Goal: Task Accomplishment & Management: Manage account settings

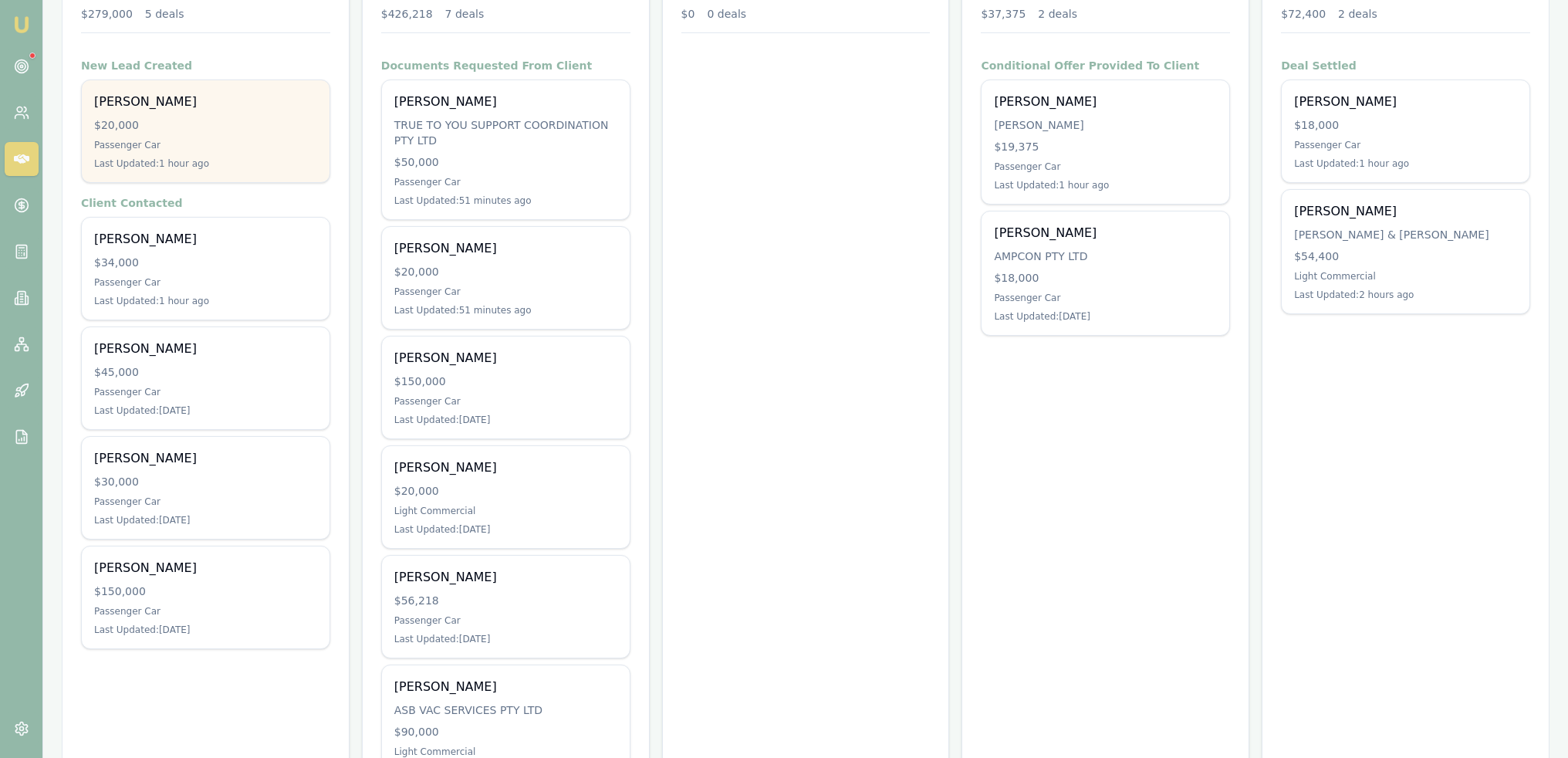
click at [167, 139] on div "Passenger Car" at bounding box center [205, 144] width 223 height 12
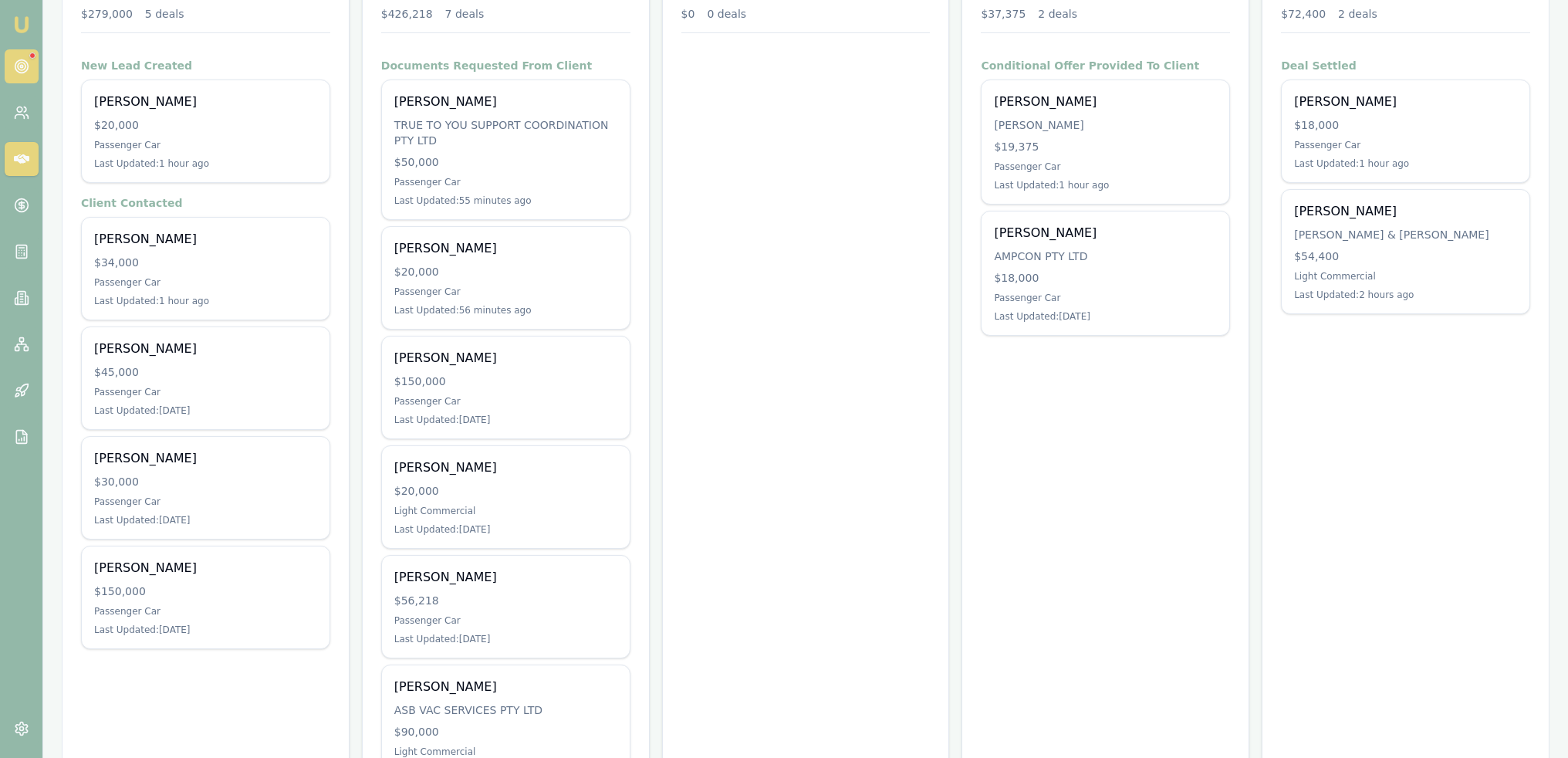
click at [20, 67] on circle at bounding box center [21, 66] width 2 height 2
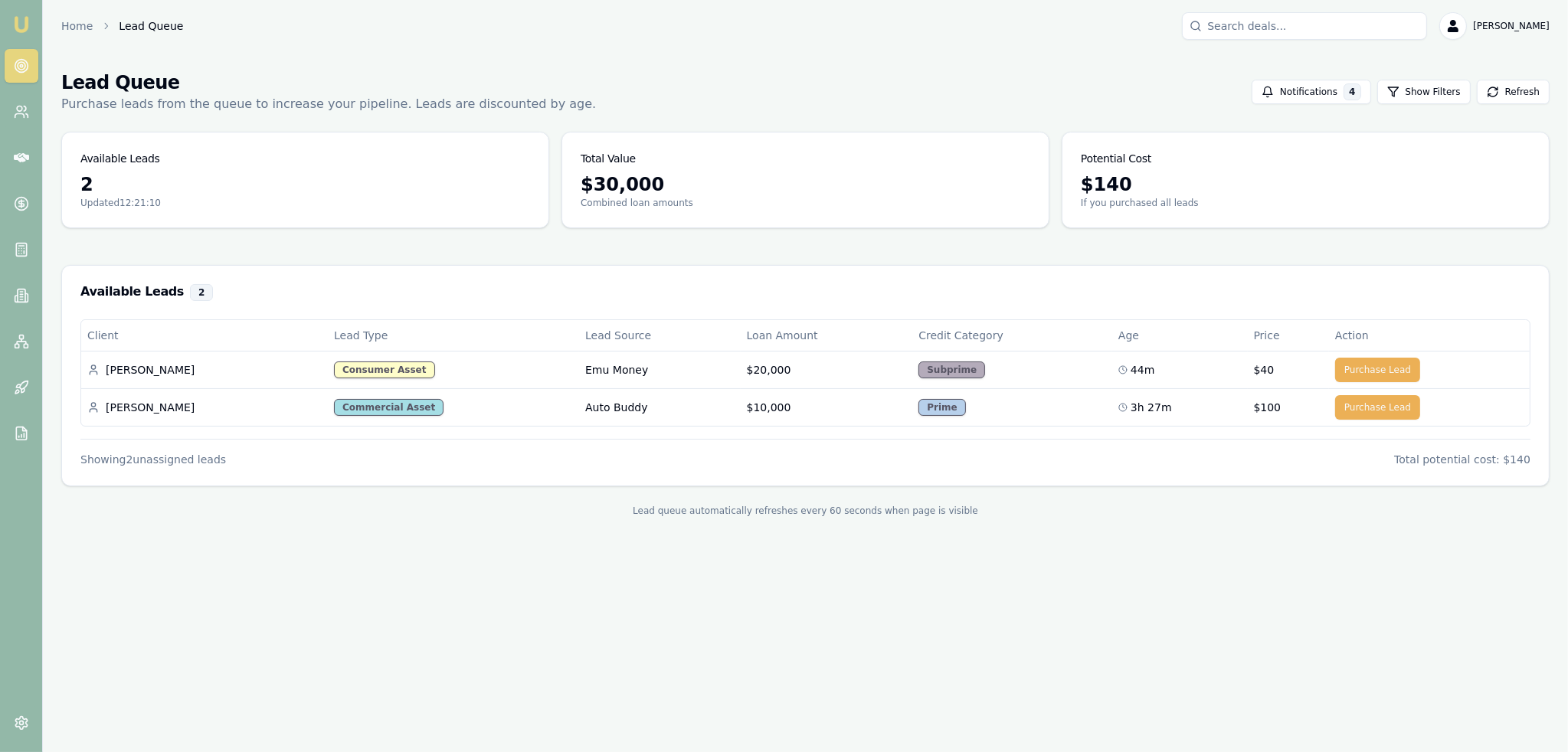
click at [19, 23] on img at bounding box center [21, 24] width 19 height 19
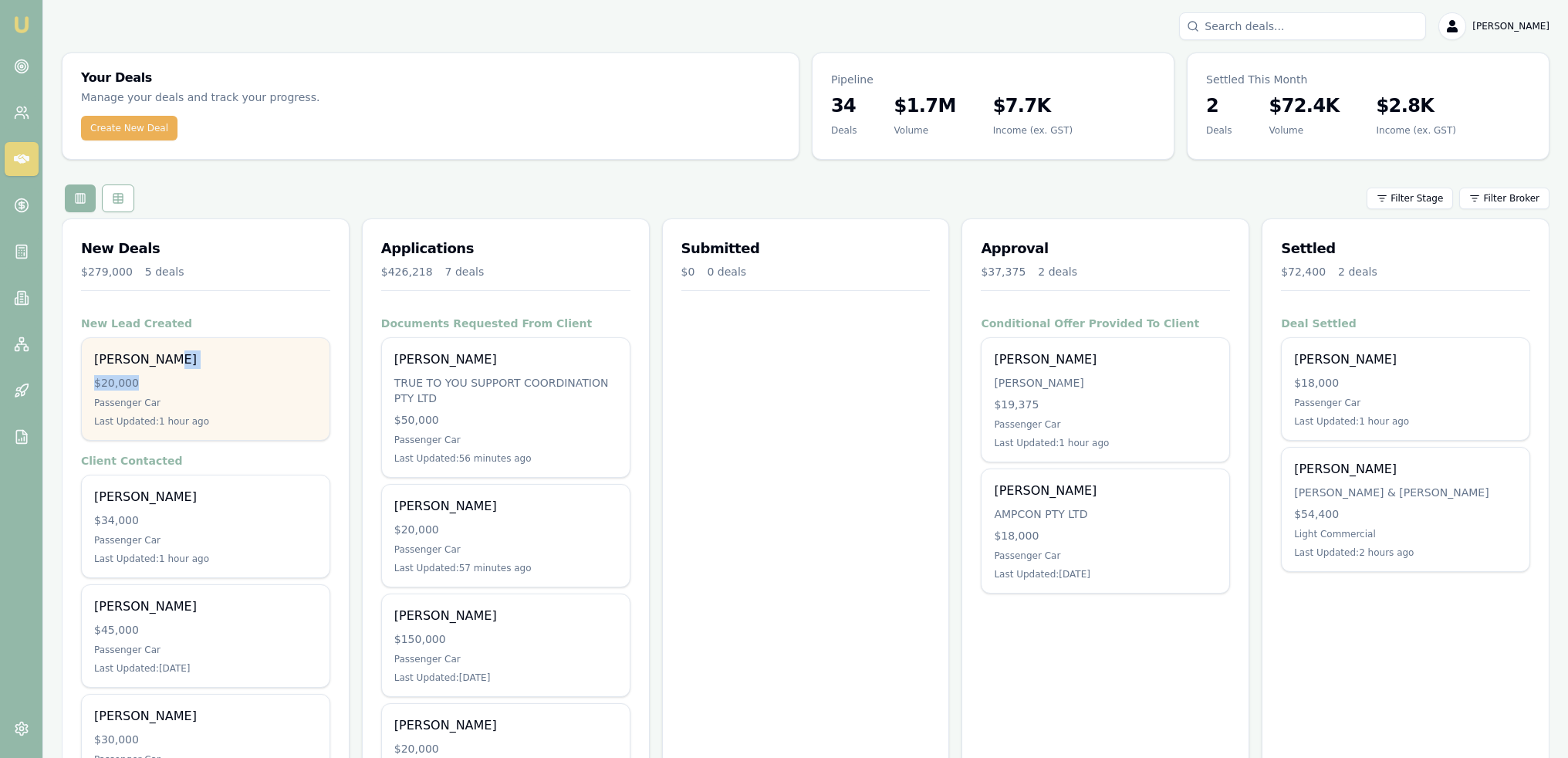
click at [193, 370] on div "Alice Isho $20,000 Passenger Car Last Updated: 1 hour ago" at bounding box center [205, 389] width 248 height 102
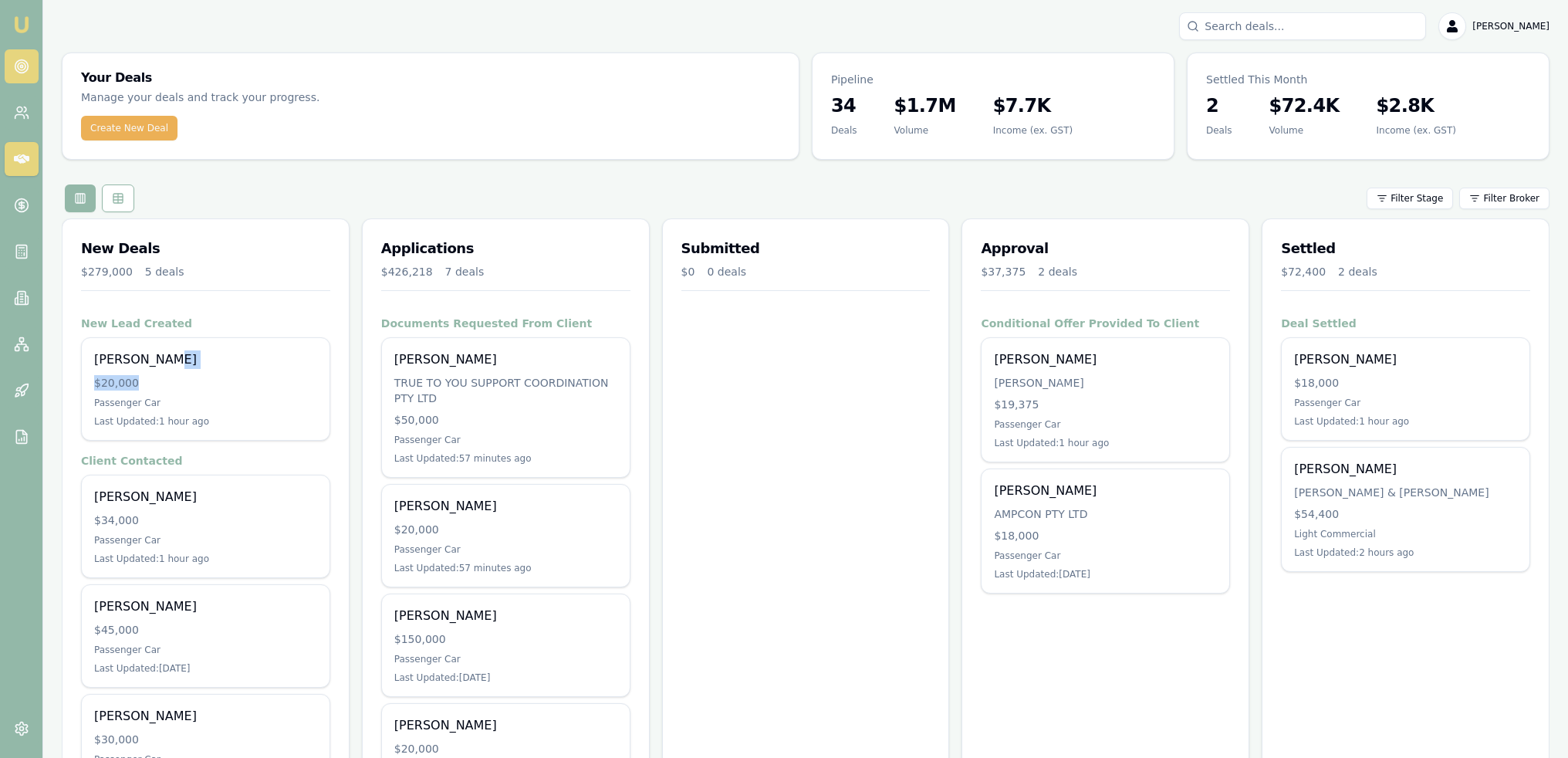
click at [23, 67] on circle at bounding box center [21, 66] width 2 height 2
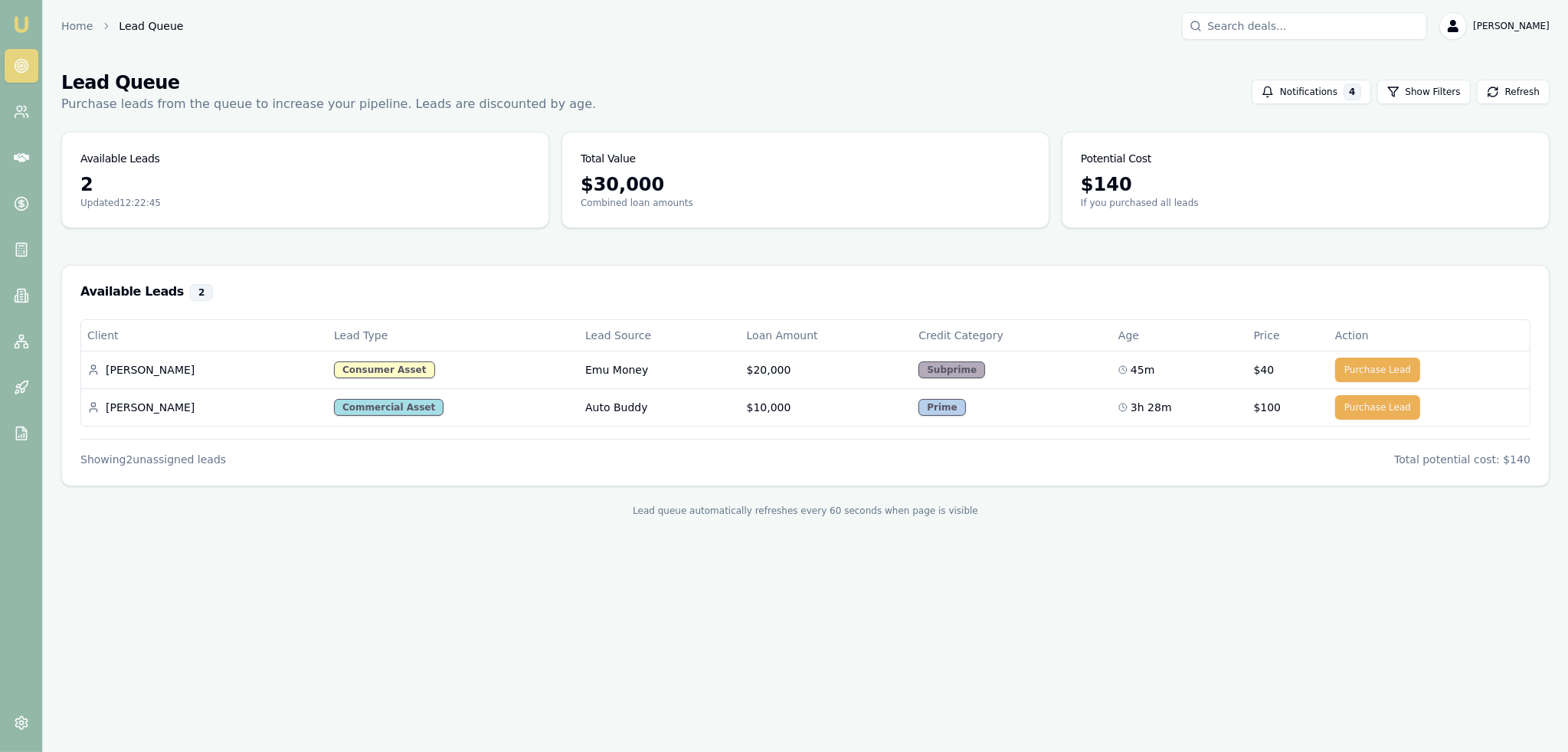
click at [21, 23] on img at bounding box center [21, 24] width 19 height 19
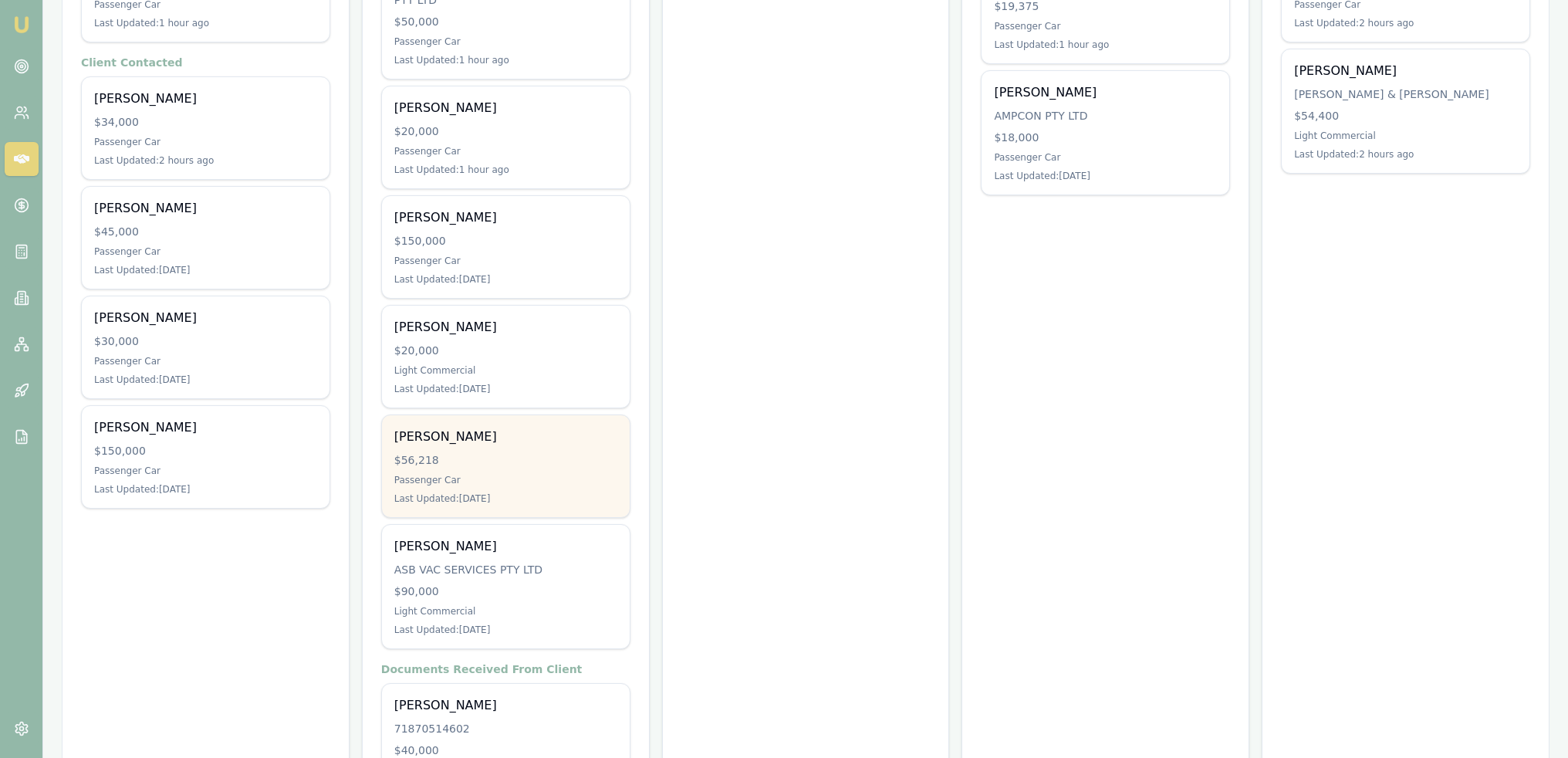
scroll to position [231, 0]
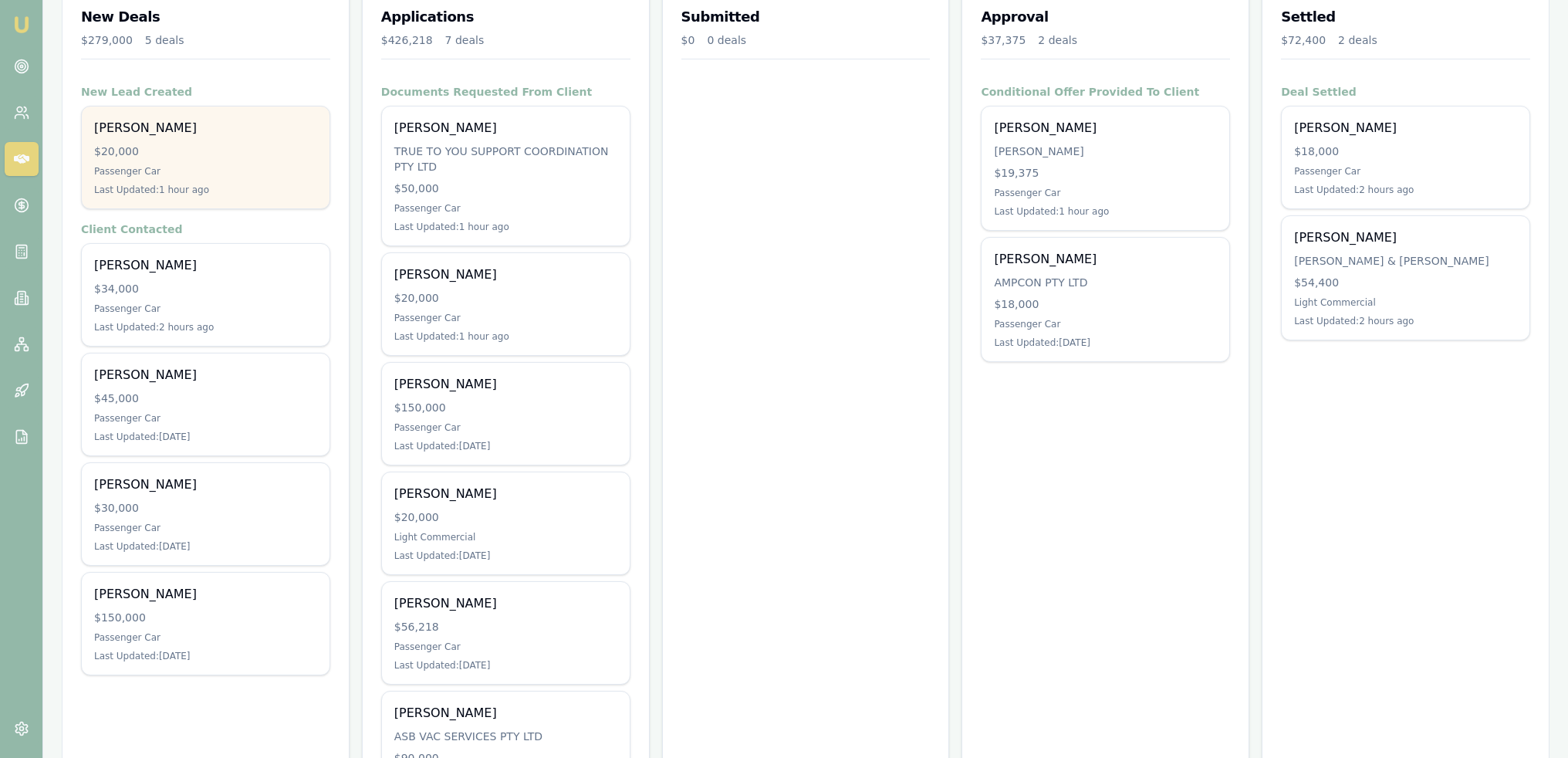
click at [147, 153] on div "$20,000" at bounding box center [205, 151] width 223 height 15
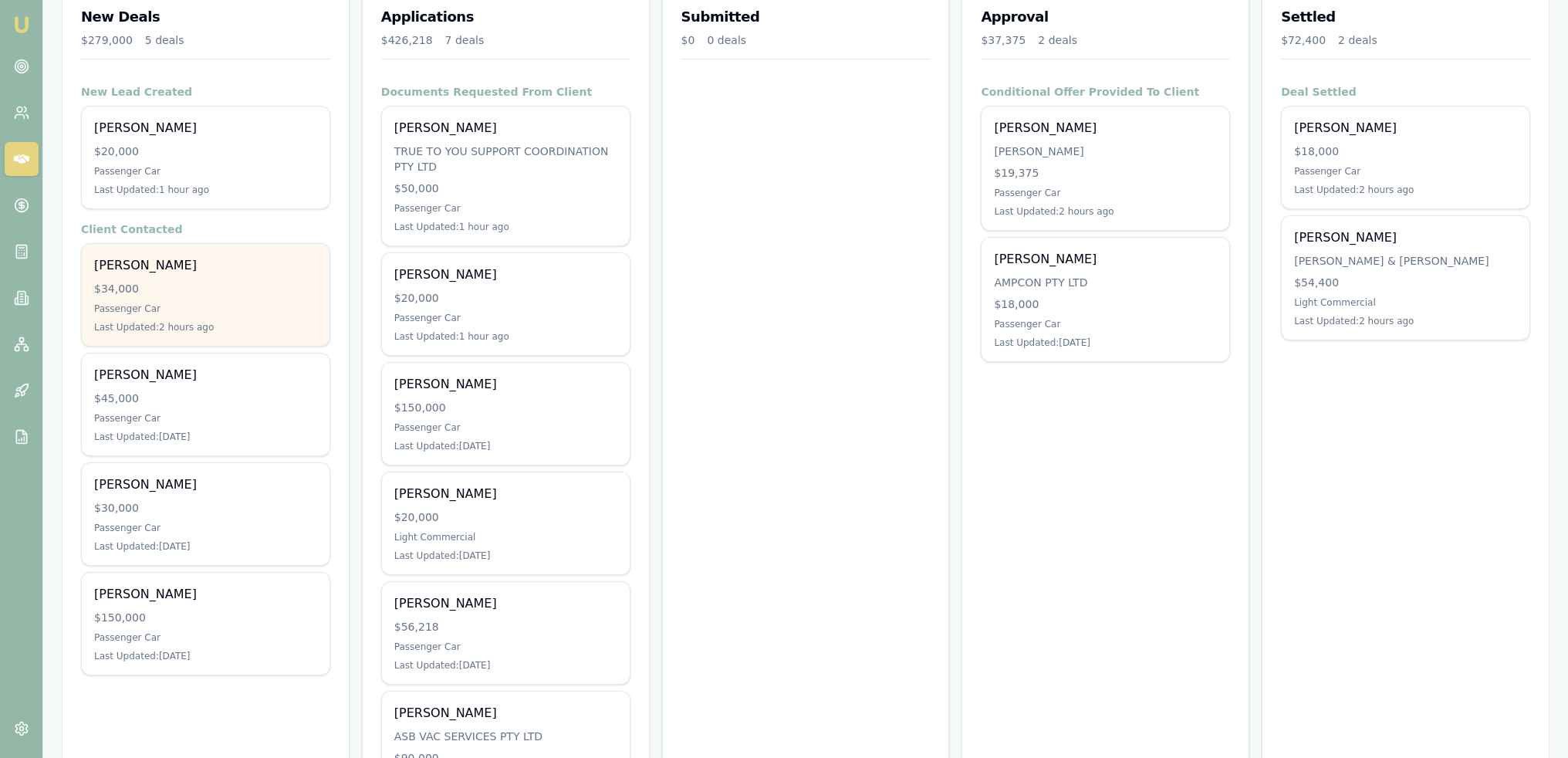
scroll to position [0, 0]
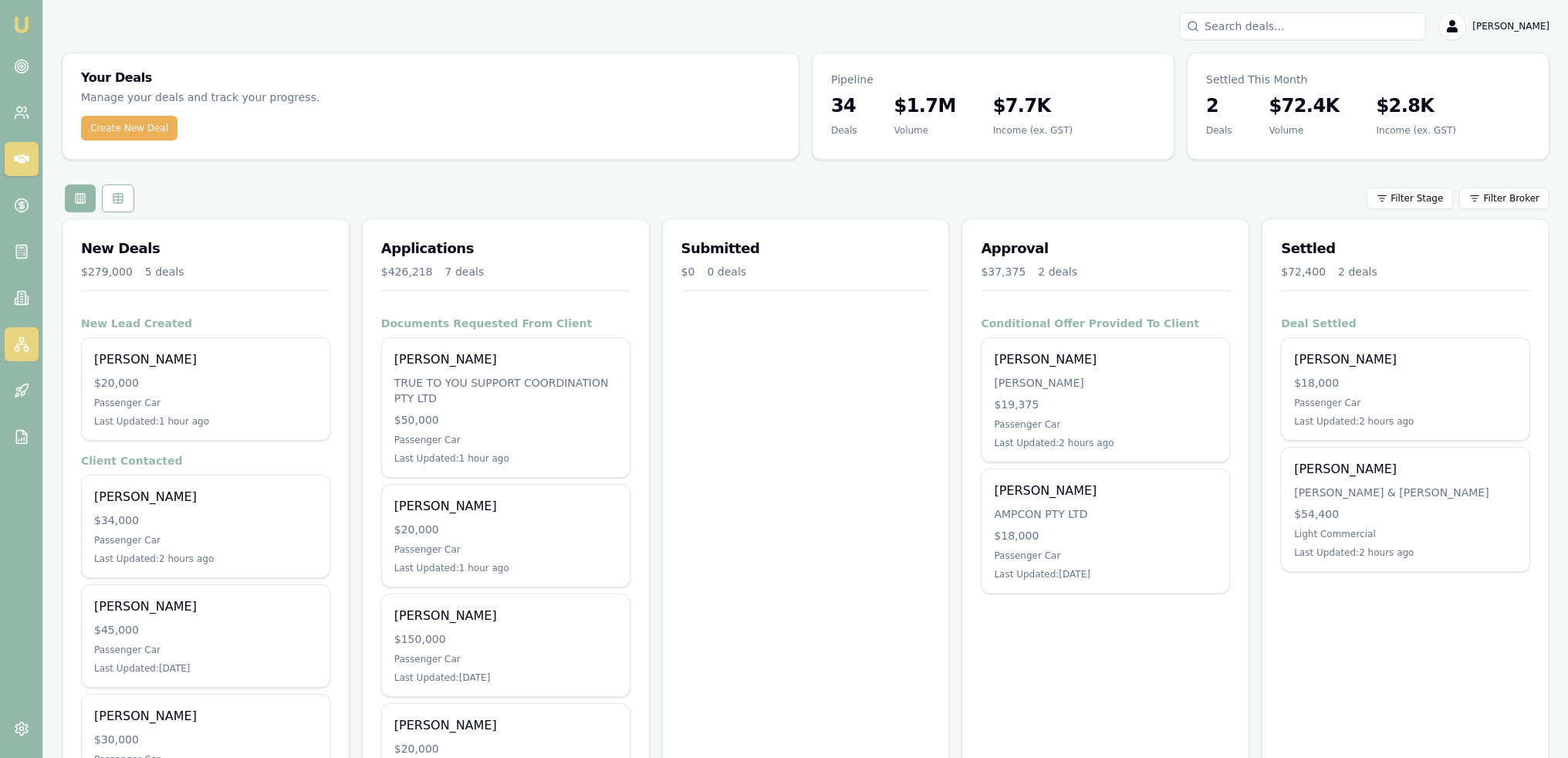
click at [15, 339] on icon at bounding box center [21, 344] width 15 height 15
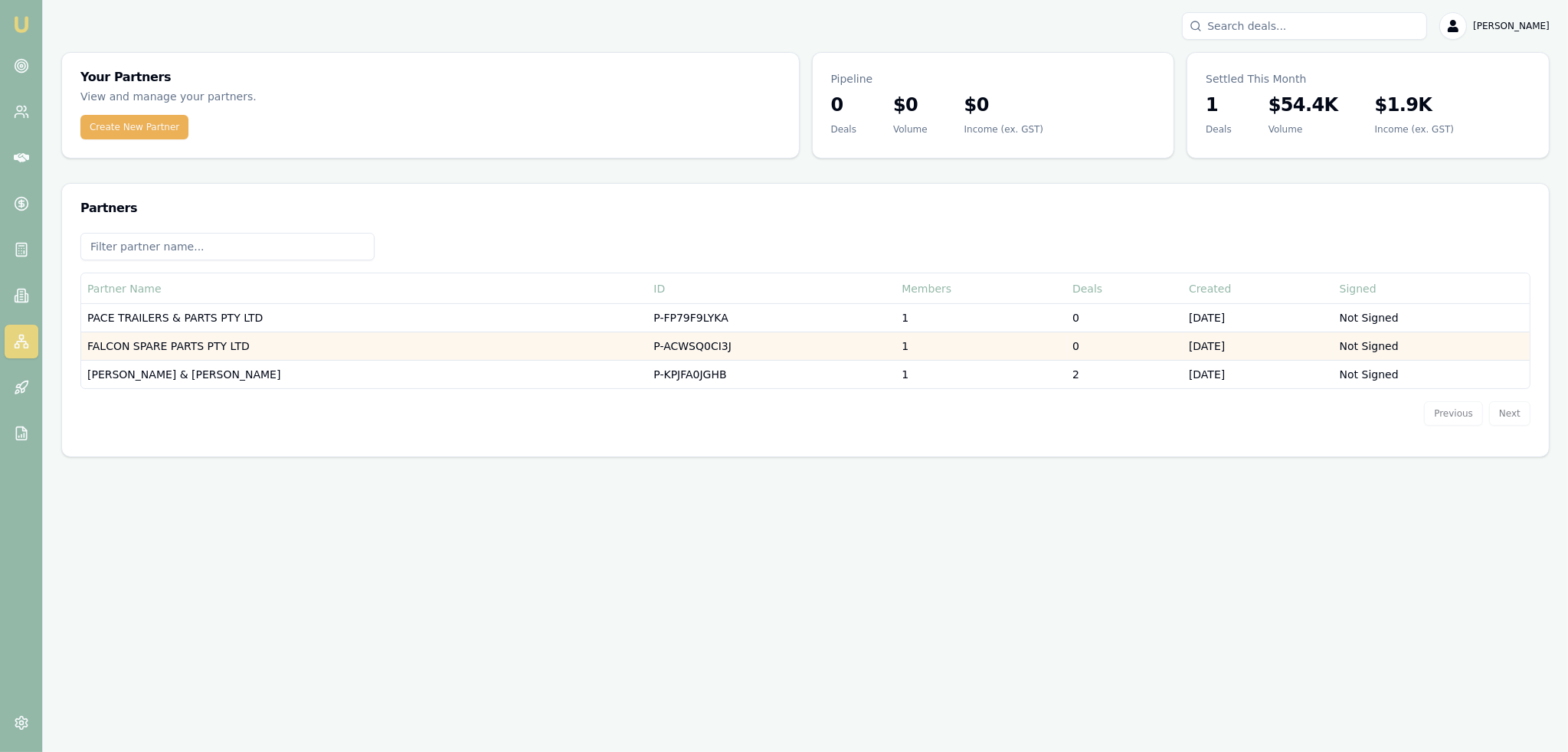
click at [179, 346] on td "FALCON SPARE PARTS PTY LTD" at bounding box center [364, 346] width 566 height 28
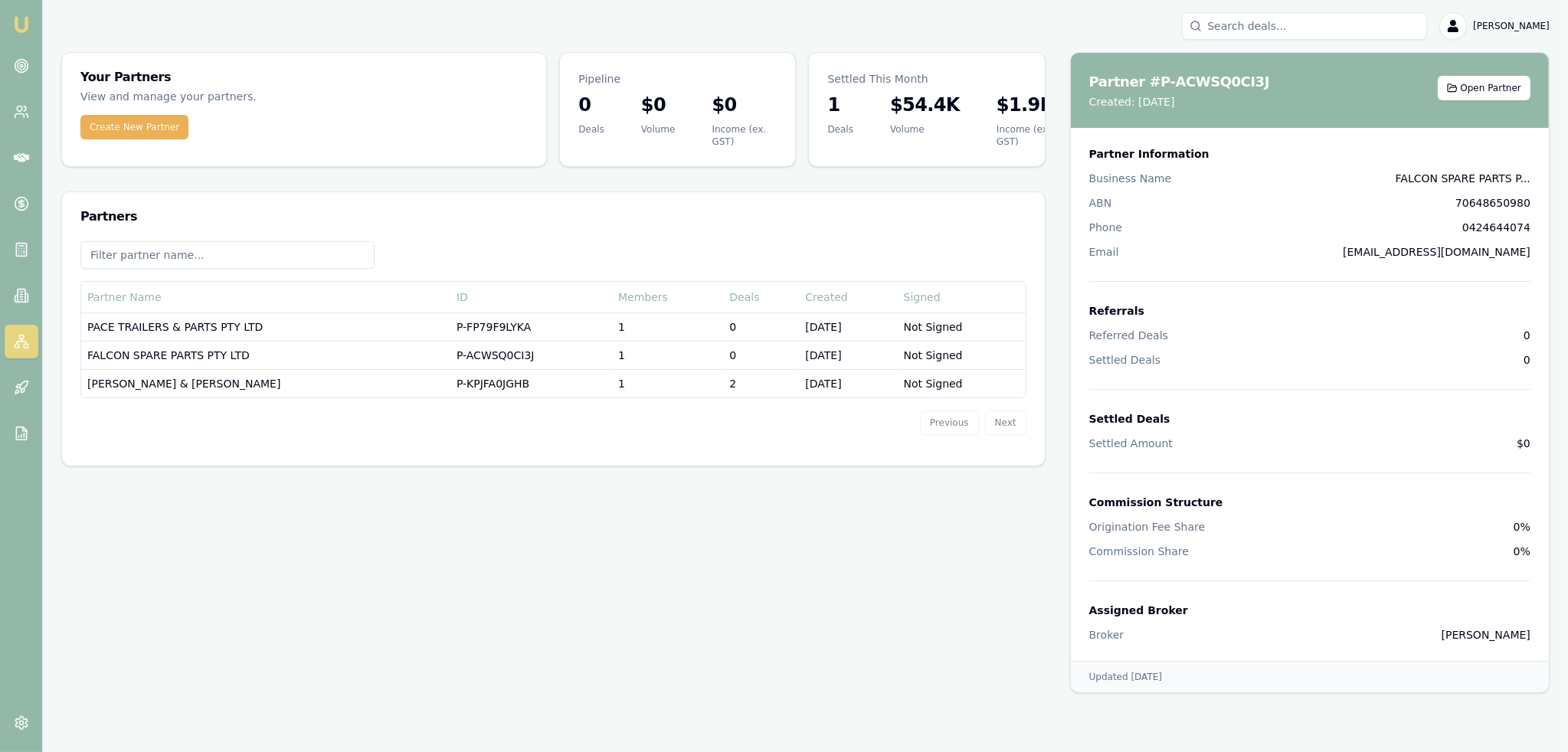
drag, startPoint x: 1500, startPoint y: 81, endPoint x: 1478, endPoint y: 101, distance: 29.7
click at [1500, 82] on button "Open Partner" at bounding box center [1483, 88] width 93 height 24
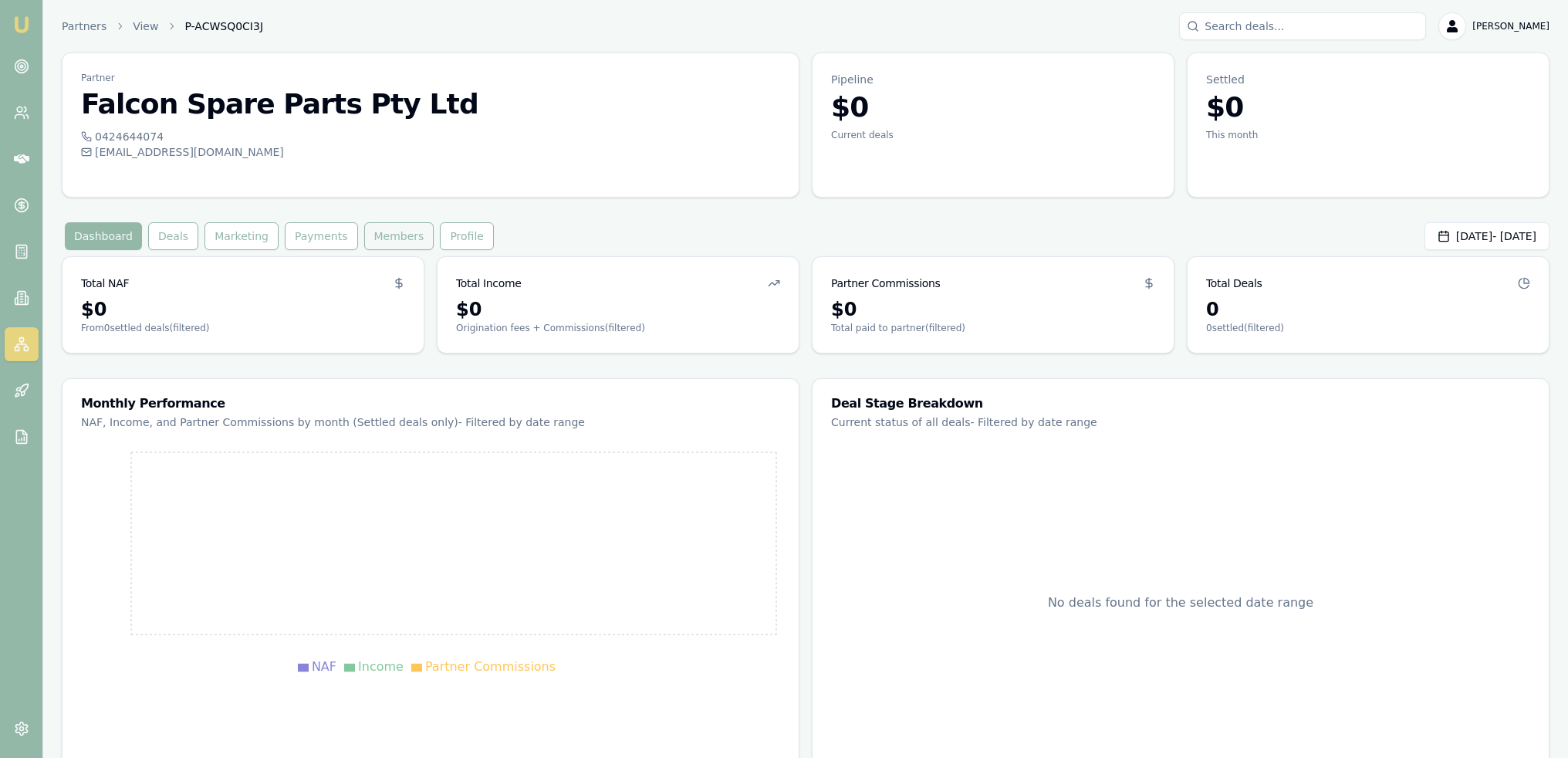
click at [374, 243] on button "Members" at bounding box center [399, 236] width 71 height 28
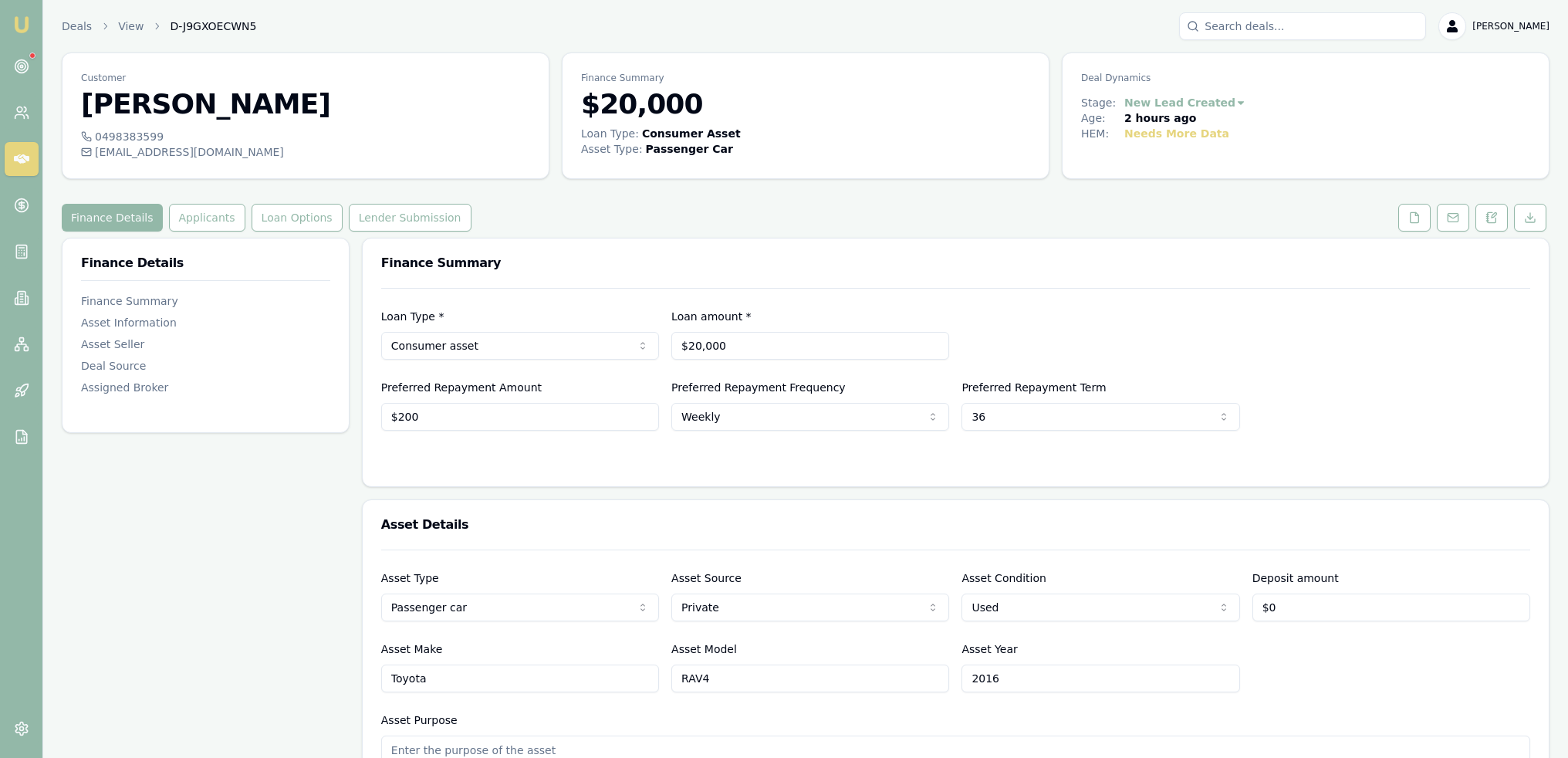
drag, startPoint x: 1410, startPoint y: 220, endPoint x: 1337, endPoint y: 236, distance: 74.7
click at [1410, 220] on icon at bounding box center [1414, 217] width 12 height 12
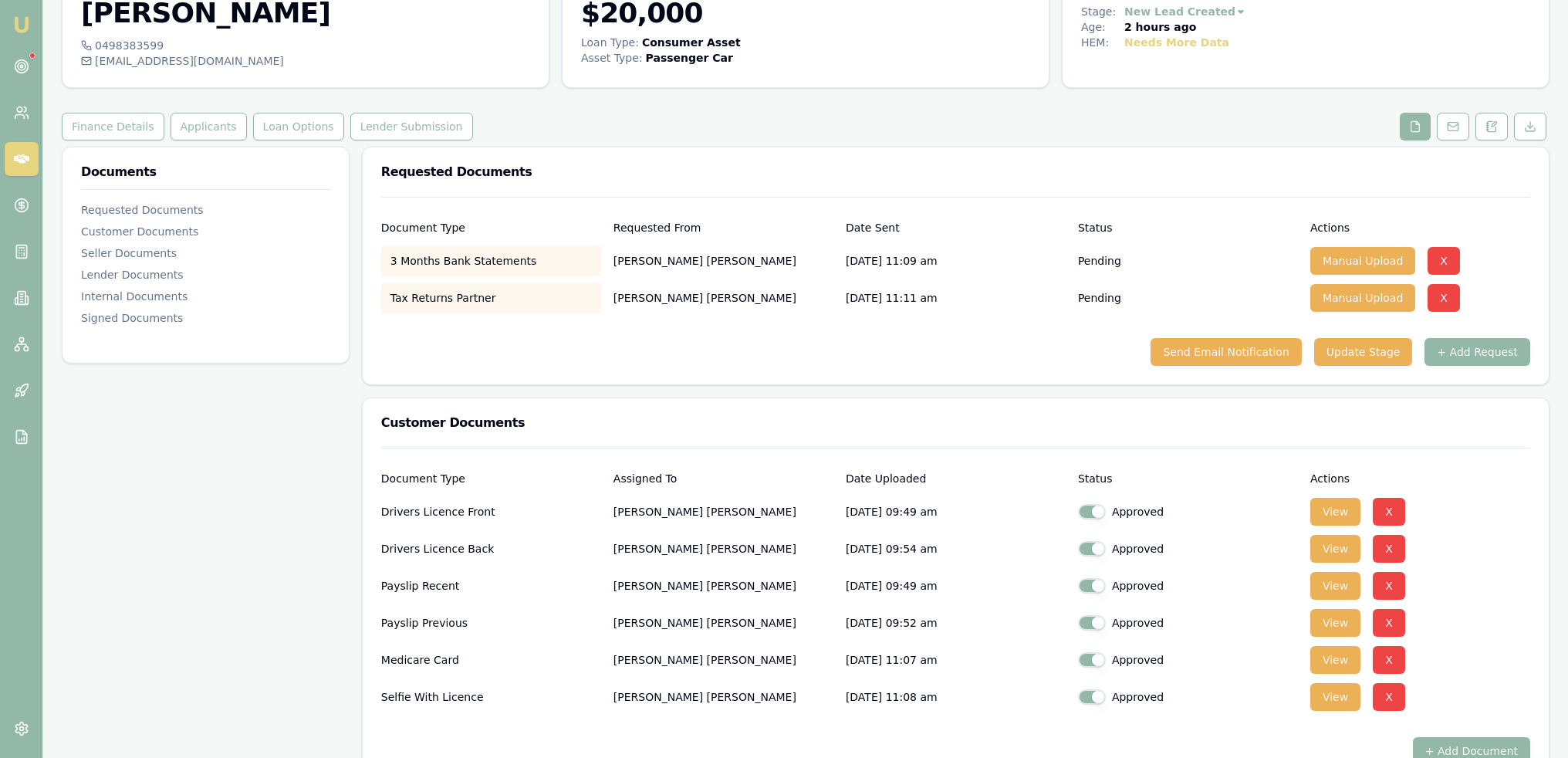
scroll to position [89, 0]
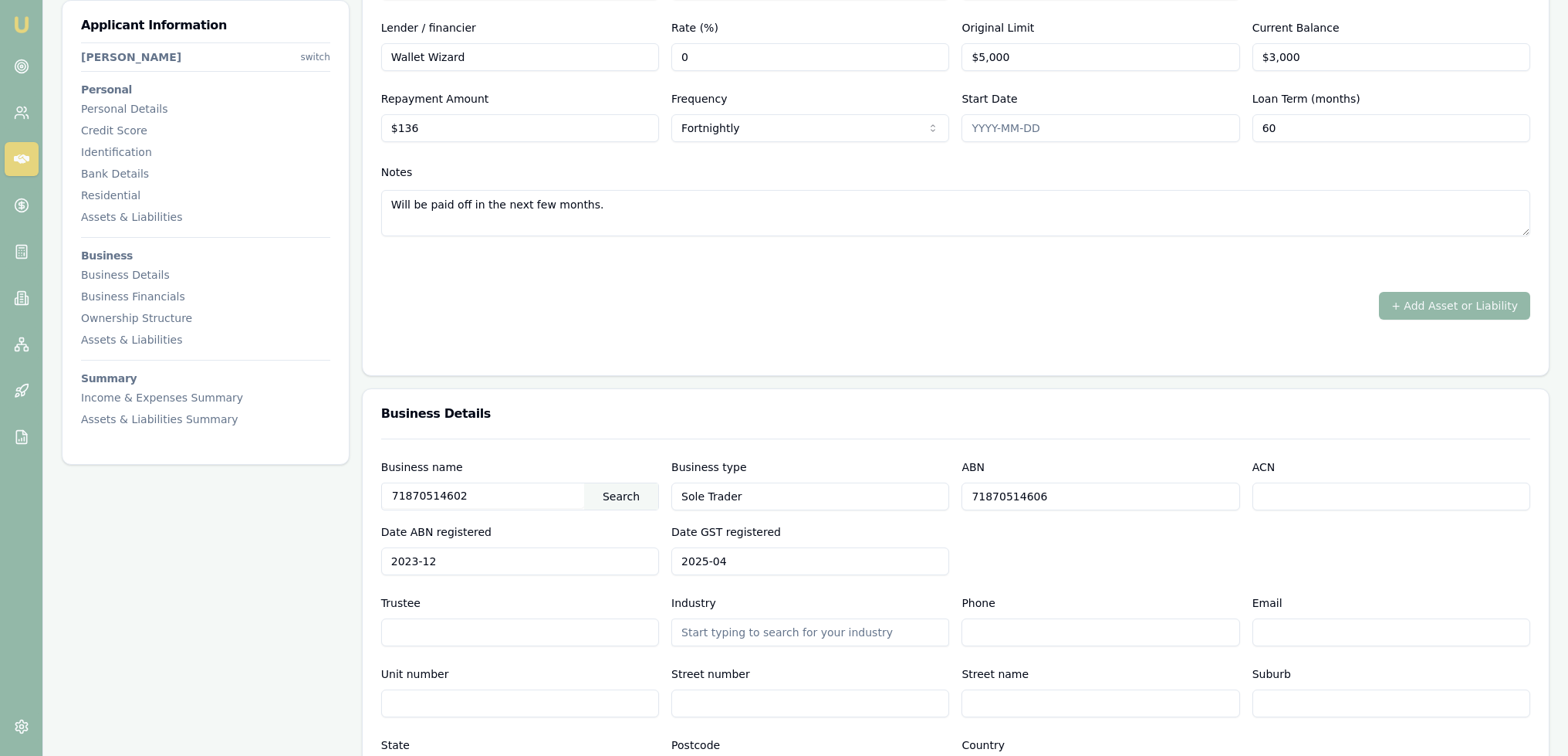
scroll to position [3058, 0]
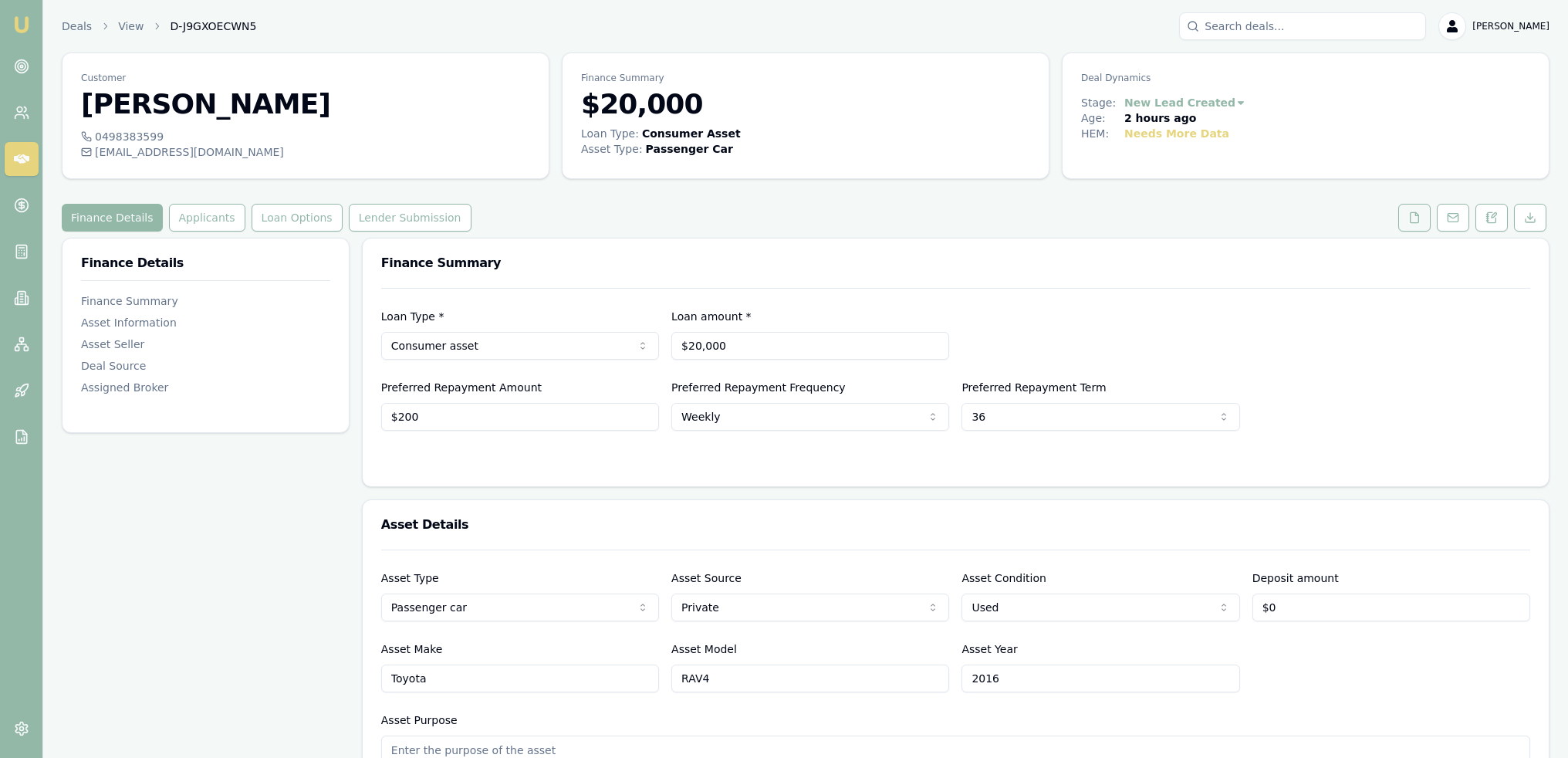
drag, startPoint x: 1419, startPoint y: 213, endPoint x: 1406, endPoint y: 224, distance: 17.0
click at [1419, 213] on icon at bounding box center [1415, 217] width 8 height 10
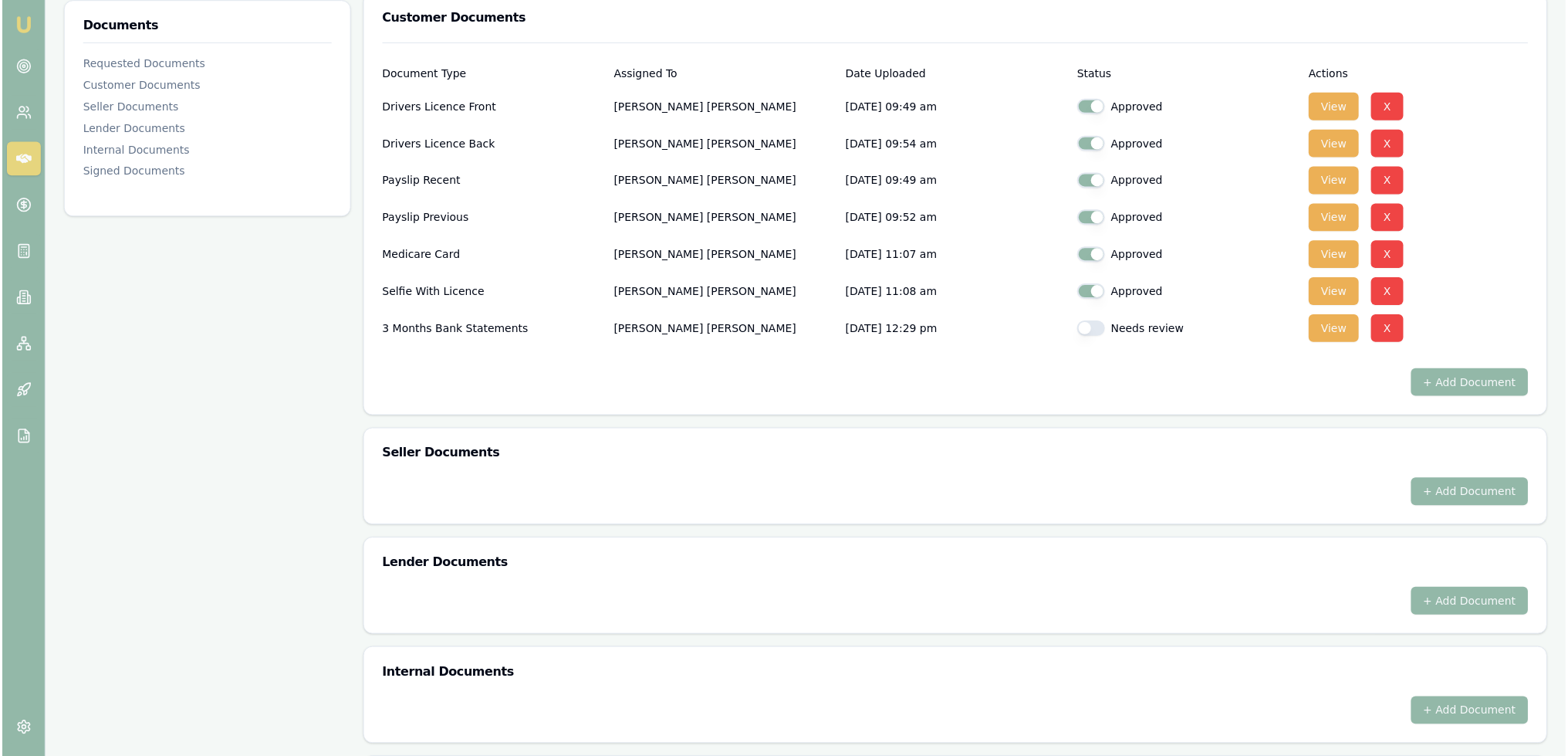
scroll to position [464, 0]
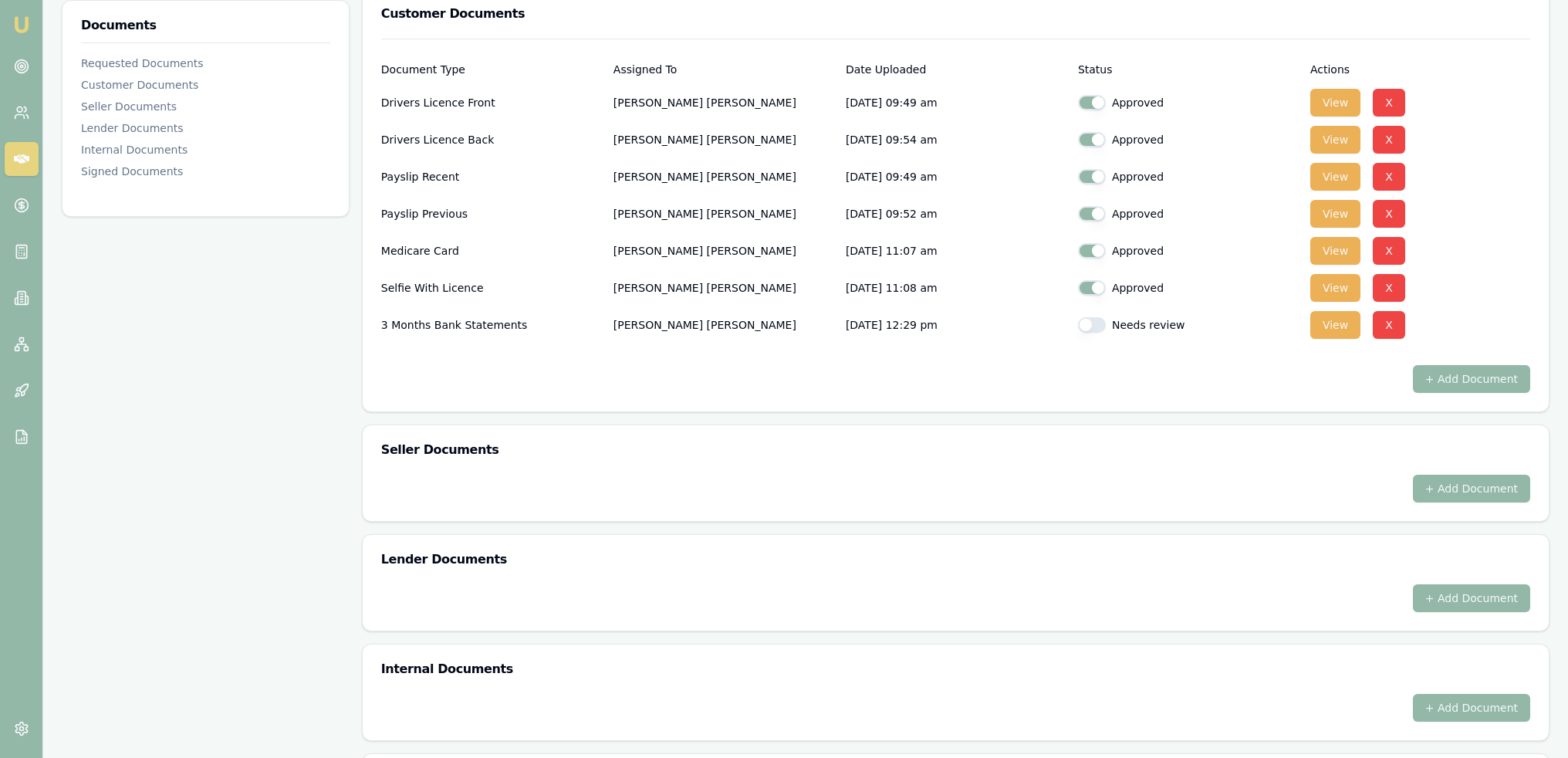
click at [1096, 322] on button "button" at bounding box center [1092, 325] width 28 height 15
checkbox input "true"
click at [1326, 327] on button "View" at bounding box center [1336, 325] width 50 height 28
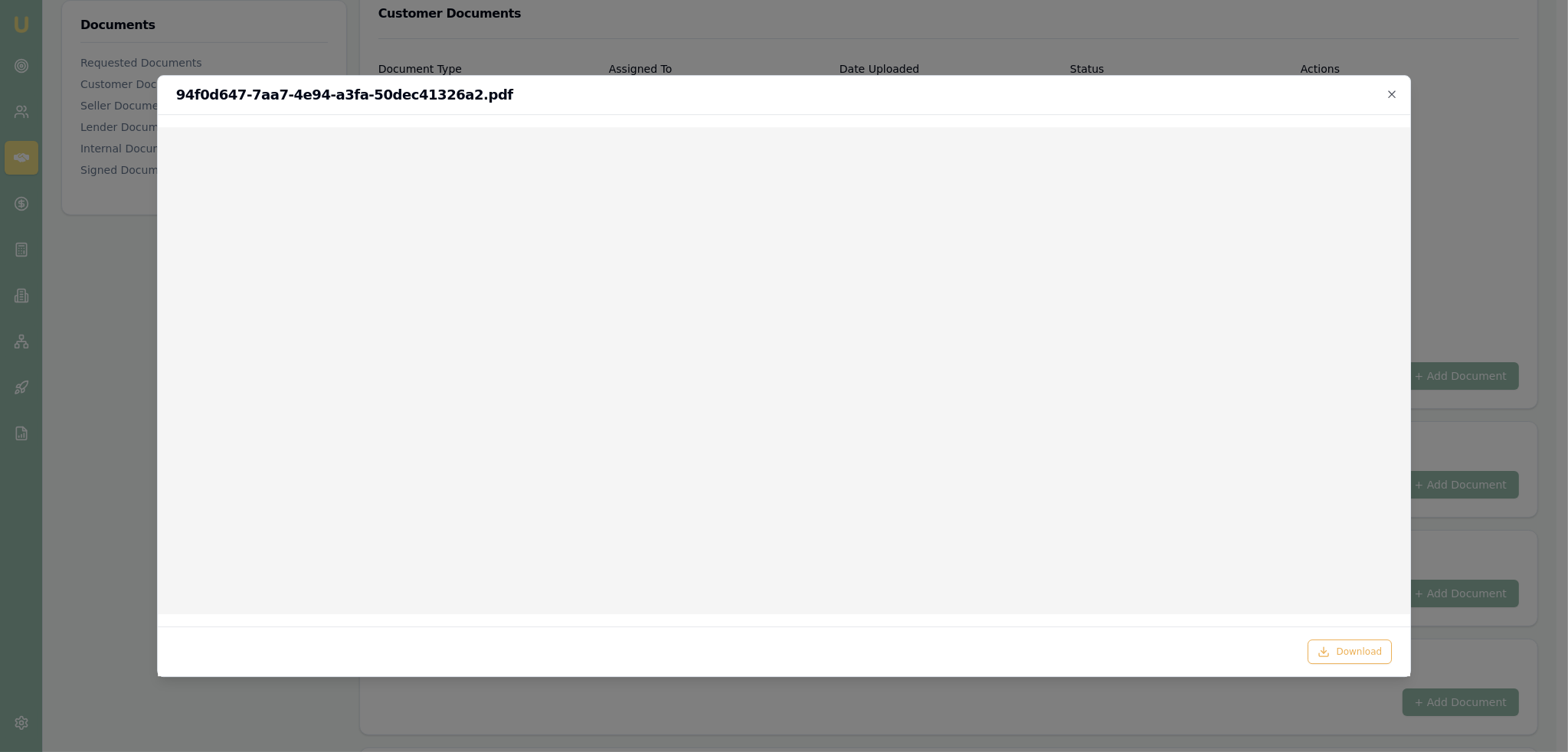
click at [1264, 105] on div "94f0d647-7aa7-4e94-a3fa-50dec41326a2.pdf" at bounding box center [784, 95] width 1253 height 39
click at [1130, 90] on h2 "94f0d647-7aa7-4e94-a3fa-50dec41326a2.pdf" at bounding box center [784, 94] width 1216 height 14
click at [1389, 91] on icon "button" at bounding box center [1392, 93] width 7 height 7
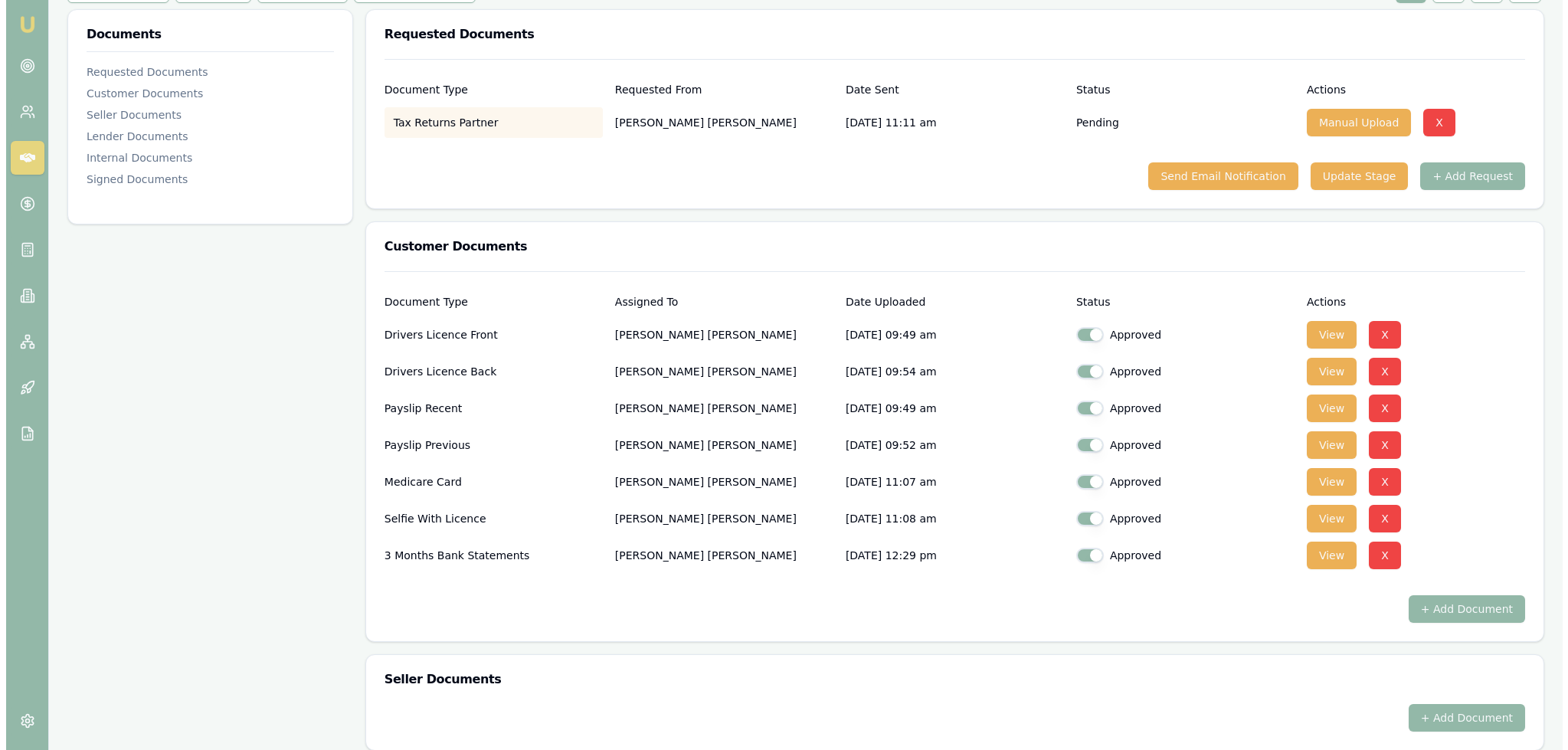
scroll to position [230, 0]
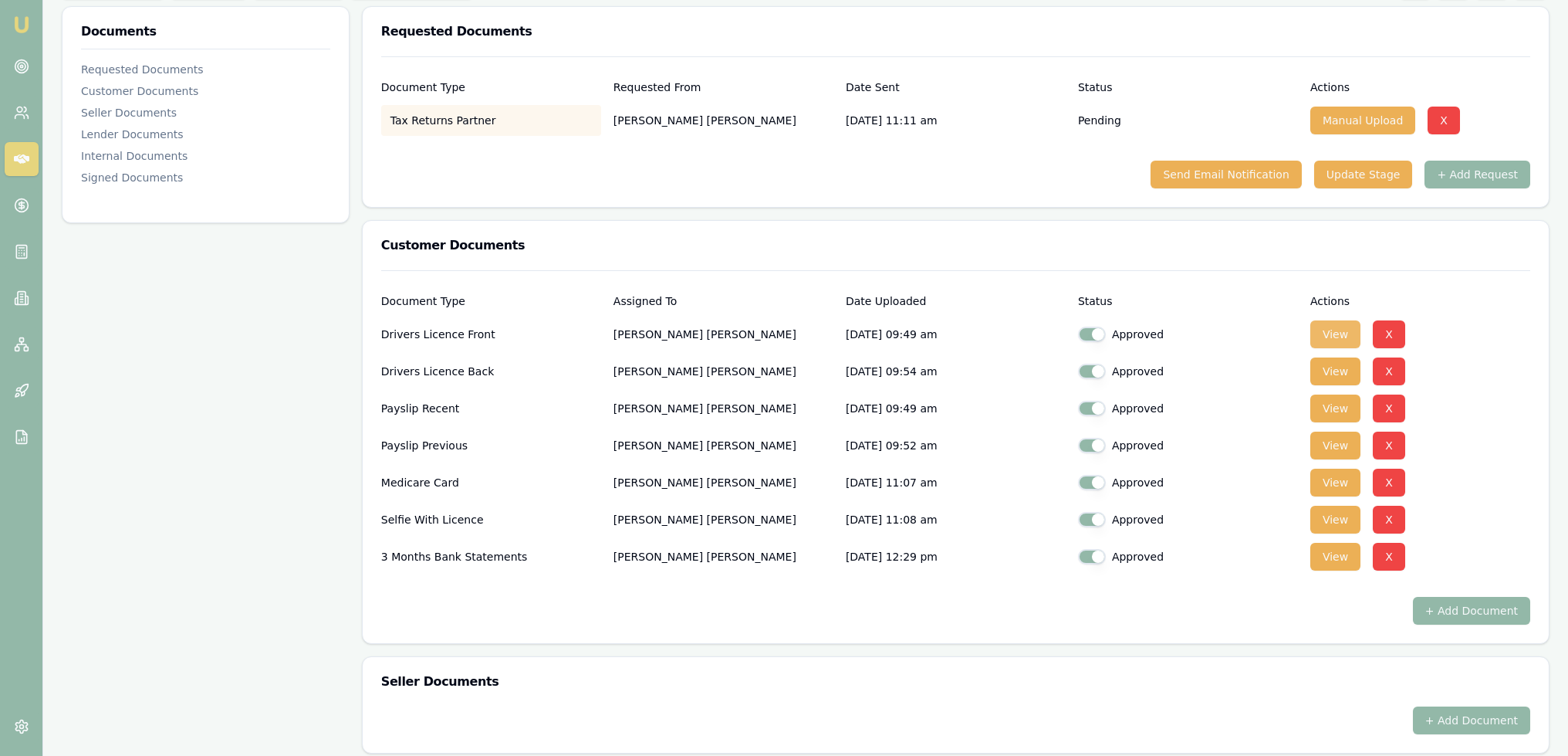
click at [1334, 334] on button "View" at bounding box center [1336, 335] width 50 height 28
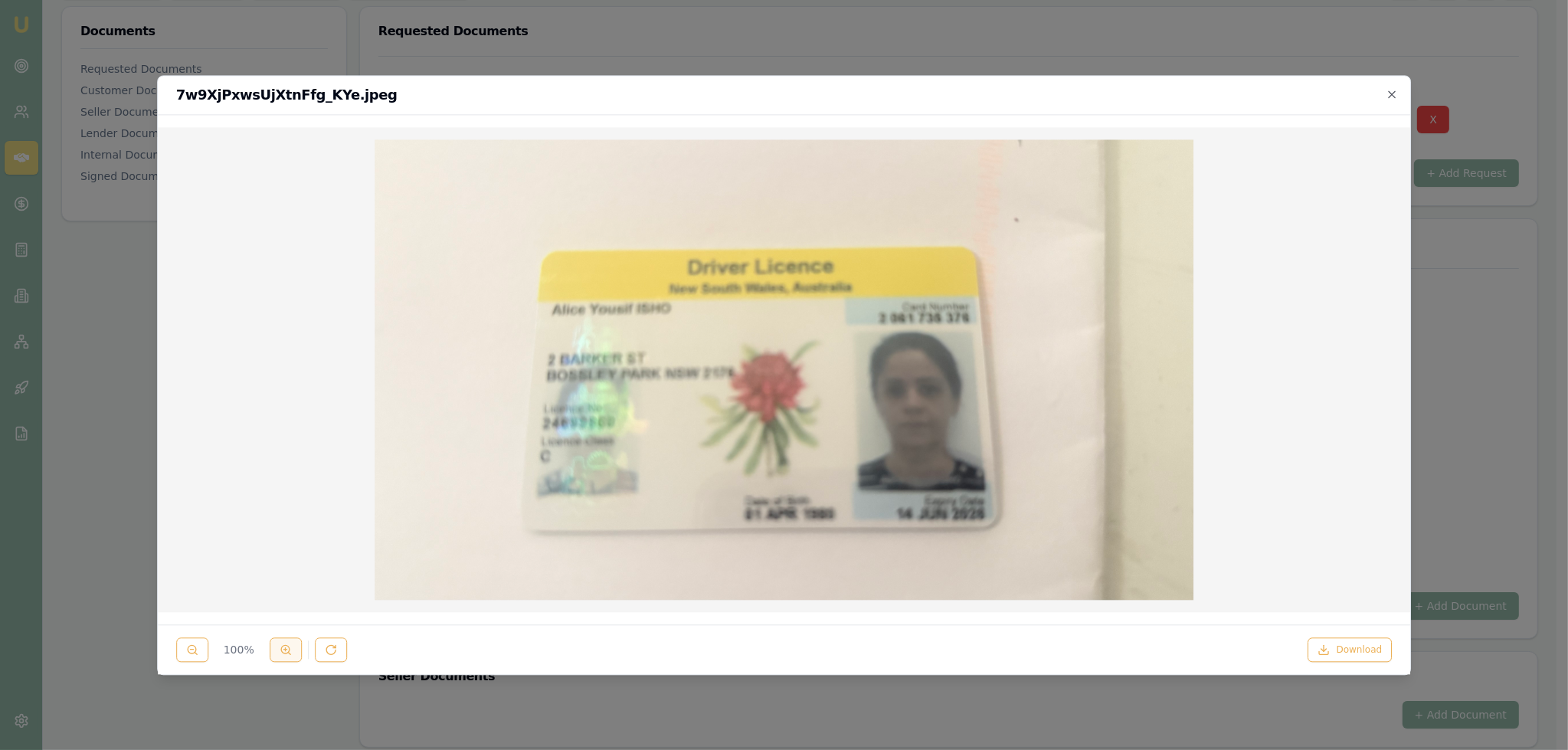
click at [291, 649] on button at bounding box center [286, 649] width 32 height 24
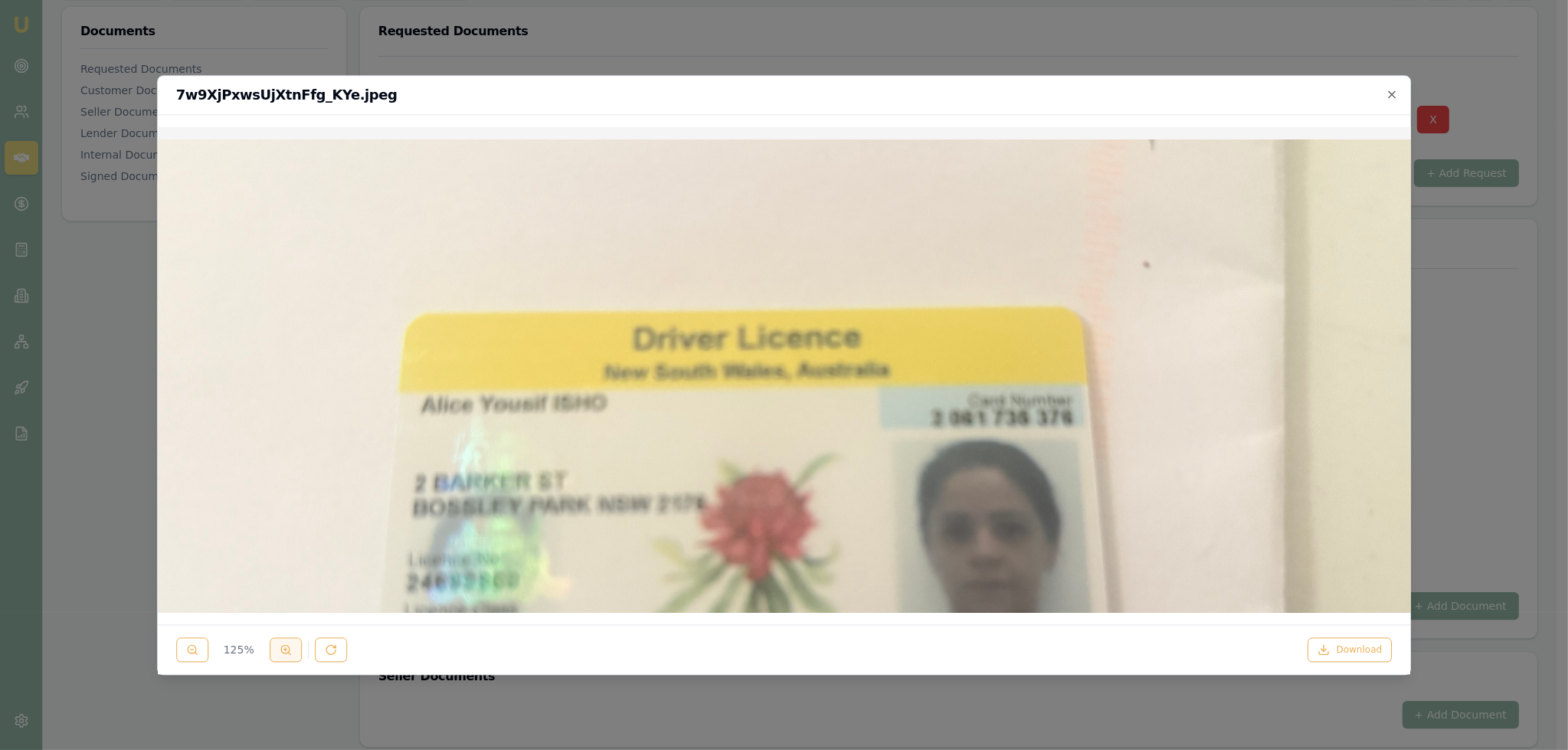
click at [291, 648] on button at bounding box center [286, 649] width 32 height 24
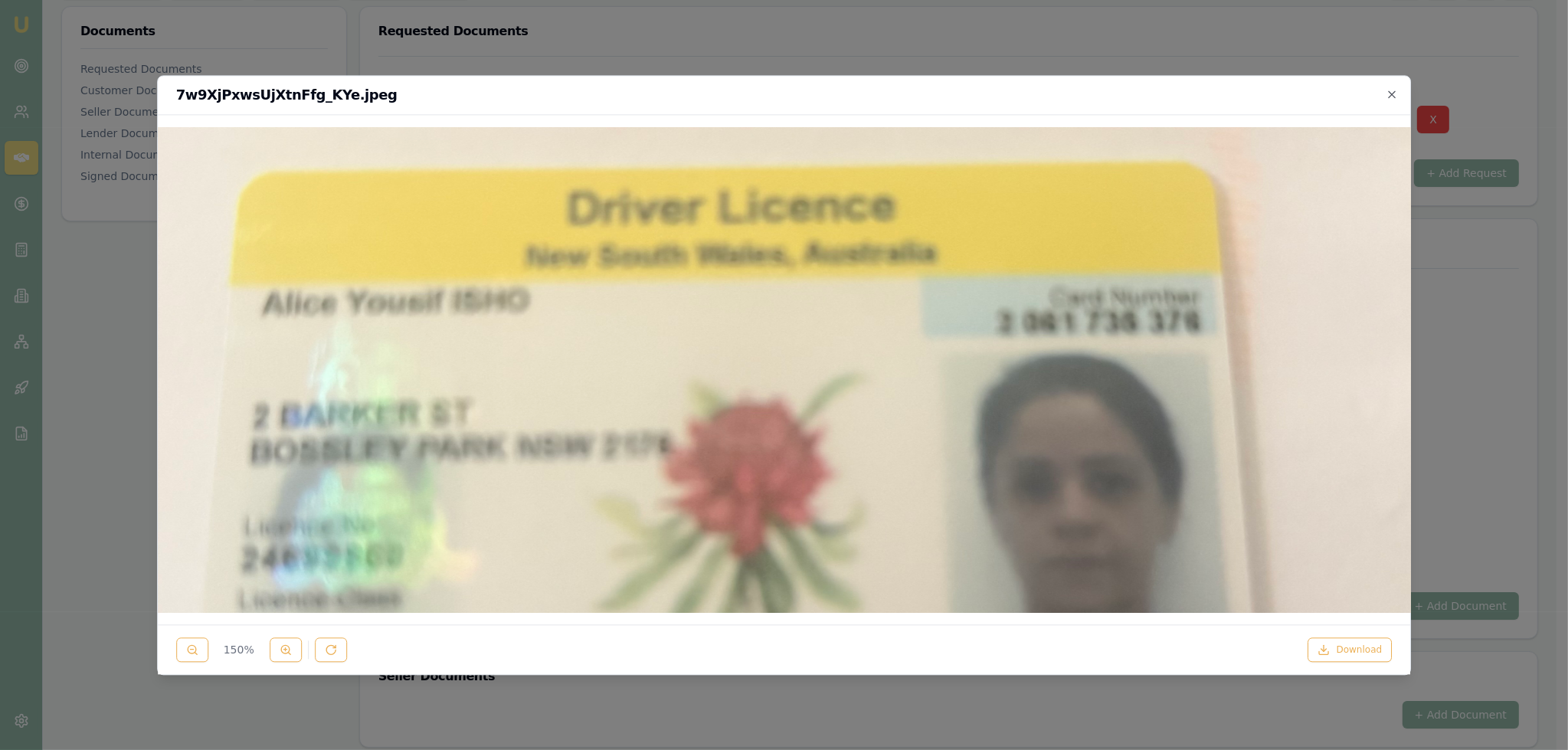
scroll to position [383, 0]
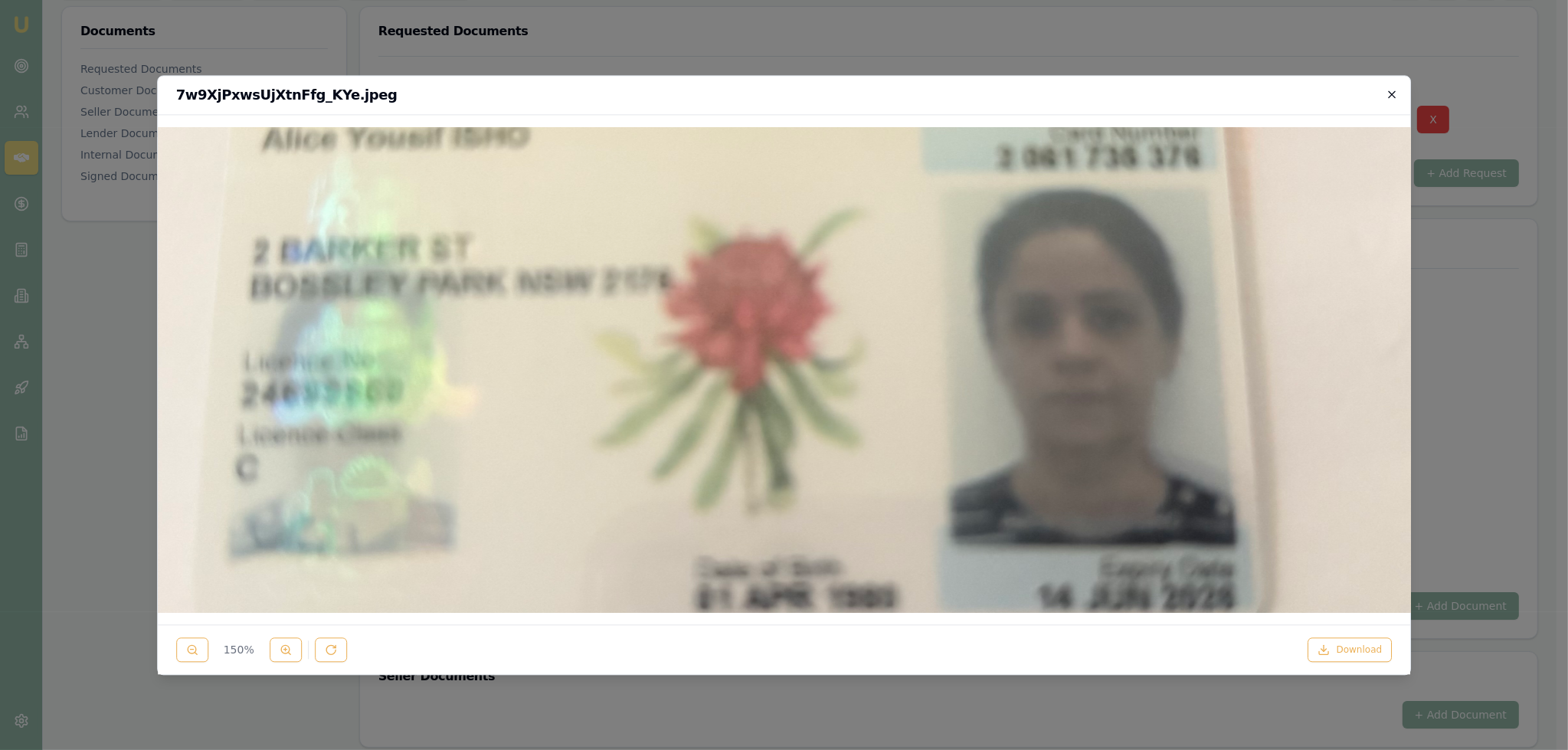
click at [1393, 92] on icon "button" at bounding box center [1392, 93] width 7 height 7
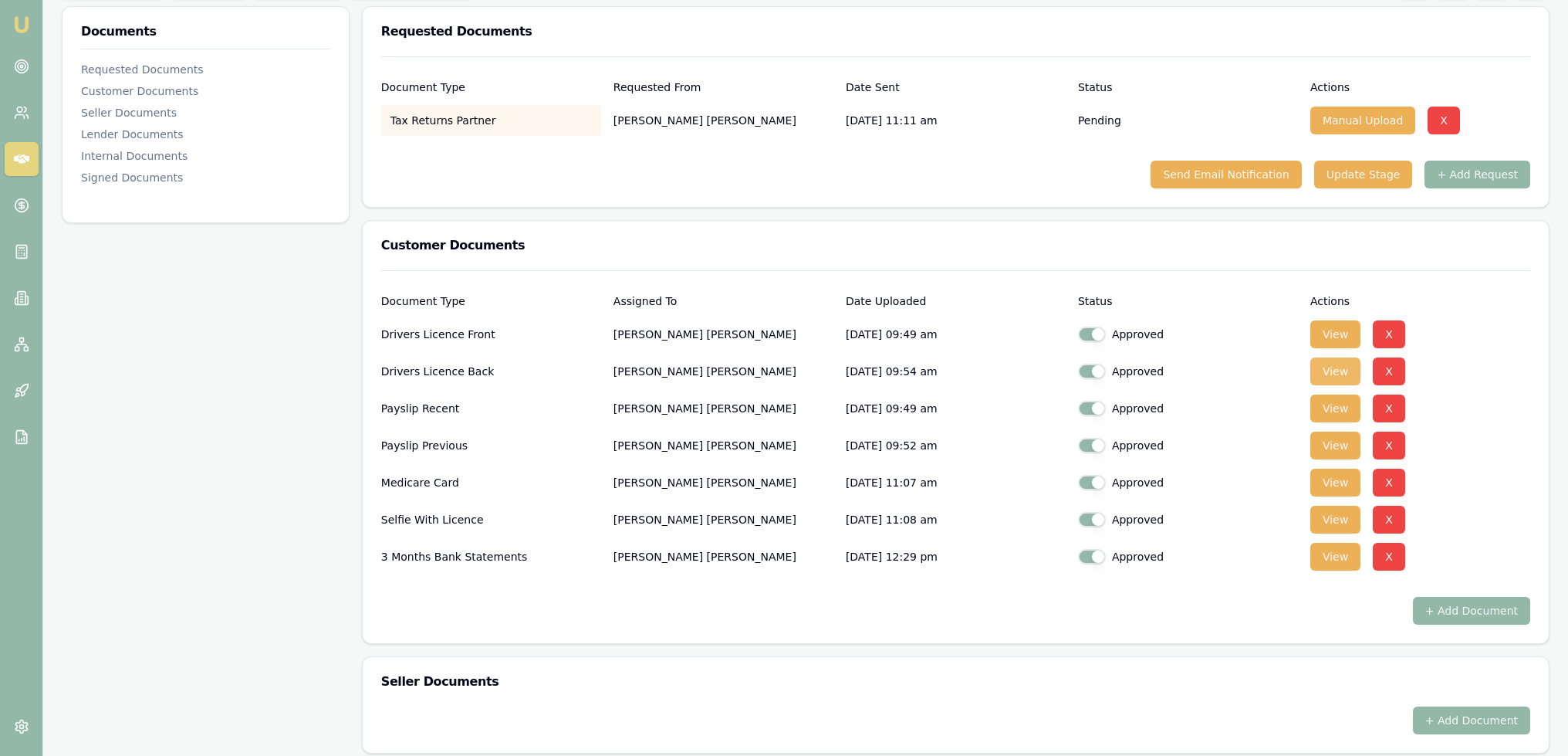
click at [1332, 366] on button "View" at bounding box center [1336, 371] width 50 height 28
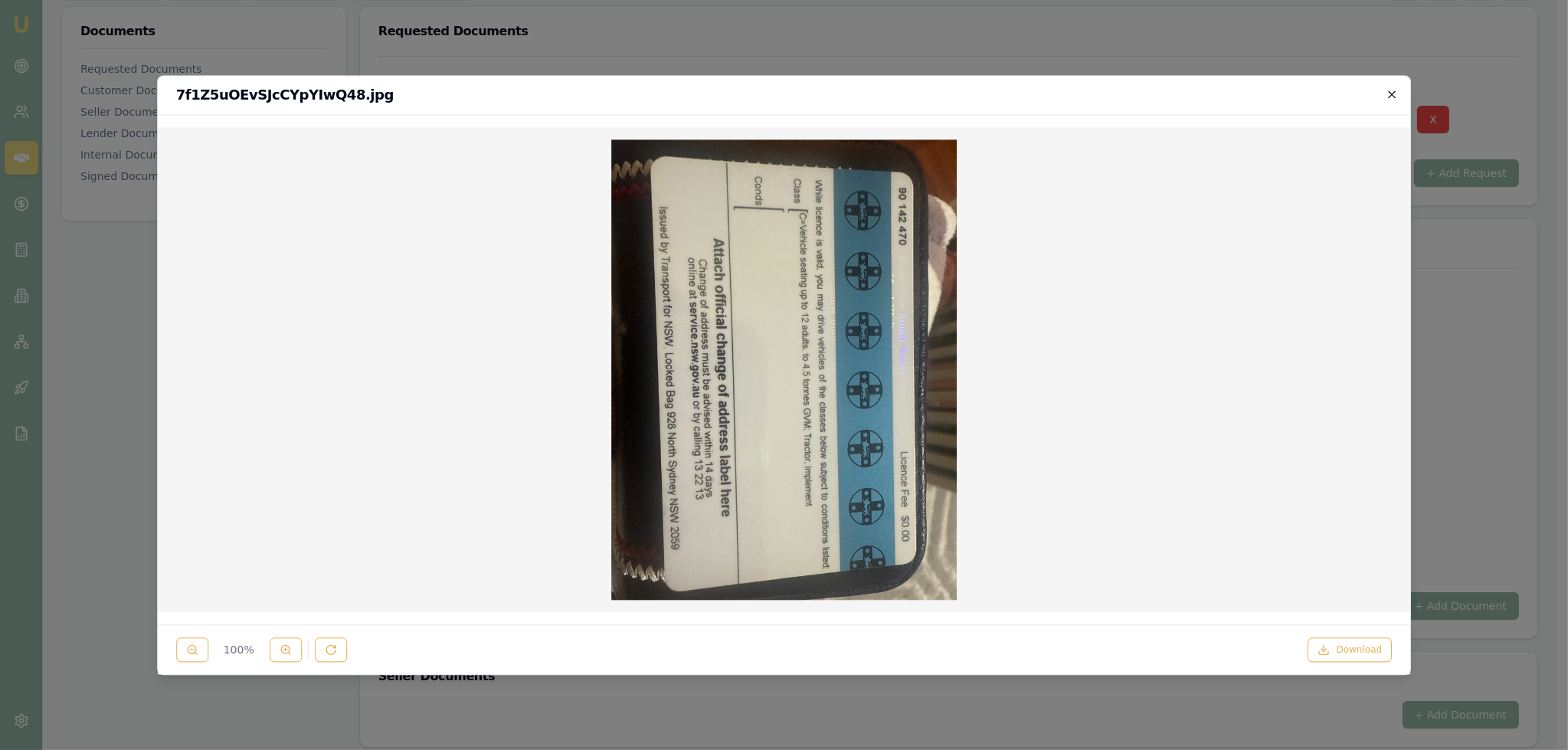
click at [1389, 88] on icon "button" at bounding box center [1391, 93] width 12 height 12
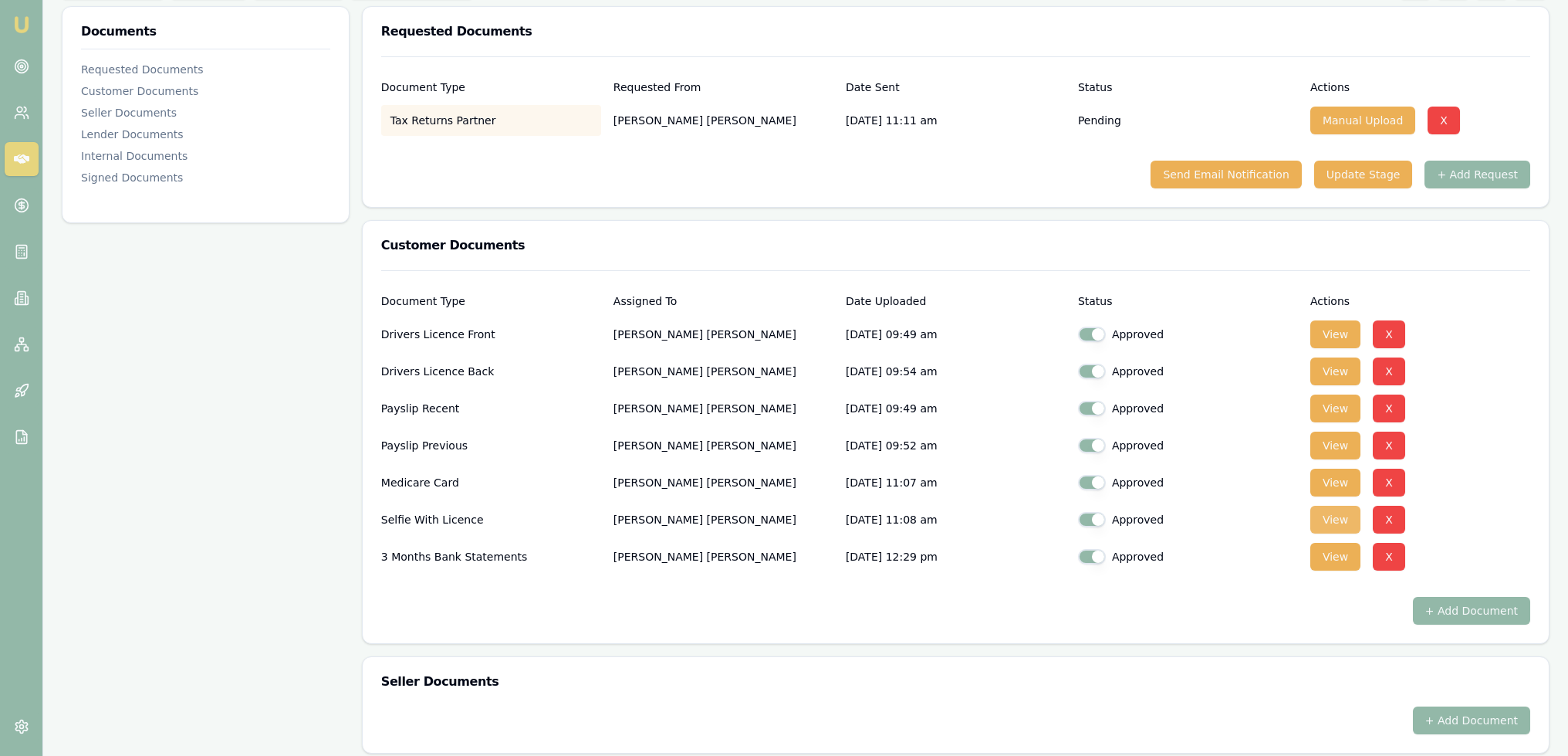
click at [1328, 512] on button "View" at bounding box center [1336, 520] width 50 height 28
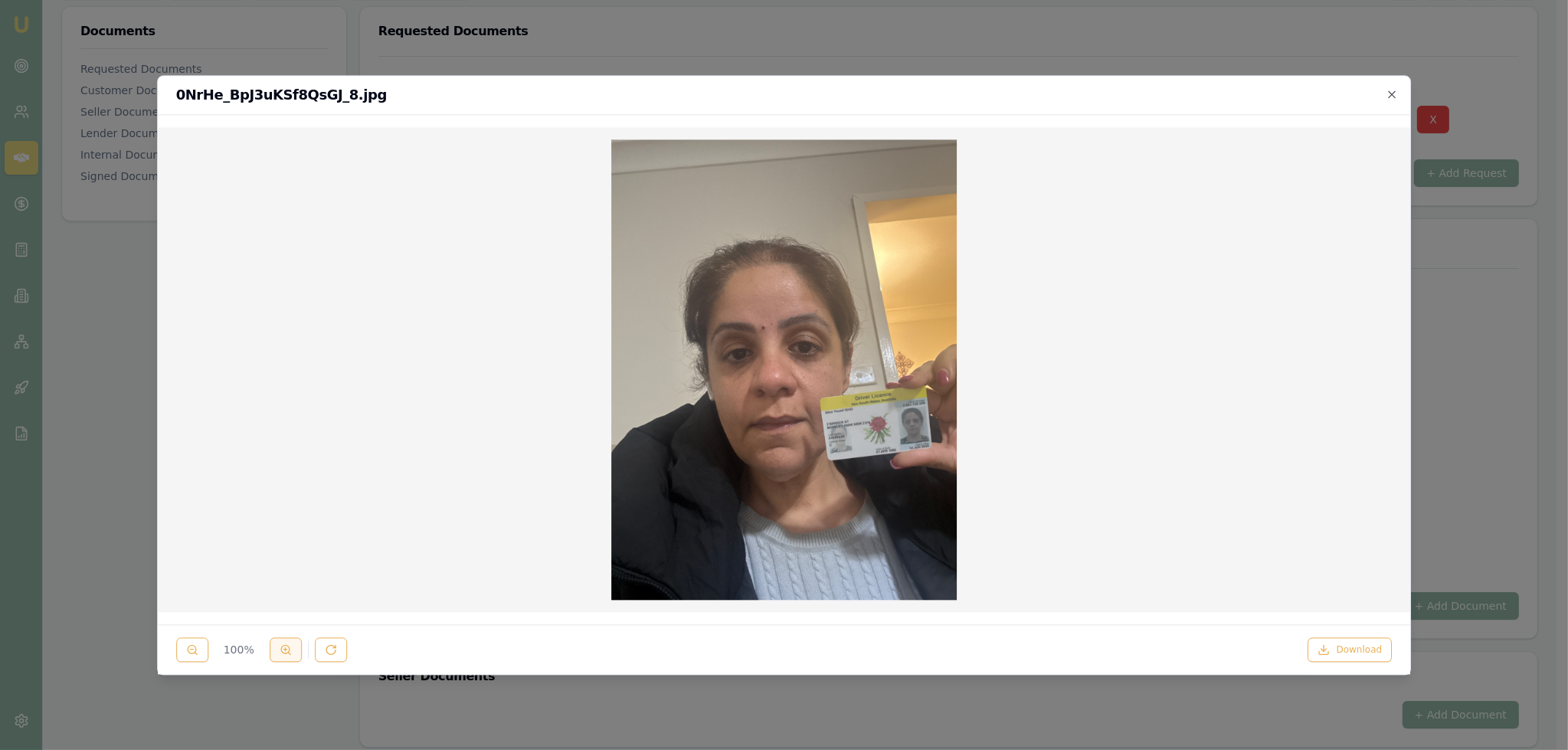
click at [292, 648] on button at bounding box center [286, 649] width 32 height 24
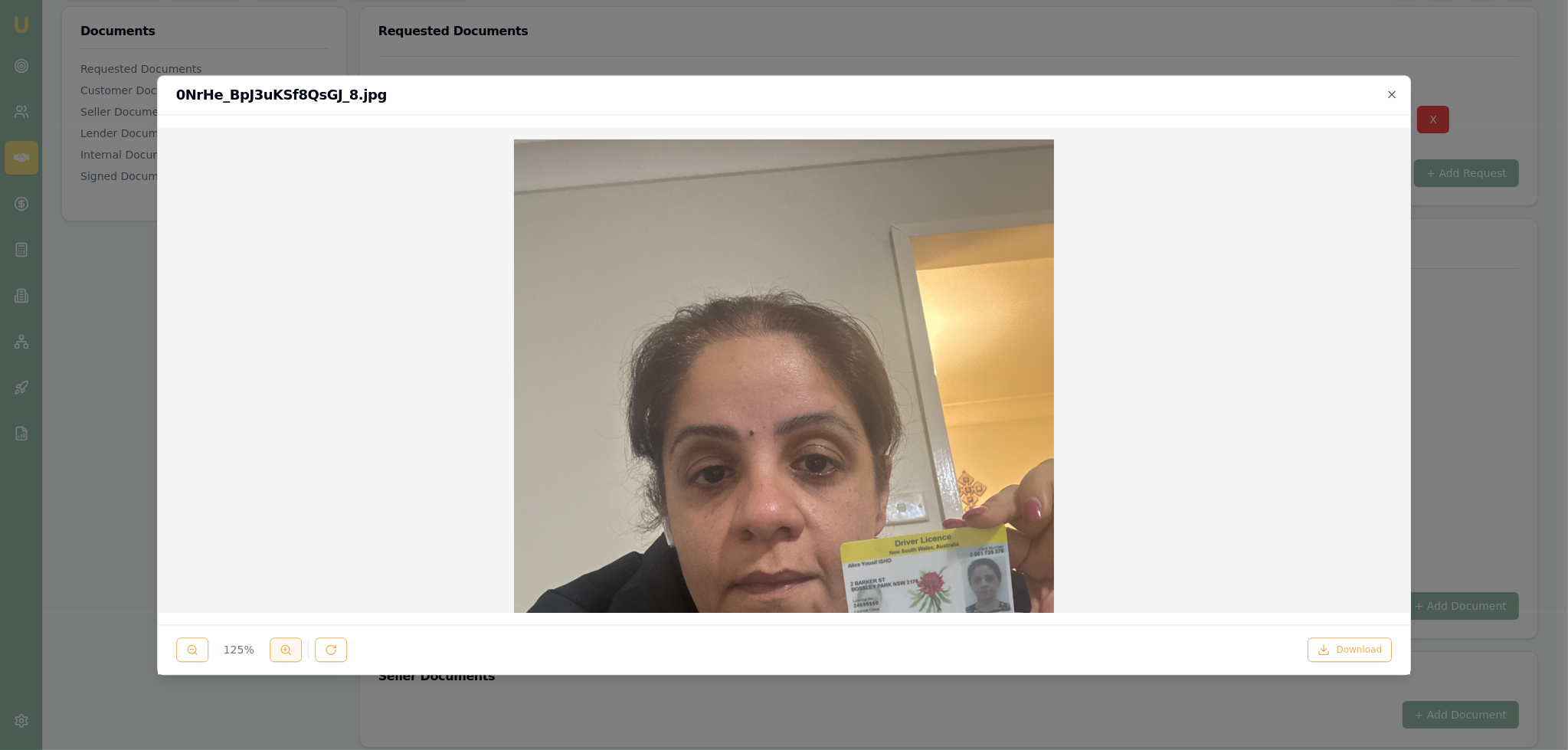
click at [292, 648] on button at bounding box center [286, 649] width 32 height 24
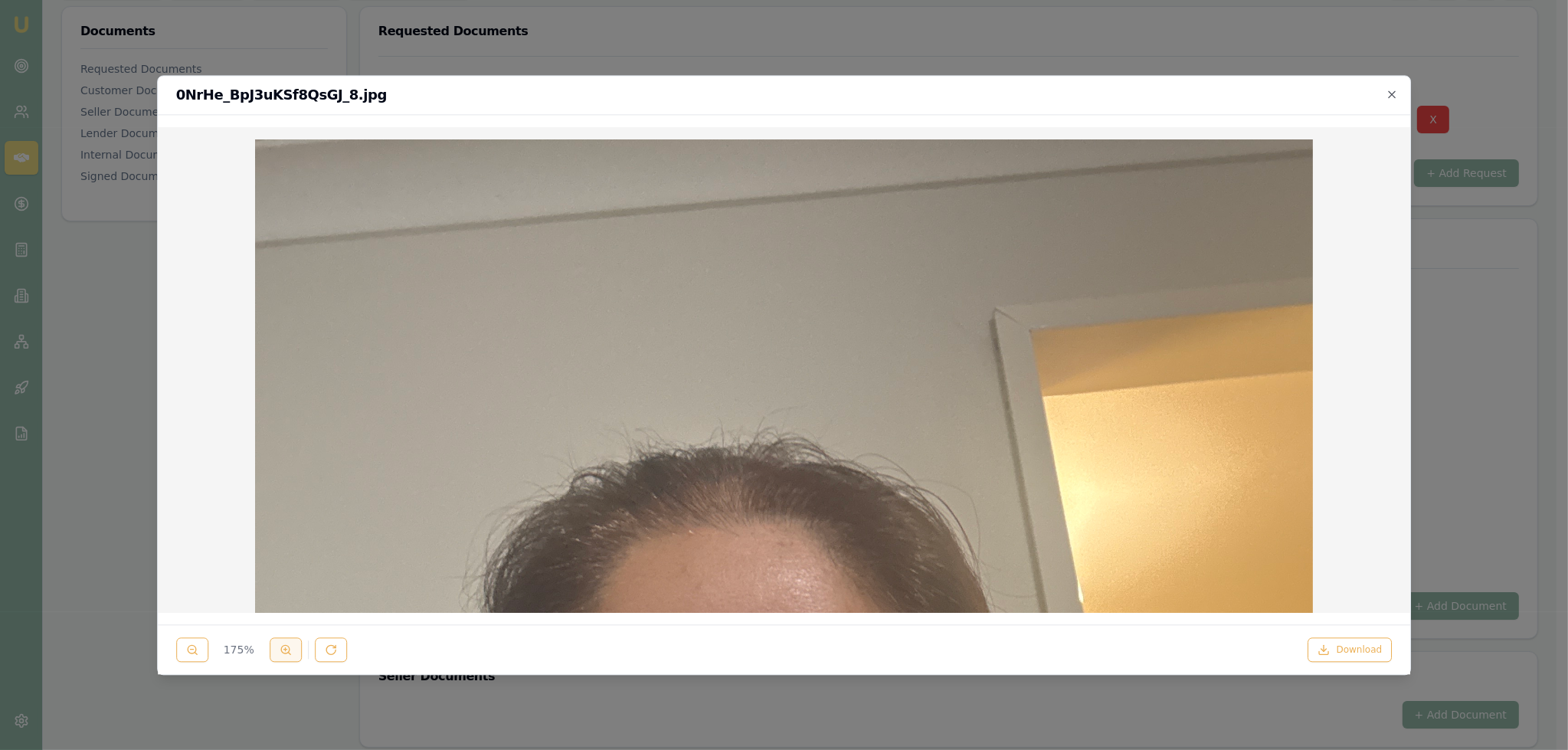
click at [292, 648] on button at bounding box center [286, 649] width 32 height 24
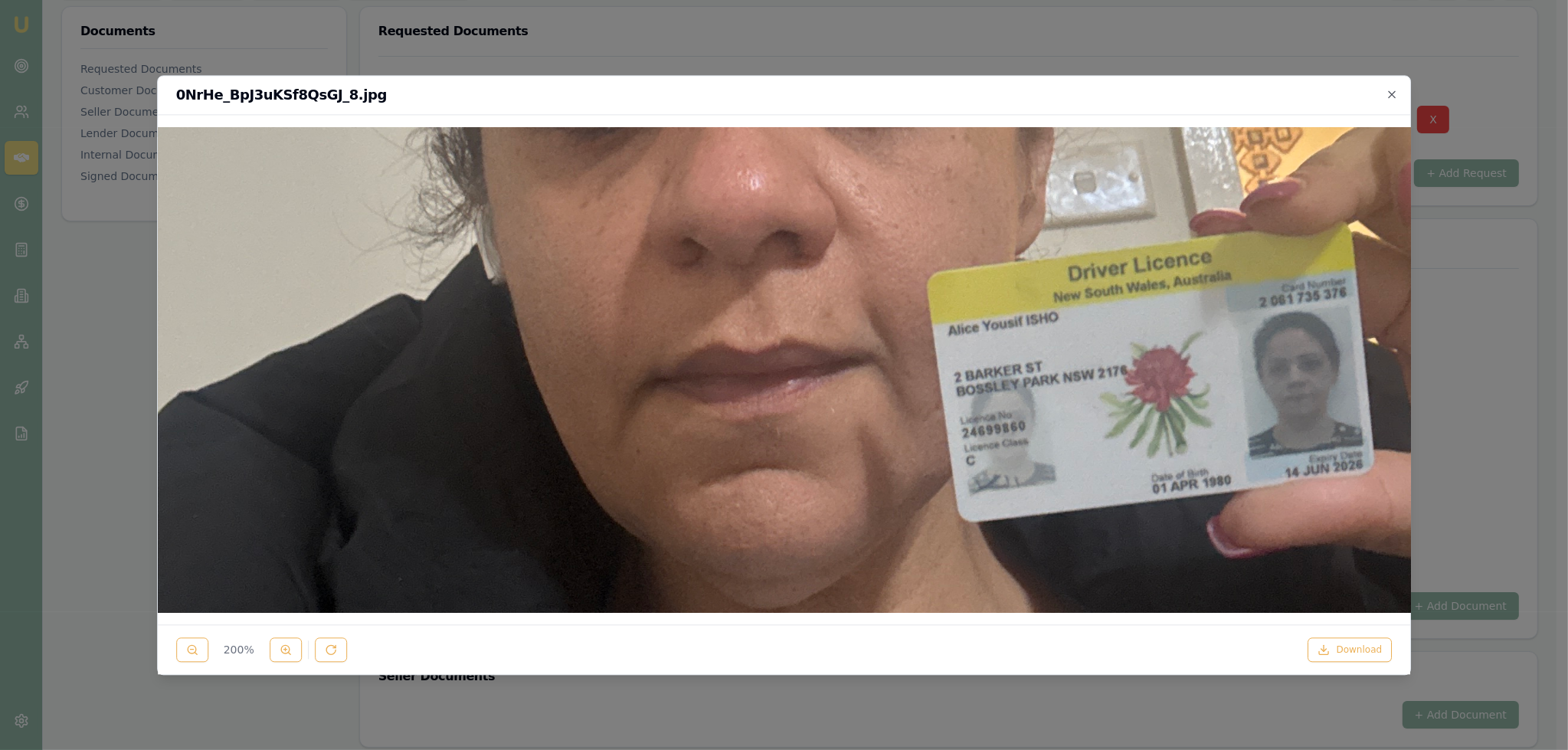
scroll to position [919, 0]
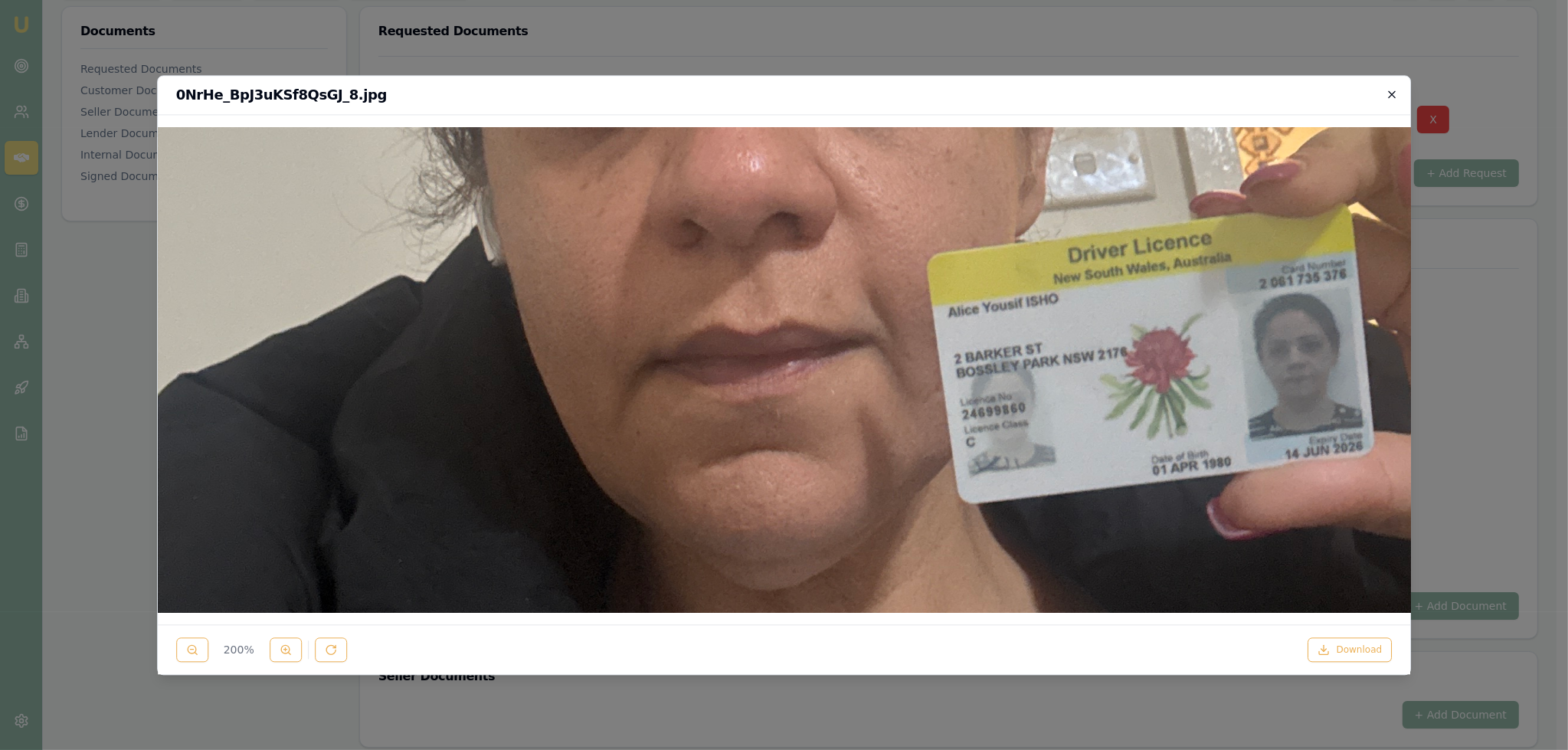
click at [1391, 96] on icon "button" at bounding box center [1391, 93] width 12 height 12
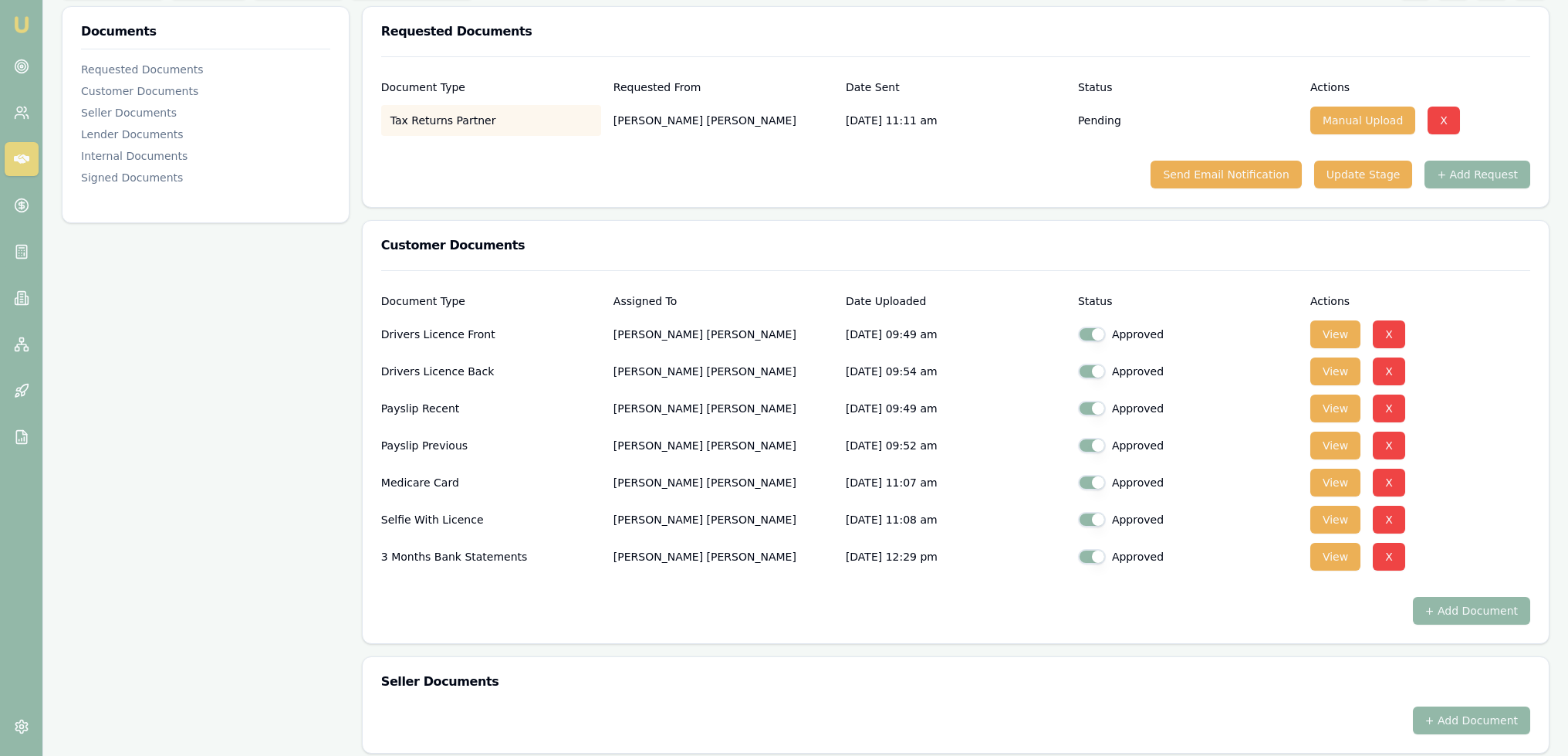
drag, startPoint x: 1096, startPoint y: 320, endPoint x: 1090, endPoint y: 328, distance: 10.0
click at [1096, 321] on div "Approved" at bounding box center [1187, 335] width 220 height 31
click at [1098, 330] on button "button" at bounding box center [1092, 334] width 28 height 15
click at [1089, 333] on button "button" at bounding box center [1092, 334] width 28 height 15
checkbox input "true"
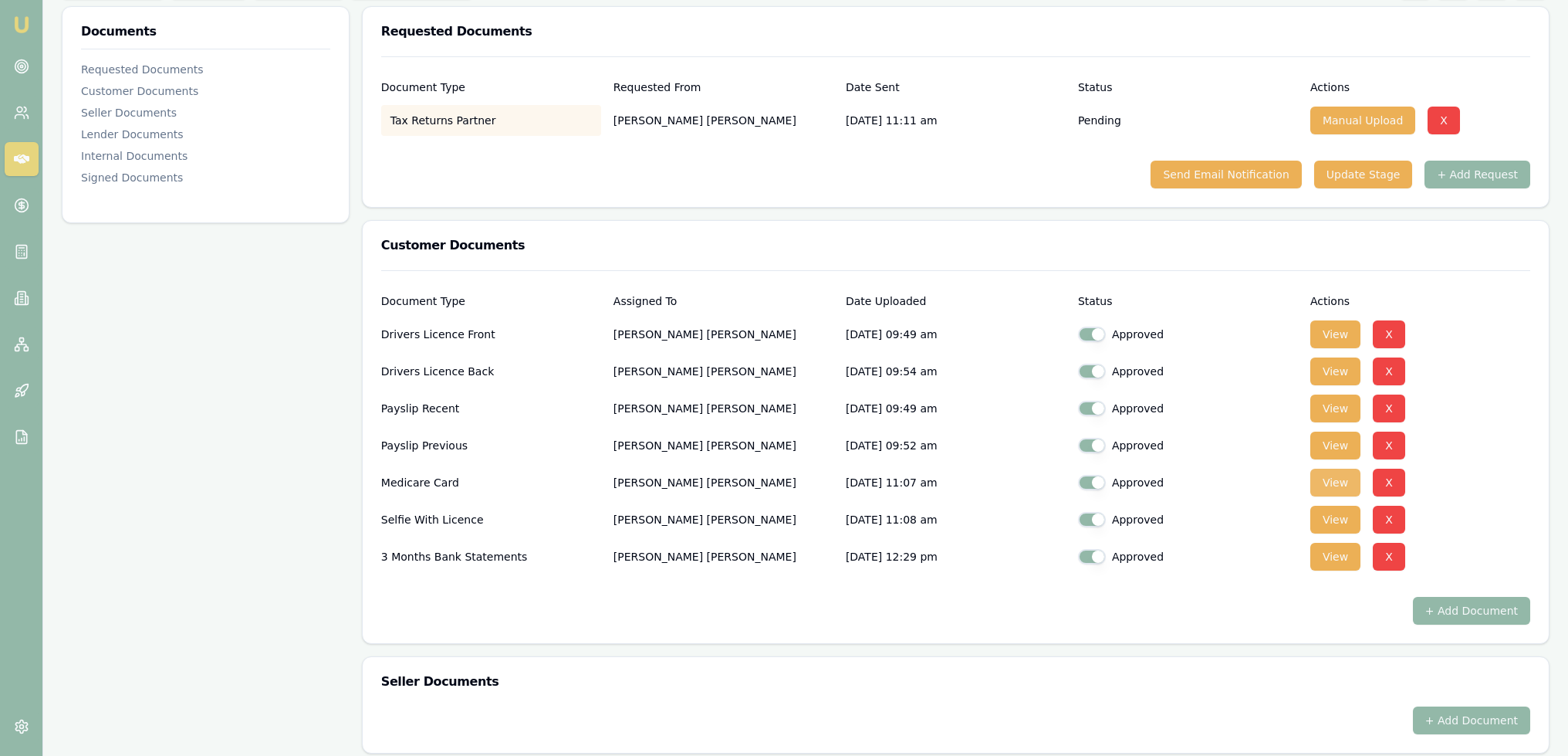
click at [1349, 478] on button "View" at bounding box center [1336, 482] width 50 height 28
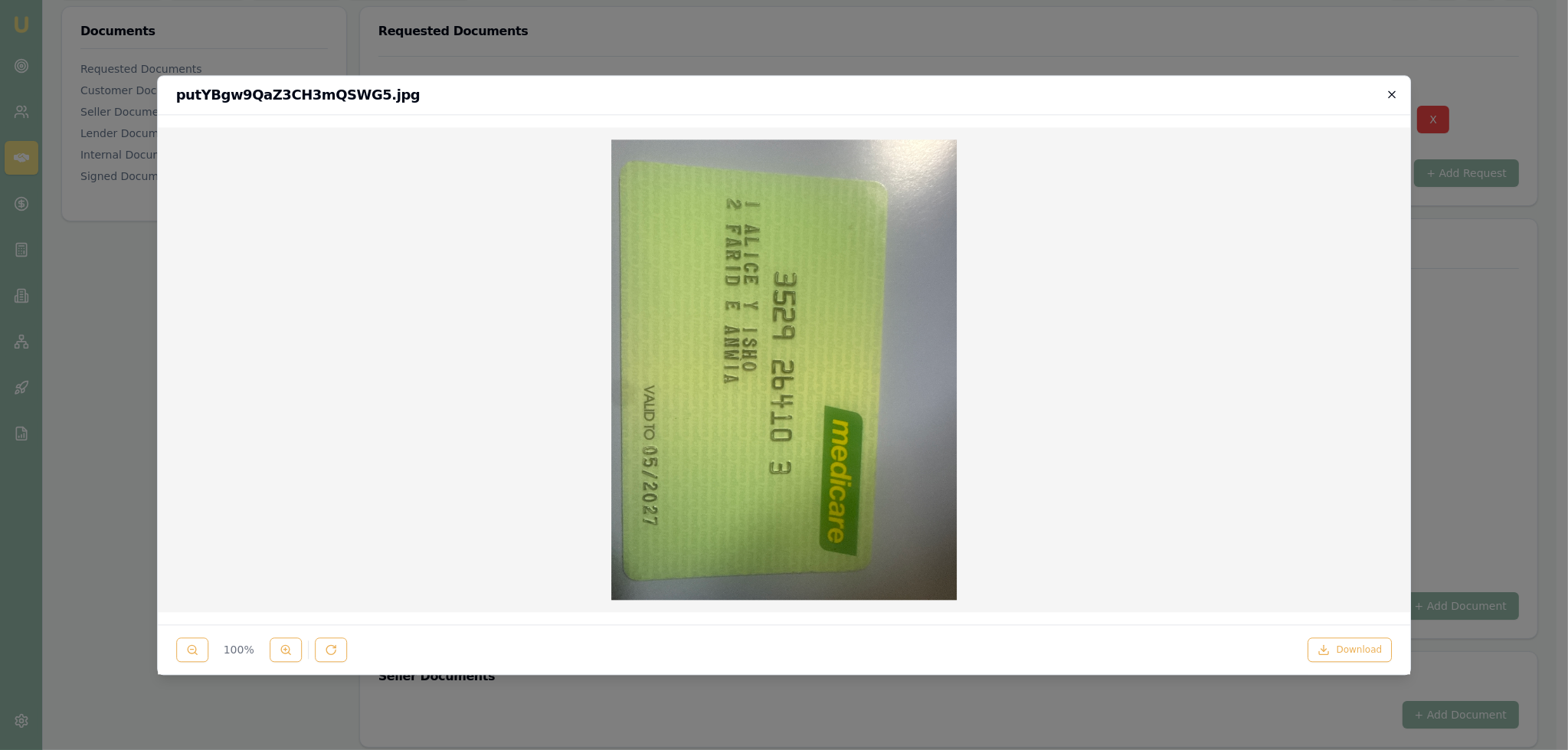
click at [1390, 94] on icon "button" at bounding box center [1391, 93] width 12 height 12
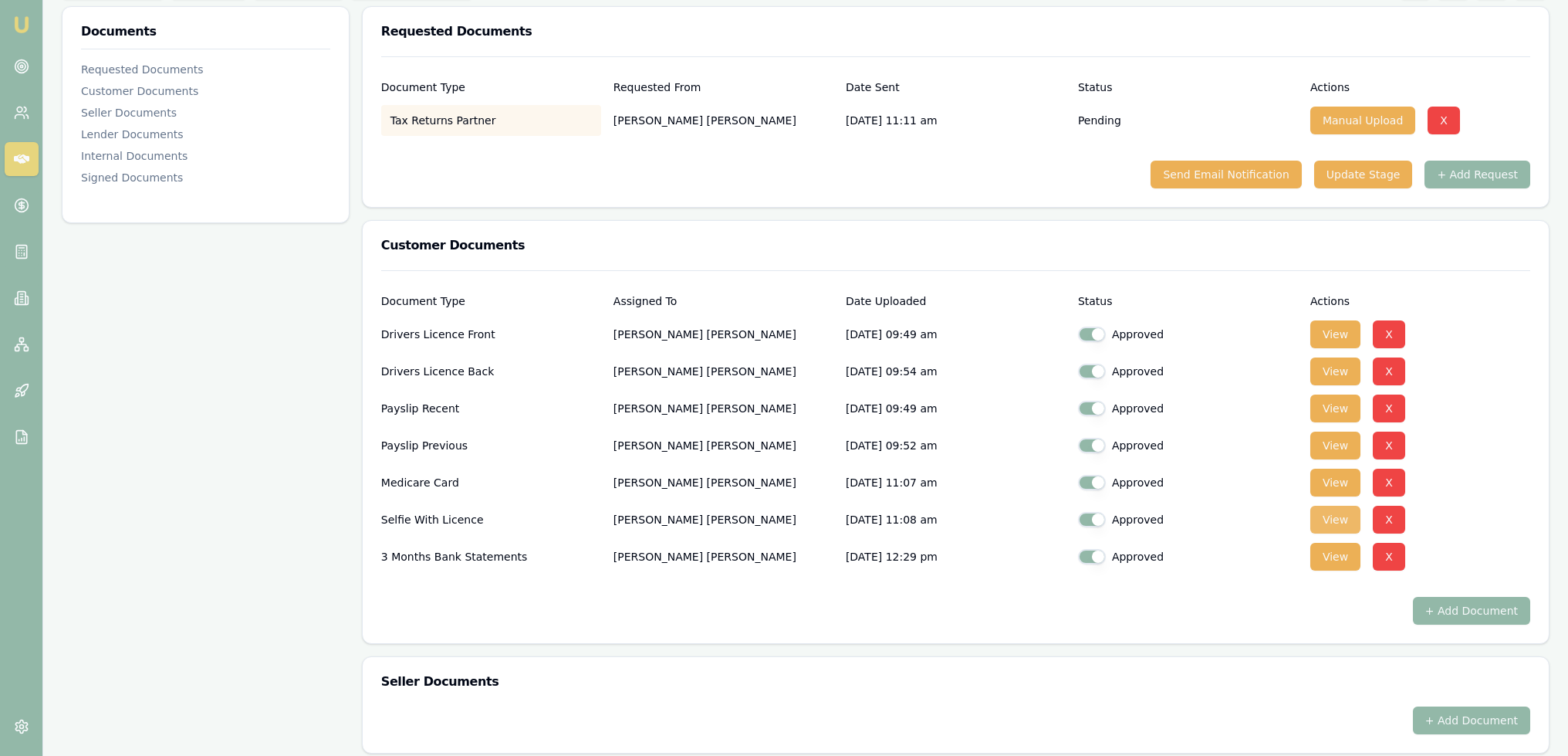
click at [1335, 515] on button "View" at bounding box center [1336, 520] width 50 height 28
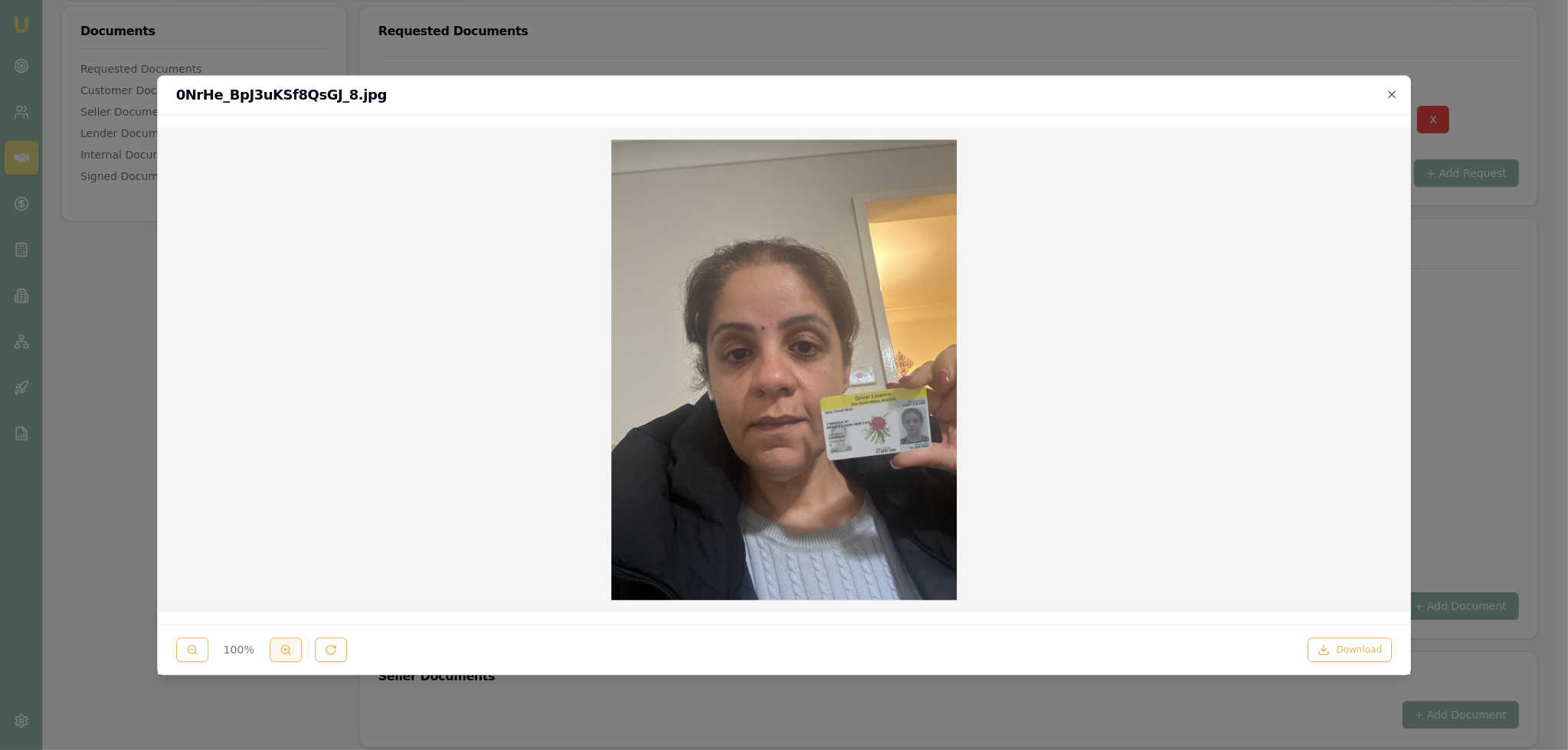
click at [286, 650] on icon at bounding box center [285, 649] width 12 height 12
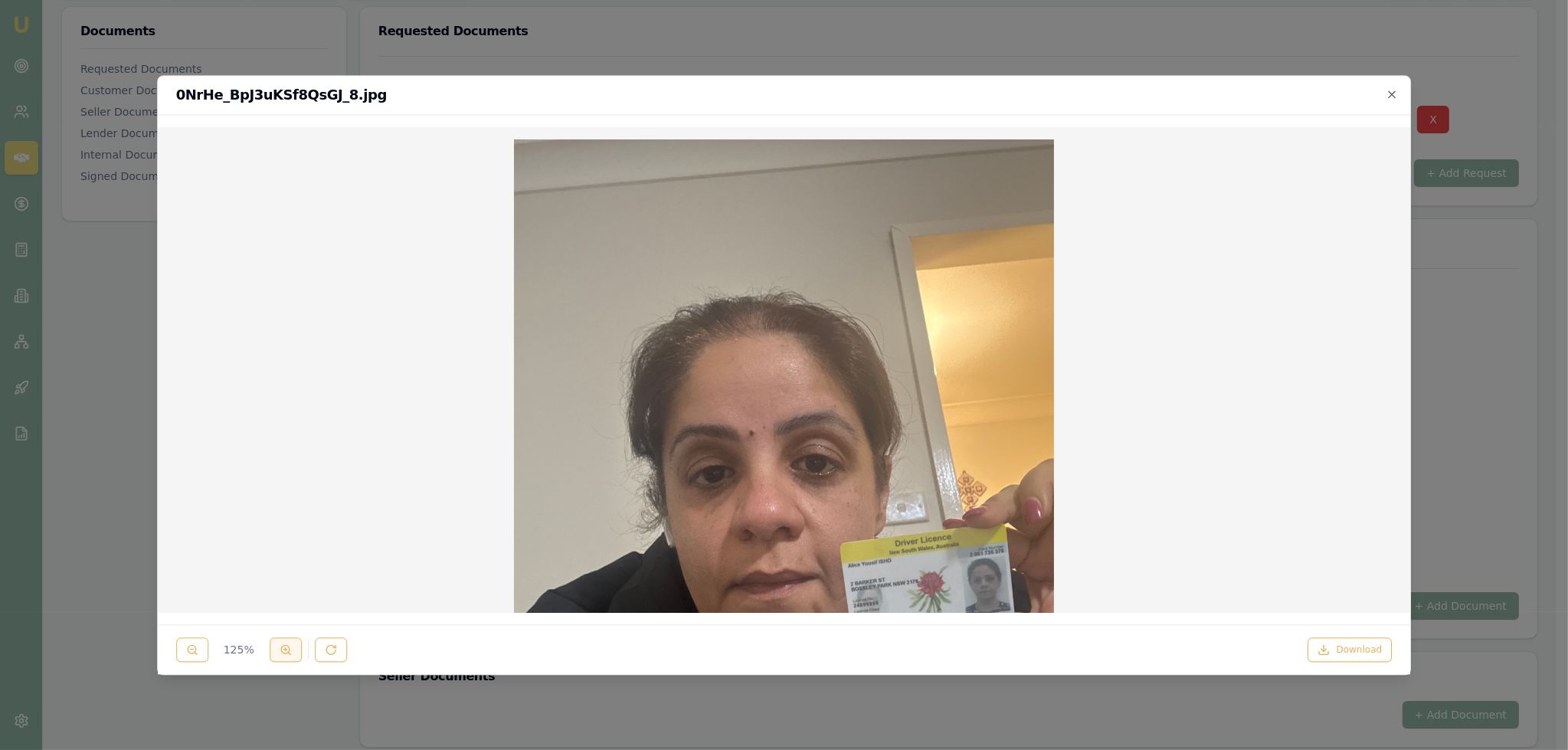
click at [286, 650] on icon at bounding box center [285, 649] width 12 height 12
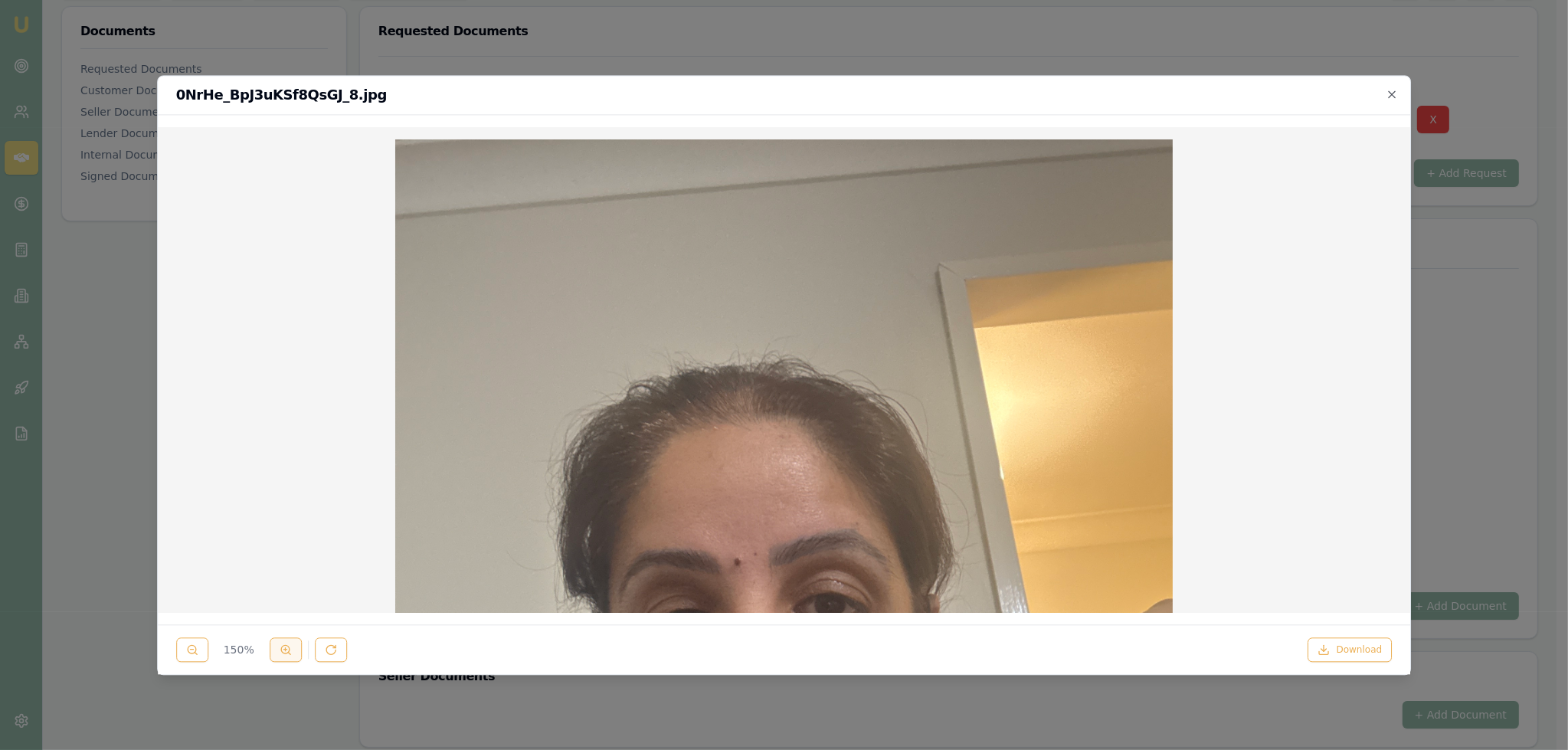
click at [286, 650] on icon at bounding box center [285, 649] width 12 height 12
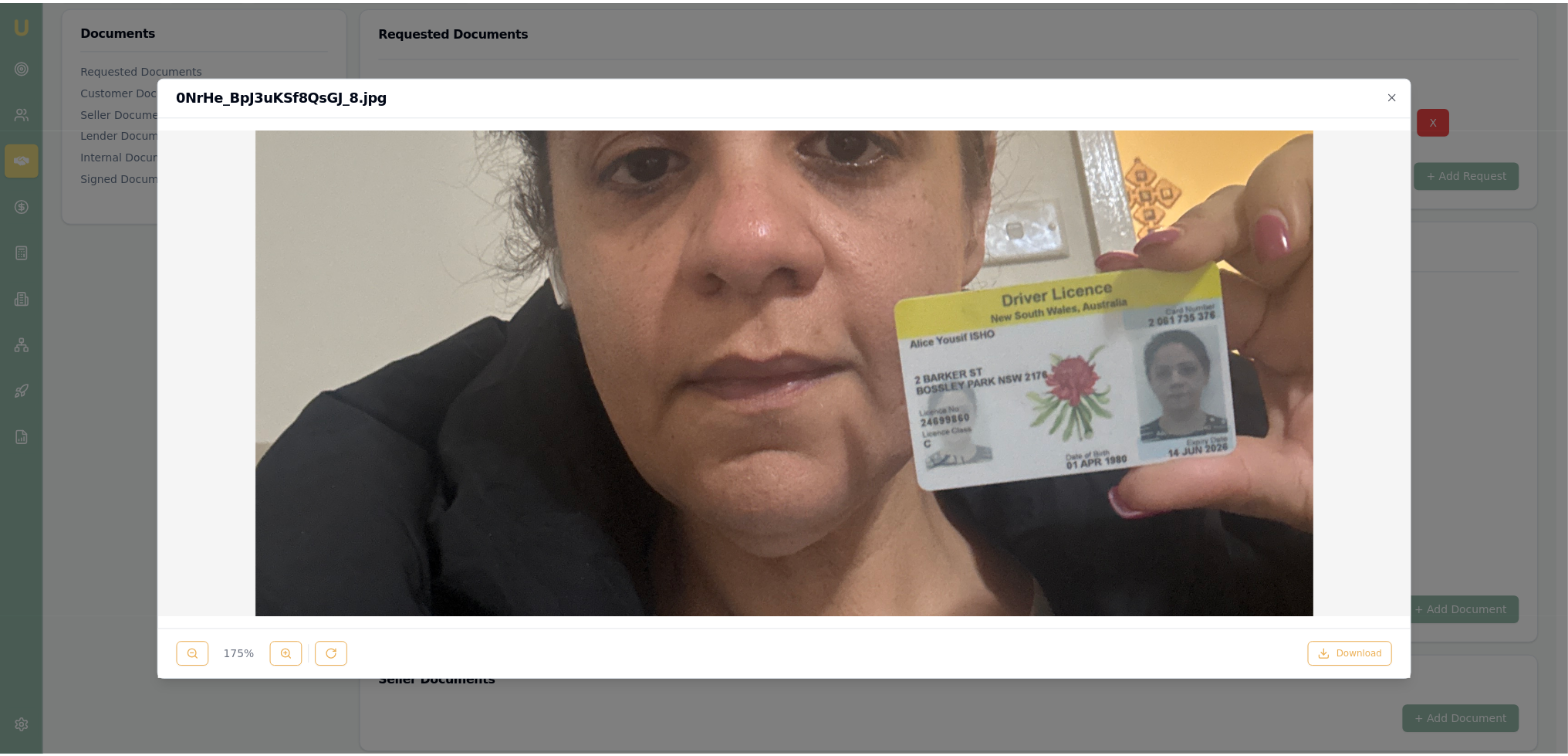
scroll to position [464, 0]
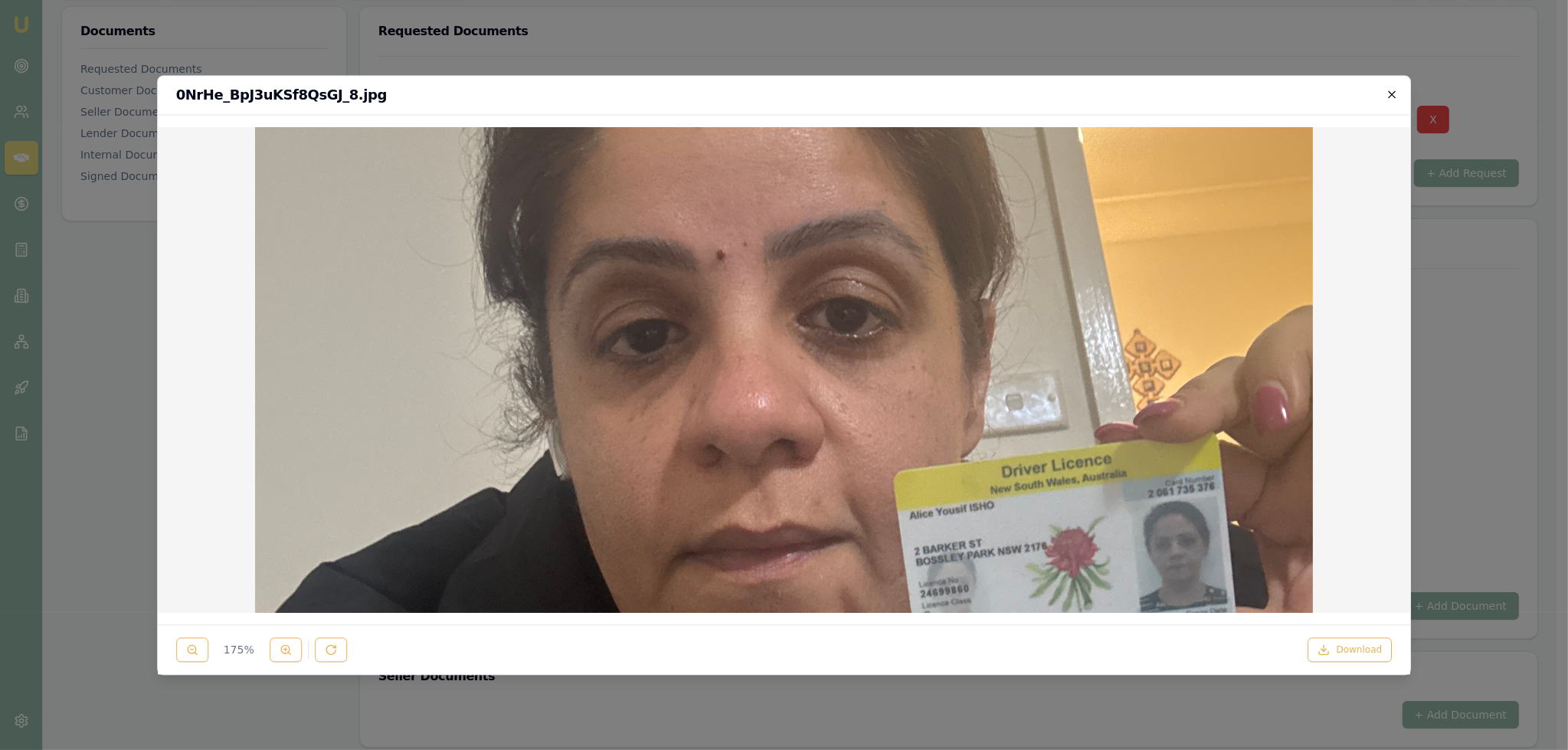
click at [1390, 94] on icon "button" at bounding box center [1391, 93] width 12 height 12
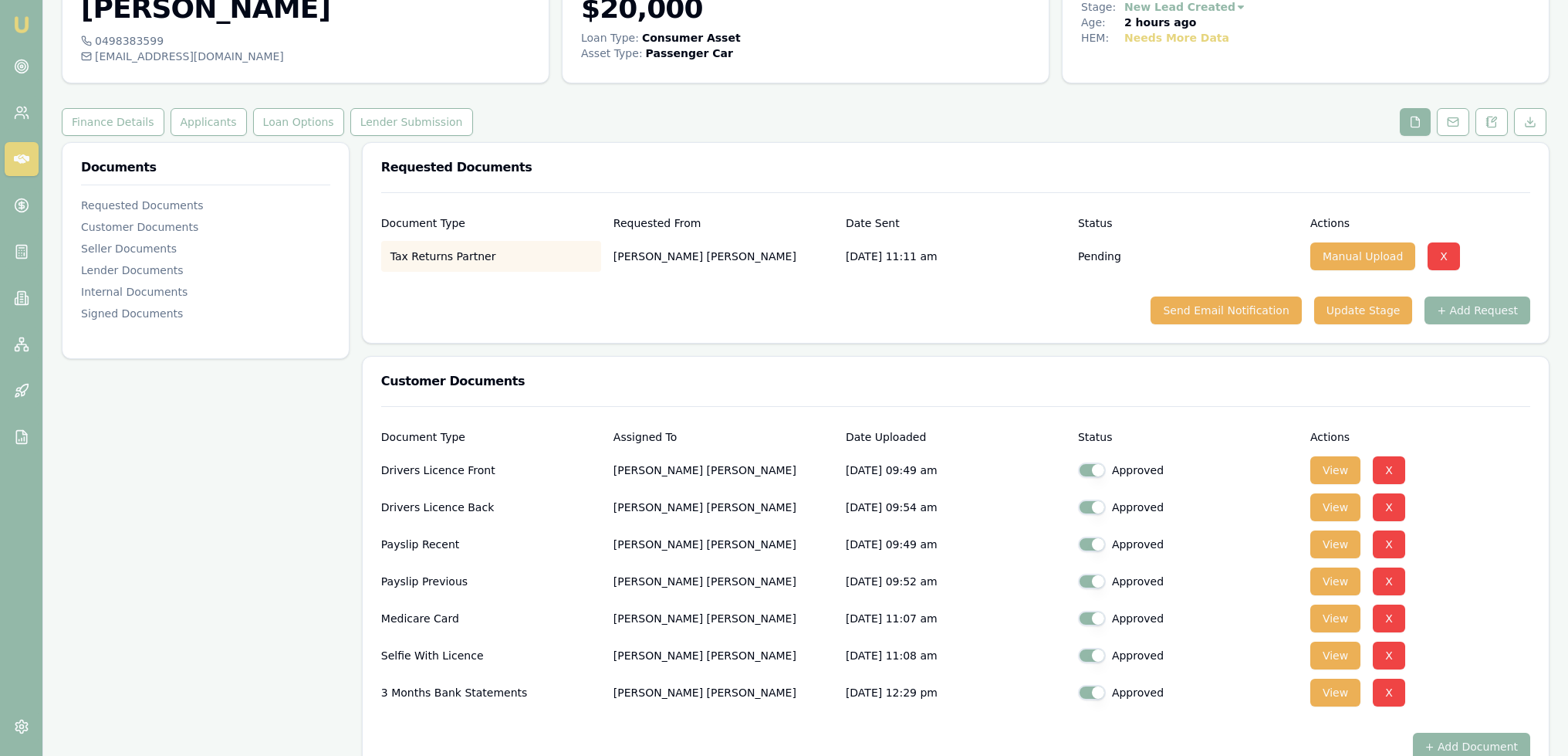
scroll to position [0, 0]
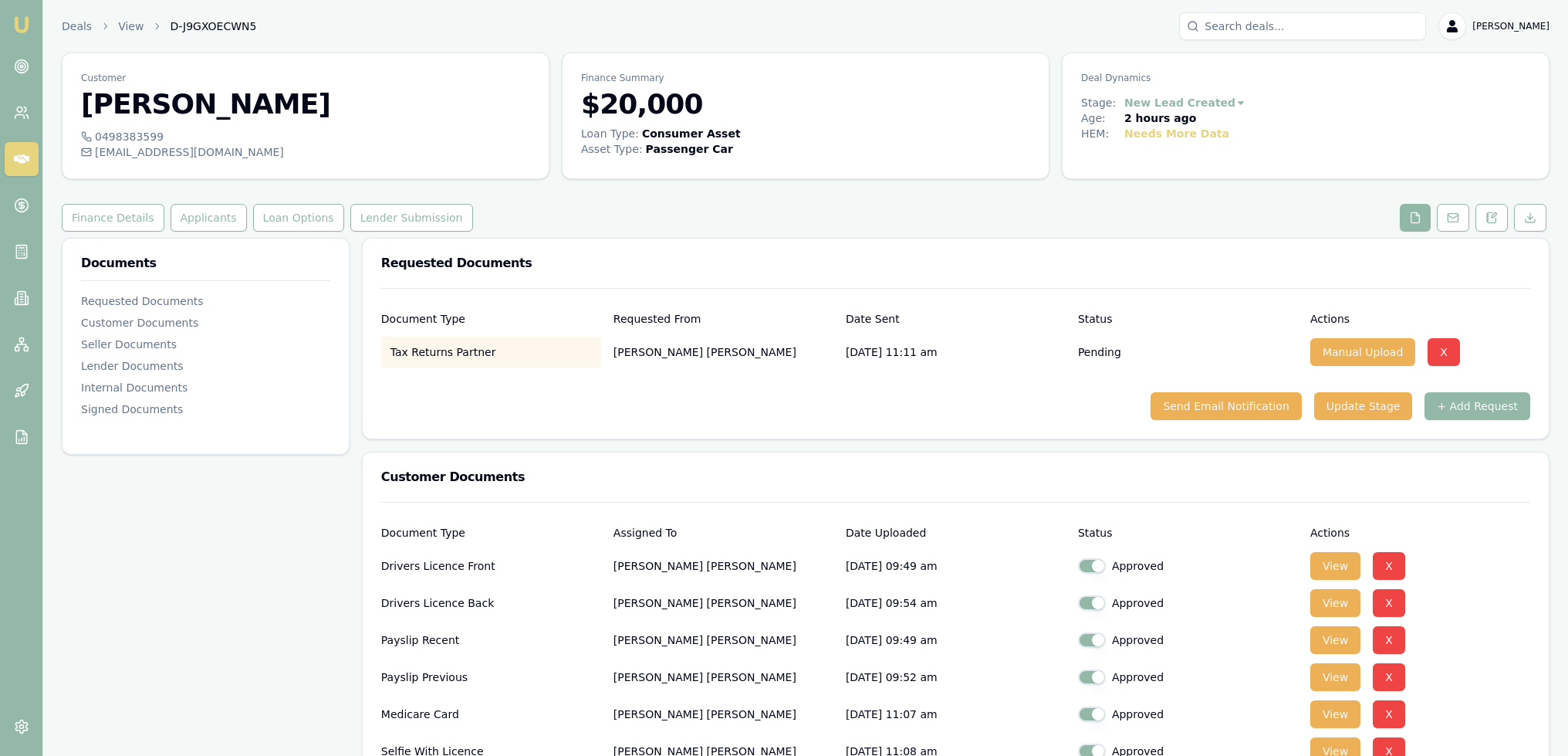
click at [1410, 215] on icon at bounding box center [1415, 218] width 12 height 12
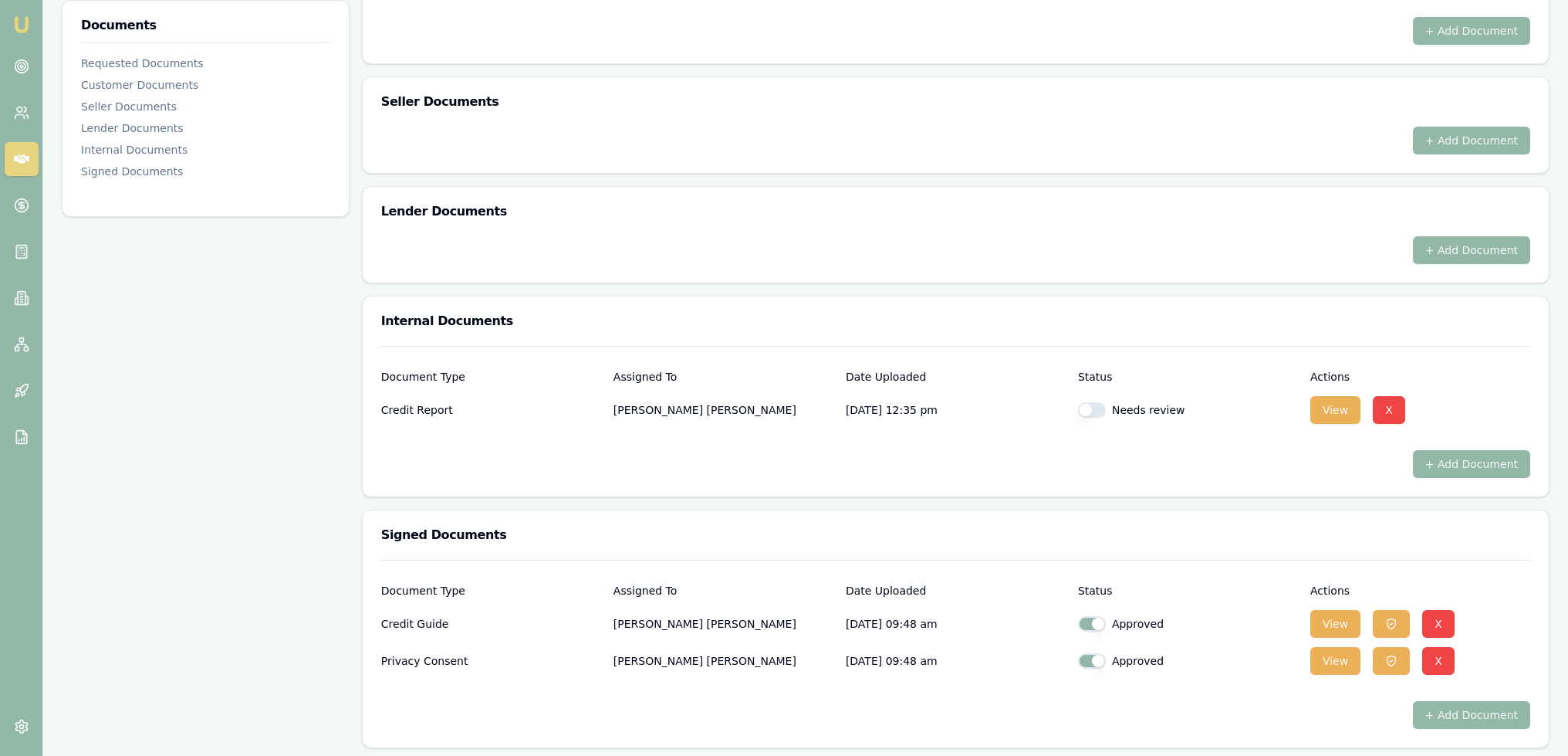
scroll to position [814, 0]
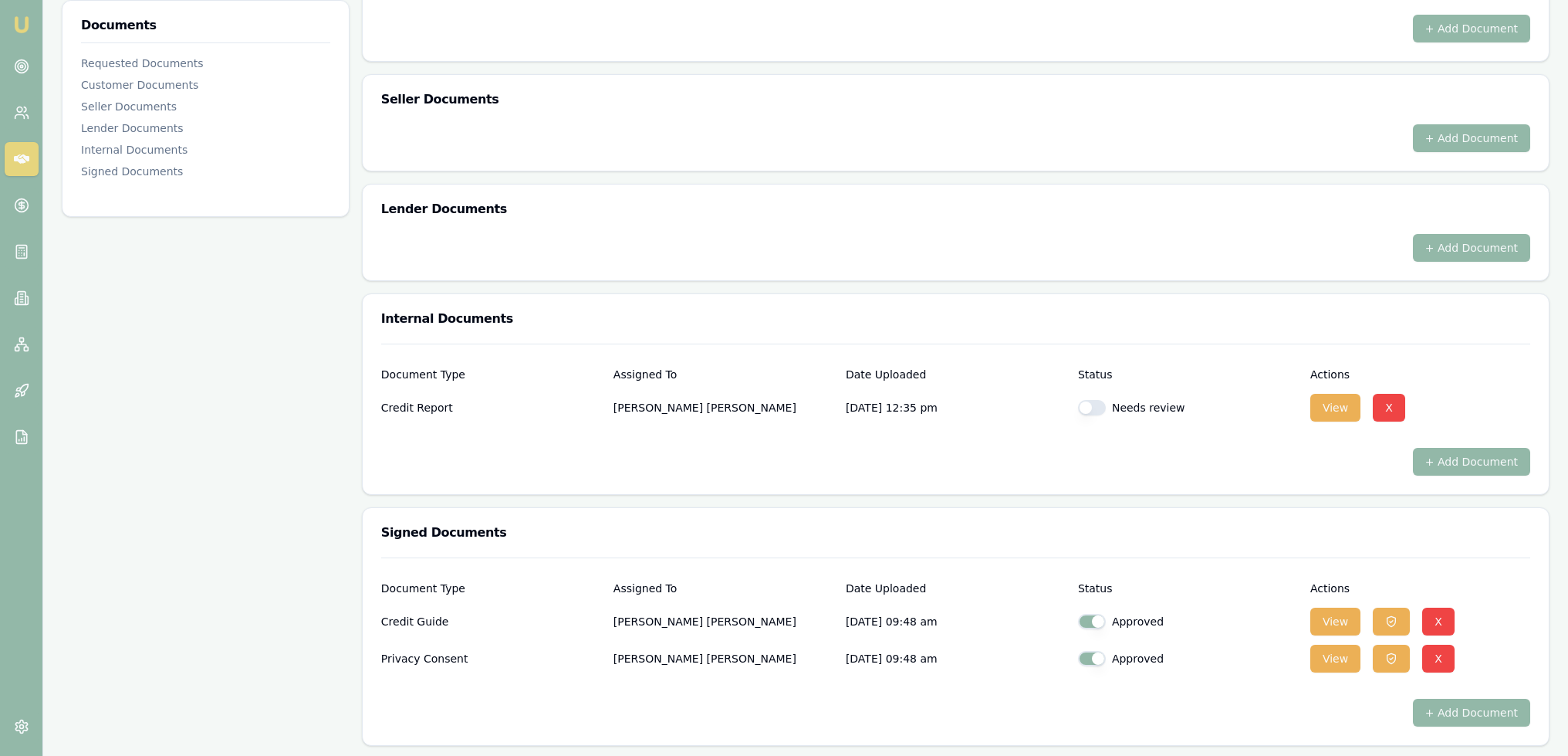
click at [1090, 402] on button "button" at bounding box center [1092, 408] width 28 height 15
checkbox input "true"
click at [1481, 456] on button "+ Add Document" at bounding box center [1471, 462] width 118 height 28
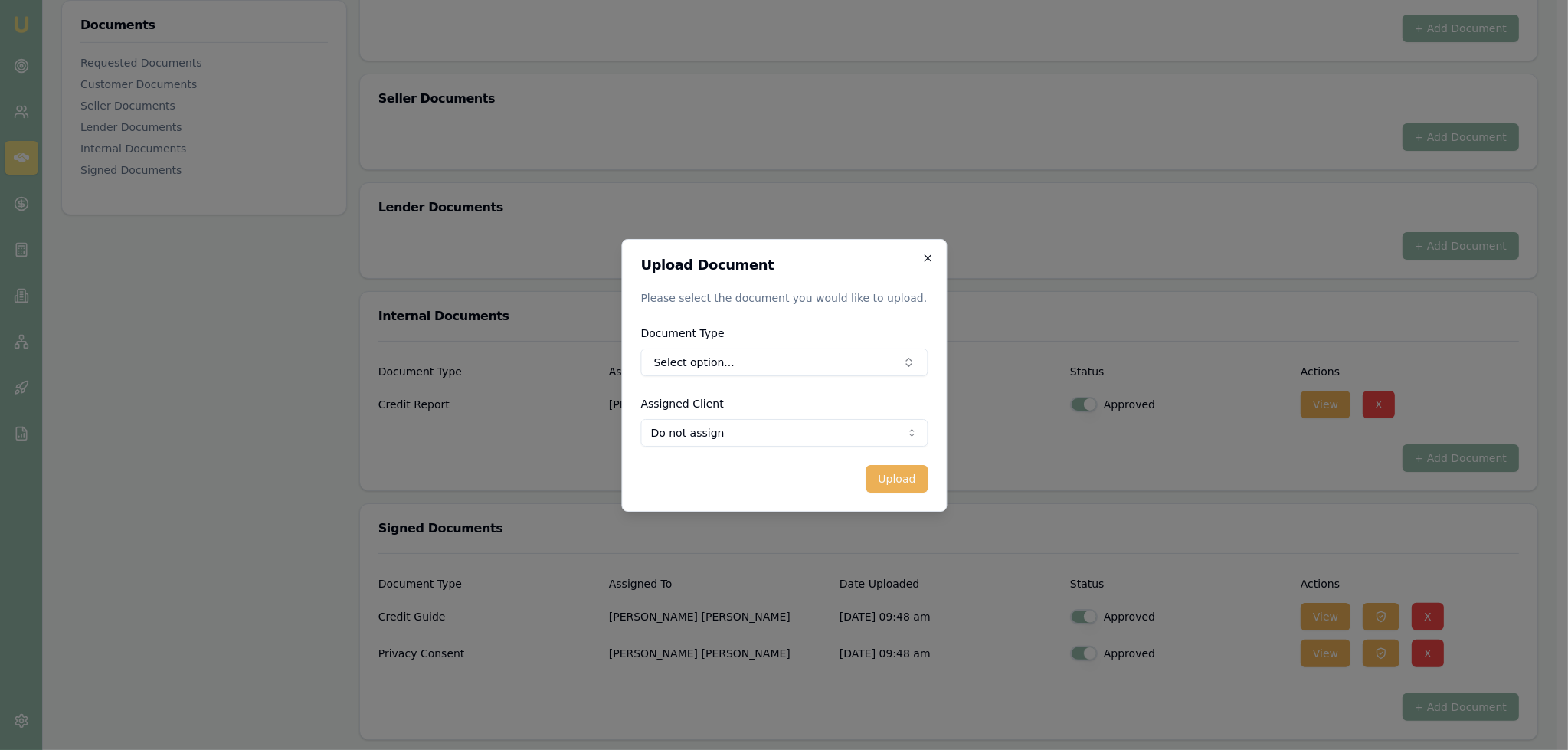
click at [923, 259] on icon "button" at bounding box center [927, 258] width 12 height 12
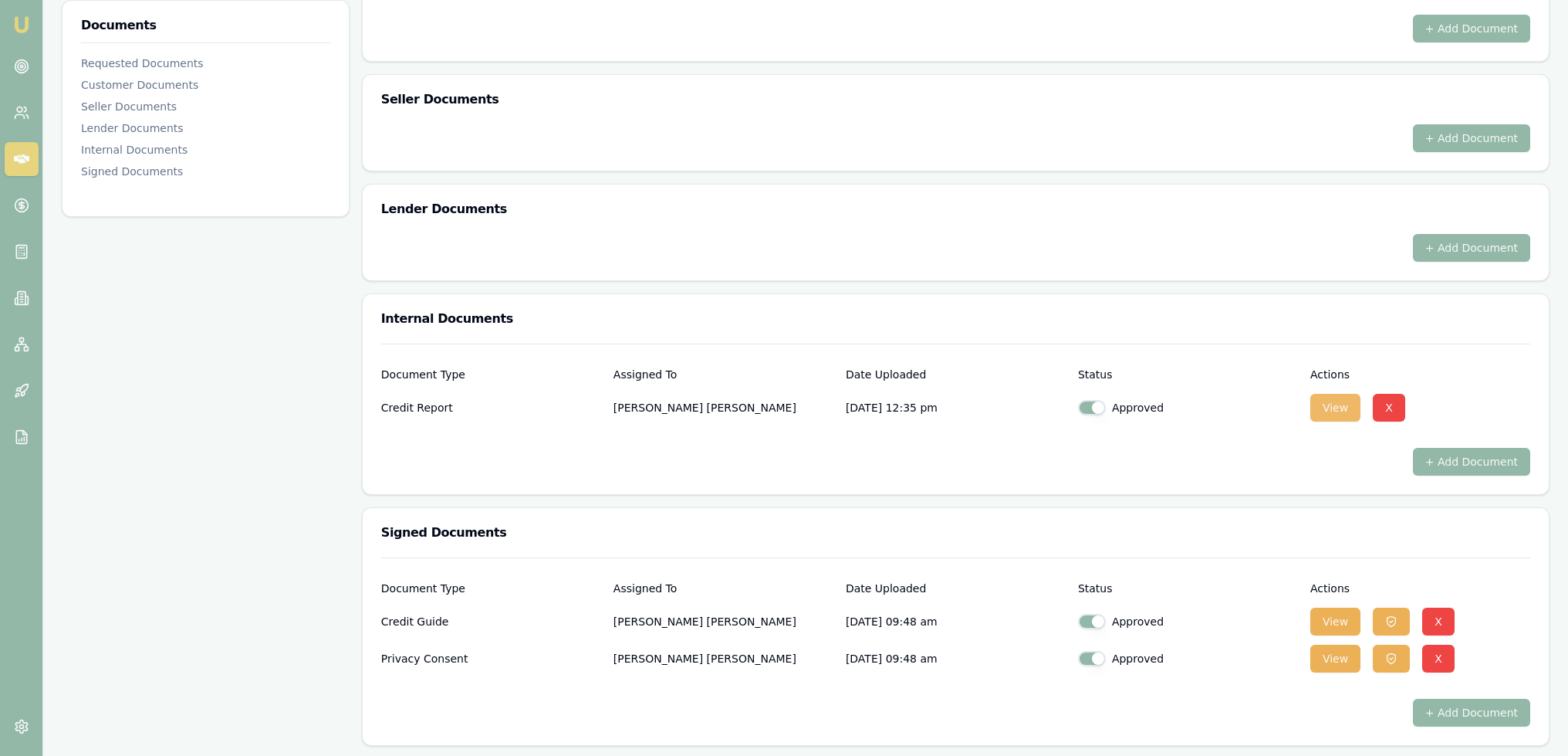
click at [1338, 396] on button "View" at bounding box center [1336, 408] width 50 height 28
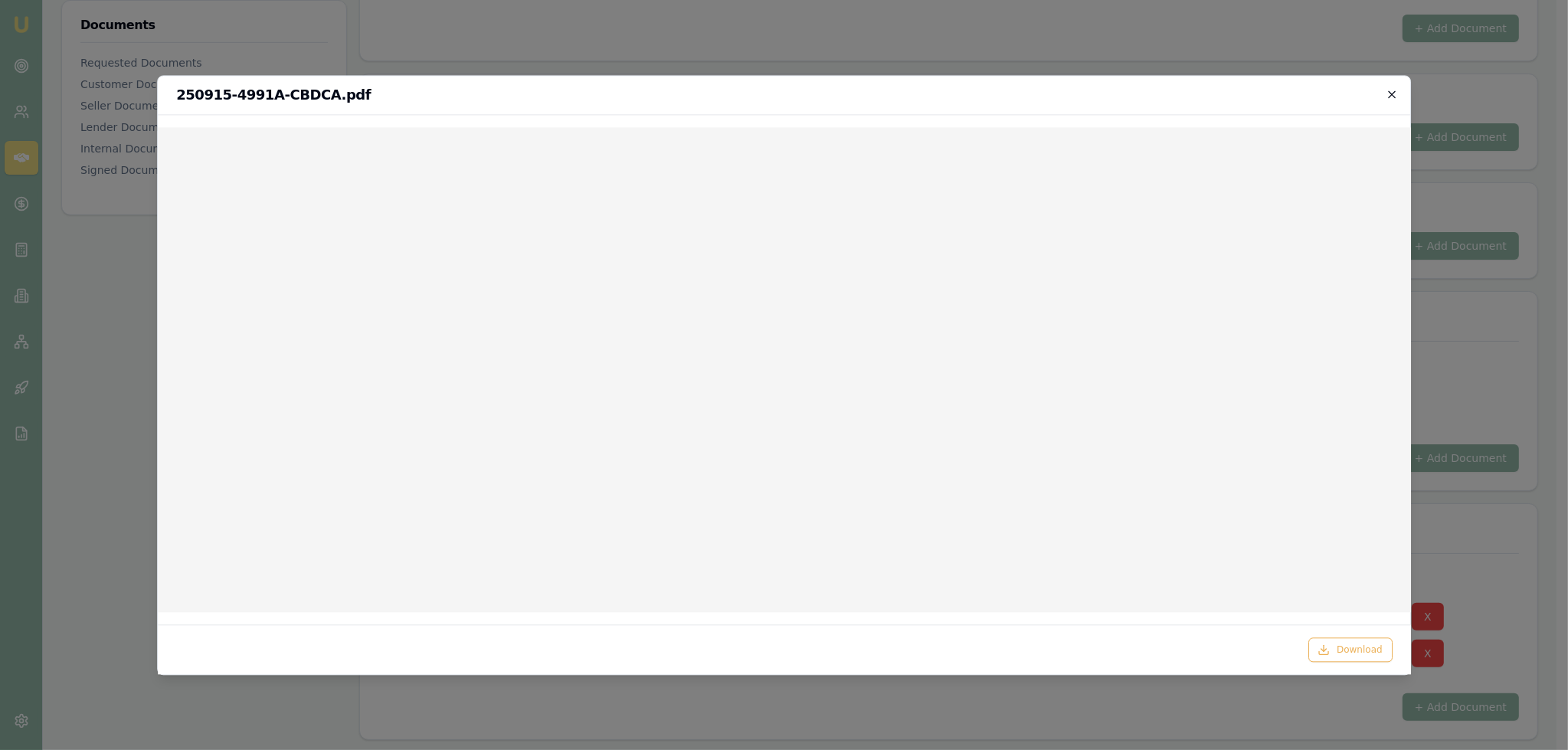
click at [1390, 91] on icon "button" at bounding box center [1392, 93] width 7 height 7
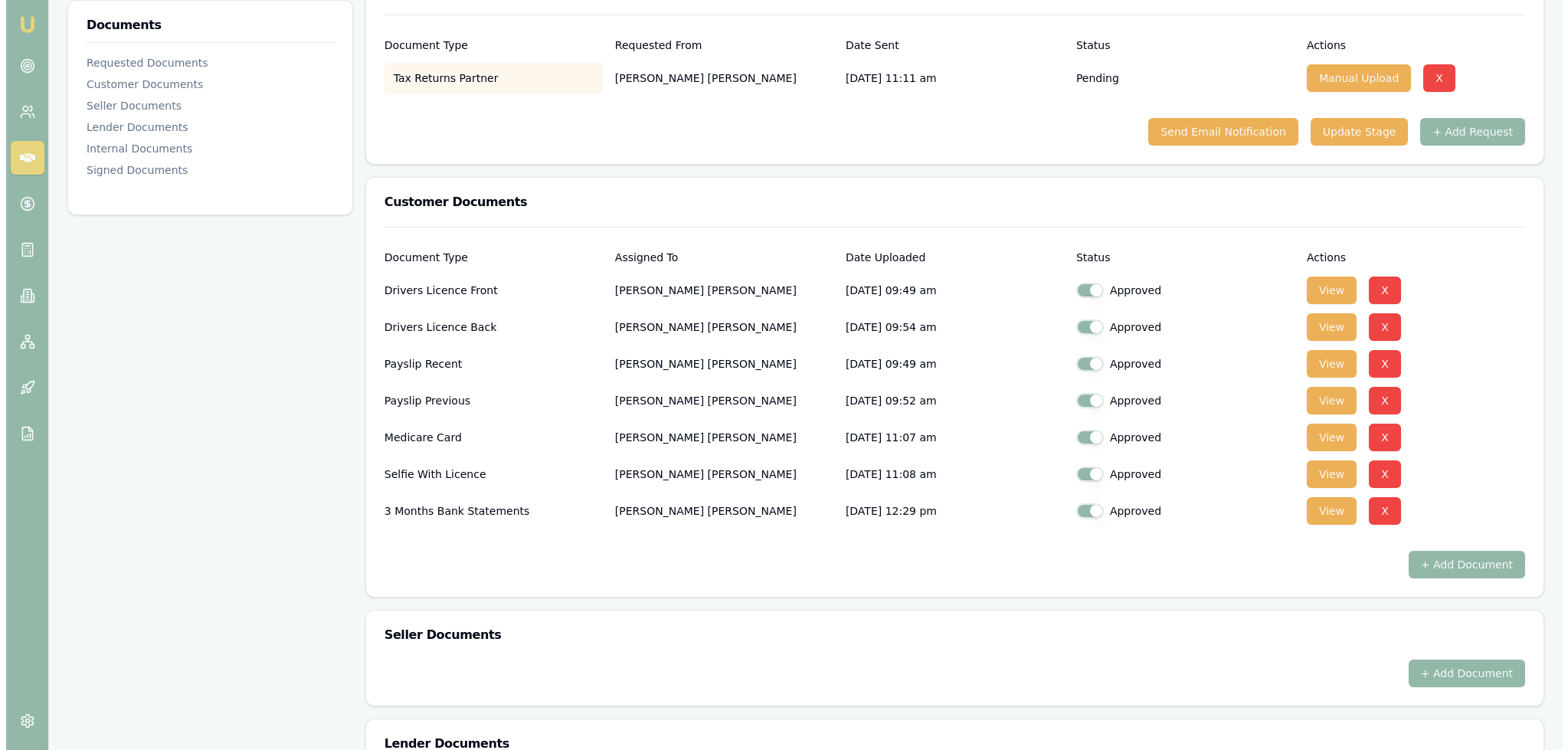
scroll to position [0, 0]
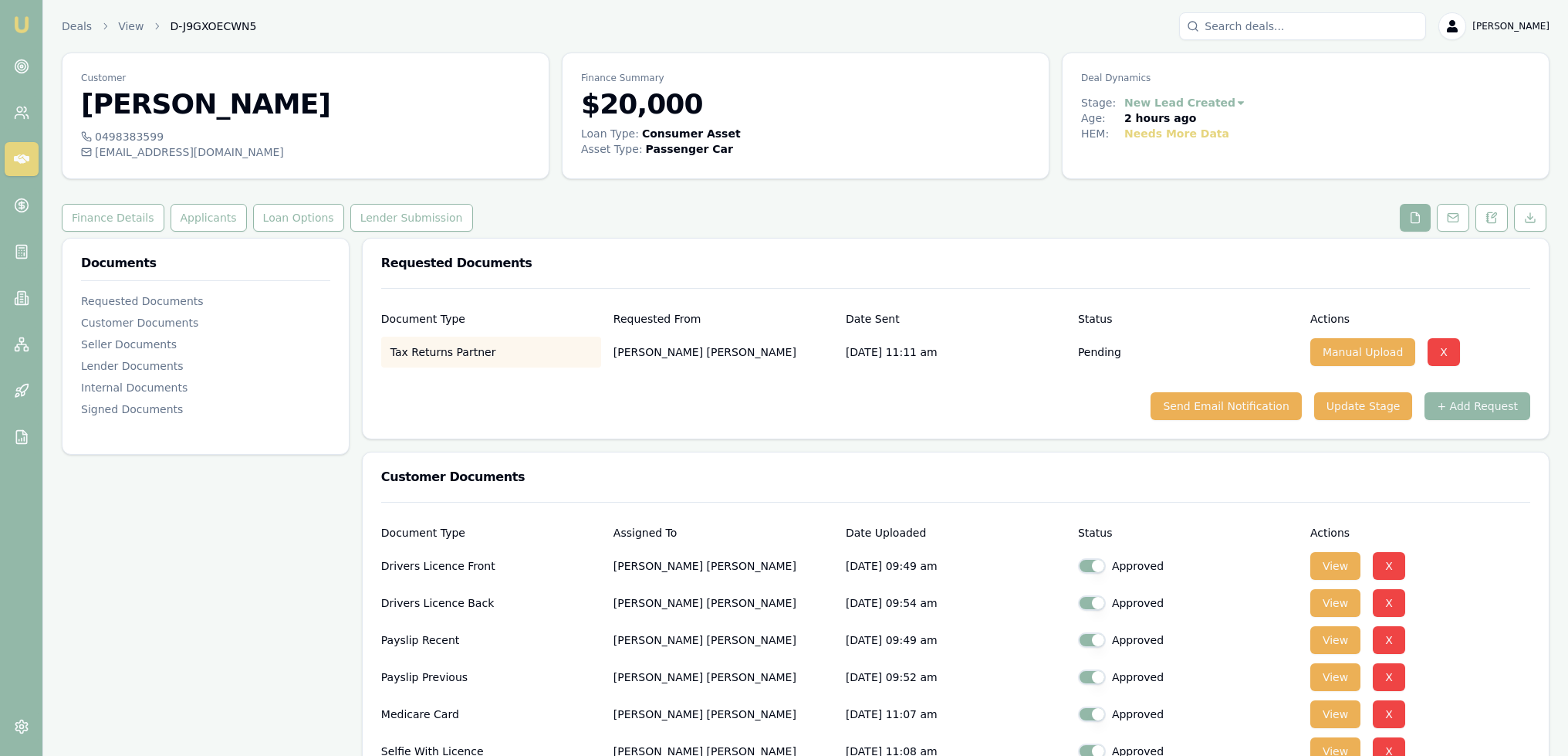
drag, startPoint x: 1485, startPoint y: 217, endPoint x: 1471, endPoint y: 221, distance: 14.6
click at [1485, 217] on button at bounding box center [1492, 218] width 32 height 28
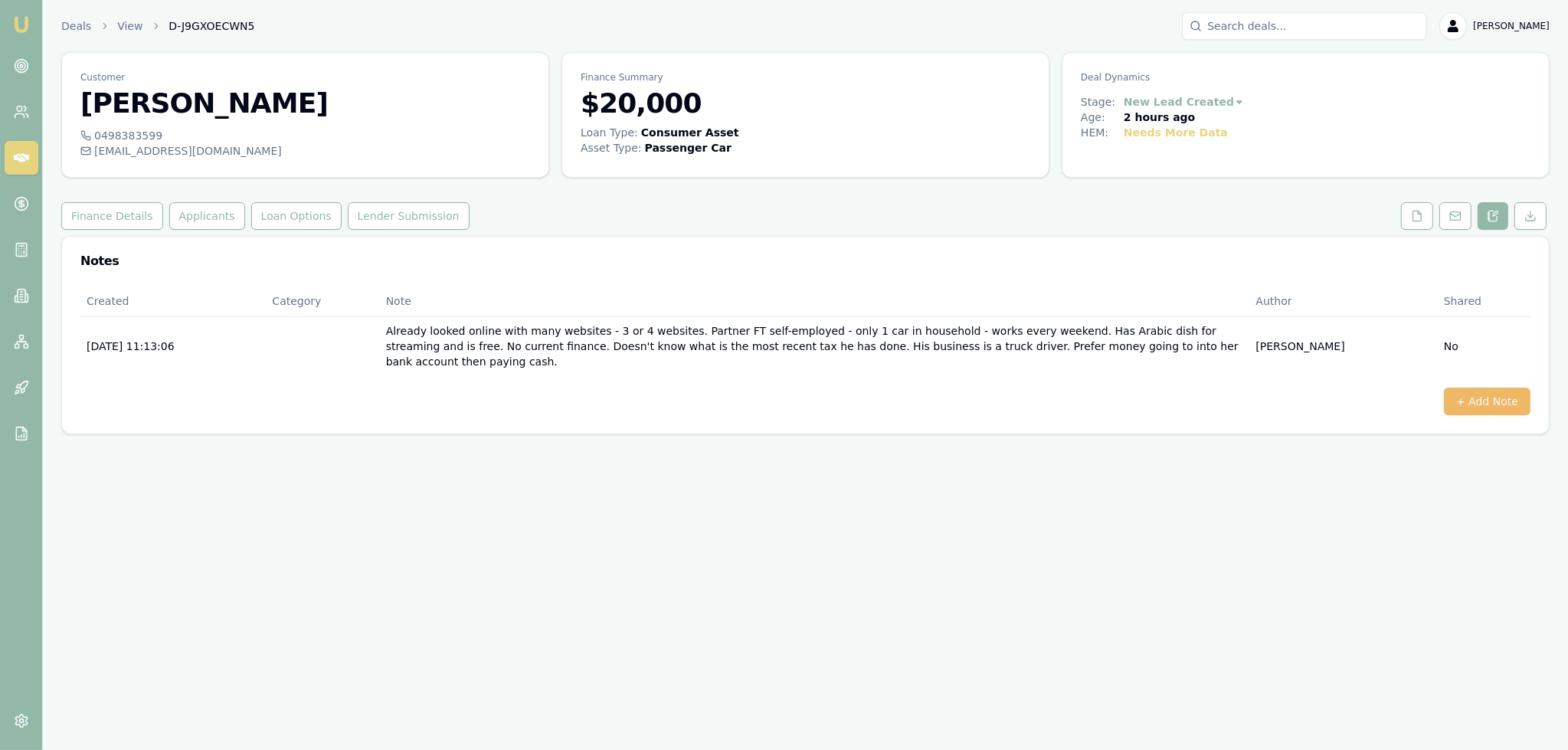
click at [1482, 387] on button "+ Add Note" at bounding box center [1486, 401] width 86 height 27
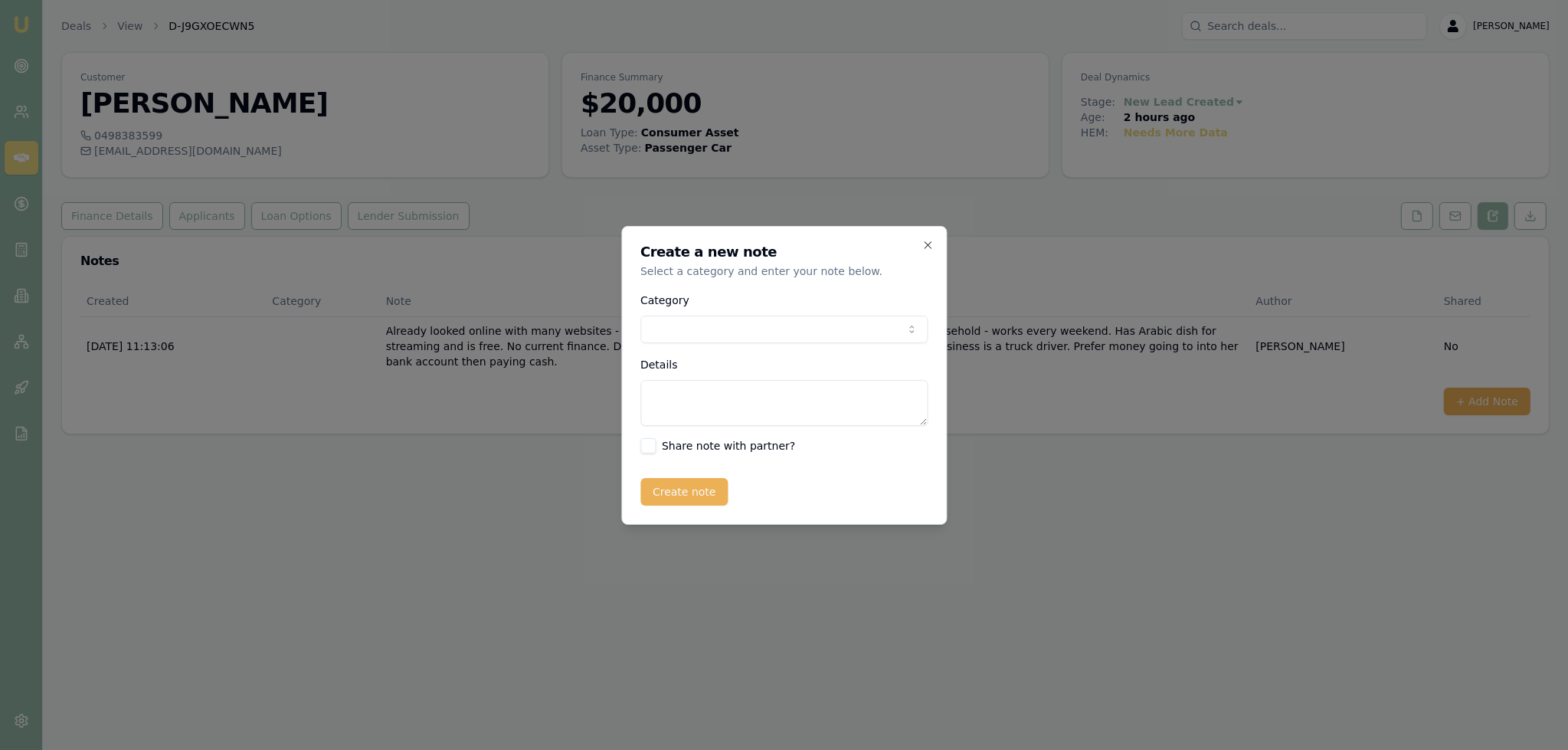
click at [736, 325] on body "Emu Broker Deals View D-J9GXOECWN5 Robyn Adams Toggle Menu Customer Alice Isho …" at bounding box center [784, 375] width 1568 height 750
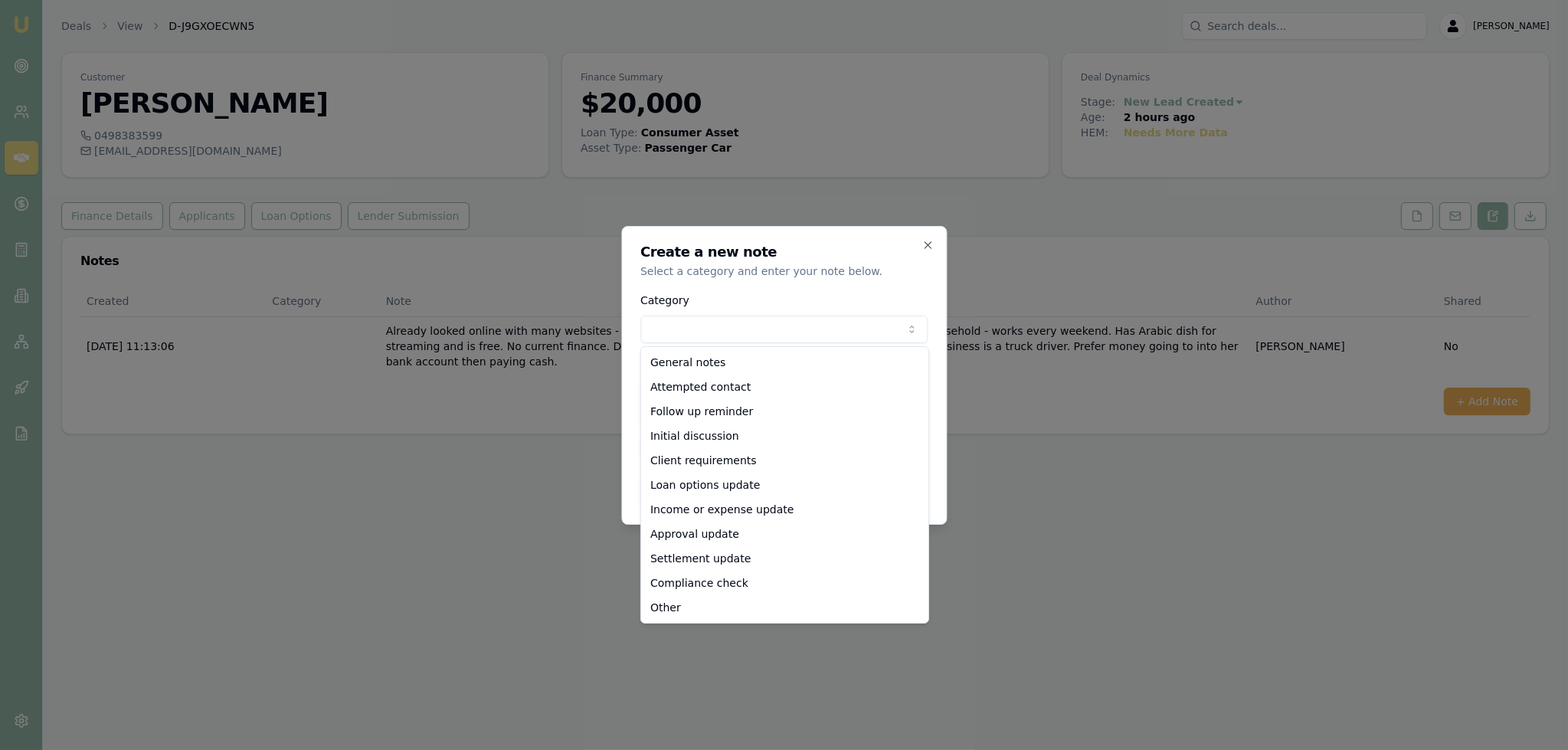
drag, startPoint x: 714, startPoint y: 364, endPoint x: 722, endPoint y: 375, distance: 13.6
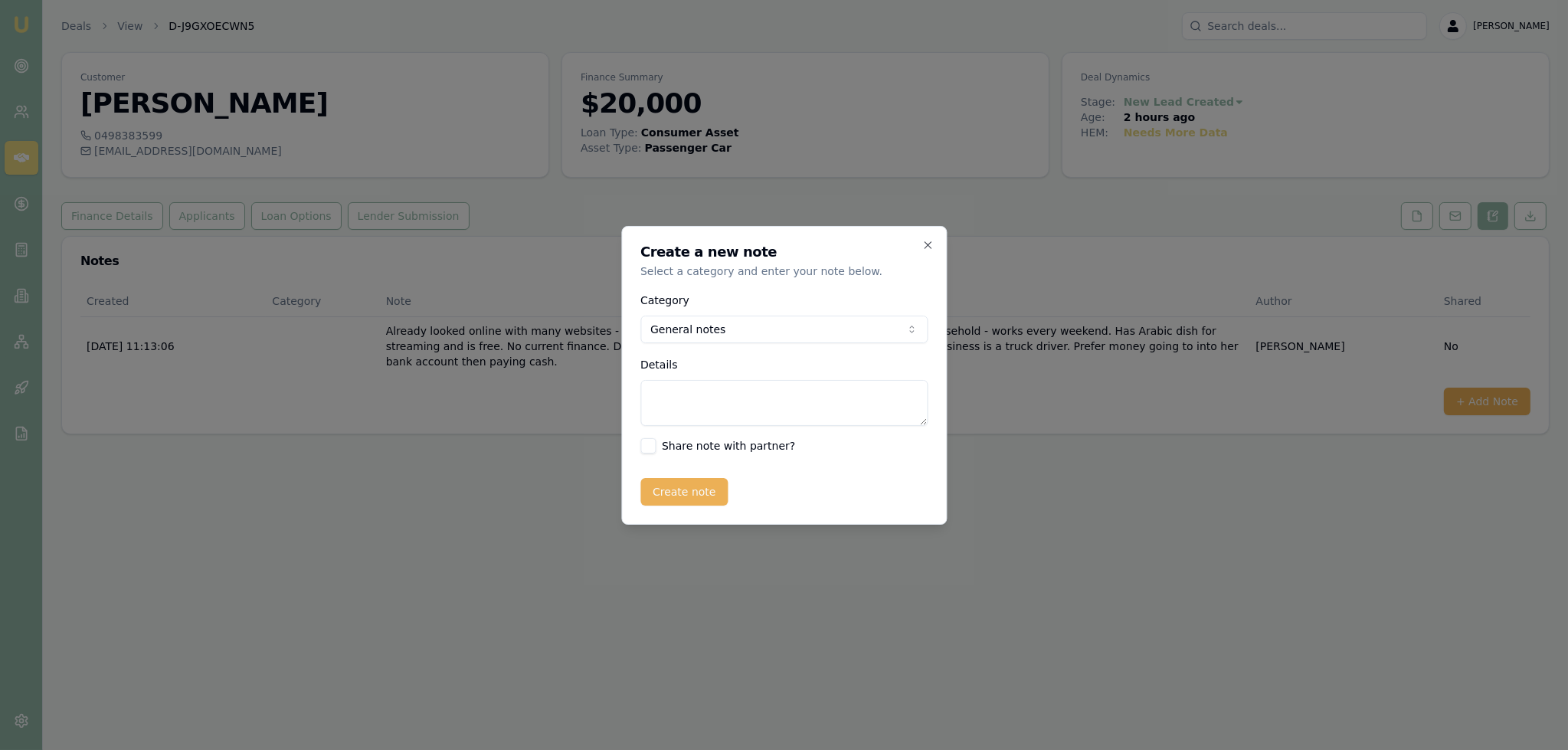
click at [722, 382] on textarea "Details" at bounding box center [784, 403] width 288 height 46
click at [859, 387] on textarea "CREDIT REPORT - 407 394 476 - shows" at bounding box center [784, 403] width 288 height 46
click at [802, 416] on textarea "CREDIT REPORT - 407 394 476 - shows NowPL enquiry 10/9 (5 days ago), latitude C…" at bounding box center [784, 403] width 288 height 46
click at [734, 387] on textarea "CREDIT REPORT - 407 394 476 - shows NowPL enquiry 10/9 (5 days ago), latitude C…" at bounding box center [784, 403] width 288 height 46
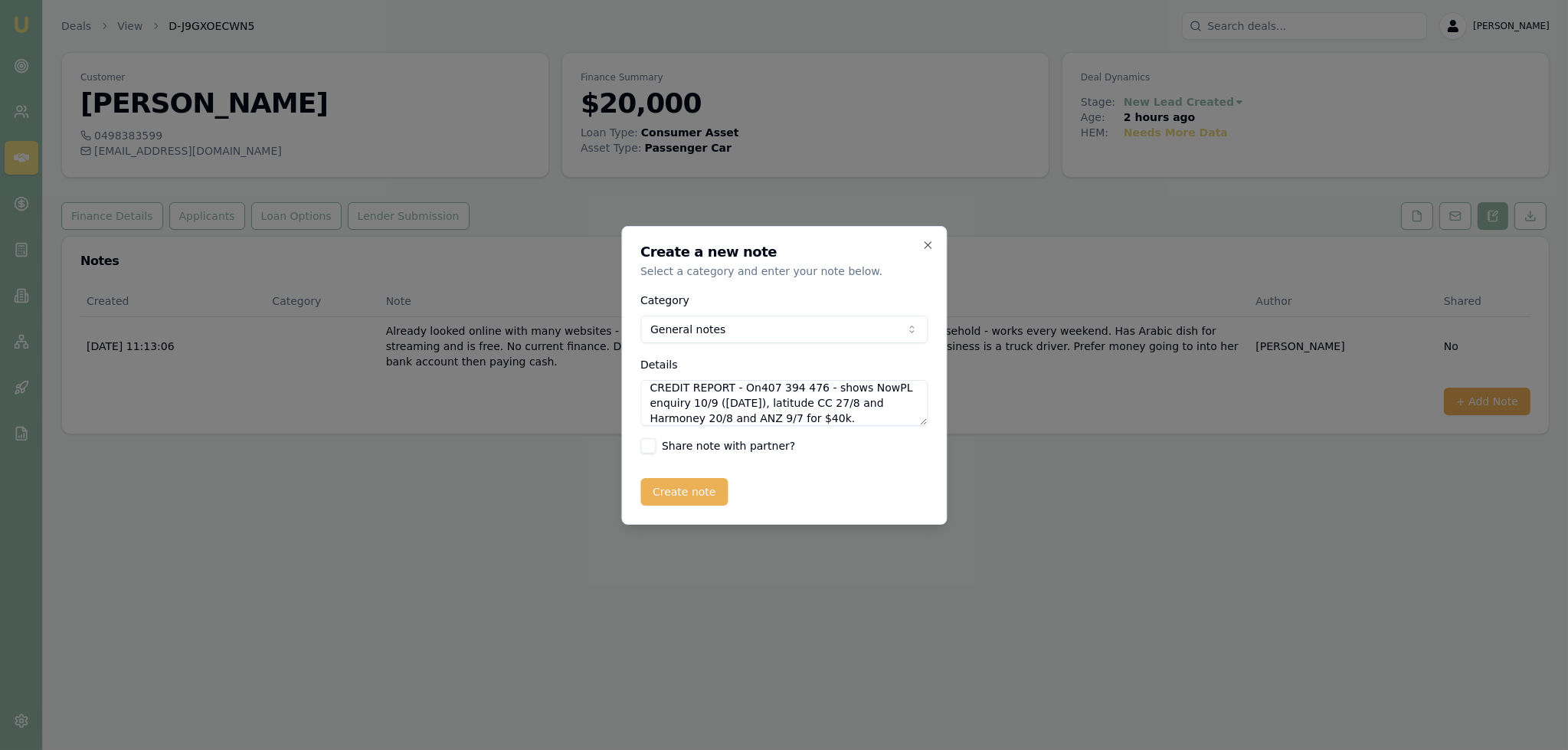
scroll to position [6, 0]
click at [813, 385] on textarea "CREDIT REPORT - One Score: 407 394 476 - shows NowPL enquiry 10/9 (5 days ago),…" at bounding box center [784, 403] width 288 height 46
click at [864, 385] on textarea "CREDIT REPORT - One Score: 407 Comp: 394 476 - shows NowPL enquiry 10/9 (5 days…" at bounding box center [784, 403] width 288 height 46
click at [887, 417] on textarea "CREDIT REPORT - One Score: 407 Comp: 394 1:1 476 - shows NowPL enquiry 10/9 (5 …" at bounding box center [784, 403] width 288 height 46
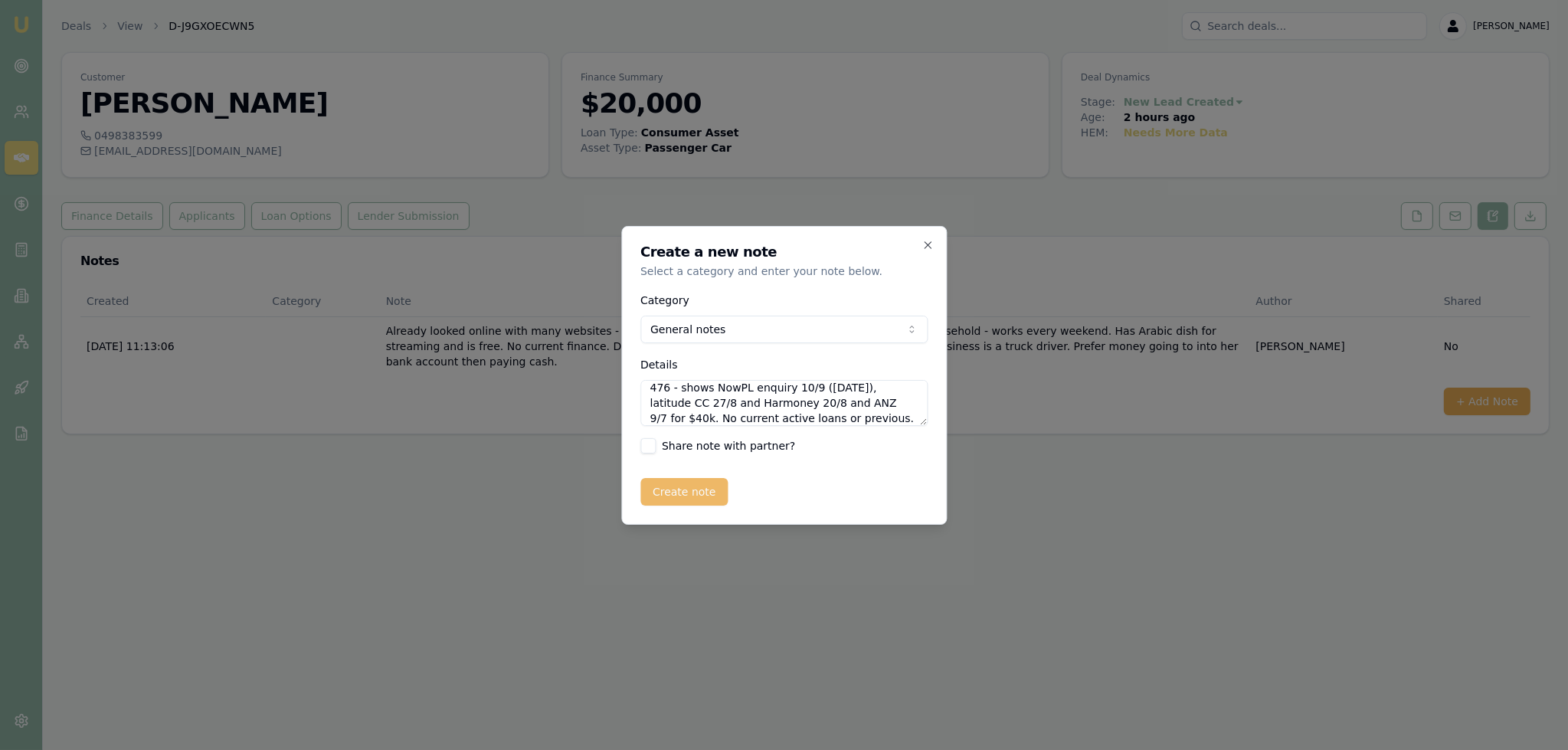
type textarea "CREDIT REPORT - One Score: 407 Comp: 394 1:1 476 - shows NowPL enquiry 10/9 (5 …"
click at [670, 483] on button "Create note" at bounding box center [684, 491] width 88 height 27
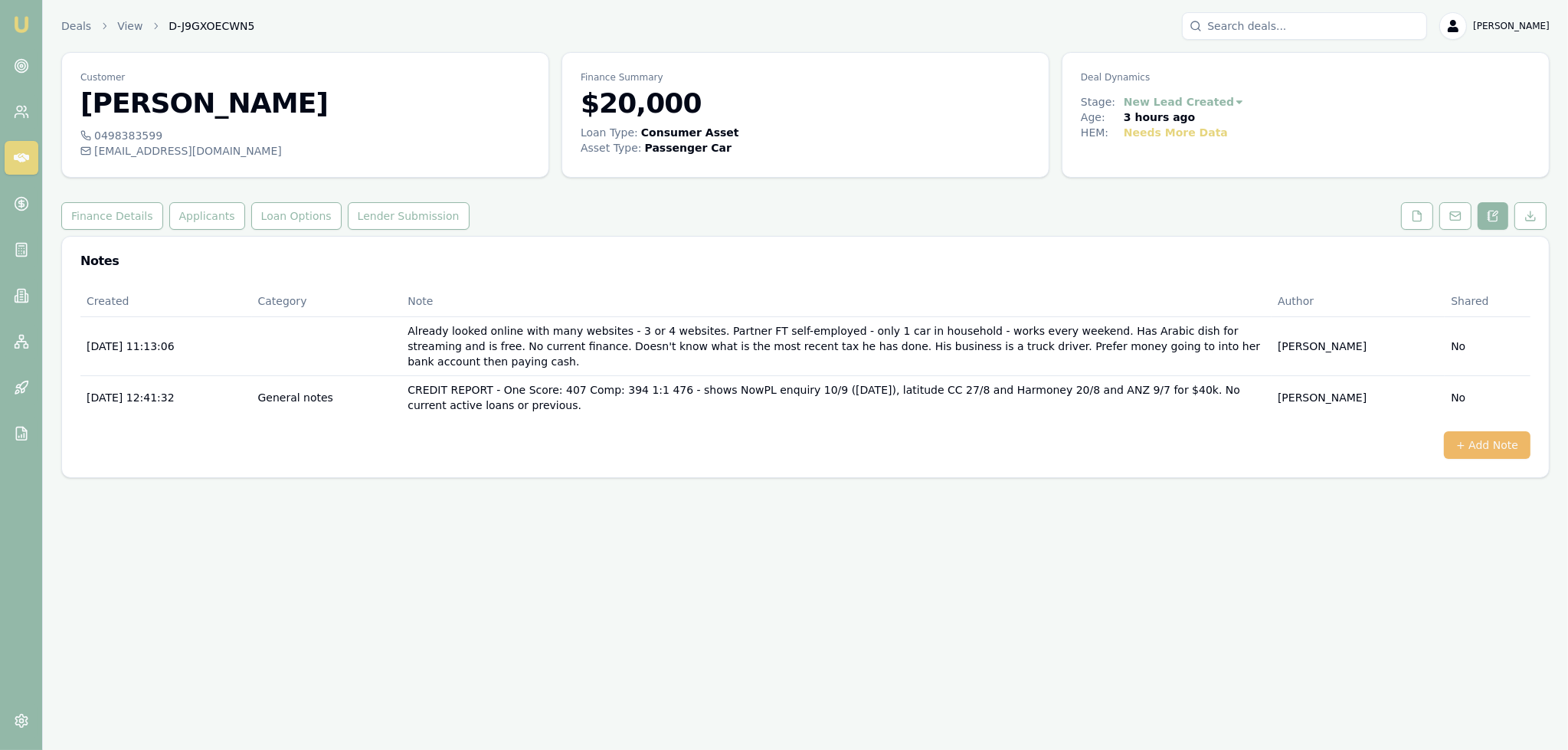
click at [1483, 431] on button "+ Add Note" at bounding box center [1486, 445] width 86 height 27
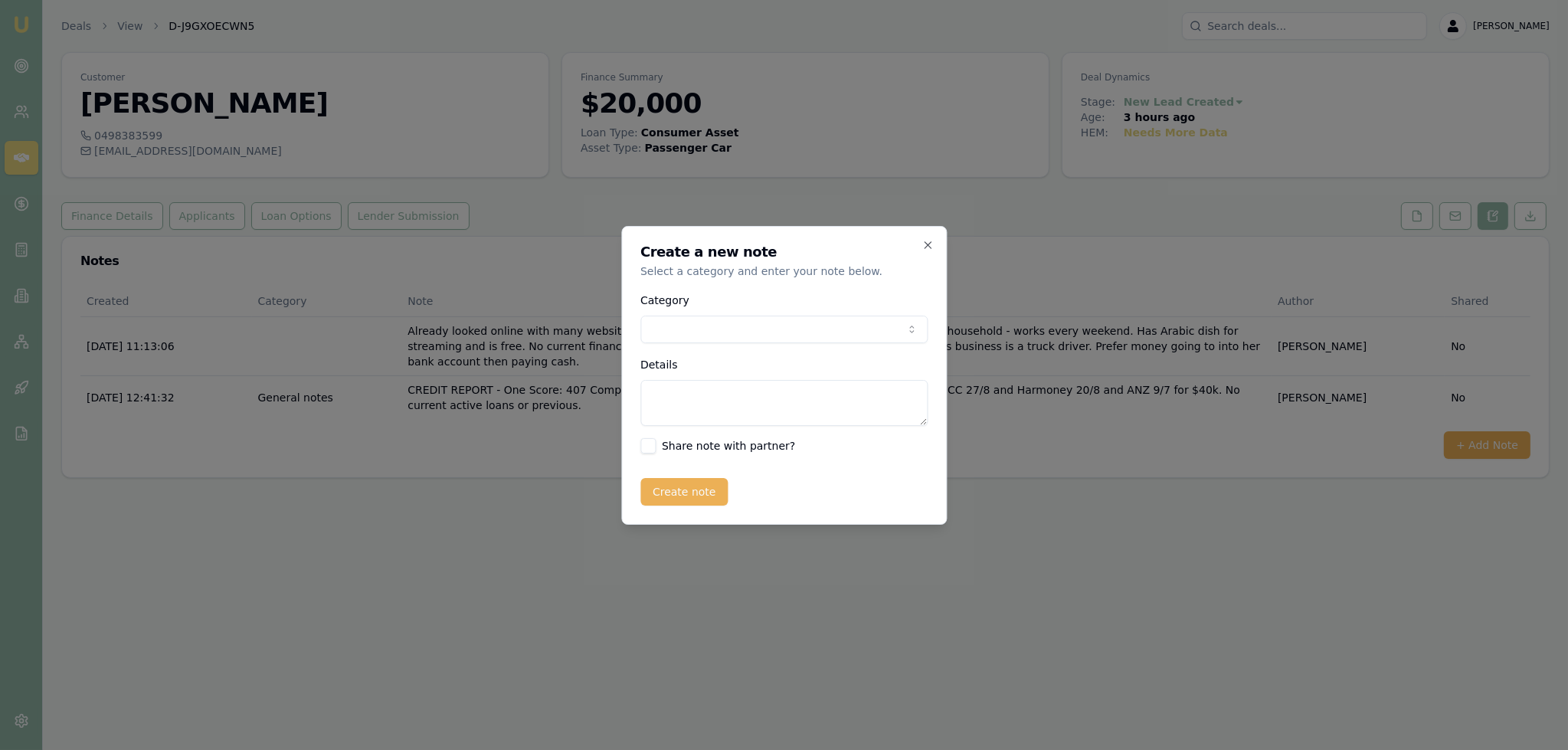
click at [739, 324] on body "Emu Broker Deals View D-J9GXOECWN5 Robyn Adams Toggle Menu Customer Alice Isho …" at bounding box center [784, 375] width 1568 height 750
click at [680, 402] on textarea "Details" at bounding box center [784, 403] width 288 height 46
click at [901, 410] on textarea "BANK STATEMENTS - show income $3728.65/m - most recent payday income went to Co…" at bounding box center [784, 403] width 288 height 46
click at [912, 413] on textarea "BANK STATEMENTS - show income $3728.65/m - most recent payday income went to Co…" at bounding box center [784, 403] width 288 height 46
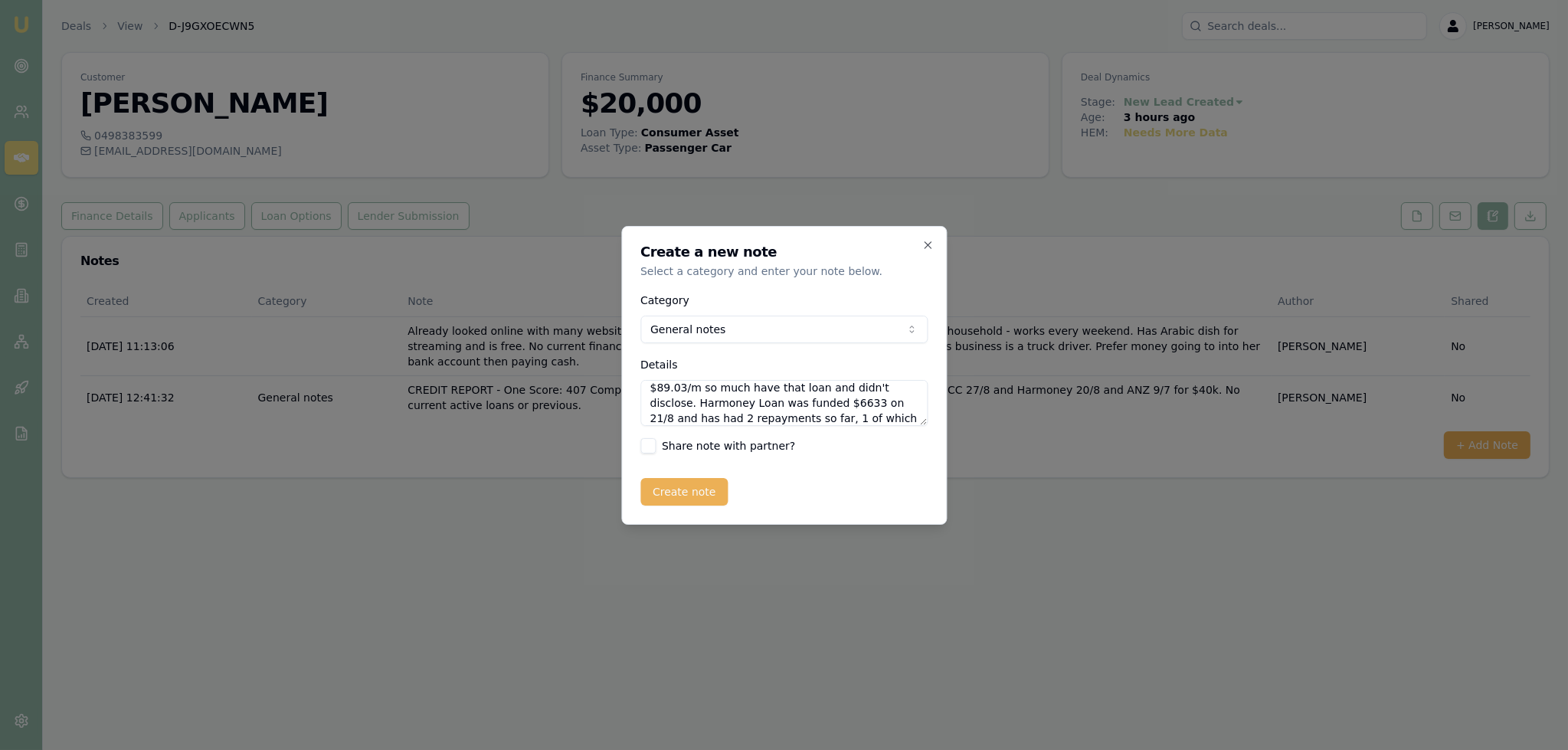
scroll to position [68, 0]
click at [732, 407] on textarea "BANK STATEMENTS - show income $3728.65/m - most recent payday income went to Co…" at bounding box center [784, 403] width 288 height 46
click at [729, 417] on textarea "BANK STATEMENTS - show income $3728.65/m - most recent payday income went to Co…" at bounding box center [784, 403] width 288 height 46
type textarea "BANK STATEMENTS - show income $3728.65/m - most recent payday income went to Co…"
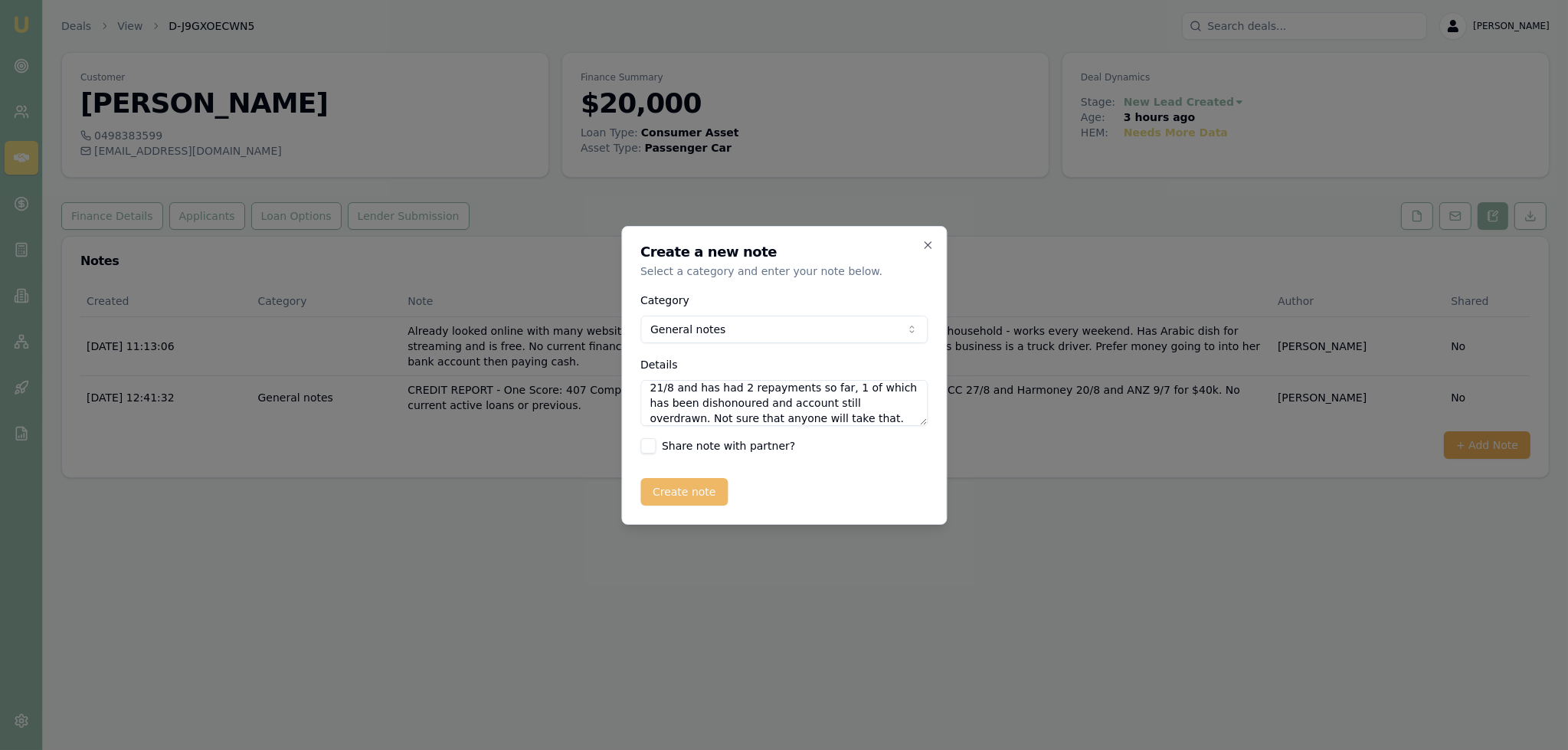
click at [702, 485] on button "Create note" at bounding box center [684, 491] width 88 height 27
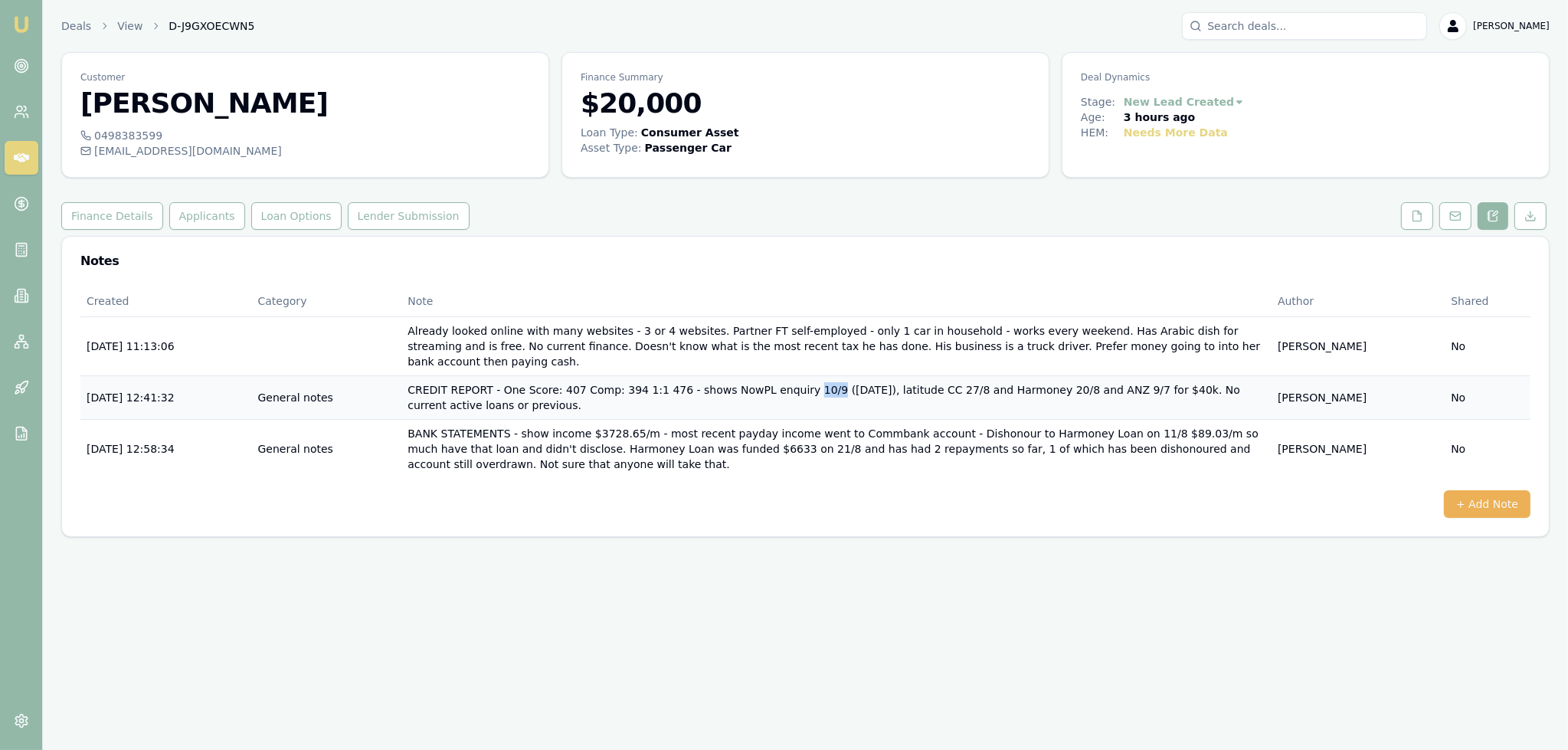
drag, startPoint x: 803, startPoint y: 373, endPoint x: 824, endPoint y: 368, distance: 21.6
click at [824, 375] on td "CREDIT REPORT - One Score: 407 Comp: 394 1:1 476 - shows NowPL enquiry 10/9 (5 …" at bounding box center [836, 397] width 870 height 44
click at [705, 432] on td "BANK STATEMENTS - show income $3728.65/m - most recent payday income went to Co…" at bounding box center [836, 448] width 870 height 59
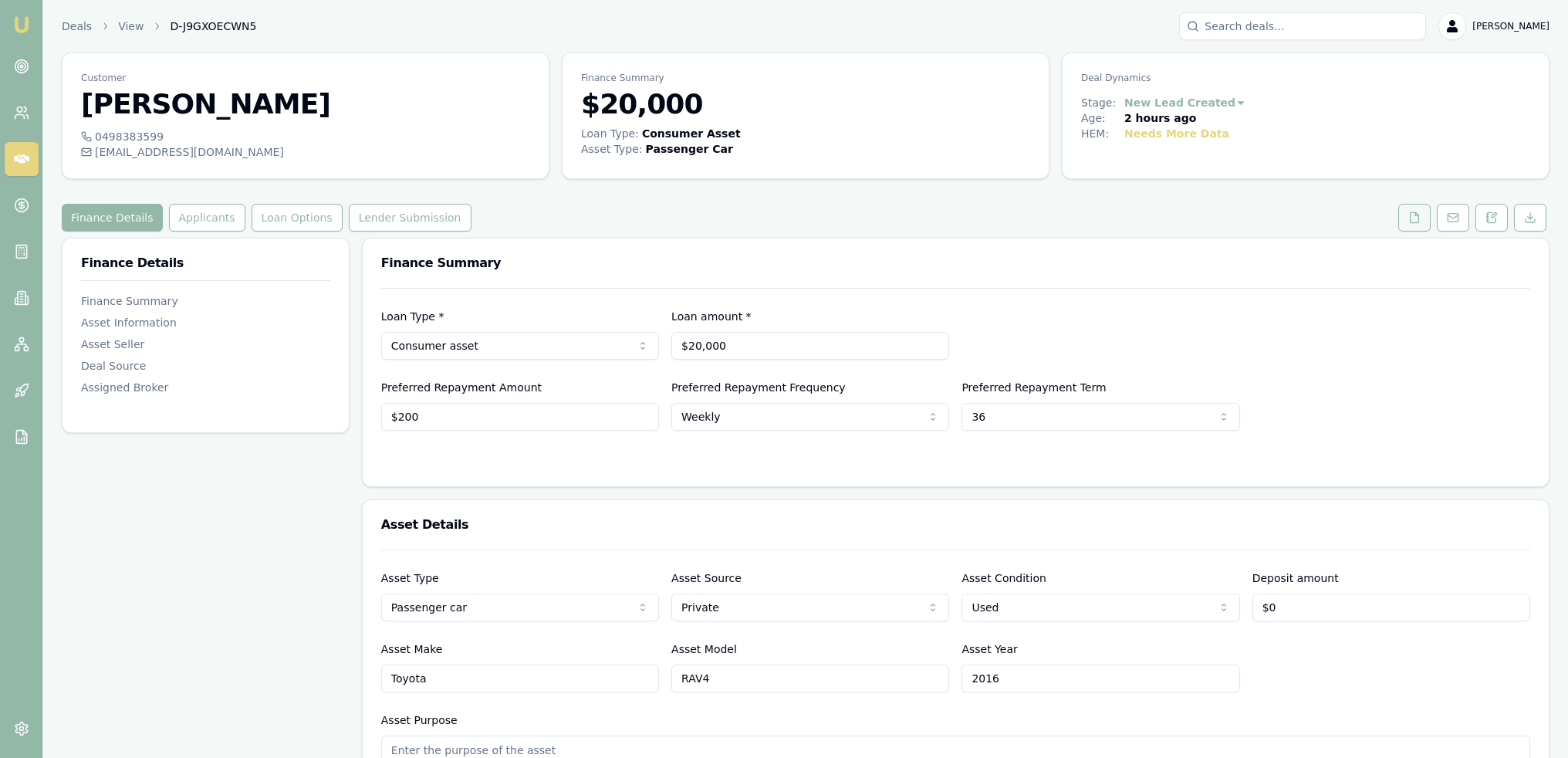
click at [1417, 213] on polyline at bounding box center [1417, 213] width 3 height 3
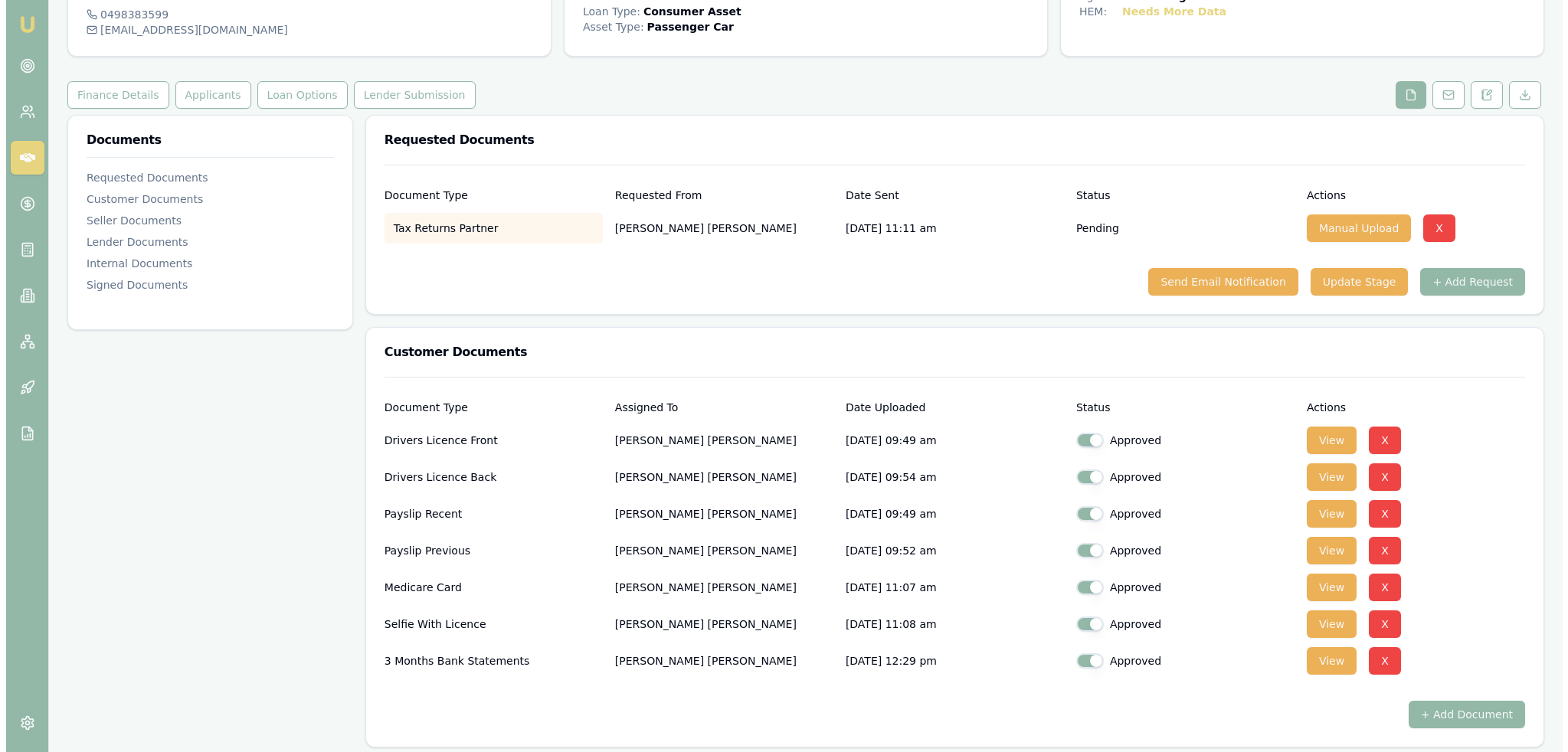
scroll to position [382, 0]
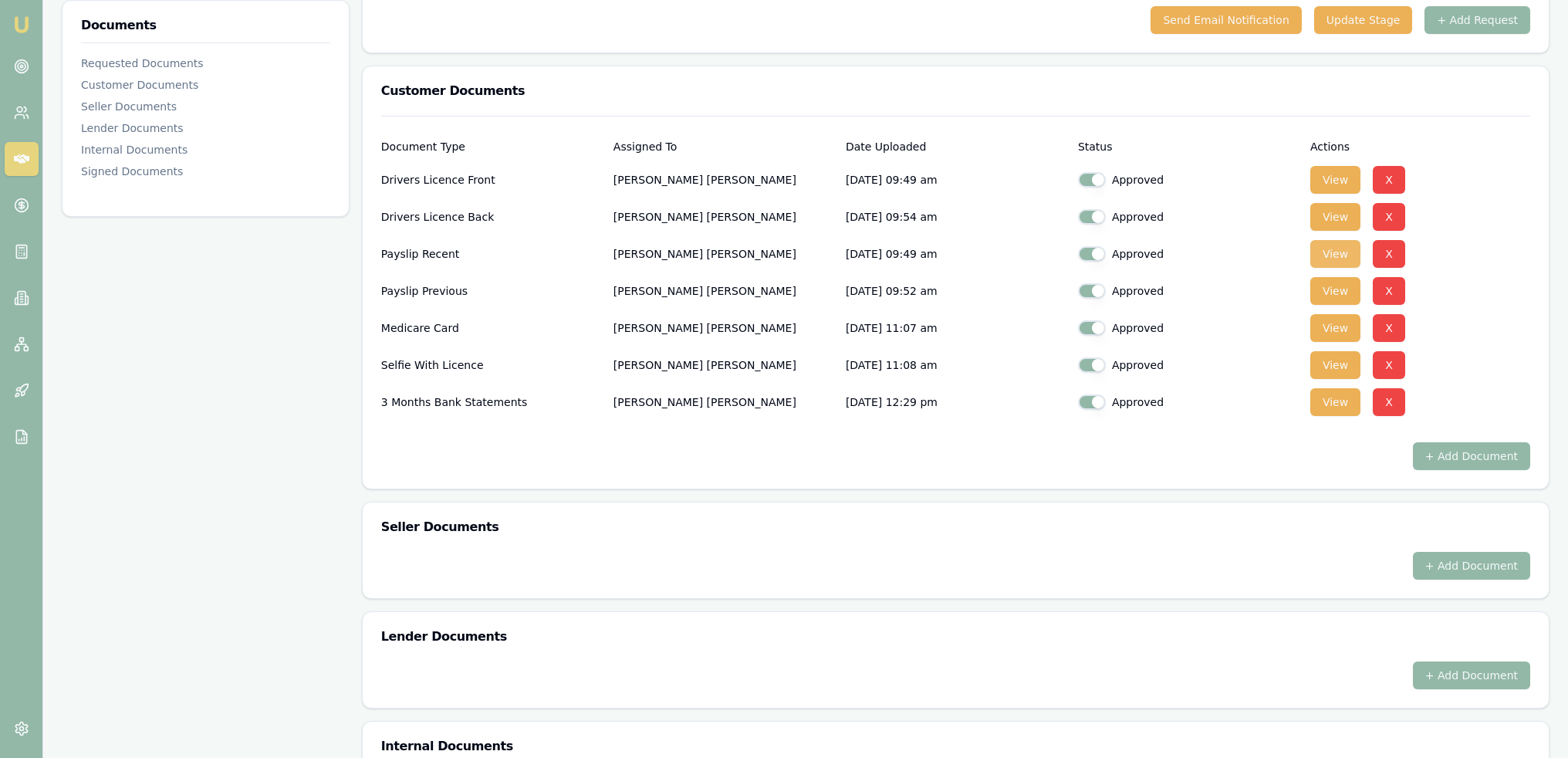
click at [1327, 252] on button "View" at bounding box center [1336, 254] width 50 height 28
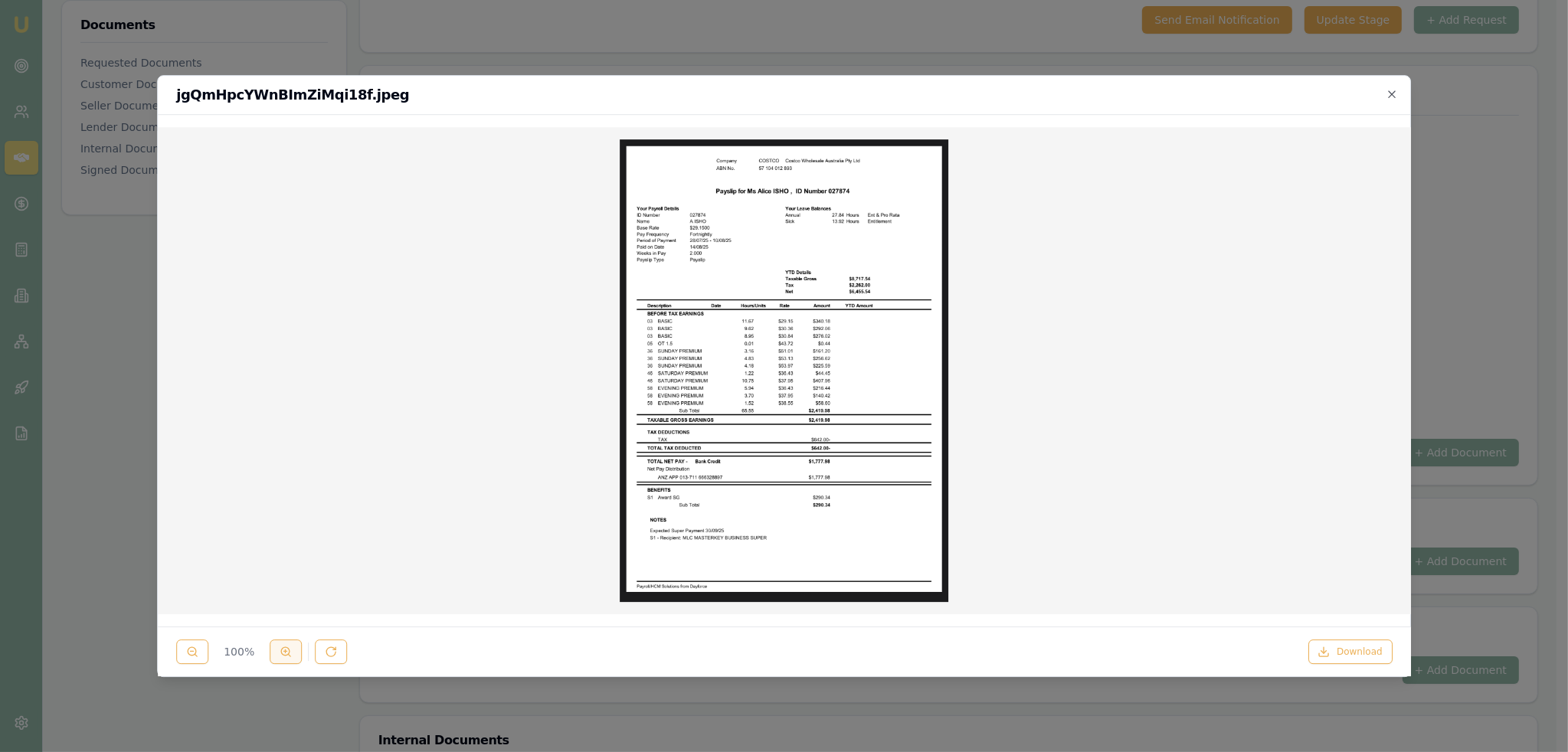
click at [282, 647] on icon at bounding box center [285, 651] width 12 height 12
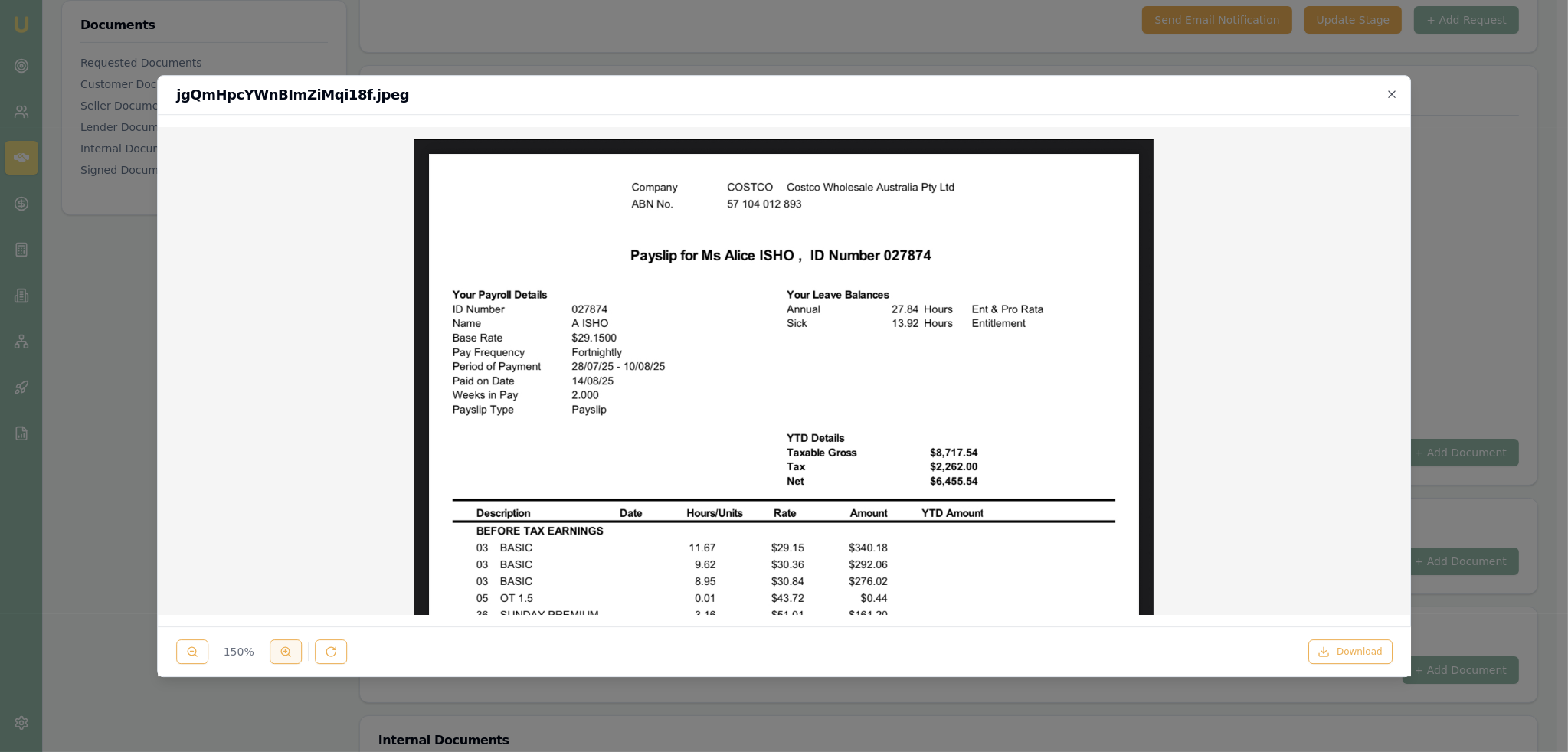
click at [282, 647] on icon at bounding box center [285, 651] width 12 height 12
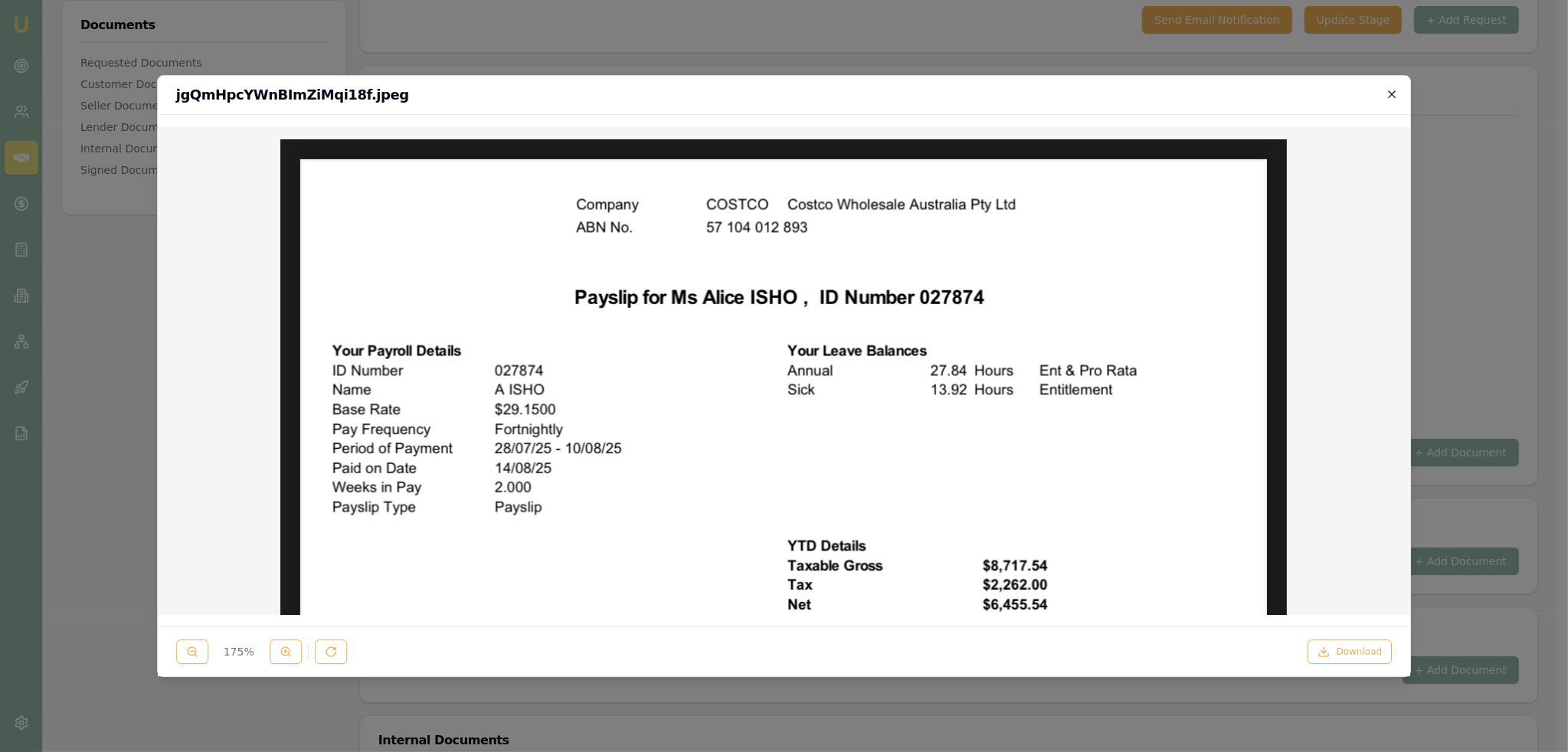
click at [1391, 93] on icon "button" at bounding box center [1392, 93] width 7 height 7
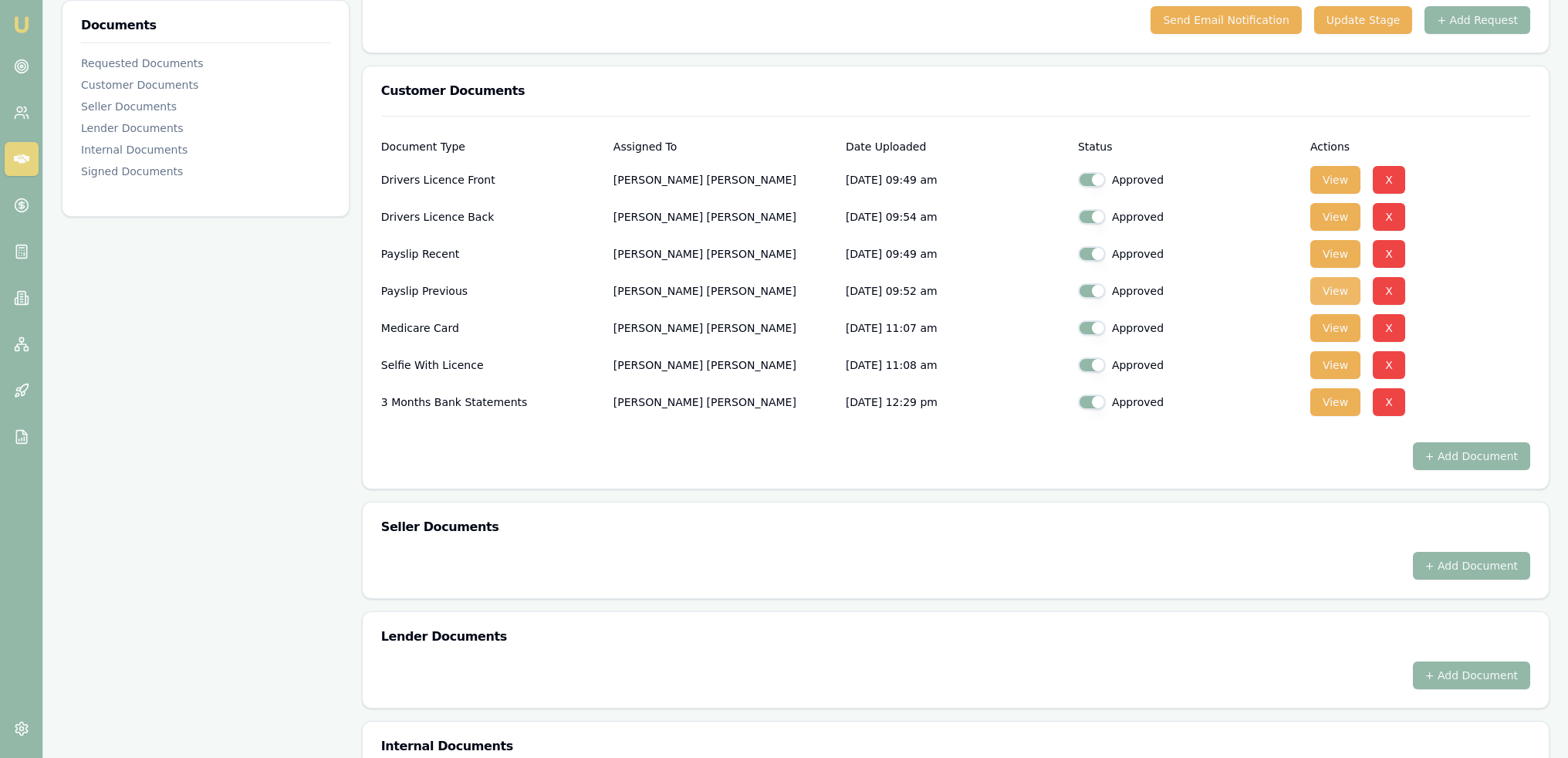
click at [1346, 289] on button "View" at bounding box center [1336, 291] width 50 height 28
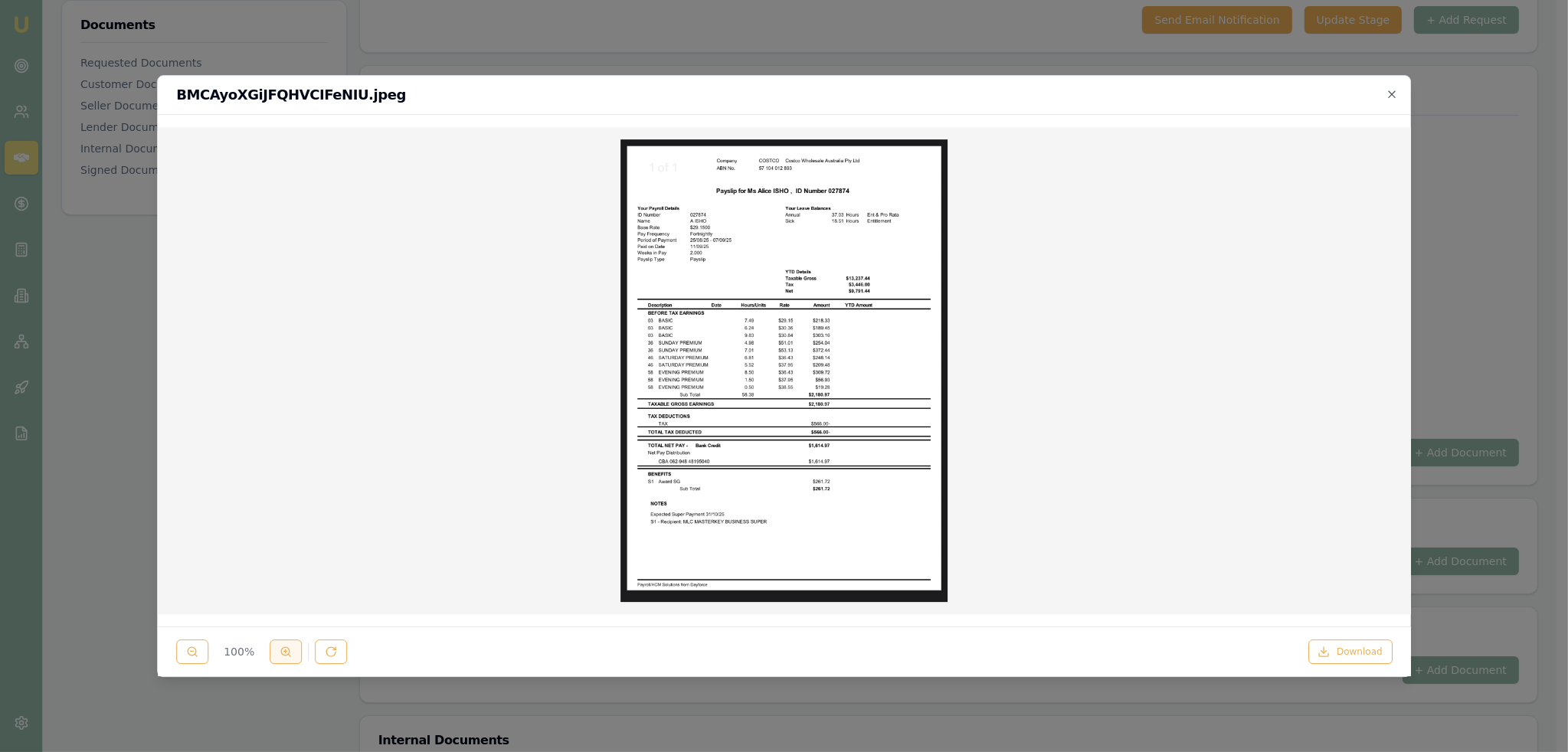
click at [275, 653] on button at bounding box center [286, 651] width 32 height 24
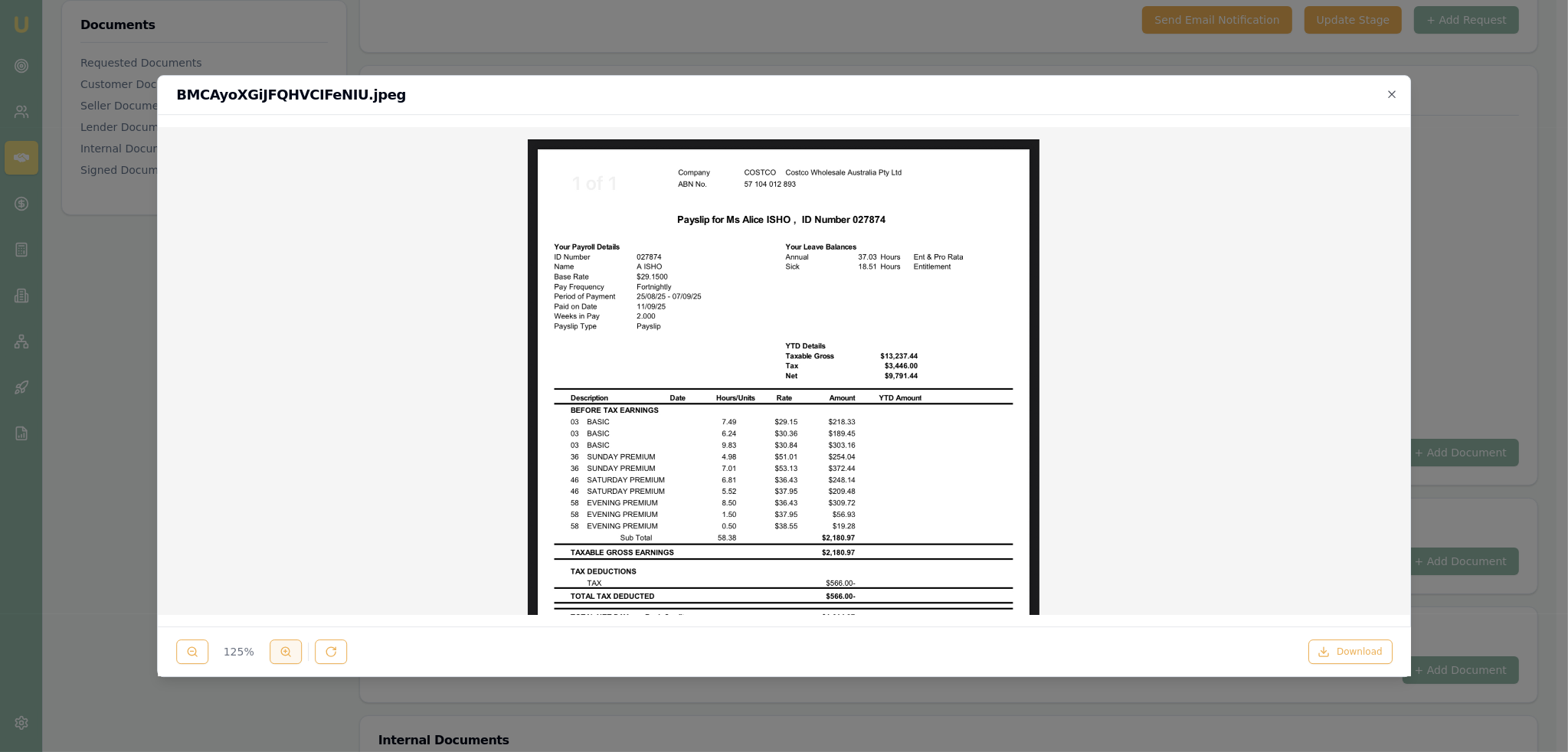
click at [275, 653] on button at bounding box center [286, 651] width 32 height 24
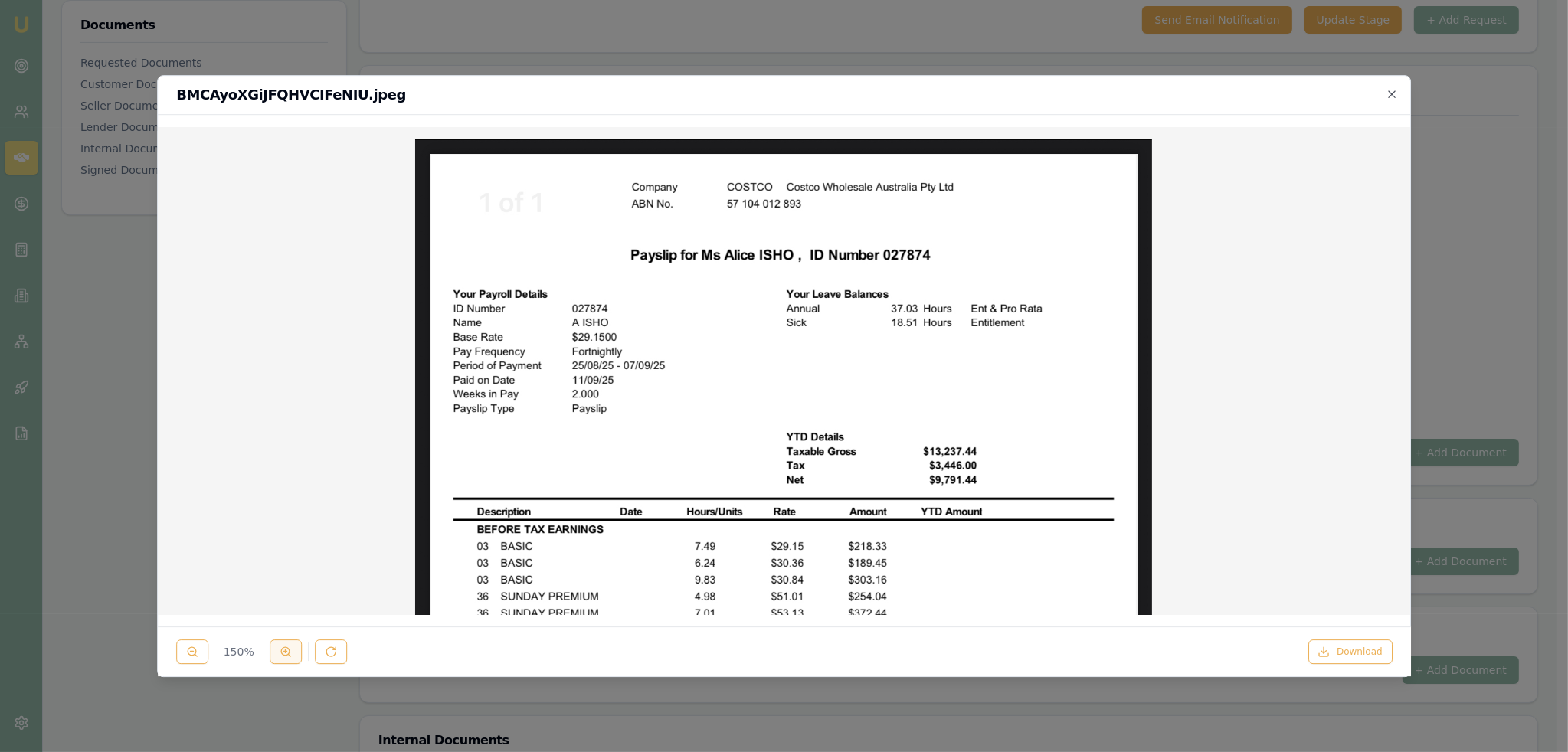
click at [275, 653] on button at bounding box center [286, 651] width 32 height 24
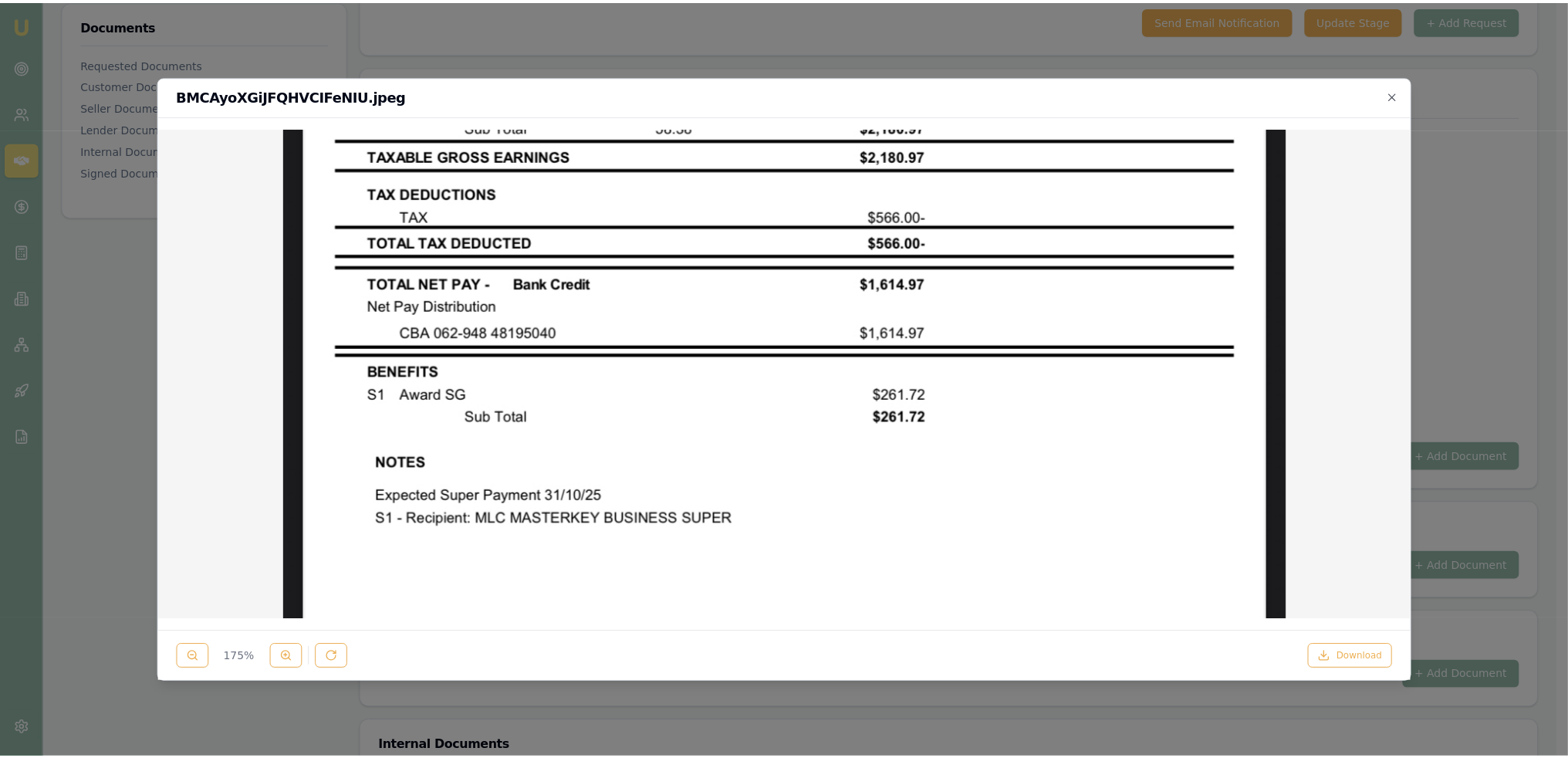
scroll to position [825, 0]
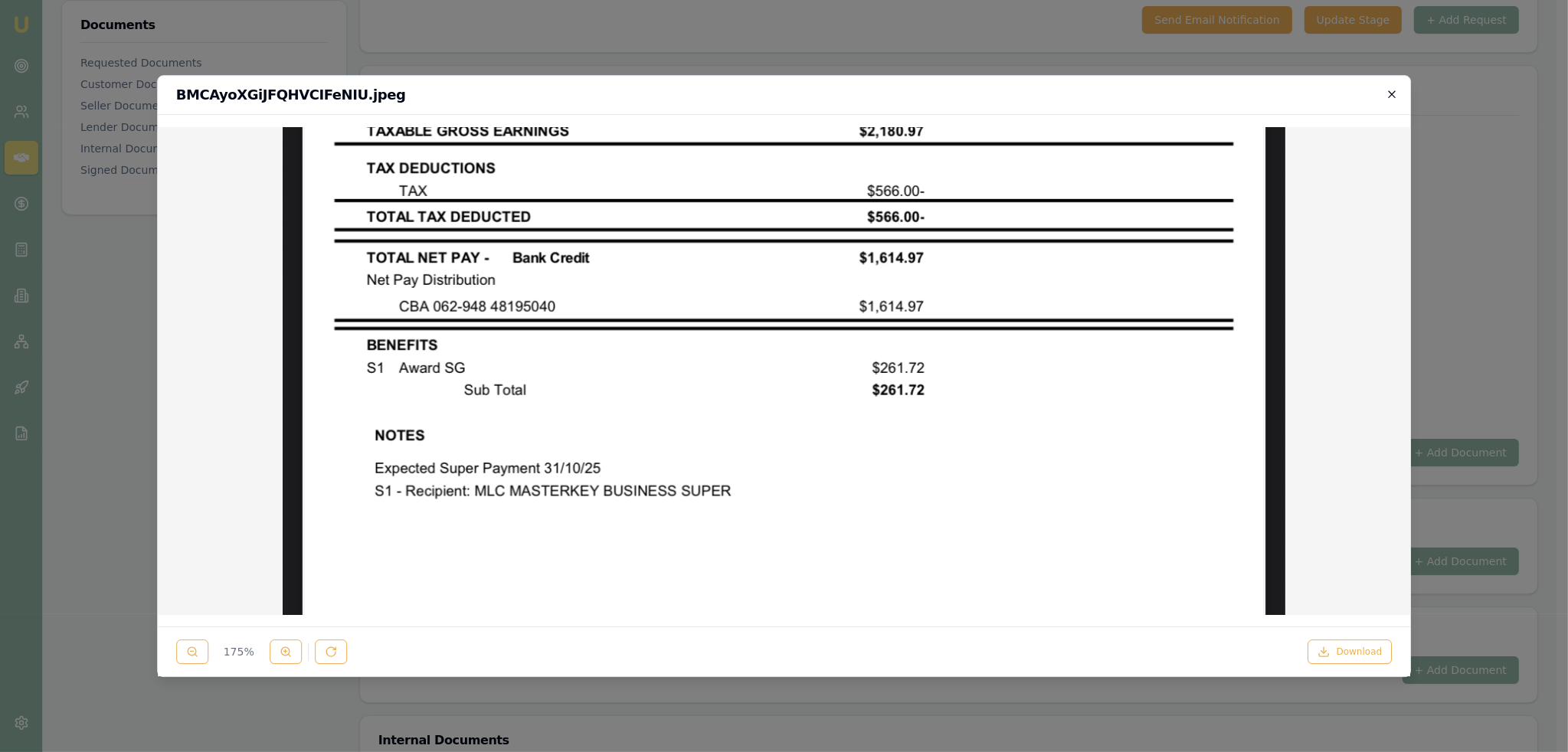
click at [1392, 93] on icon "button" at bounding box center [1392, 93] width 7 height 7
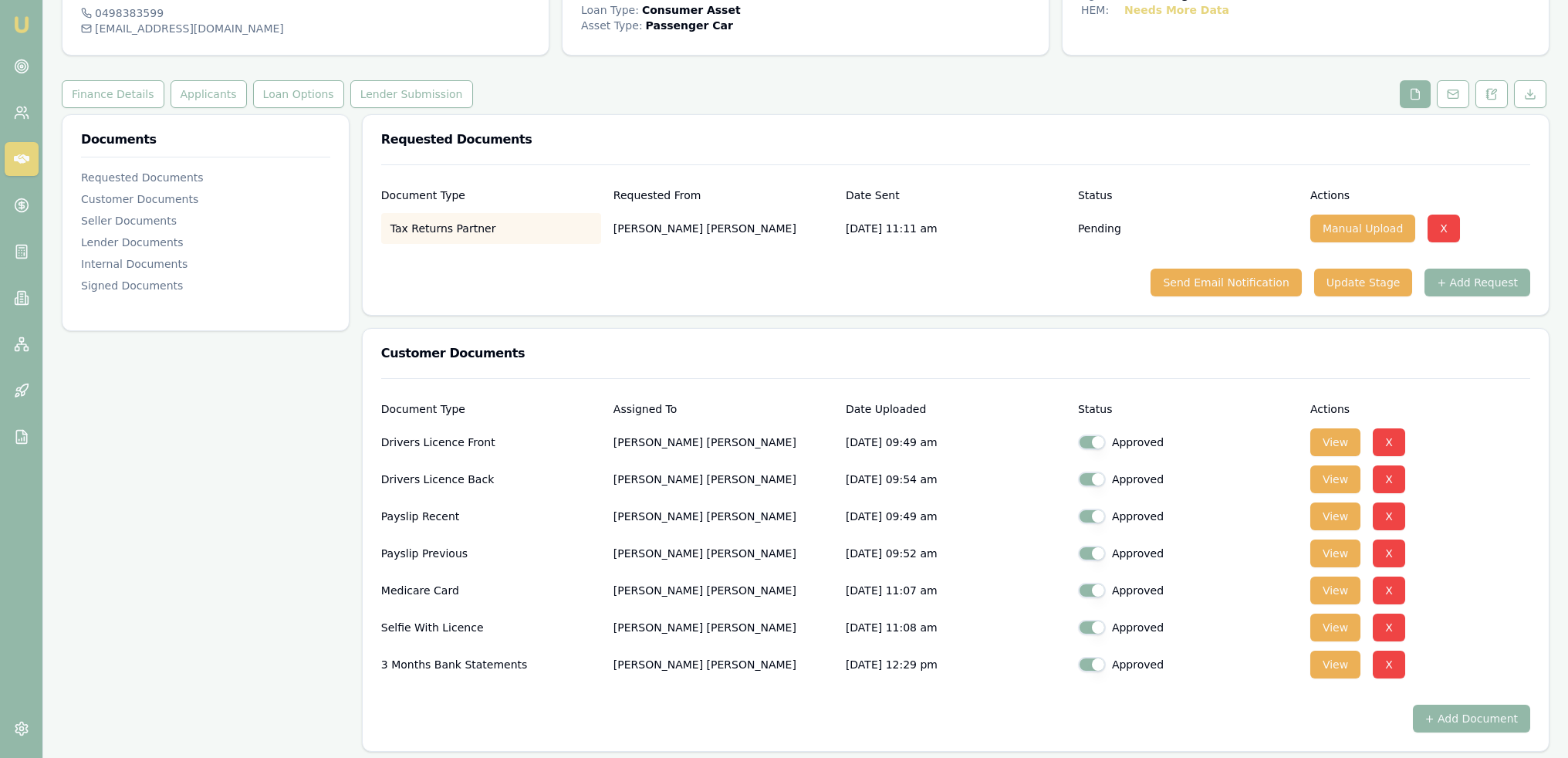
scroll to position [0, 0]
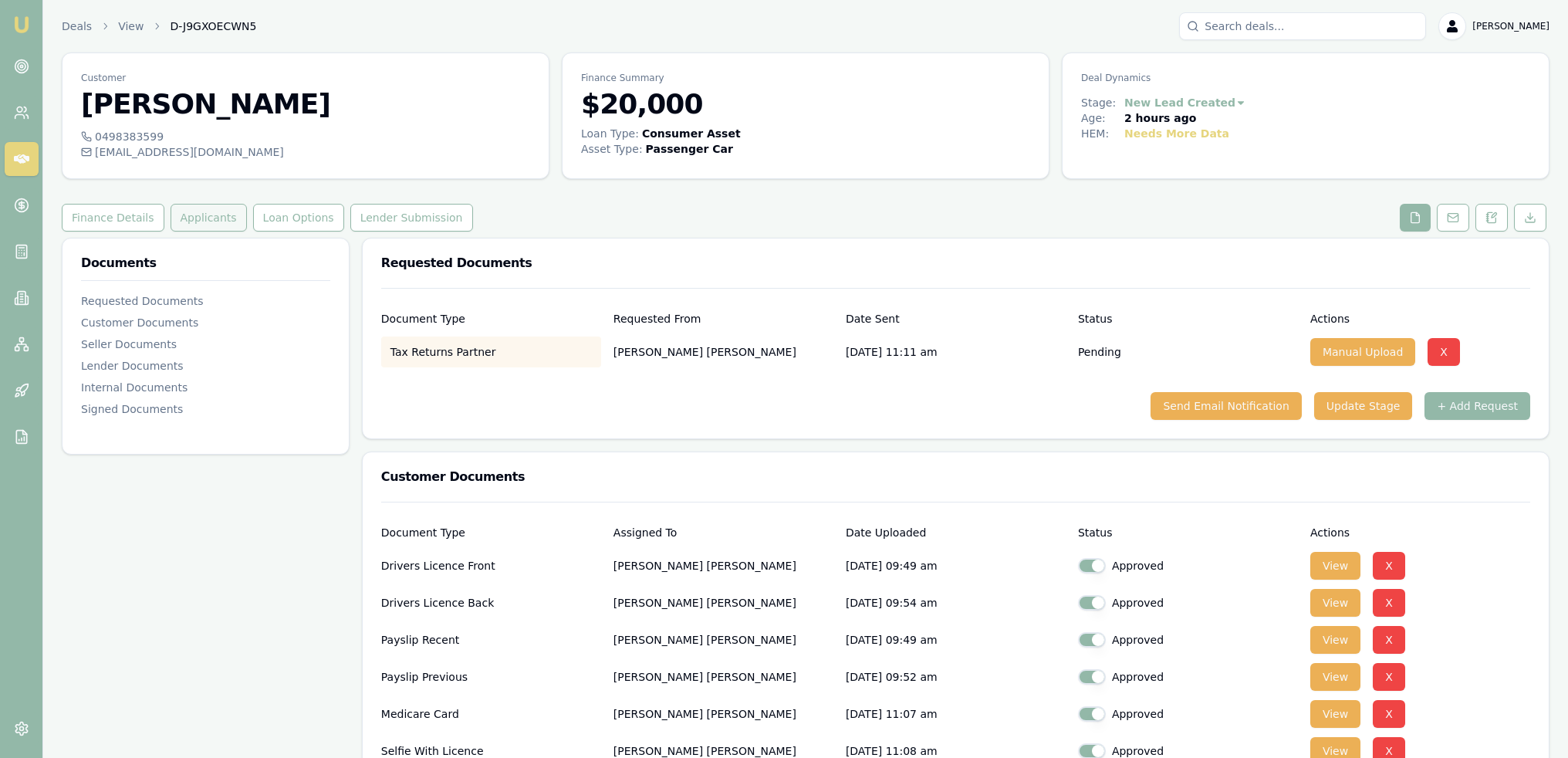
click at [218, 218] on button "Applicants" at bounding box center [209, 217] width 76 height 28
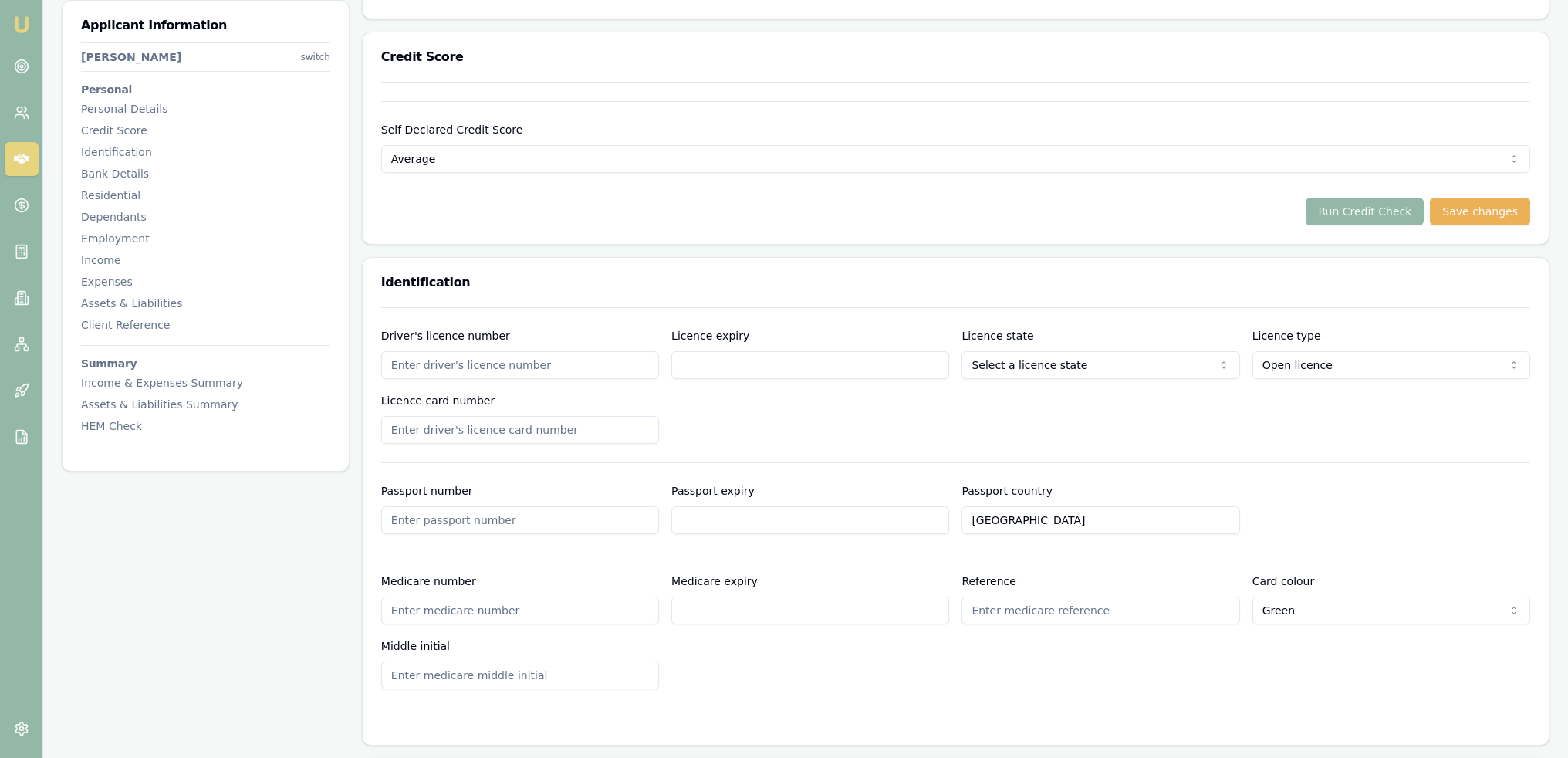
scroll to position [541, 0]
click at [582, 369] on input "Driver's licence number" at bounding box center [520, 364] width 278 height 28
type input "204699860"
type input "14/6/2026"
type input "2061735376"
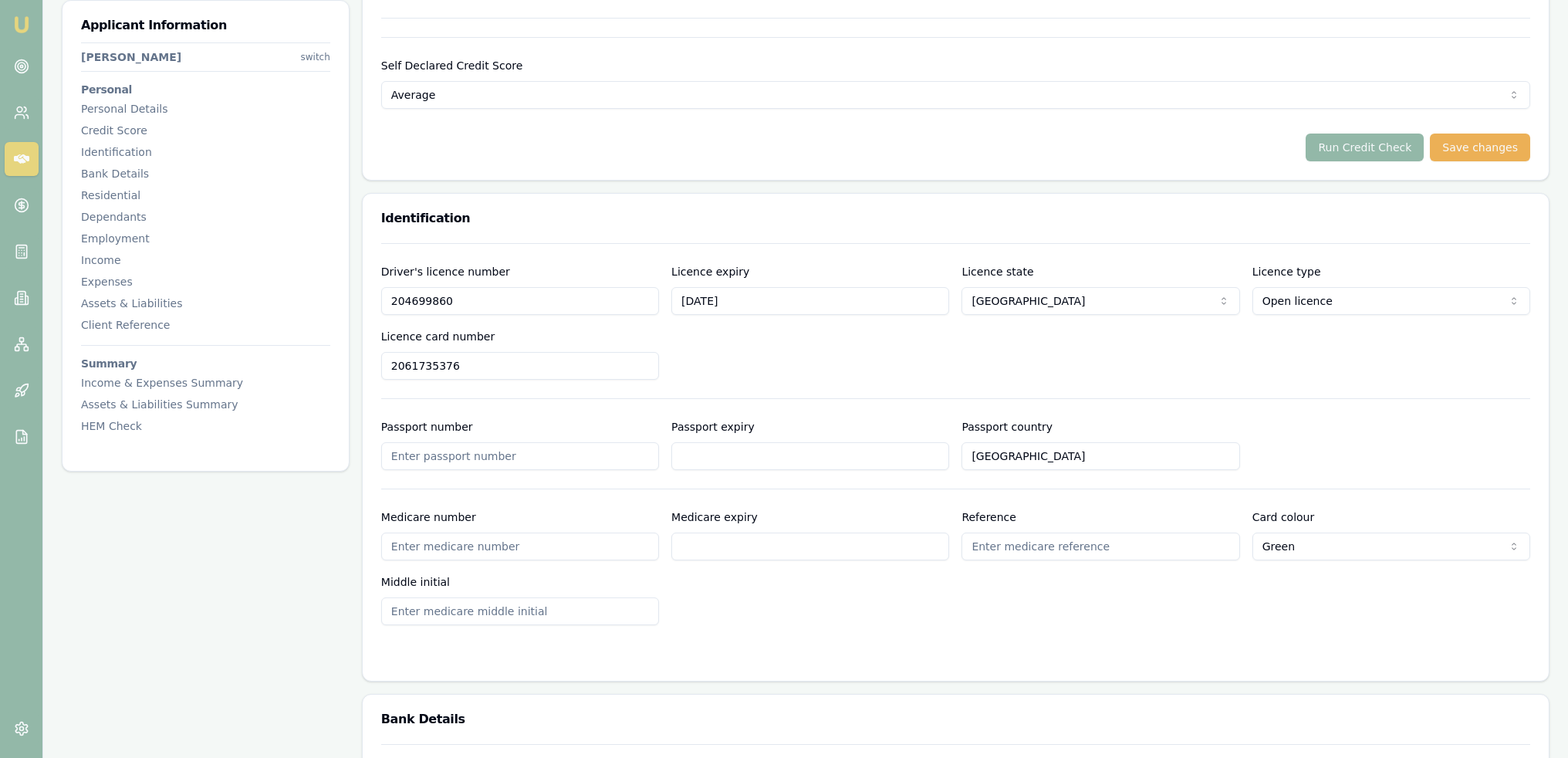
scroll to position [695, 0]
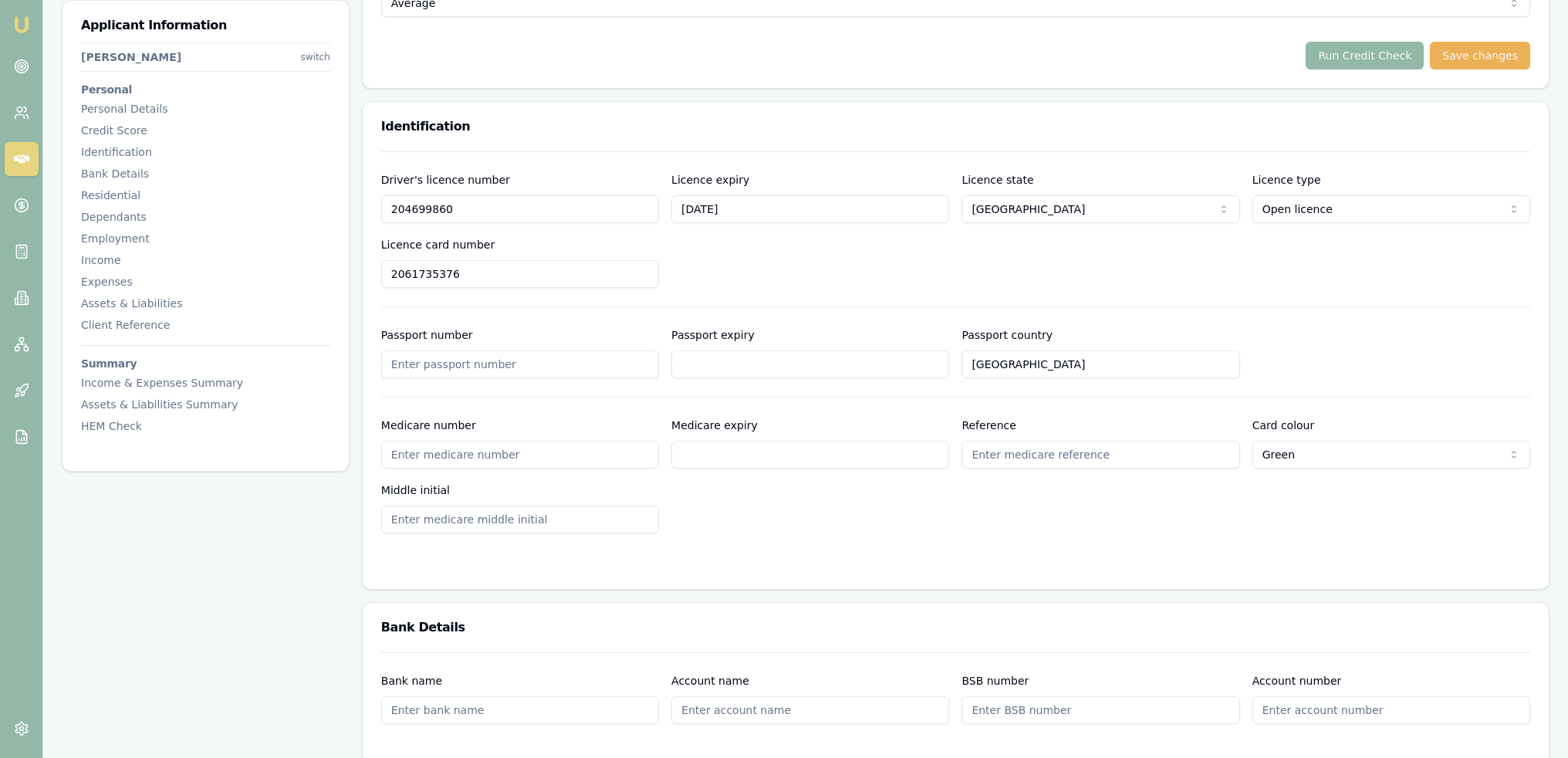
drag, startPoint x: 525, startPoint y: 450, endPoint x: 514, endPoint y: 453, distance: 11.4
click at [525, 450] on input "Medicare number" at bounding box center [520, 454] width 278 height 28
type input "3529264103"
type input "05/2027"
type input "1"
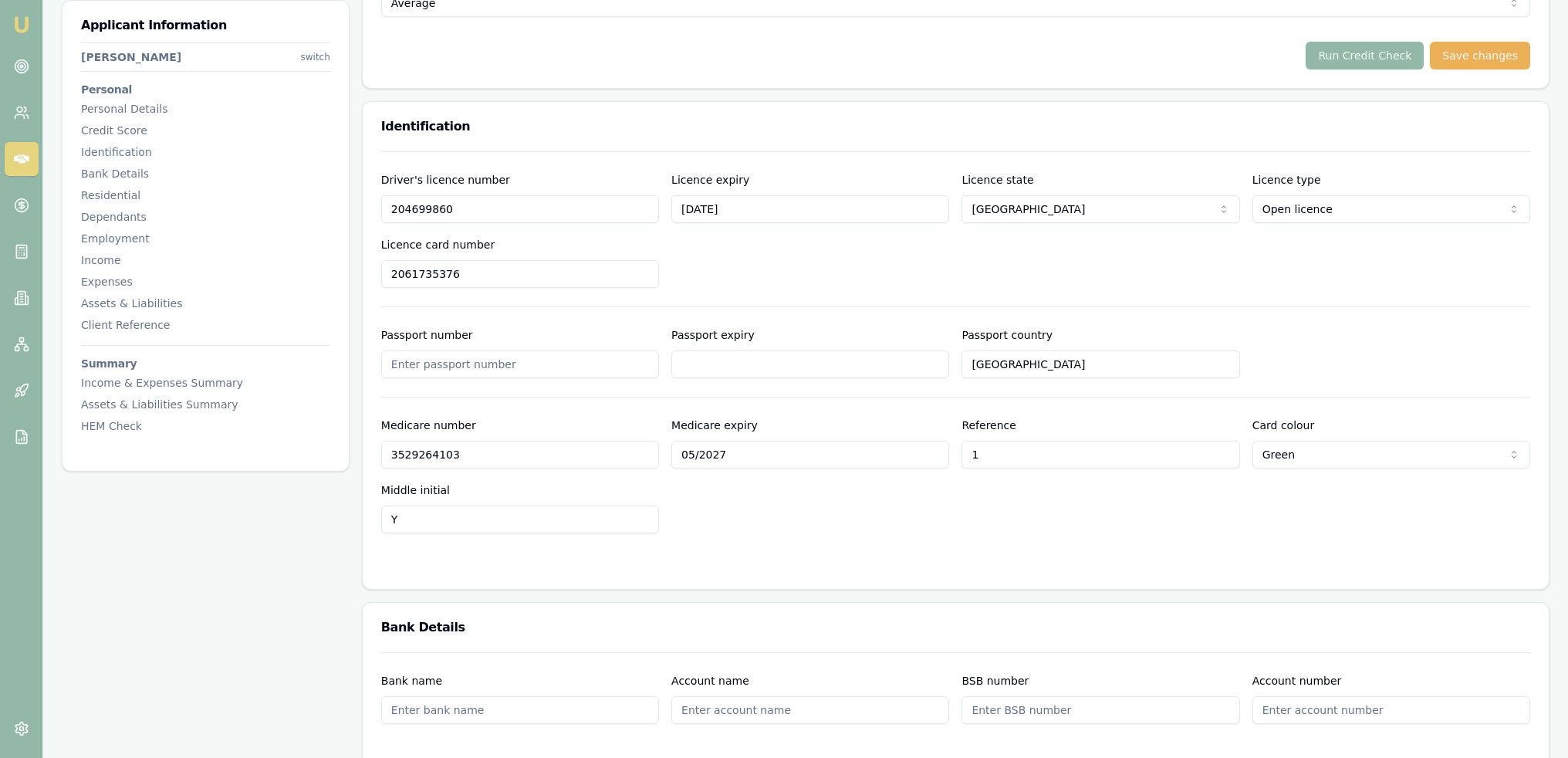
type input "Y"
click at [684, 546] on form "Driver's licence number 204699860 Licence expiry 14/6/2026 Licence state NSW NS…" at bounding box center [956, 360] width 1149 height 419
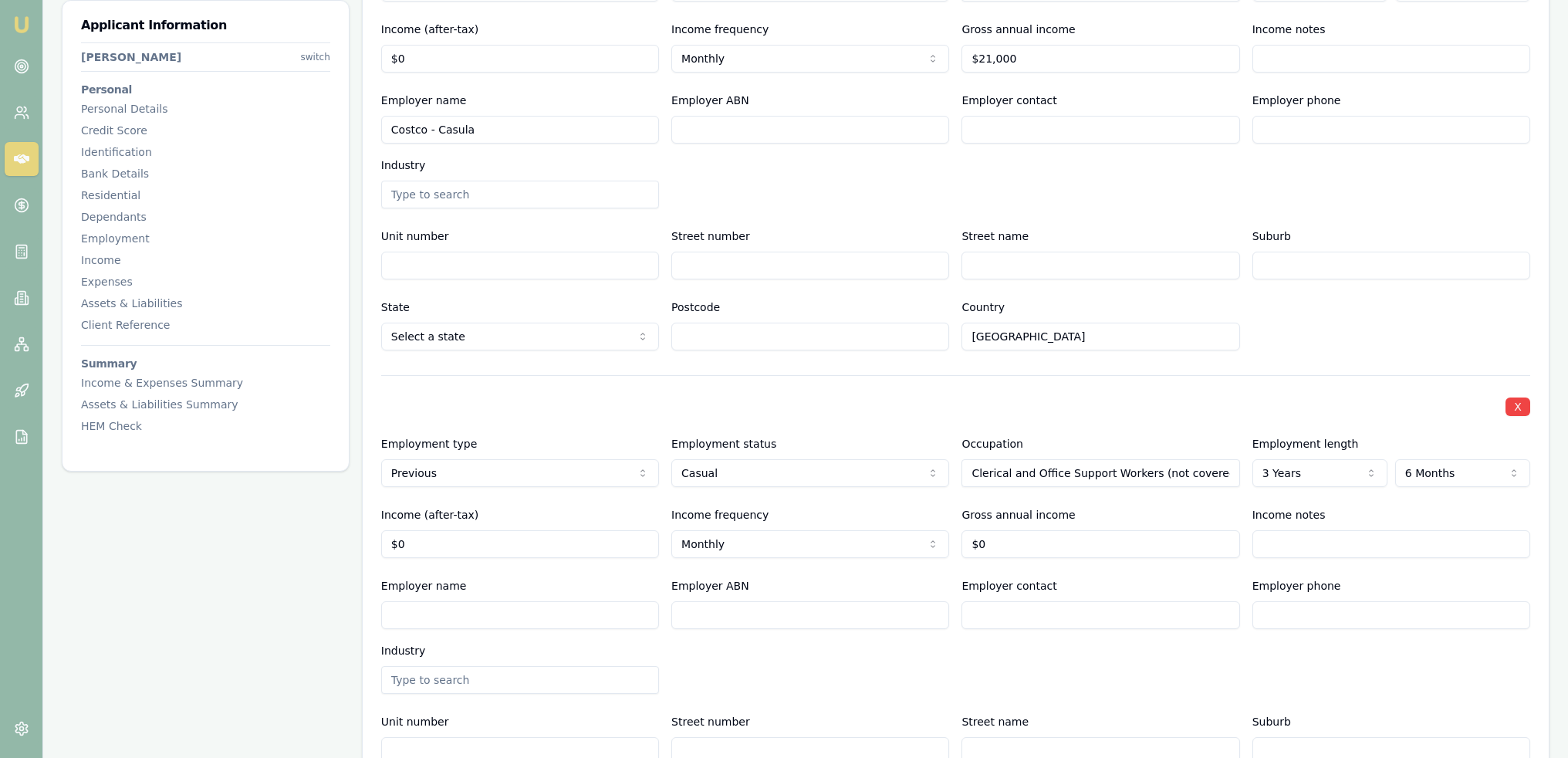
scroll to position [2238, 0]
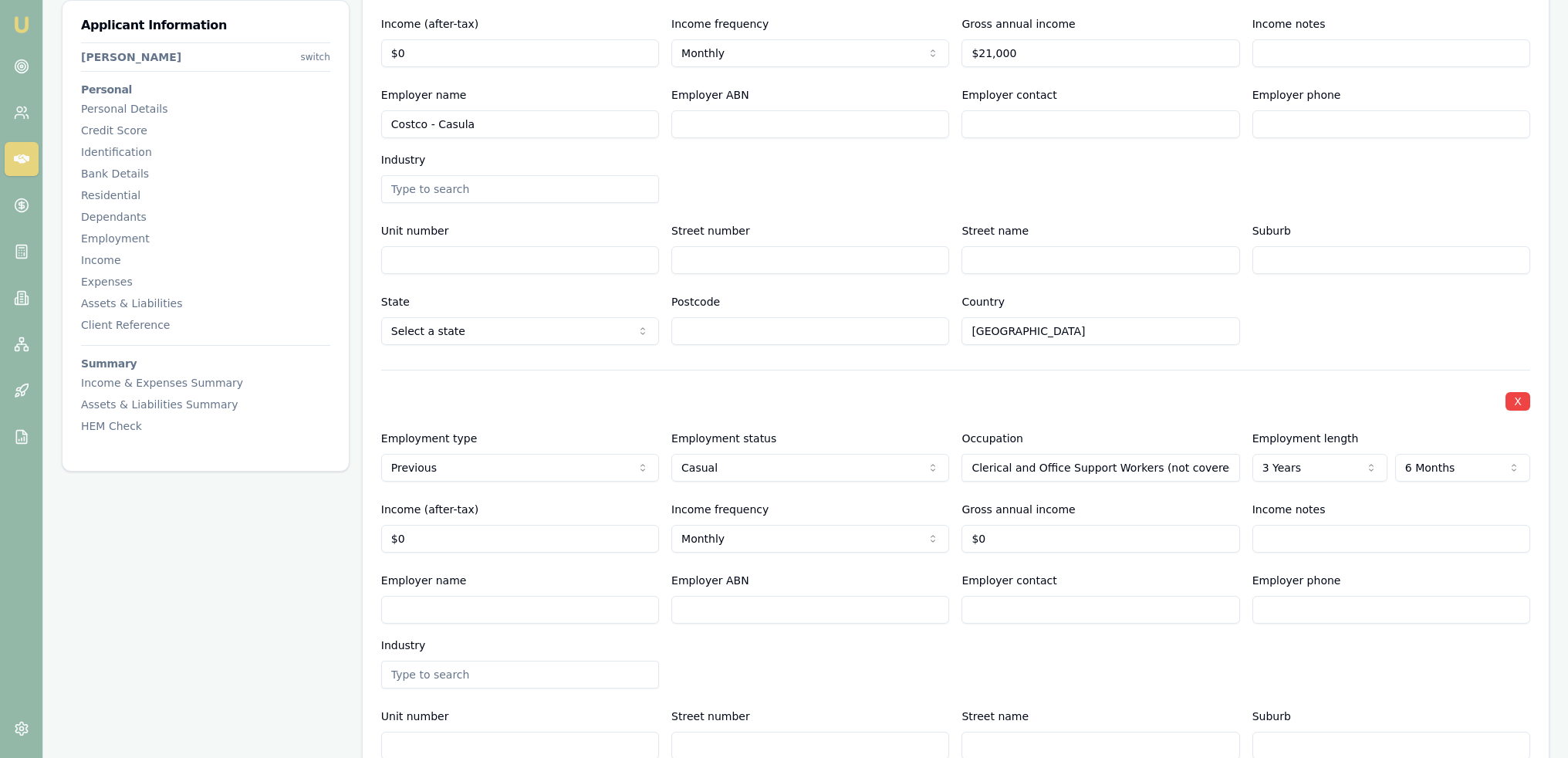
drag, startPoint x: 106, startPoint y: 134, endPoint x: 114, endPoint y: 139, distance: 9.4
click at [106, 134] on div "Credit Score" at bounding box center [205, 130] width 249 height 15
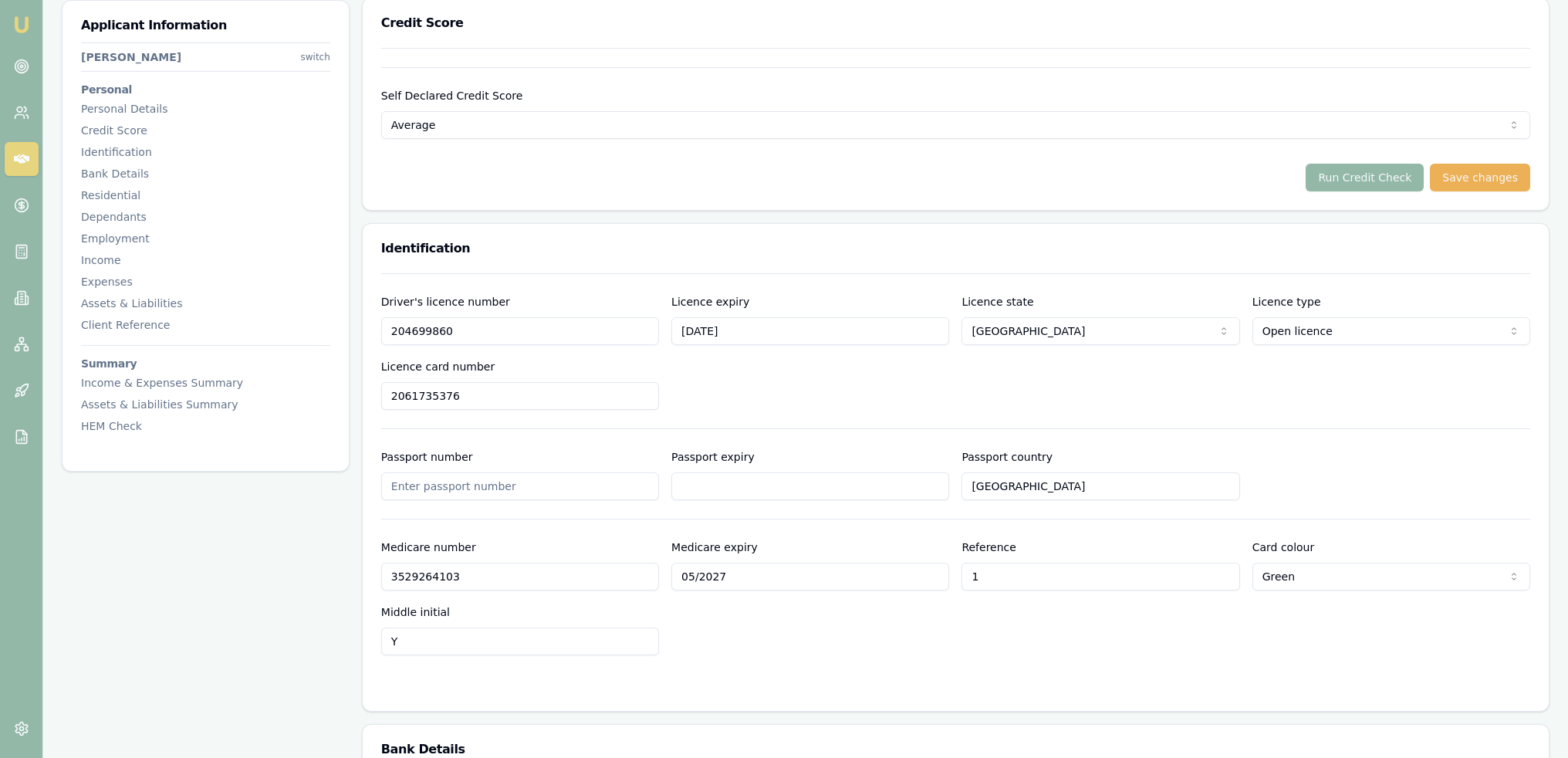
scroll to position [570, 0]
click at [1363, 179] on button "Run Credit Check" at bounding box center [1364, 180] width 118 height 28
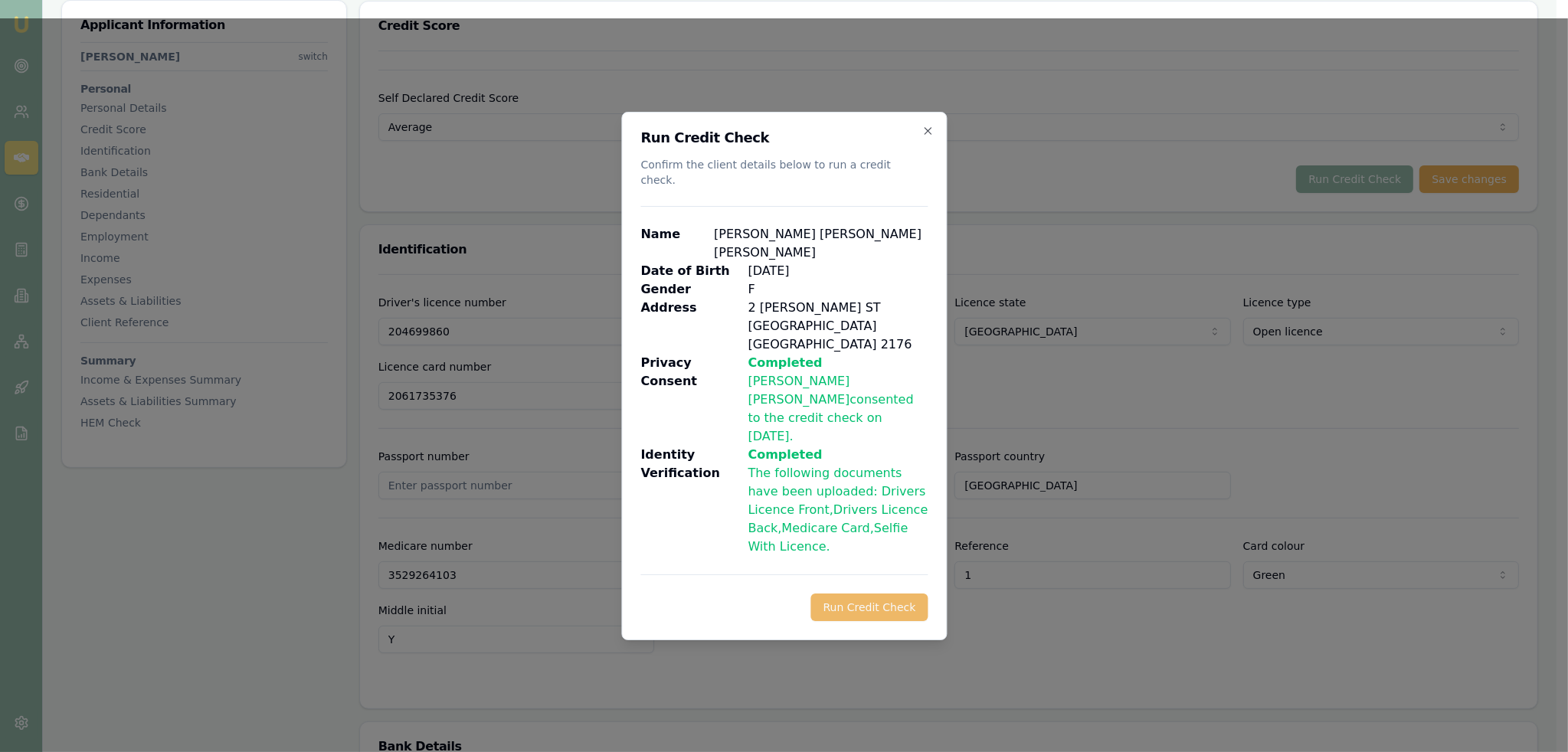
click at [862, 593] on button "Run Credit Check" at bounding box center [868, 607] width 117 height 27
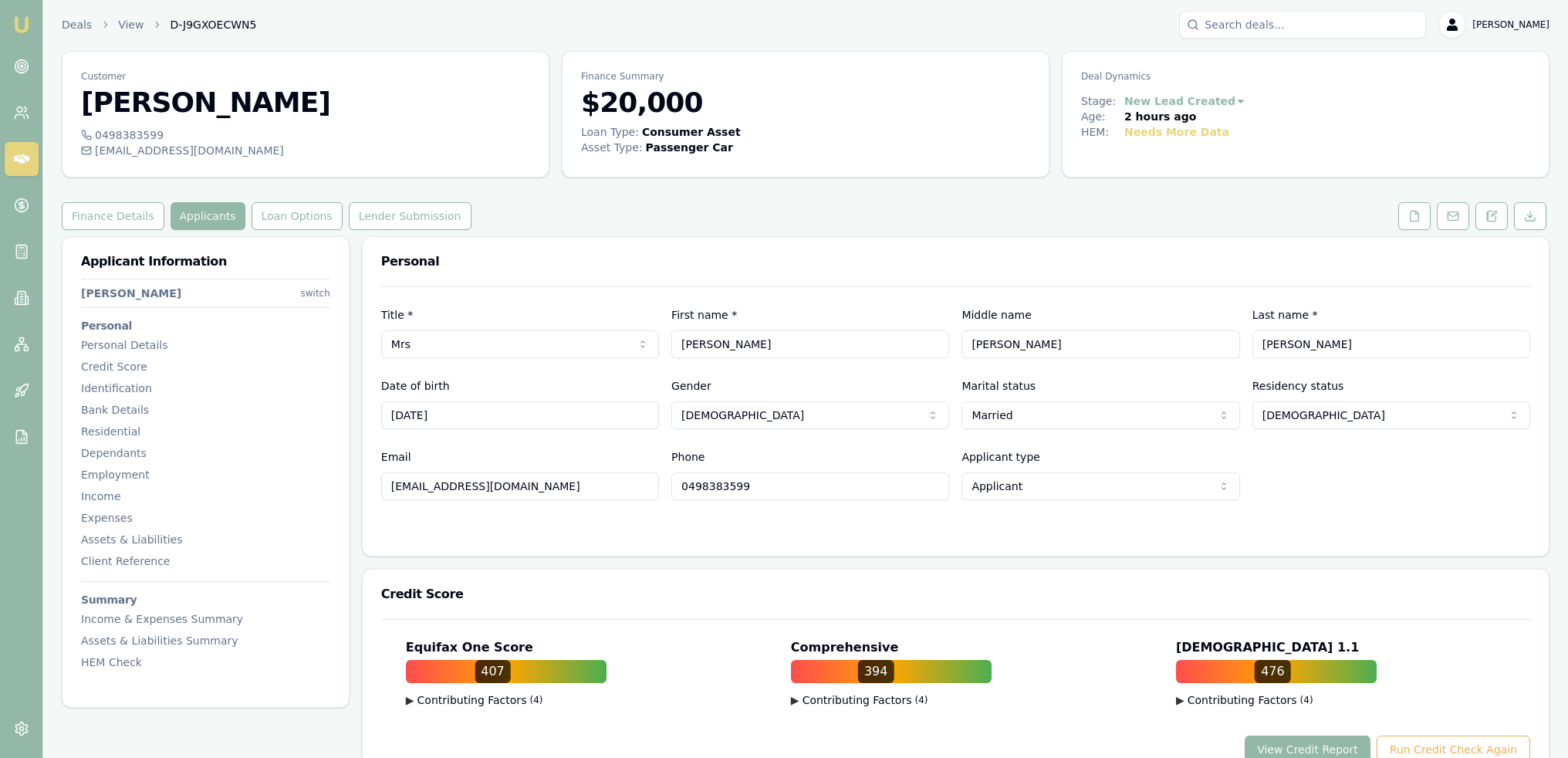
scroll to position [0, 0]
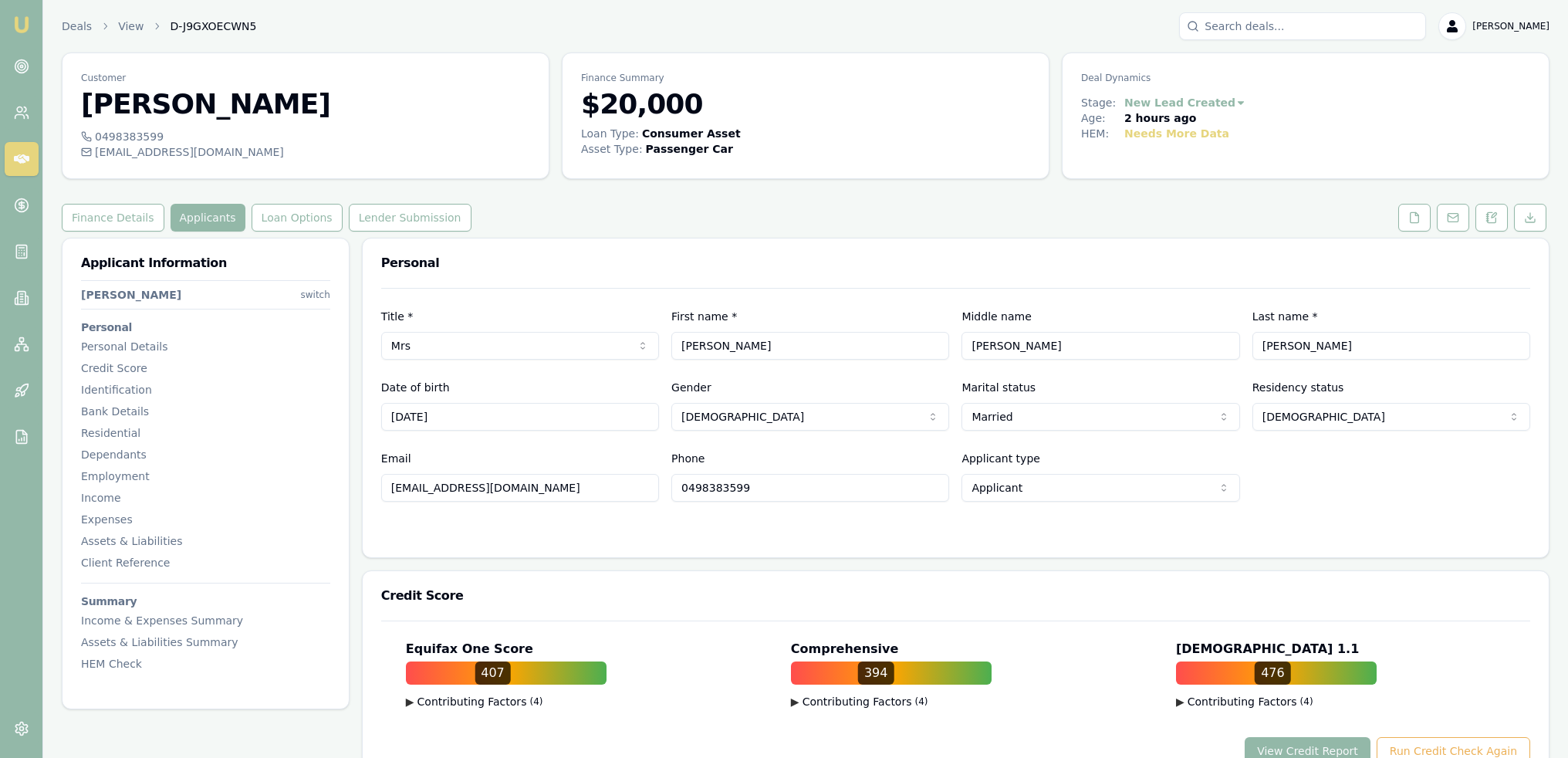
drag, startPoint x: 1419, startPoint y: 218, endPoint x: 1406, endPoint y: 235, distance: 21.4
click at [1419, 218] on icon at bounding box center [1415, 217] width 8 height 10
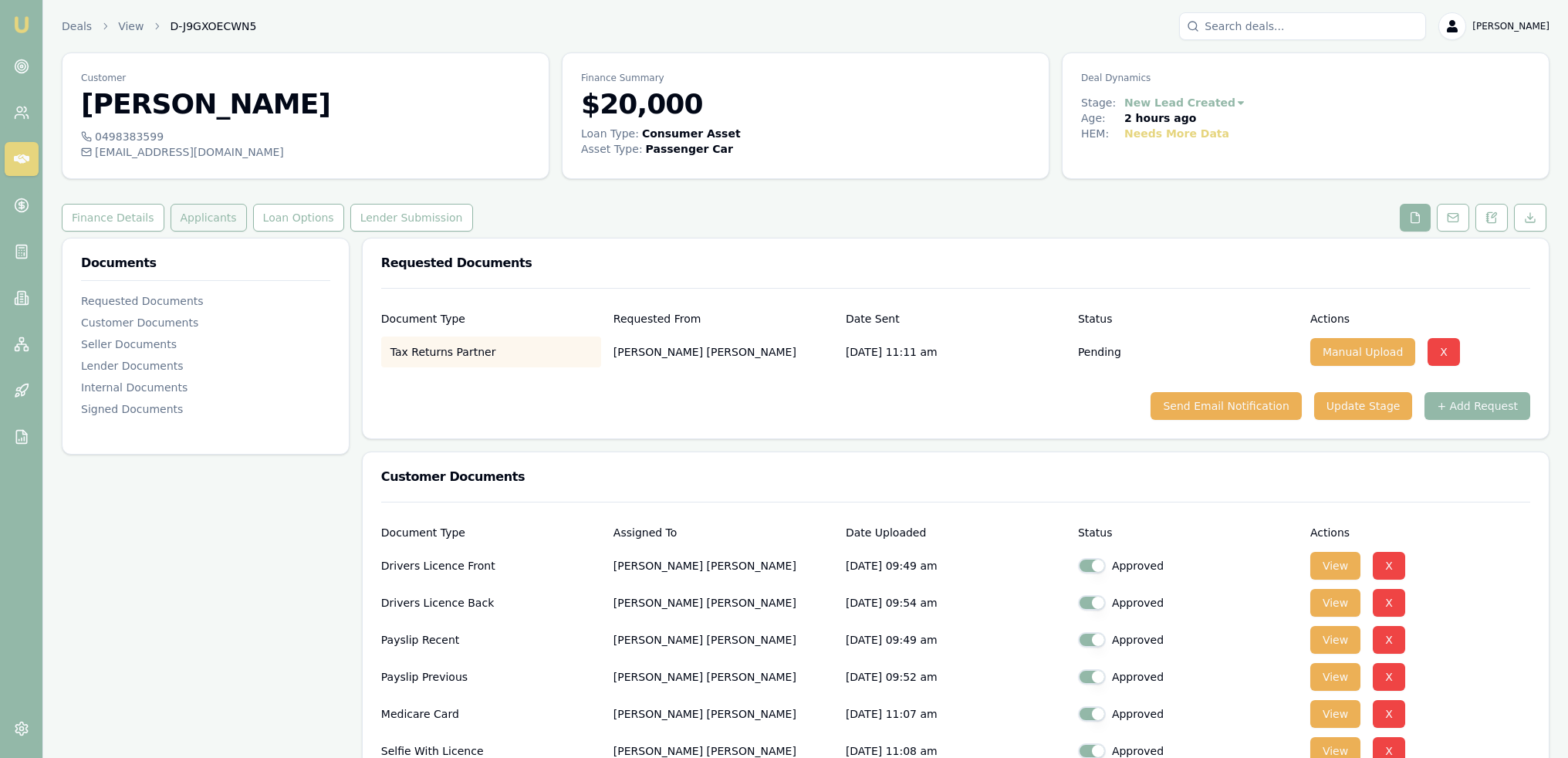
click at [181, 213] on button "Applicants" at bounding box center [209, 217] width 76 height 28
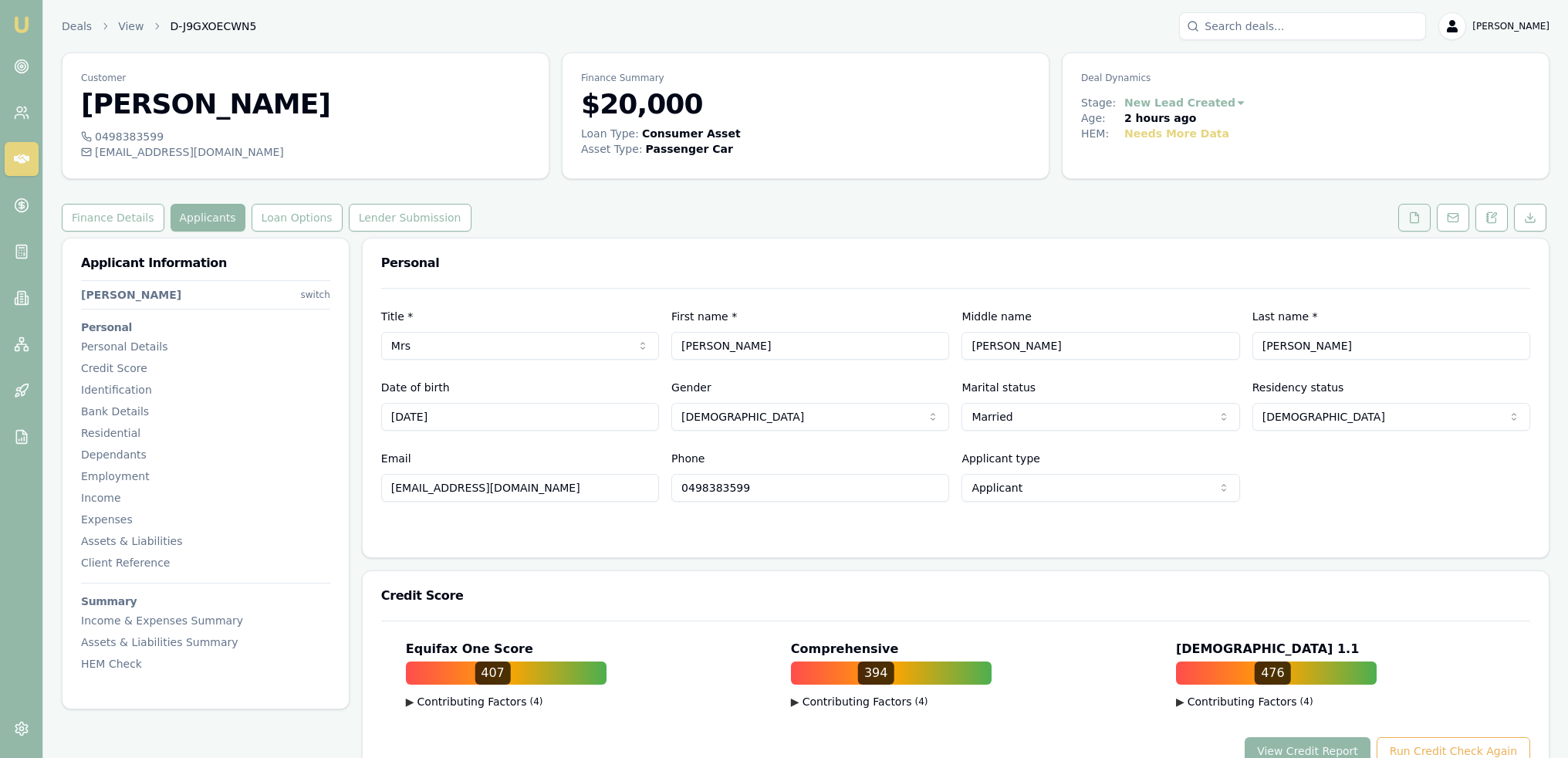
click at [1413, 212] on icon at bounding box center [1414, 217] width 12 height 12
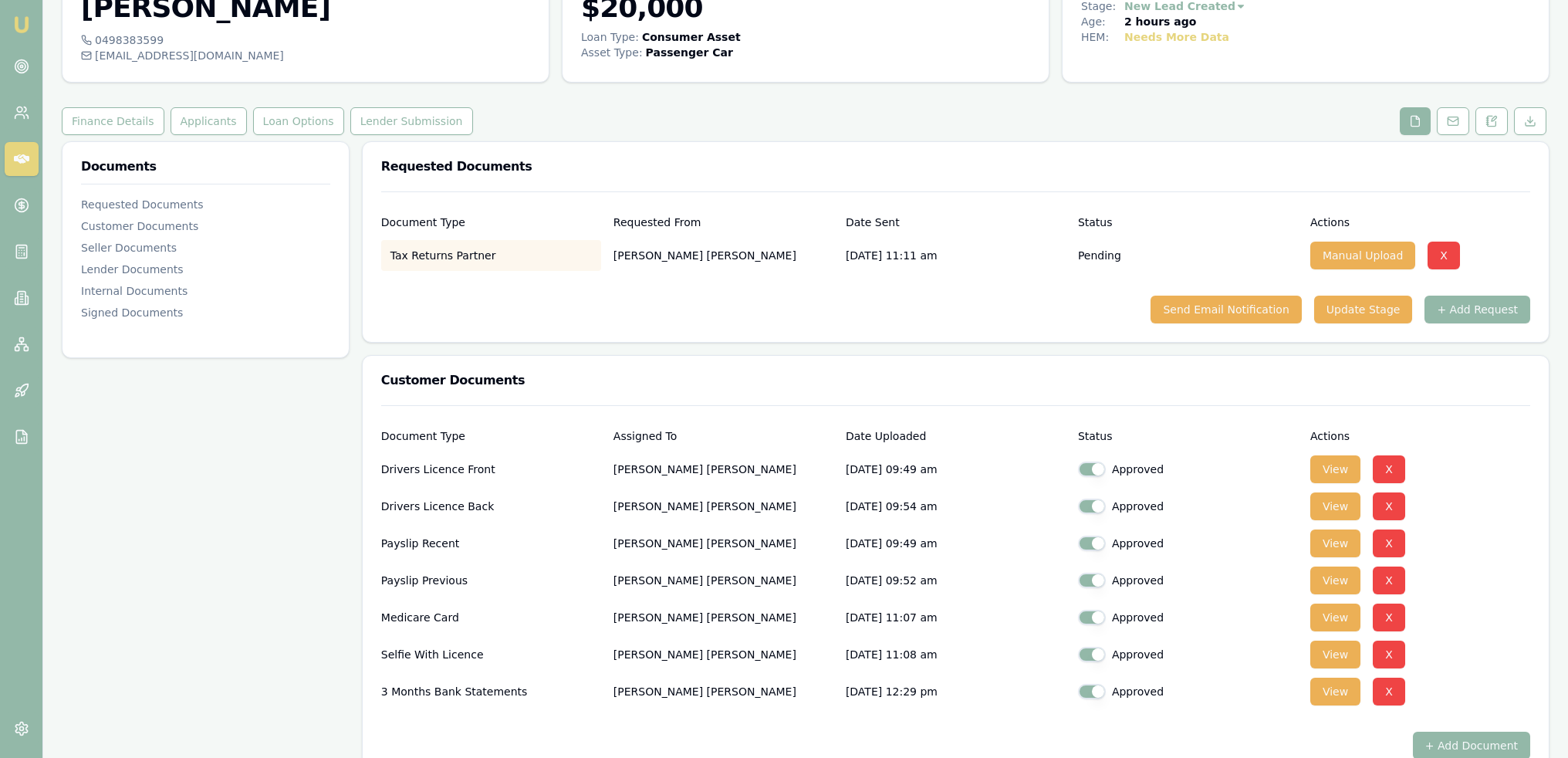
scroll to position [231, 0]
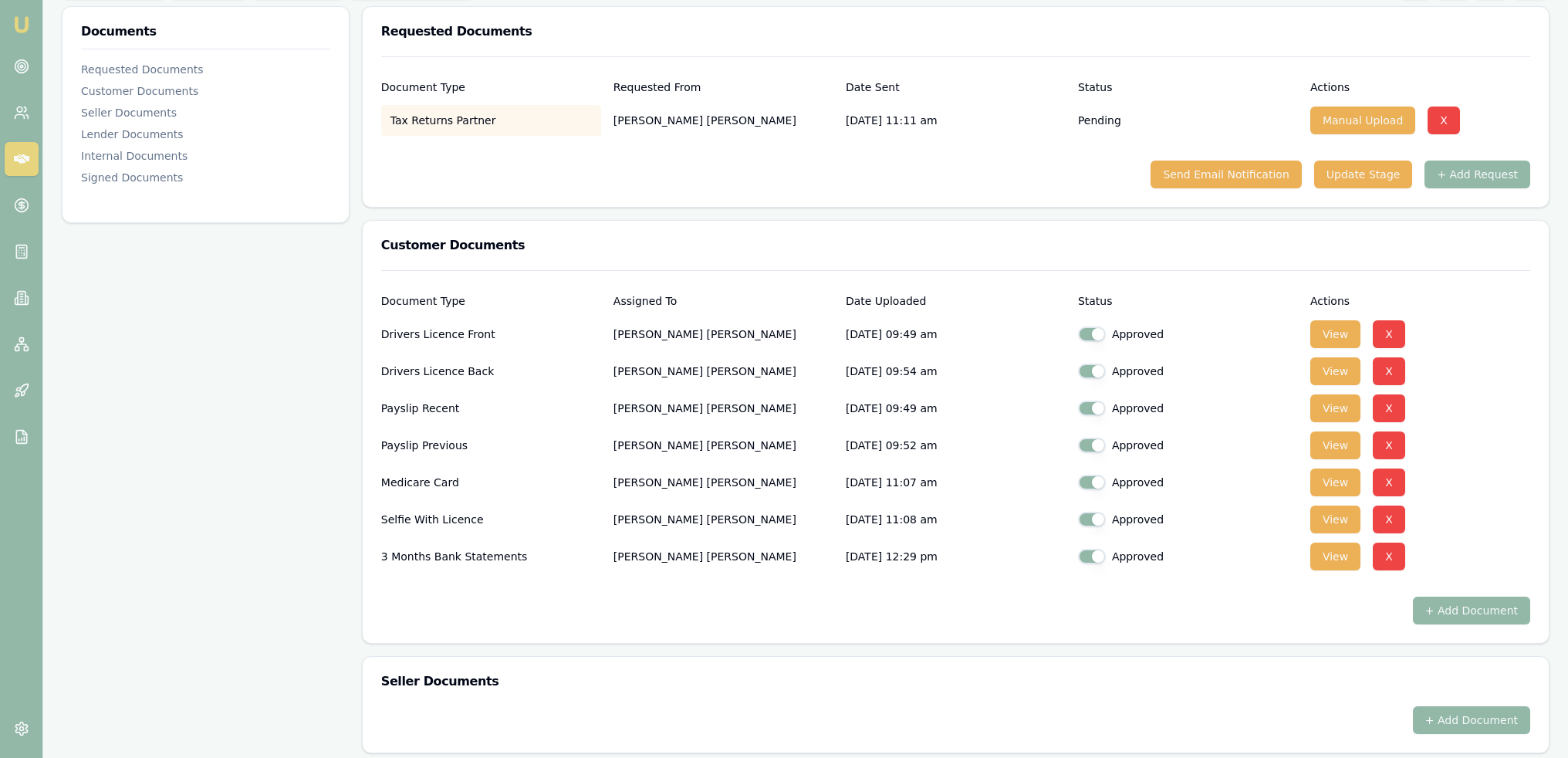
checkbox input "true"
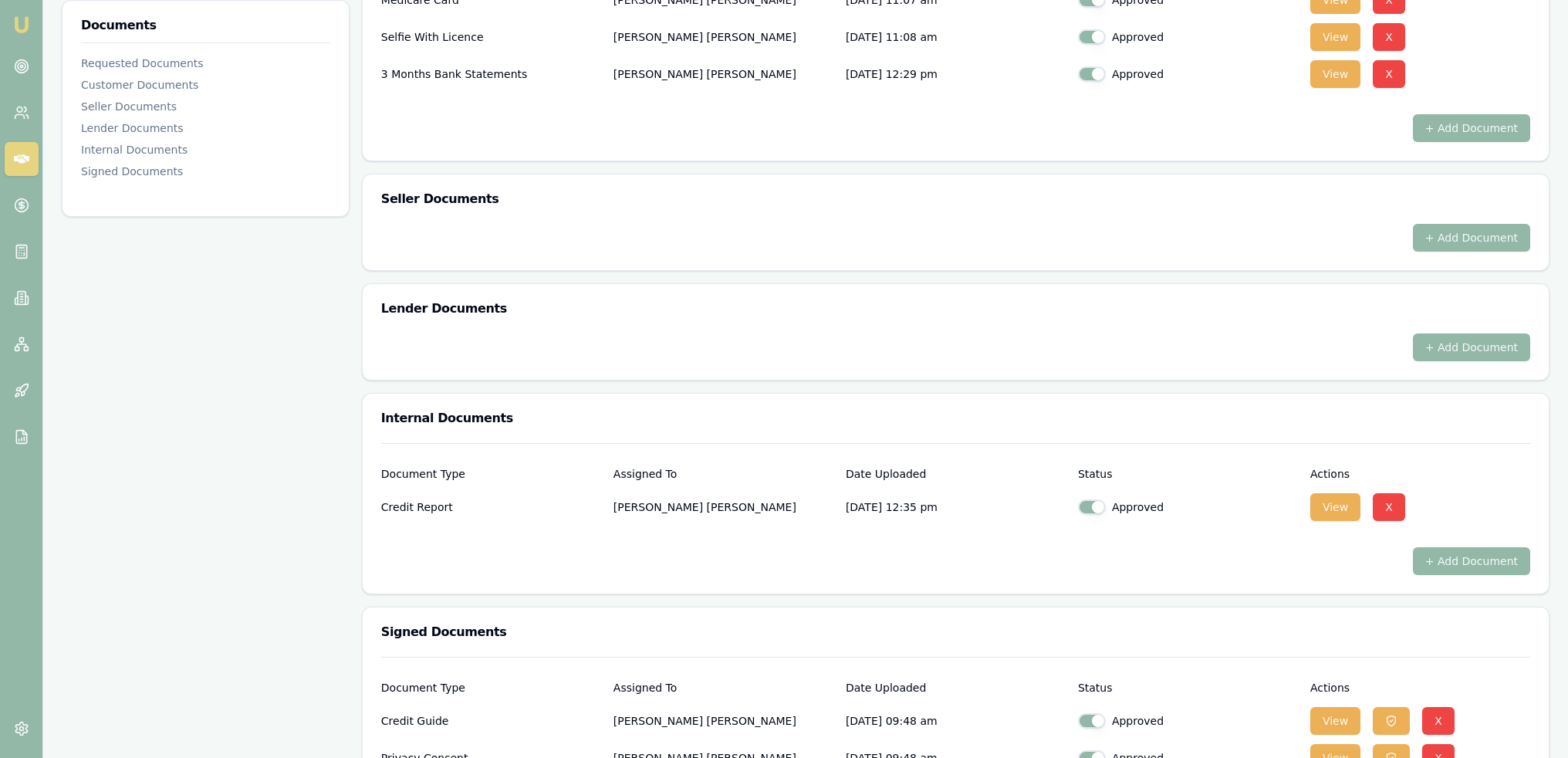
scroll to position [812, 0]
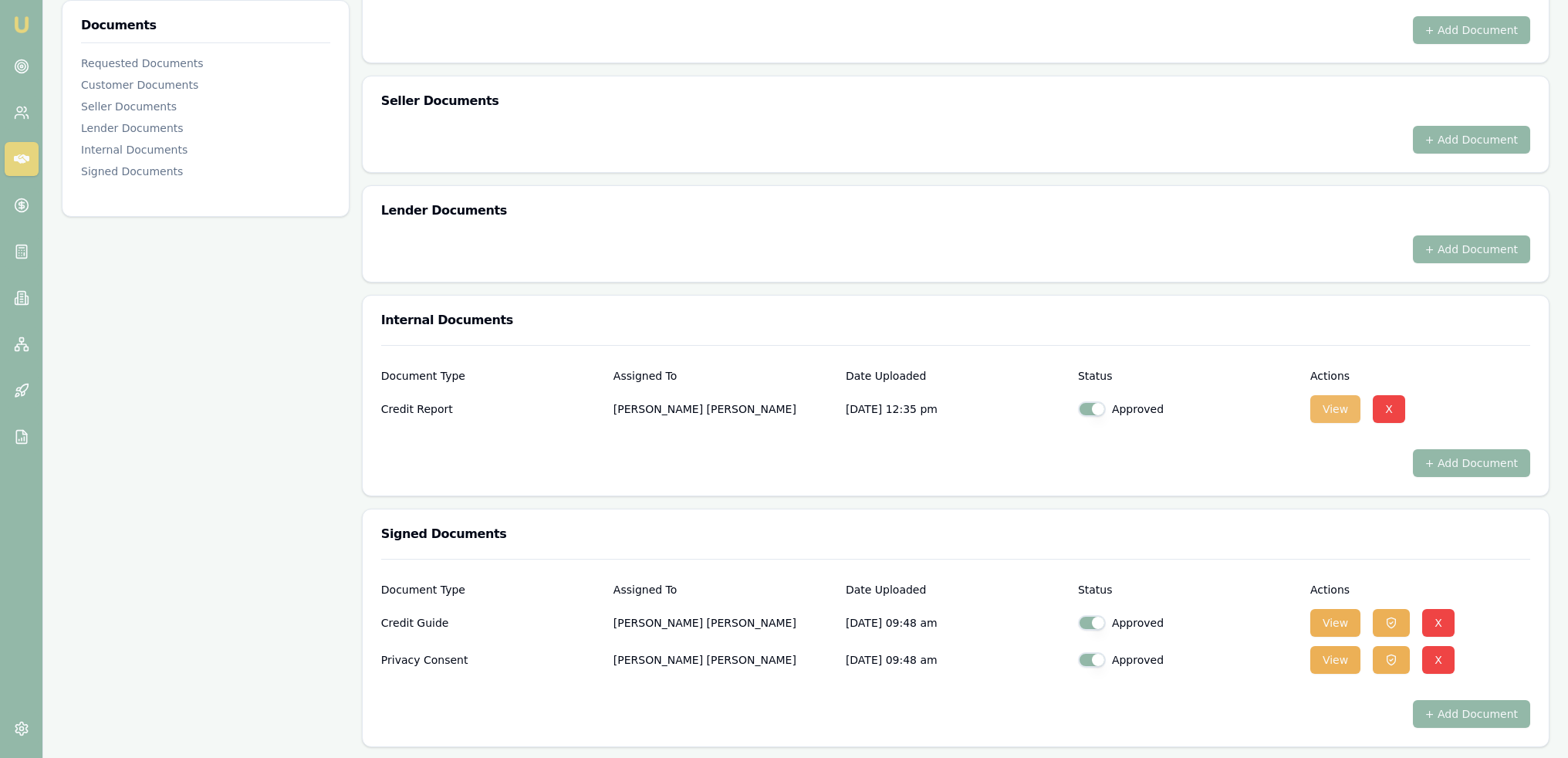
click at [1329, 412] on button "View" at bounding box center [1336, 409] width 50 height 28
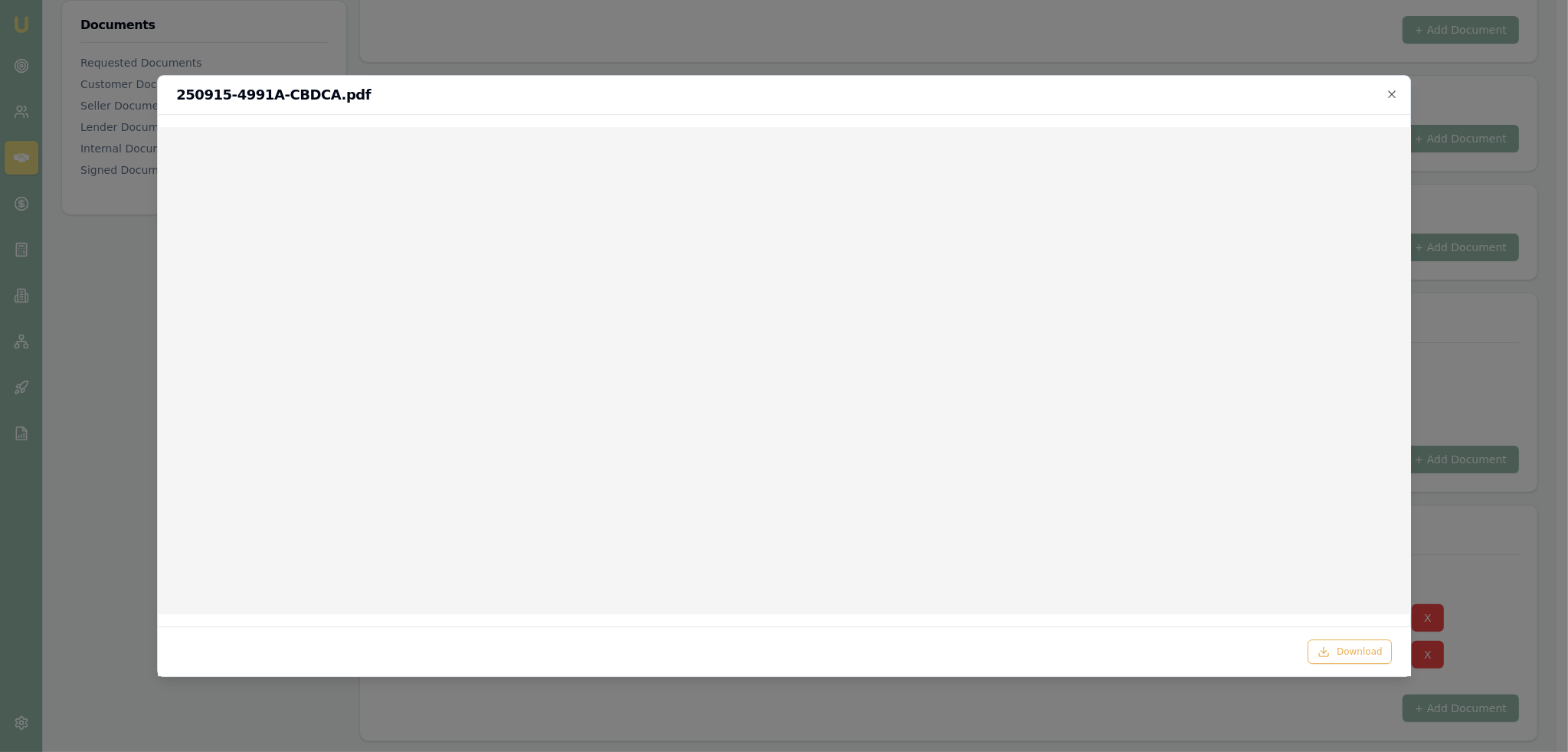
drag, startPoint x: 1345, startPoint y: 655, endPoint x: 1276, endPoint y: 651, distance: 69.1
click at [1345, 655] on button "Download" at bounding box center [1350, 651] width 85 height 24
click at [1004, 109] on div "250915-4991A-CBDCA.pdf" at bounding box center [784, 95] width 1253 height 39
click at [1392, 93] on icon "button" at bounding box center [1392, 93] width 7 height 7
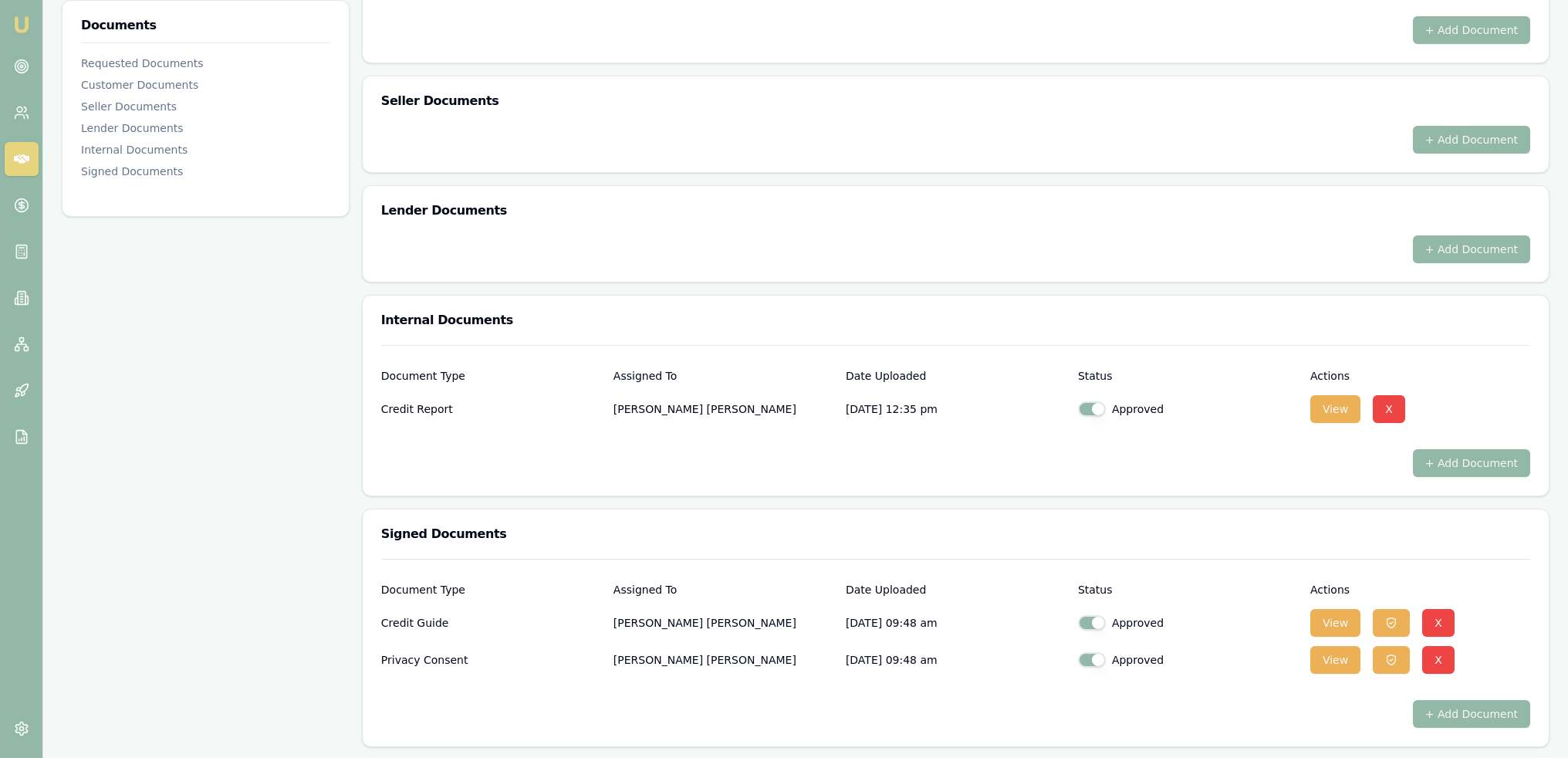
click at [1557, 747] on div at bounding box center [1557, 747] width 0 height 0
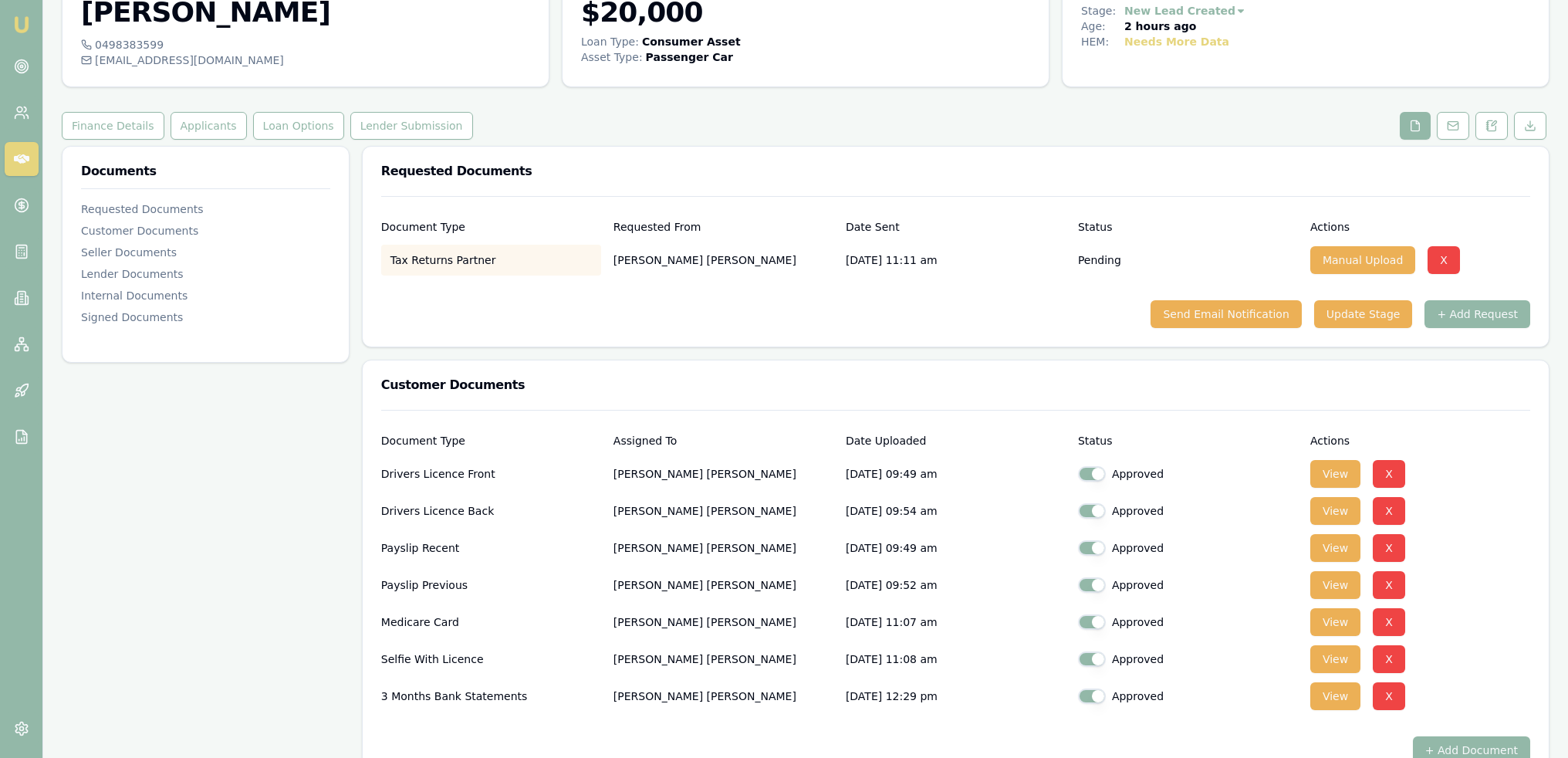
scroll to position [0, 0]
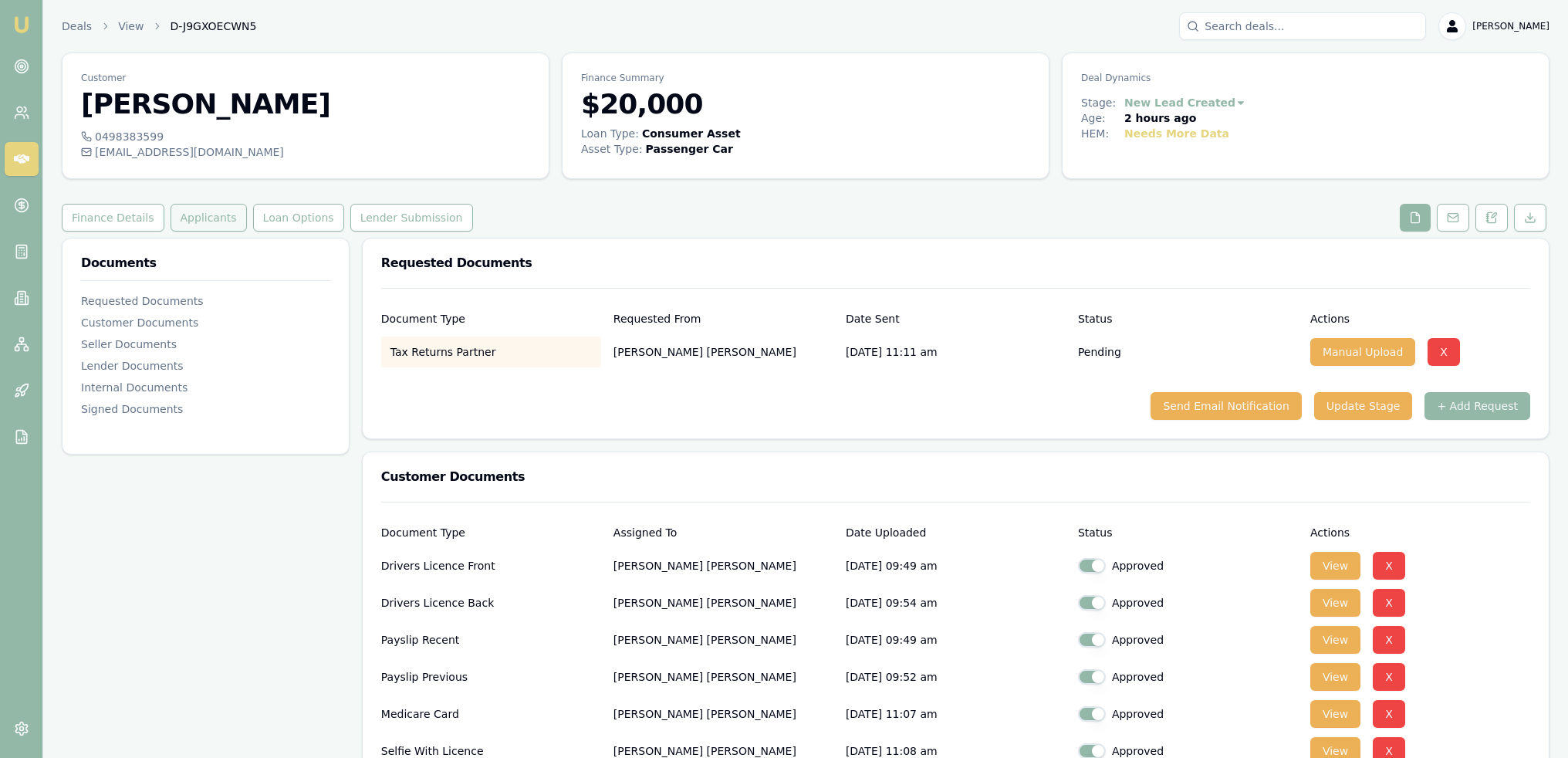
click at [200, 225] on button "Applicants" at bounding box center [209, 217] width 76 height 28
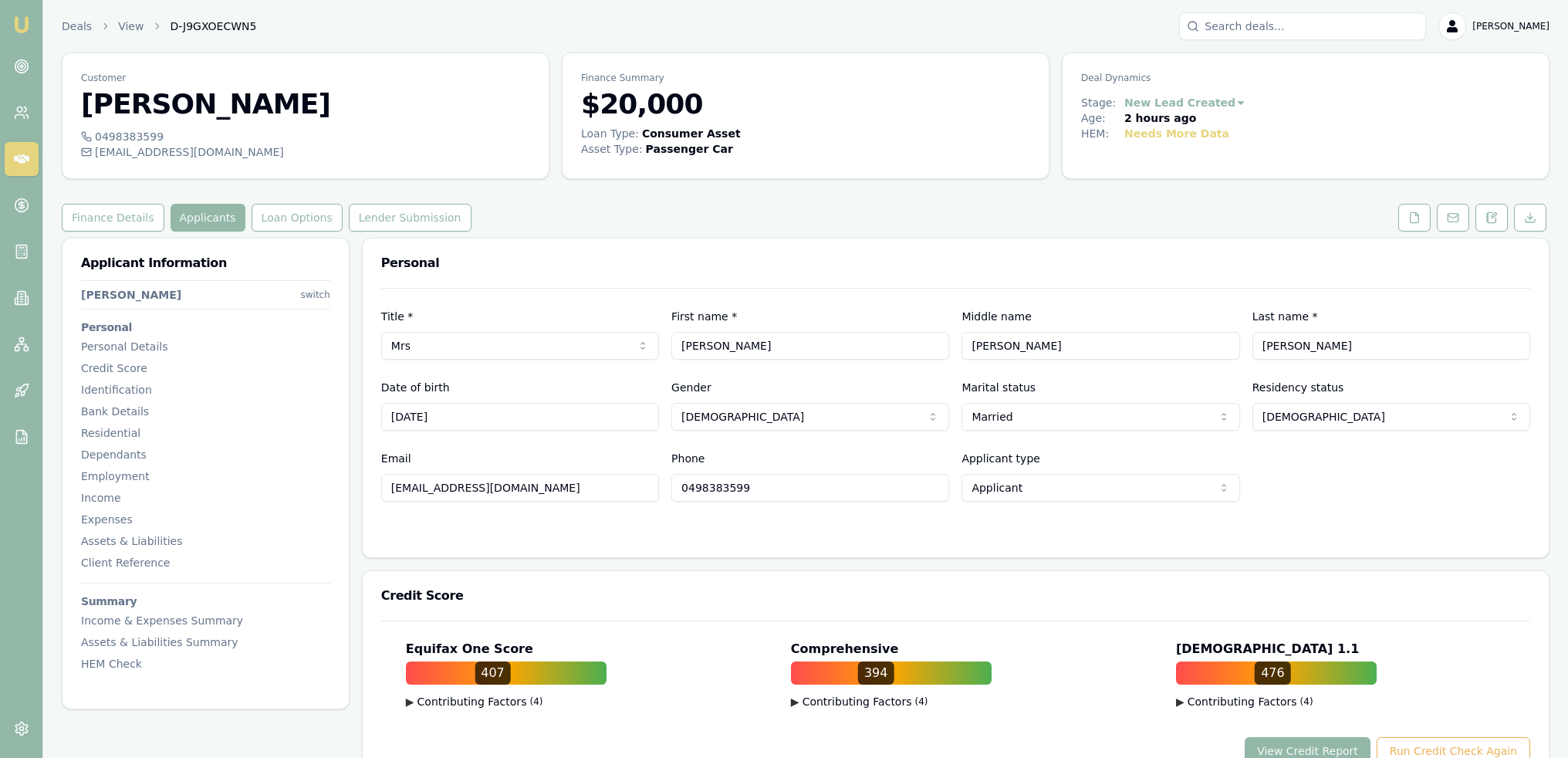
click at [250, 323] on h3 "Personal" at bounding box center [205, 327] width 249 height 11
click at [1424, 215] on button at bounding box center [1415, 217] width 32 height 28
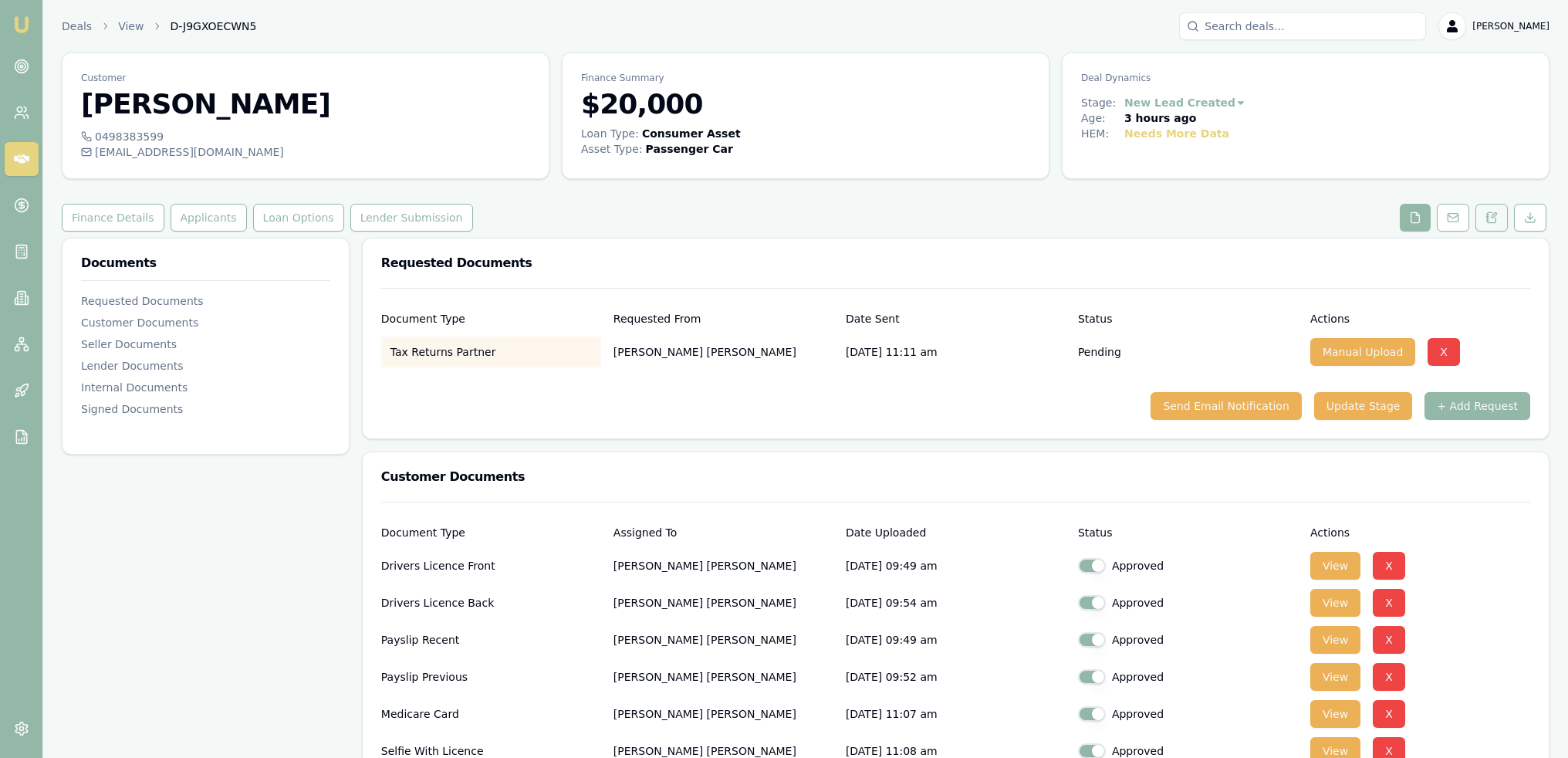
click at [1499, 220] on button at bounding box center [1492, 217] width 32 height 28
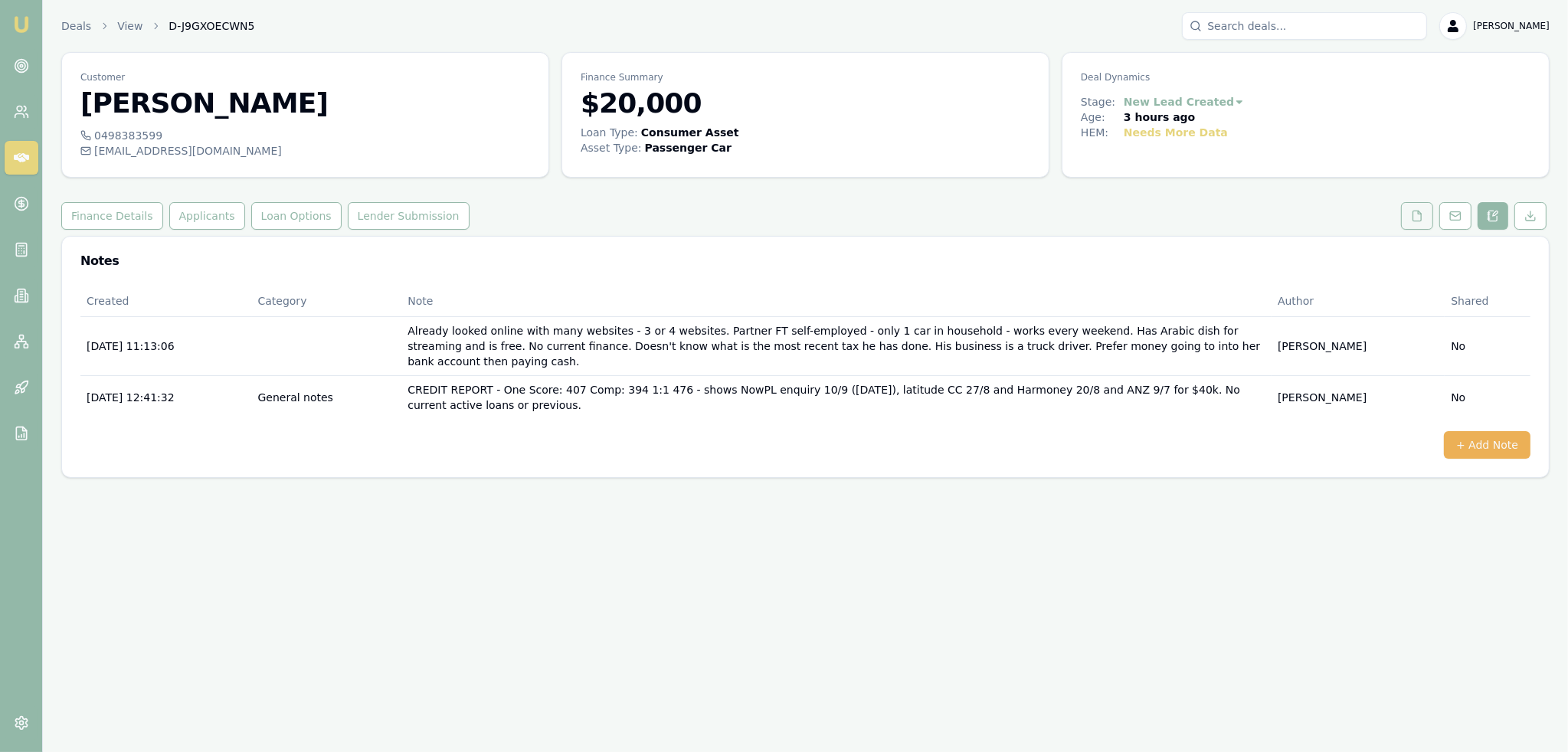
click at [1415, 223] on button at bounding box center [1417, 216] width 32 height 27
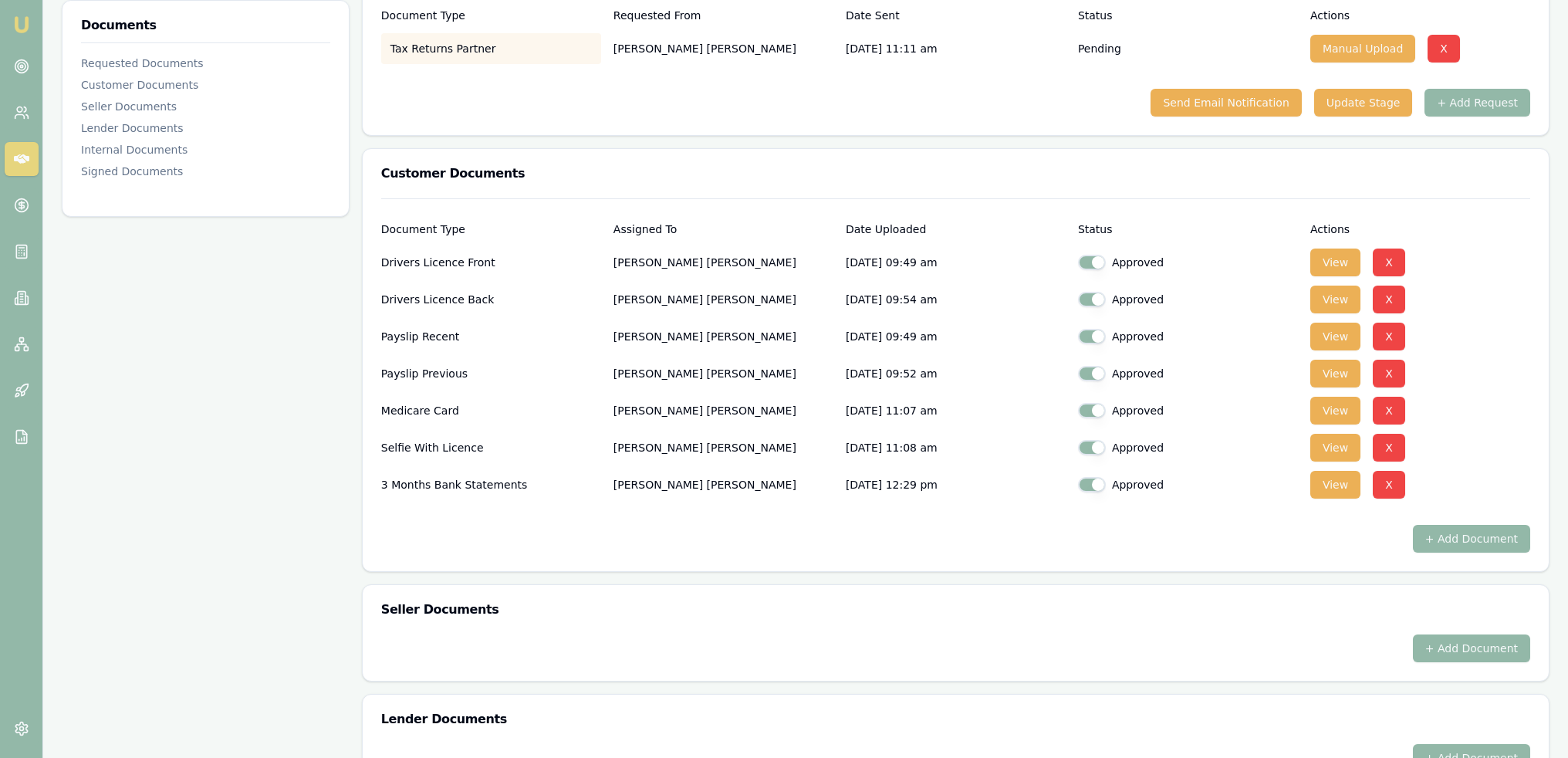
scroll to position [308, 0]
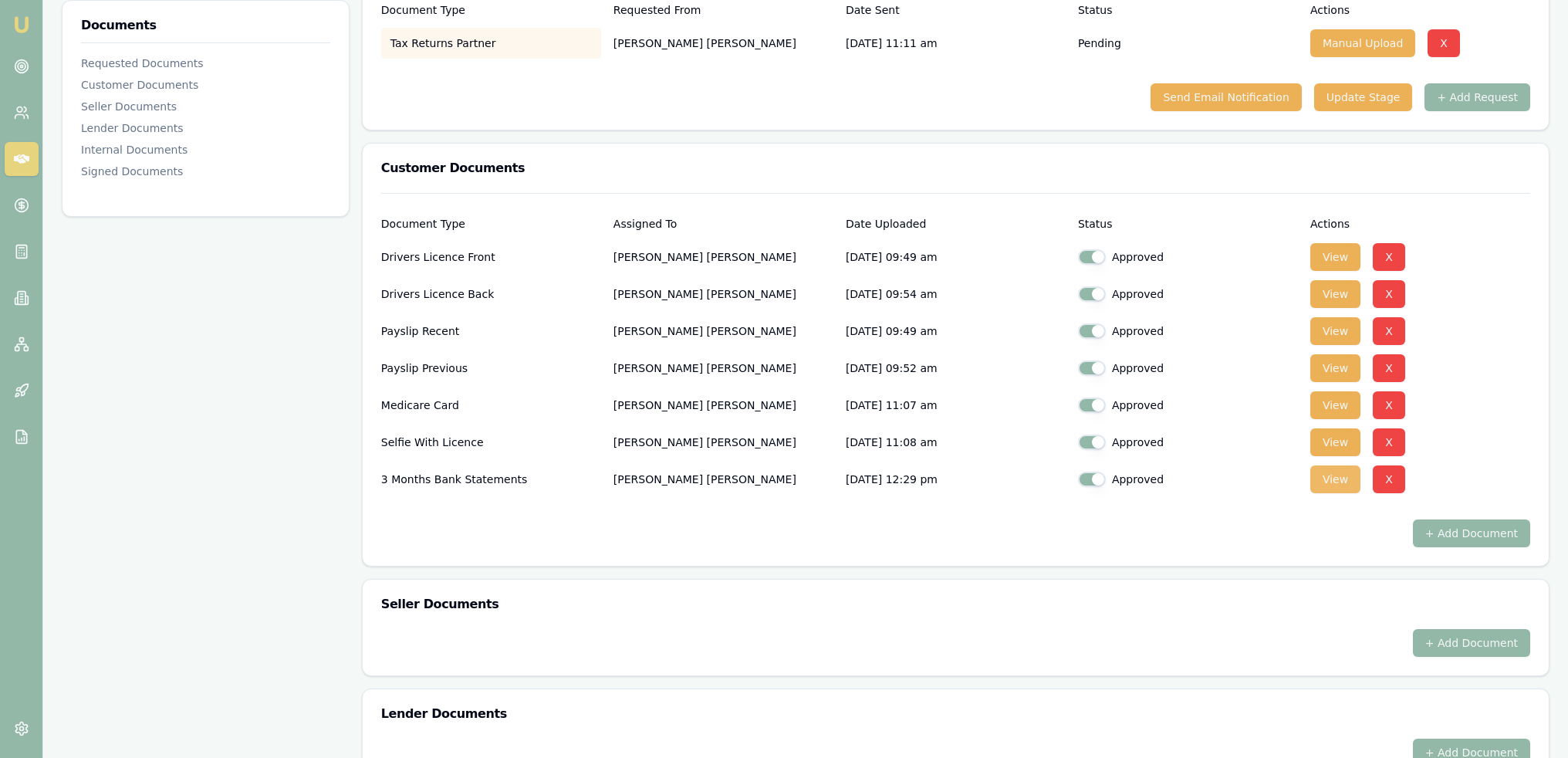
click at [1330, 480] on button "View" at bounding box center [1336, 479] width 50 height 28
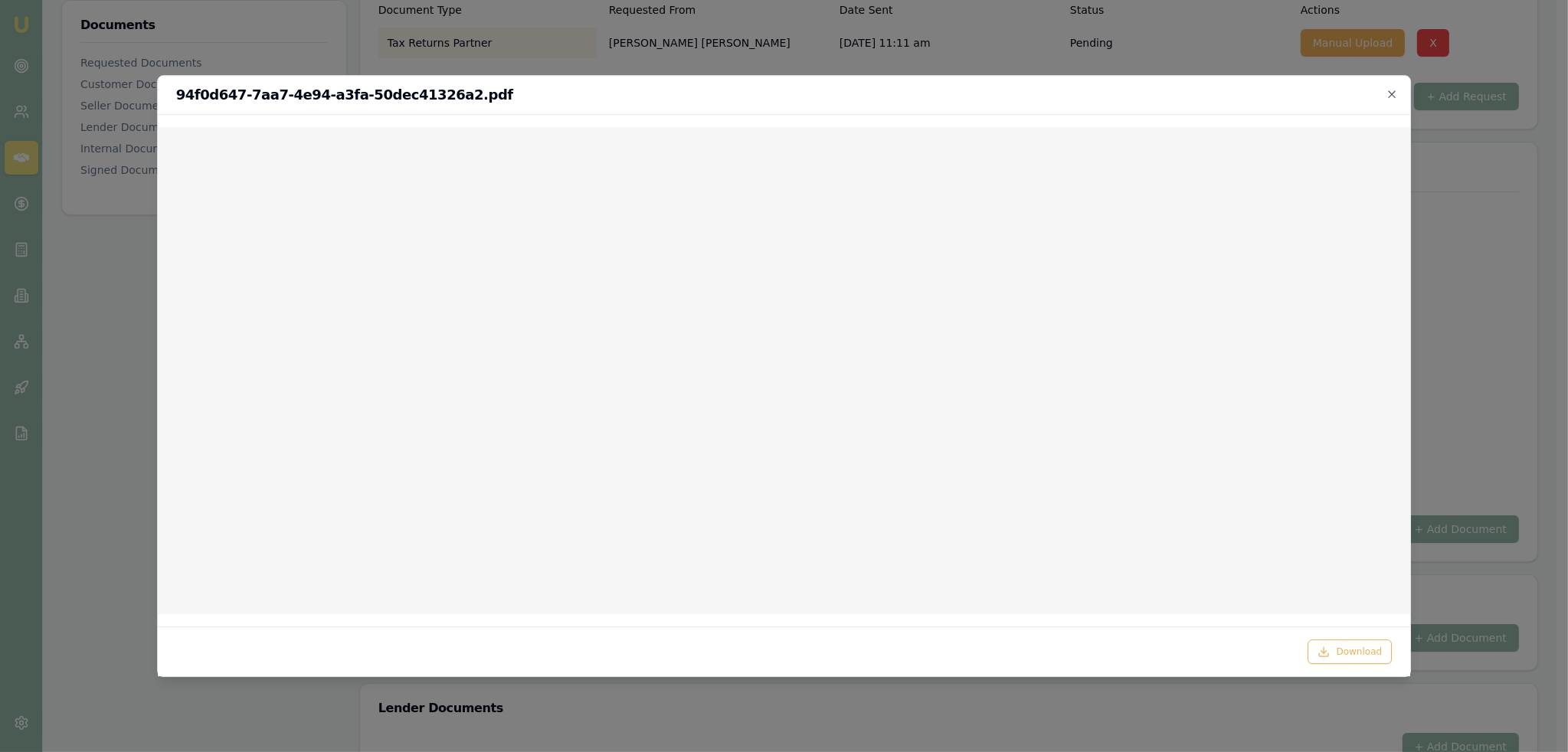
drag, startPoint x: 1394, startPoint y: 88, endPoint x: 1452, endPoint y: 23, distance: 87.1
click at [1393, 88] on icon "button" at bounding box center [1391, 93] width 12 height 12
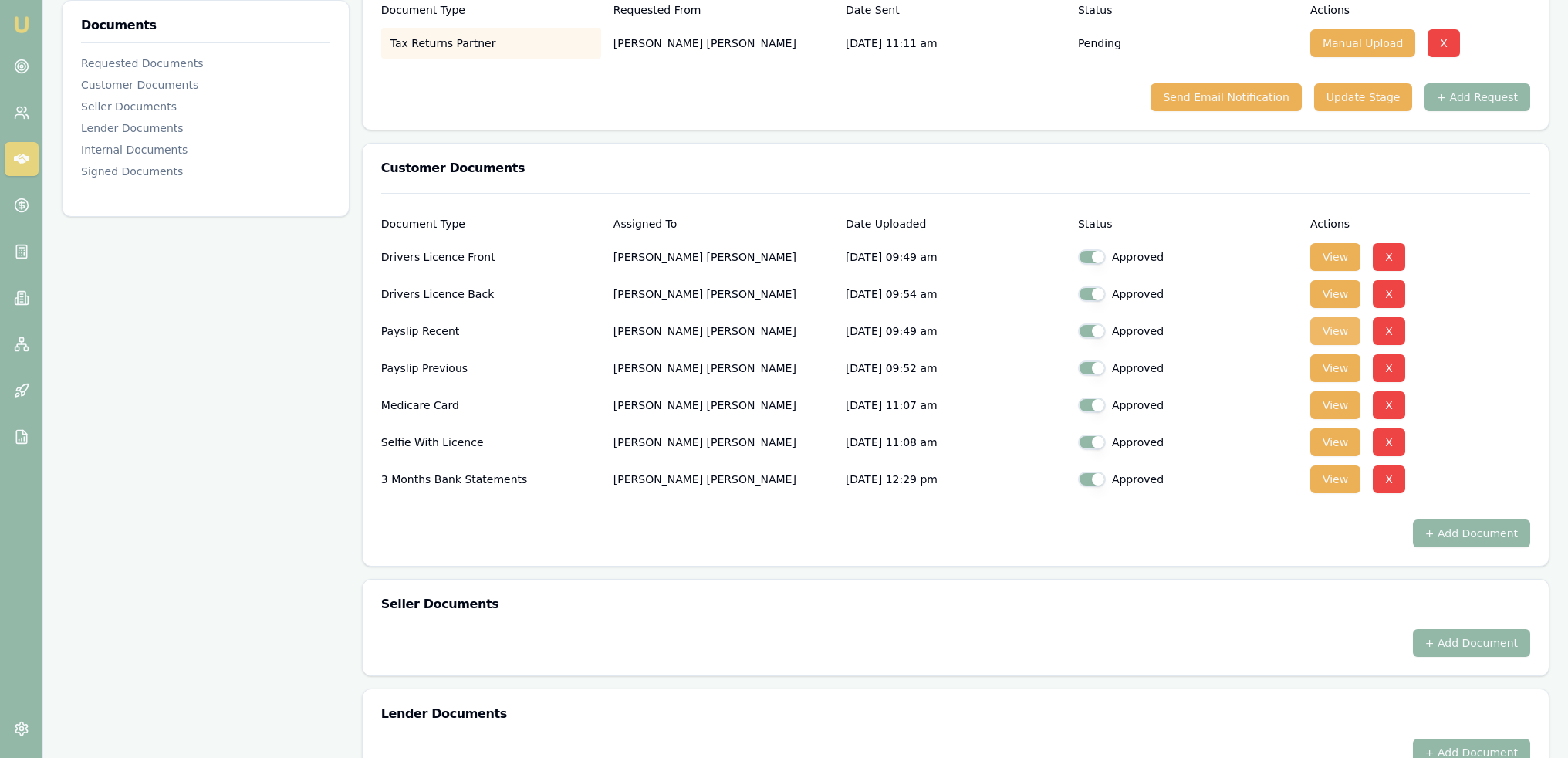
click at [1341, 333] on button "View" at bounding box center [1336, 331] width 50 height 28
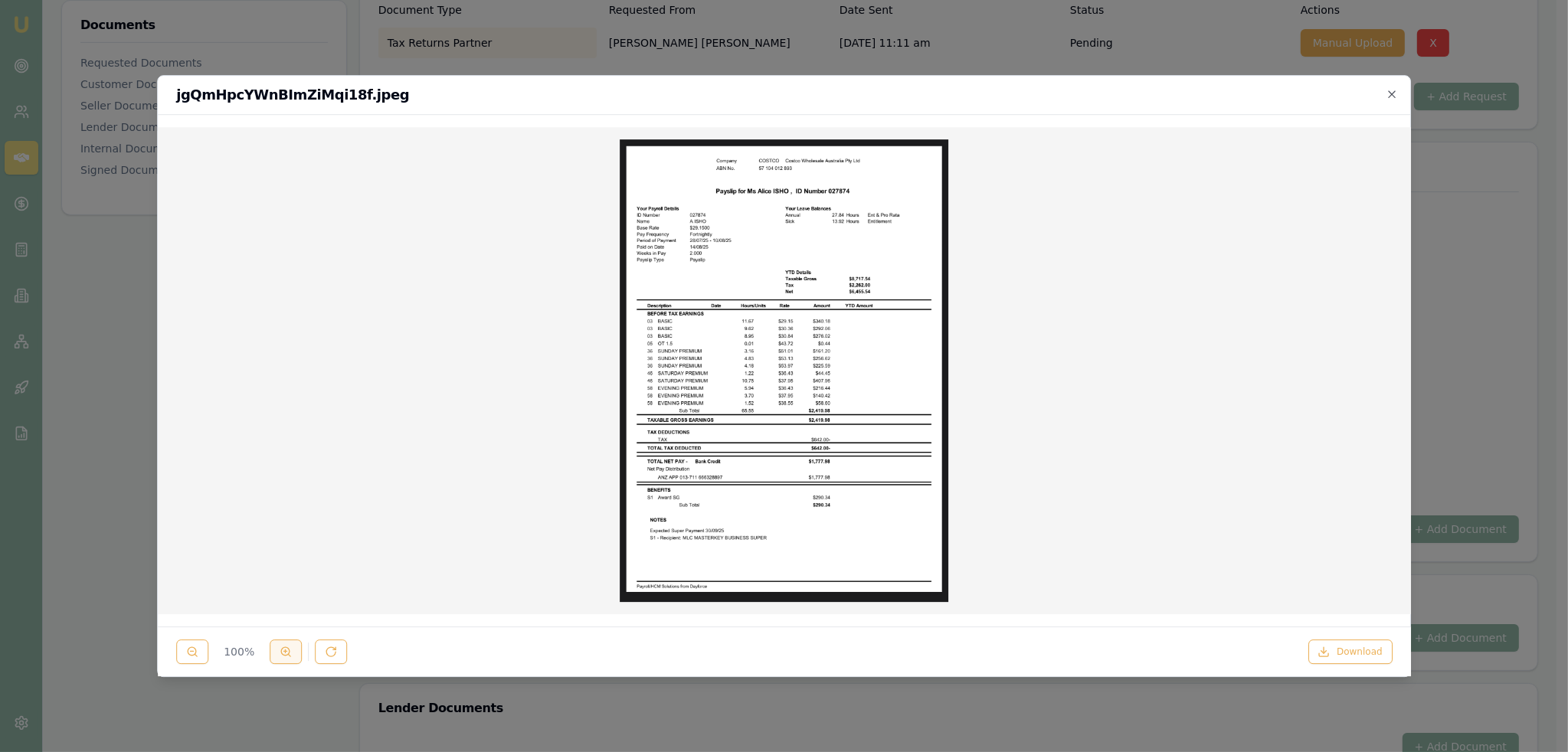
click at [279, 655] on icon at bounding box center [285, 651] width 12 height 12
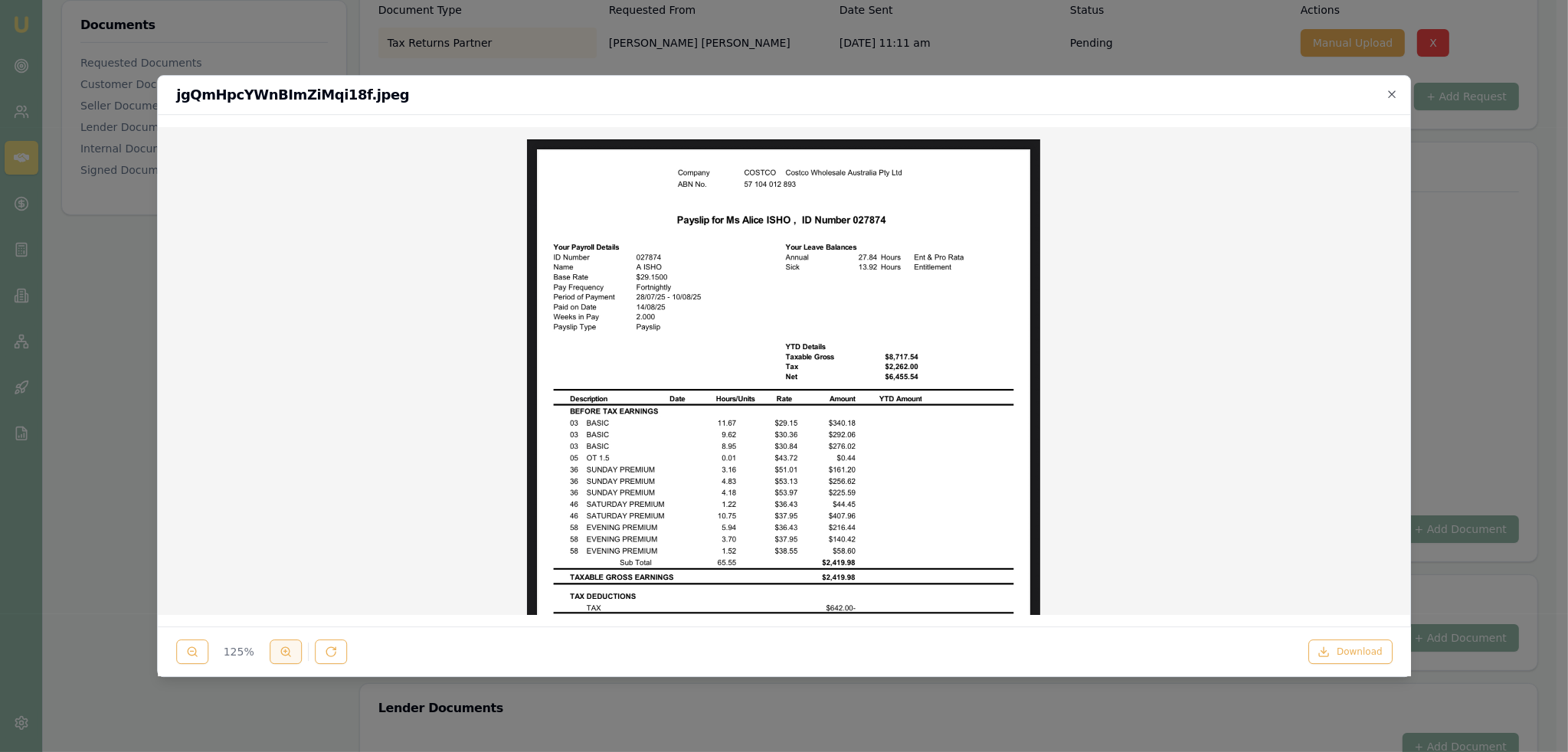
click at [277, 655] on button at bounding box center [286, 651] width 32 height 24
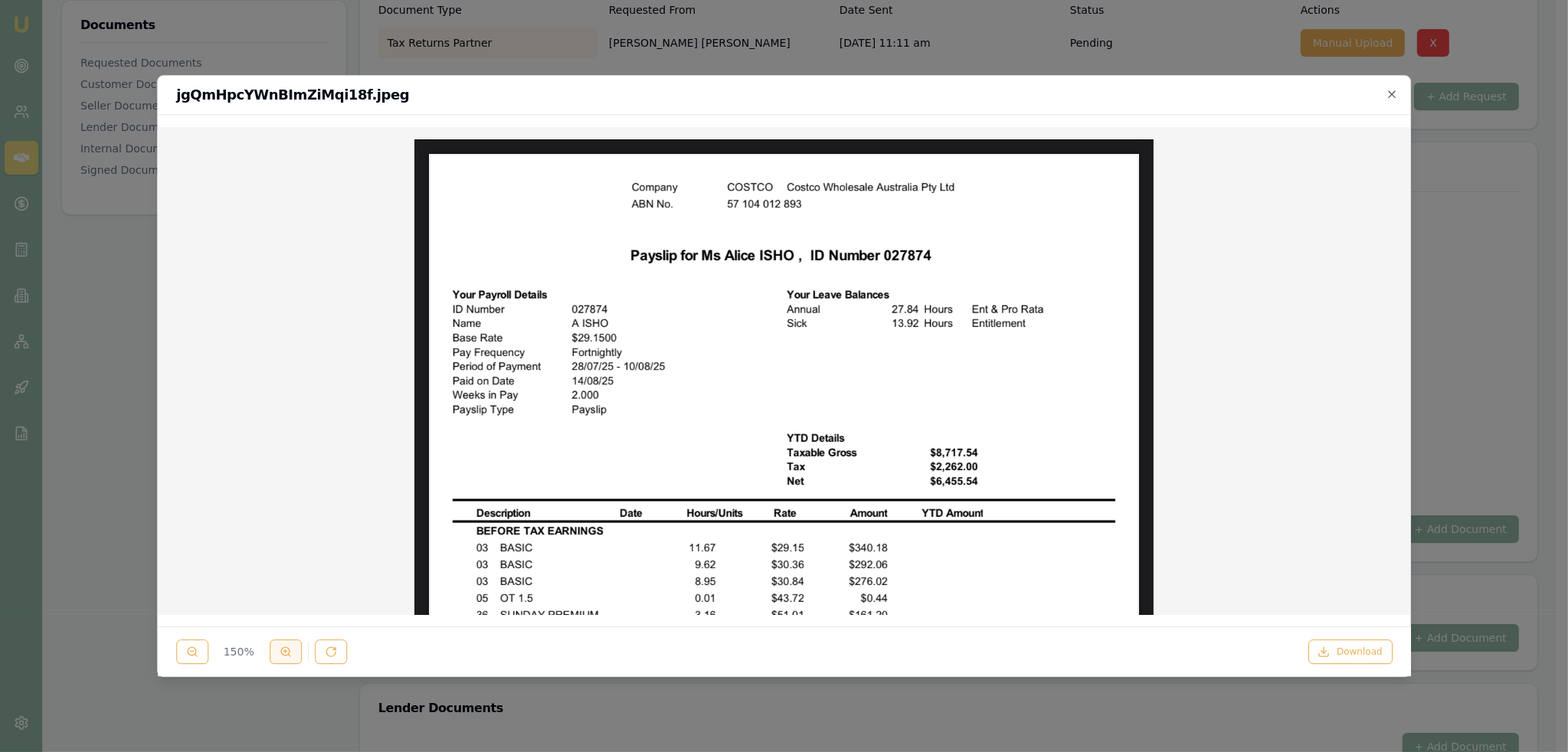
click at [277, 655] on button at bounding box center [286, 651] width 32 height 24
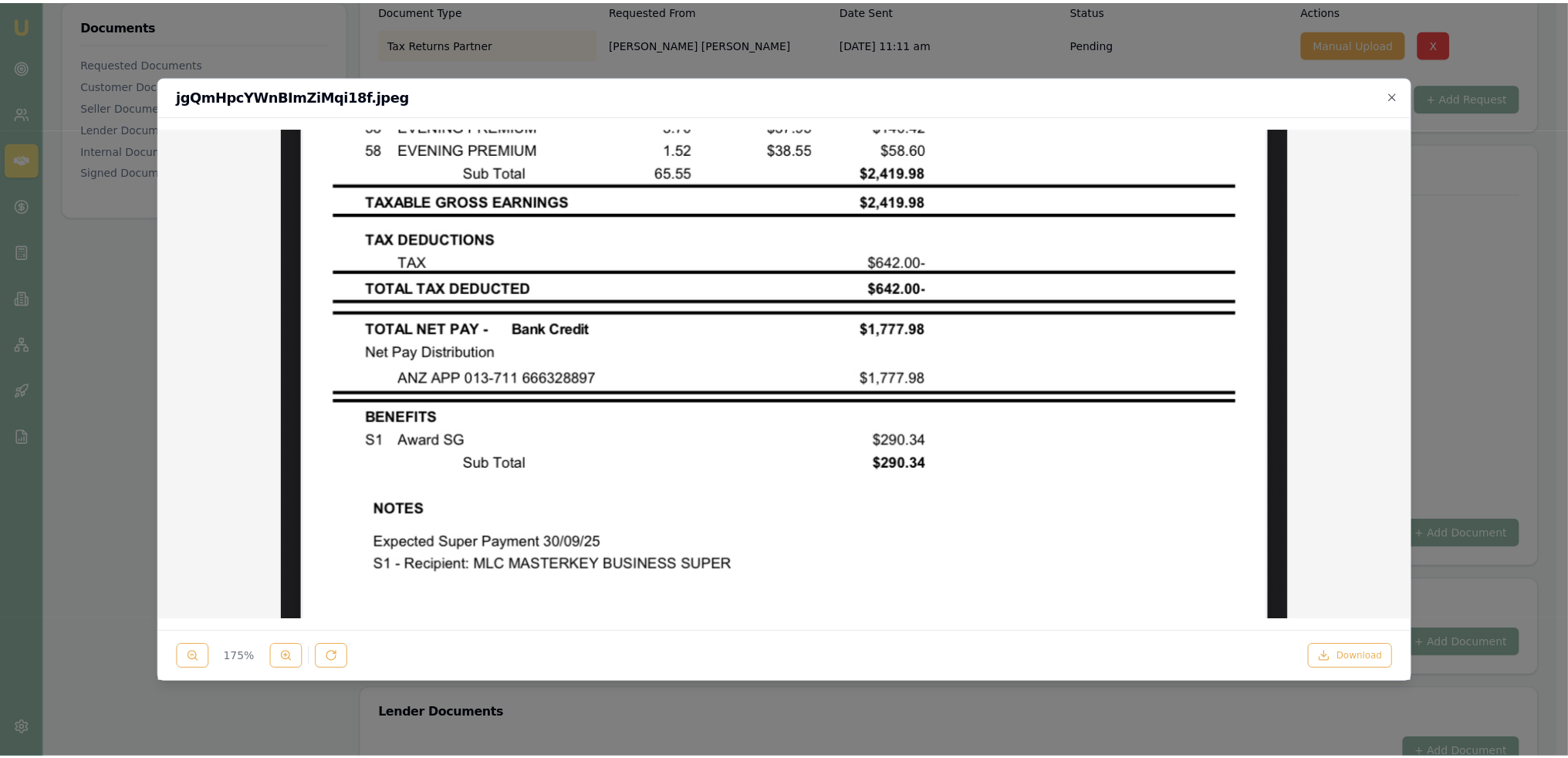
scroll to position [822, 0]
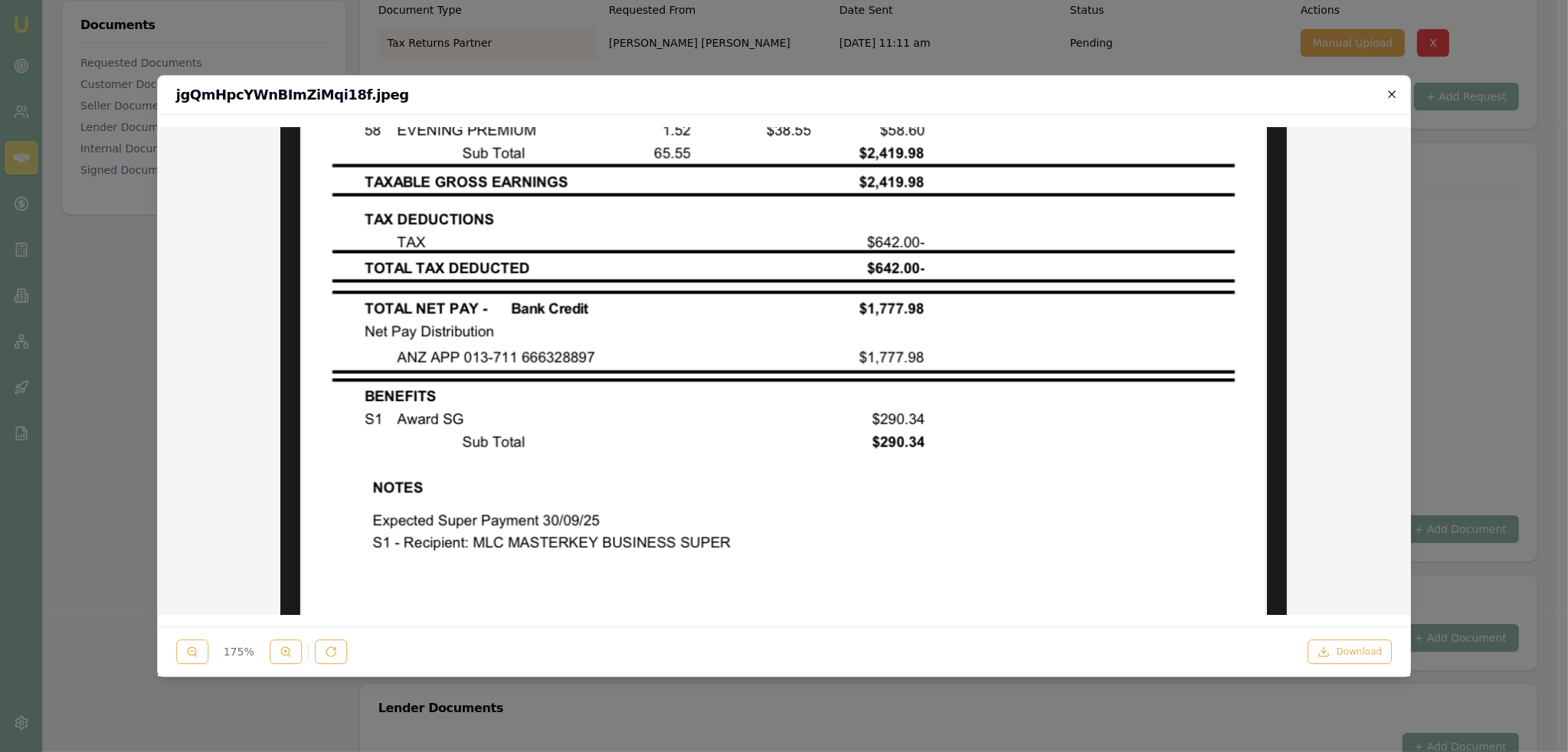
click at [1393, 94] on icon "button" at bounding box center [1392, 93] width 7 height 7
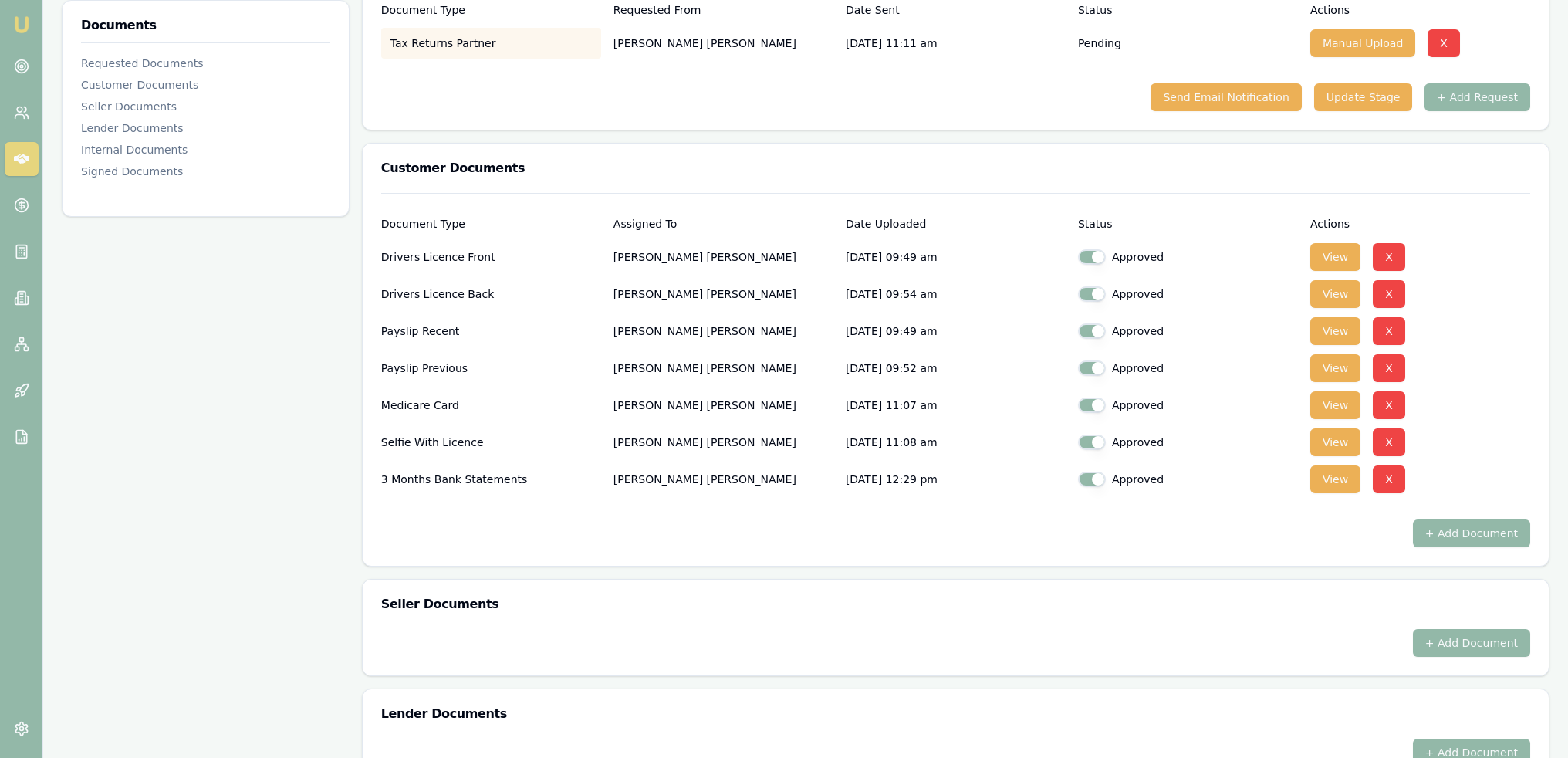
scroll to position [0, 0]
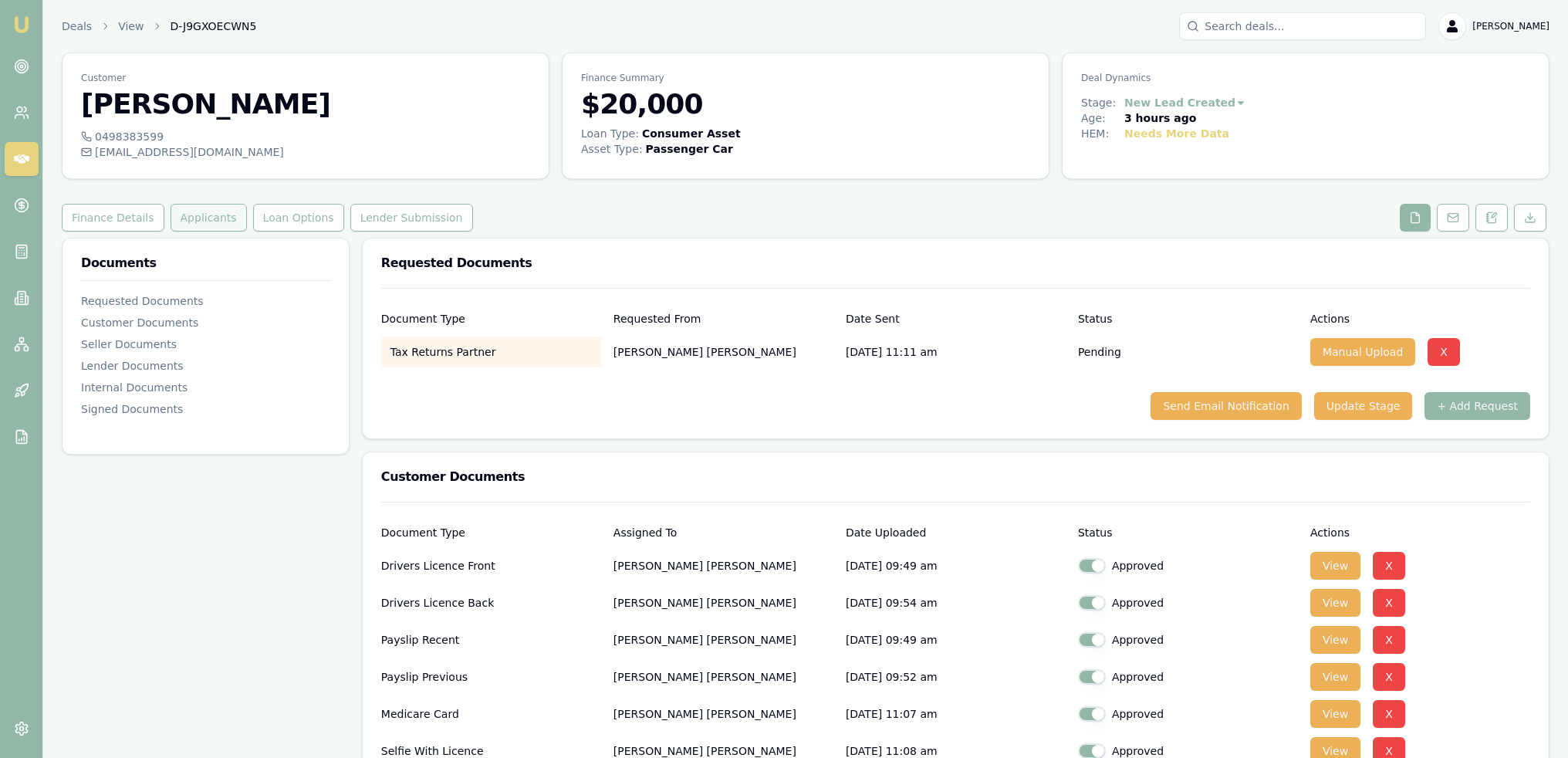
click at [185, 226] on button "Applicants" at bounding box center [209, 217] width 76 height 28
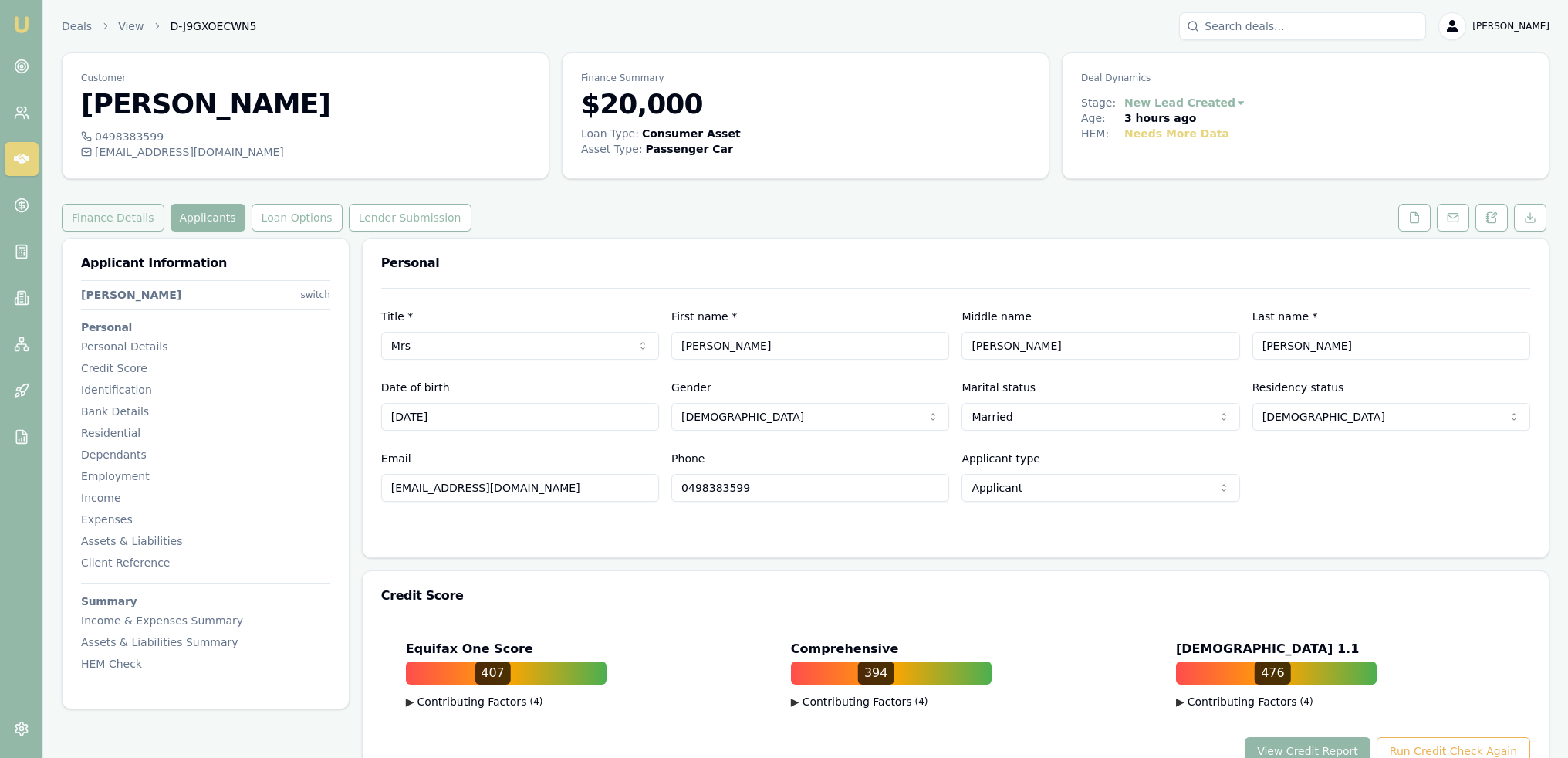
click at [118, 227] on button "Finance Details" at bounding box center [113, 217] width 102 height 28
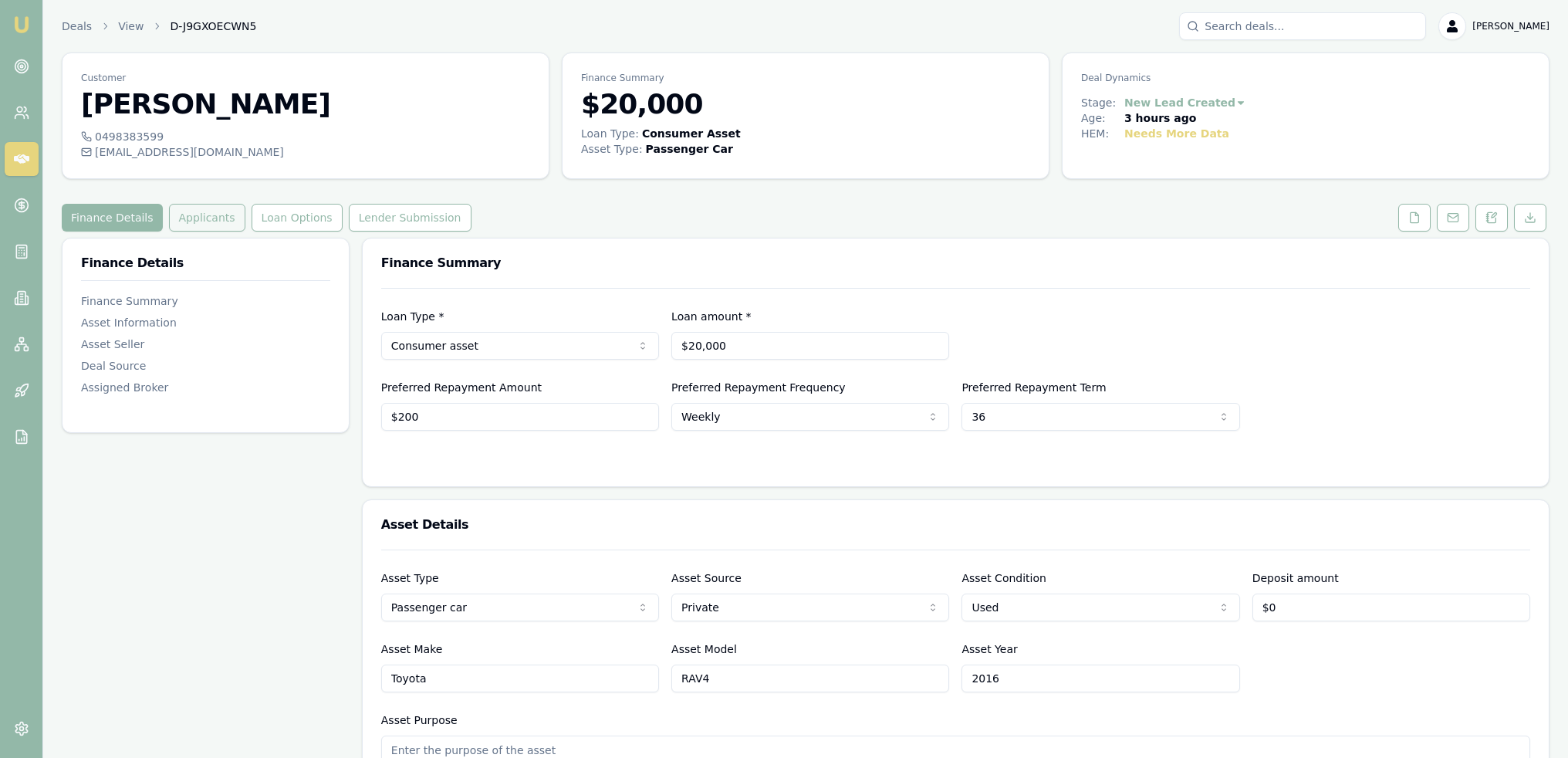
click at [179, 225] on button "Applicants" at bounding box center [207, 217] width 76 height 28
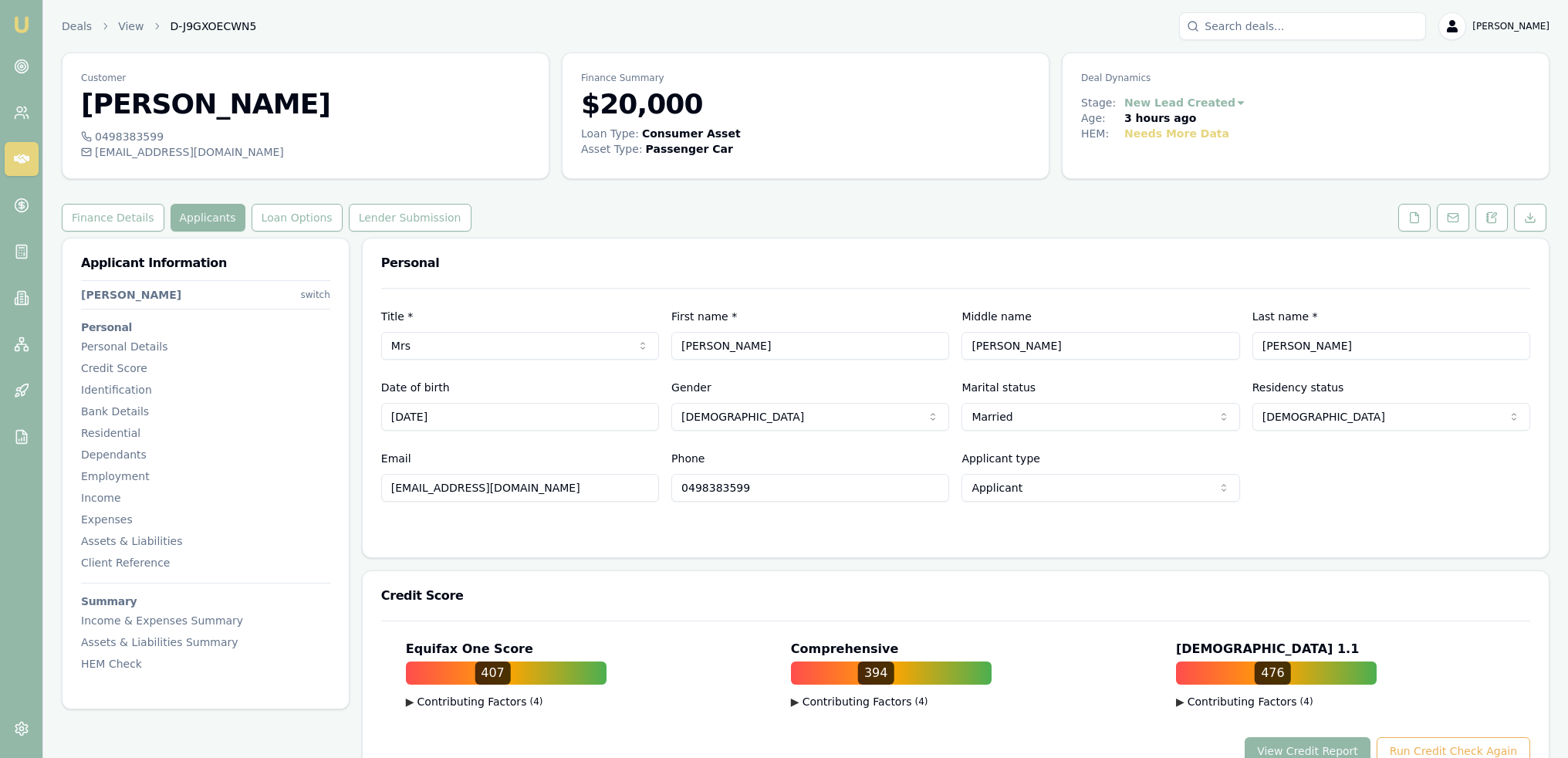
drag, startPoint x: 1458, startPoint y: 75, endPoint x: 1448, endPoint y: 87, distance: 15.6
click at [1458, 75] on p "Deal Dynamics" at bounding box center [1305, 77] width 449 height 12
click at [1445, 222] on button at bounding box center [1454, 217] width 32 height 28
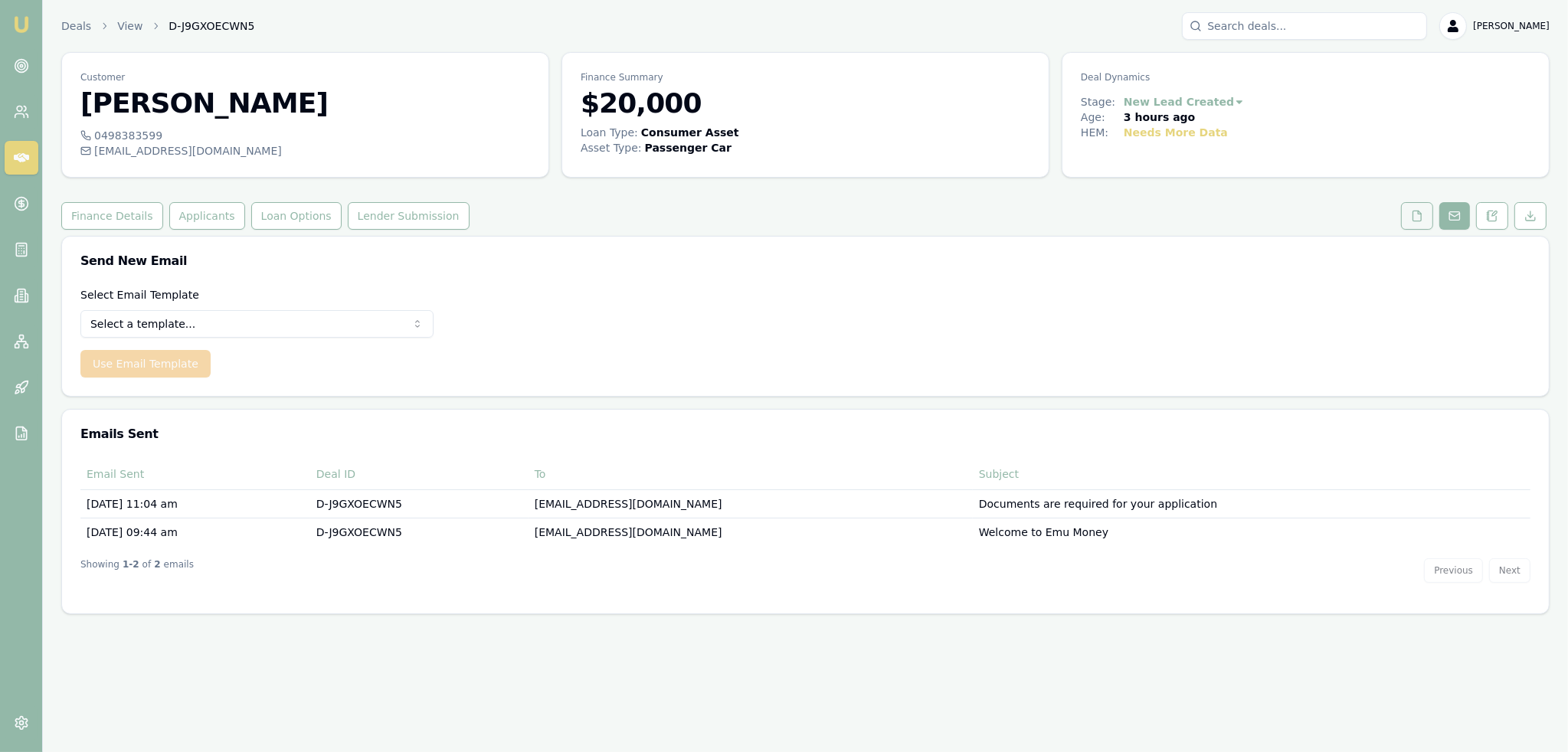
click at [1421, 209] on button at bounding box center [1417, 216] width 32 height 27
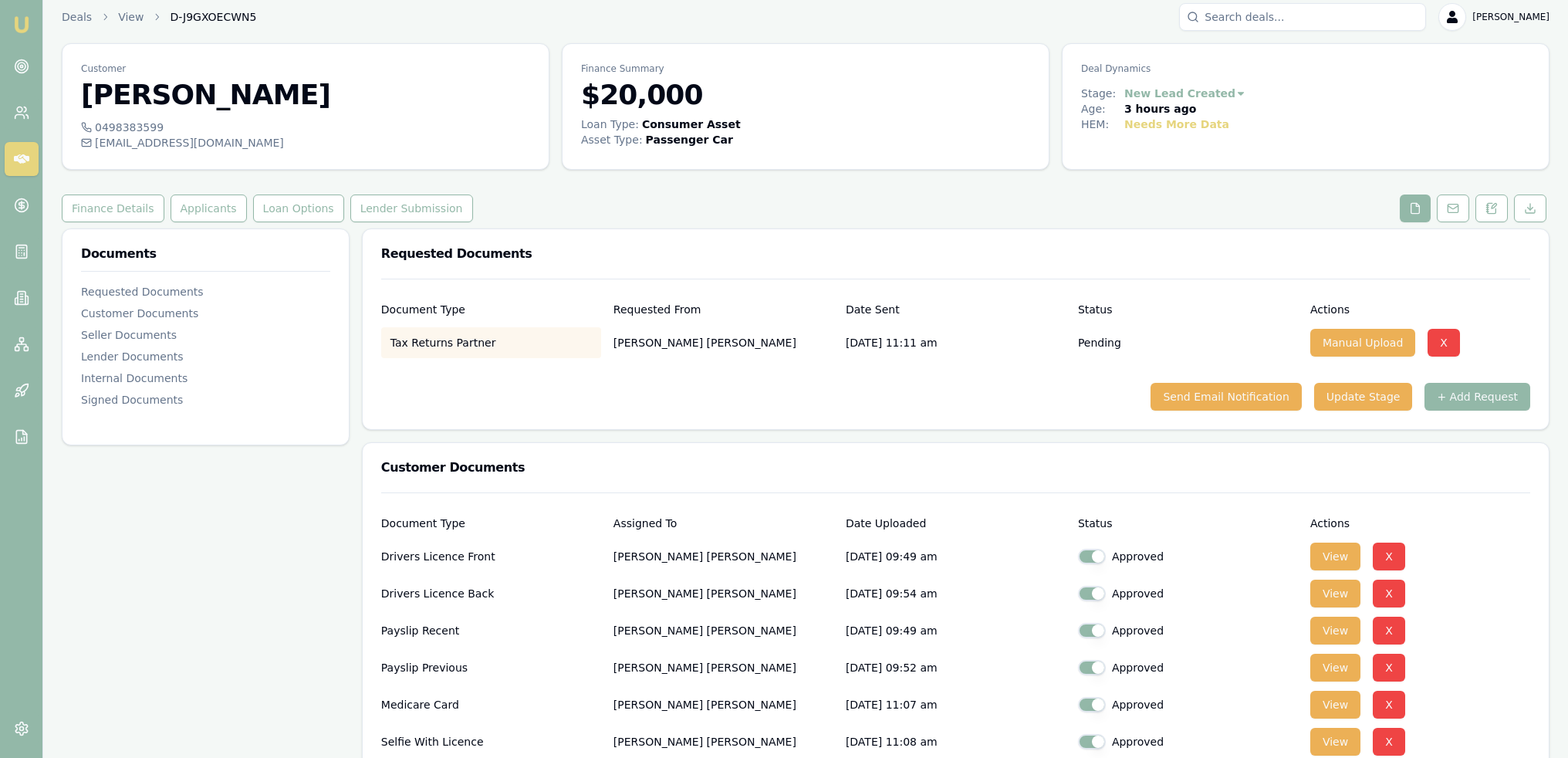
scroll to position [77, 0]
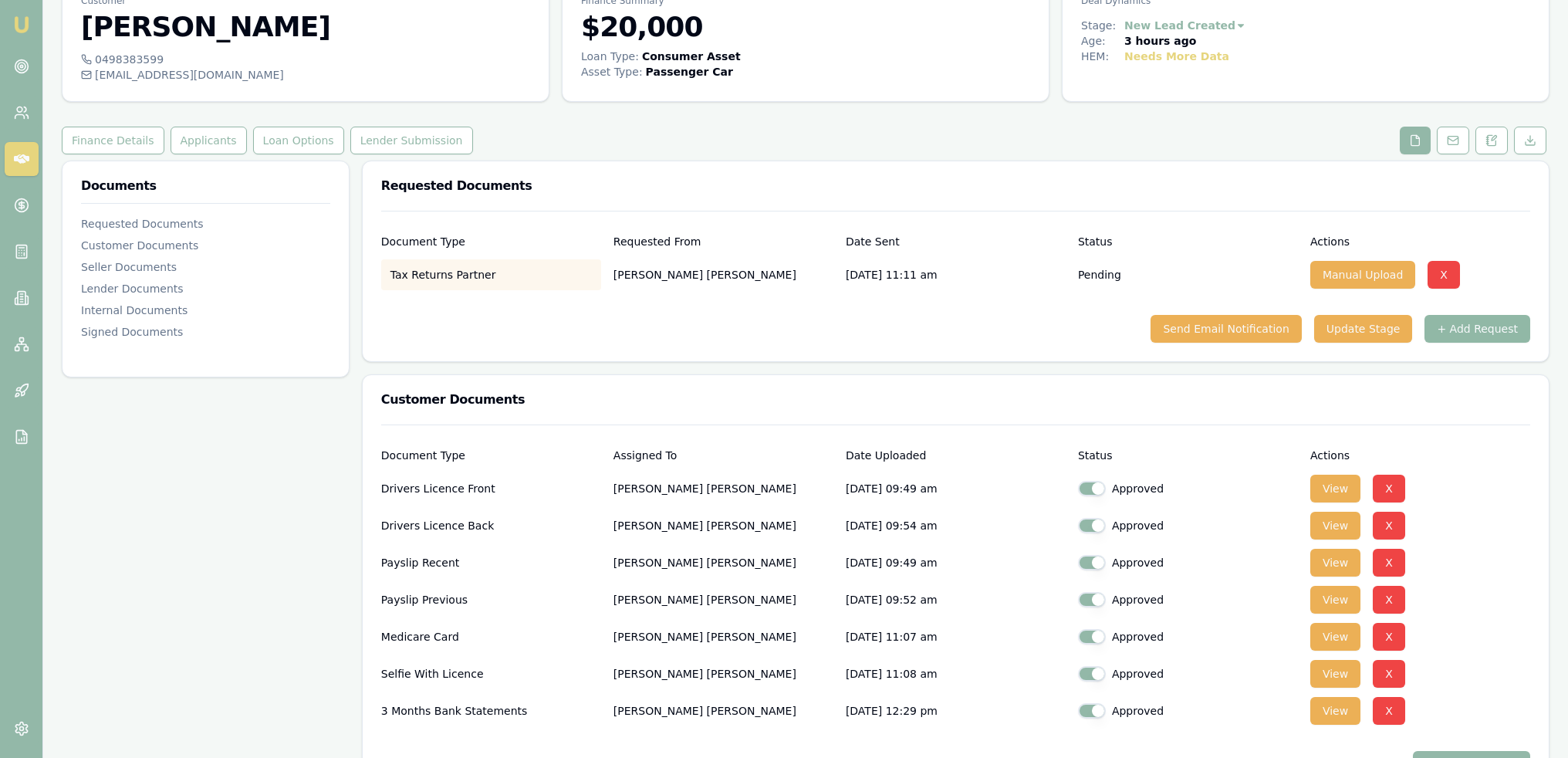
click at [1489, 327] on button "+ Add Request" at bounding box center [1477, 329] width 106 height 28
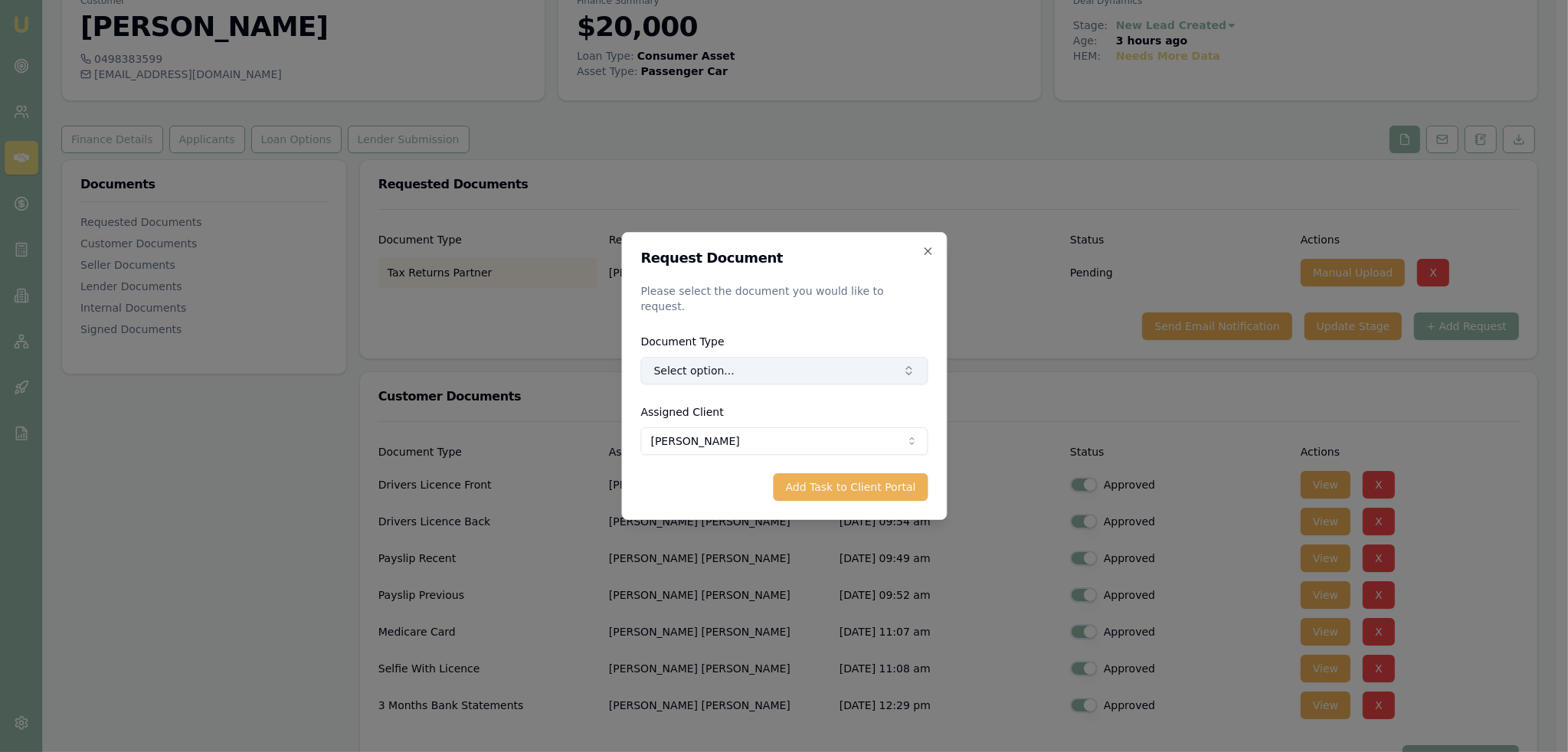
click at [809, 366] on button "Select option..." at bounding box center [784, 370] width 288 height 27
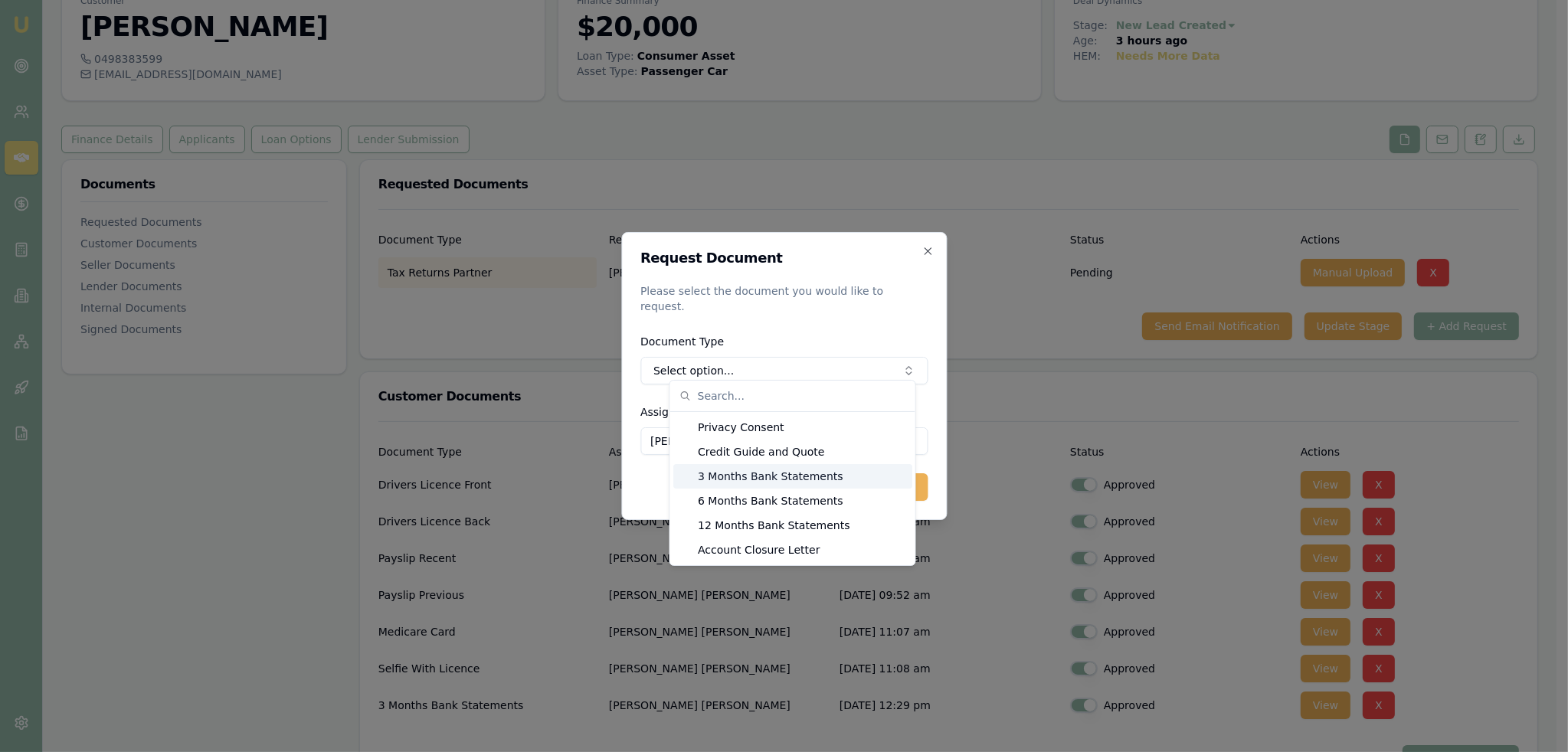
click at [784, 474] on div "3 Months Bank Statements" at bounding box center [792, 476] width 239 height 24
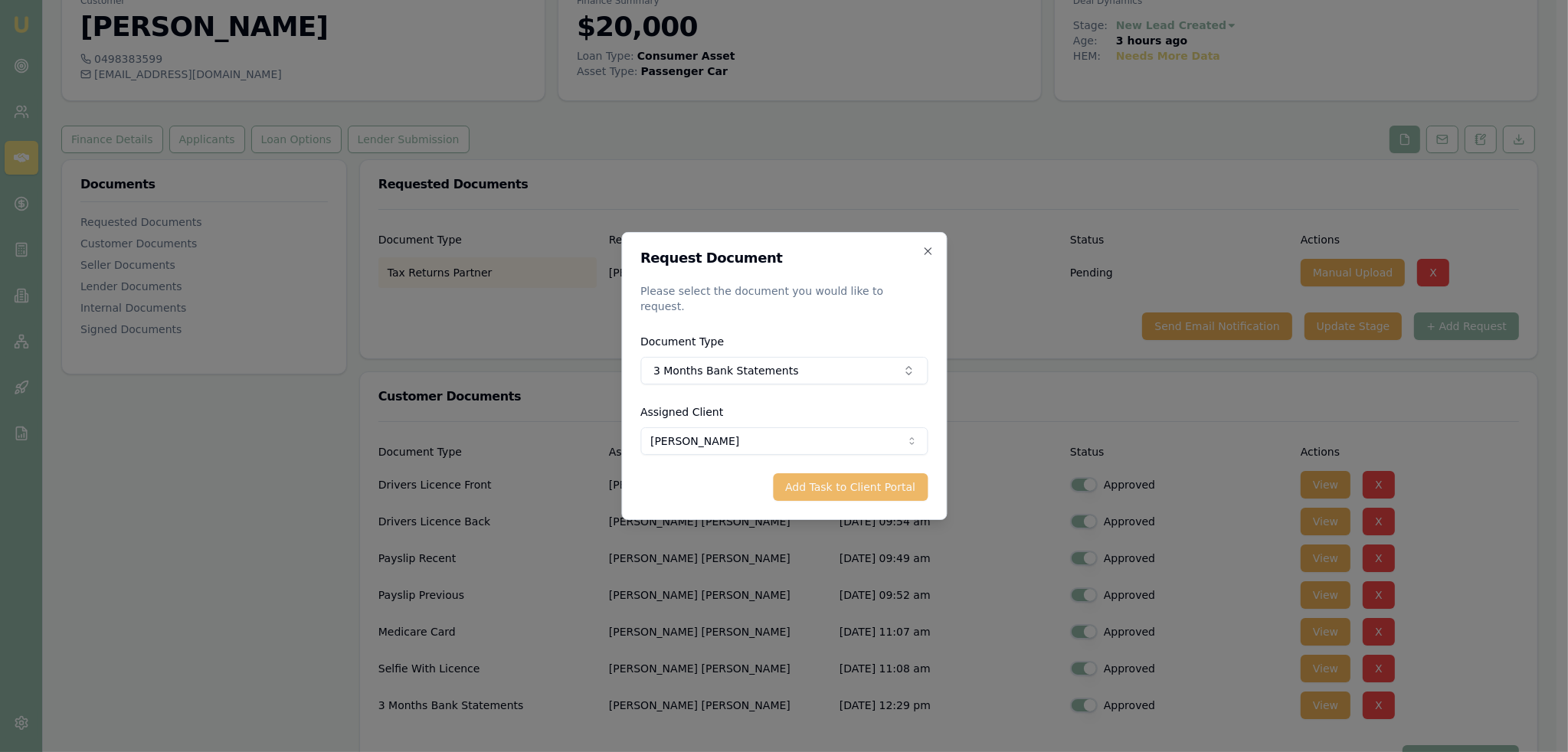
click at [850, 485] on button "Add Task to Client Portal" at bounding box center [850, 487] width 155 height 27
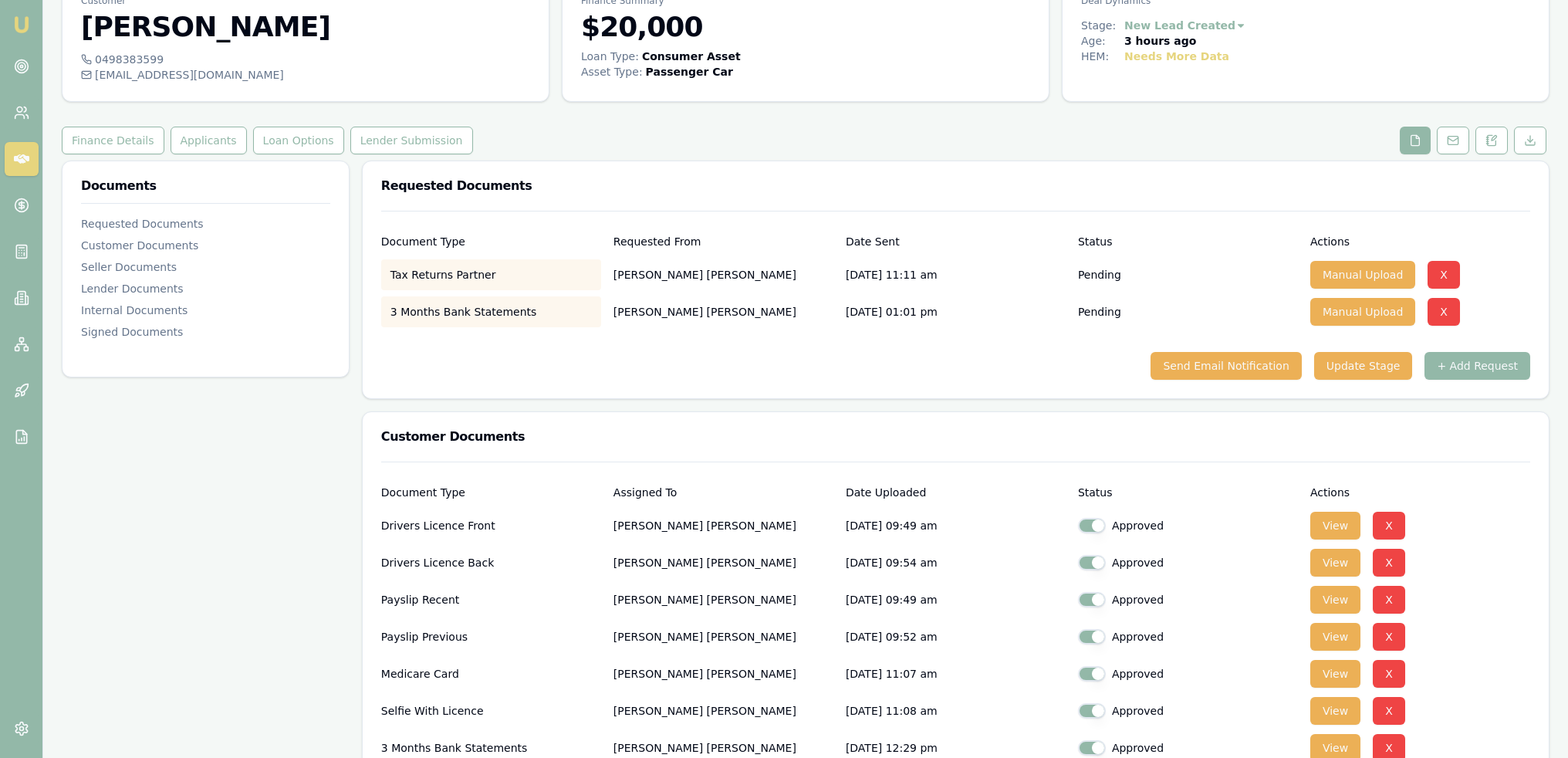
click at [735, 372] on div "Send Email Notification Update Stage + Add Request" at bounding box center [956, 366] width 1149 height 28
click at [112, 142] on button "Finance Details" at bounding box center [113, 140] width 102 height 28
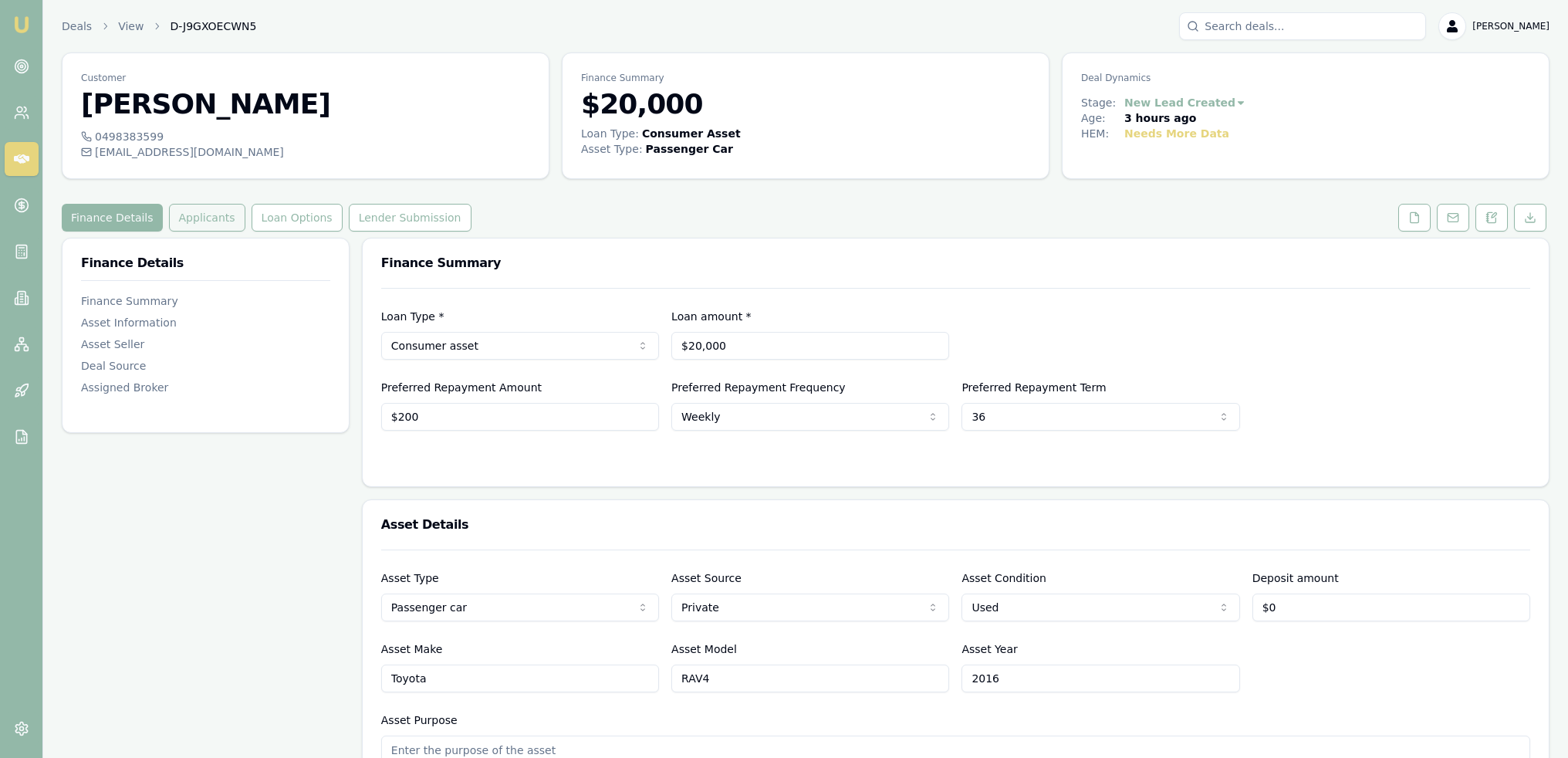
click at [219, 217] on button "Applicants" at bounding box center [207, 217] width 76 height 28
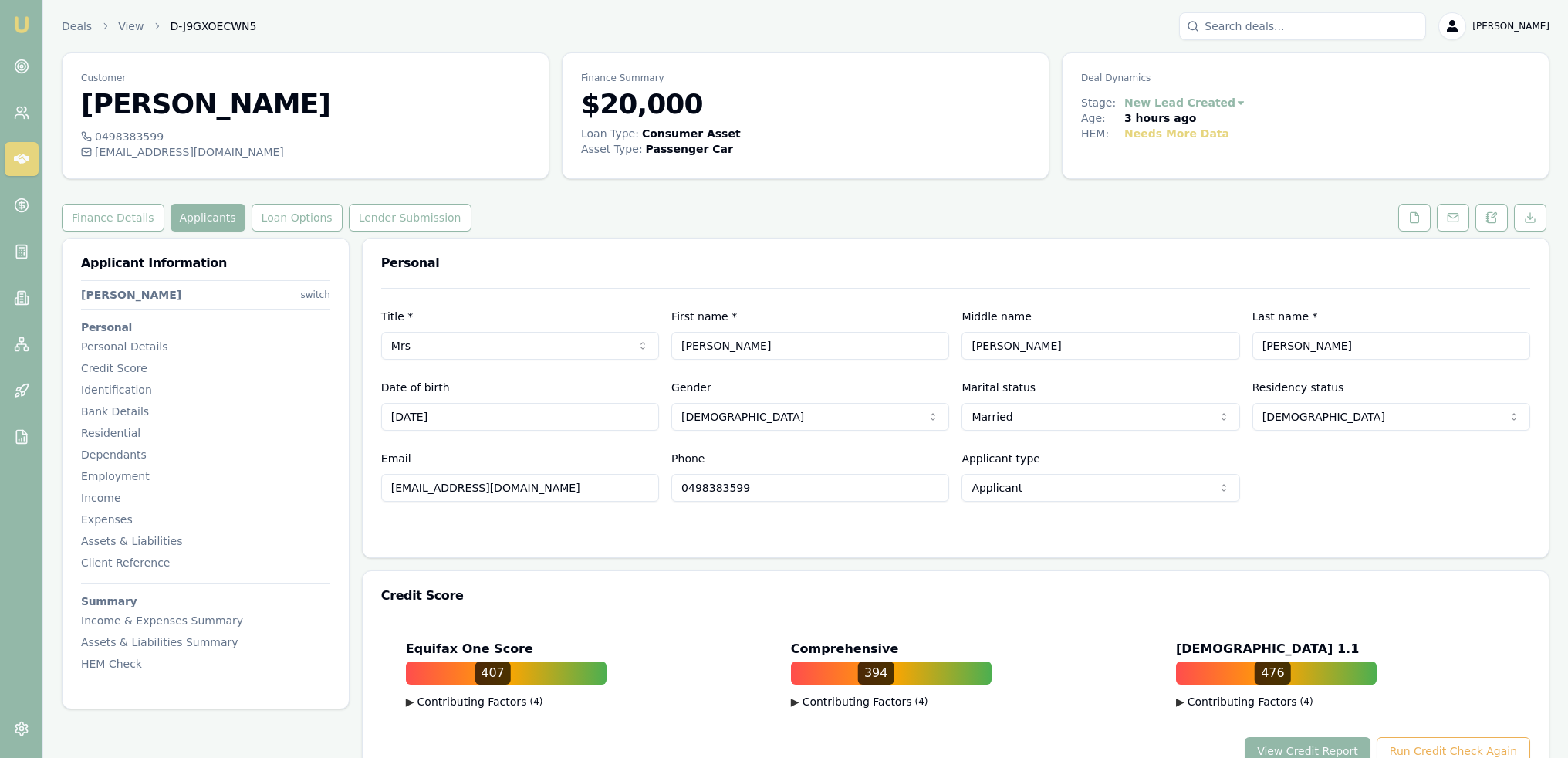
drag, startPoint x: 427, startPoint y: 489, endPoint x: 385, endPoint y: 487, distance: 42.0
click at [385, 487] on input "aliceisho@yahoo.com" at bounding box center [520, 488] width 278 height 28
drag, startPoint x: 758, startPoint y: 484, endPoint x: 652, endPoint y: 490, distance: 106.2
click at [652, 490] on div "Email aliceisho@yahoo.com Phone 0498383599 Applicant type Applicant Applicant N…" at bounding box center [956, 475] width 1149 height 53
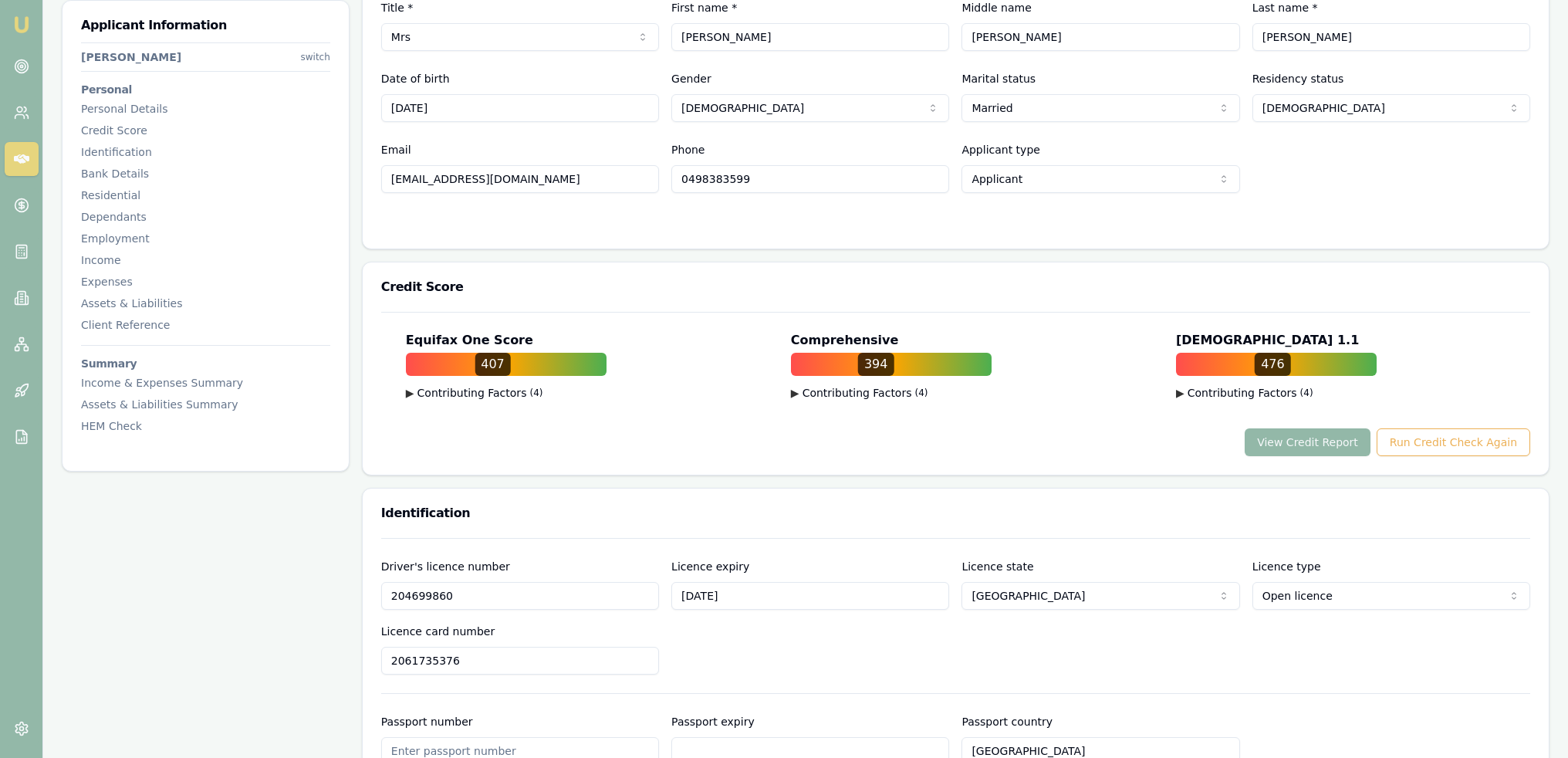
drag, startPoint x: 426, startPoint y: 589, endPoint x: 377, endPoint y: 595, distance: 49.4
click at [377, 595] on div "Driver's licence number 204699860 Licence expiry 14/6/2026 Licence state NSW NS…" at bounding box center [956, 756] width 1187 height 437
drag, startPoint x: 487, startPoint y: 657, endPoint x: 386, endPoint y: 657, distance: 101.0
click at [386, 657] on input "2061735376" at bounding box center [520, 661] width 278 height 28
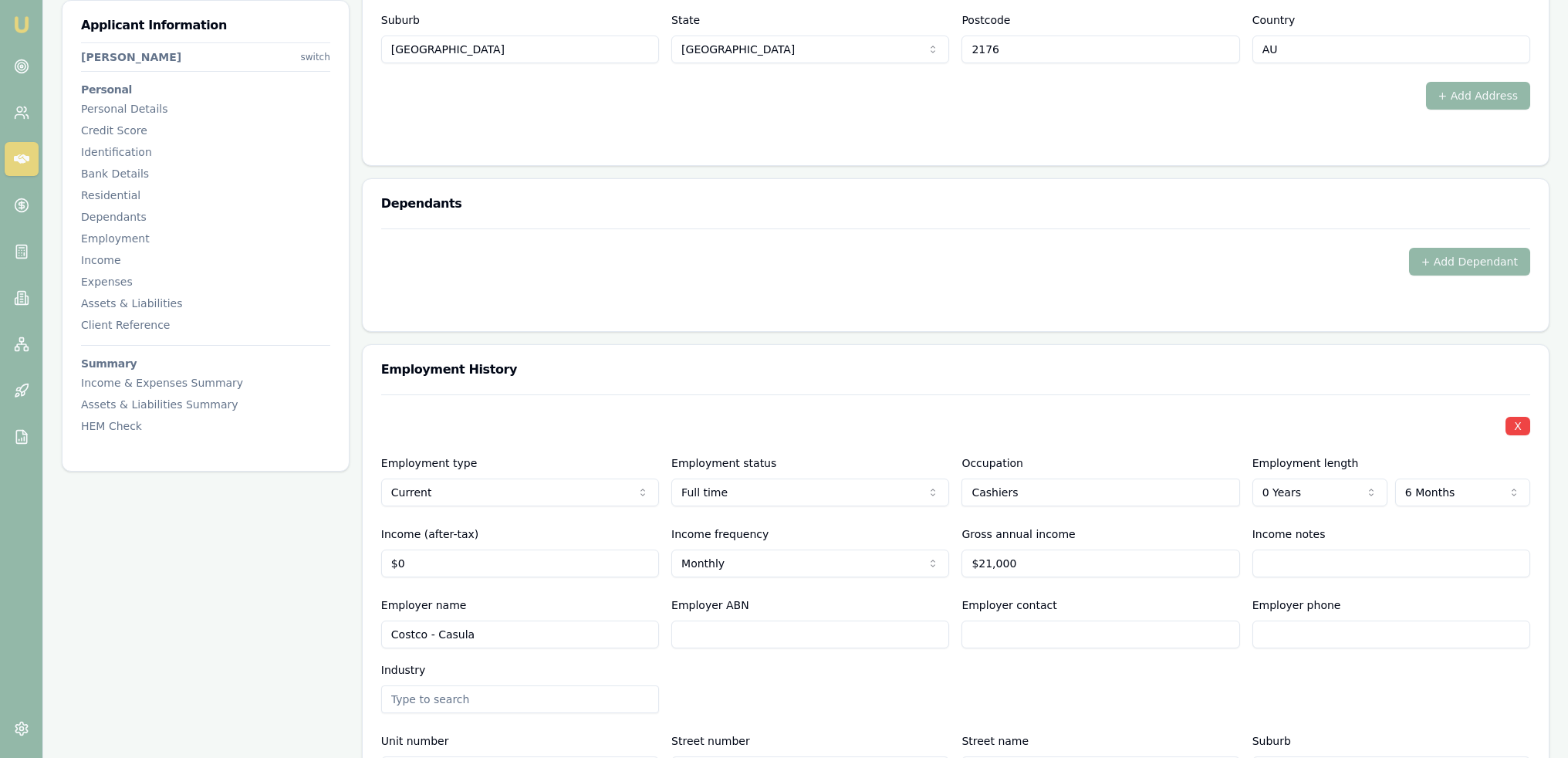
scroll to position [1775, 0]
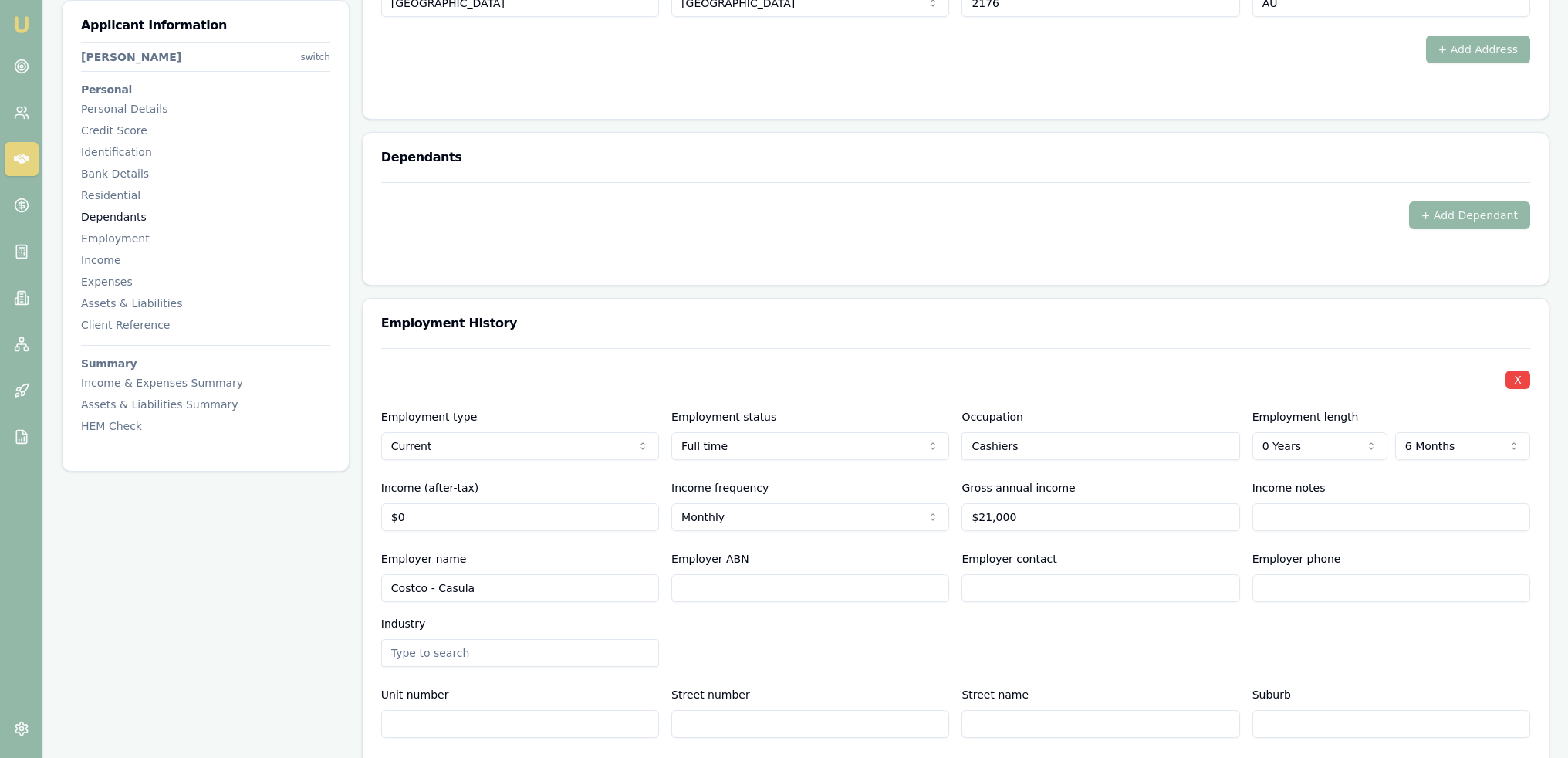
drag, startPoint x: 105, startPoint y: 200, endPoint x: 153, endPoint y: 222, distance: 52.8
click at [105, 200] on div "Residential" at bounding box center [205, 195] width 249 height 15
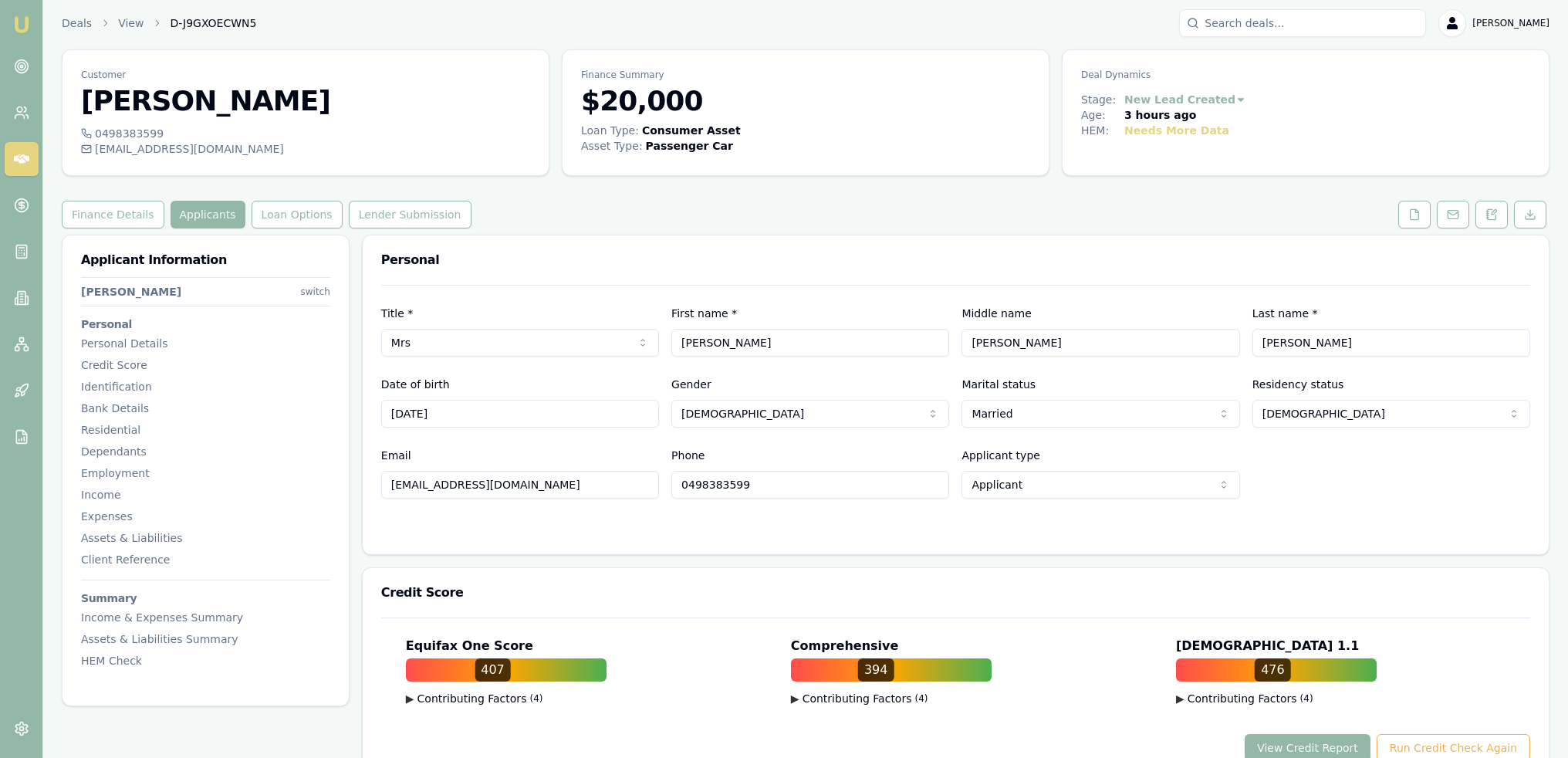
scroll to position [0, 0]
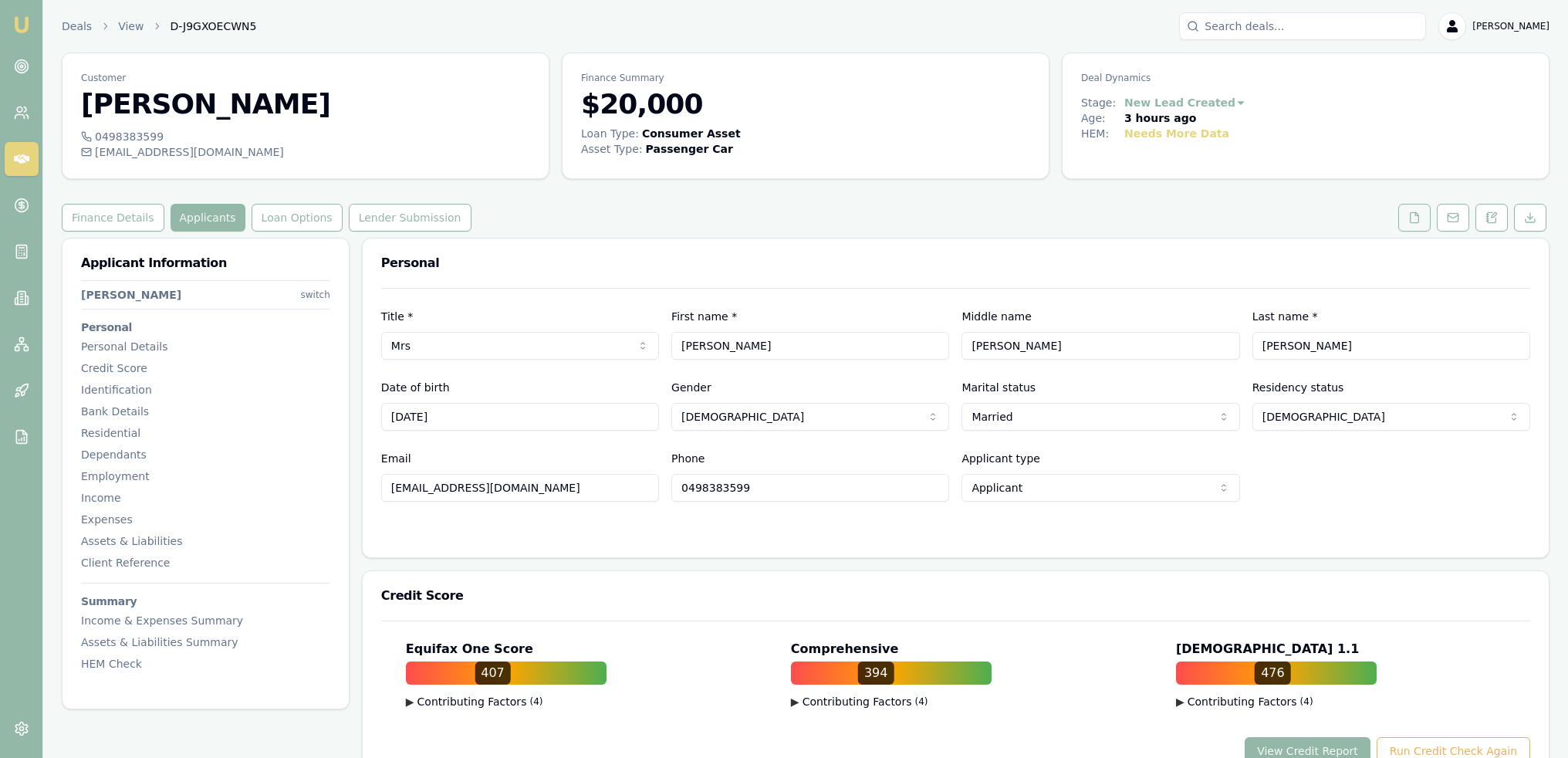
click at [1407, 215] on button at bounding box center [1415, 217] width 32 height 28
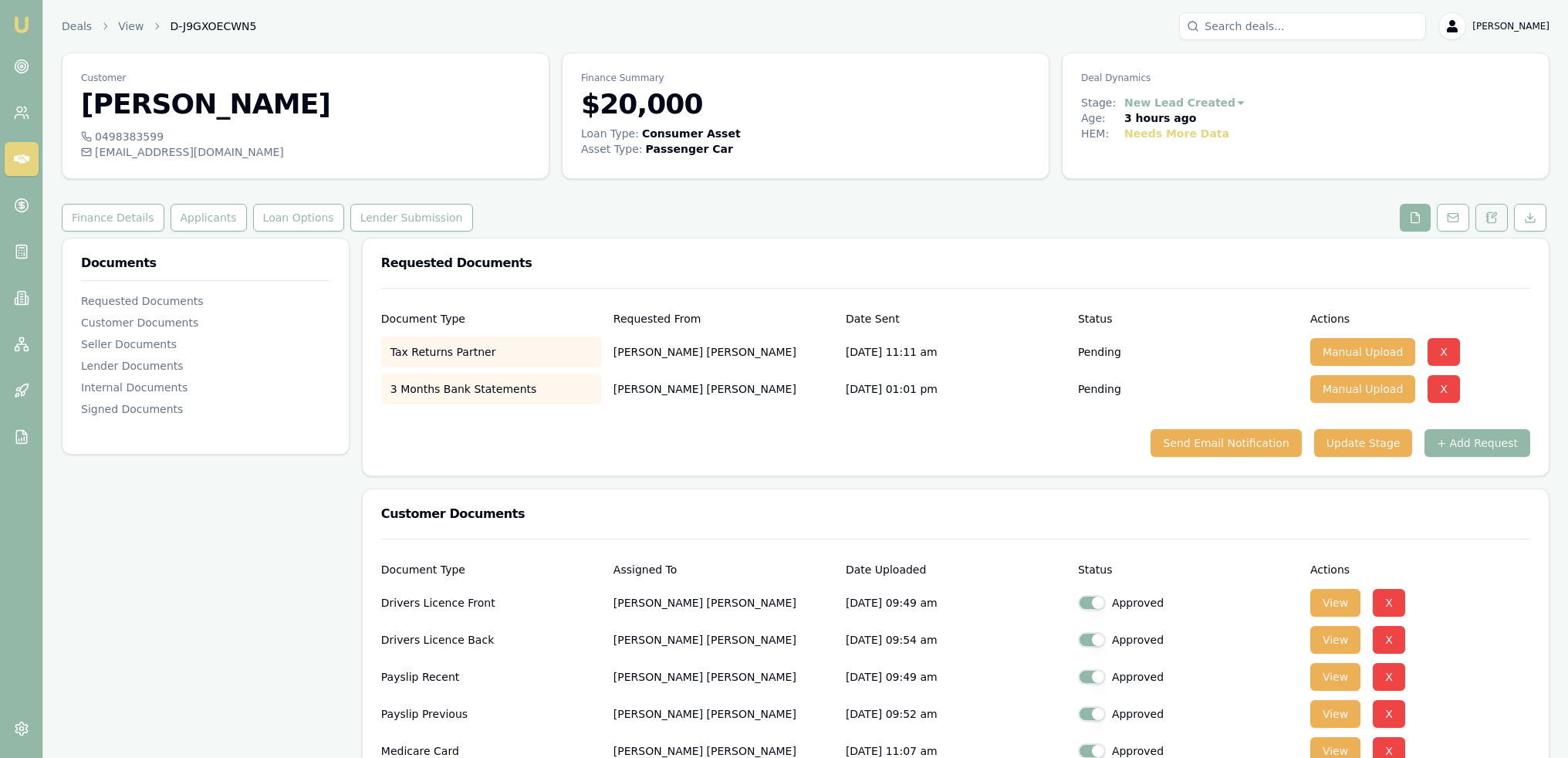
click at [1487, 218] on icon at bounding box center [1487, 218] width 2 height 0
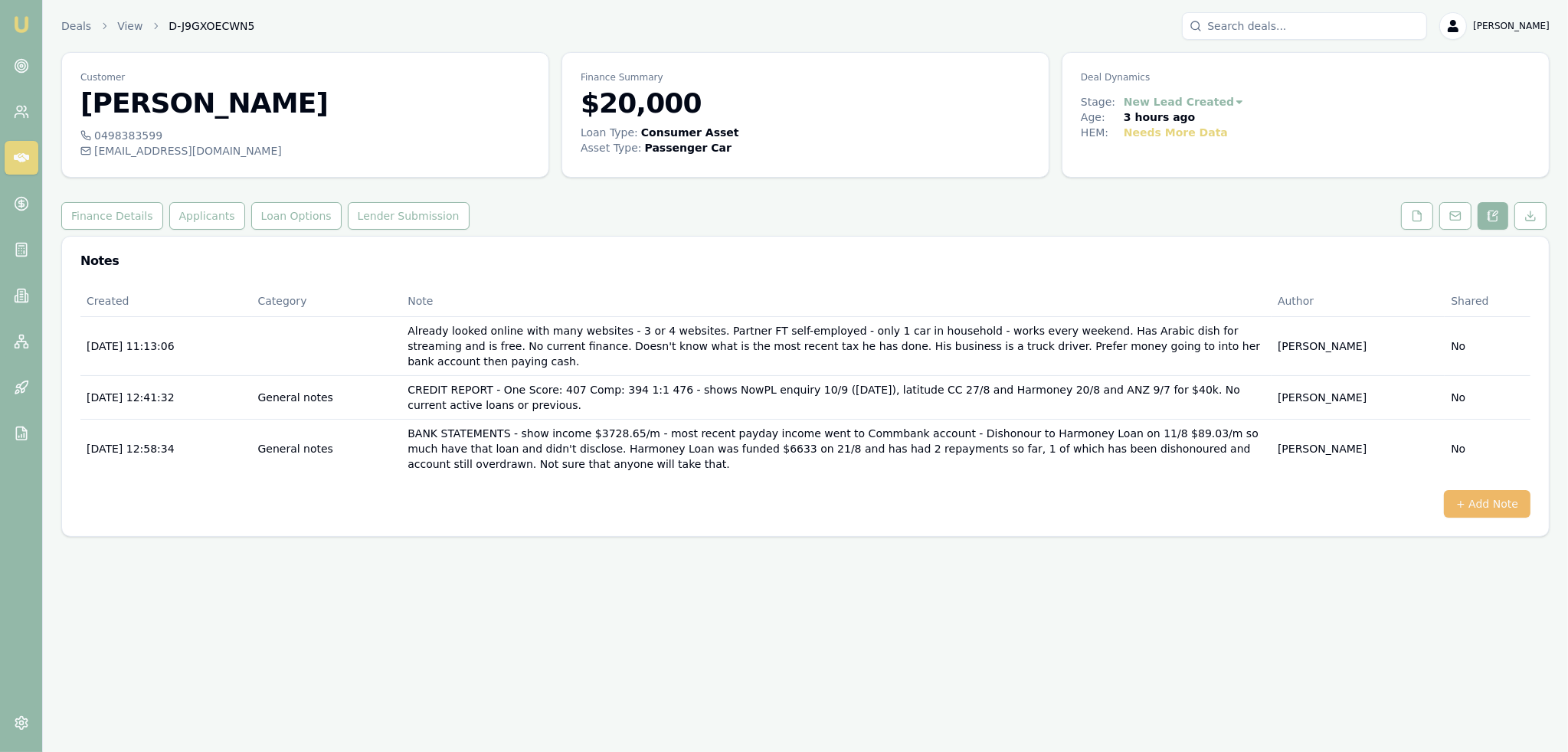
click at [1498, 490] on button "+ Add Note" at bounding box center [1486, 504] width 86 height 27
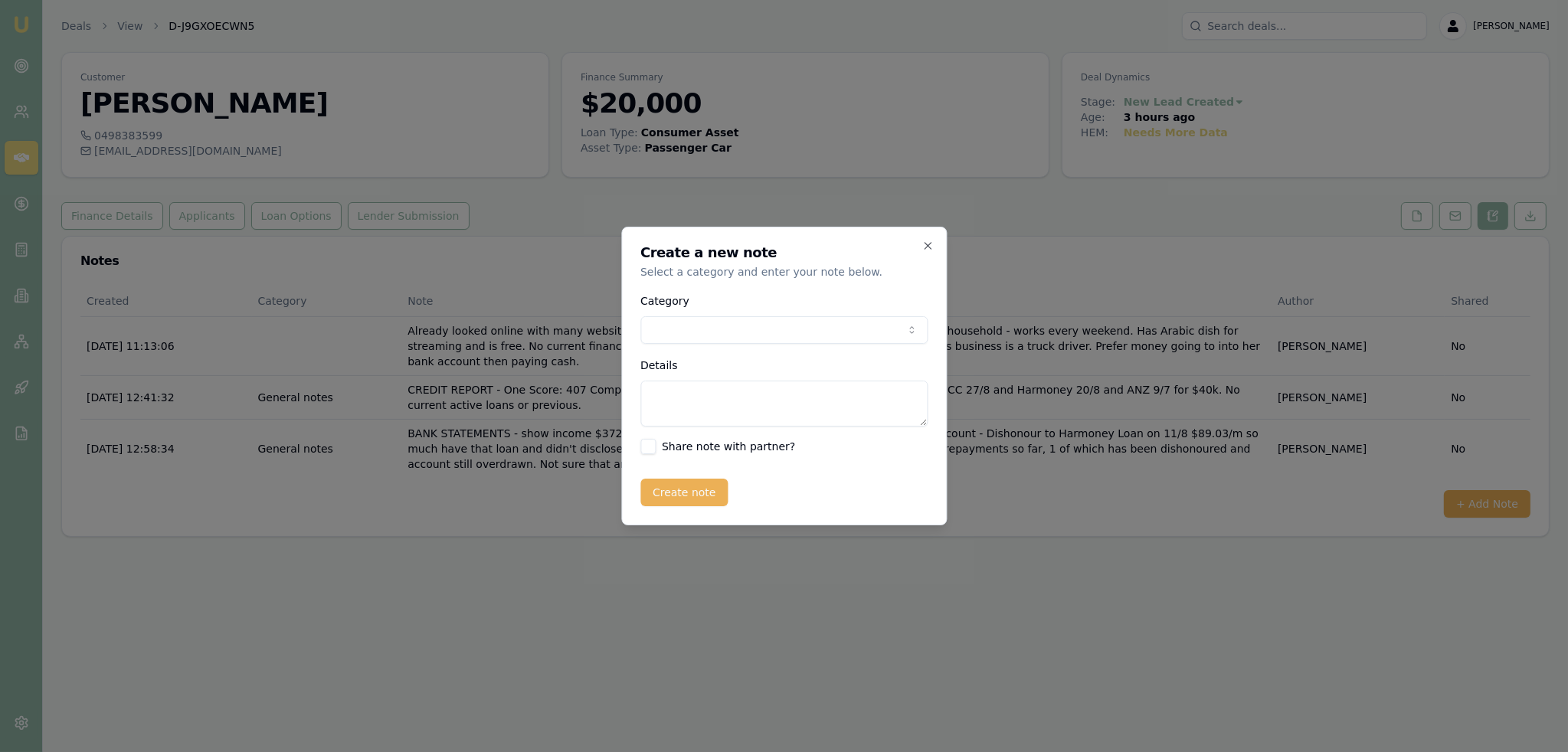
click at [721, 403] on textarea "Details" at bounding box center [784, 403] width 288 height 46
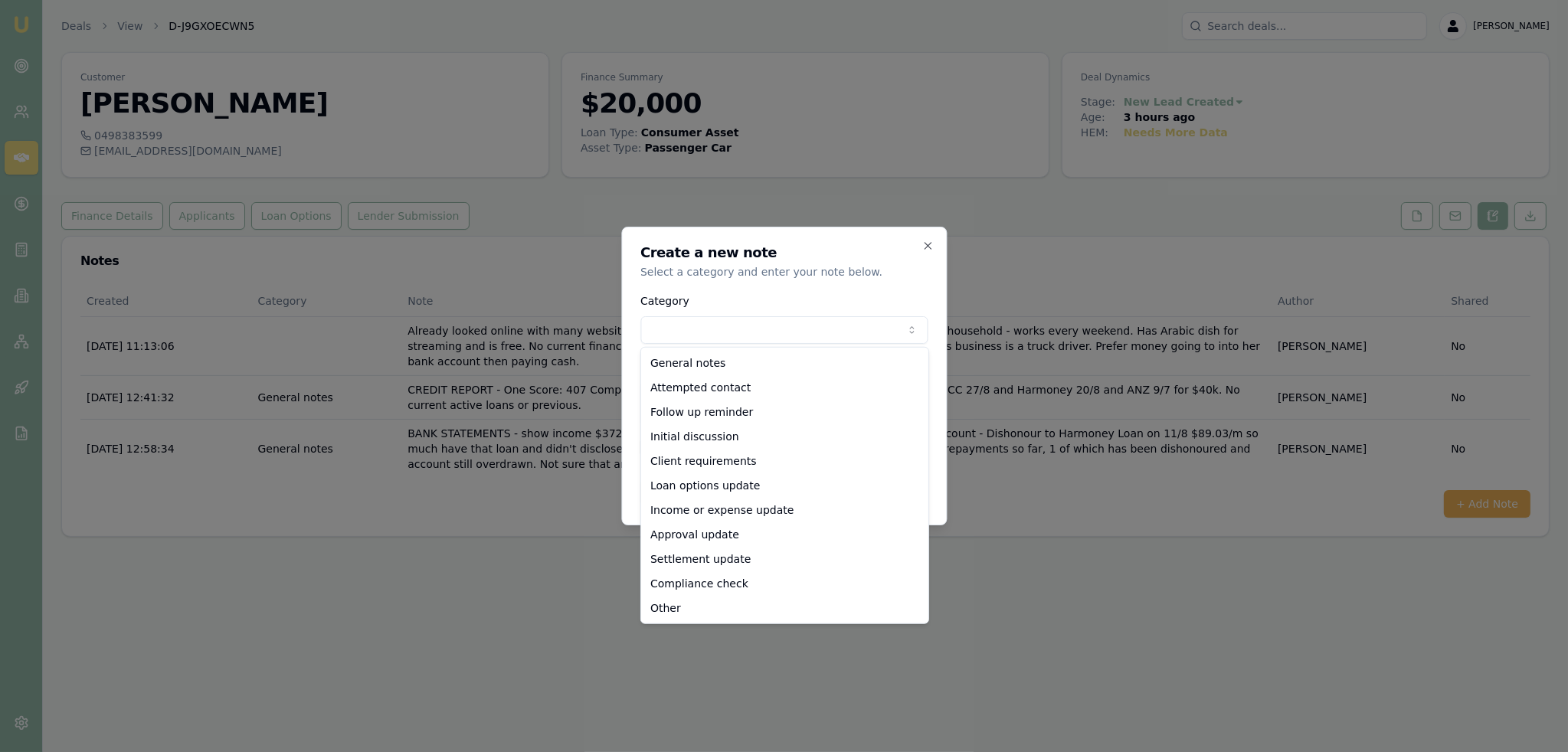
click at [769, 335] on body "Emu Broker Deals View D-J9GXOECWN5 Robyn Adams Toggle Menu Customer Alice Isho …" at bounding box center [784, 376] width 1568 height 752
select select "LOAN_OPTIONS_UPDATE"
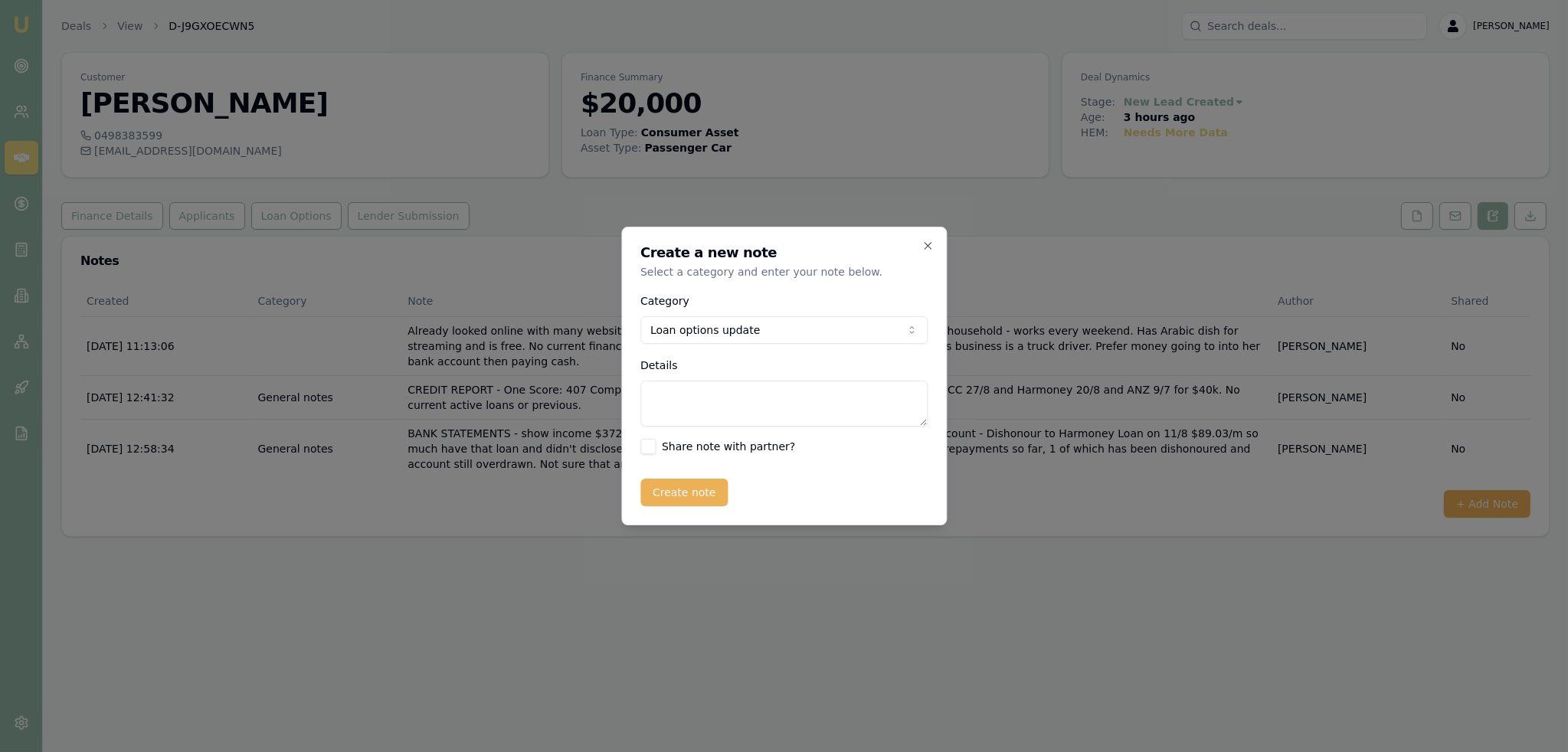
click at [726, 388] on textarea "Details" at bounding box center [784, 403] width 288 height 46
type textarea "LATITUDE - won't rate quote - doesn't meet criteria"
click at [698, 486] on button "Create note" at bounding box center [684, 492] width 88 height 27
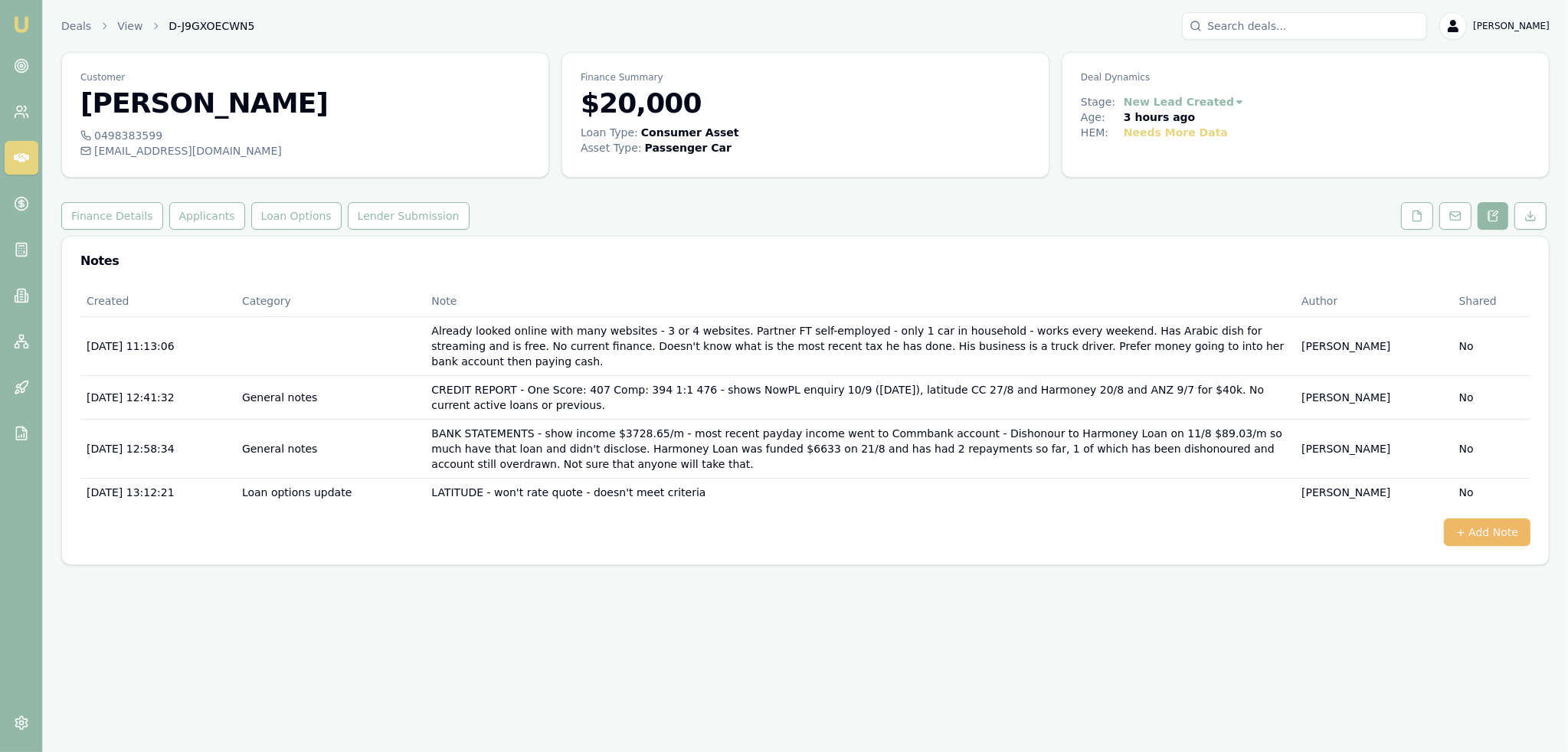
click at [1483, 519] on button "+ Add Note" at bounding box center [1486, 532] width 86 height 27
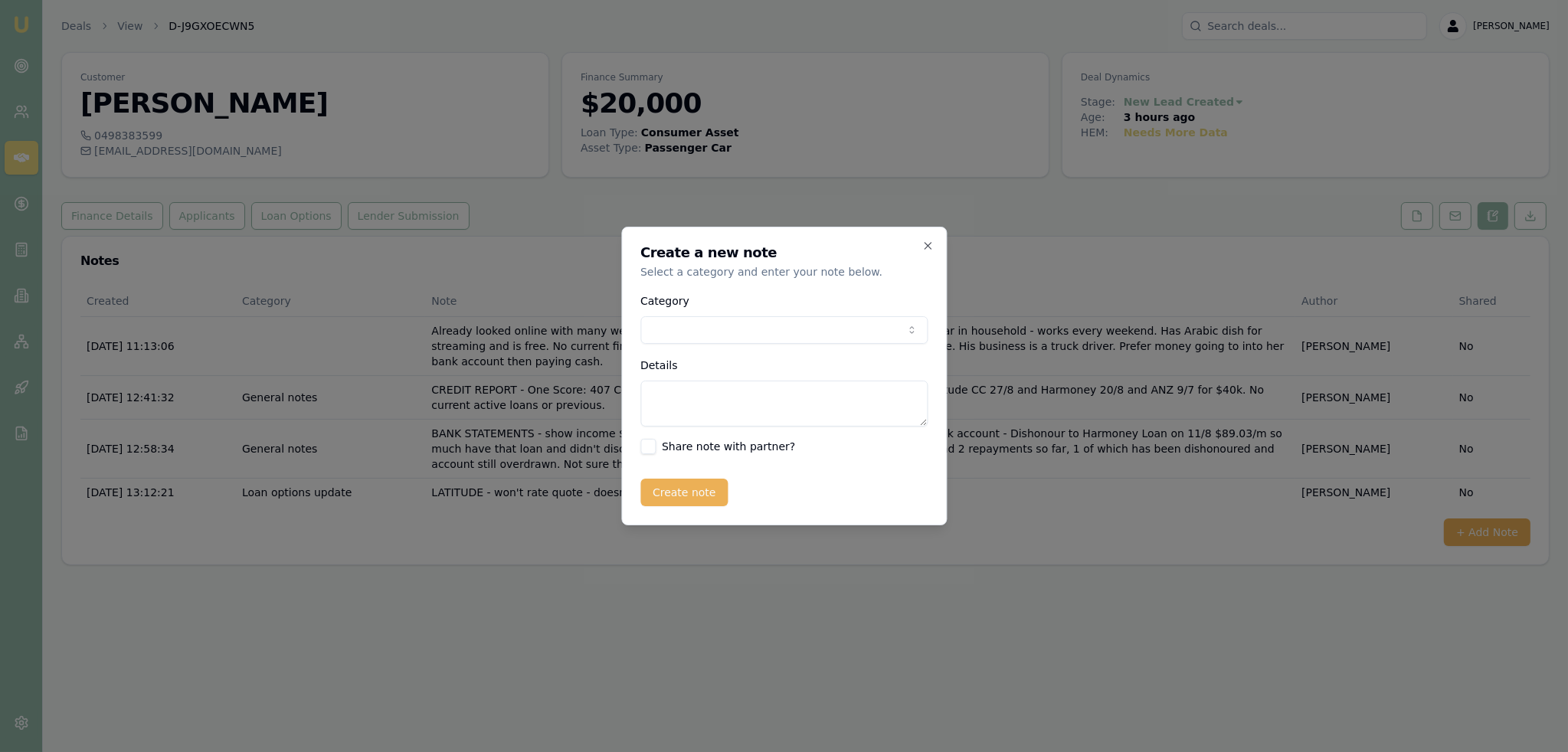
click at [689, 332] on body "Emu Broker Deals View D-J9GXOECWN5 Robyn Adams Toggle Menu Customer Alice Isho …" at bounding box center [784, 376] width 1568 height 752
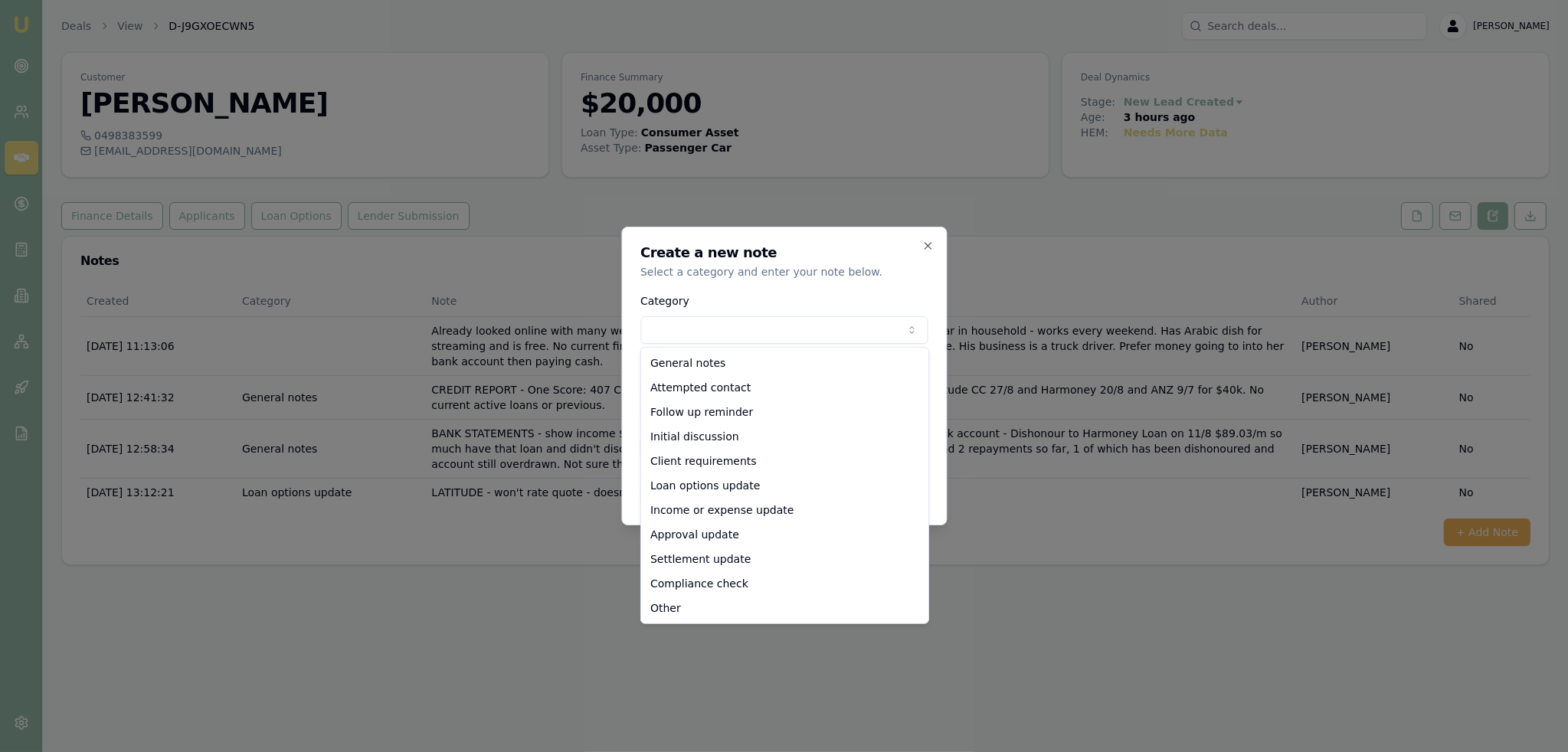
select select "LOAN_OPTIONS_UPDATE"
drag, startPoint x: 689, startPoint y: 490, endPoint x: 686, endPoint y: 481, distance: 9.5
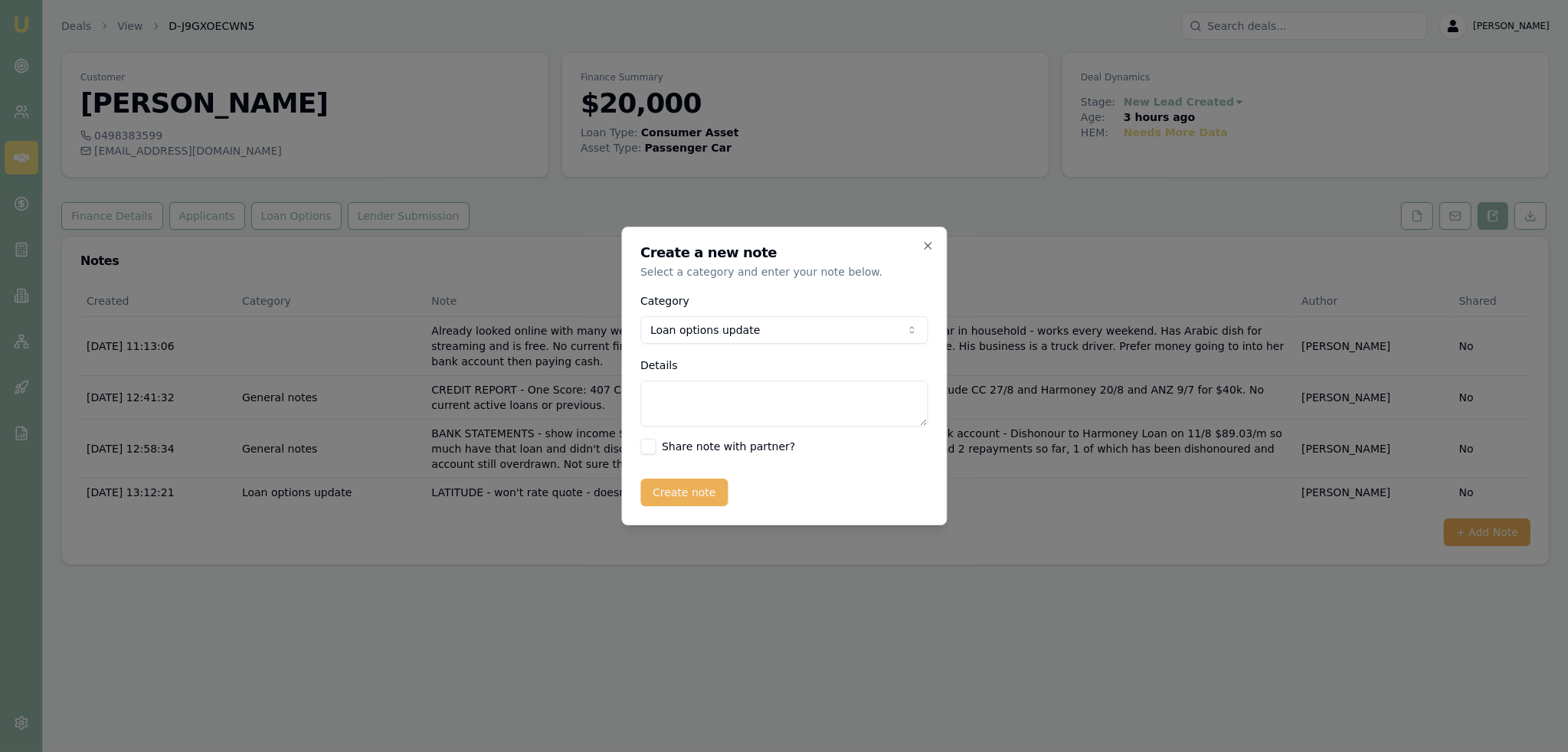
drag, startPoint x: 696, startPoint y: 413, endPoint x: 709, endPoint y: 404, distance: 15.8
click at [700, 410] on textarea "Details" at bounding box center [784, 403] width 288 height 46
click at [709, 403] on textarea "NOW - have LM for BDM to find out the outcome of August submition on credit fil…" at bounding box center [784, 403] width 288 height 46
type textarea "NOW - have LM for BDM to find out the outcome of August submission on credit fi…"
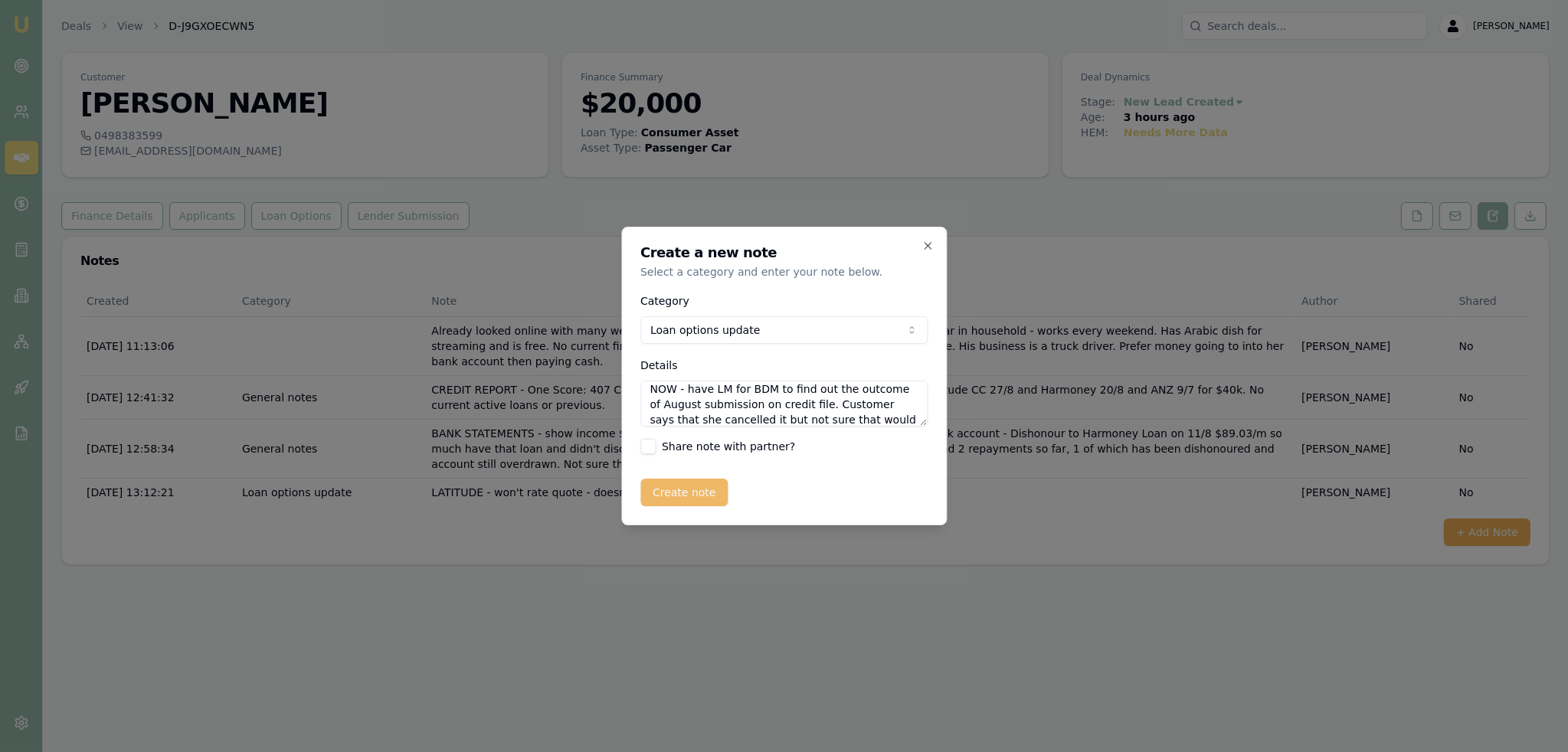
click at [670, 494] on button "Create note" at bounding box center [684, 492] width 88 height 27
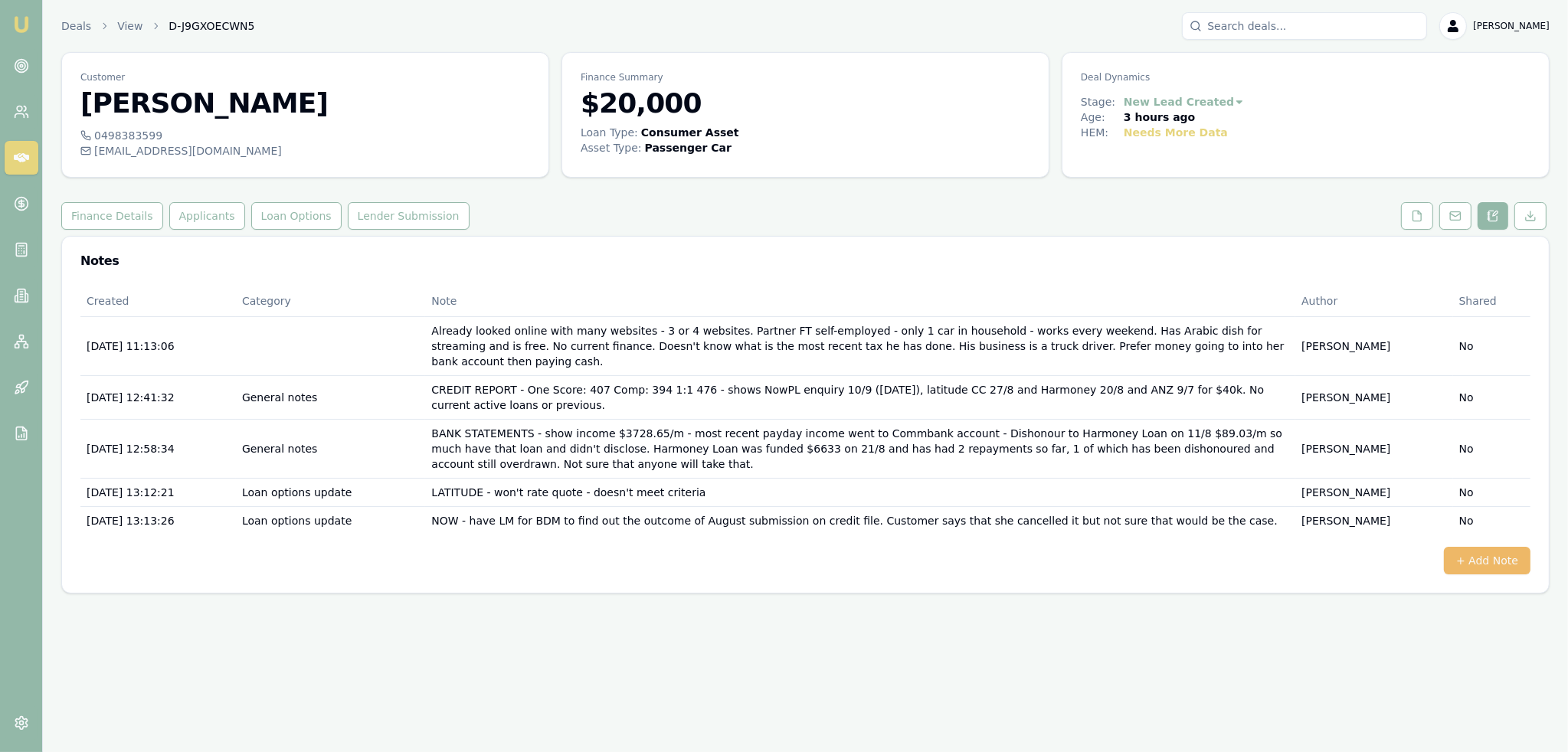
click at [1503, 547] on button "+ Add Note" at bounding box center [1486, 560] width 86 height 27
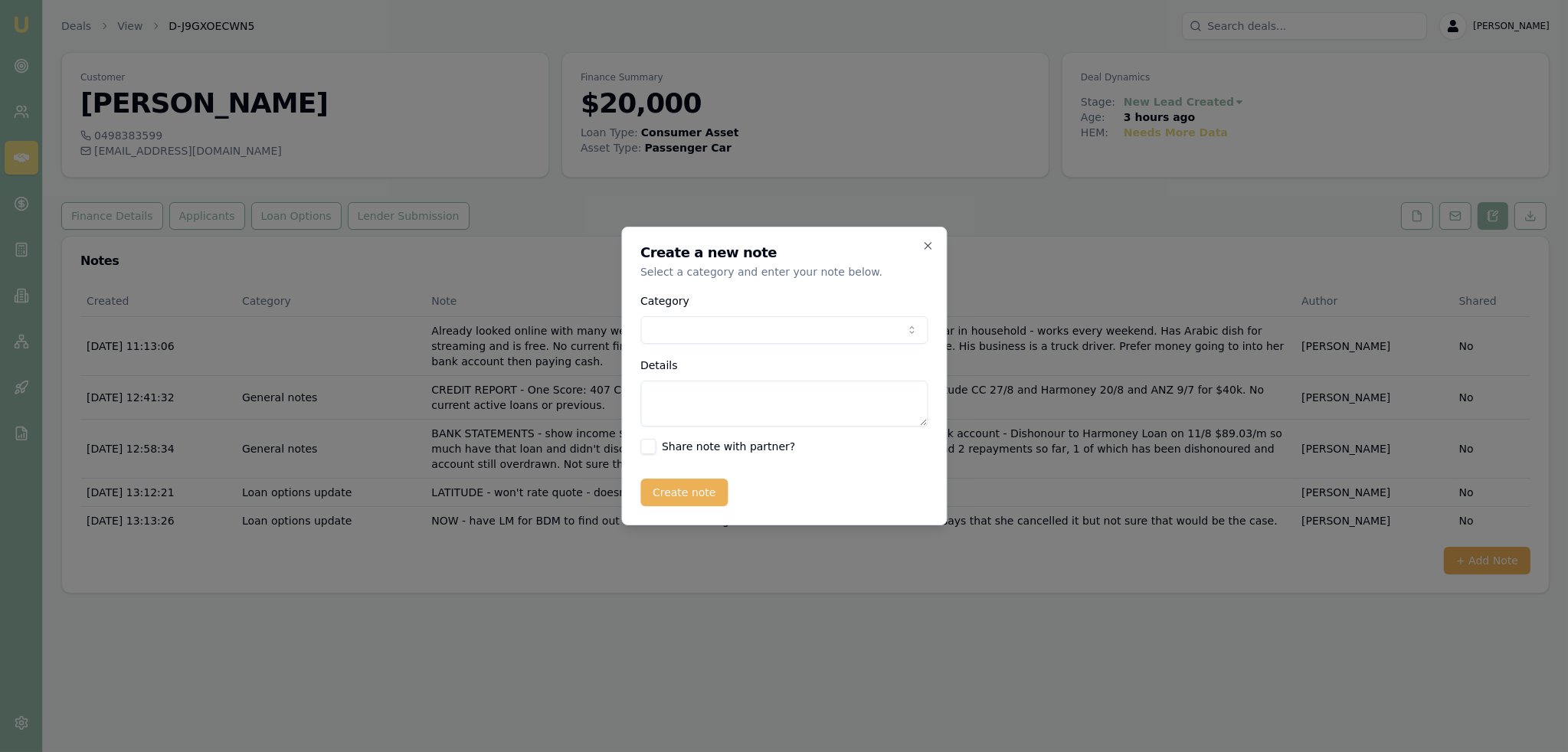
click at [756, 333] on body "Emu Broker Deals View D-J9GXOECWN5 Robyn Adams Toggle Menu Customer Alice Isho …" at bounding box center [784, 376] width 1568 height 752
click at [738, 407] on textarea "Details" at bounding box center [784, 403] width 288 height 46
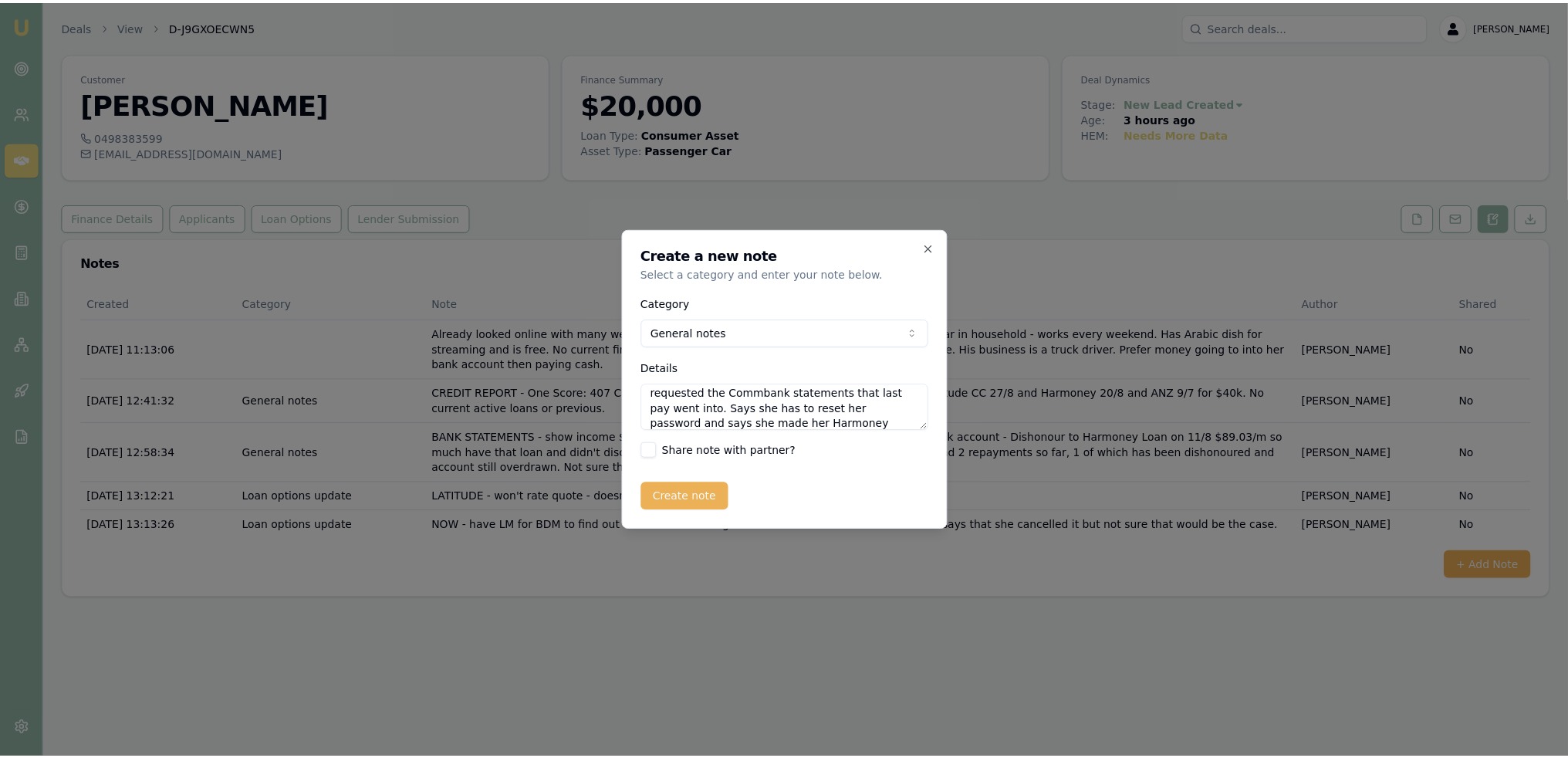
scroll to position [37, 0]
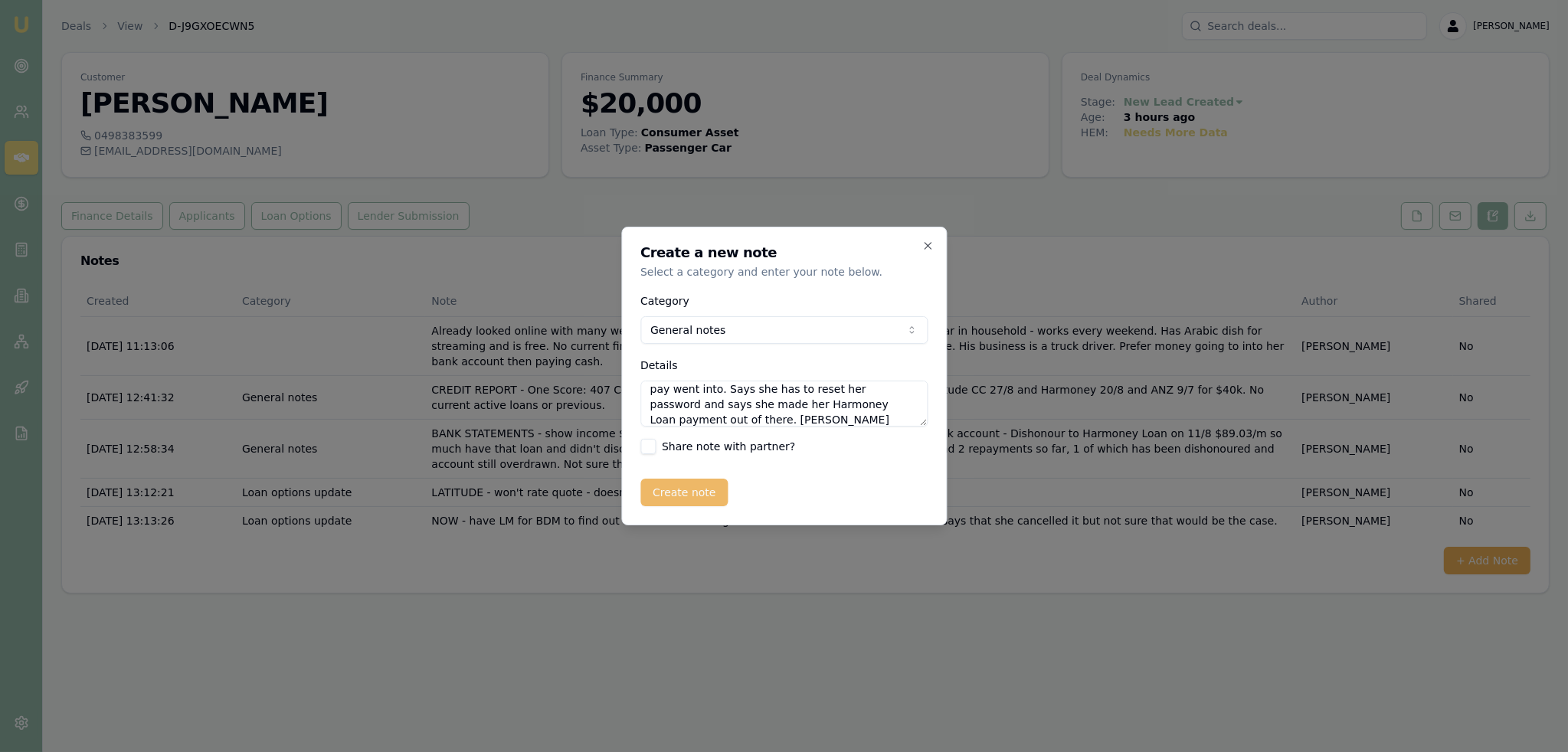
type textarea "ADDITIONAL BANK STATEMENTS - have requested the Commbank statements that last p…"
click at [712, 493] on button "Create note" at bounding box center [684, 492] width 88 height 27
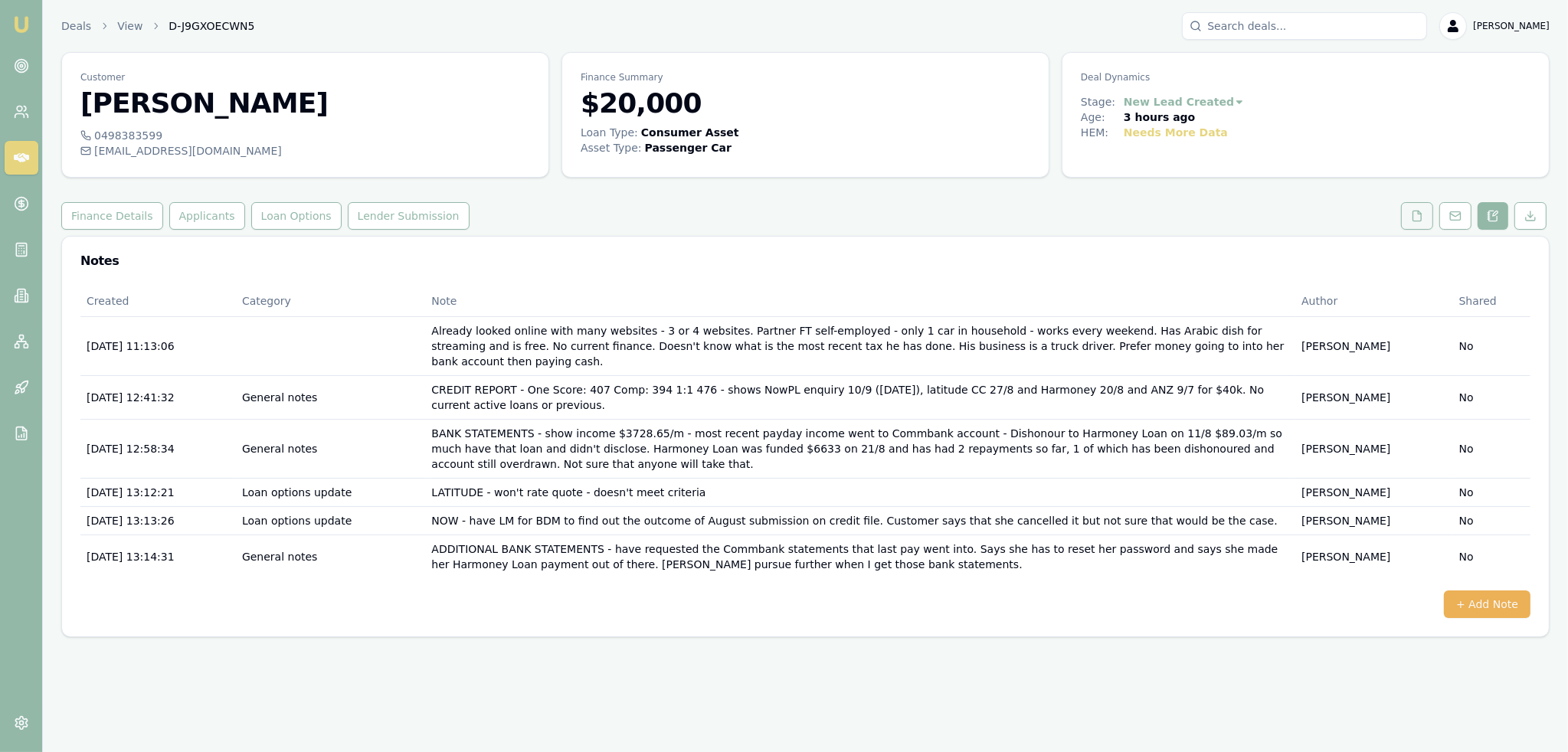
click at [1428, 220] on button at bounding box center [1417, 216] width 32 height 27
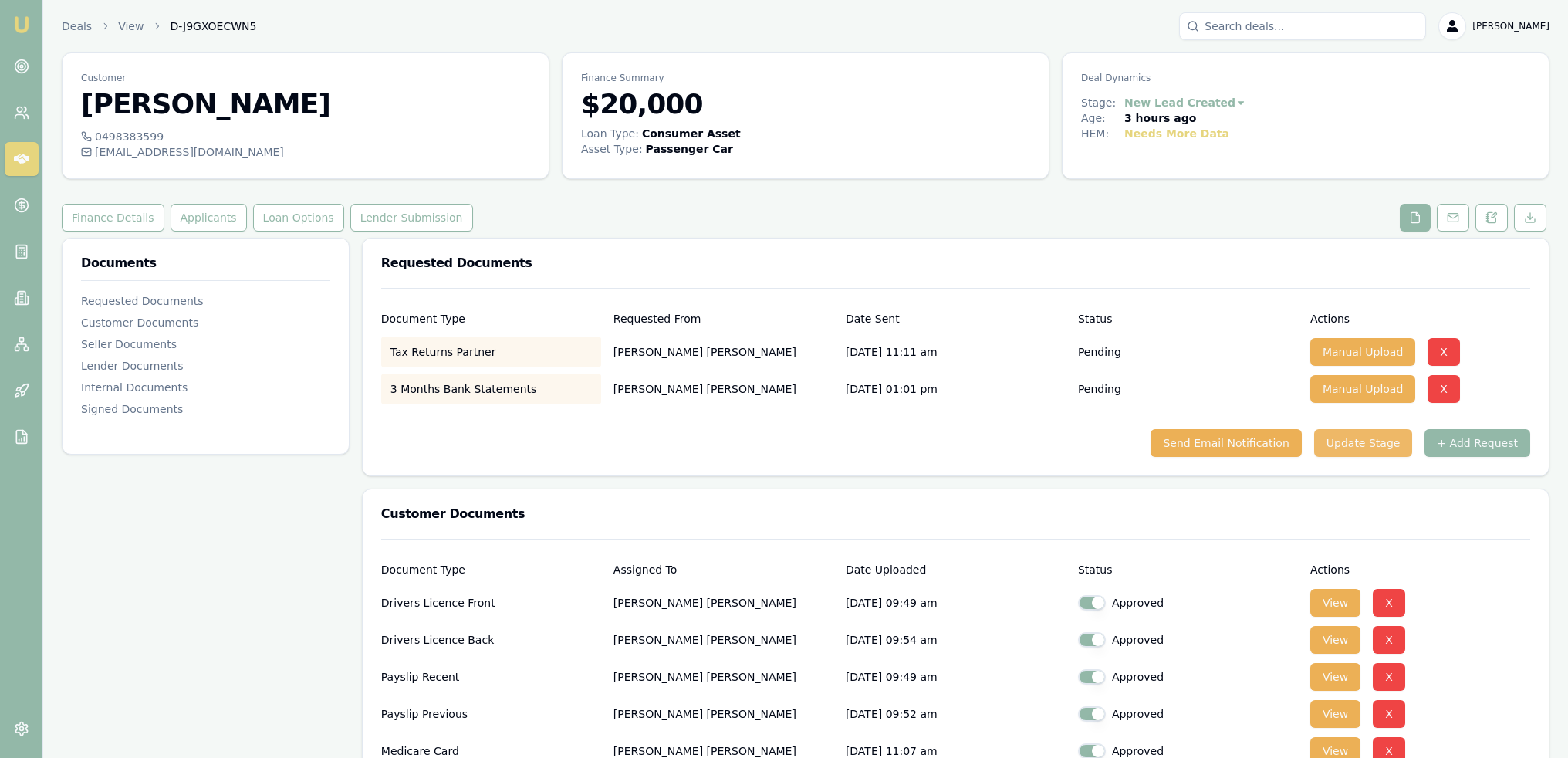
click at [1395, 445] on button "Update Stage" at bounding box center [1363, 443] width 99 height 28
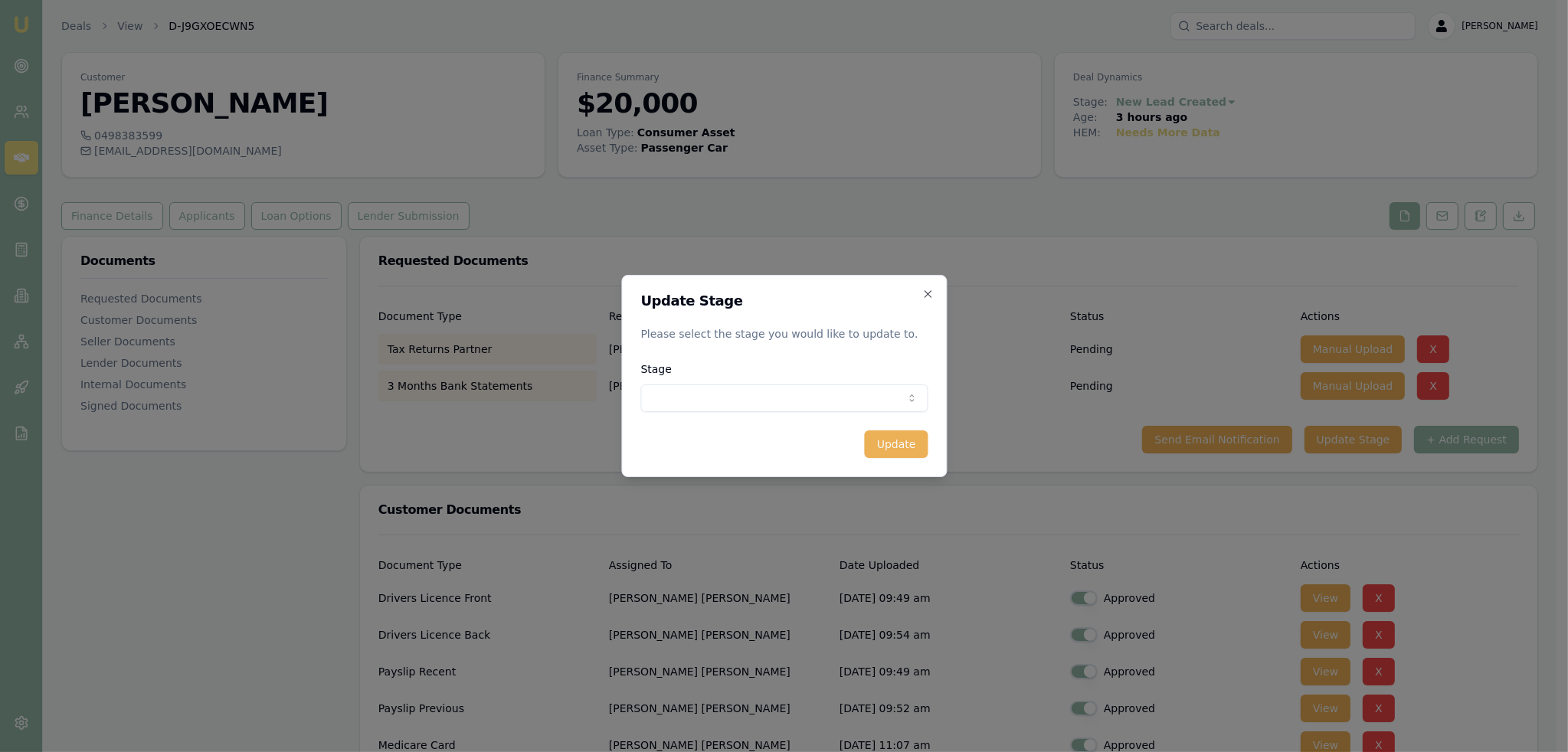
click at [735, 396] on body "Emu Broker Deals View D-J9GXOECWN5 Robyn Adams Toggle Menu Customer Alice Isho …" at bounding box center [778, 376] width 1556 height 752
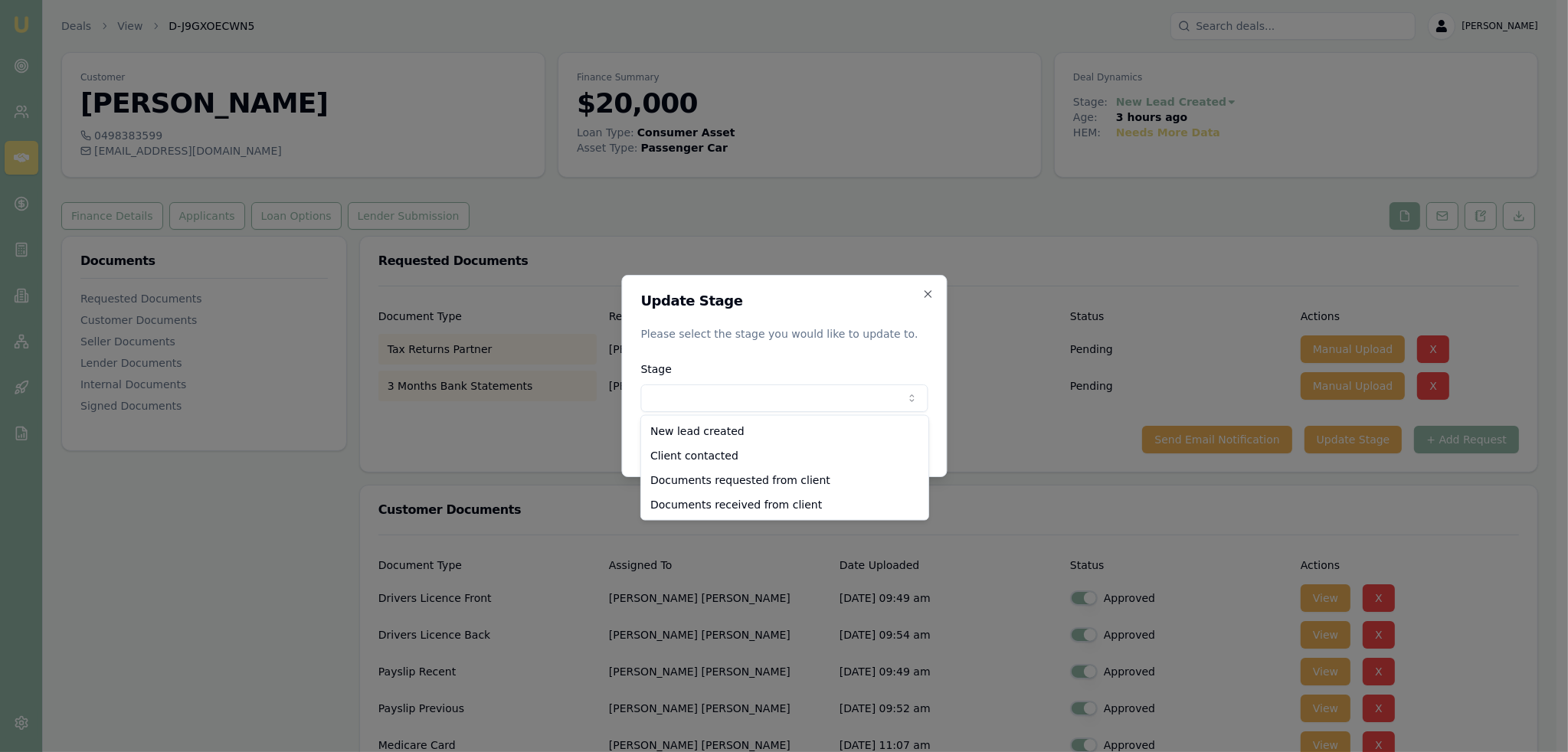
select select "DOCUMENTS_REQUESTED_FROM_CLIENT"
drag, startPoint x: 720, startPoint y: 477, endPoint x: 742, endPoint y: 473, distance: 22.4
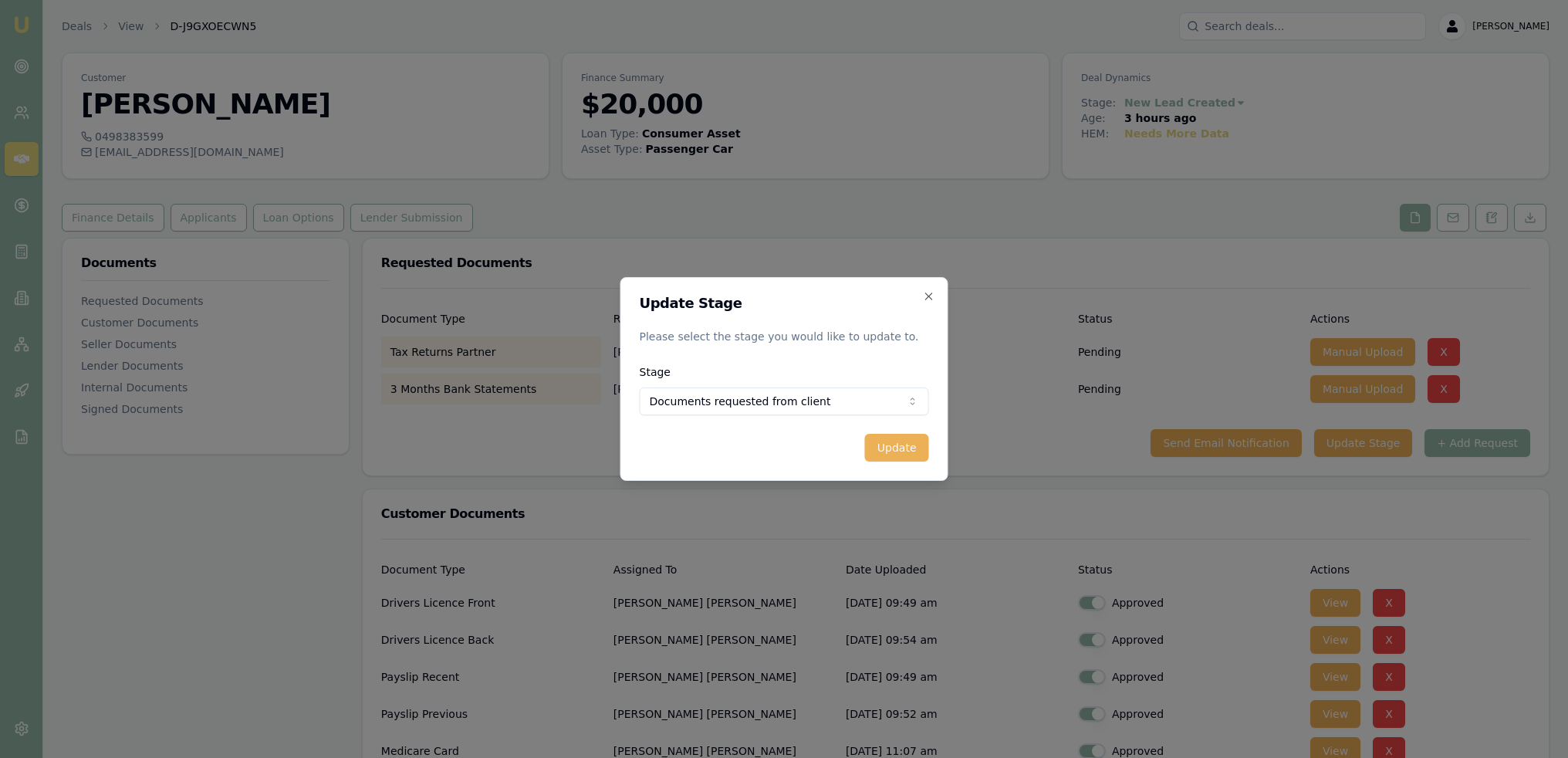
click at [923, 446] on button "Update" at bounding box center [897, 447] width 64 height 28
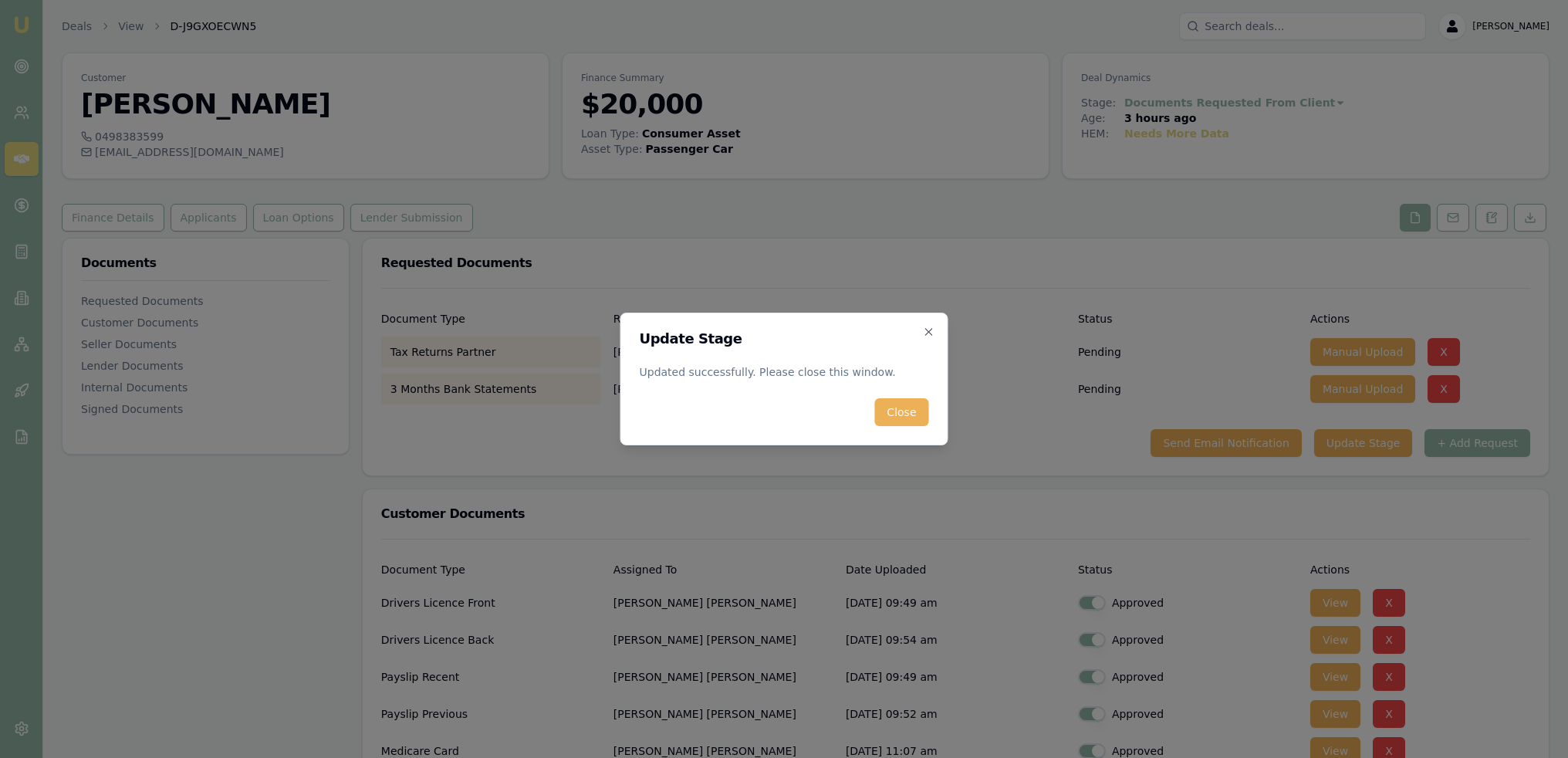
drag, startPoint x: 899, startPoint y: 425, endPoint x: 738, endPoint y: 249, distance: 238.5
click at [899, 425] on div "Update Stage Updated successfully. Please close this window. Close Close" at bounding box center [785, 379] width 328 height 133
click at [898, 413] on button "Close" at bounding box center [901, 412] width 54 height 28
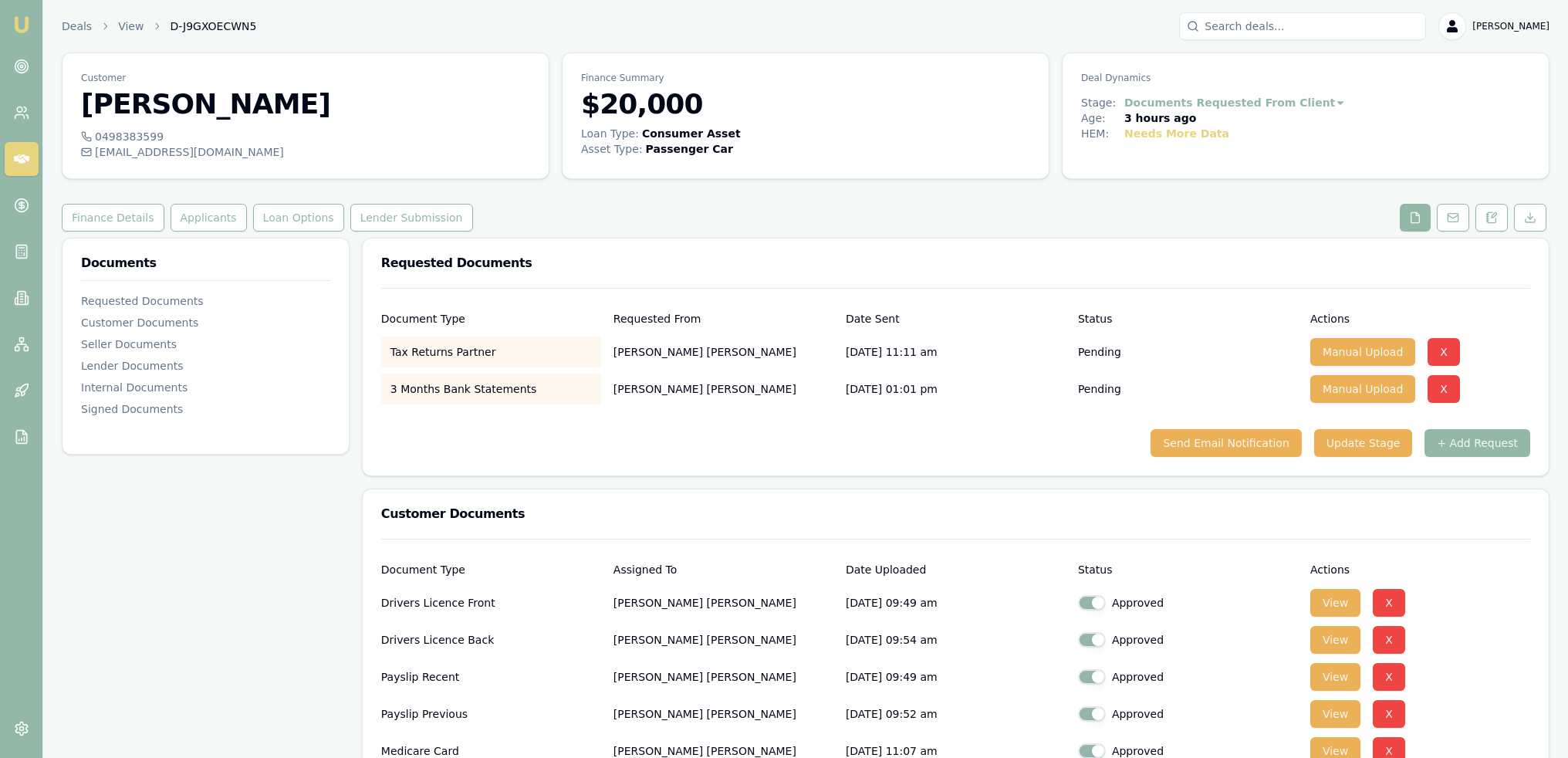
click at [16, 24] on img at bounding box center [21, 24] width 19 height 19
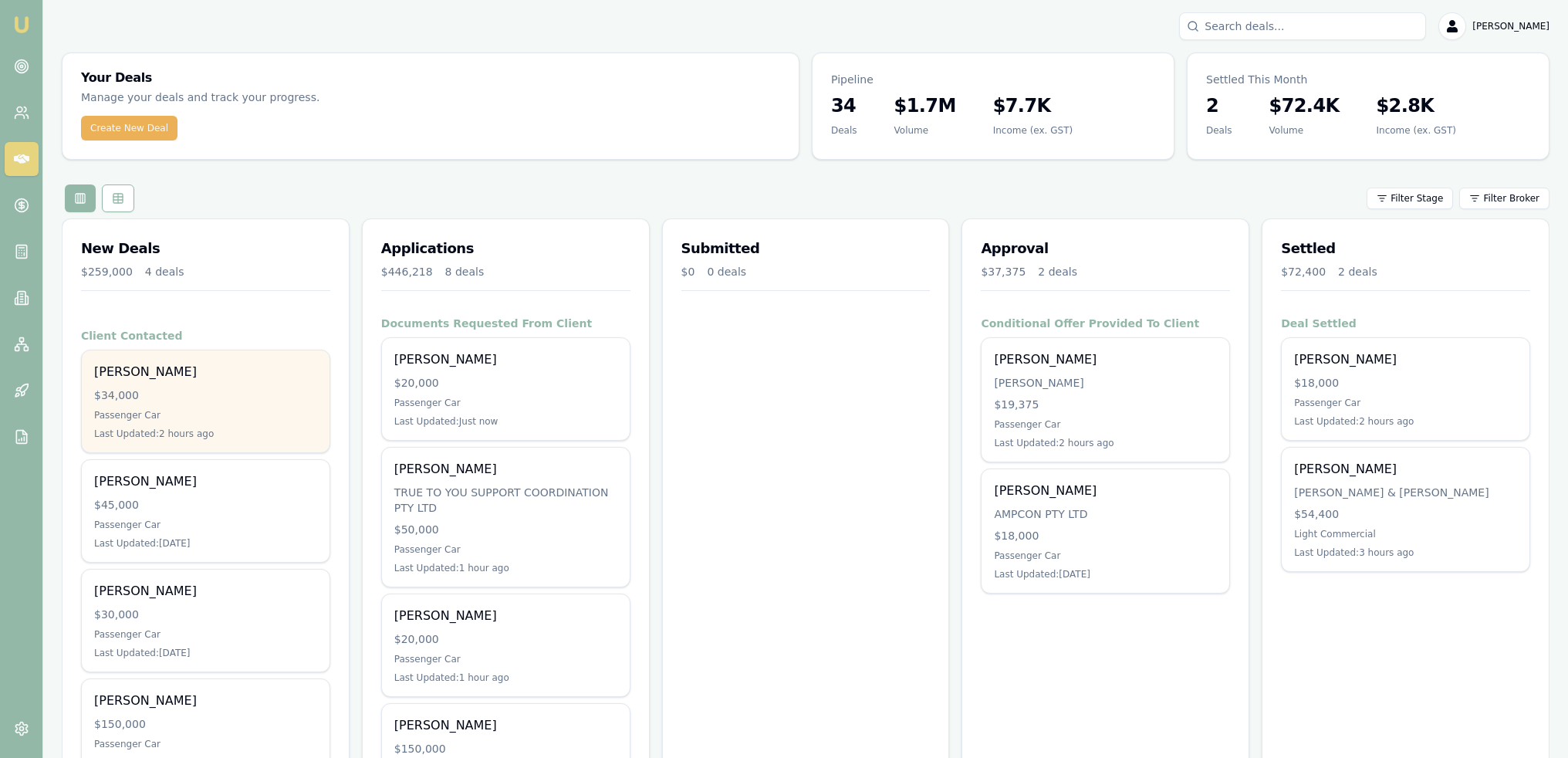
click at [200, 403] on div "Matt Robinson $34,000 Passenger Car Last Updated: 2 hours ago" at bounding box center [205, 402] width 248 height 102
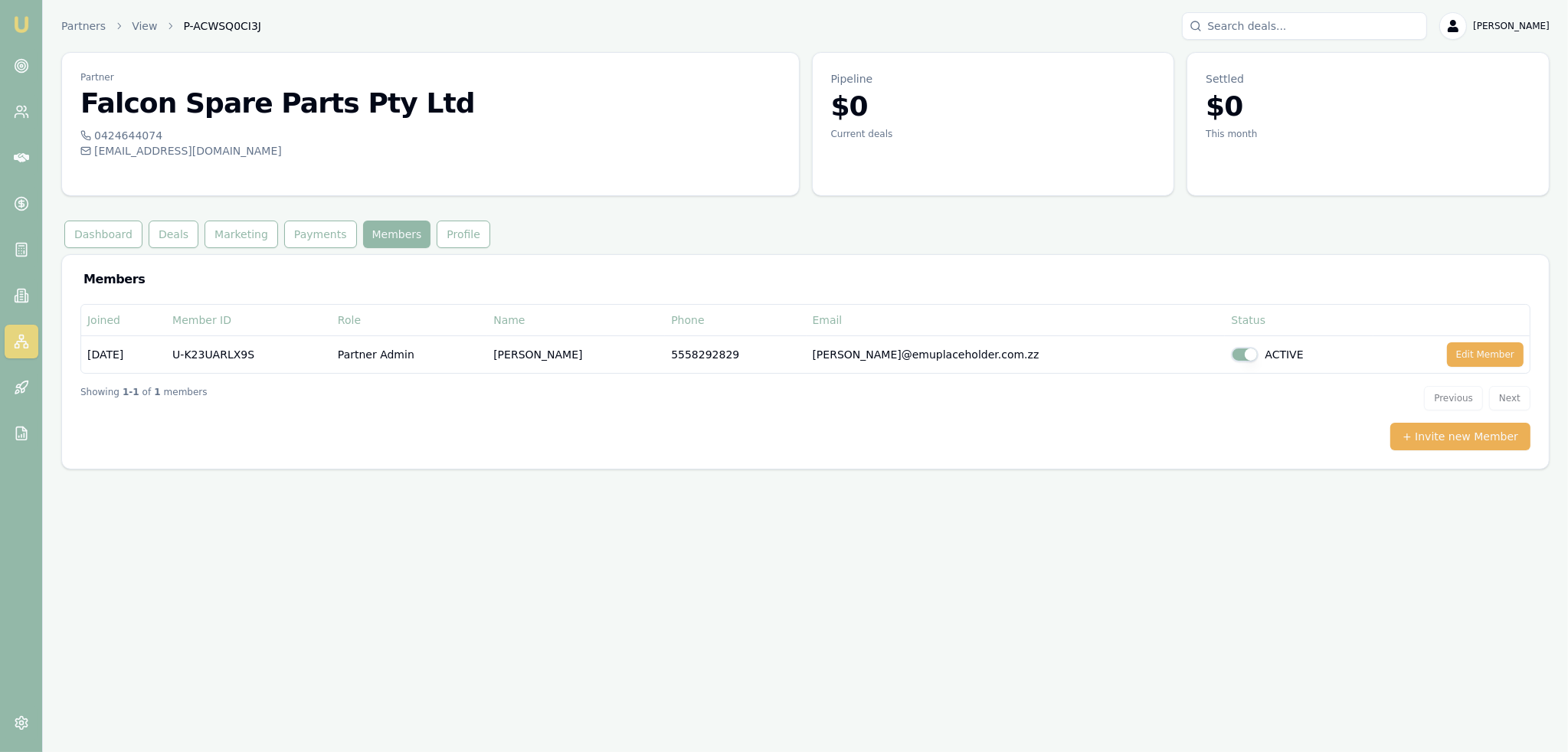
click at [16, 26] on img at bounding box center [21, 24] width 19 height 19
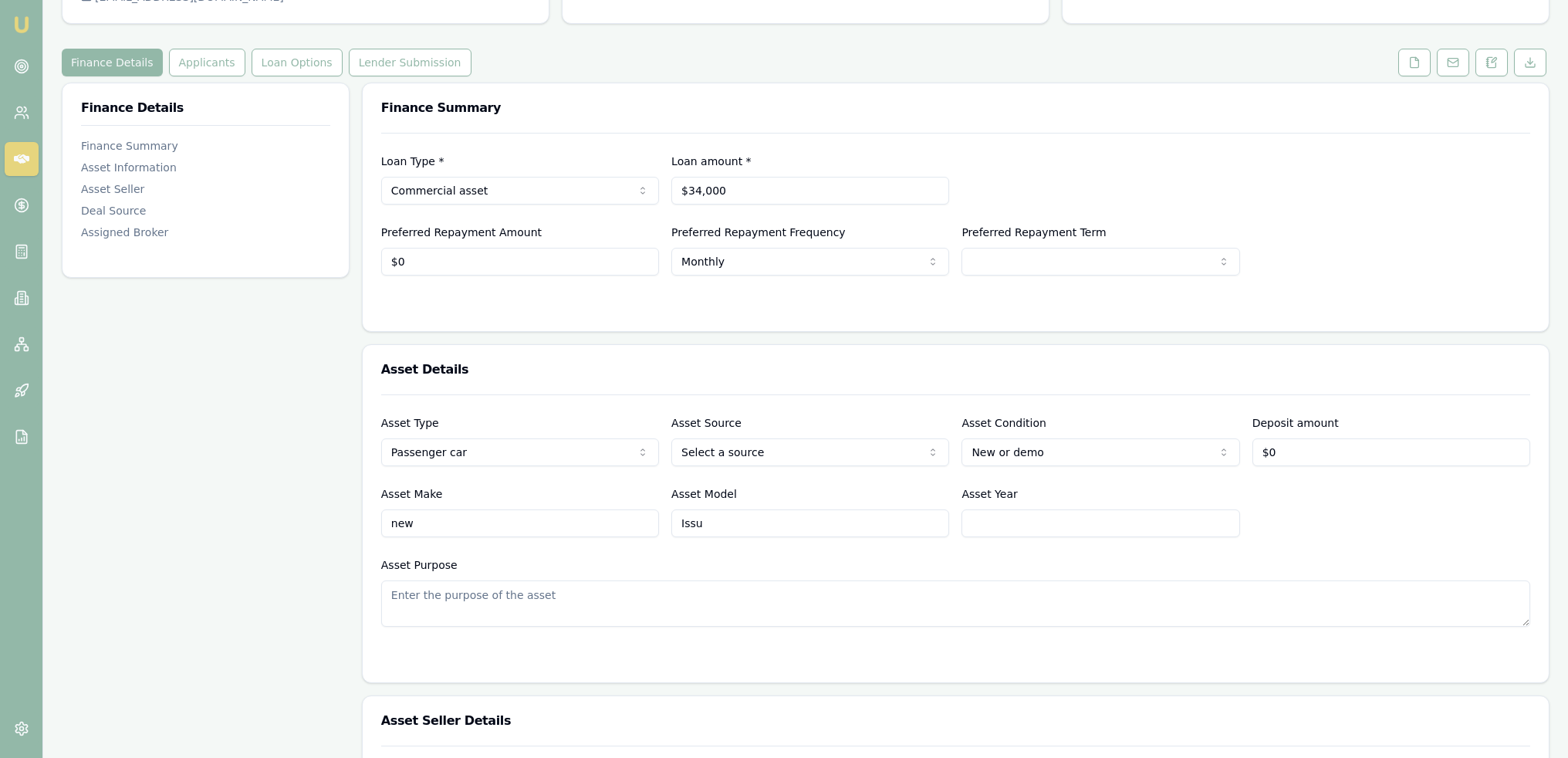
scroll to position [77, 0]
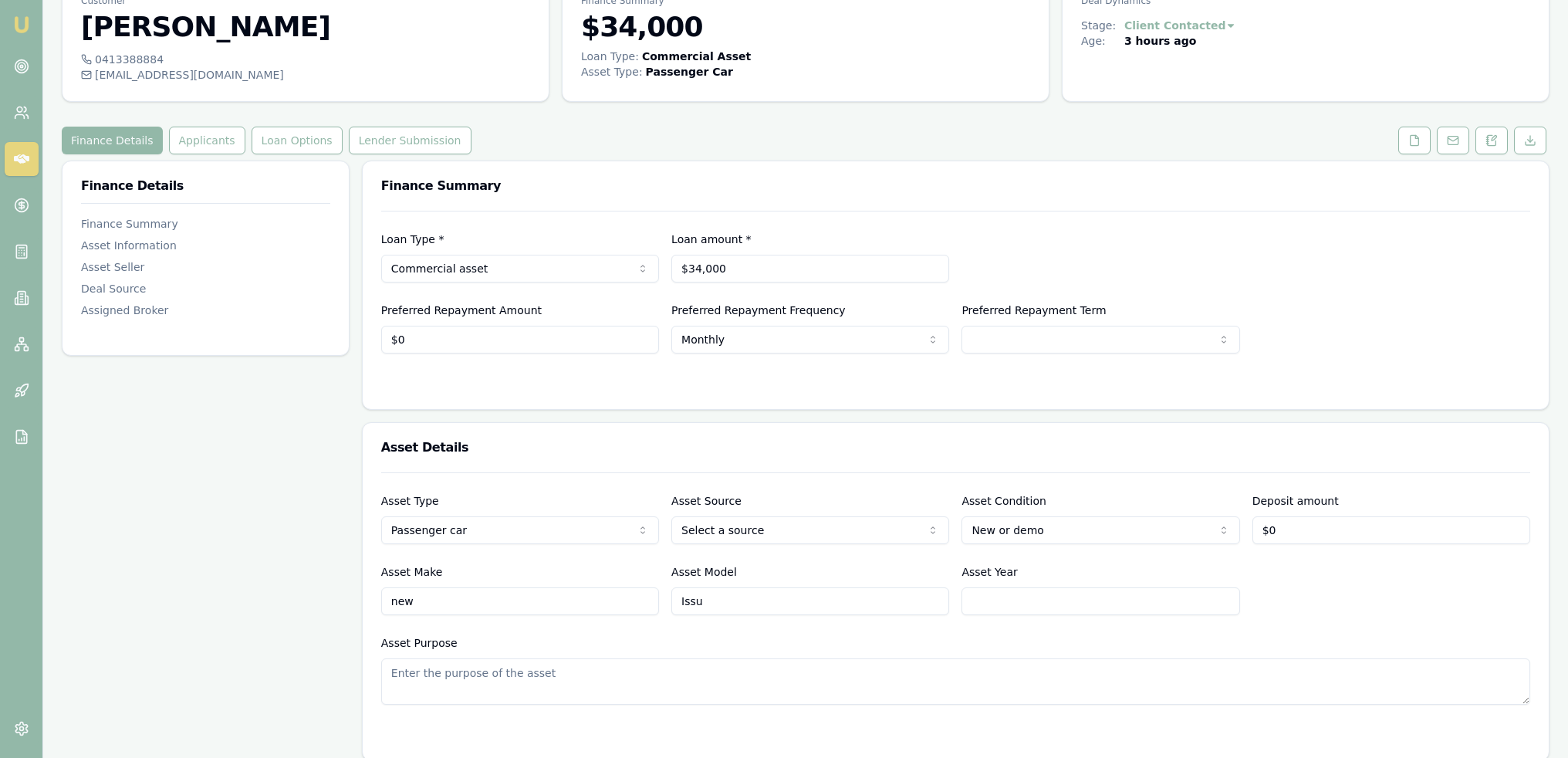
drag, startPoint x: 496, startPoint y: 592, endPoint x: 202, endPoint y: 588, distance: 294.0
type input "Isuzu"
click at [561, 678] on textarea "Asset Purpose" at bounding box center [956, 681] width 1149 height 46
click at [1485, 144] on button at bounding box center [1492, 140] width 32 height 28
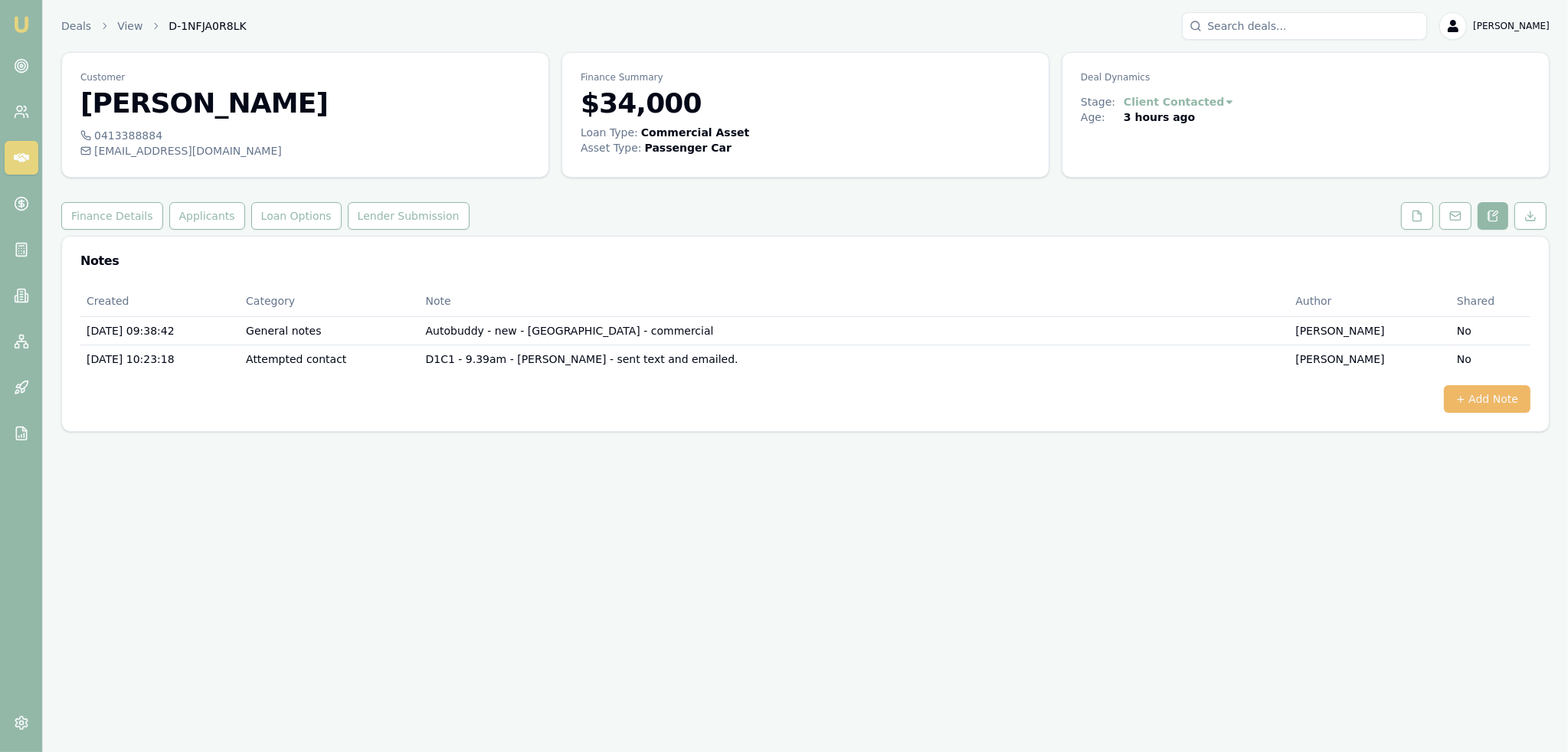
click at [1491, 396] on button "+ Add Note" at bounding box center [1486, 399] width 86 height 27
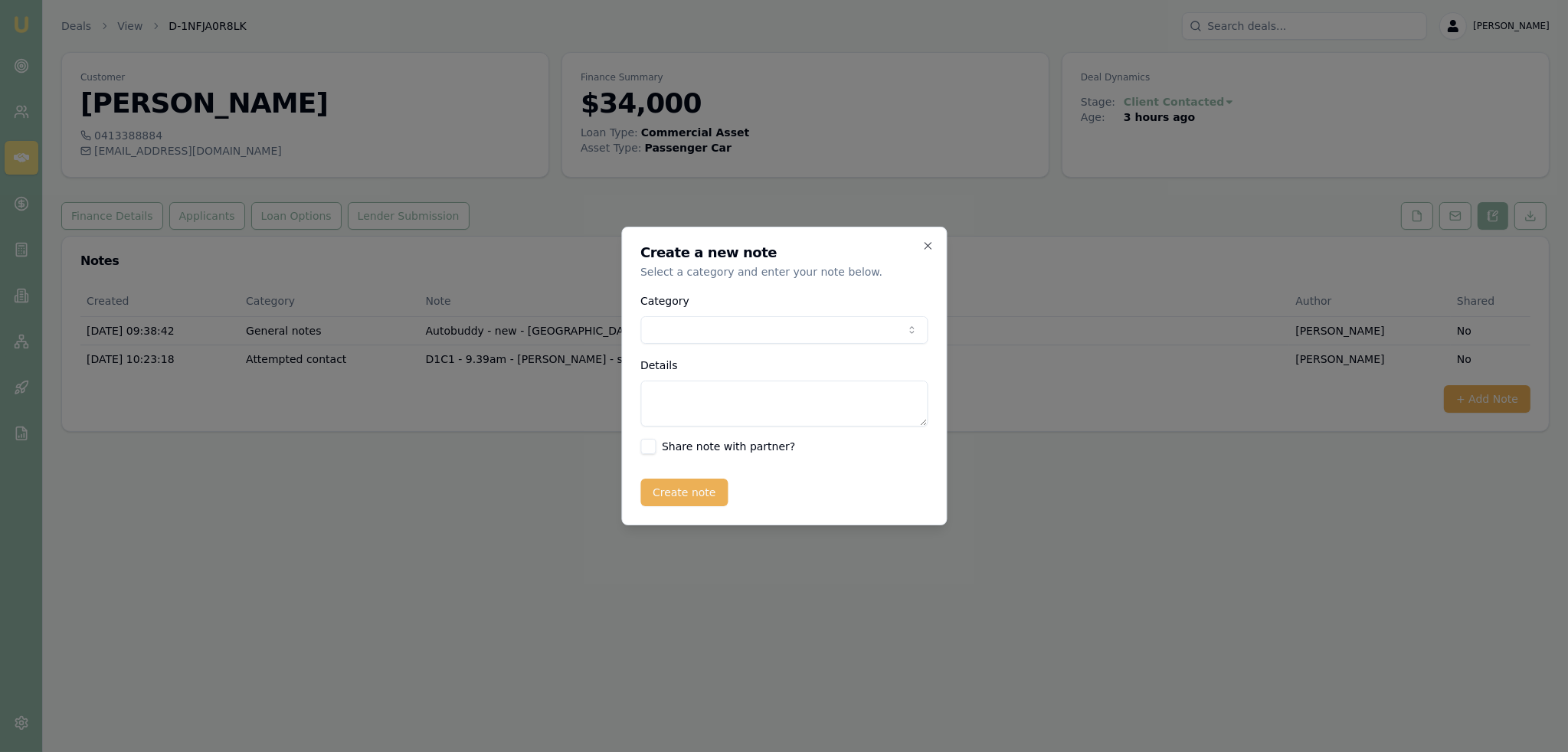
click at [799, 332] on body "Emu Broker Deals View D-1NFJA0R8LK [PERSON_NAME] Toggle Menu Customer [PERSON_N…" at bounding box center [784, 376] width 1568 height 752
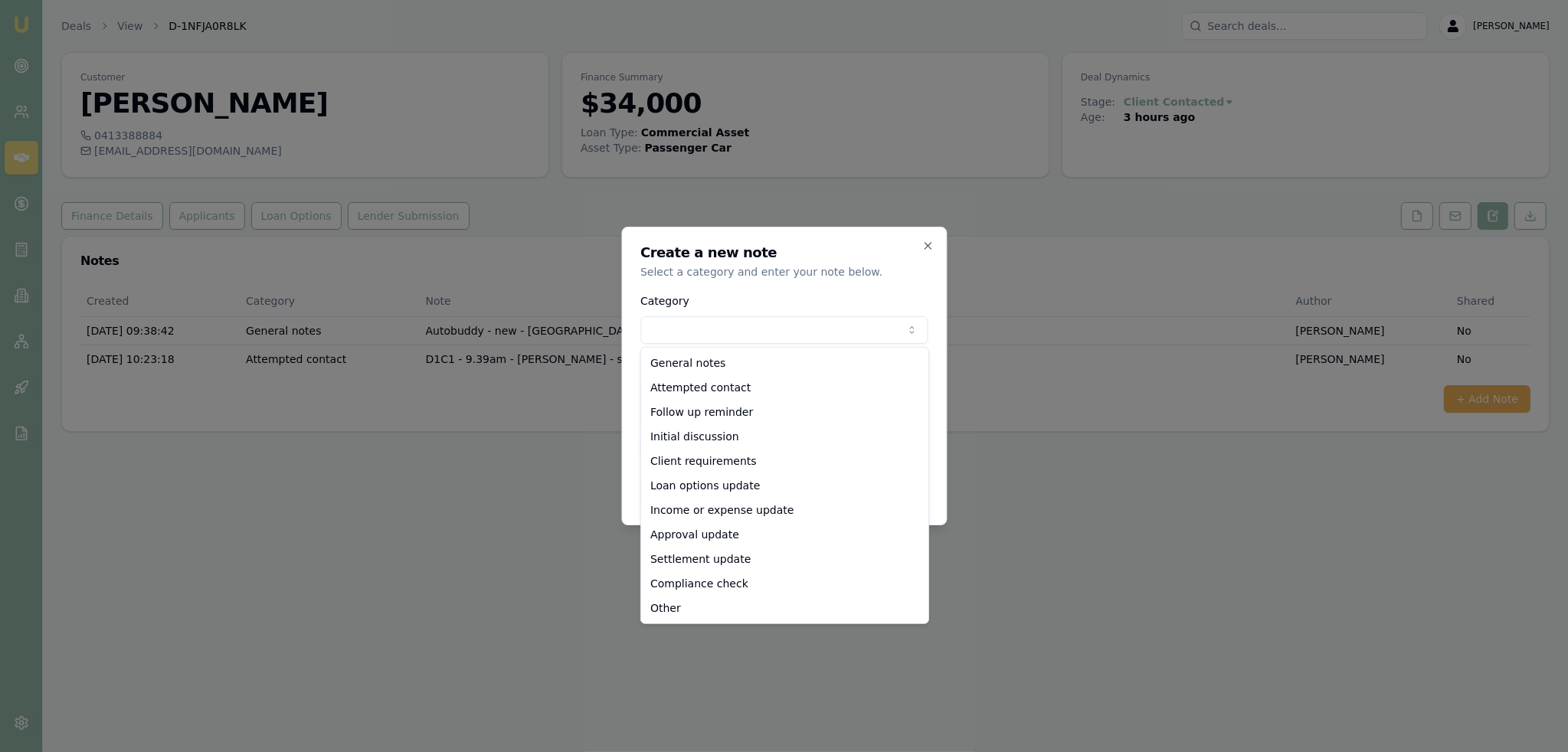
select select "ATTEMPTED_CONTACT"
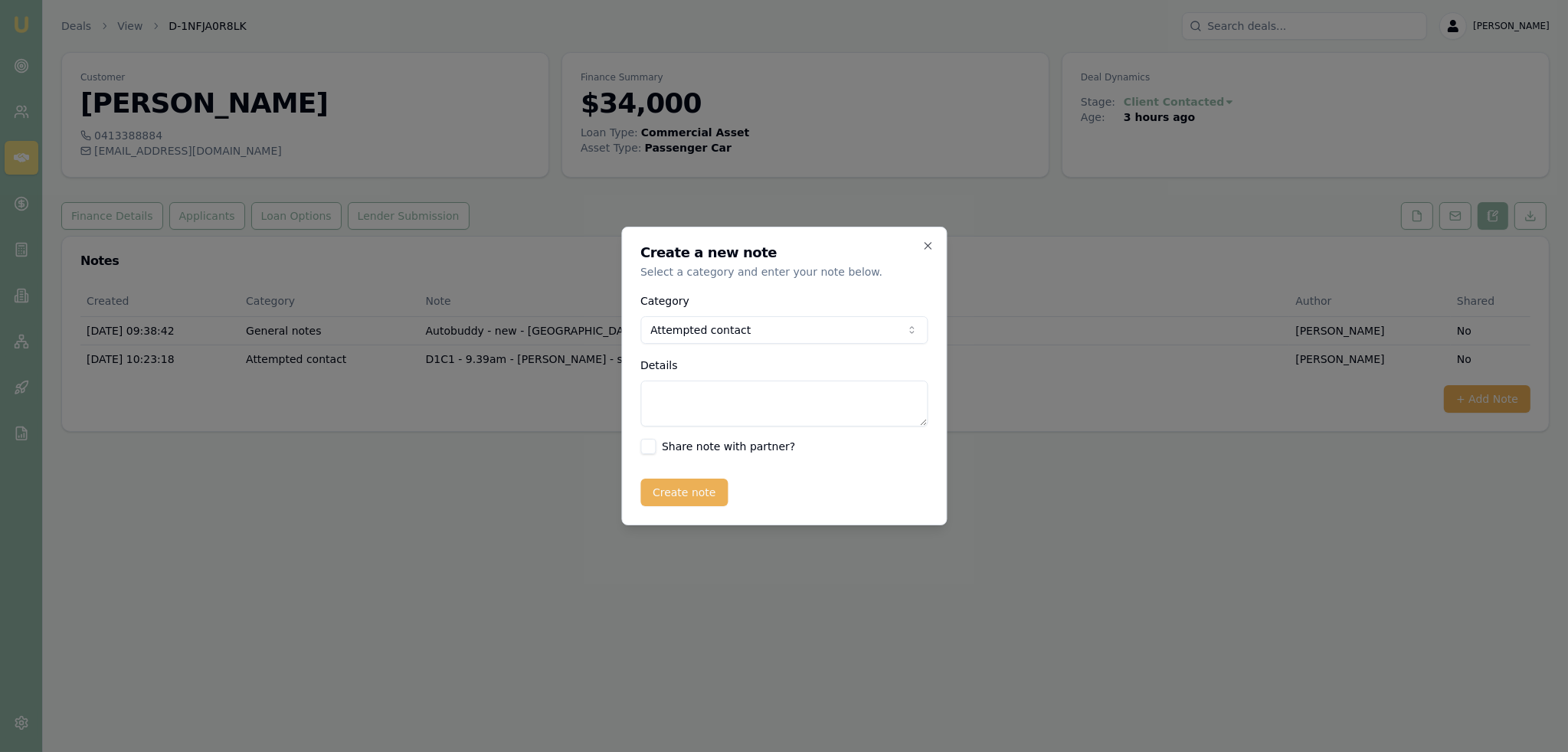
click at [728, 415] on textarea "Details" at bounding box center [784, 403] width 288 height 46
type textarea "D1C2 - [PERSON_NAME] - sent text."
click at [674, 491] on button "Create note" at bounding box center [684, 492] width 88 height 27
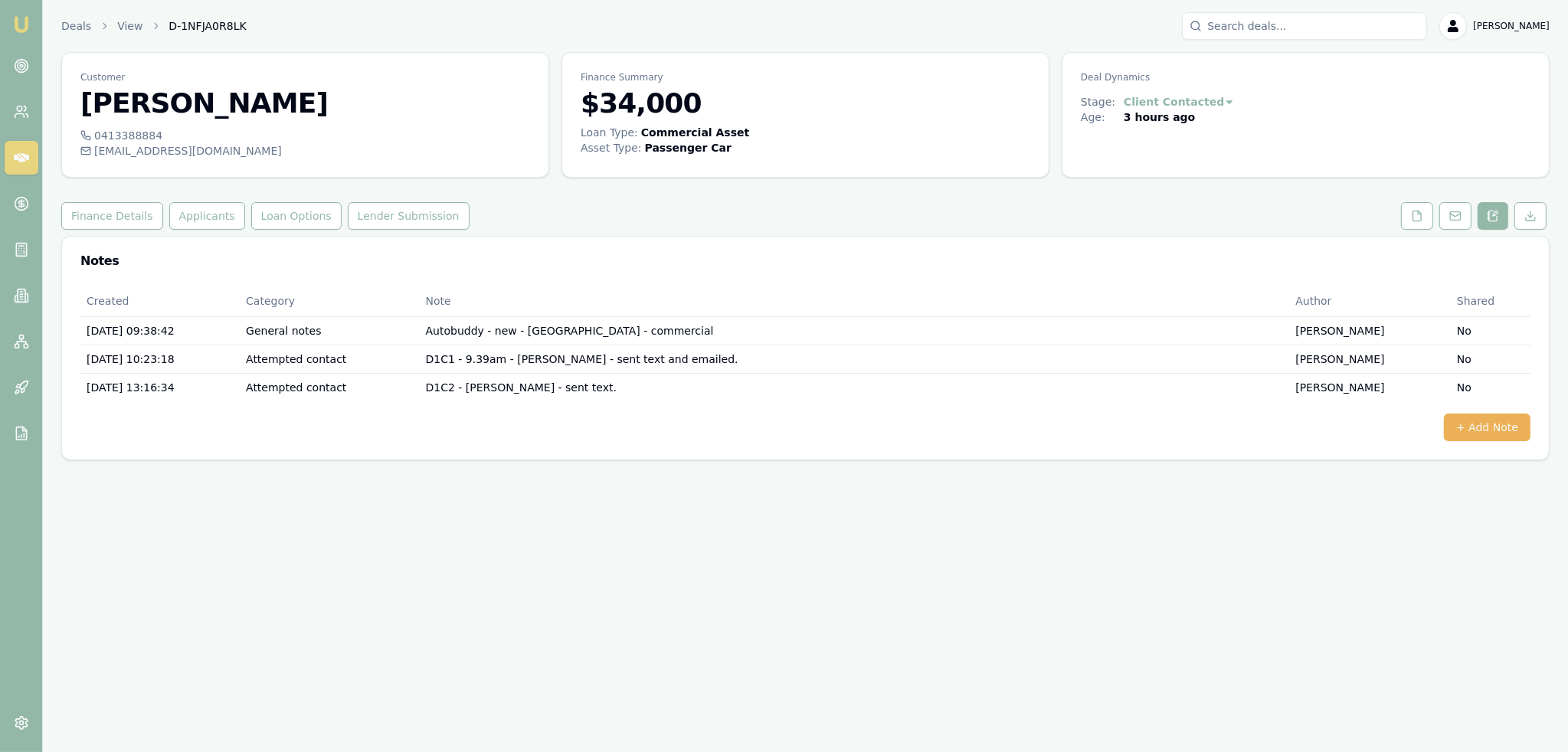
click at [14, 27] on img at bounding box center [21, 24] width 19 height 19
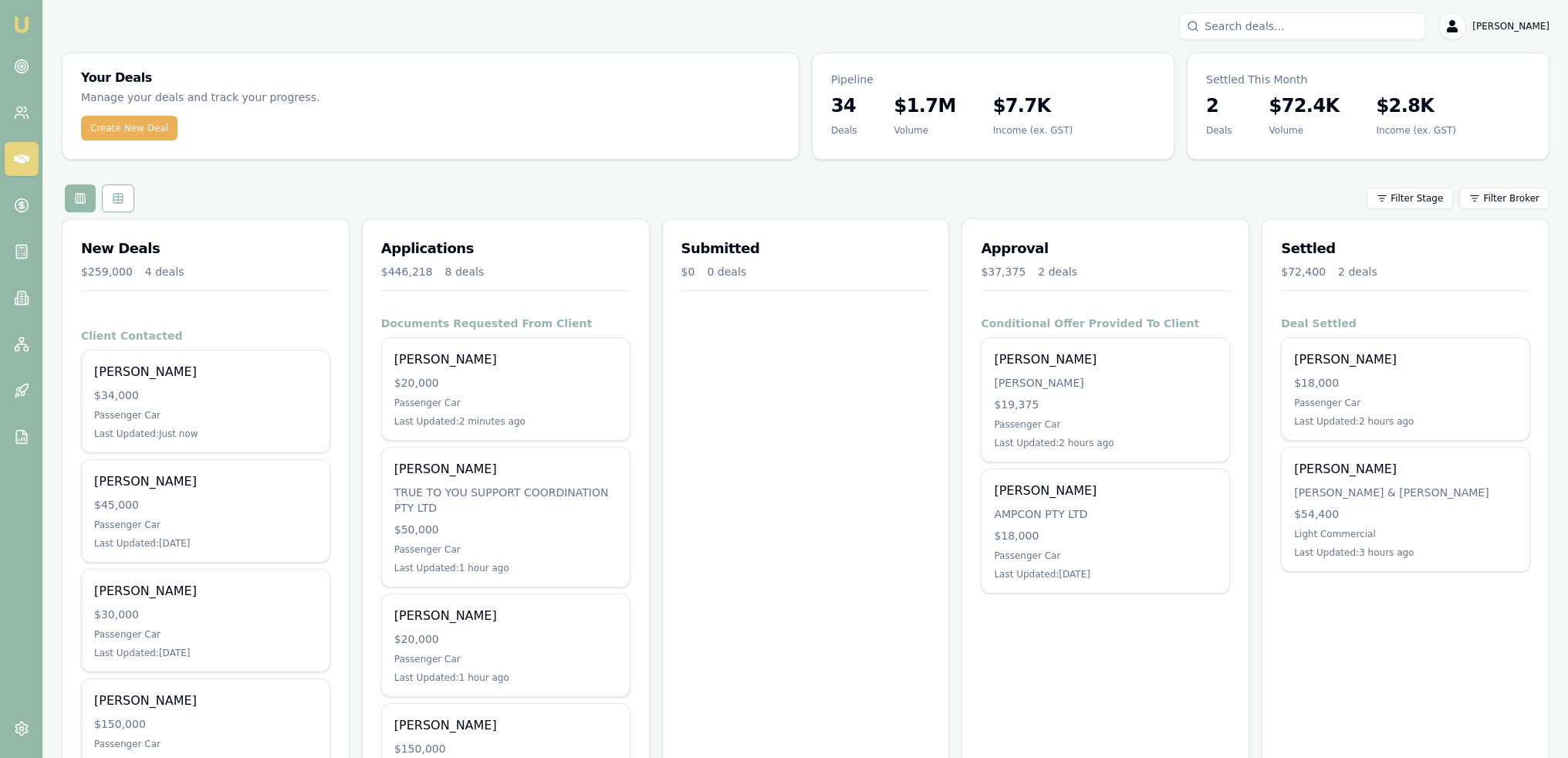
scroll to position [154, 0]
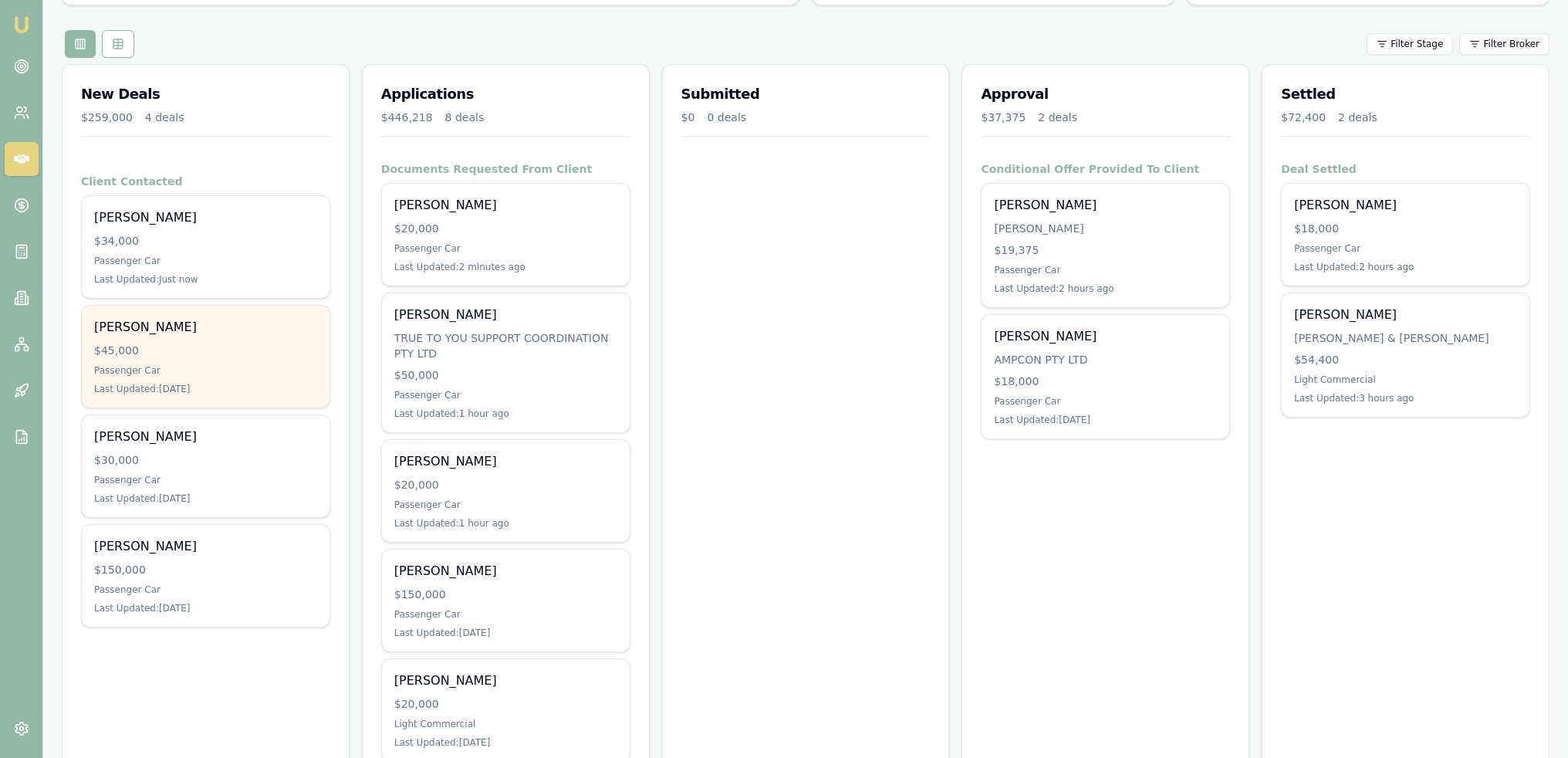
click at [178, 348] on div "$45,000" at bounding box center [205, 350] width 223 height 15
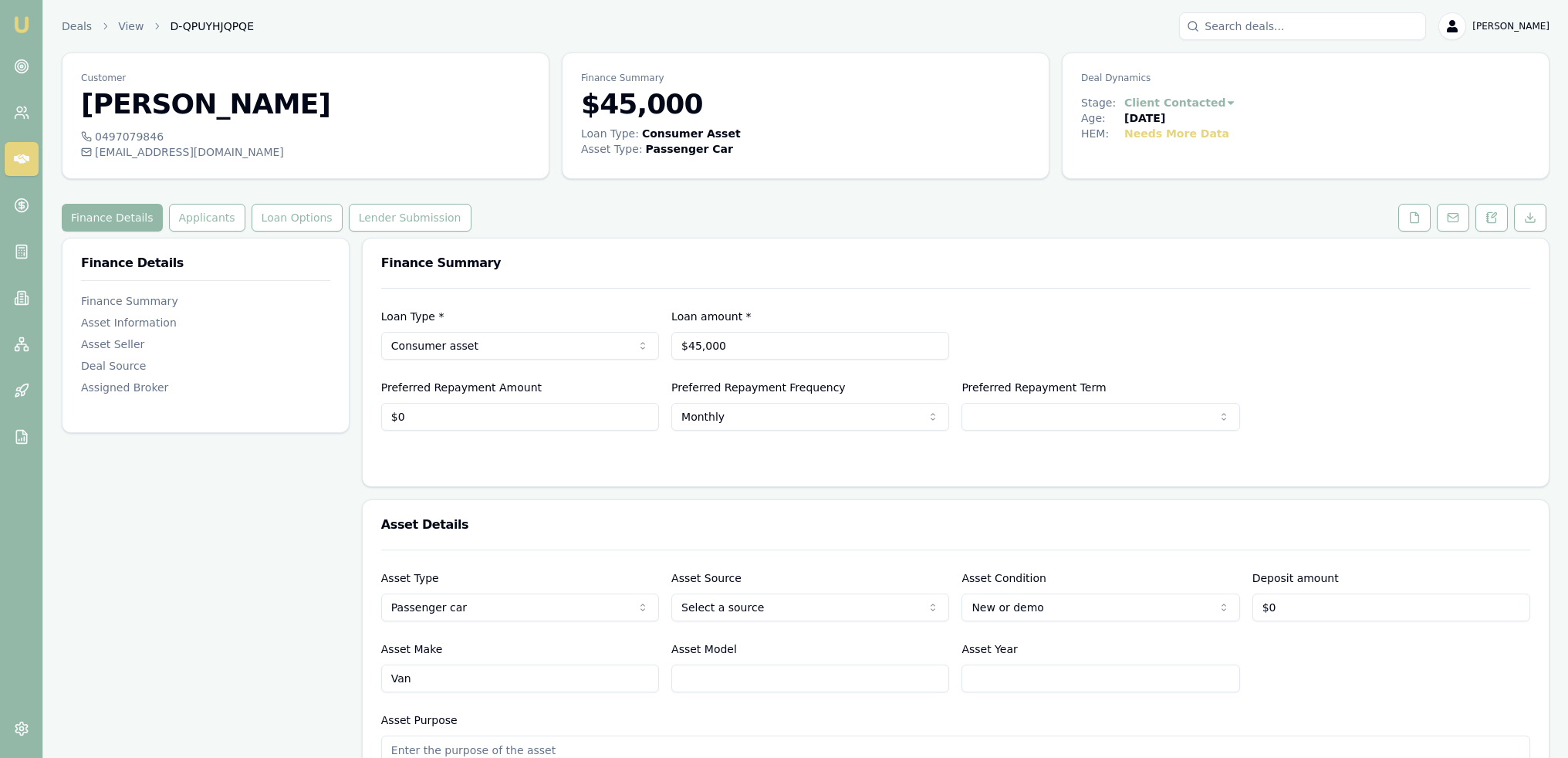
drag, startPoint x: 1498, startPoint y: 215, endPoint x: 1356, endPoint y: 270, distance: 152.3
click at [1498, 215] on button at bounding box center [1492, 217] width 32 height 28
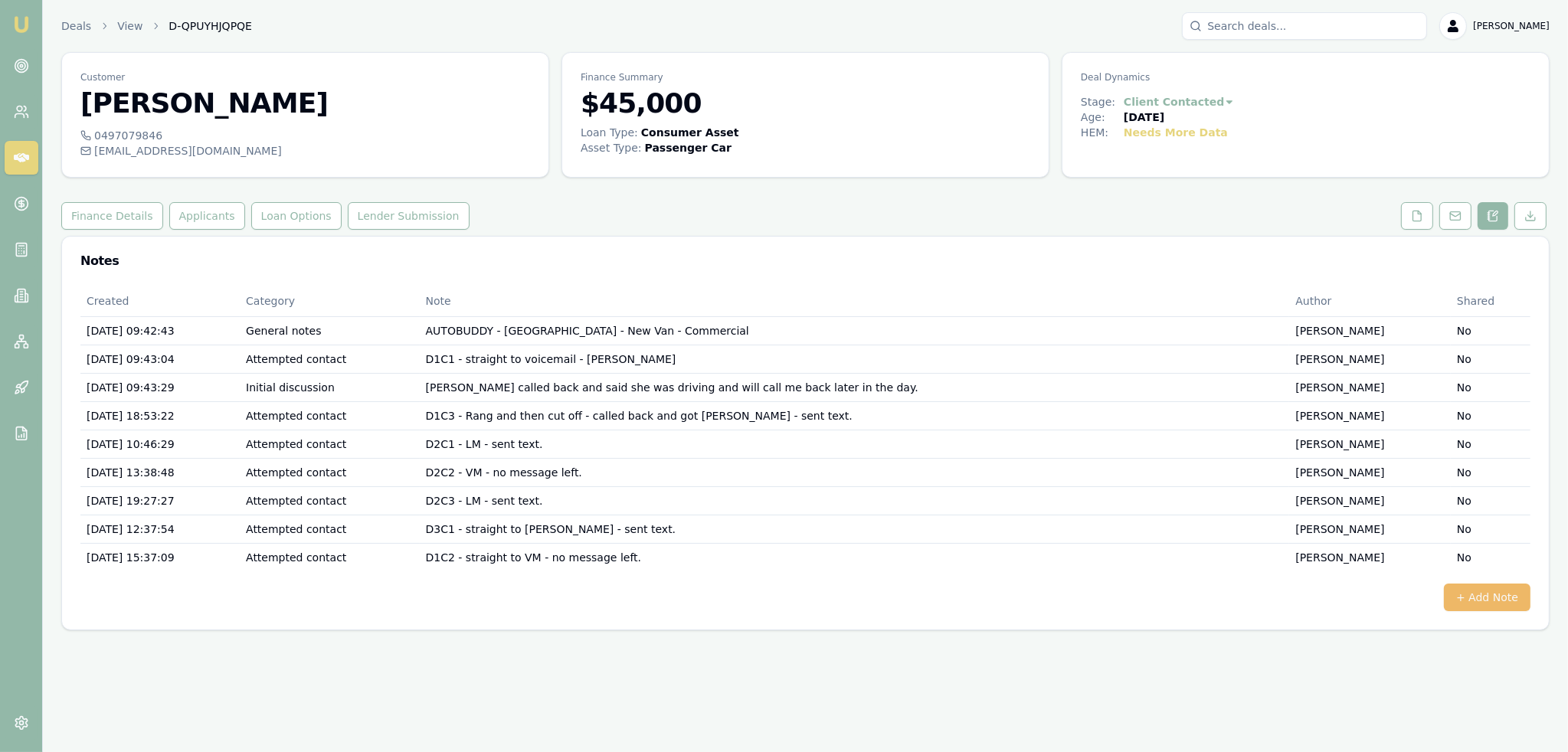
click at [1487, 598] on button "+ Add Note" at bounding box center [1486, 597] width 86 height 27
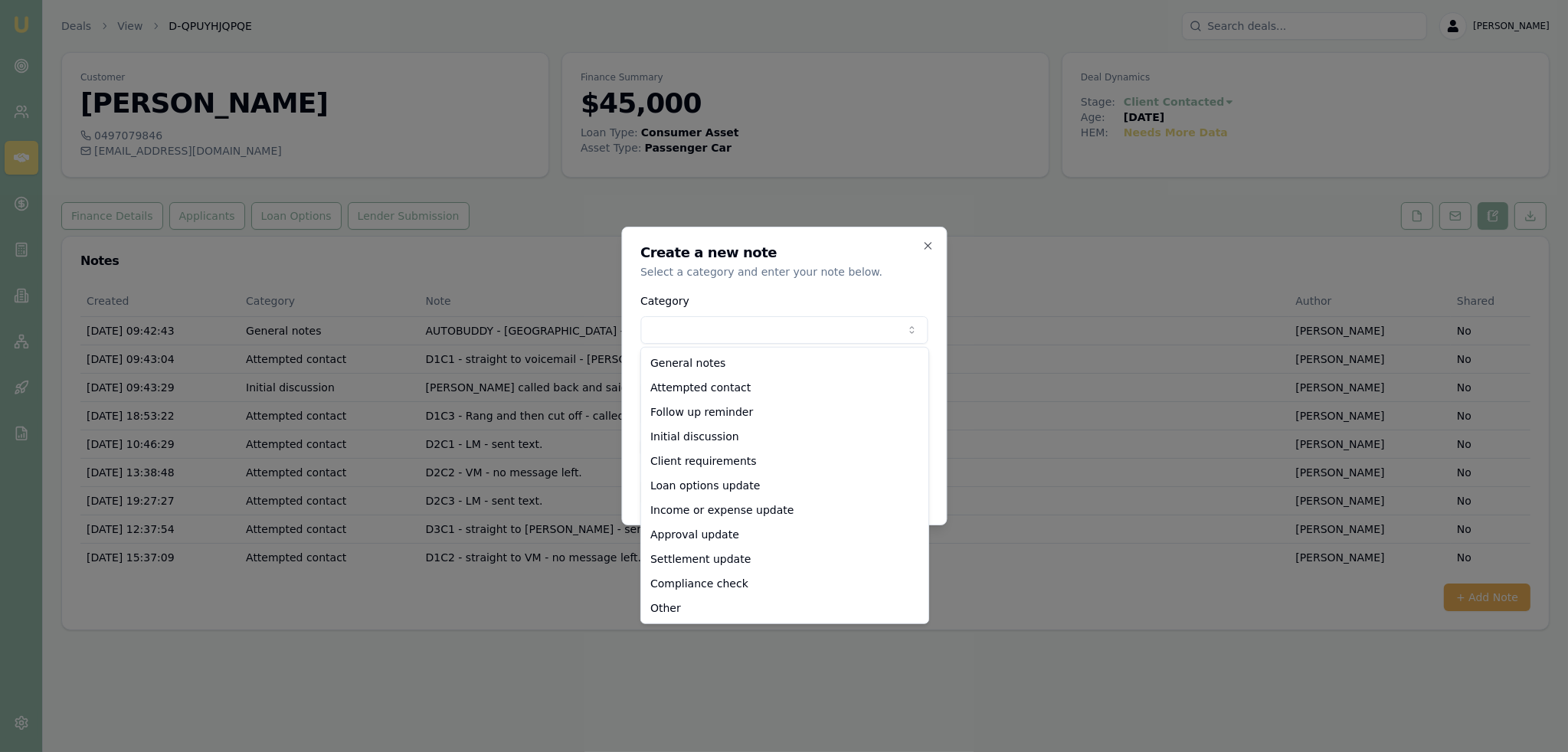
click at [773, 333] on body "Emu Broker Deals View D-QPUYHJQPQE Robyn Adams Toggle Menu Customer Jennylyn Ha…" at bounding box center [784, 376] width 1568 height 752
select select "ATTEMPTED_CONTACT"
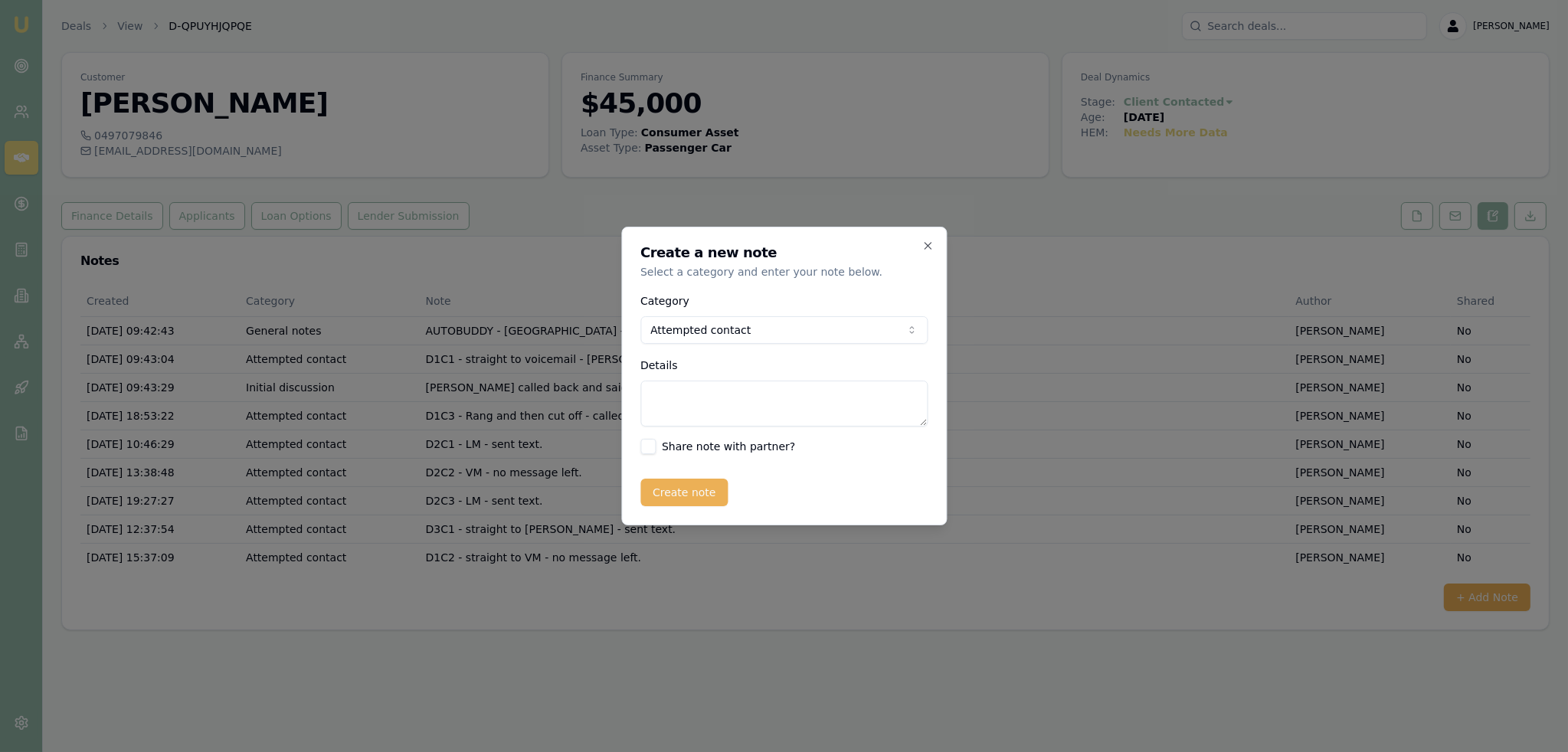
click at [738, 392] on textarea "Details" at bounding box center [784, 403] width 288 height 46
type textarea "D4C1 - LM - sent text."
click at [686, 490] on button "Create note" at bounding box center [684, 492] width 88 height 27
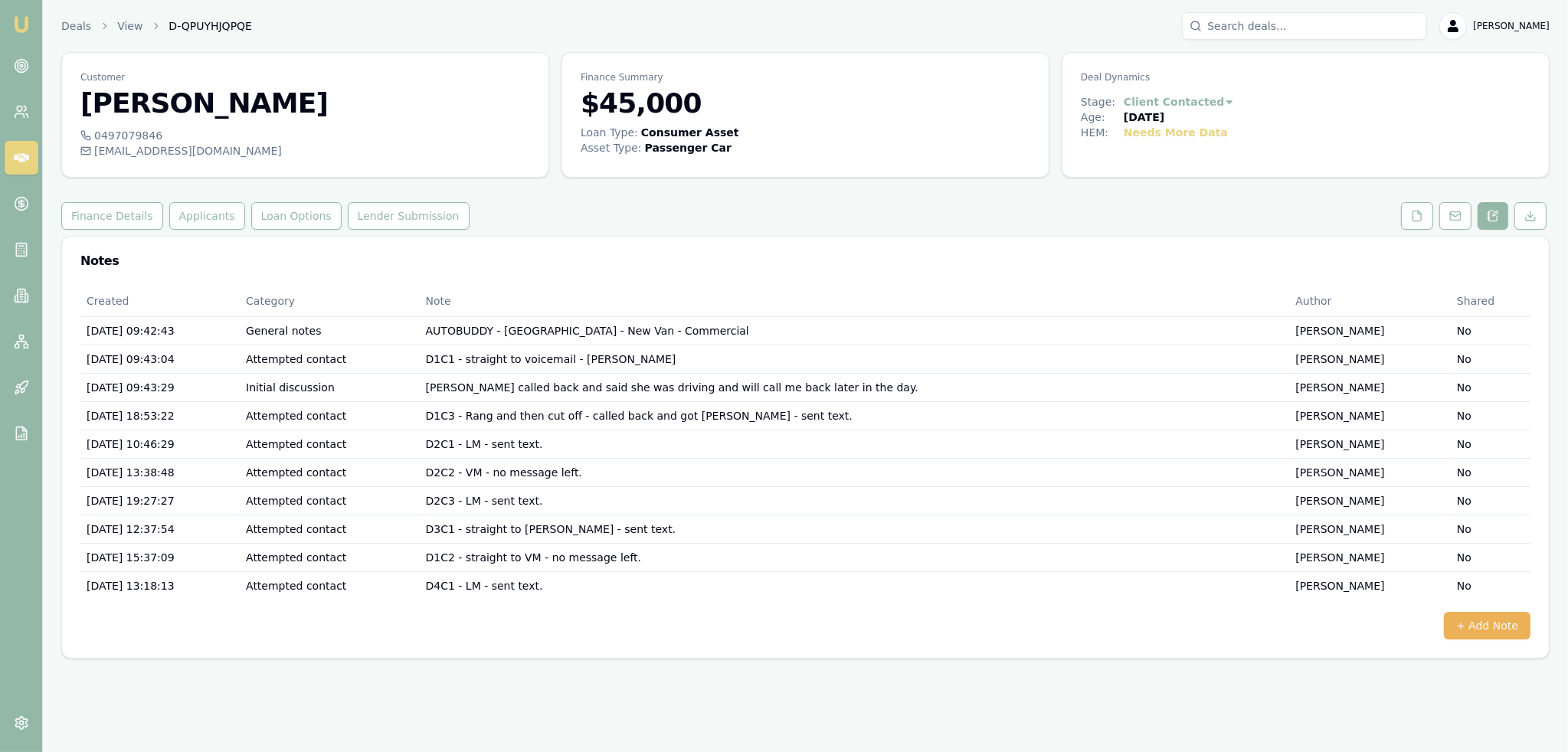
click at [23, 26] on img at bounding box center [21, 24] width 19 height 19
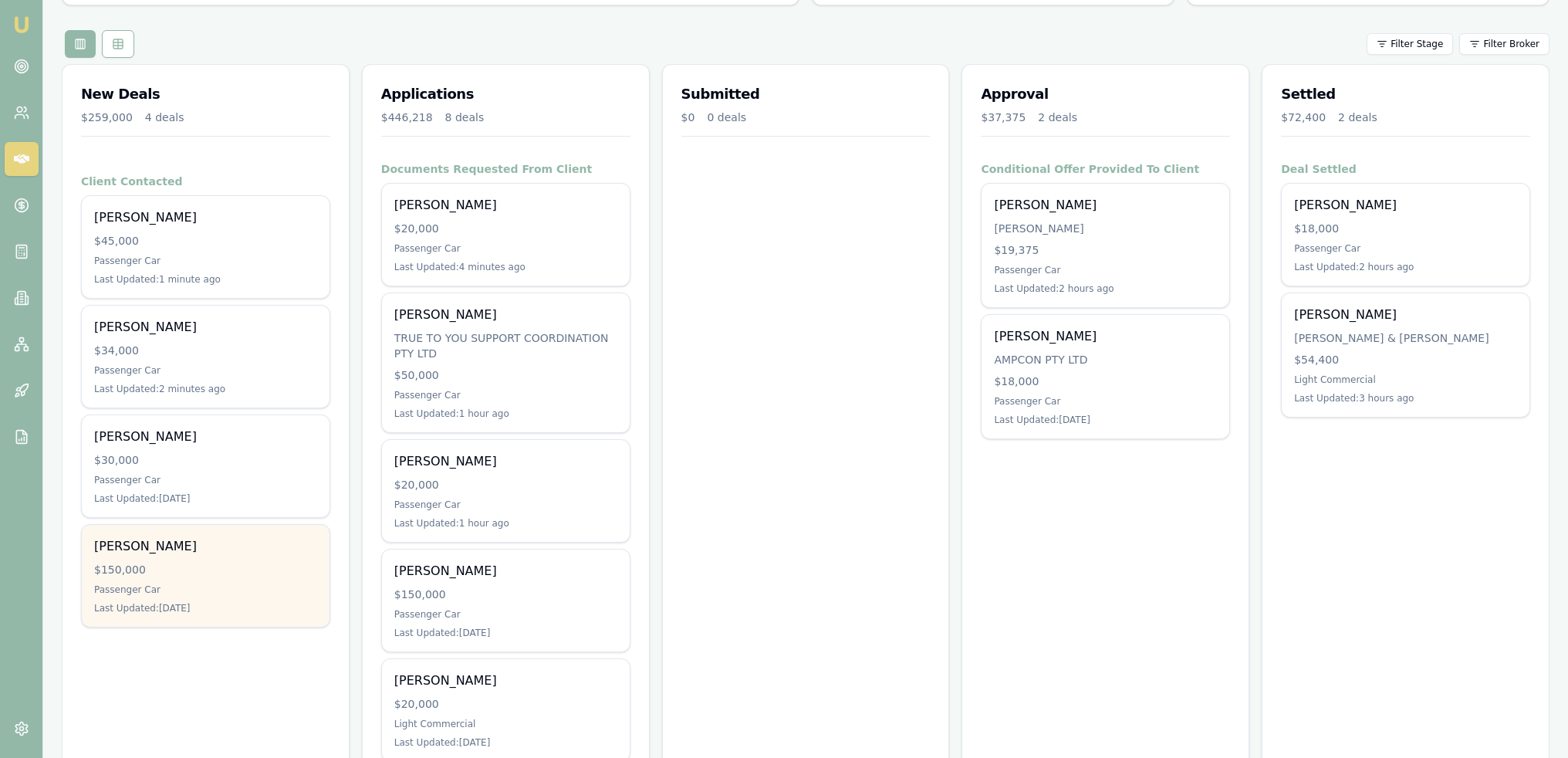
scroll to position [77, 0]
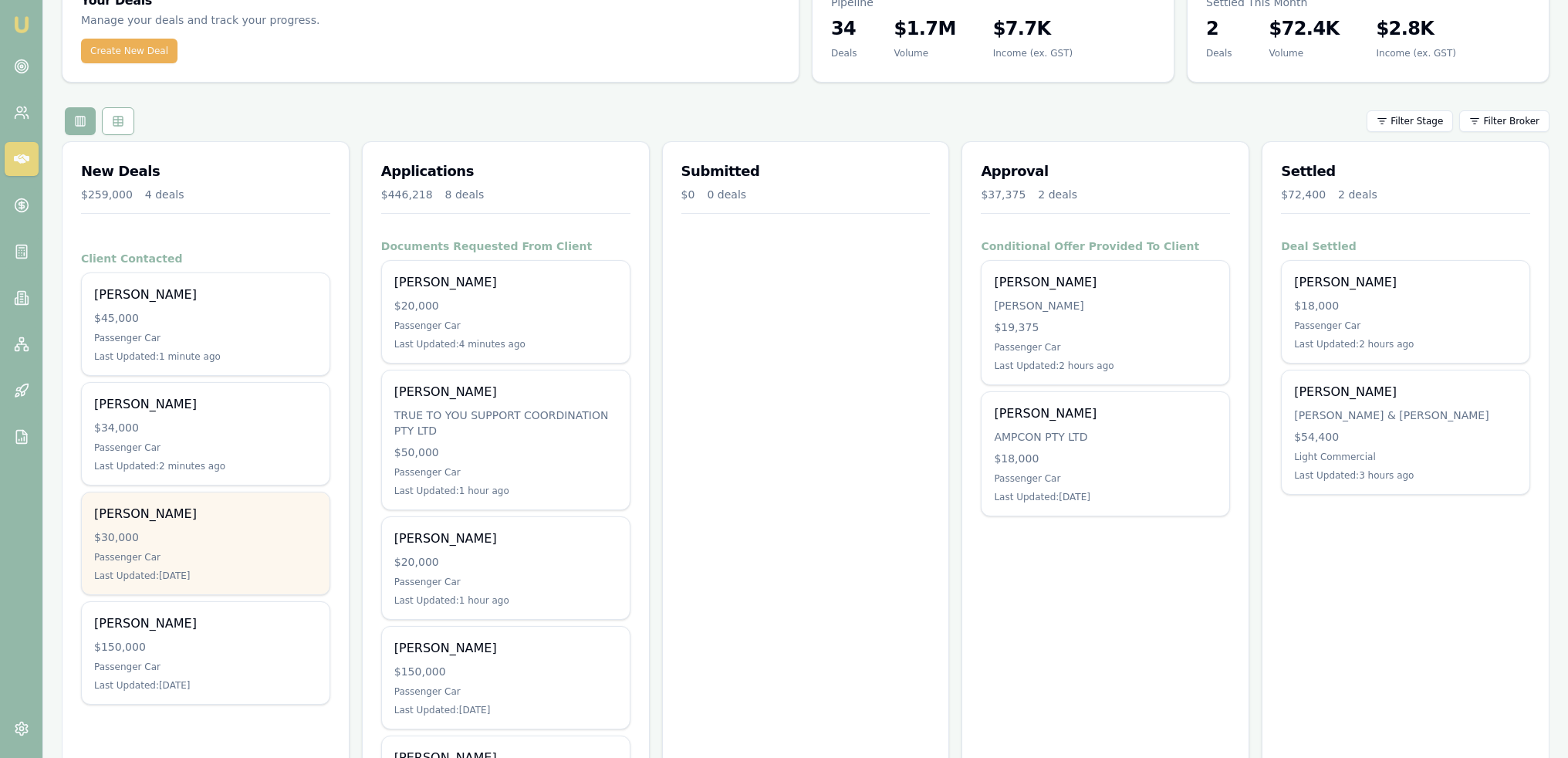
click at [212, 532] on div "$30,000" at bounding box center [205, 536] width 223 height 15
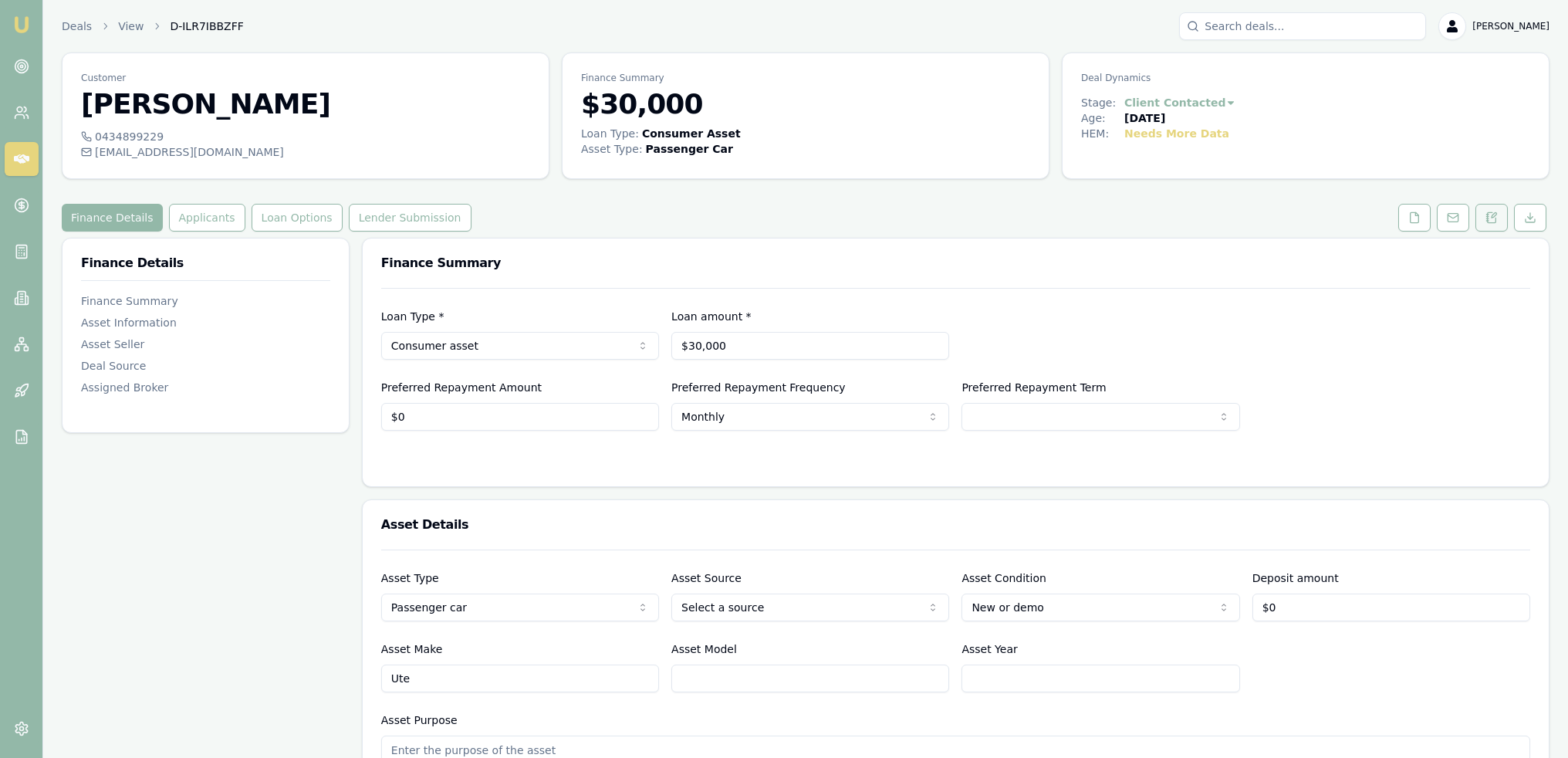
click at [1496, 213] on icon at bounding box center [1494, 215] width 5 height 5
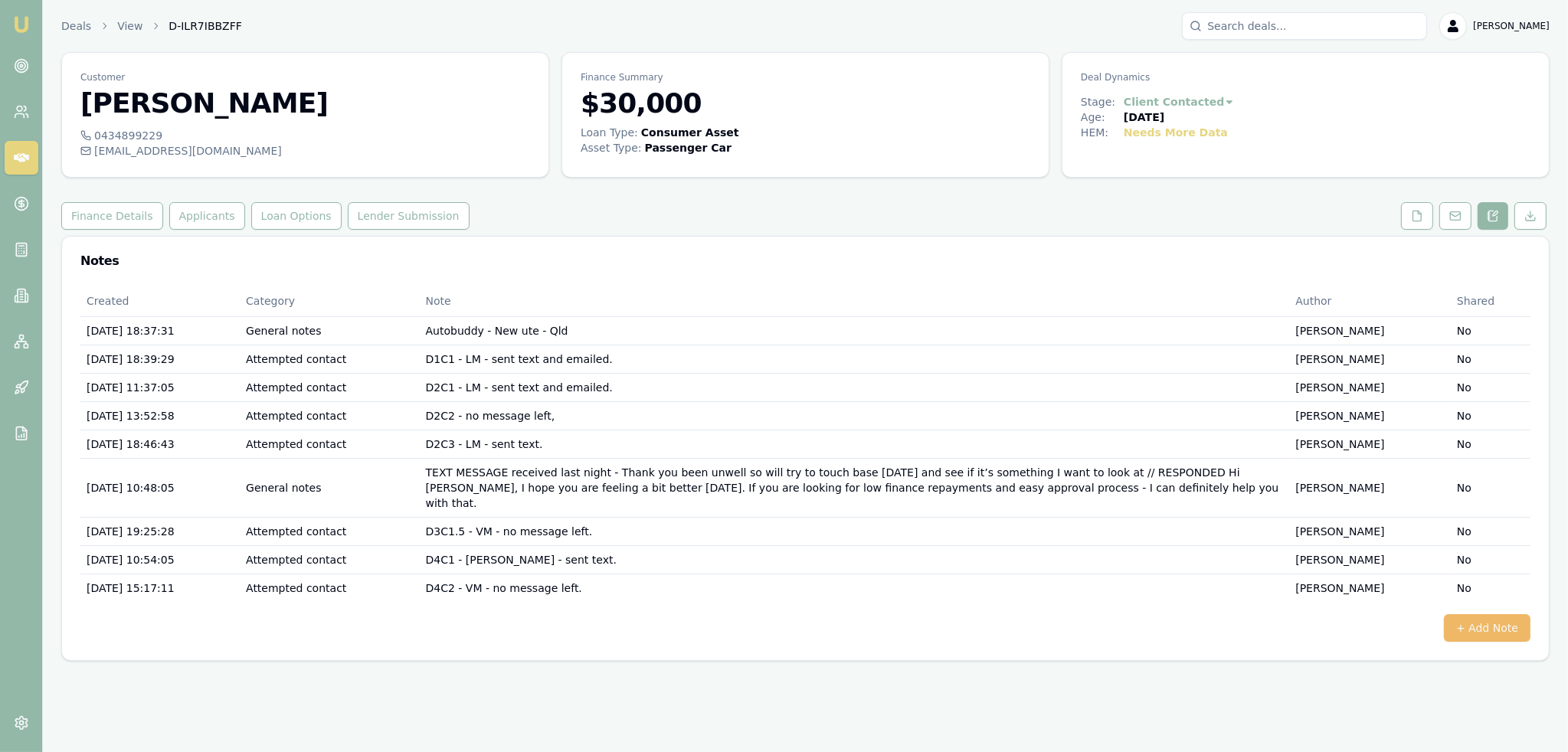
click at [1477, 614] on button "+ Add Note" at bounding box center [1486, 628] width 86 height 27
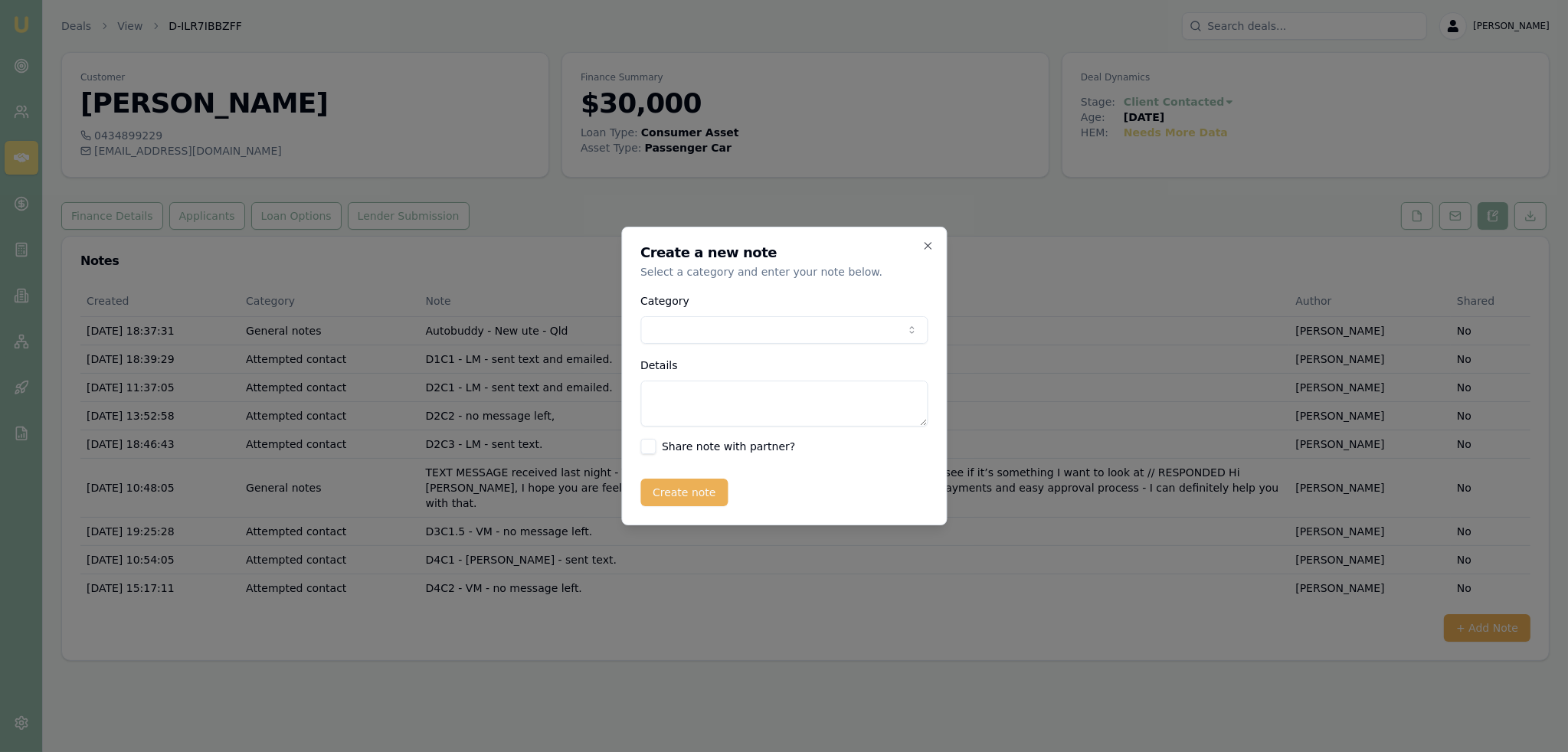
click at [844, 325] on body "Emu Broker Deals View D-ILR7IBBZFF [PERSON_NAME] Toggle Menu Customer [PERSON_N…" at bounding box center [784, 376] width 1568 height 752
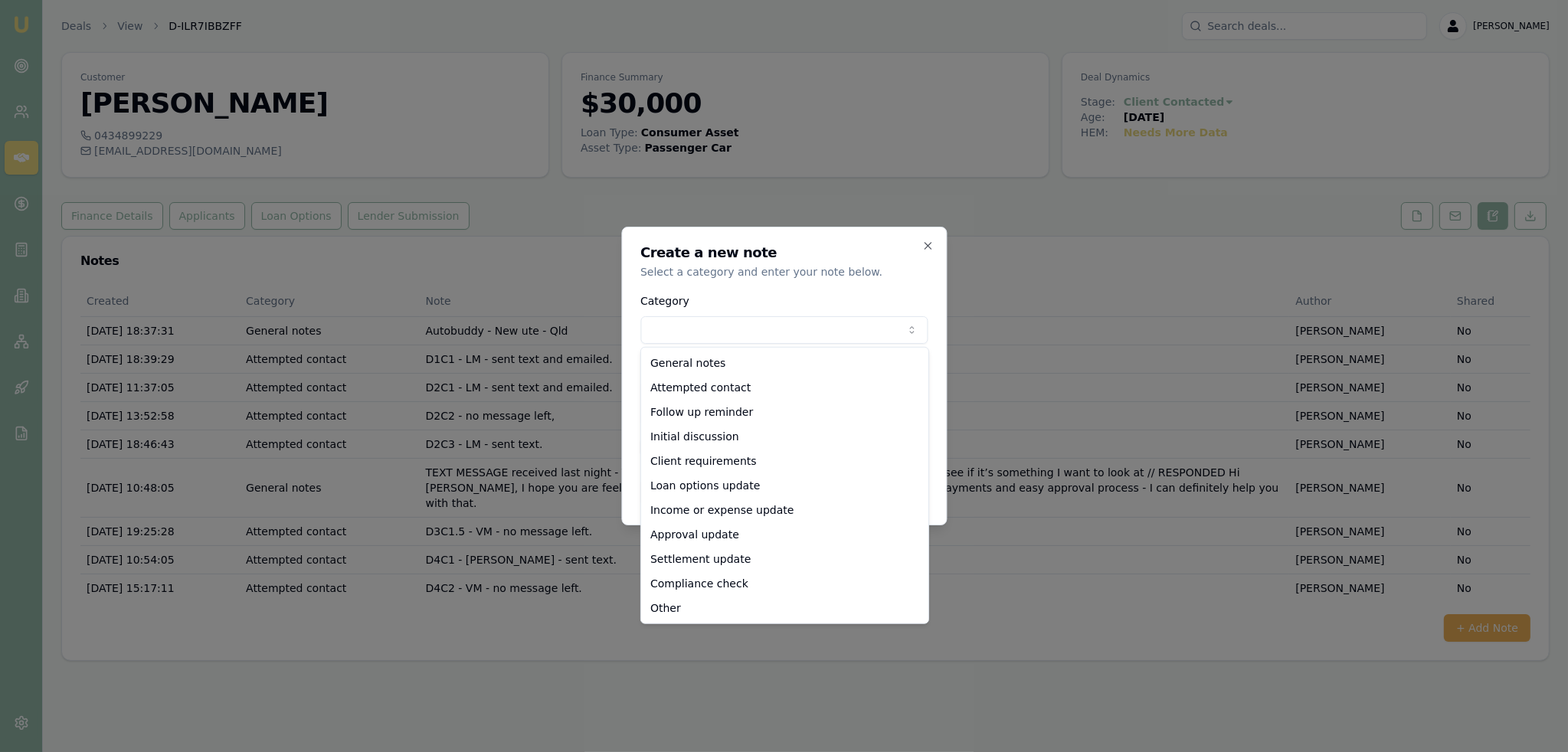
select select "ATTEMPTED_CONTACT"
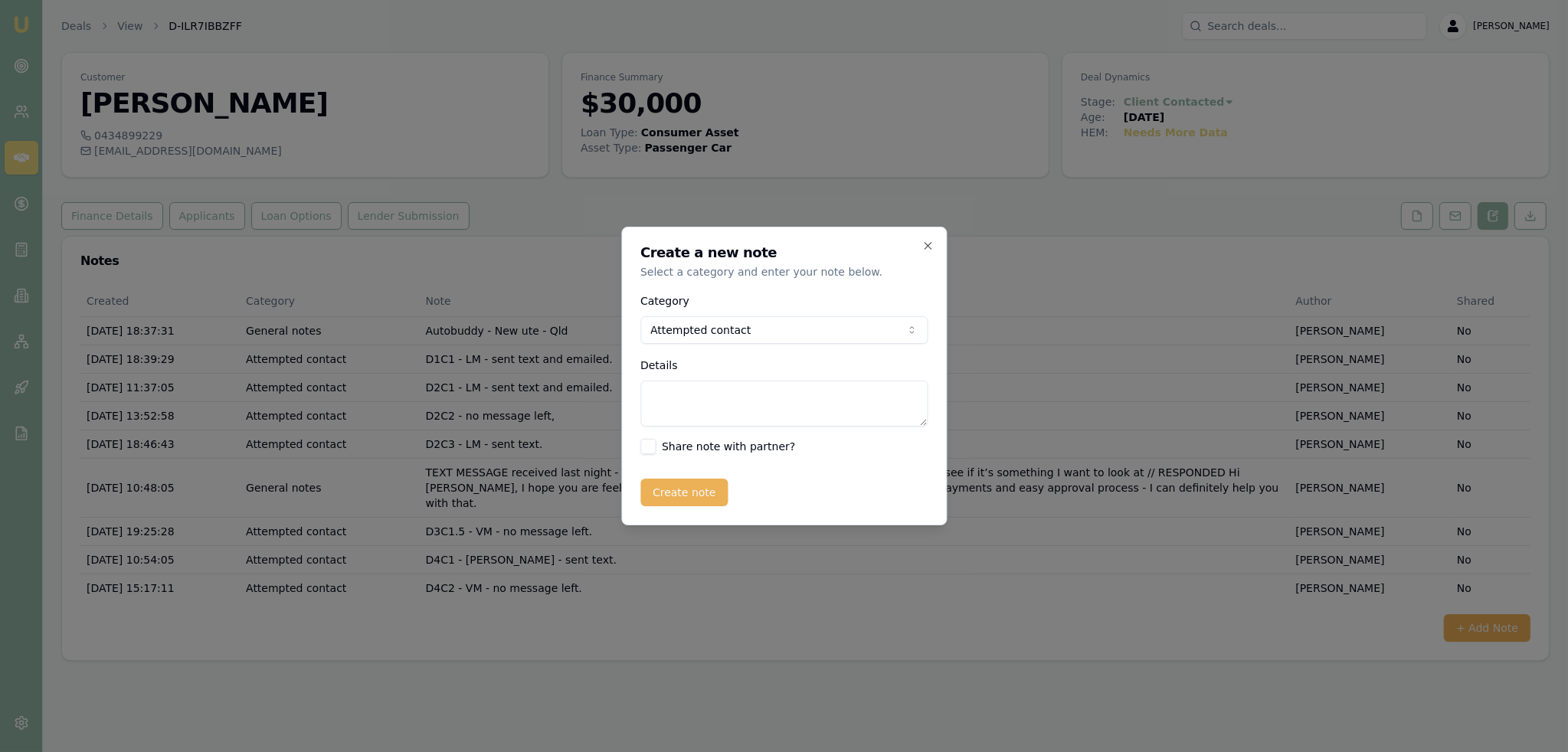
click at [741, 408] on textarea "Details" at bounding box center [784, 403] width 288 height 46
type textarea "D5C1 - LM - sent text - CLOSING LEAD - no contact."
click at [684, 490] on button "Create note" at bounding box center [684, 492] width 88 height 27
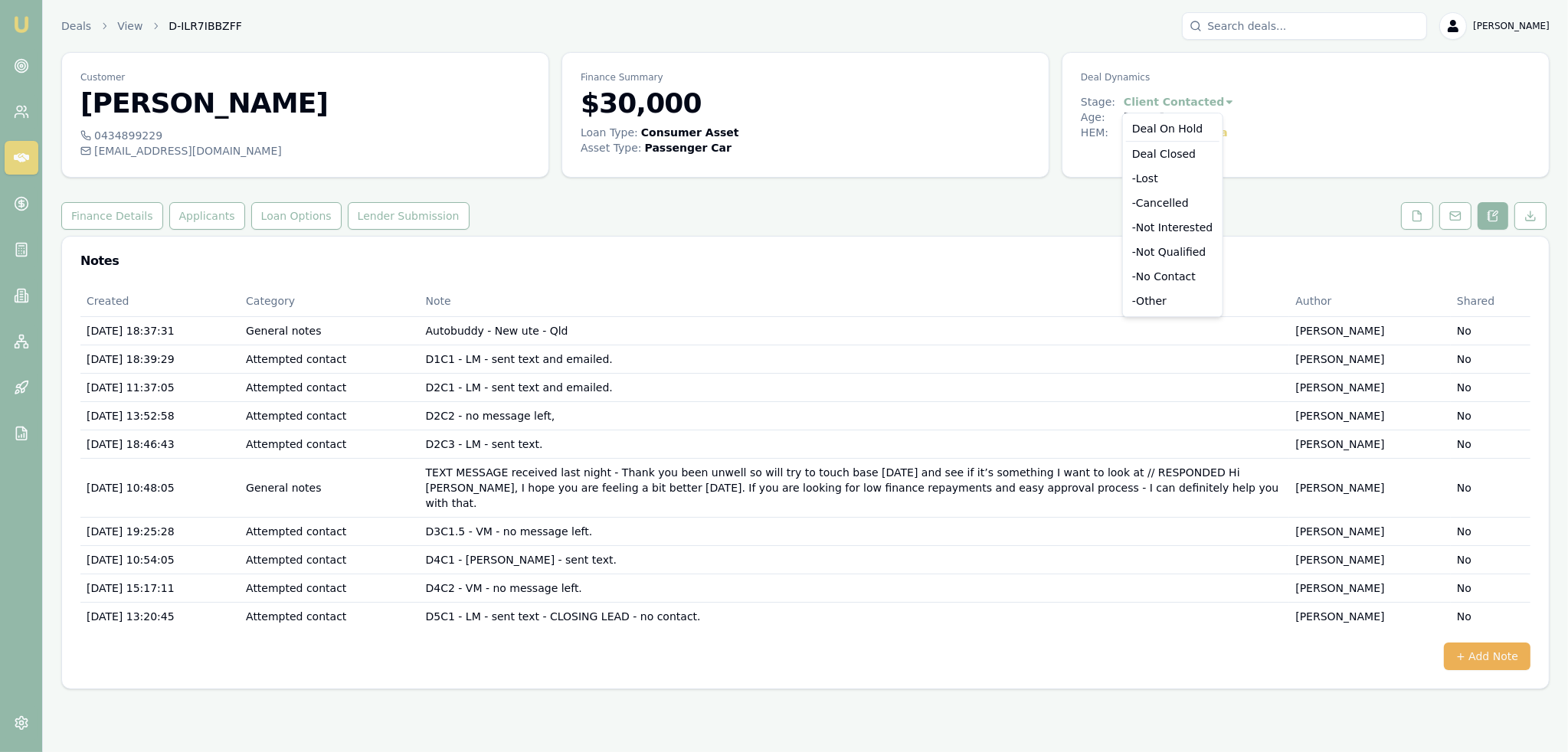
click at [1217, 101] on html "Emu Broker Deals View D-ILR7IBBZFF Robyn Adams Toggle Menu Customer Darryl Cune…" at bounding box center [784, 376] width 1568 height 752
click at [1154, 272] on div "- No Contact" at bounding box center [1173, 276] width 93 height 24
drag, startPoint x: 19, startPoint y: 19, endPoint x: 70, endPoint y: 6, distance: 52.6
click at [19, 19] on img at bounding box center [21, 24] width 19 height 19
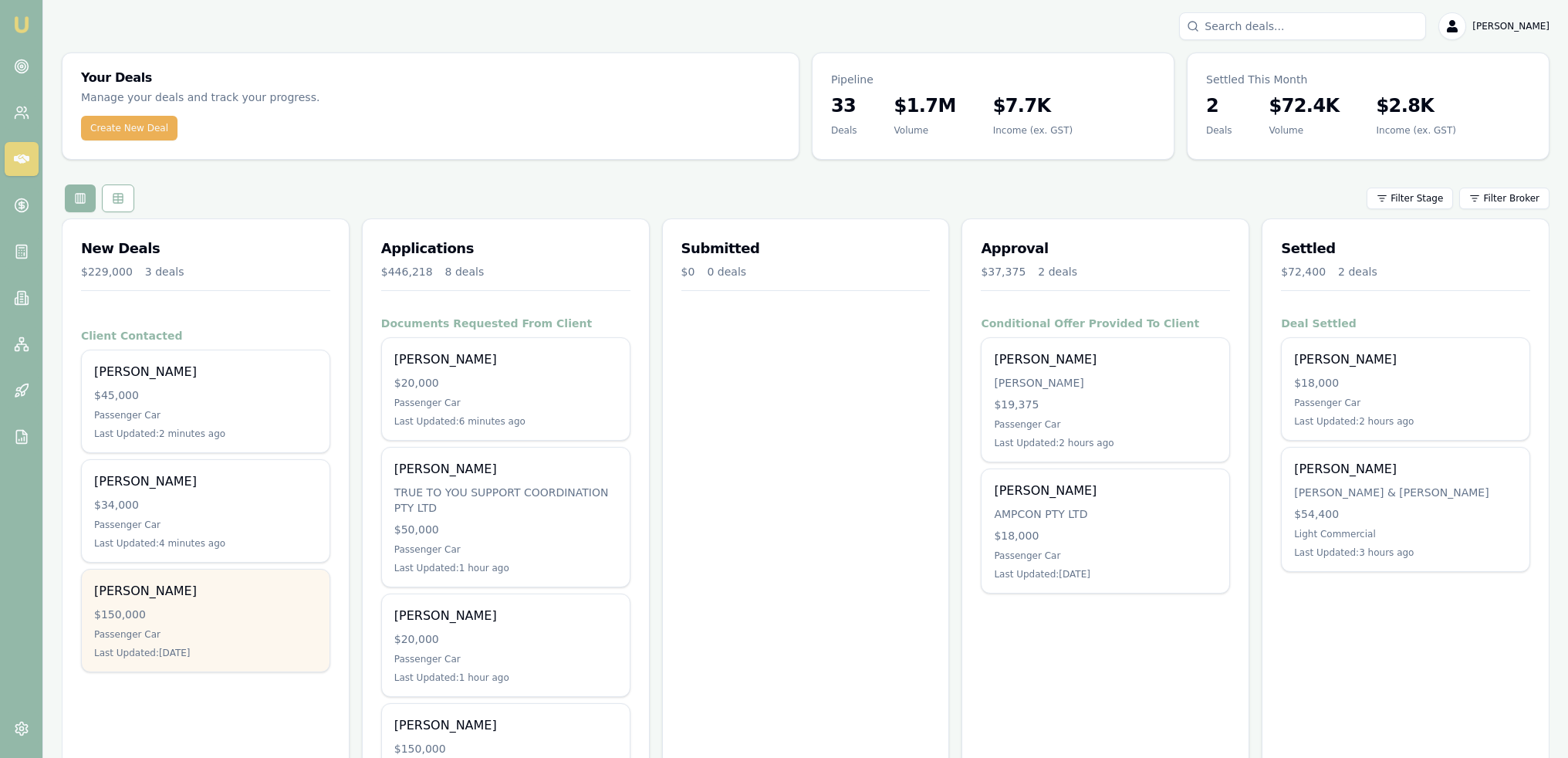
click at [207, 601] on div "Jim Grey $150,000 Passenger Car Last Updated: 2 days ago" at bounding box center [205, 621] width 248 height 102
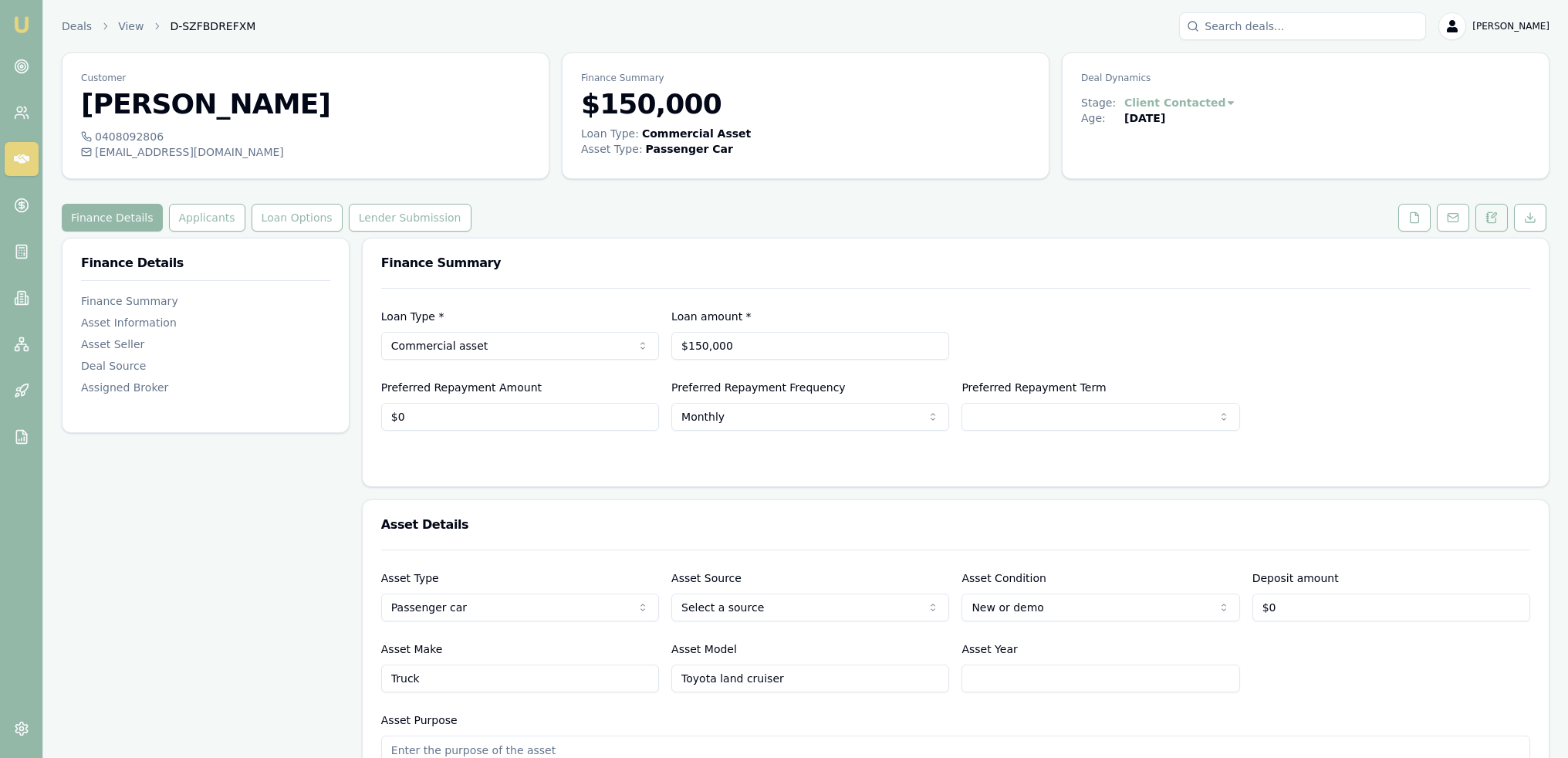
click at [1492, 212] on icon at bounding box center [1492, 217] width 8 height 10
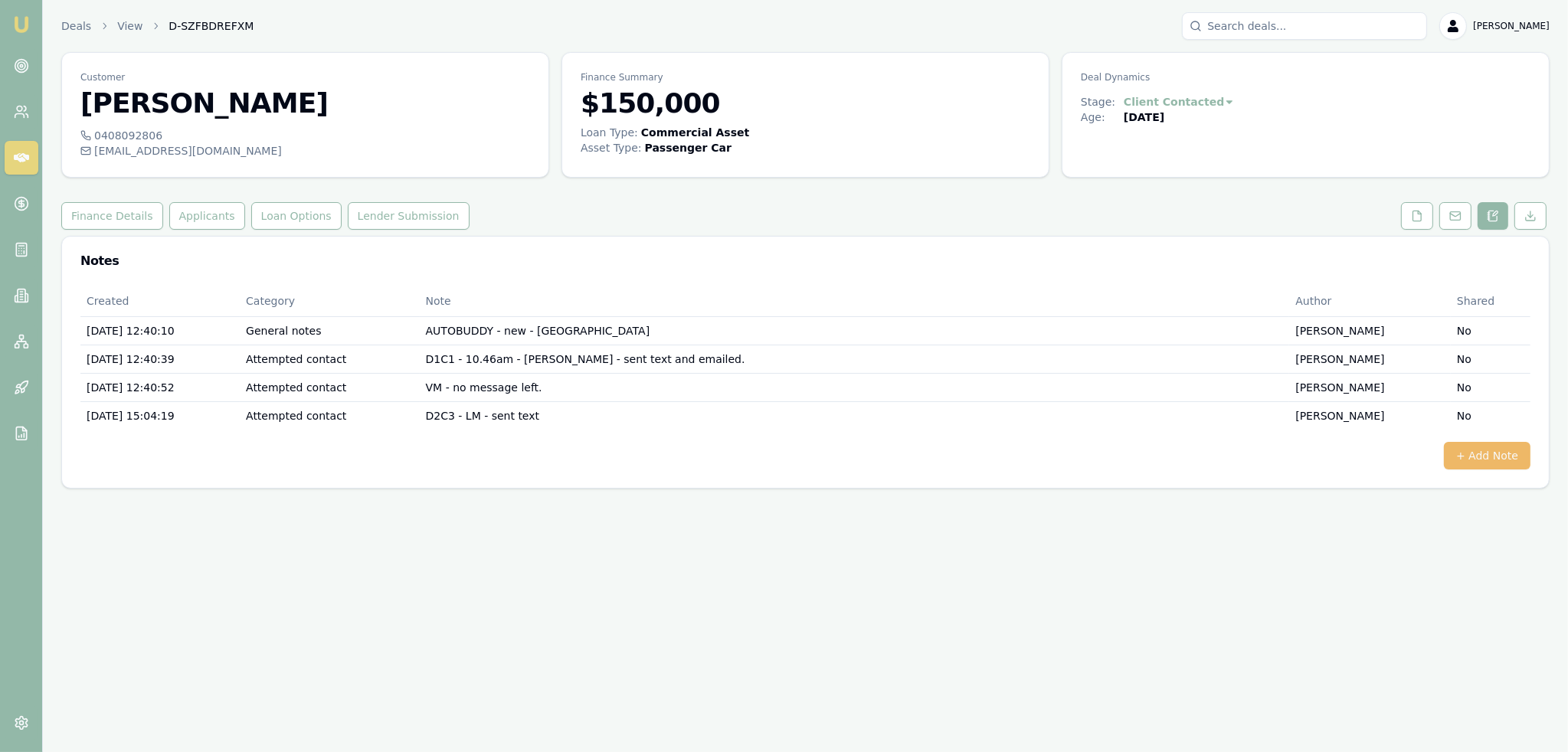
click at [1504, 464] on button "+ Add Note" at bounding box center [1486, 456] width 86 height 27
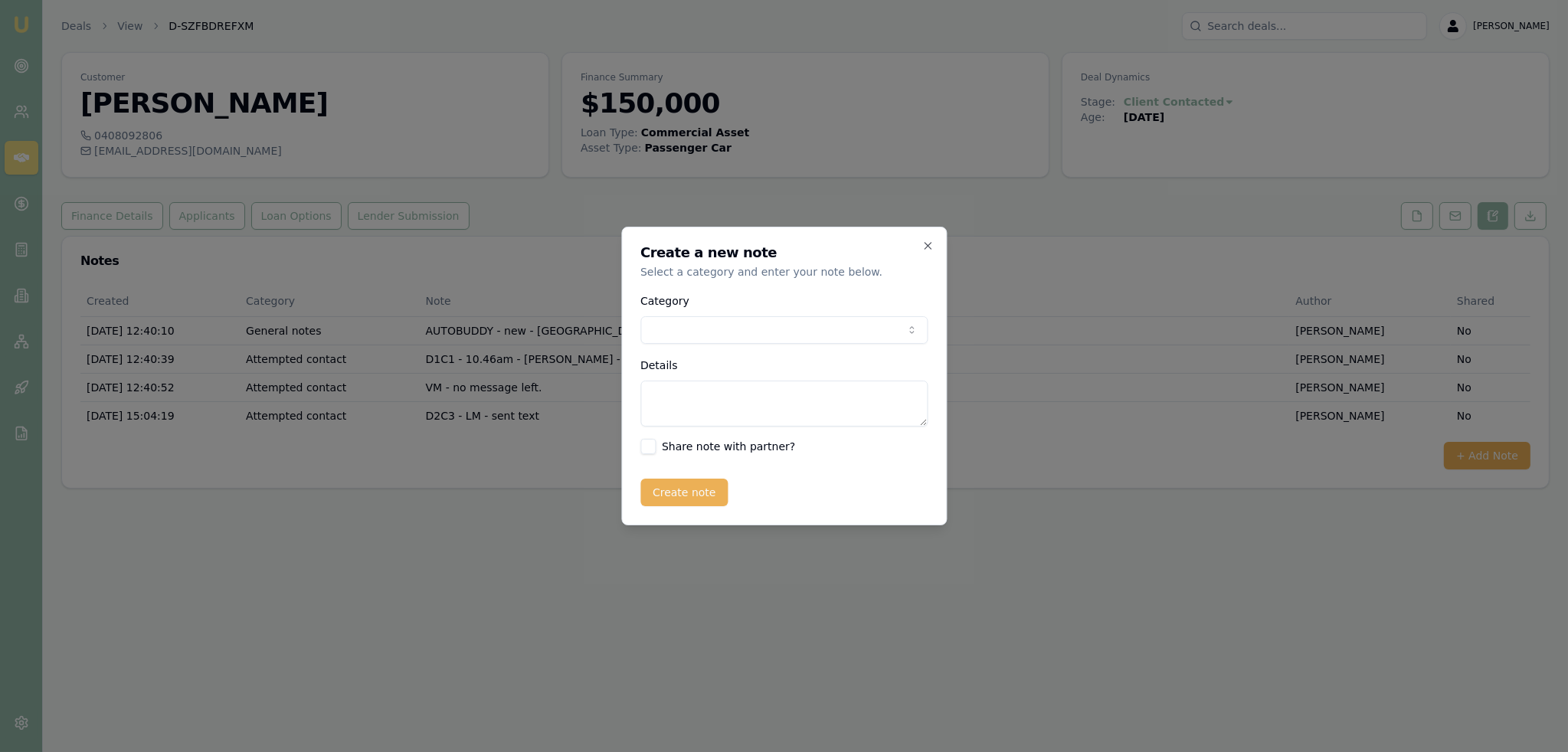
click at [692, 320] on body "Emu Broker Deals View D-SZFBDREFXM [PERSON_NAME] Toggle Menu Customer [PERSON_N…" at bounding box center [784, 376] width 1568 height 752
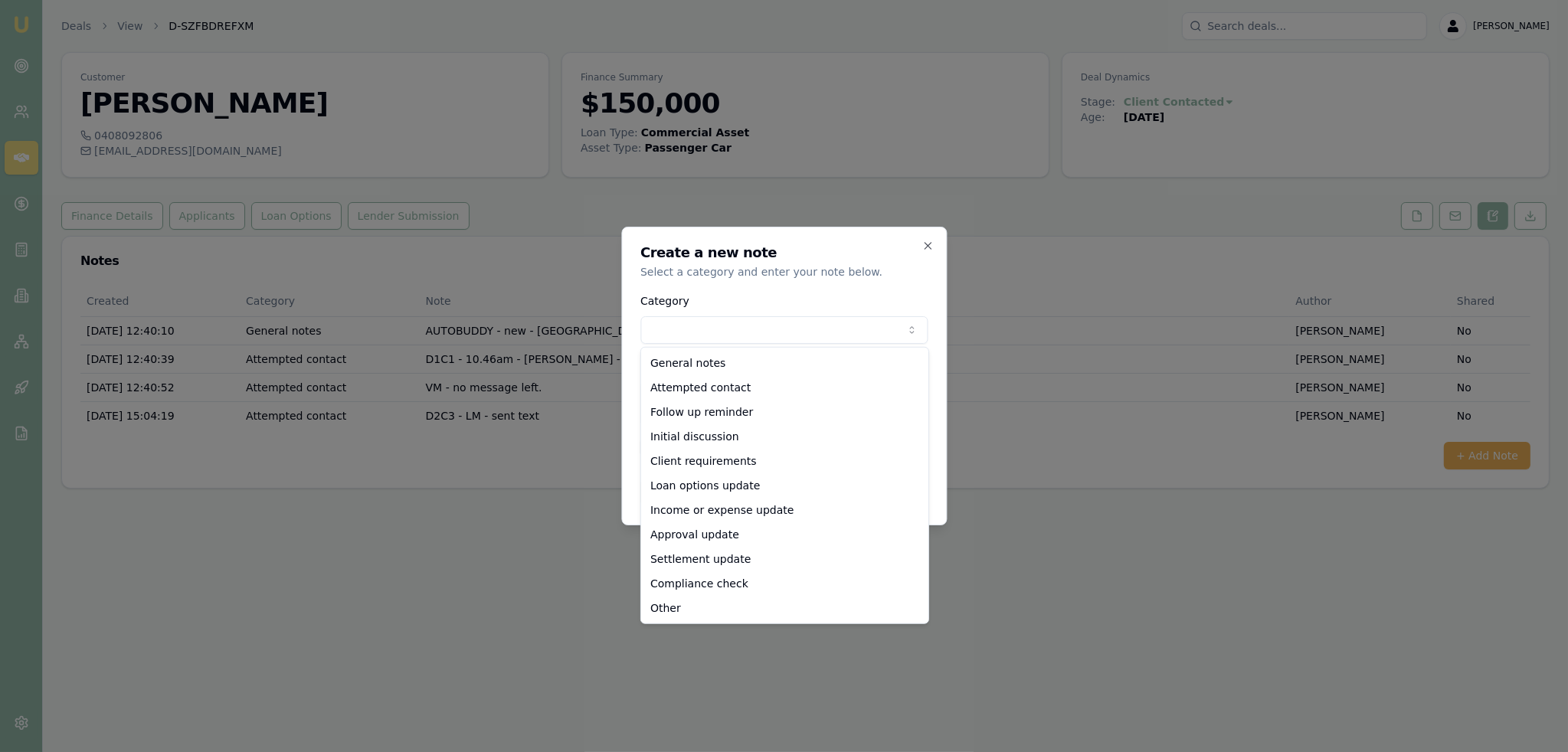
select select "ATTEMPTED_CONTACT"
drag, startPoint x: 698, startPoint y: 380, endPoint x: 708, endPoint y: 411, distance: 32.6
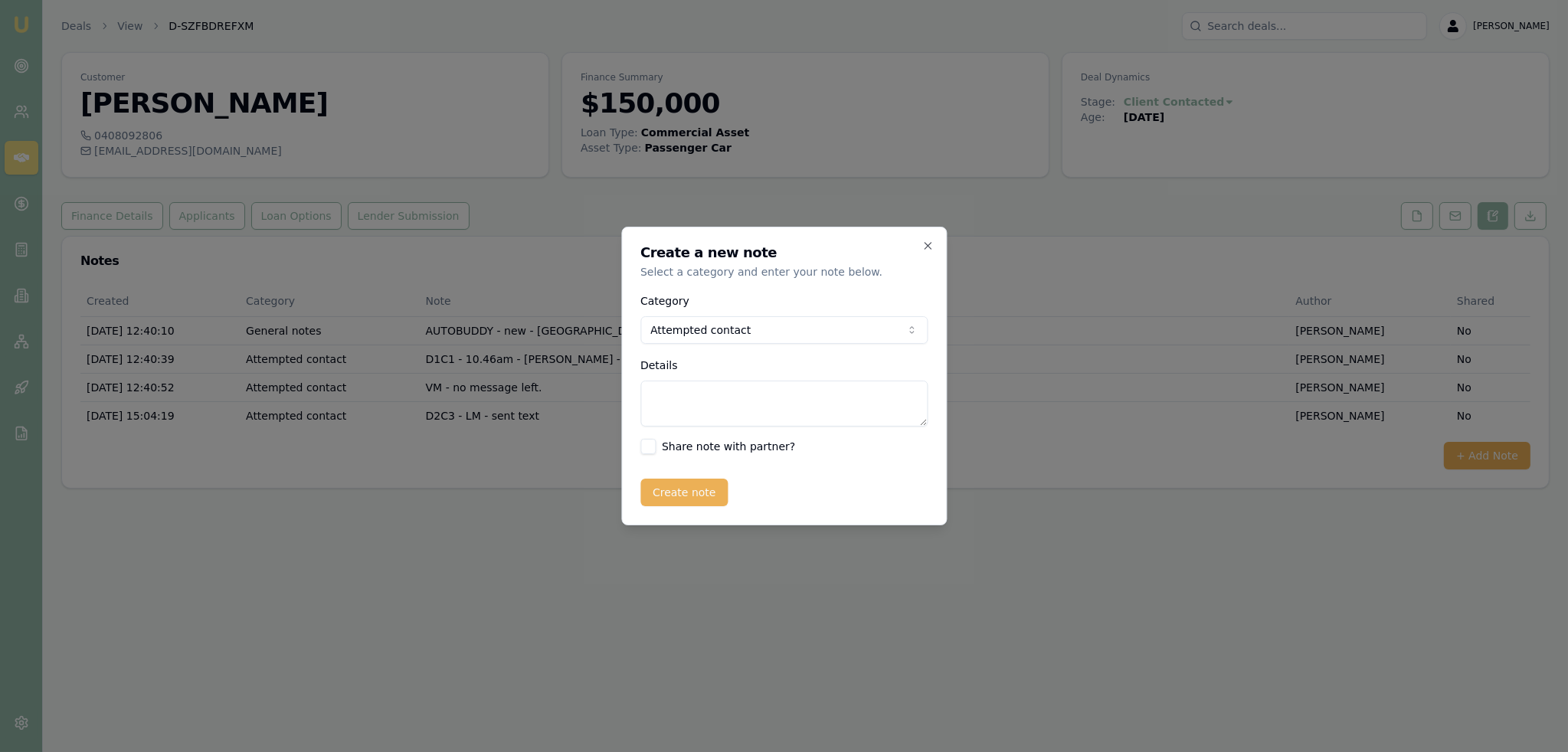
click at [713, 416] on textarea "Details" at bounding box center [784, 403] width 288 height 46
click at [727, 395] on textarea "D2C1 - [PERSON_NAME] - sent text and emailed." at bounding box center [784, 403] width 288 height 46
drag, startPoint x: 689, startPoint y: 388, endPoint x: 727, endPoint y: 390, distance: 38.1
click at [727, 390] on textarea "D2C1 - [PERSON_NAME] - sent text and emailed." at bounding box center [784, 403] width 288 height 46
type textarea "D2C1 - no message can be left - sent text and emailed."
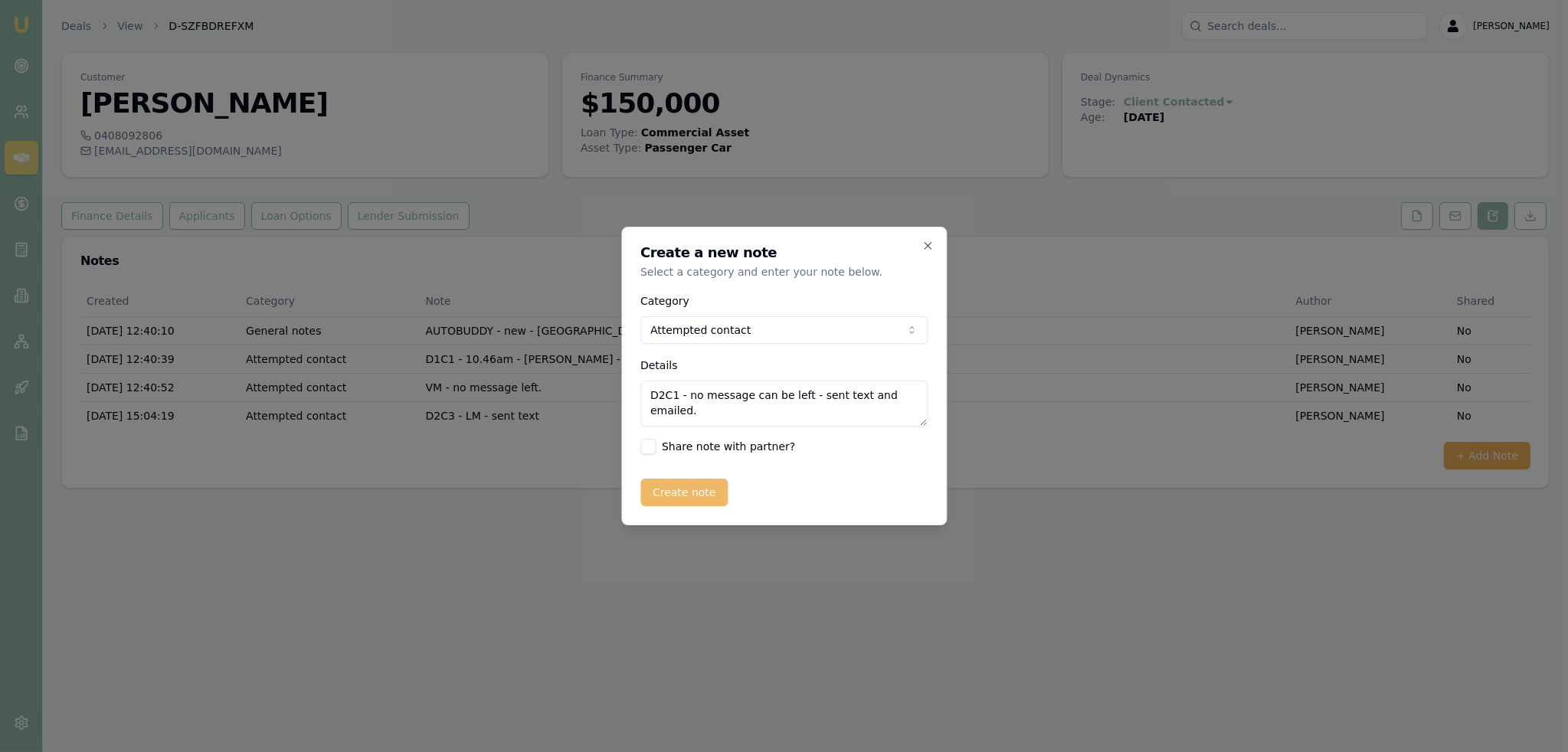
click at [696, 492] on button "Create note" at bounding box center [684, 492] width 88 height 27
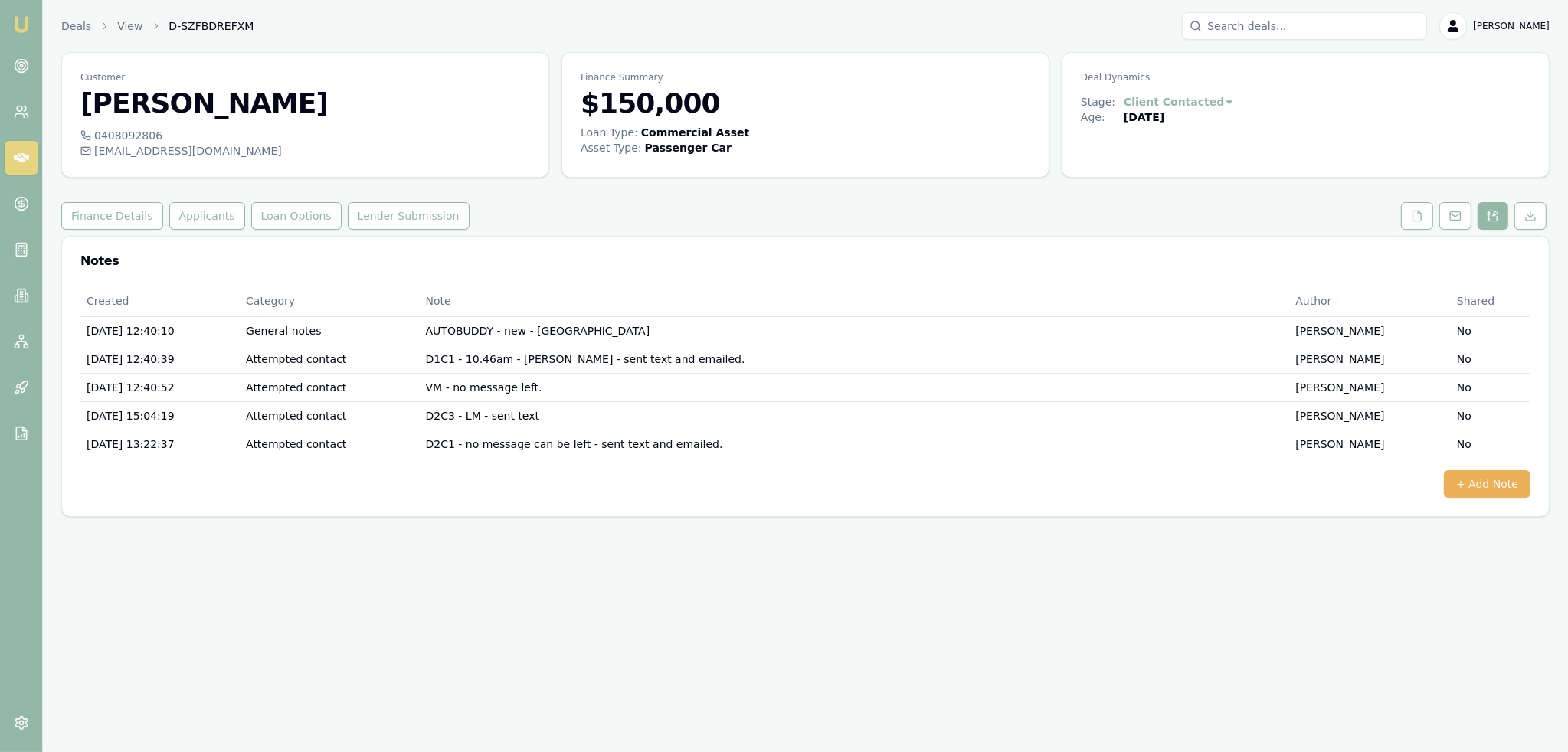
click at [21, 20] on img at bounding box center [21, 24] width 19 height 19
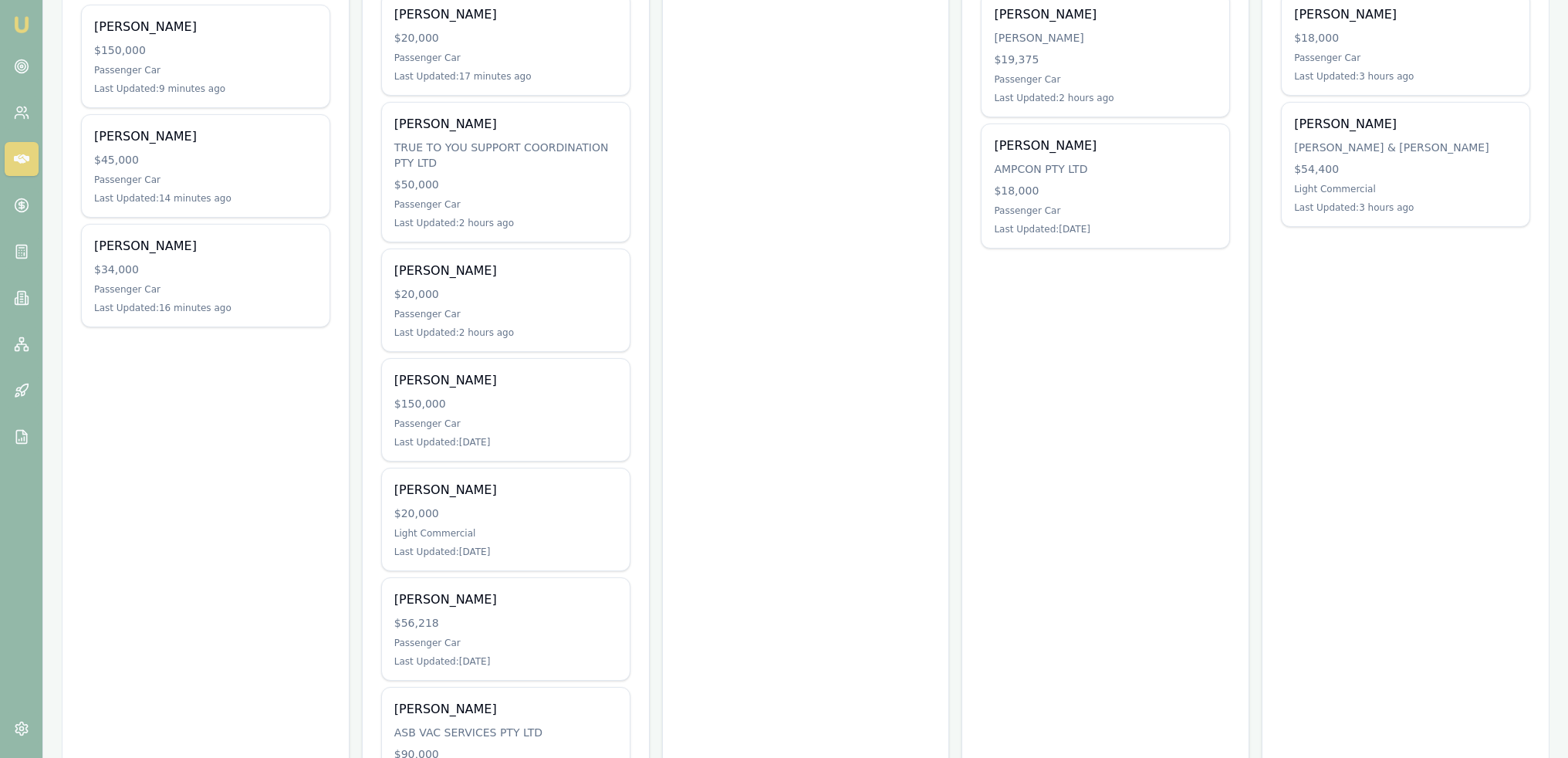
scroll to position [136, 0]
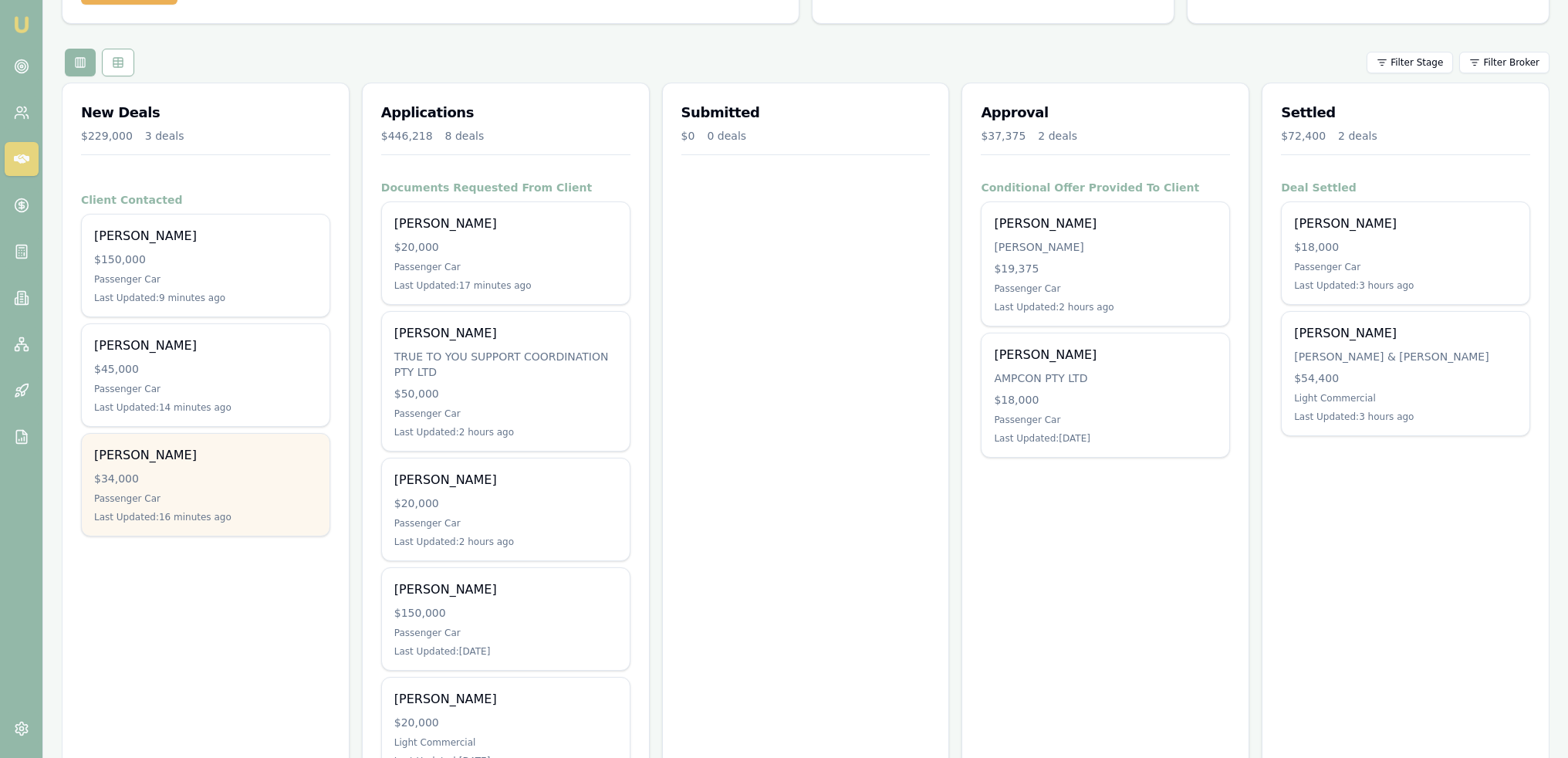
click at [152, 493] on div "Passenger Car" at bounding box center [205, 498] width 223 height 12
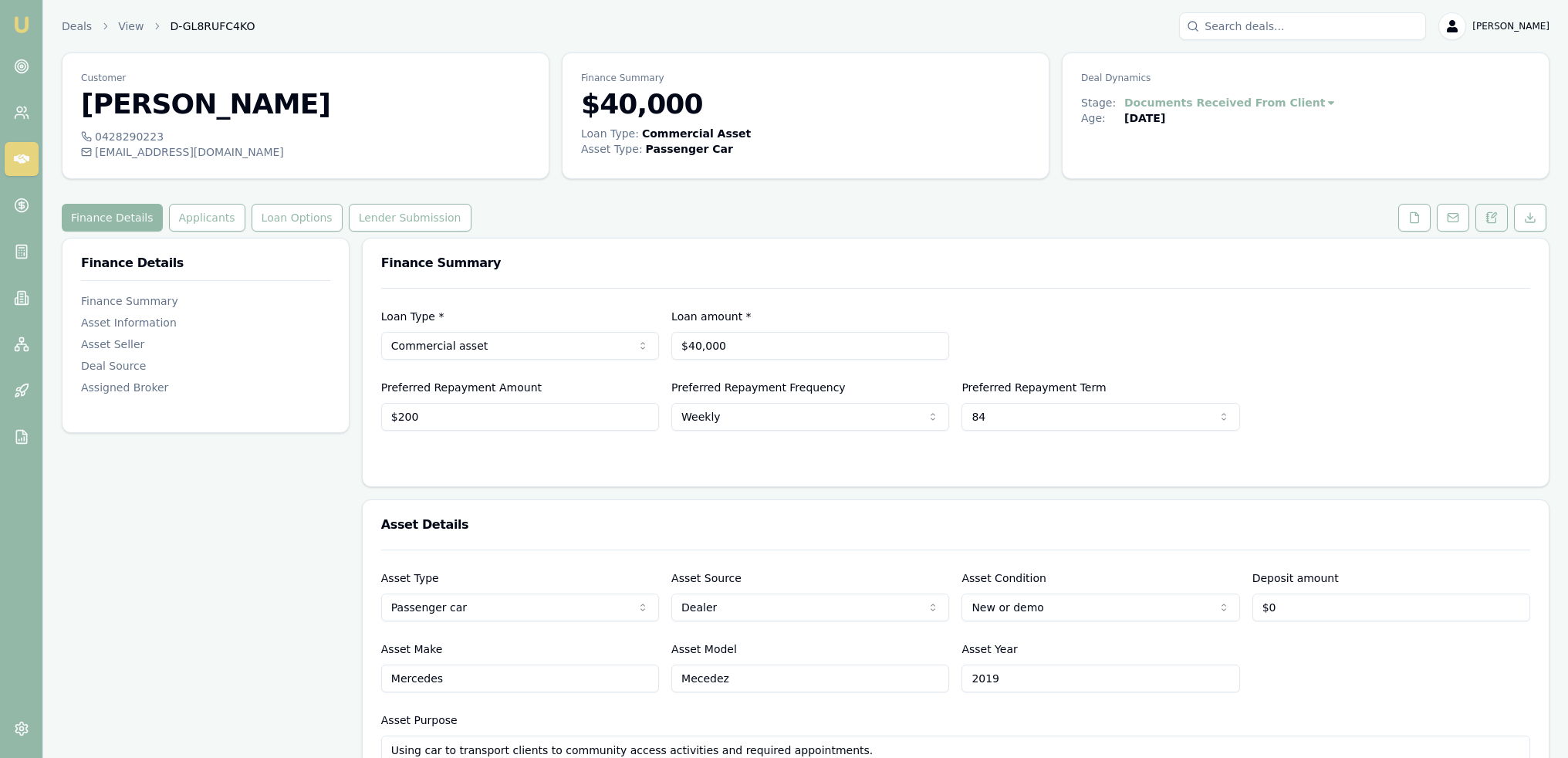
click at [1492, 212] on icon at bounding box center [1491, 217] width 12 height 12
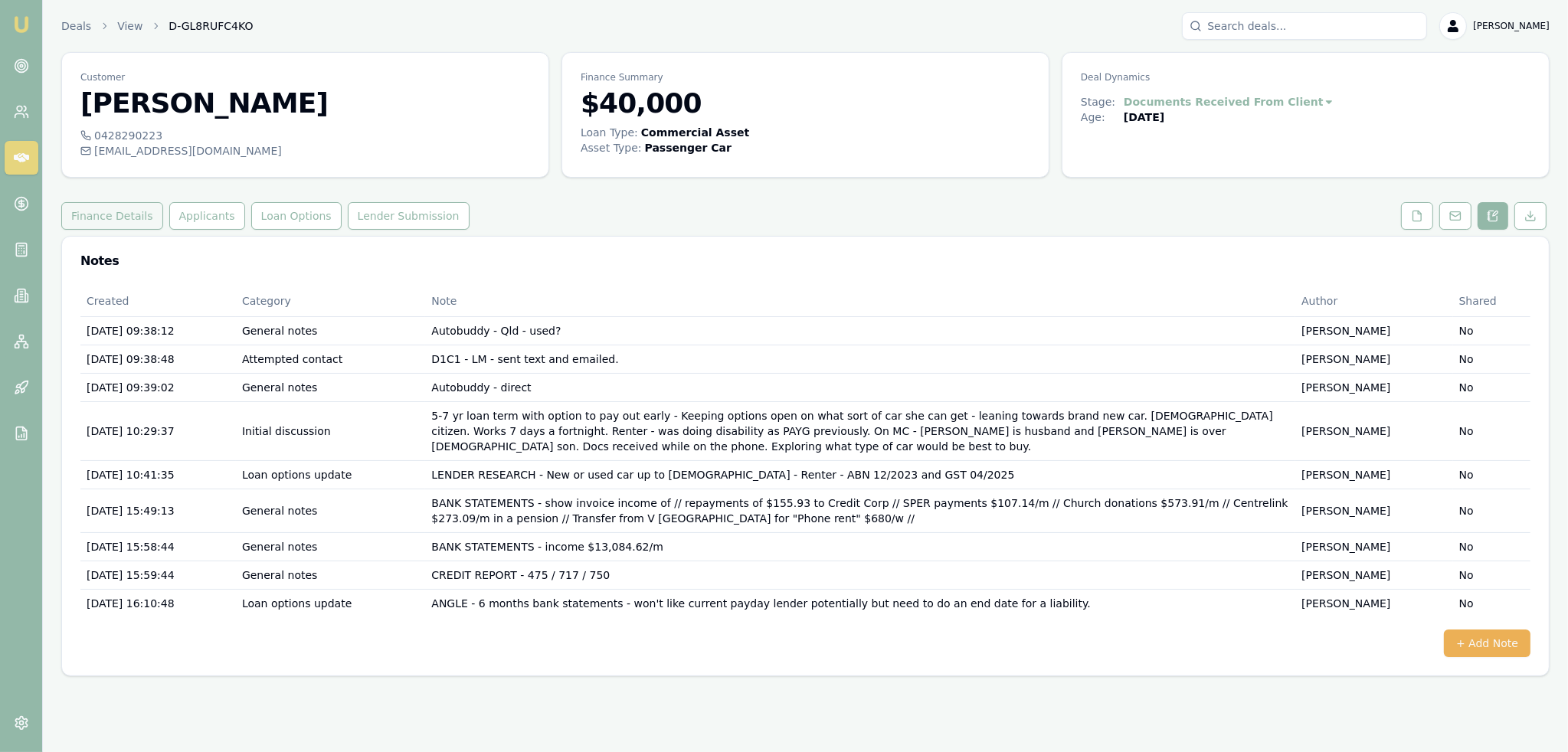
click at [108, 220] on button "Finance Details" at bounding box center [112, 216] width 101 height 27
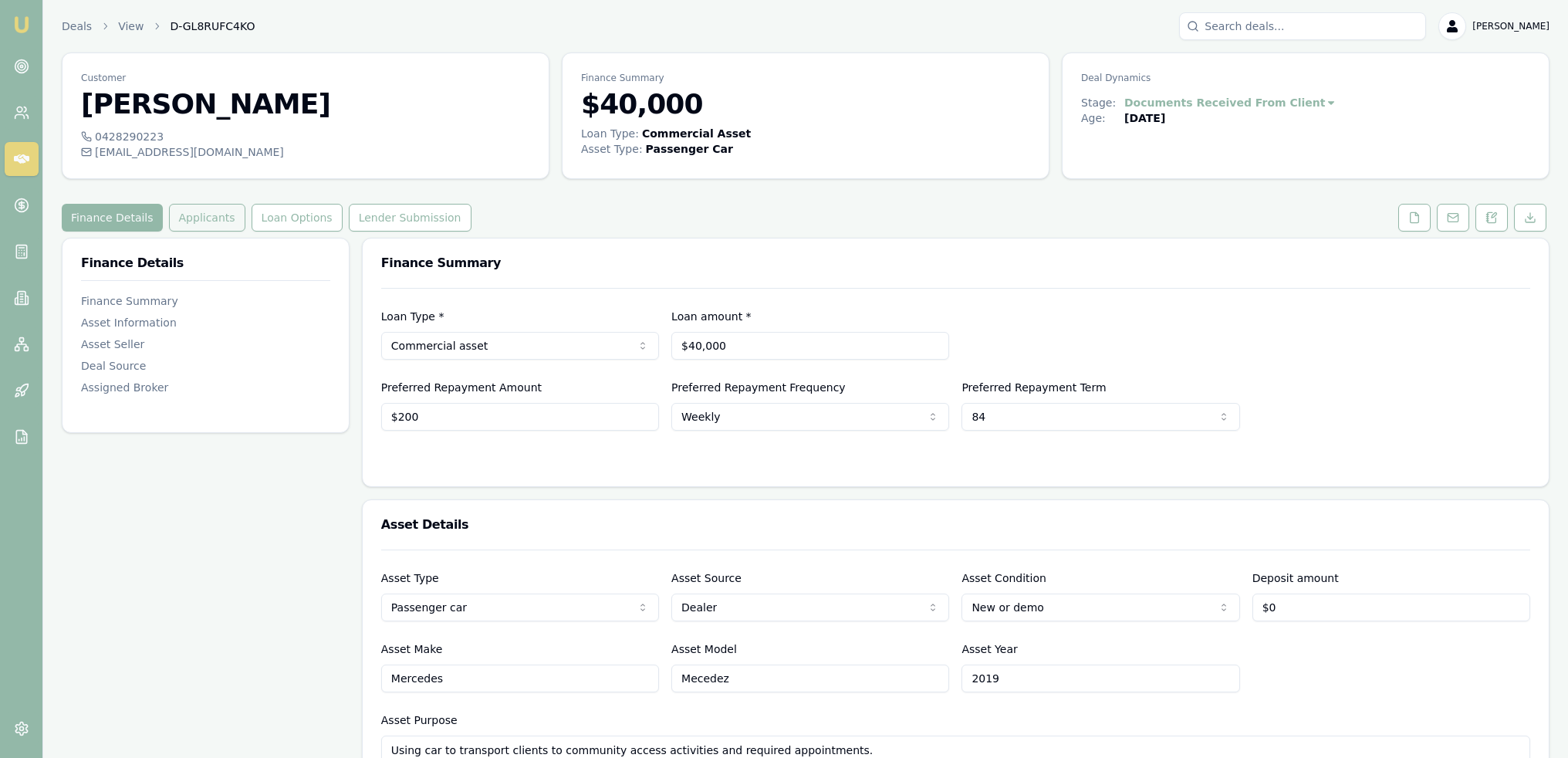
click at [208, 217] on button "Applicants" at bounding box center [207, 217] width 76 height 28
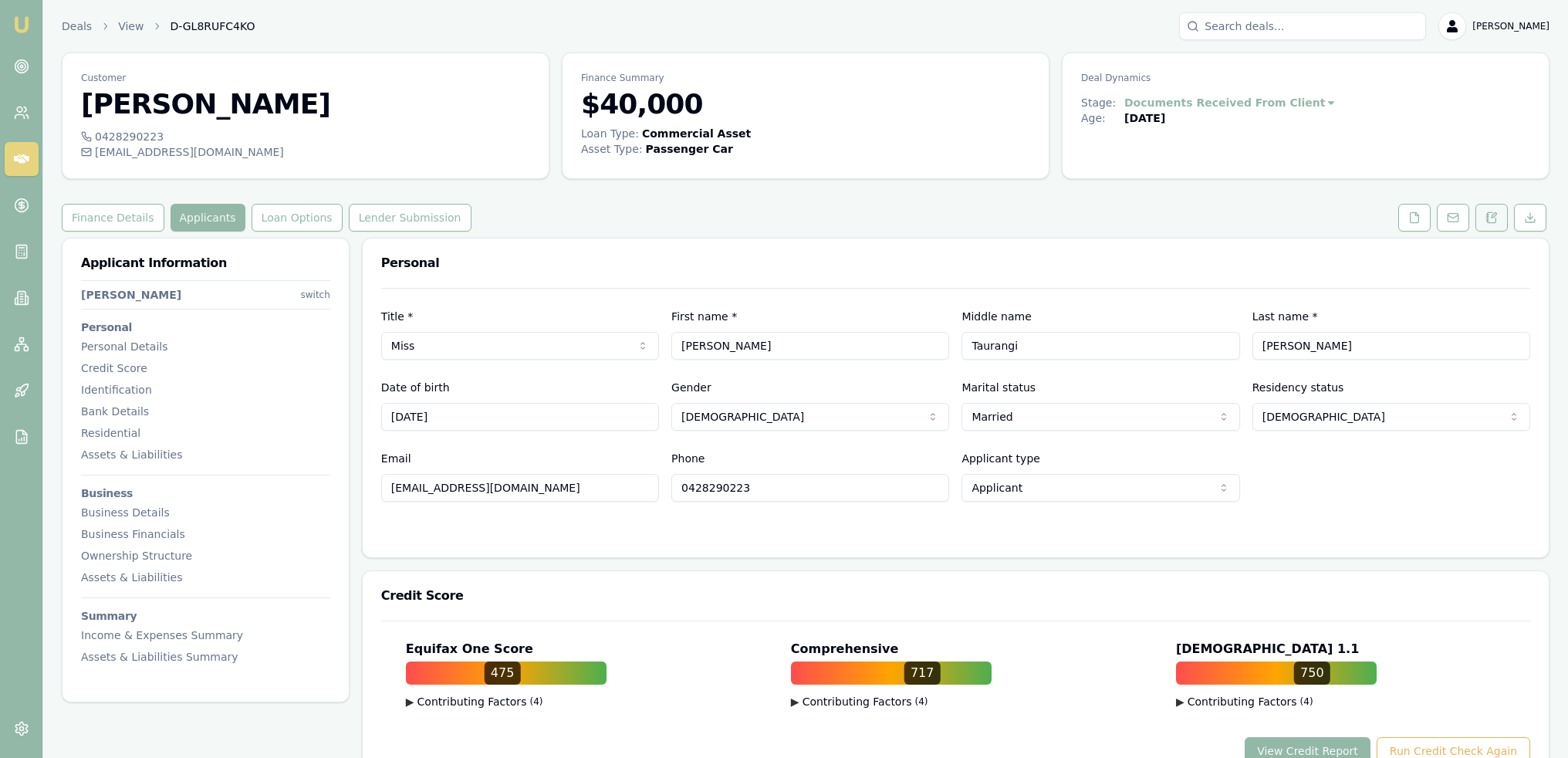
click at [1484, 217] on button at bounding box center [1492, 217] width 32 height 28
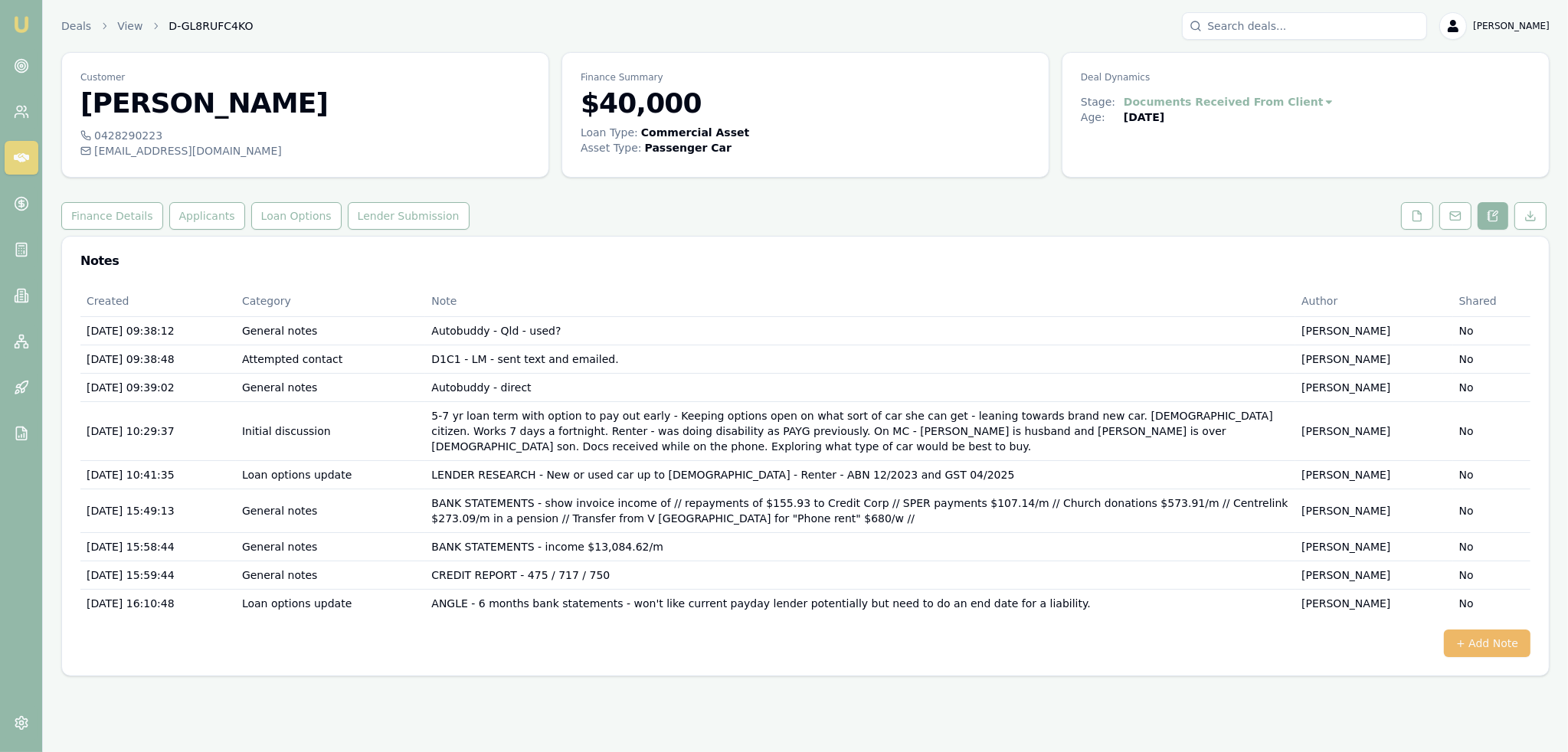
click at [1504, 630] on button "+ Add Note" at bounding box center [1486, 643] width 86 height 27
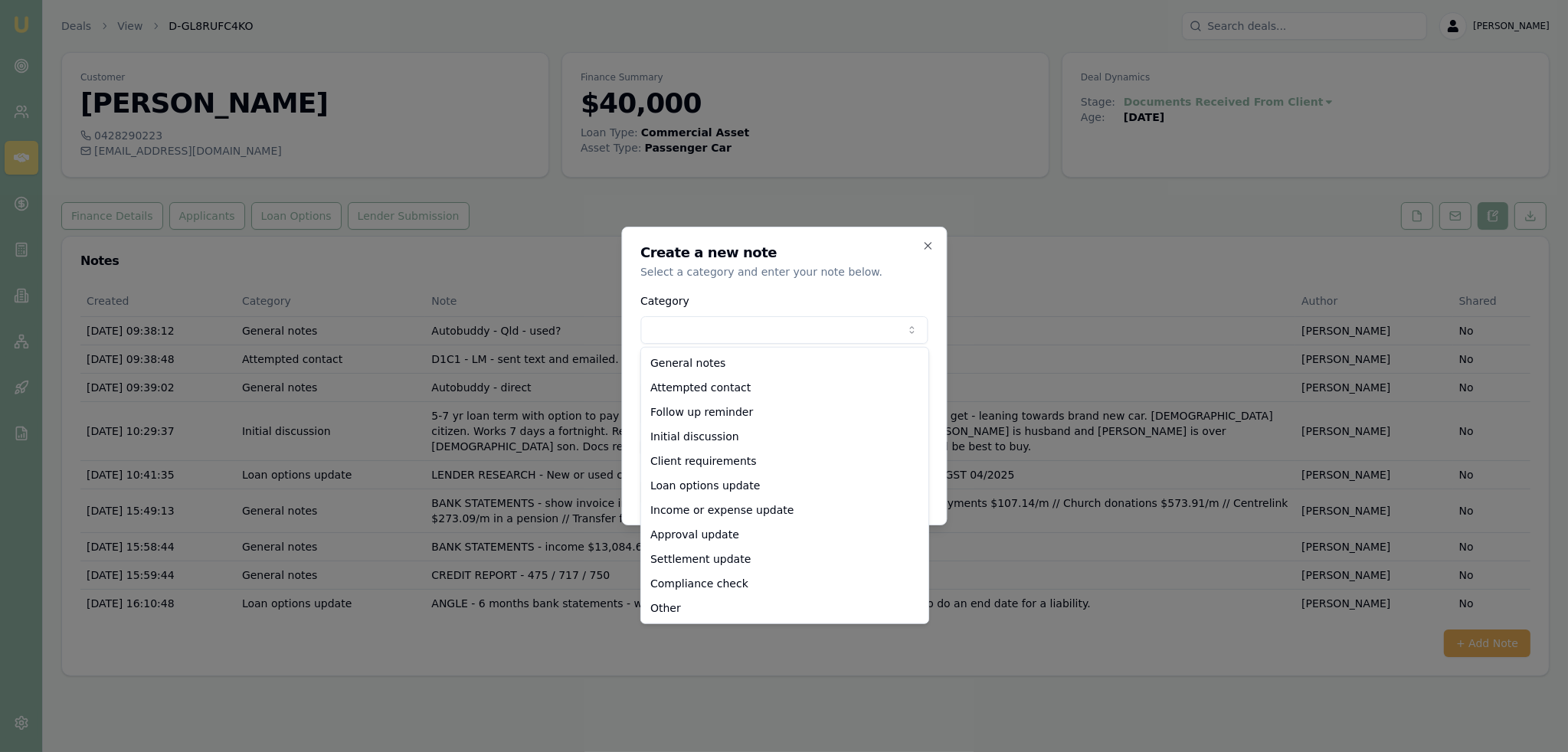
click at [732, 329] on body "Emu Broker Deals View D-GL8RUFC4KO Robyn Adams Toggle Menu Customer Annabelle I…" at bounding box center [784, 376] width 1568 height 752
select select "LOAN_OPTIONS_UPDATE"
drag, startPoint x: 715, startPoint y: 477, endPoint x: 708, endPoint y: 467, distance: 12.2
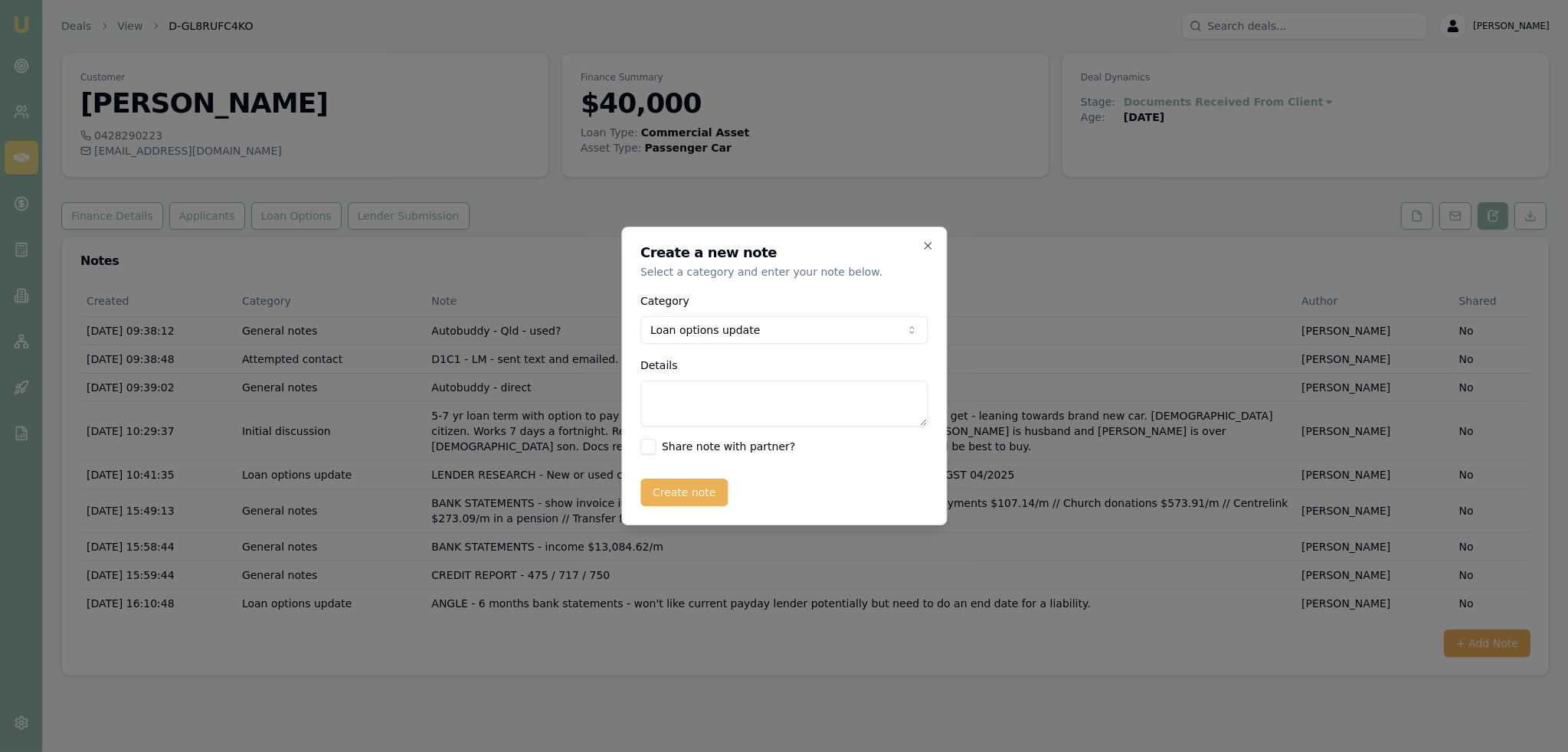
click at [705, 403] on textarea "Details" at bounding box center [784, 403] width 288 height 46
type textarea "PLENTI -"
drag, startPoint x: 925, startPoint y: 245, endPoint x: 904, endPoint y: 345, distance: 102.2
click at [925, 245] on icon "button" at bounding box center [927, 246] width 12 height 12
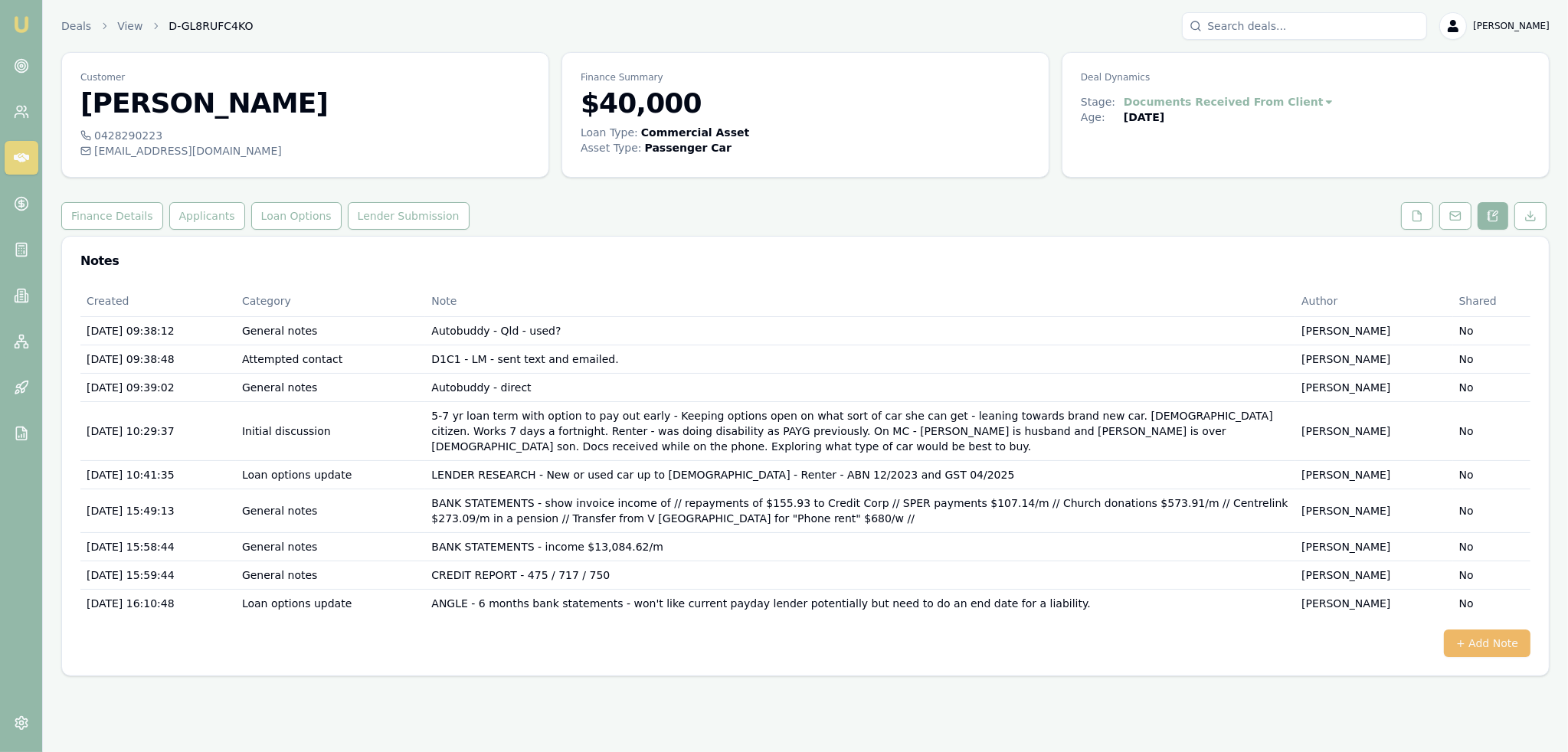
click at [1484, 630] on button "+ Add Note" at bounding box center [1486, 643] width 86 height 27
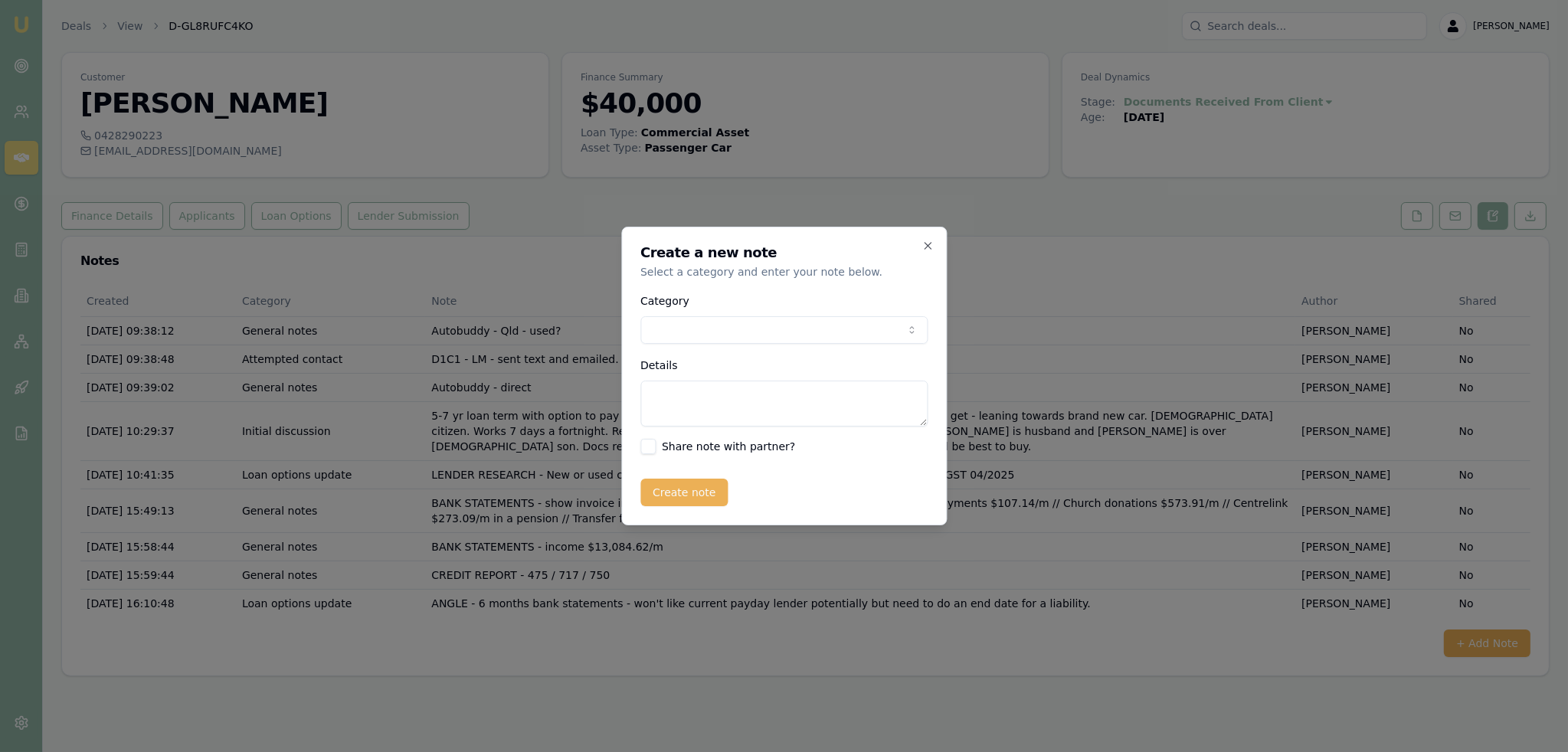
click at [772, 328] on body "Emu Broker Deals View D-GL8RUFC4KO Robyn Adams Toggle Menu Customer Annabelle I…" at bounding box center [784, 376] width 1568 height 752
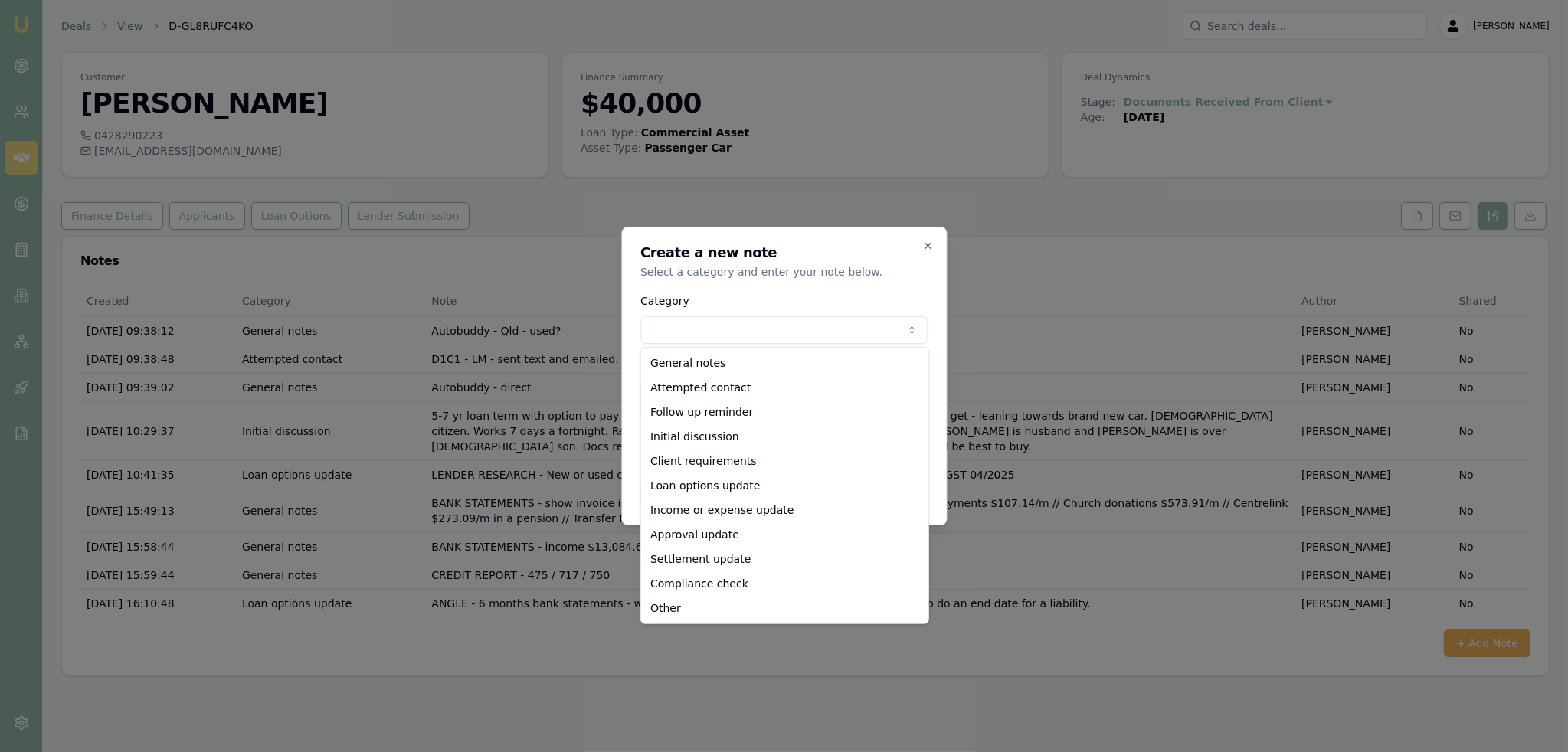
select select "LOAN_OPTIONS_UPDATE"
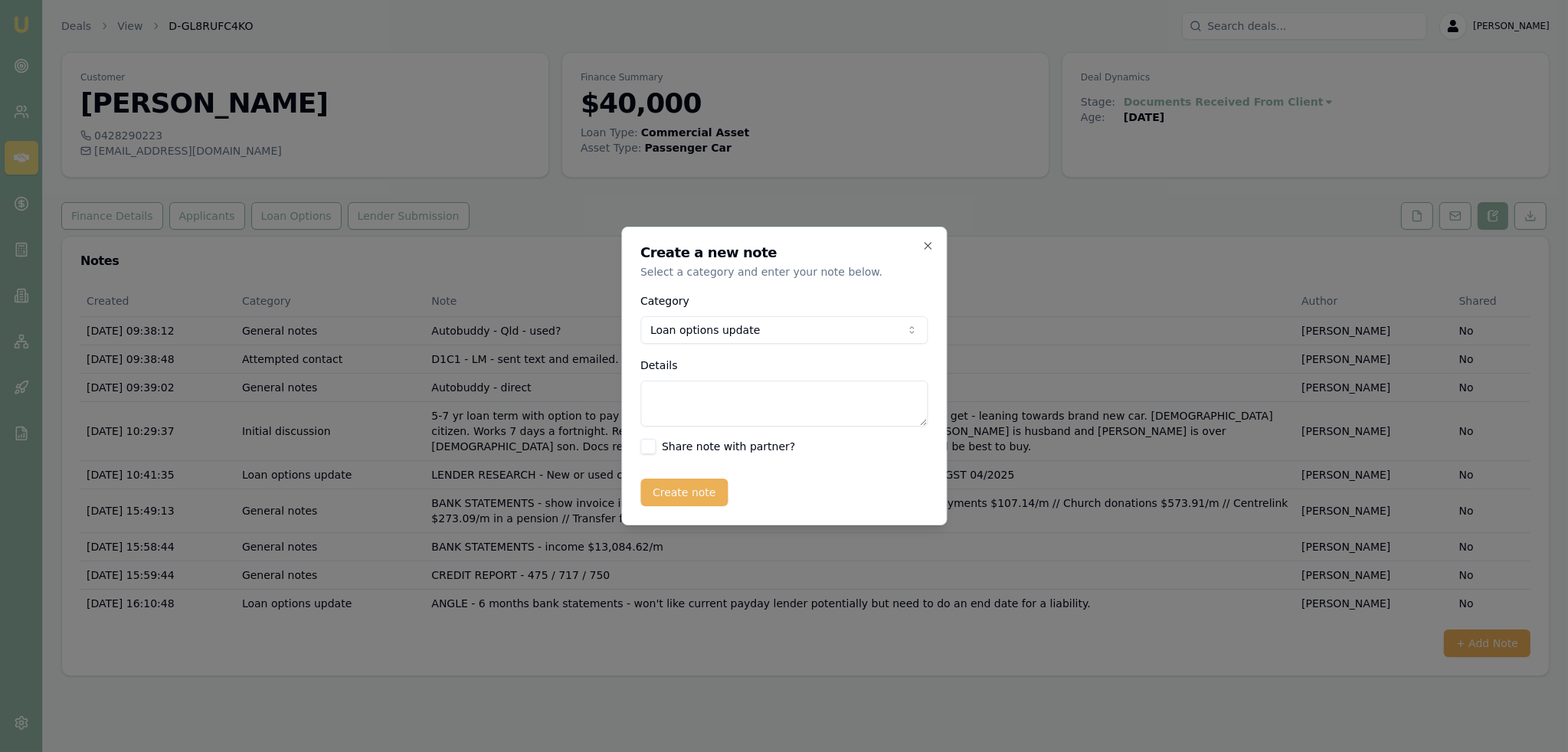
click at [741, 407] on textarea "Details" at bounding box center [784, 403] width 288 height 46
type textarea "PLENTI - active payday makes this a knockout."
click at [685, 485] on button "Create note" at bounding box center [684, 492] width 88 height 27
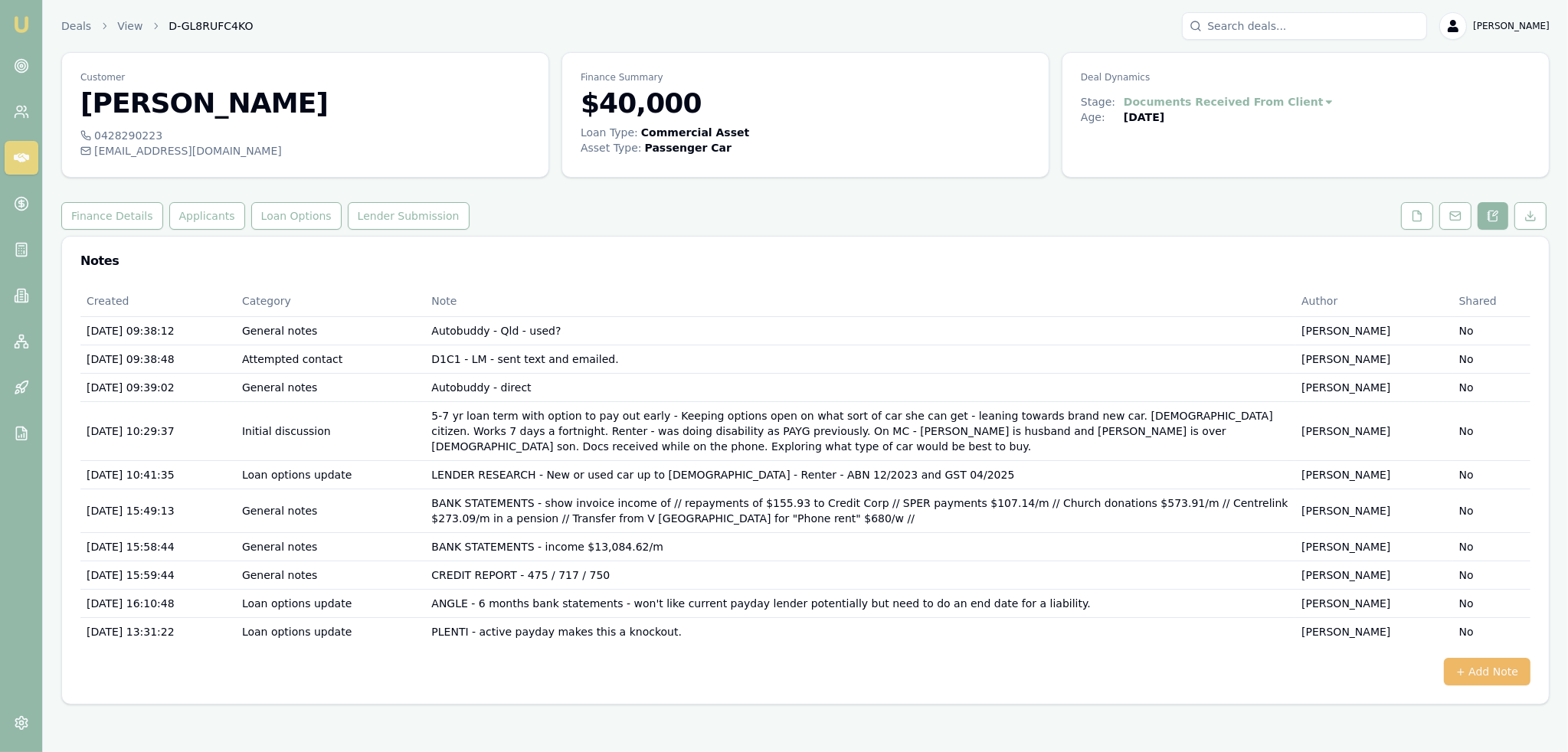
click at [1505, 658] on button "+ Add Note" at bounding box center [1486, 671] width 86 height 27
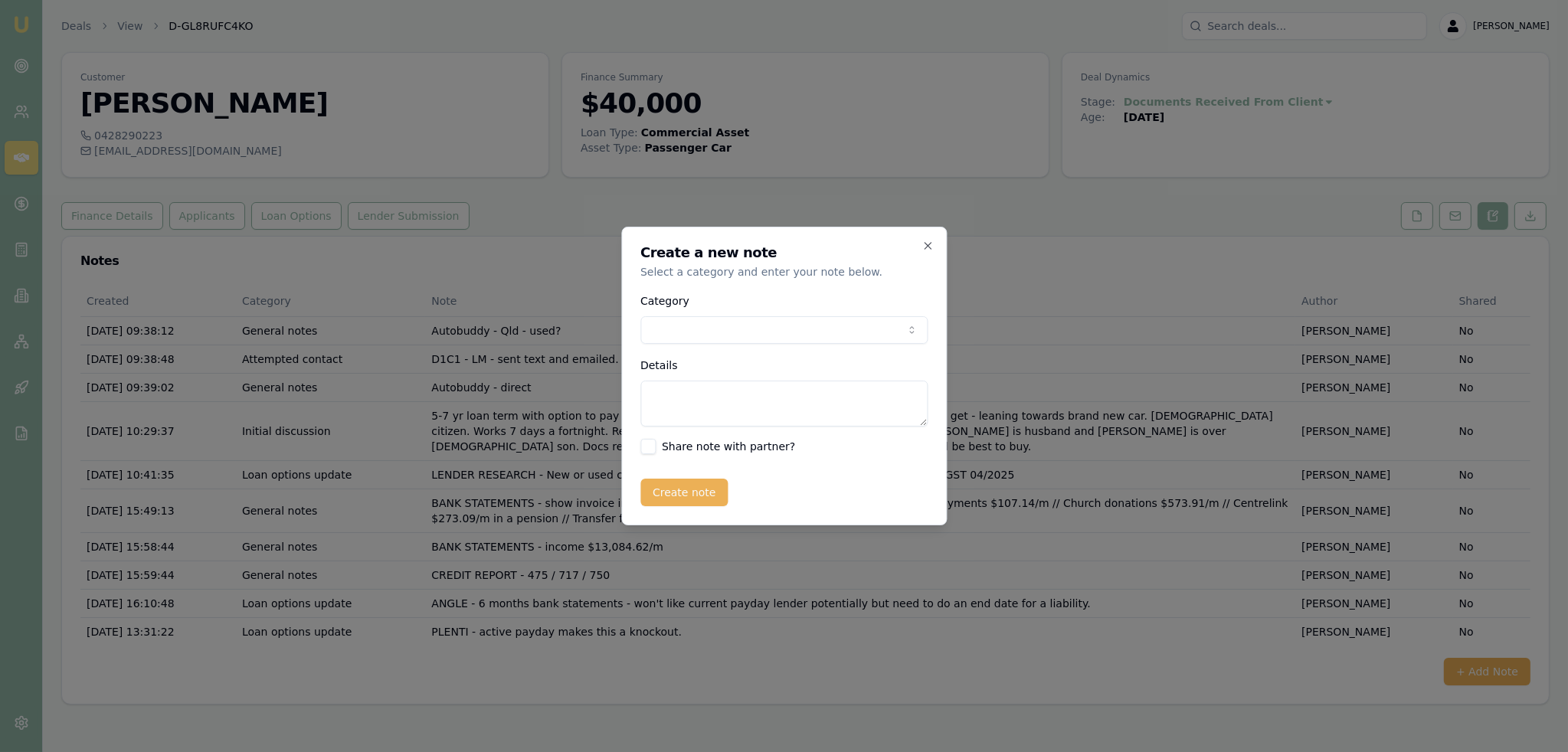
click at [720, 327] on body "Emu Broker Deals View D-GL8RUFC4KO Robyn Adams Toggle Menu Customer Annabelle I…" at bounding box center [784, 376] width 1568 height 752
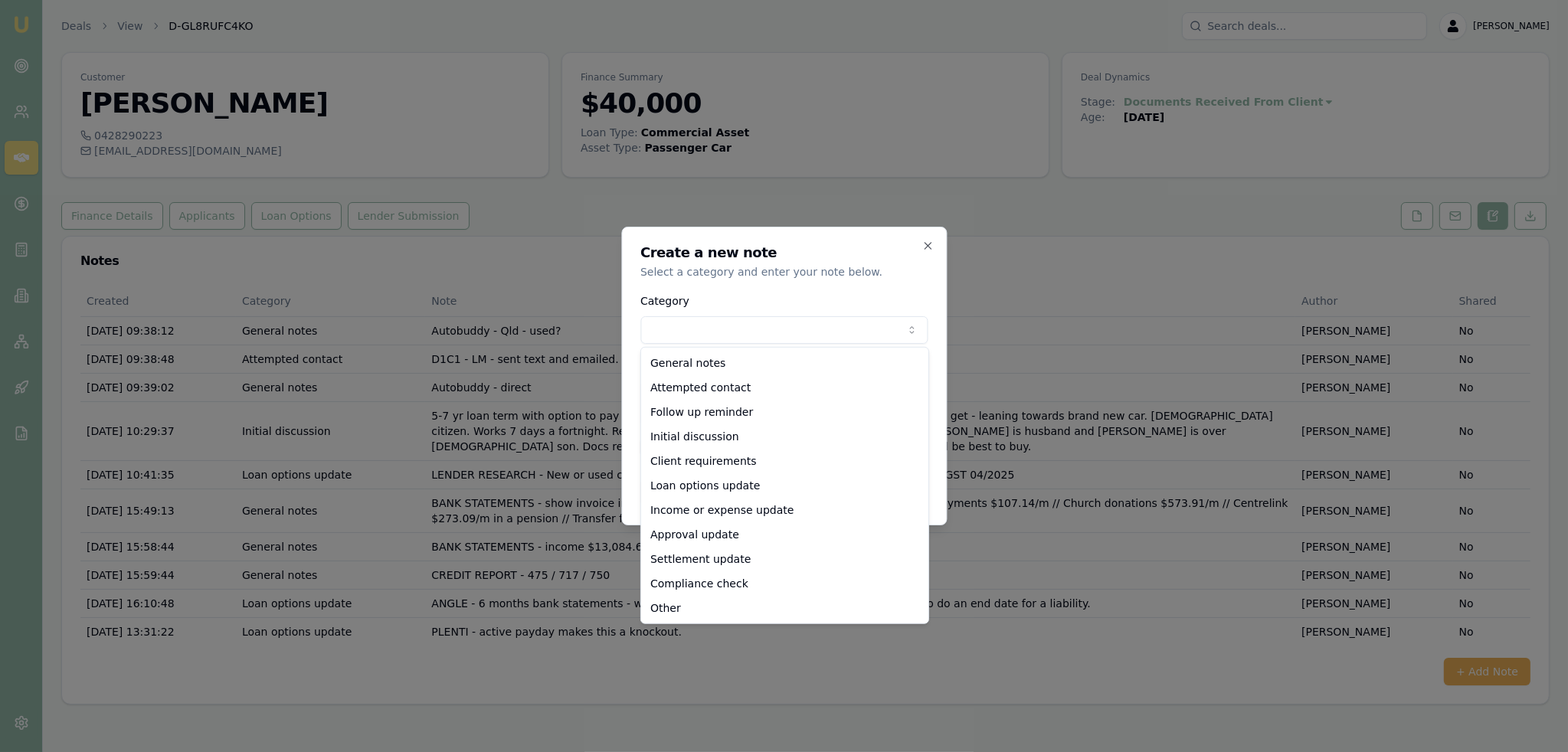
select select "LOAN_OPTIONS_UPDATE"
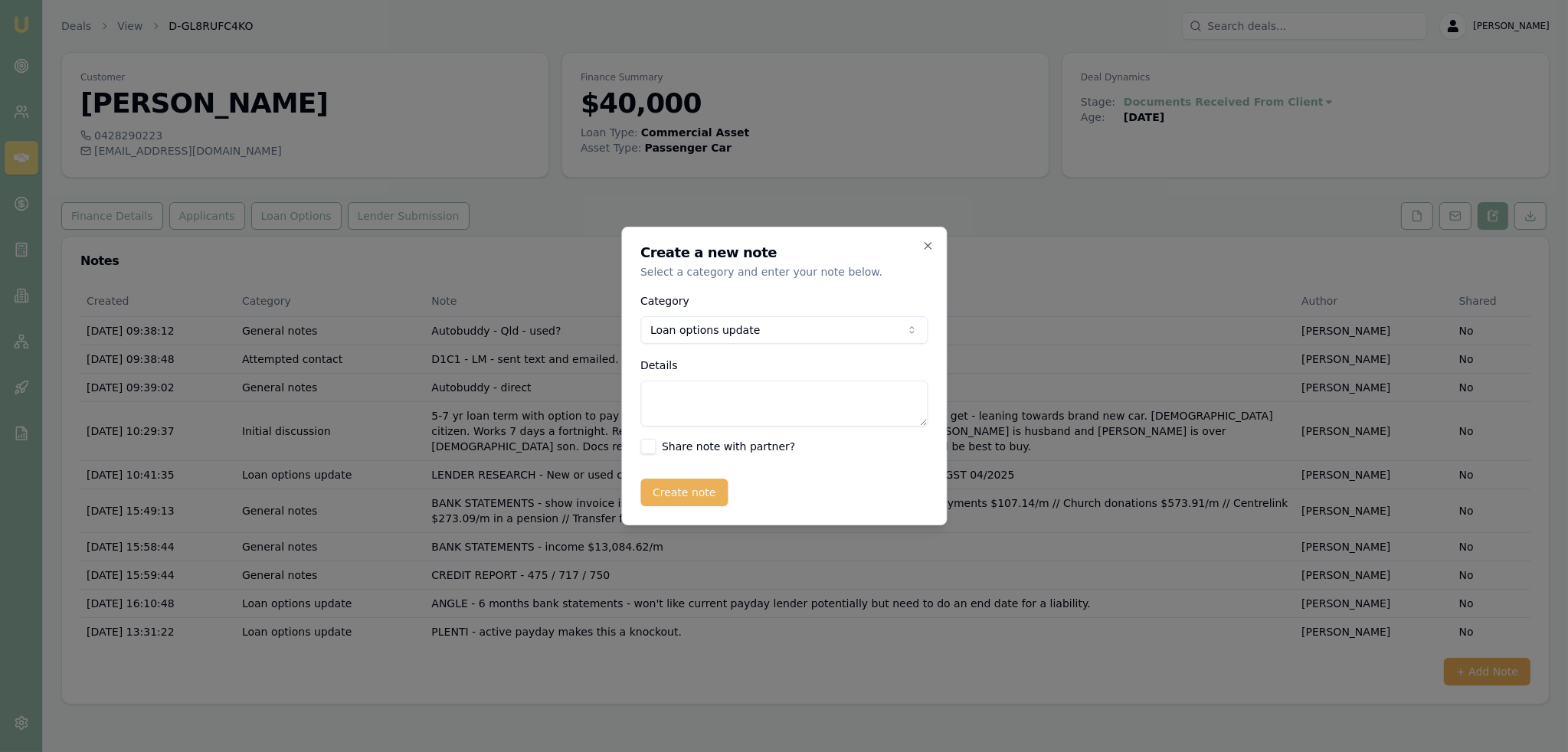
click at [710, 399] on textarea "Details" at bounding box center [784, 403] width 288 height 46
click at [689, 395] on textarea "DYNA - ABN not going long enough for GST under 12 months. out" at bounding box center [784, 403] width 288 height 46
type textarea "DYNA - OUT - ABN not going long enough for GST under 12 months. out"
click at [702, 492] on button "Create note" at bounding box center [684, 492] width 88 height 27
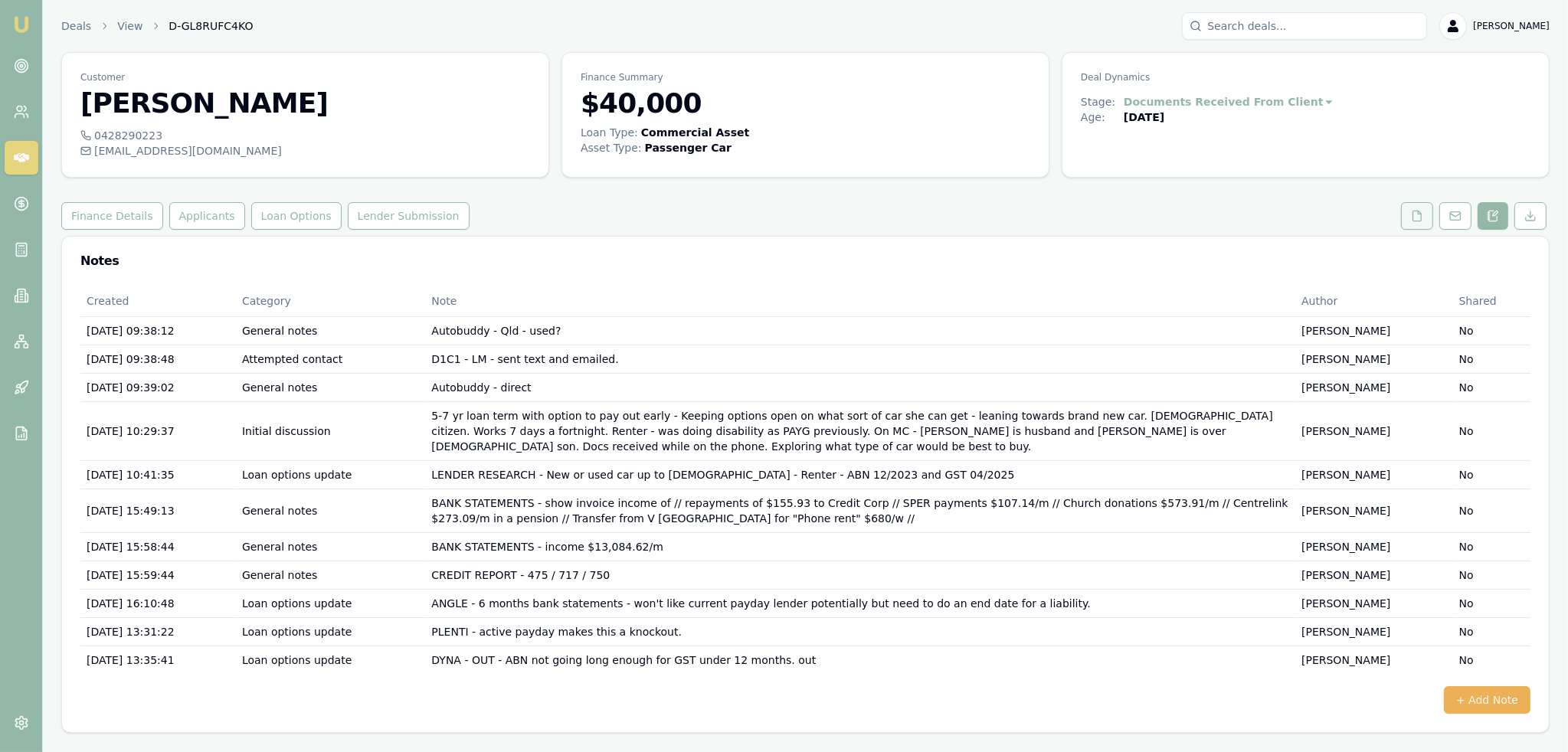
click at [1406, 220] on button at bounding box center [1417, 216] width 32 height 27
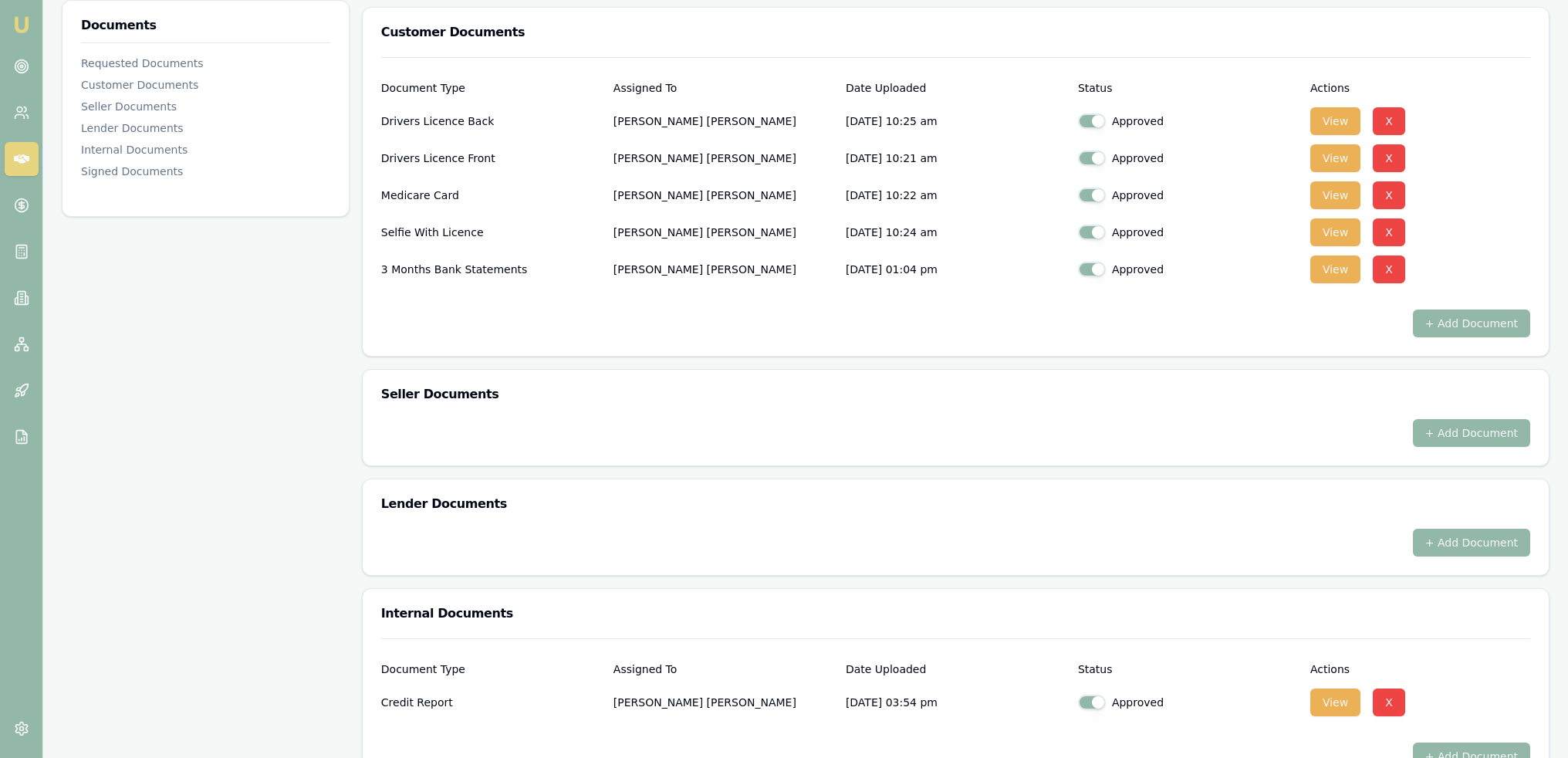
scroll to position [618, 0]
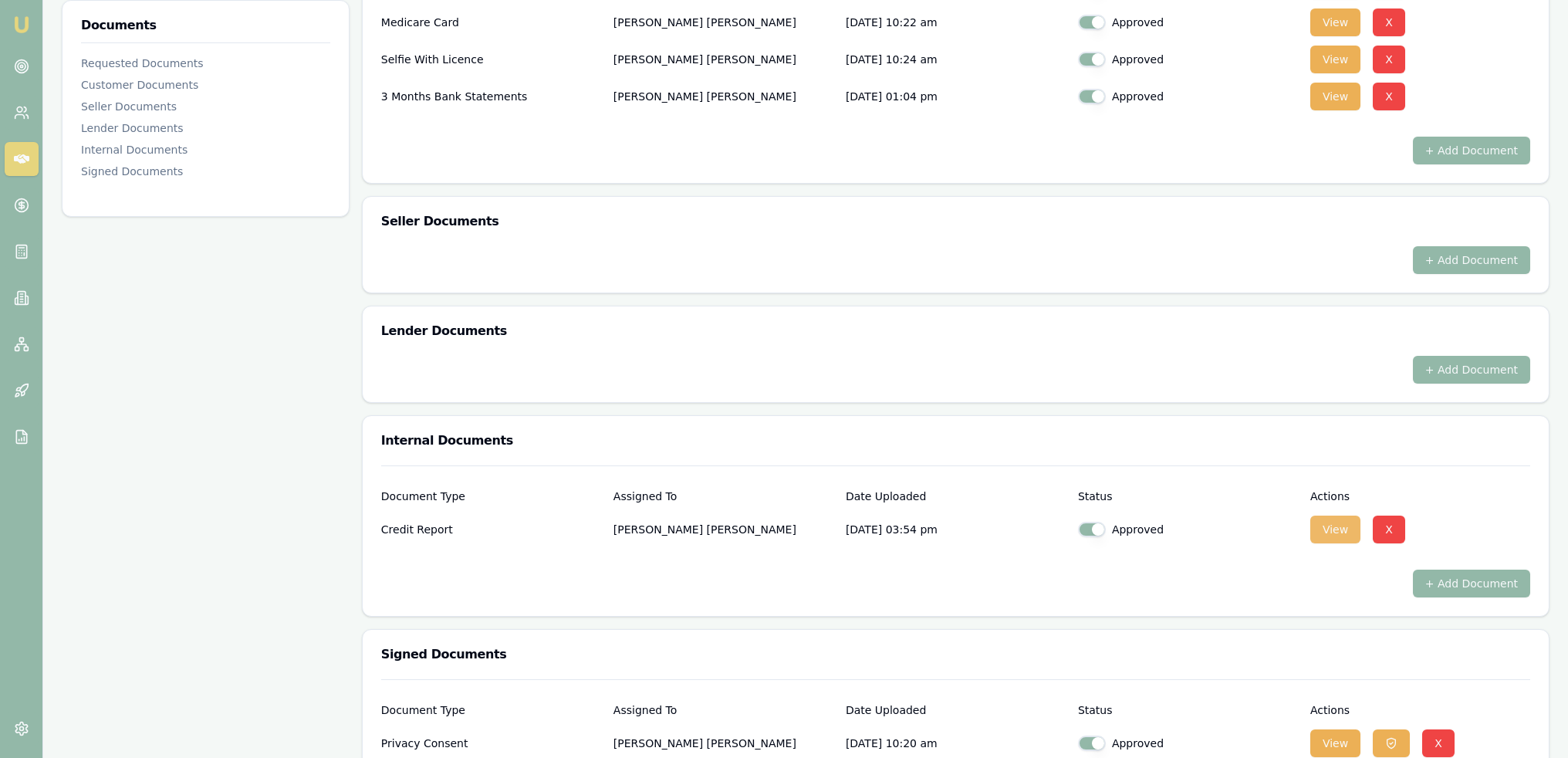
click at [1341, 528] on button "View" at bounding box center [1336, 529] width 50 height 28
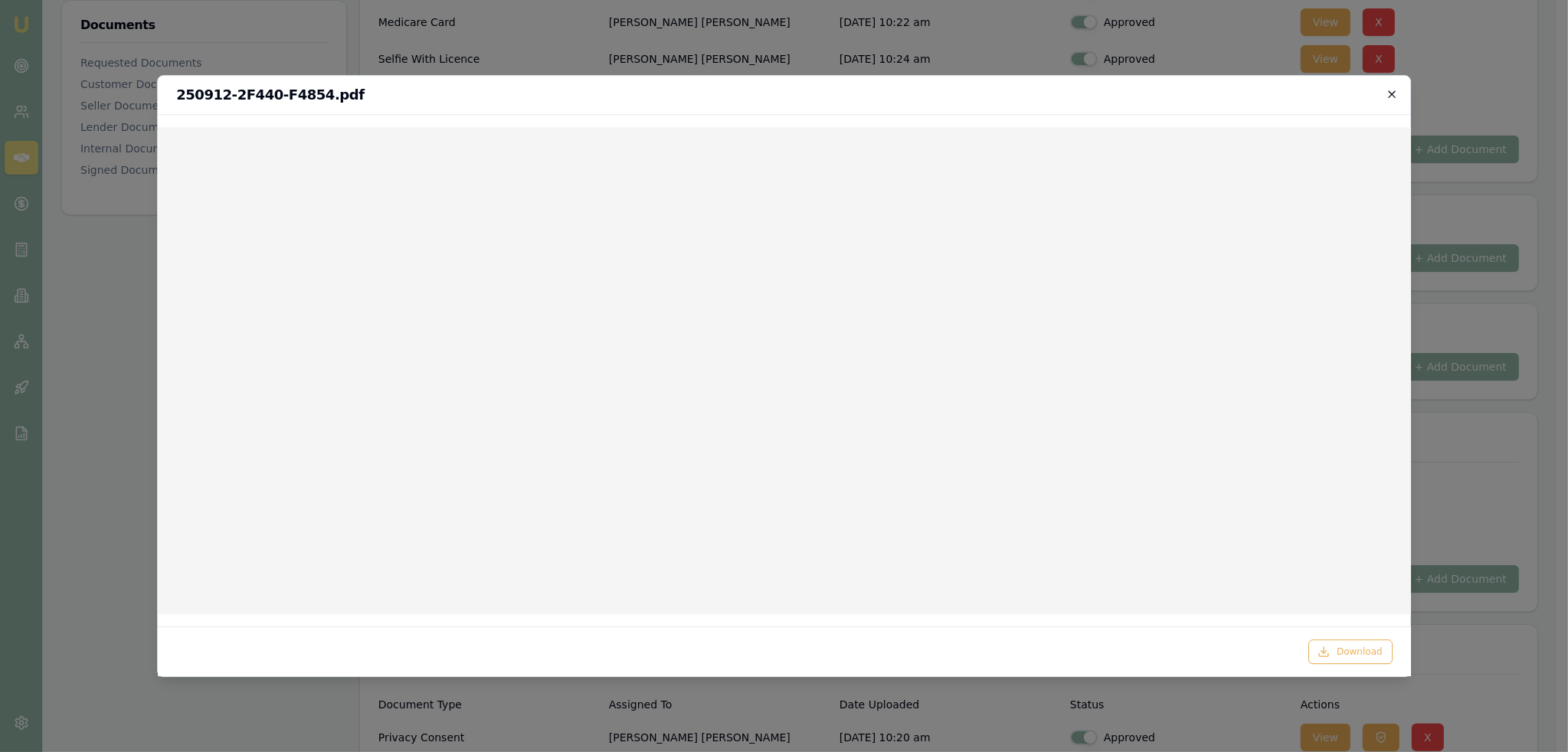
click at [1390, 94] on icon "button" at bounding box center [1391, 93] width 12 height 12
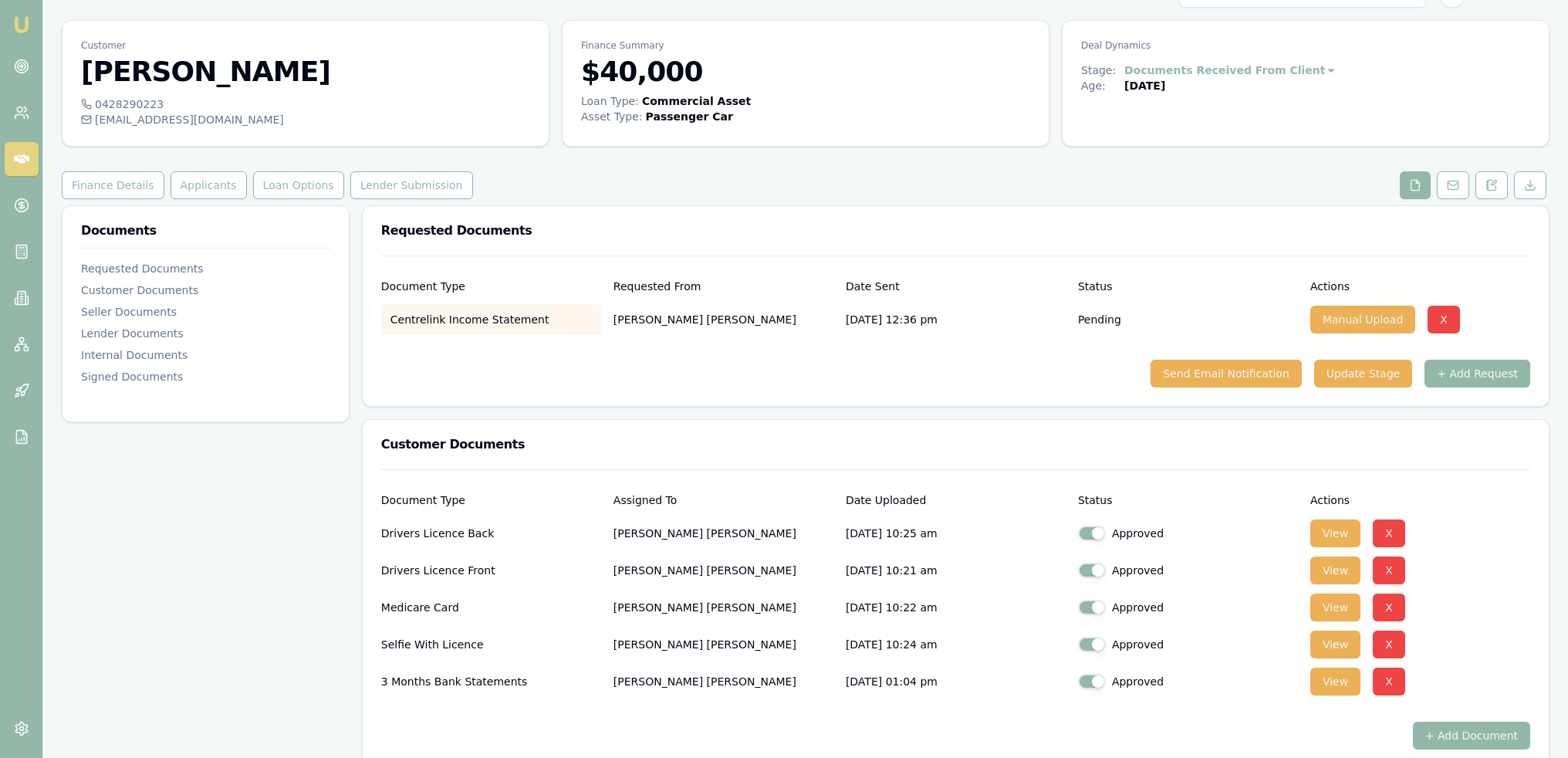
scroll to position [0, 0]
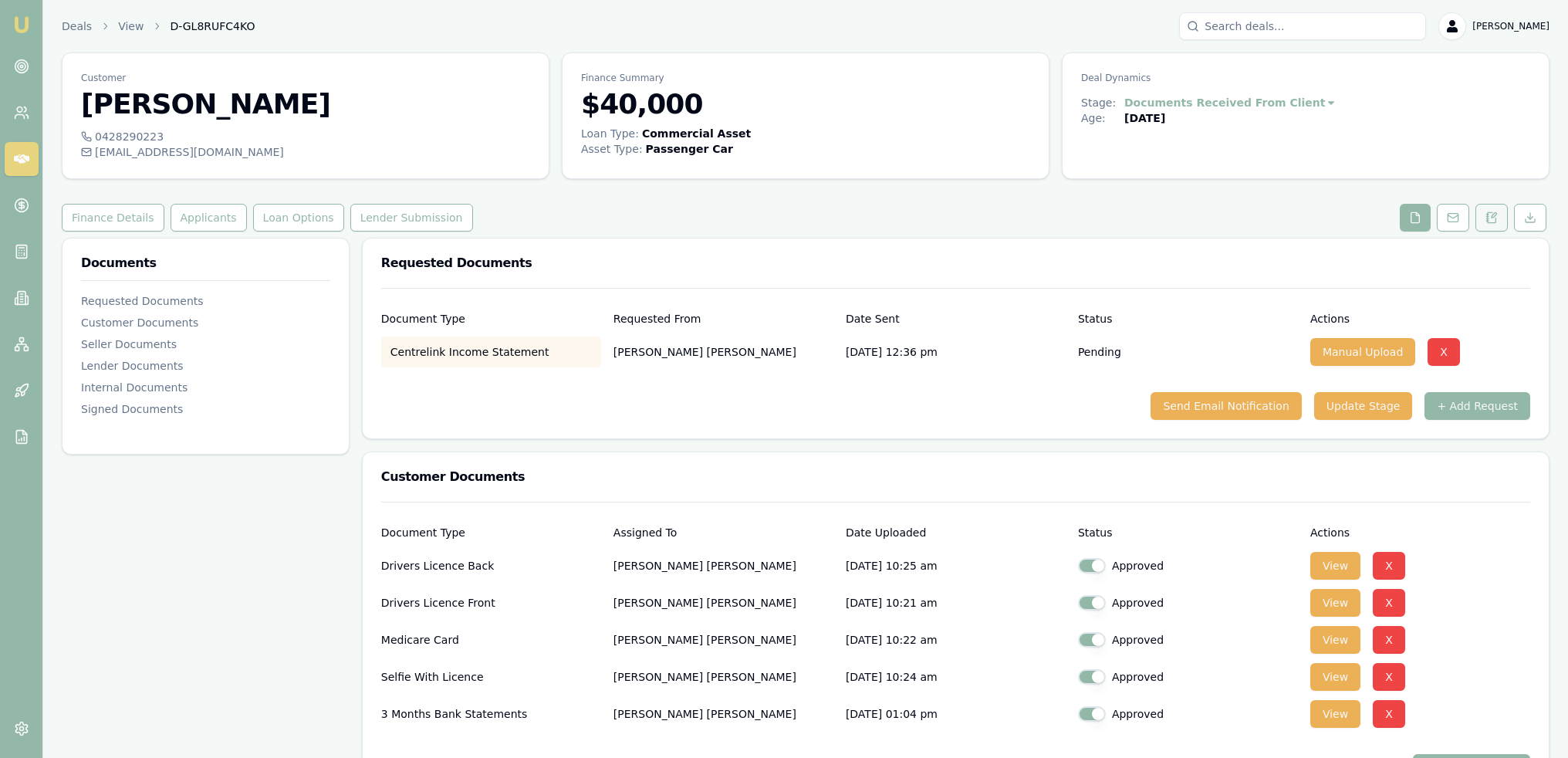
click at [1489, 222] on icon at bounding box center [1491, 217] width 12 height 12
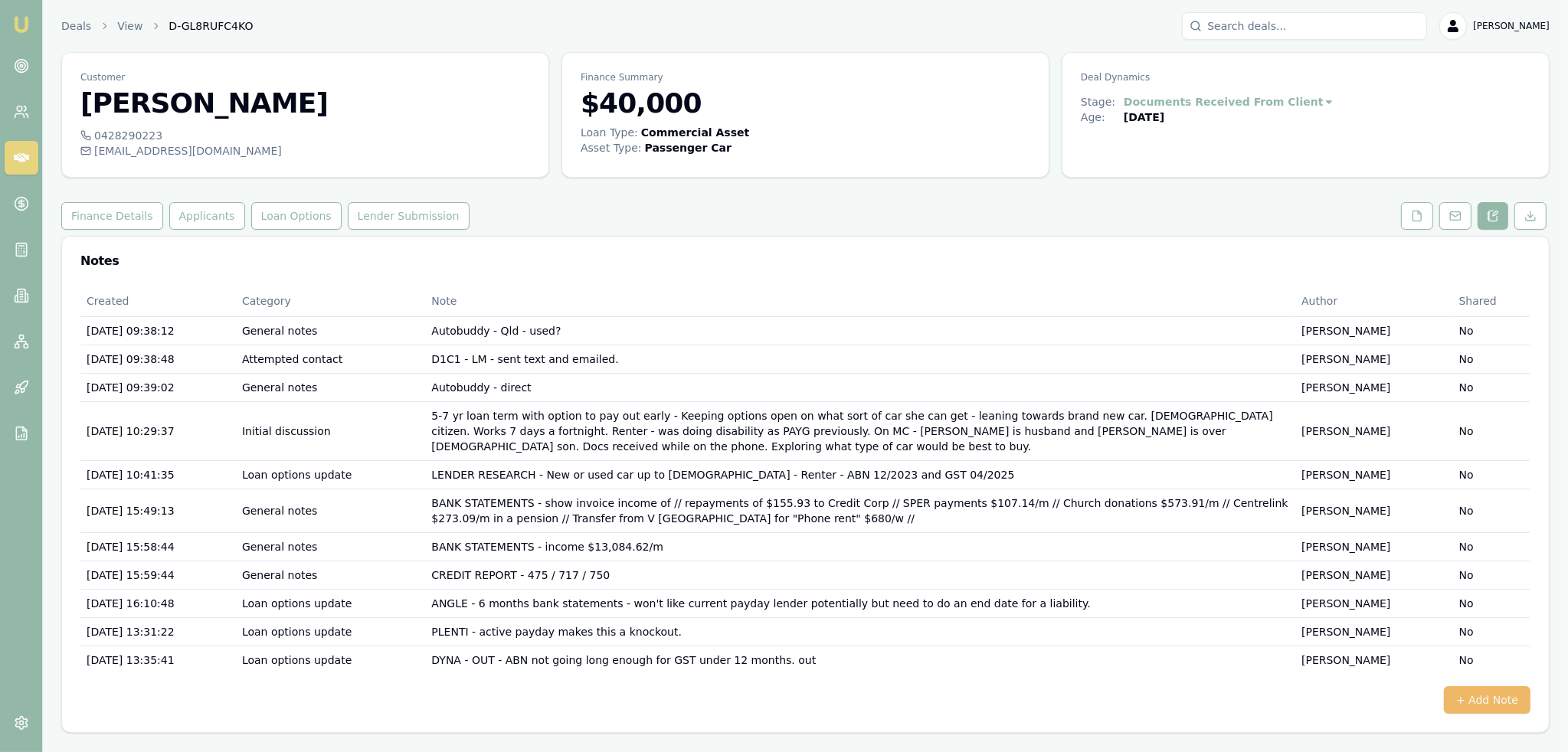
click at [1489, 687] on button "+ Add Note" at bounding box center [1486, 700] width 86 height 27
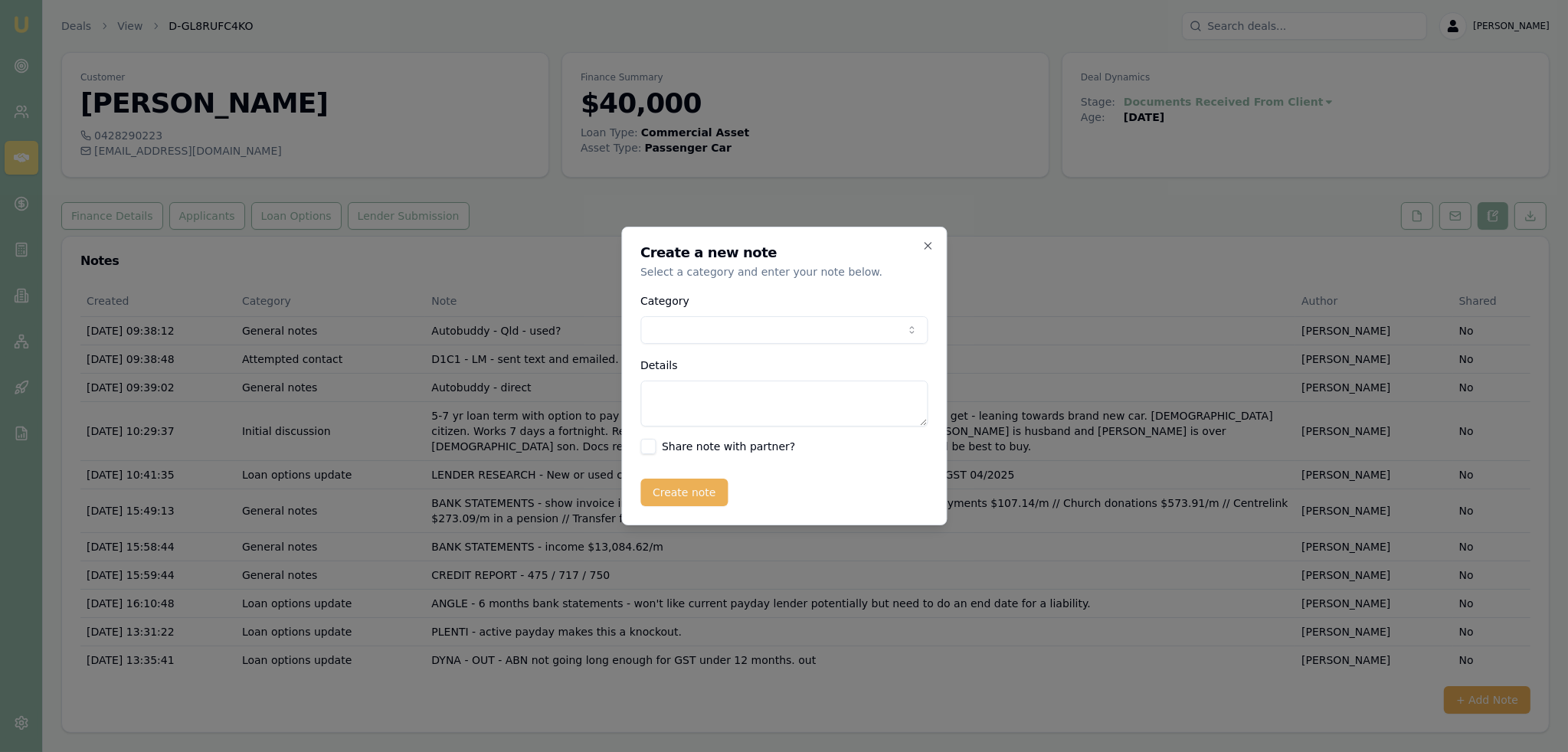
click at [774, 336] on body "Emu Broker Deals View D-GL8RUFC4KO Robyn Adams Toggle Menu Customer Annabelle I…" at bounding box center [784, 376] width 1568 height 752
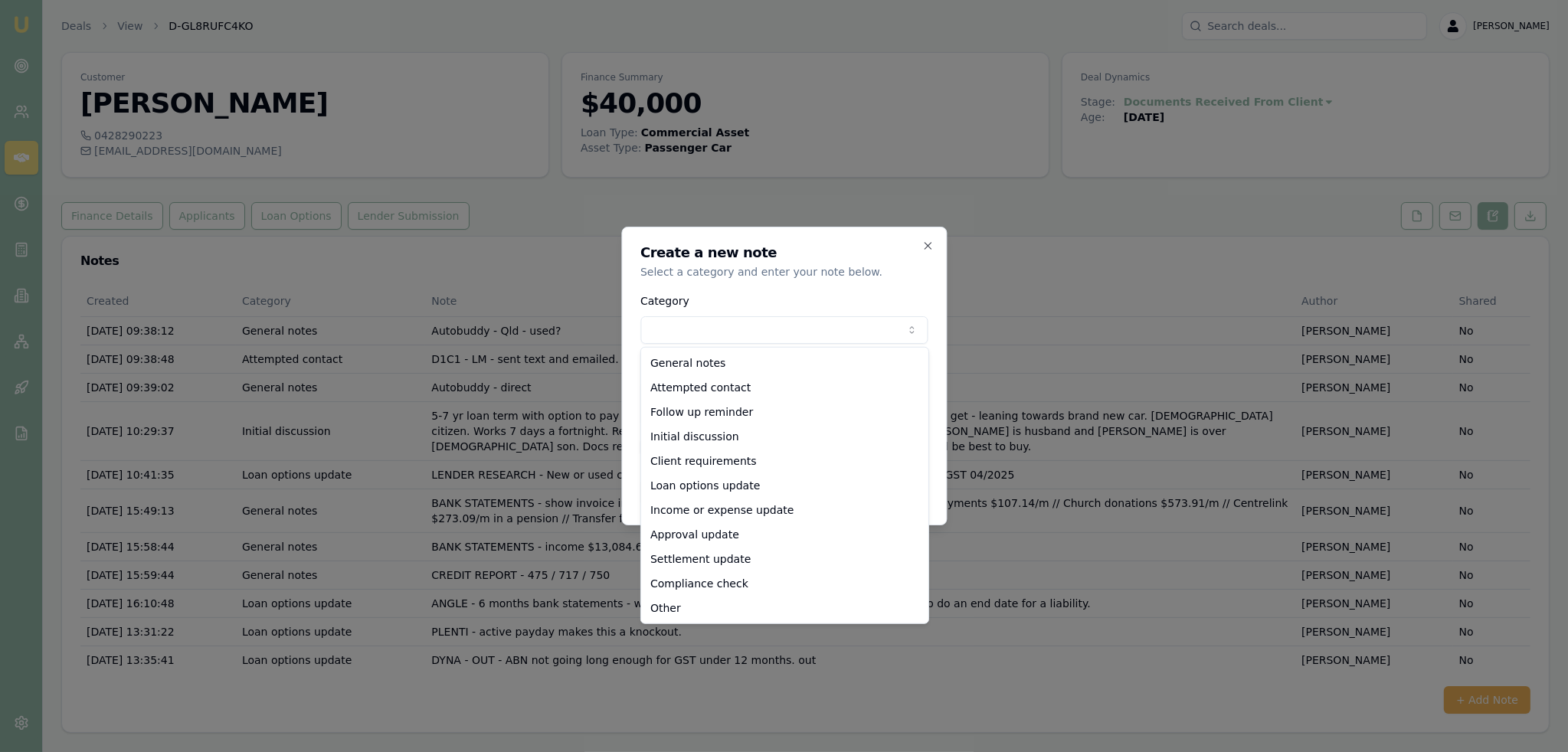
select select "LOAN_OPTIONS_UPDATE"
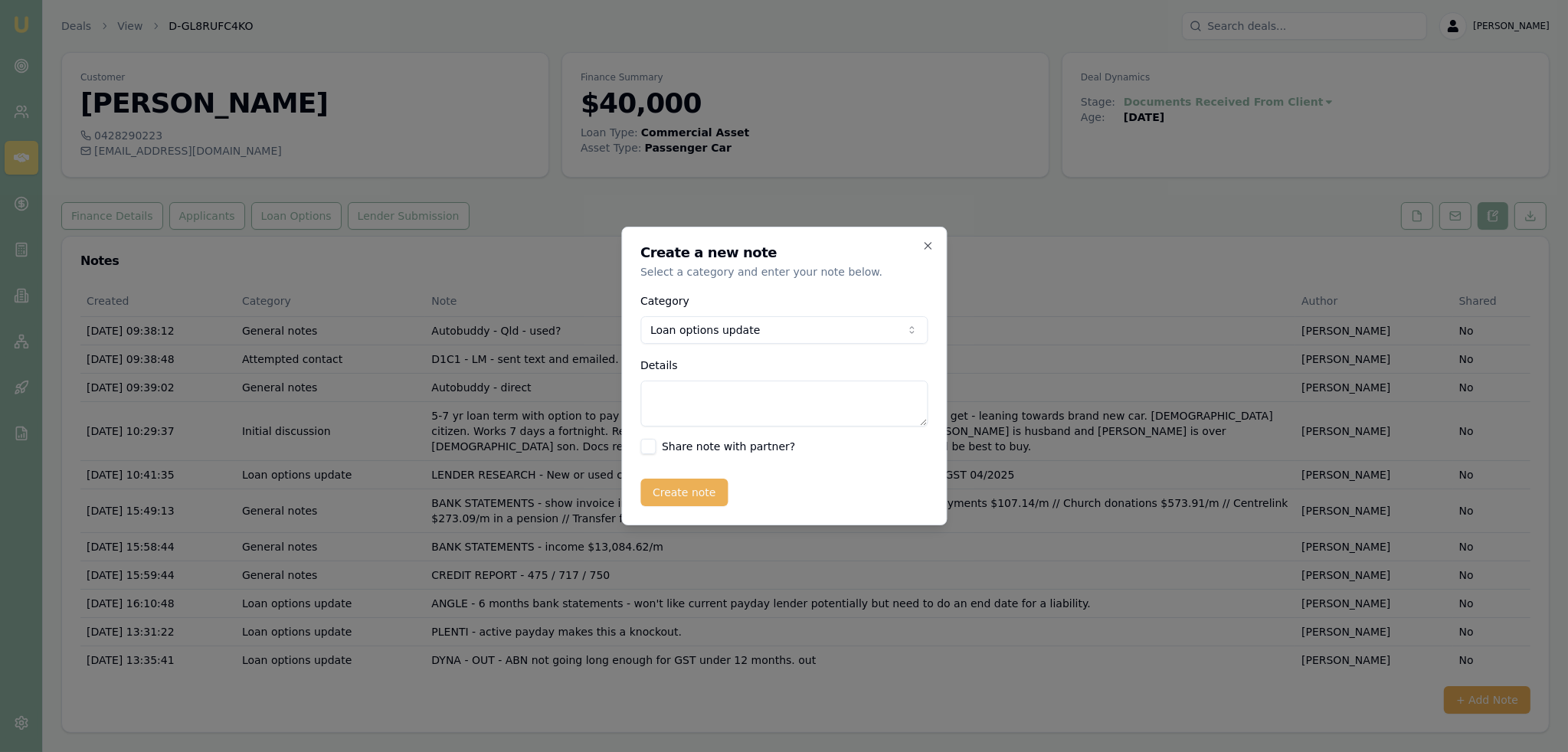
click at [722, 419] on textarea "Details" at bounding box center [784, 403] width 288 height 46
type textarea "LIBERTY - OUT due to payday lender"
click at [681, 492] on button "Create note" at bounding box center [684, 492] width 88 height 27
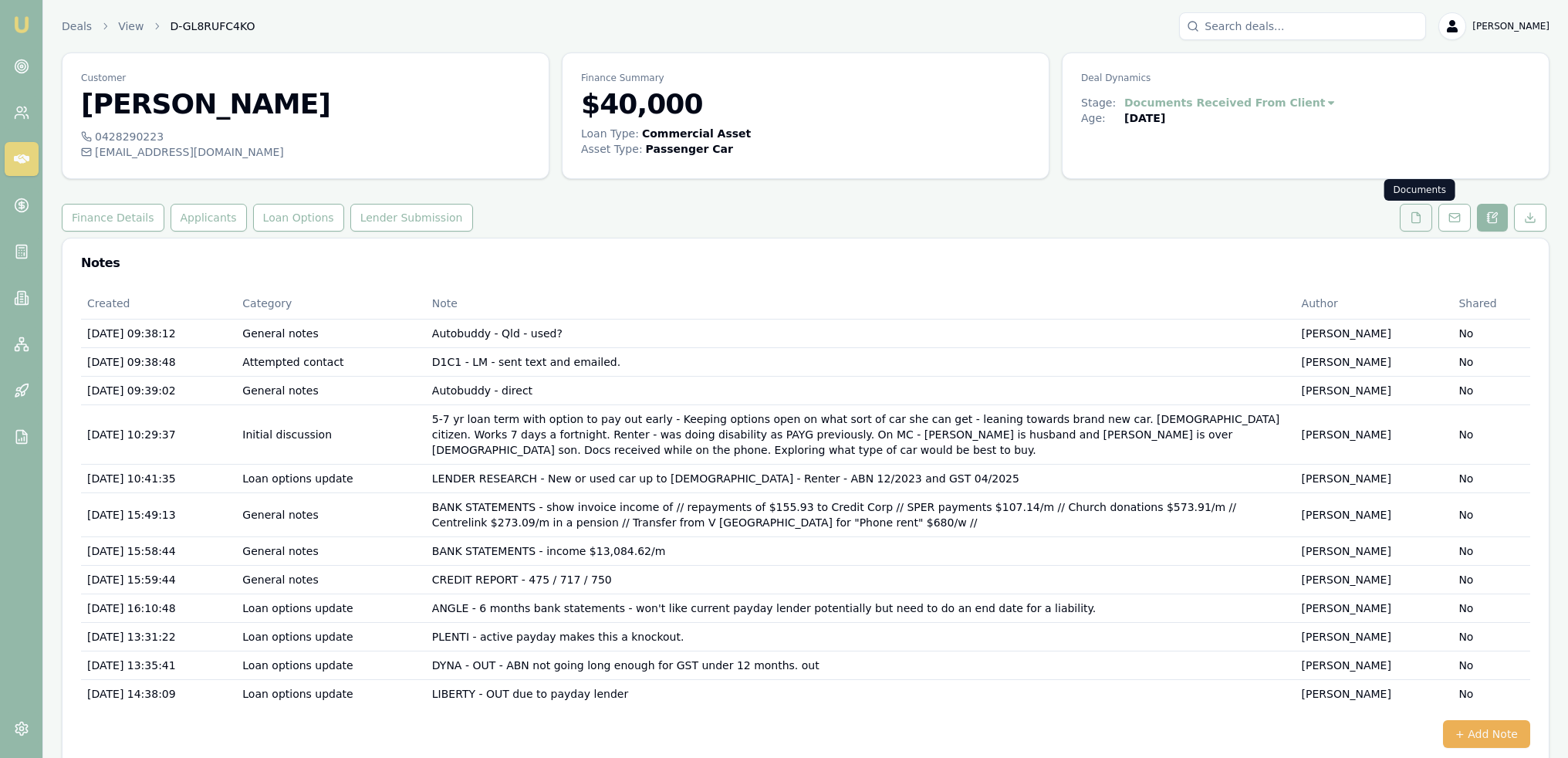
click at [1414, 218] on icon at bounding box center [1415, 217] width 12 height 12
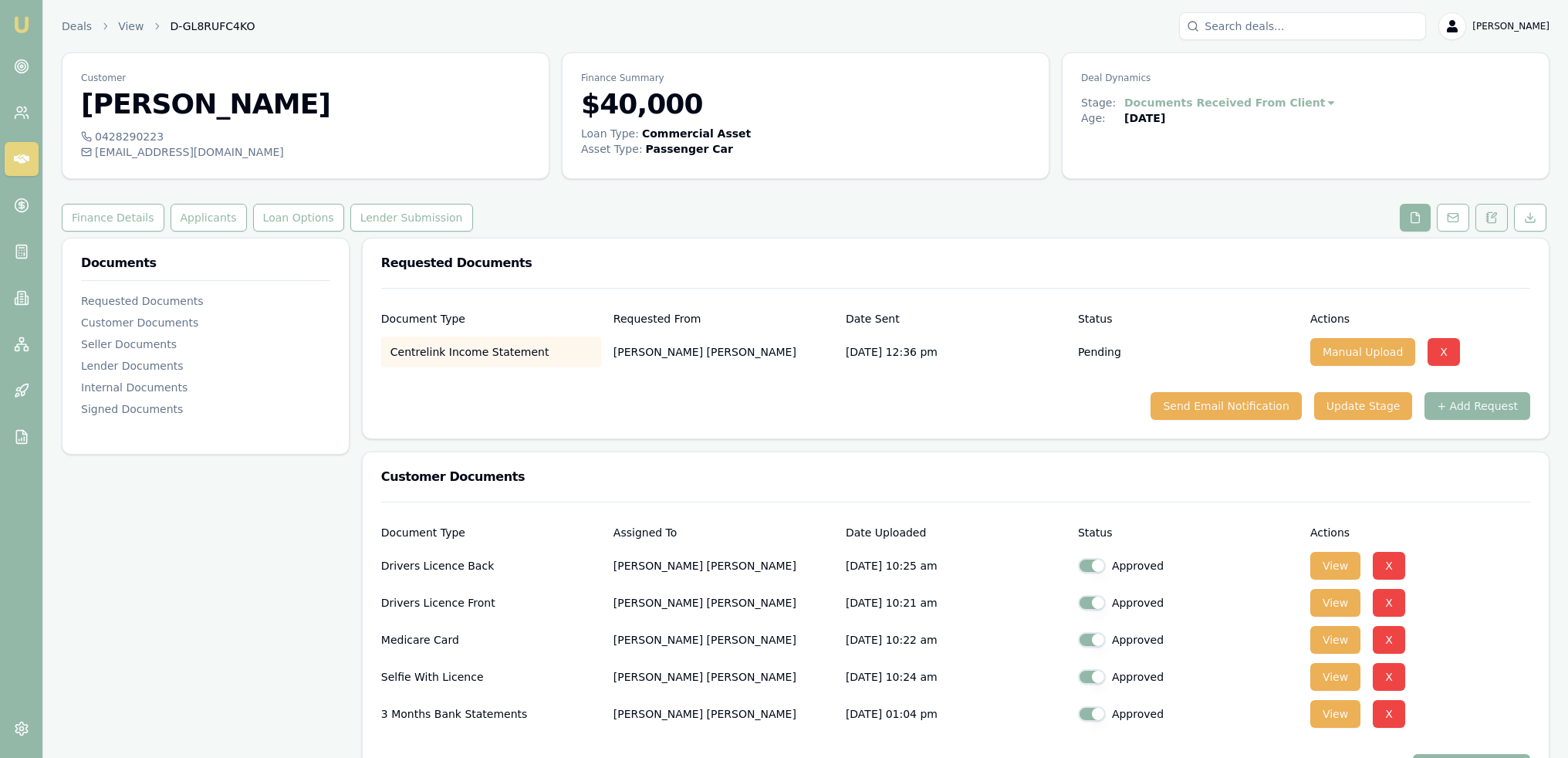
click at [1475, 210] on link at bounding box center [1492, 217] width 39 height 28
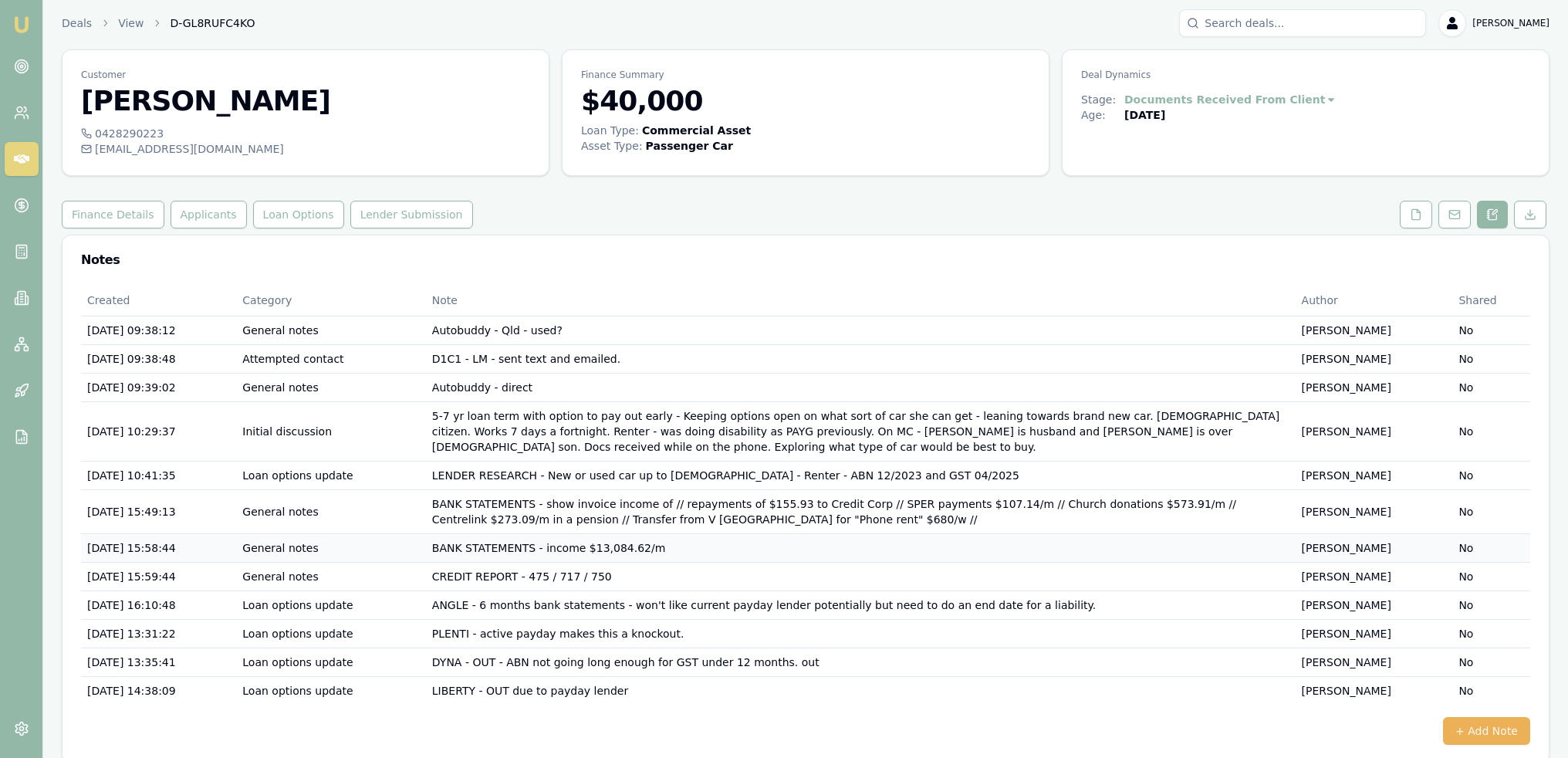
scroll to position [3, 0]
click at [1488, 717] on button "+ Add Note" at bounding box center [1486, 730] width 87 height 28
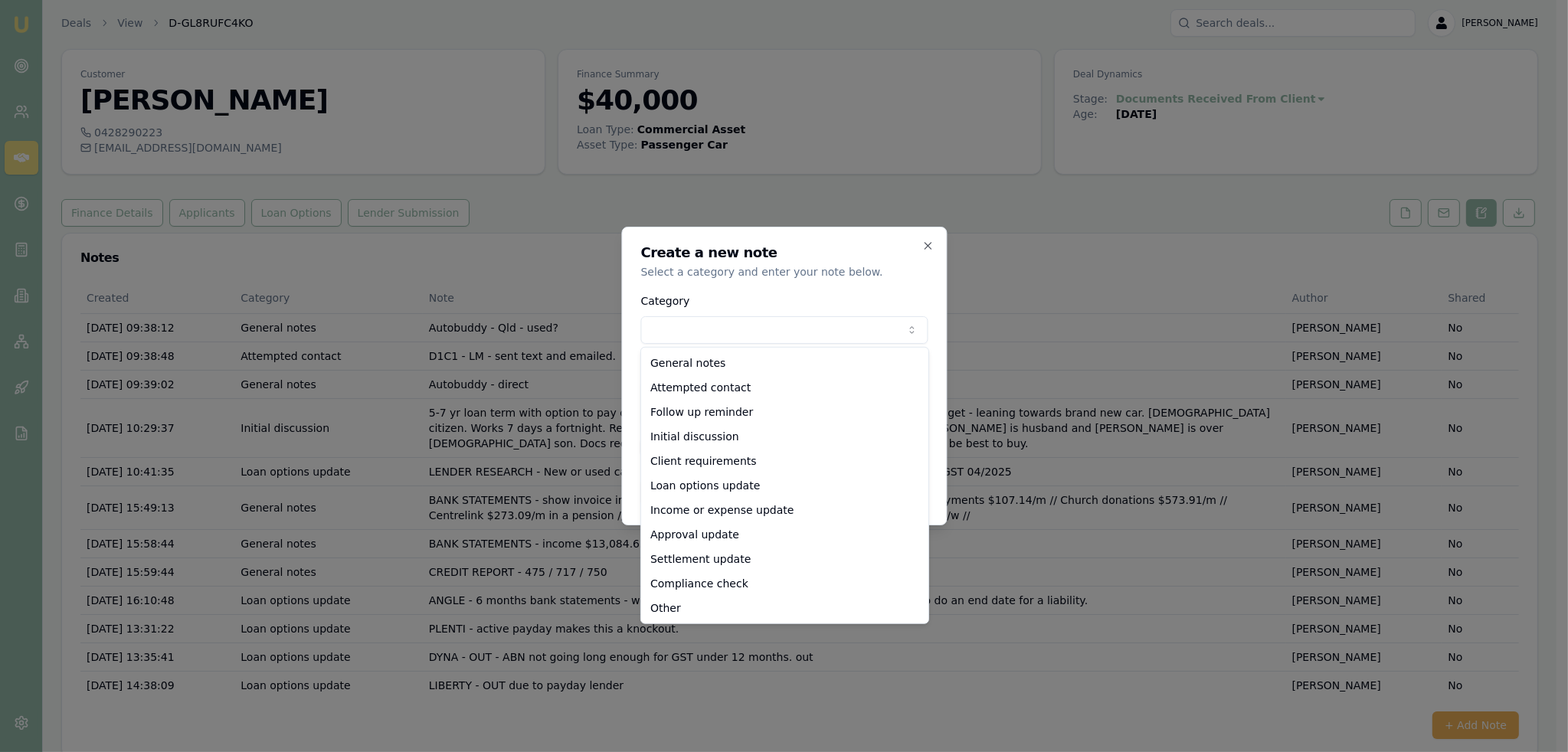
click at [724, 339] on body "Emu Broker Deals View D-GL8RUFC4KO Robyn Adams Toggle Menu Customer Annabelle I…" at bounding box center [778, 373] width 1556 height 752
select select "LOAN_OPTIONS_UPDATE"
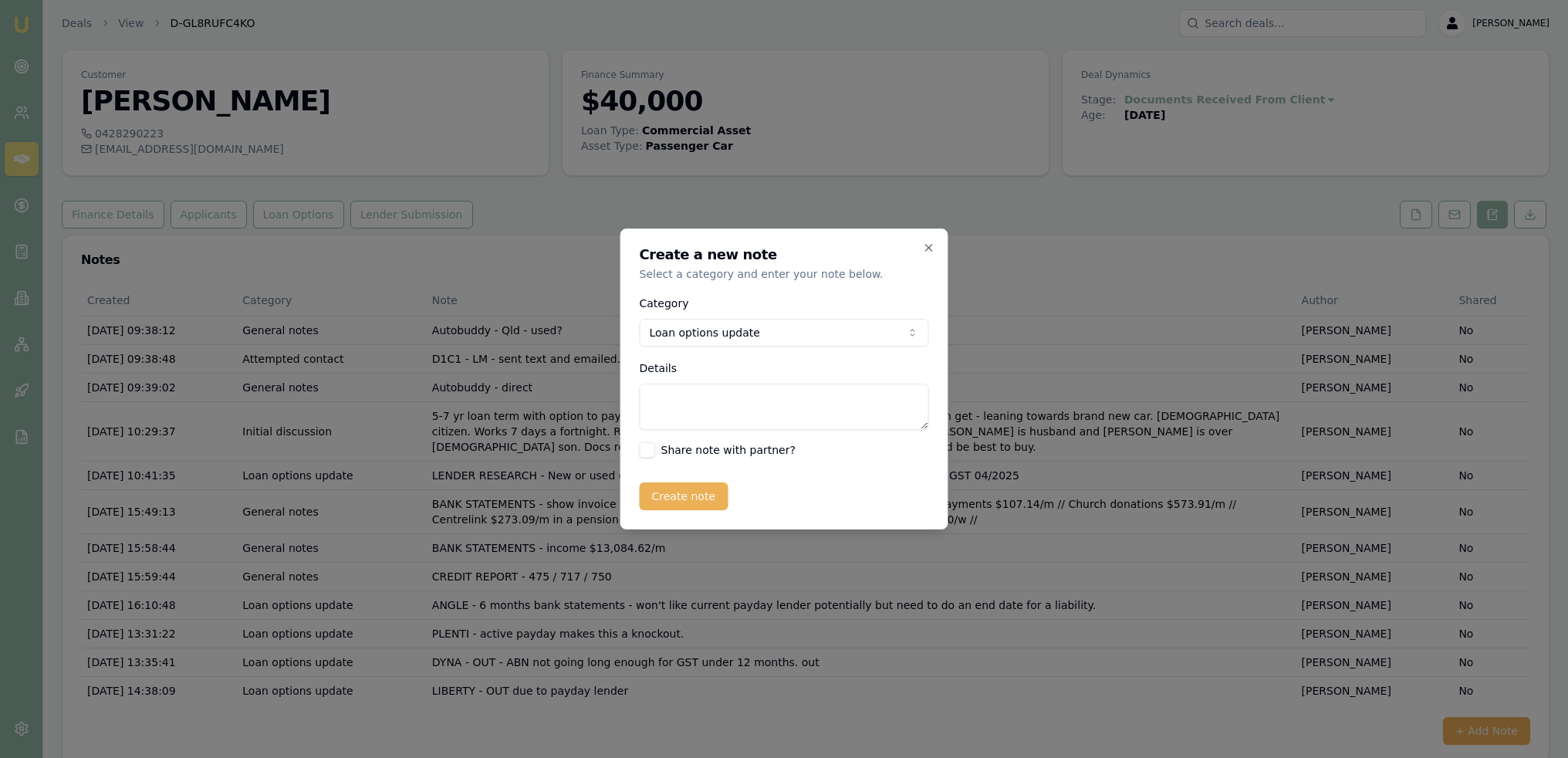
click at [738, 401] on textarea "Details" at bounding box center [784, 407] width 290 height 46
type textarea "PEPPER - out due to payday lender"
click at [672, 493] on button "Create note" at bounding box center [683, 496] width 88 height 28
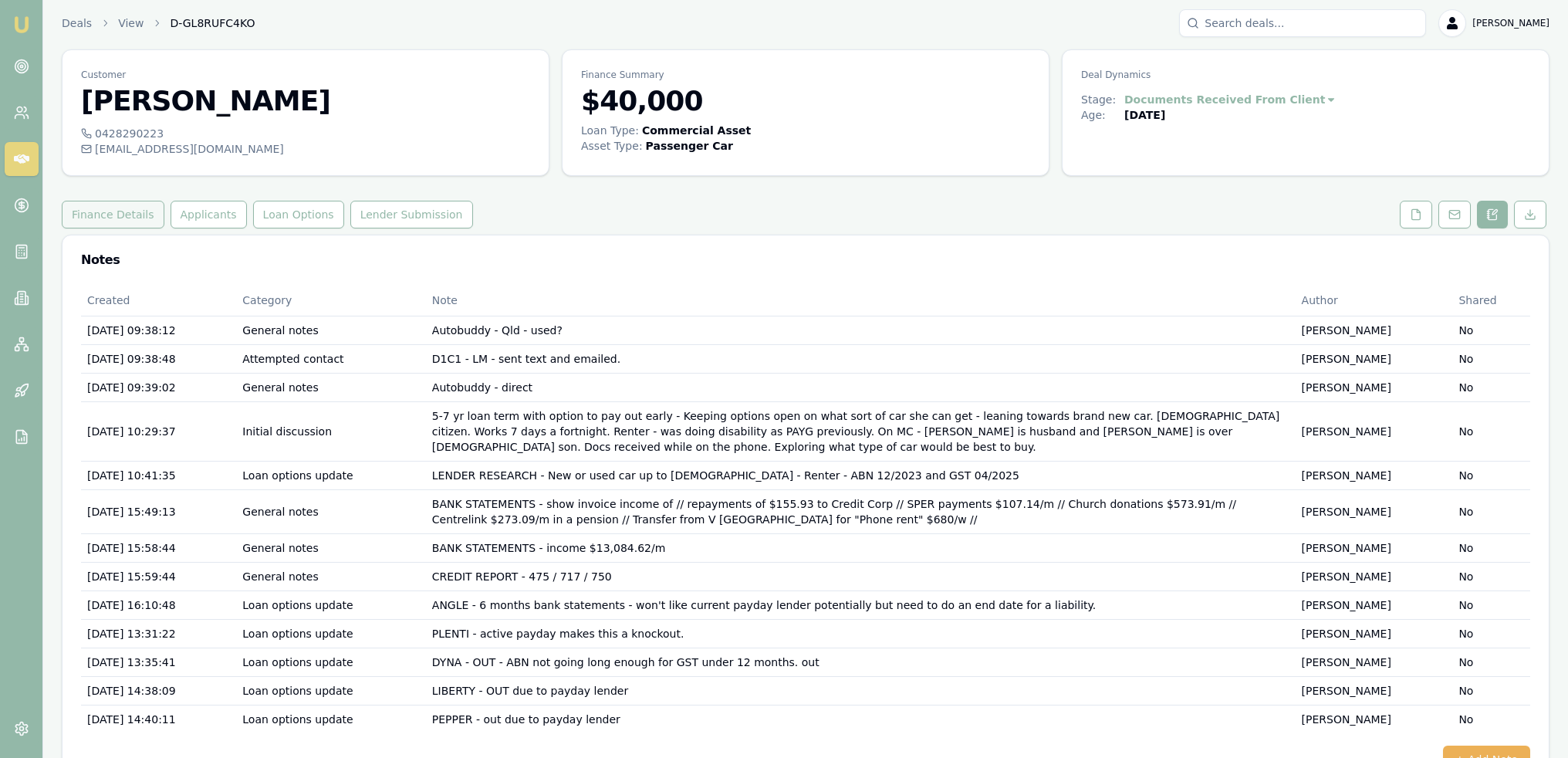
click at [127, 212] on button "Finance Details" at bounding box center [113, 214] width 102 height 28
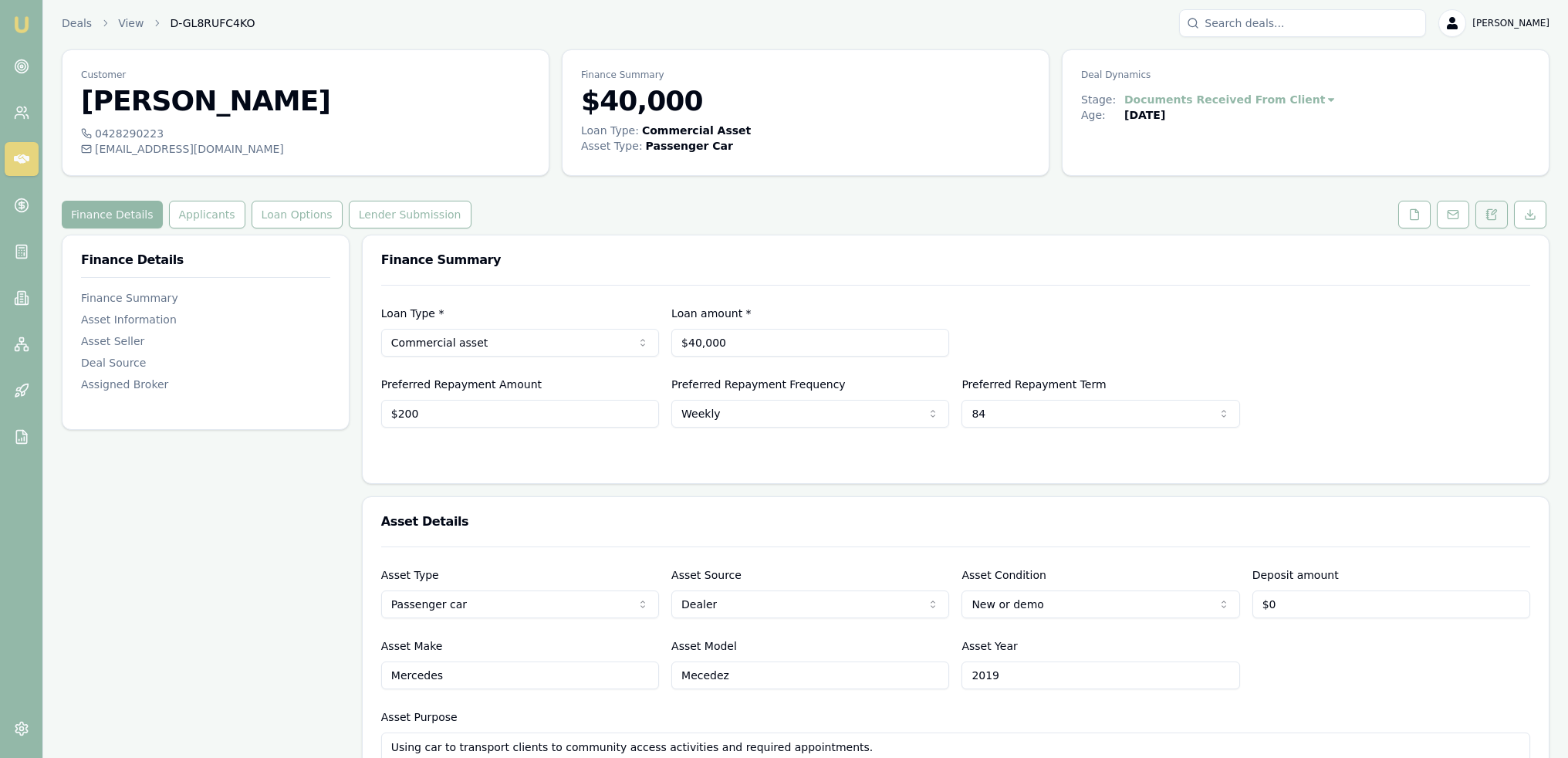
drag, startPoint x: 1493, startPoint y: 218, endPoint x: 1484, endPoint y: 223, distance: 10.3
click at [1494, 218] on icon at bounding box center [1492, 214] width 8 height 10
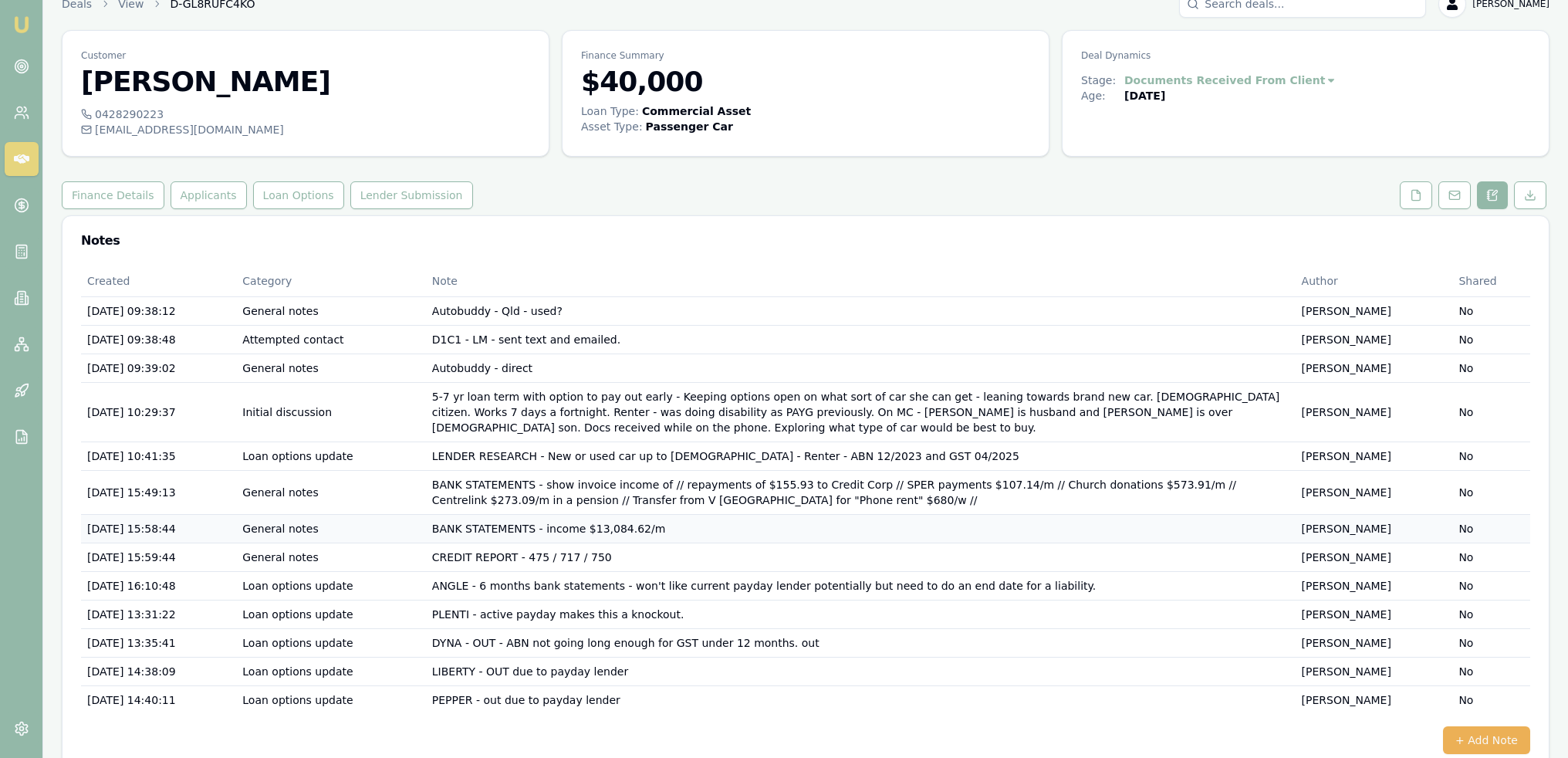
scroll to position [32, 0]
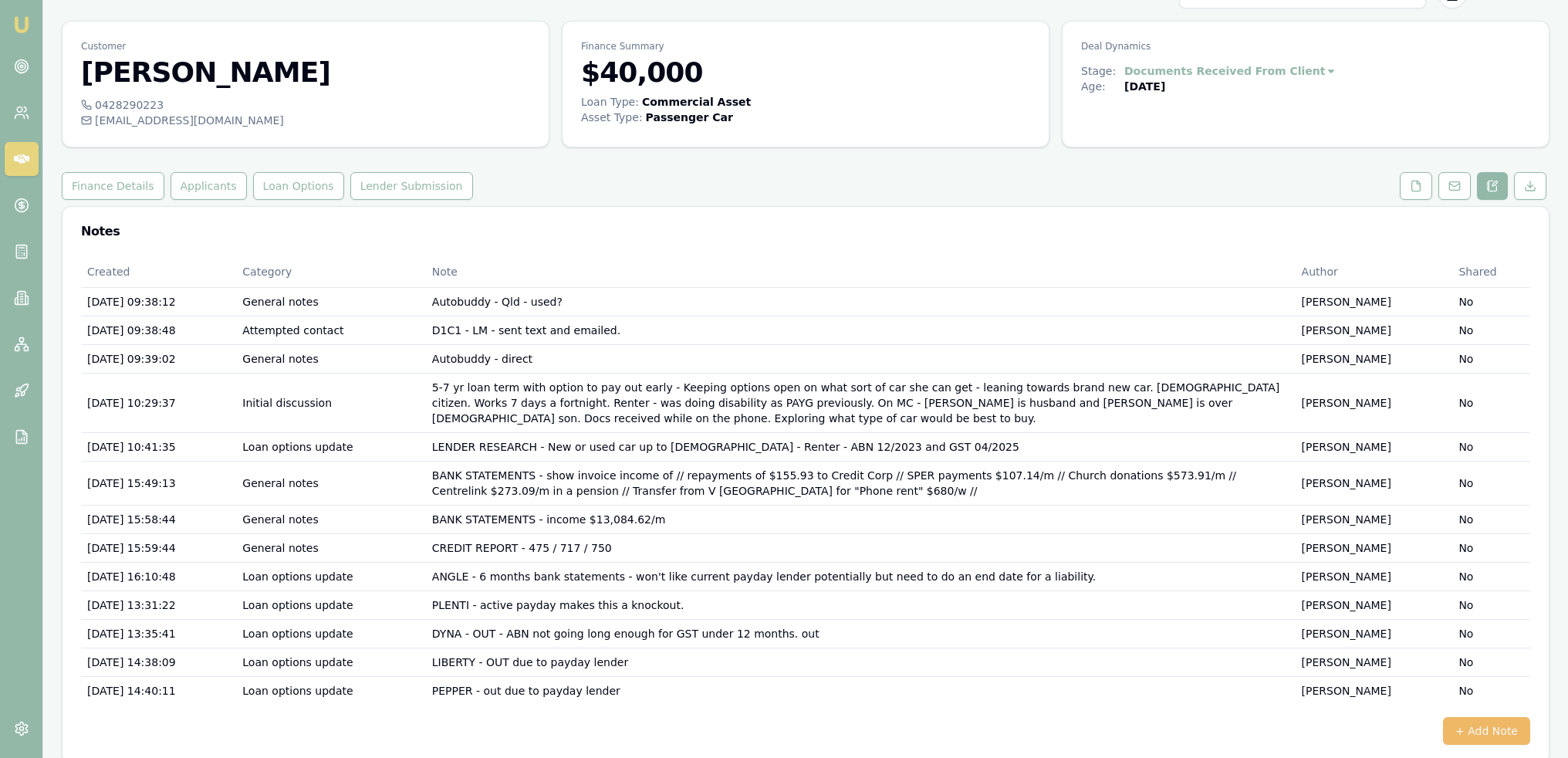
click at [1475, 717] on button "+ Add Note" at bounding box center [1486, 730] width 87 height 28
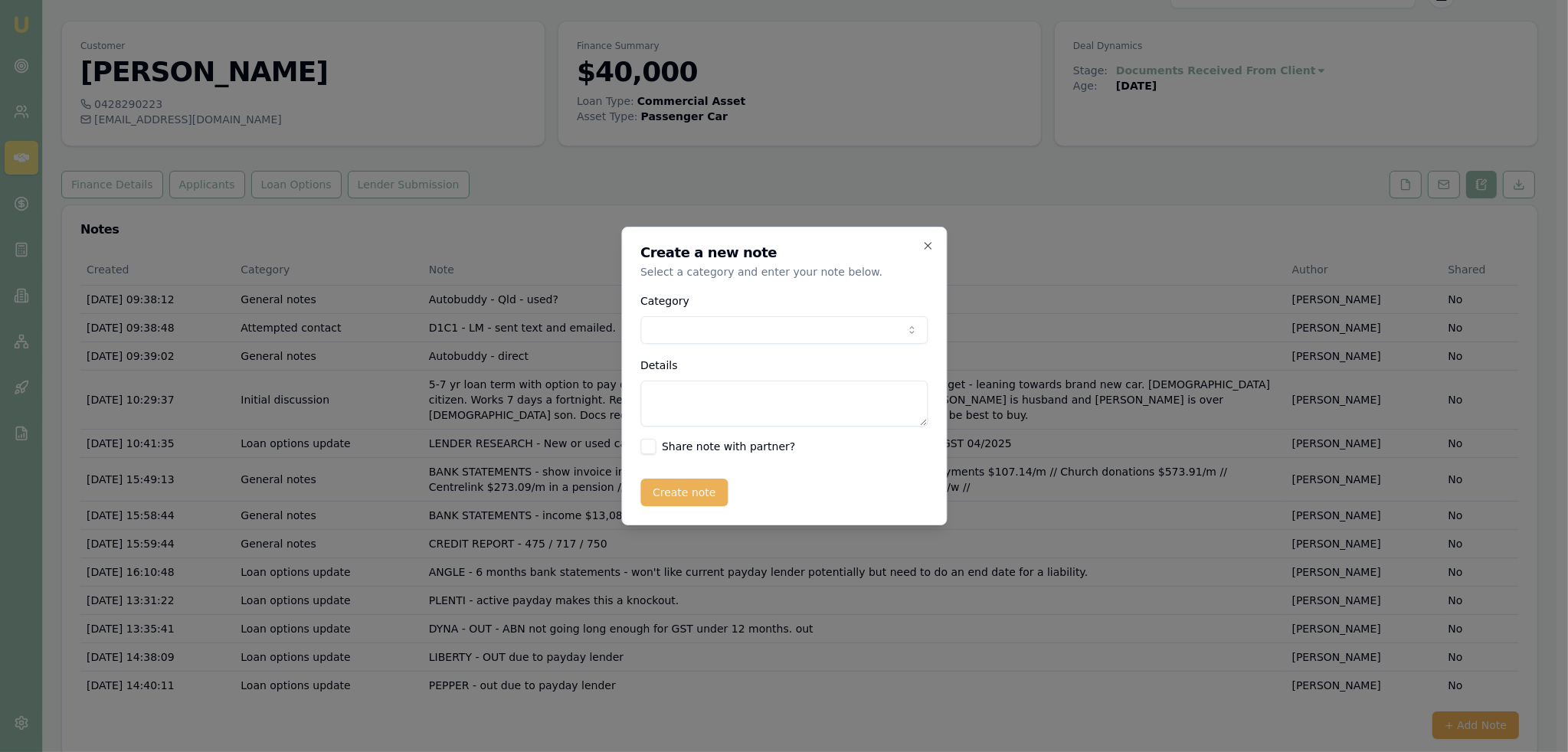
drag, startPoint x: 928, startPoint y: 244, endPoint x: 916, endPoint y: 245, distance: 12.0
click at [928, 245] on icon "button" at bounding box center [927, 246] width 12 height 12
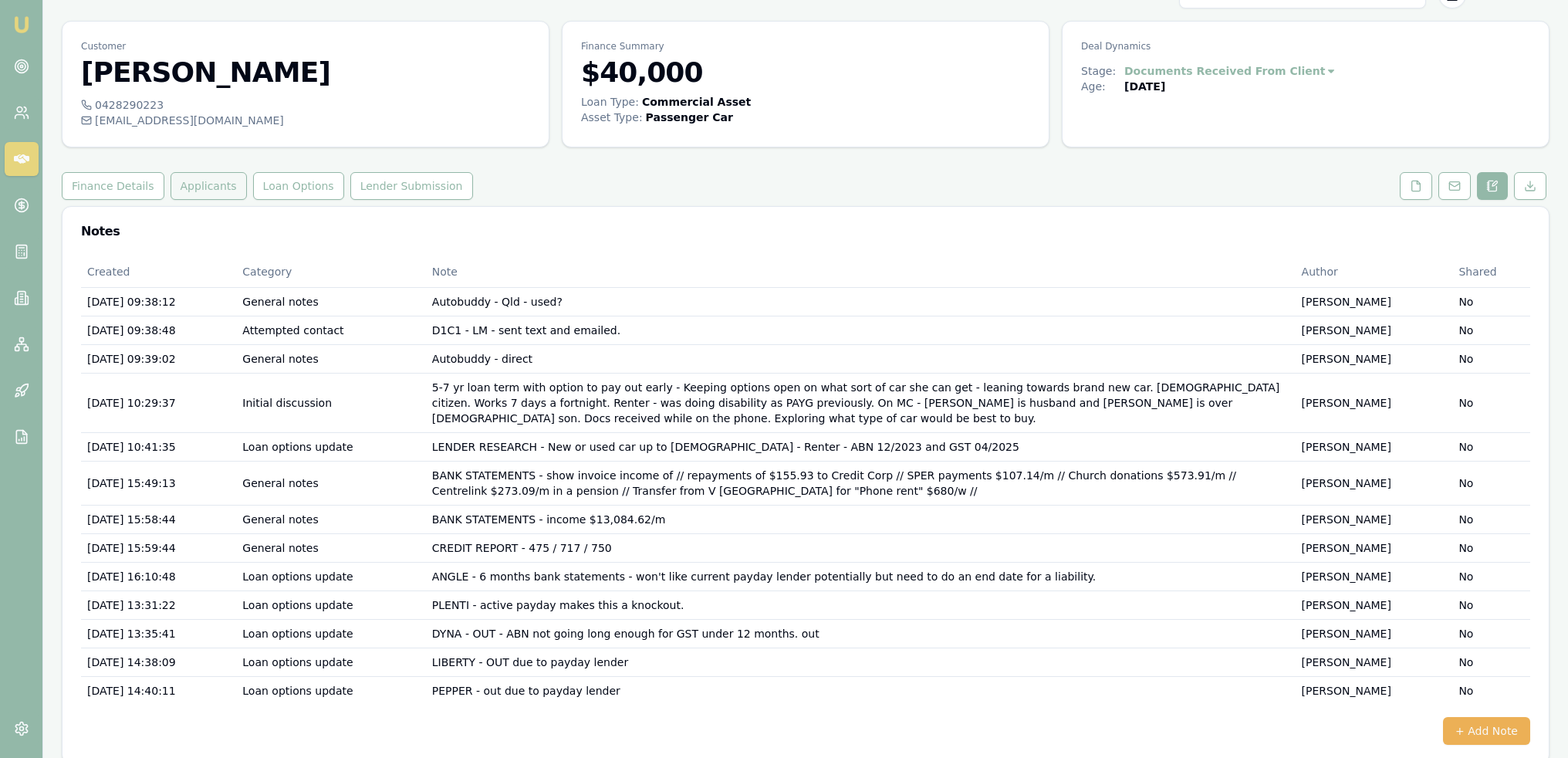
click at [192, 189] on button "Applicants" at bounding box center [209, 186] width 76 height 28
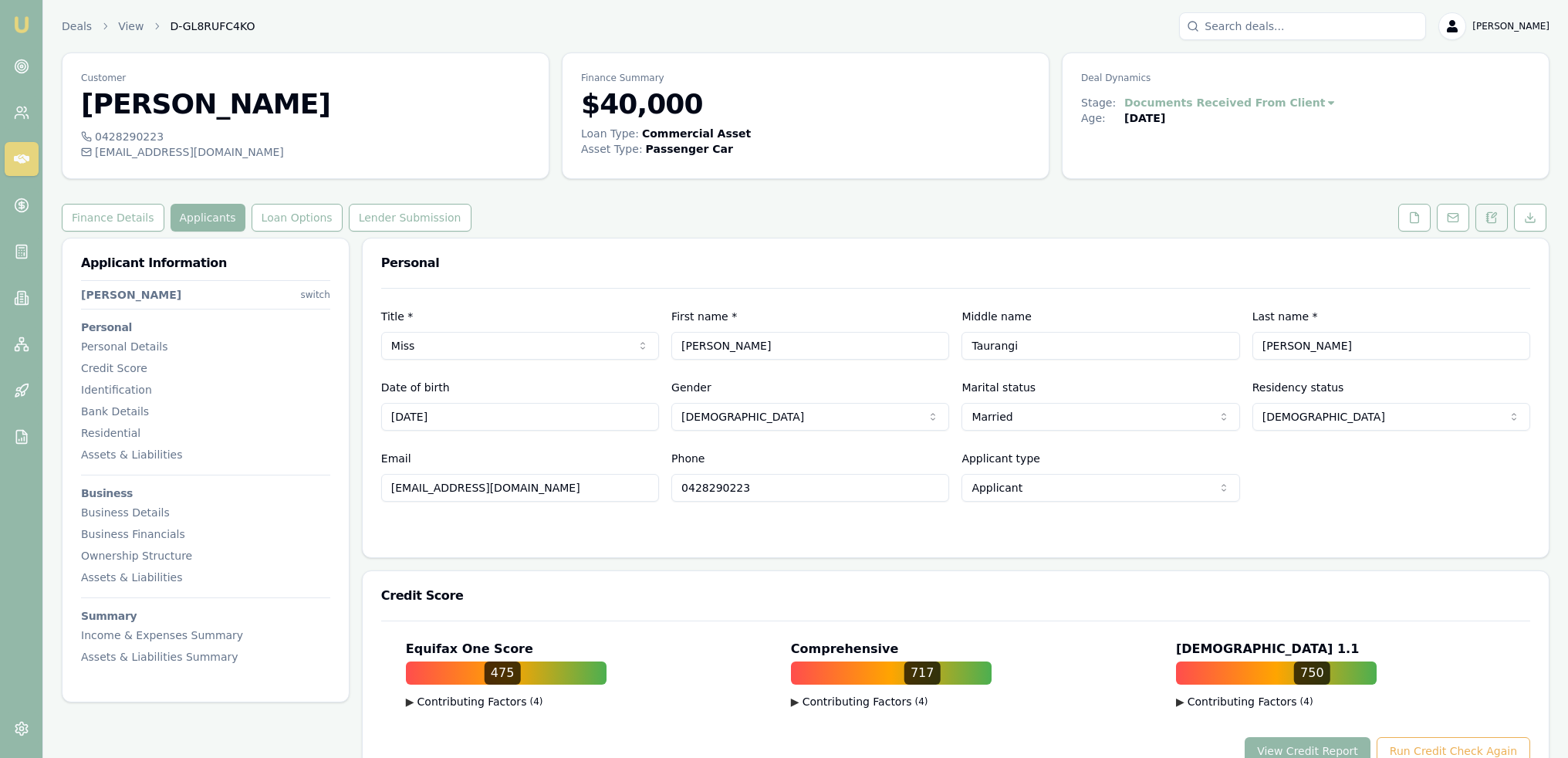
click at [1486, 217] on icon at bounding box center [1491, 217] width 12 height 12
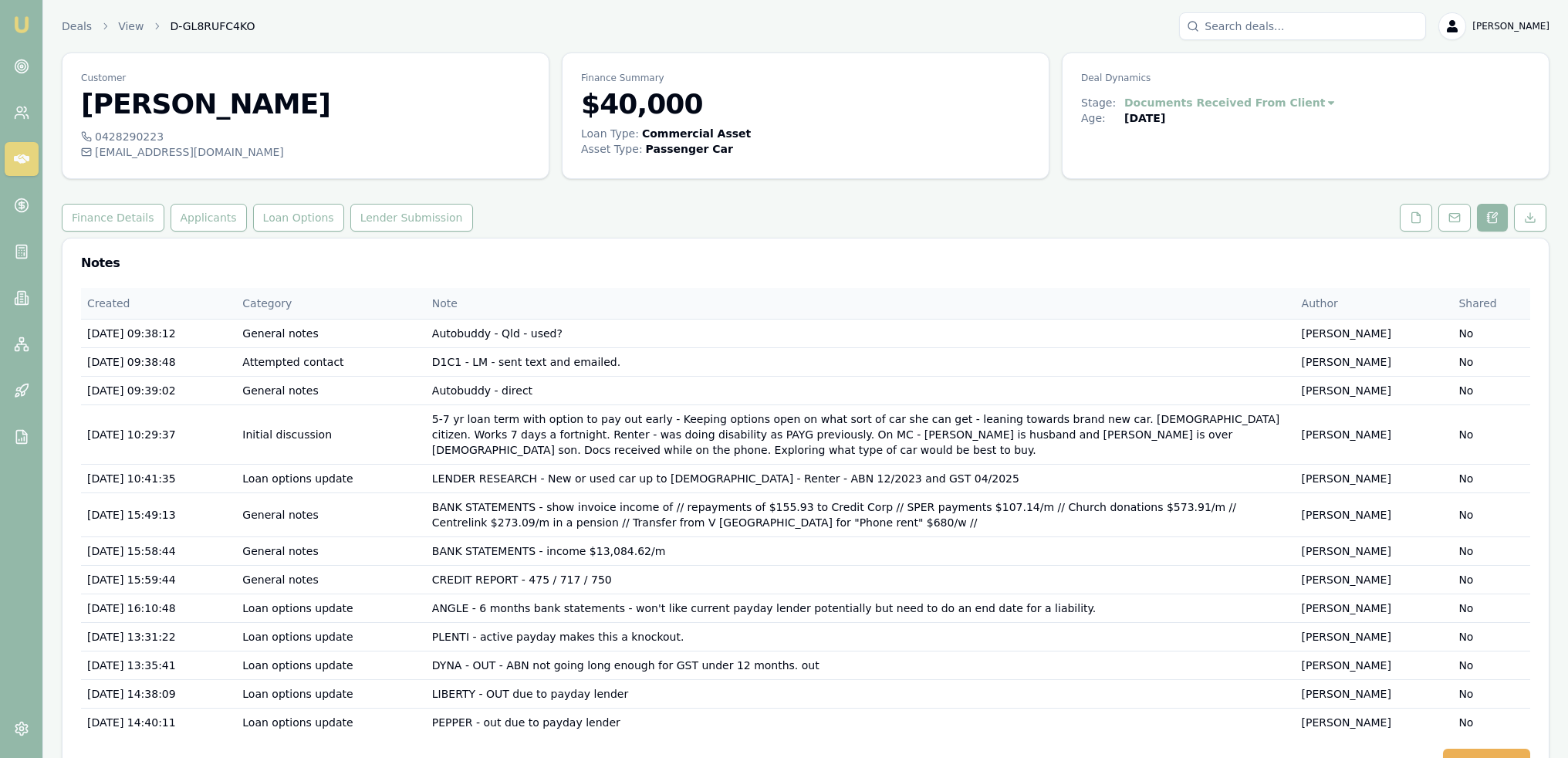
scroll to position [32, 0]
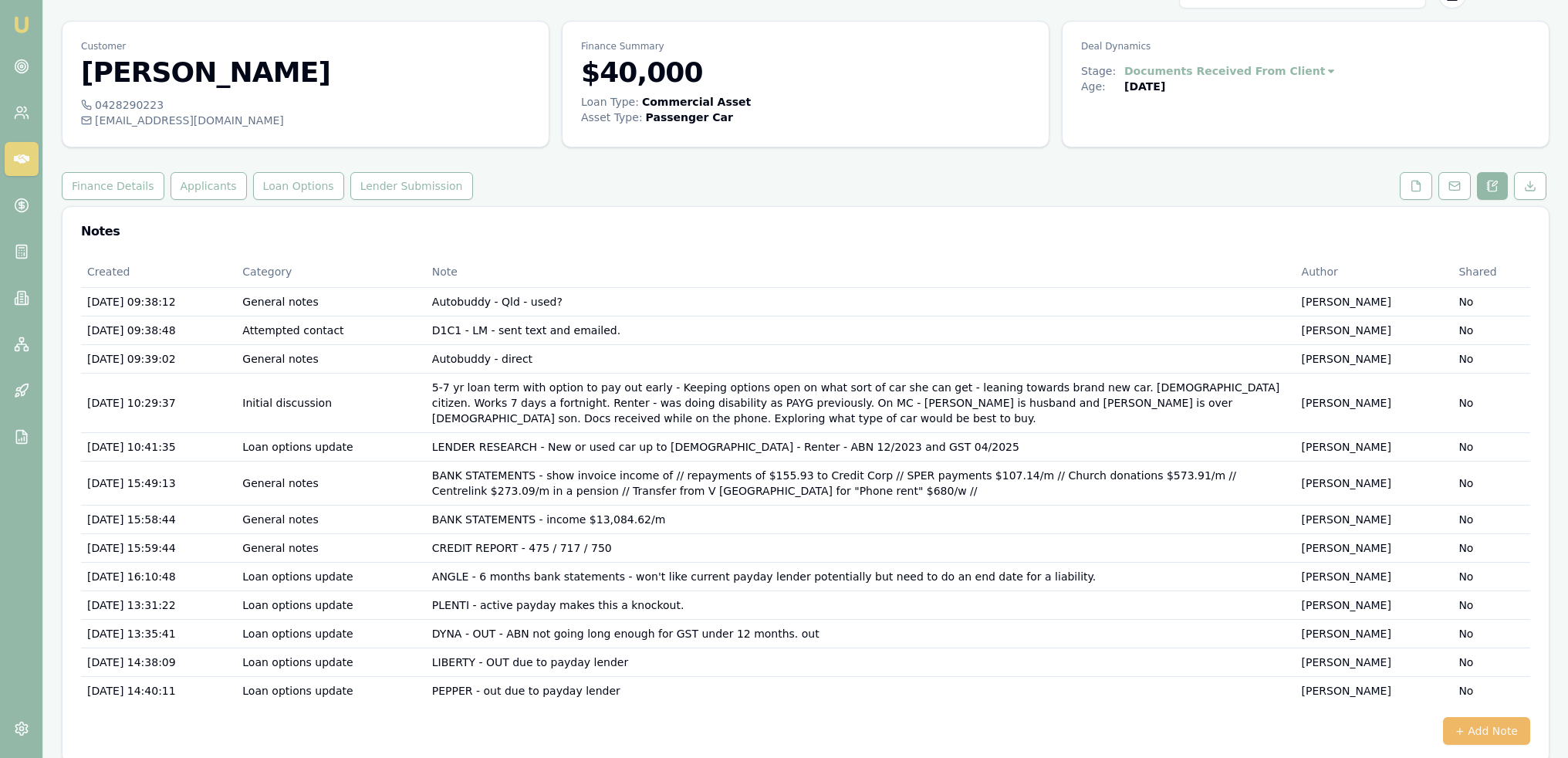
click at [1470, 717] on button "+ Add Note" at bounding box center [1486, 730] width 87 height 28
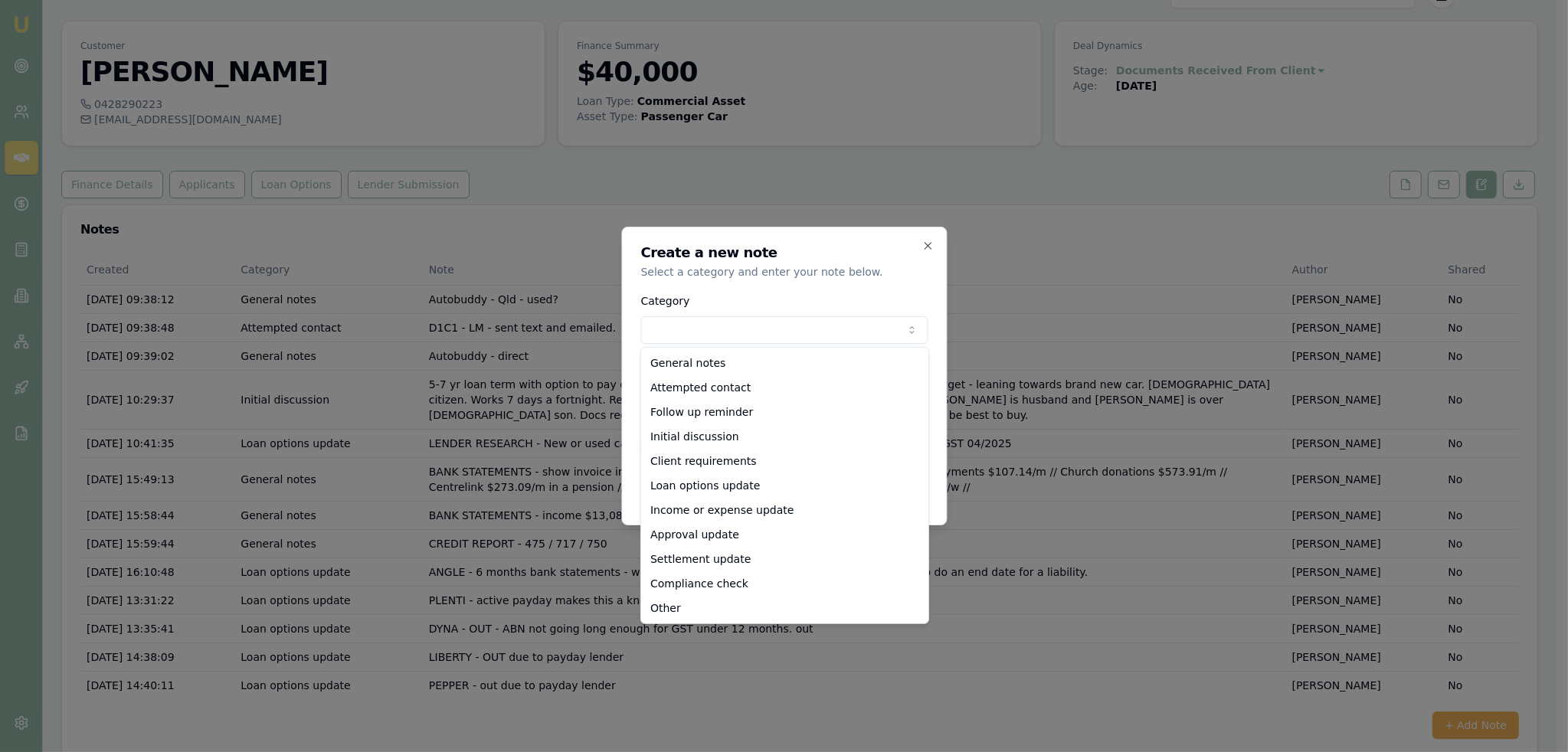
click at [710, 327] on body "Emu Broker Deals View D-GL8RUFC4KO Robyn Adams Toggle Menu Customer Annabelle I…" at bounding box center [778, 345] width 1556 height 752
select select "LOAN_OPTIONS_UPDATE"
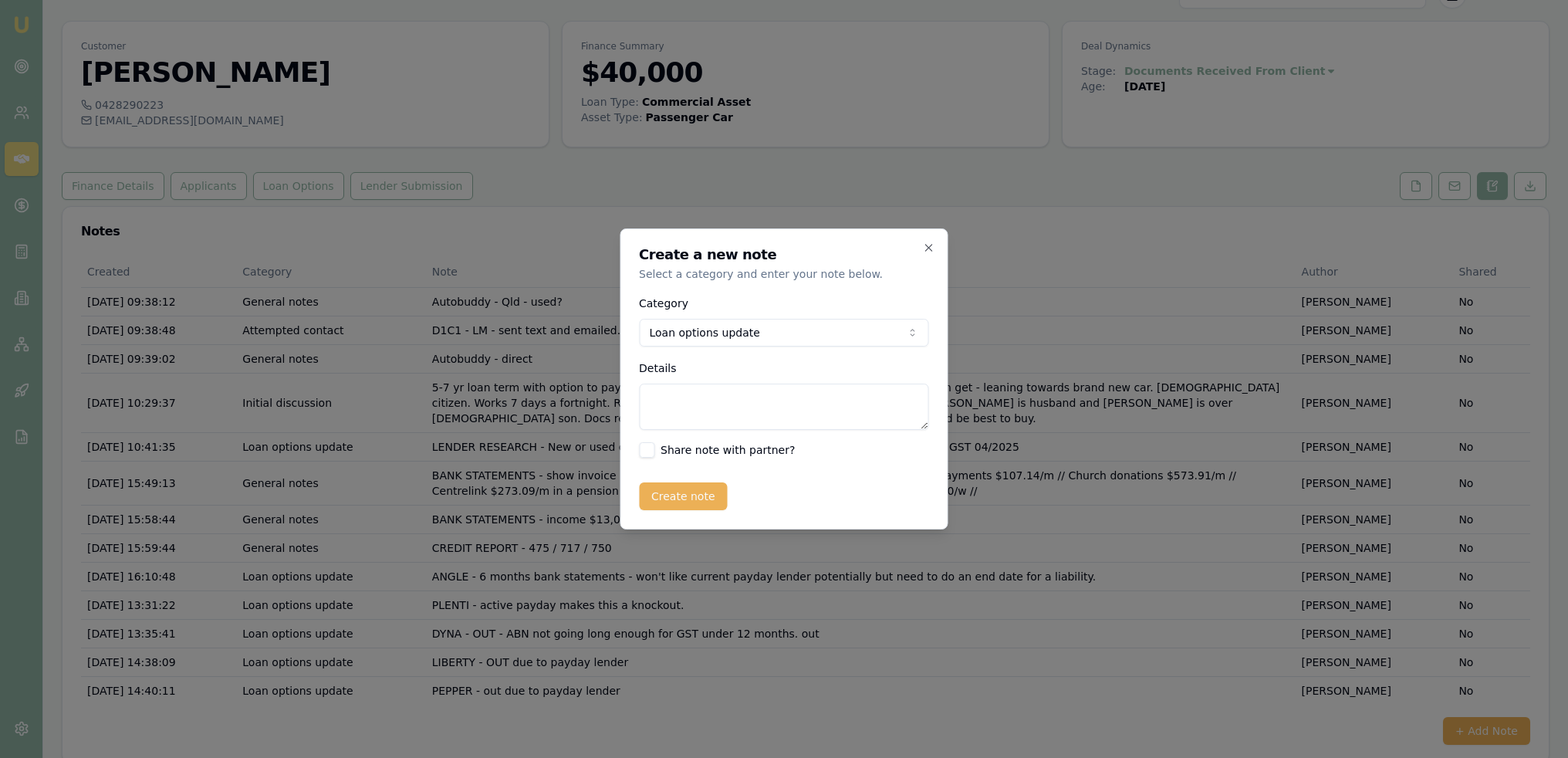
click at [722, 419] on textarea "Details" at bounding box center [784, 407] width 290 height 46
click at [839, 416] on textarea "FINANCEONE - will accept payday lender as long as their is only one - Silver on…" at bounding box center [784, 407] width 290 height 46
type textarea "FINANCEONE - will accept payday lender as long as their is only one - Silver on…"
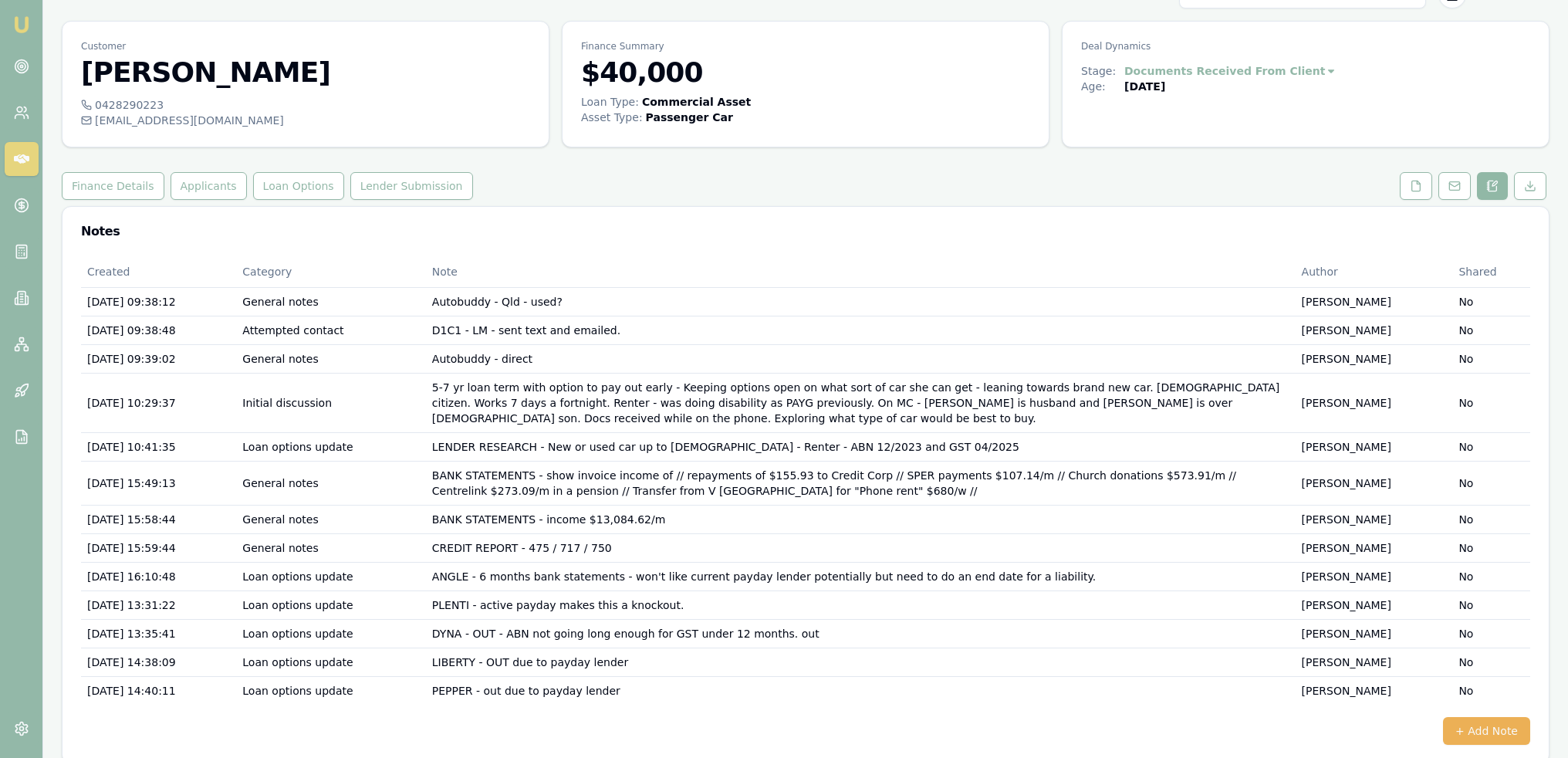
click at [1497, 183] on icon at bounding box center [1492, 186] width 12 height 12
click at [1501, 183] on button at bounding box center [1493, 186] width 31 height 28
click at [1414, 186] on icon at bounding box center [1415, 186] width 12 height 12
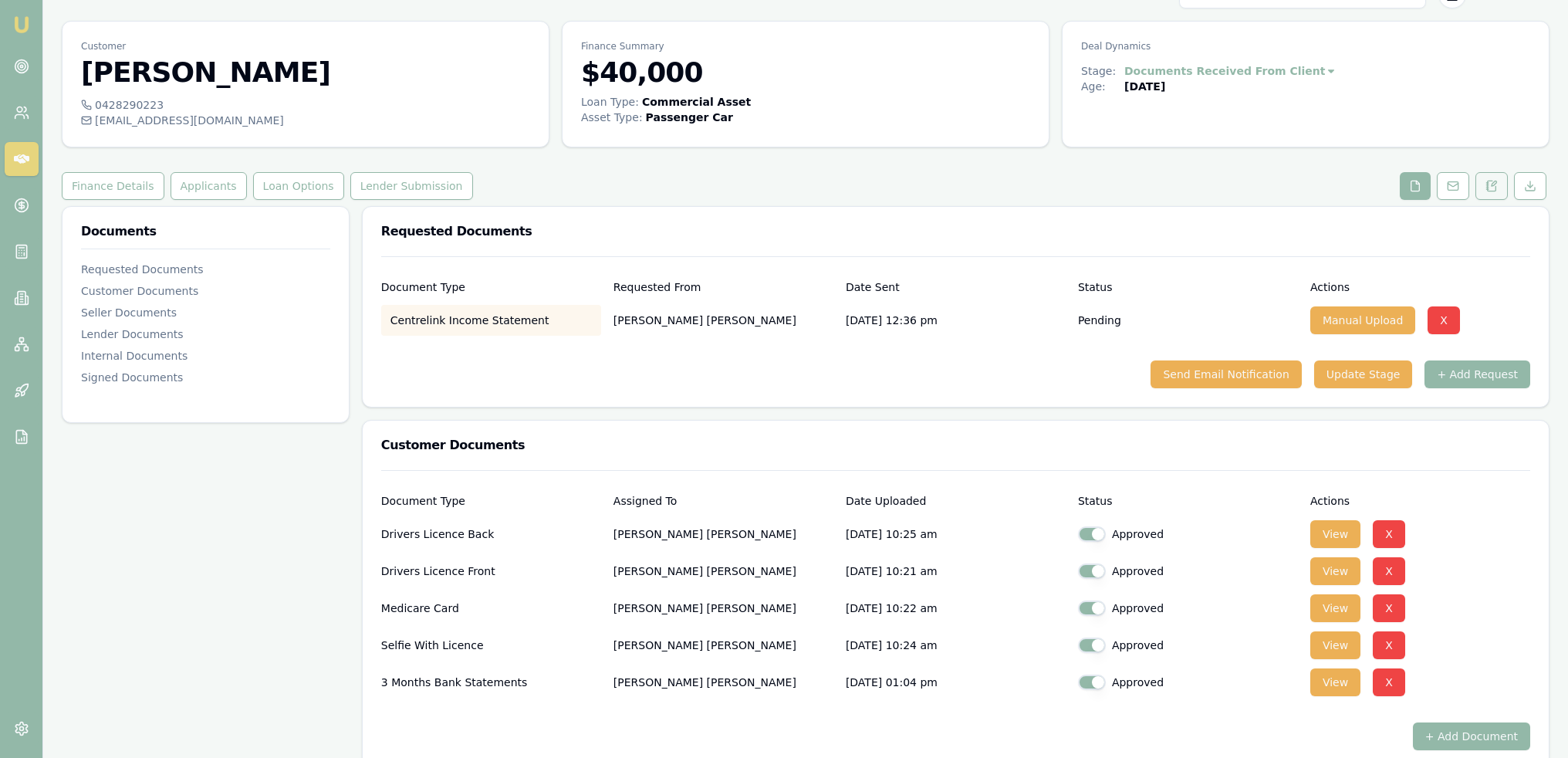
click at [1482, 182] on button at bounding box center [1492, 186] width 32 height 28
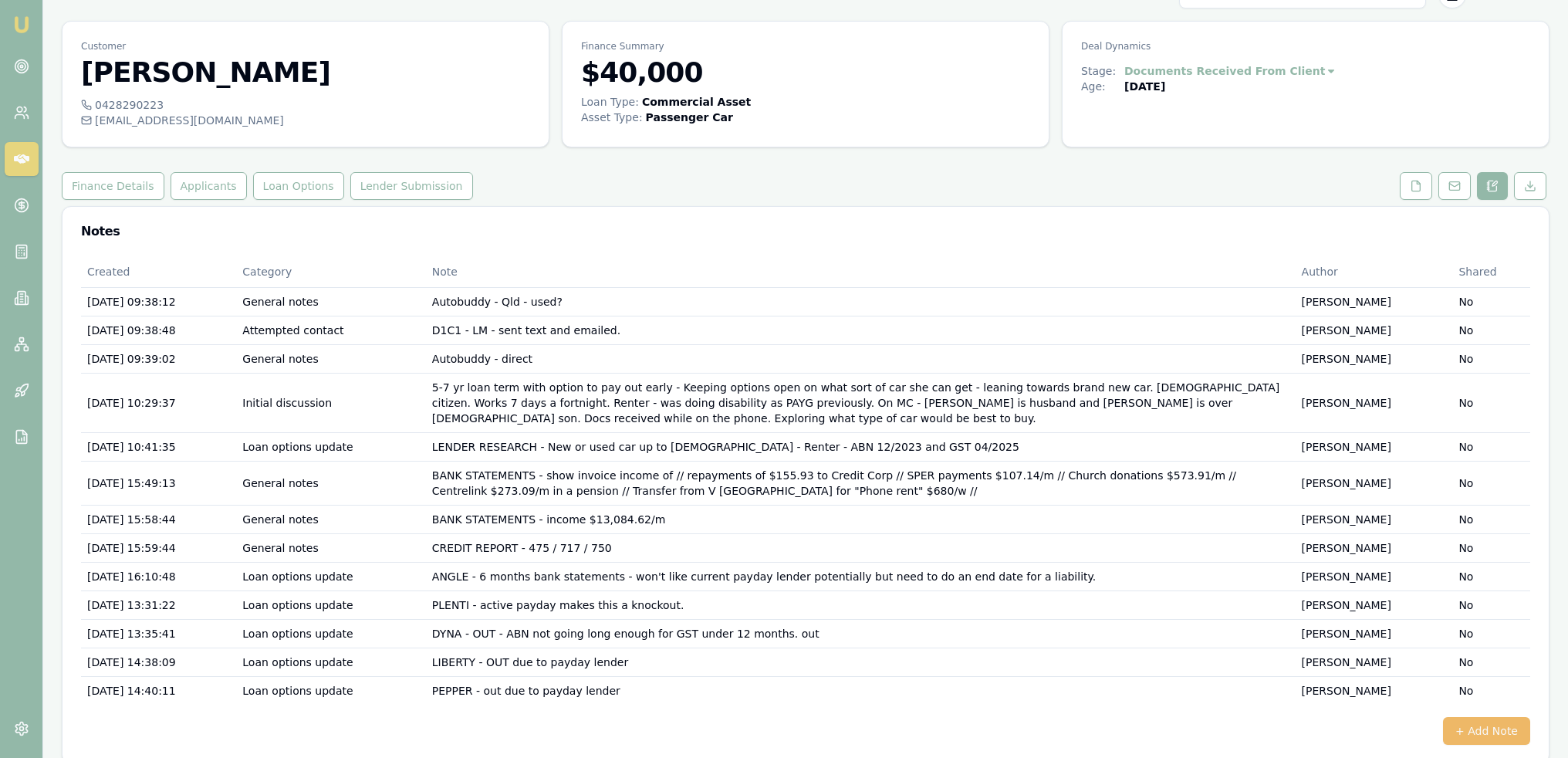
click at [1476, 717] on button "+ Add Note" at bounding box center [1486, 730] width 87 height 28
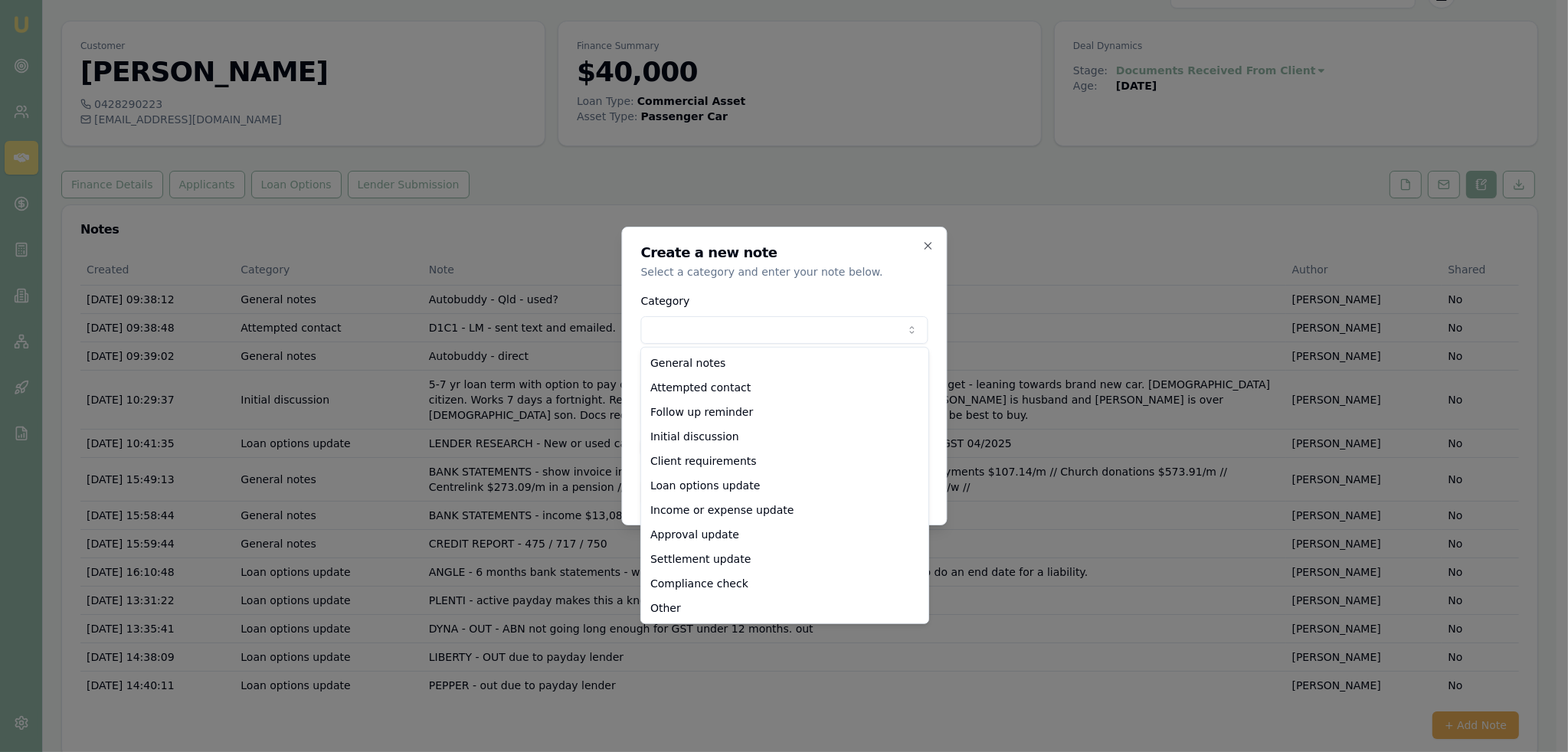
click at [763, 330] on body "Emu Broker Deals View D-GL8RUFC4KO Robyn Adams Toggle Menu Customer Annabelle I…" at bounding box center [778, 345] width 1556 height 752
select select "LOAN_OPTIONS_UPDATE"
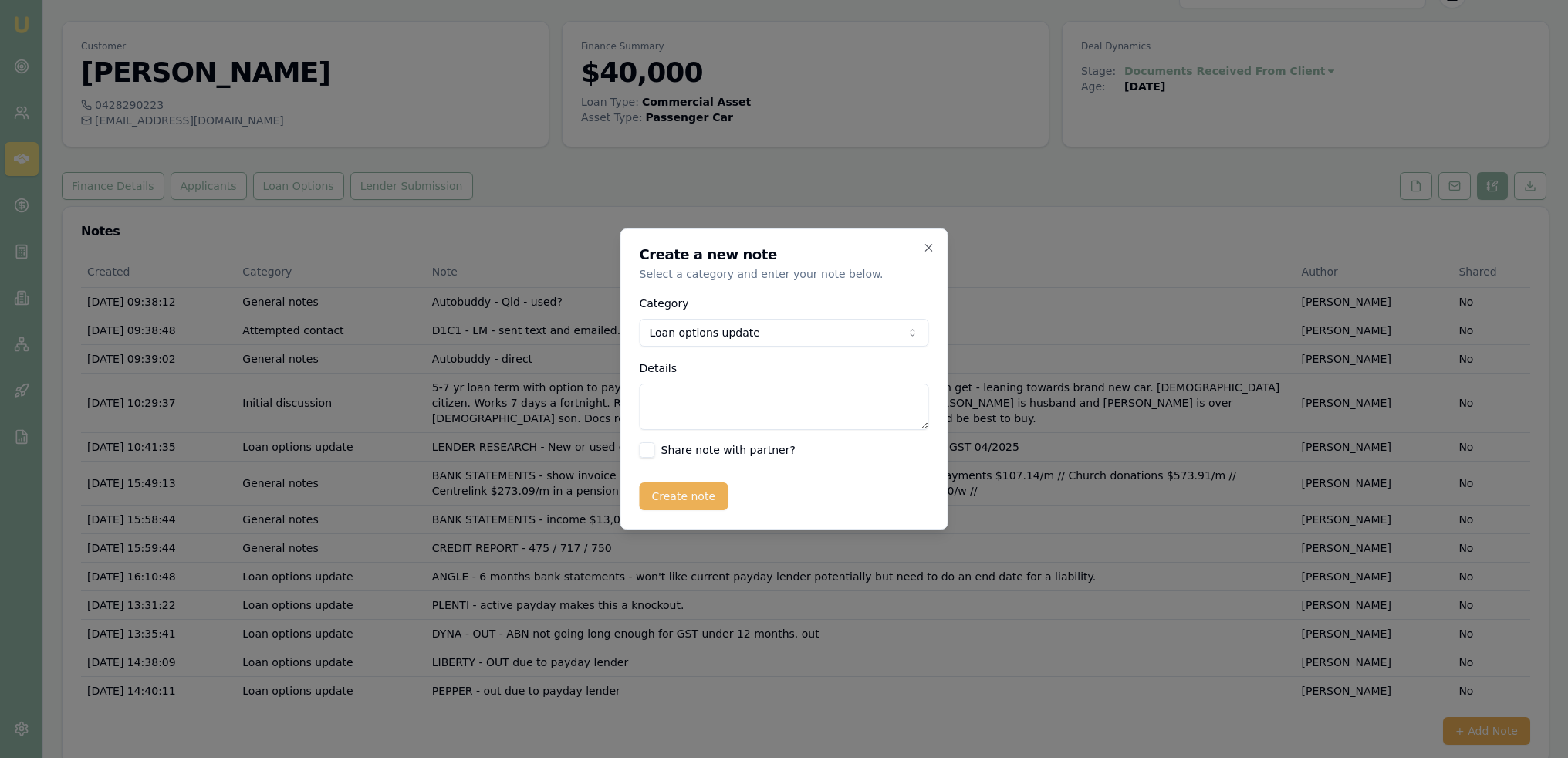
click at [694, 401] on textarea "Details" at bounding box center [784, 407] width 290 height 46
type textarea "FINANCE ONE - 1 payday lender OK - Silver only 20.45% capped at $50k - 5 yr loa…"
click at [689, 487] on button "Create note" at bounding box center [683, 496] width 88 height 28
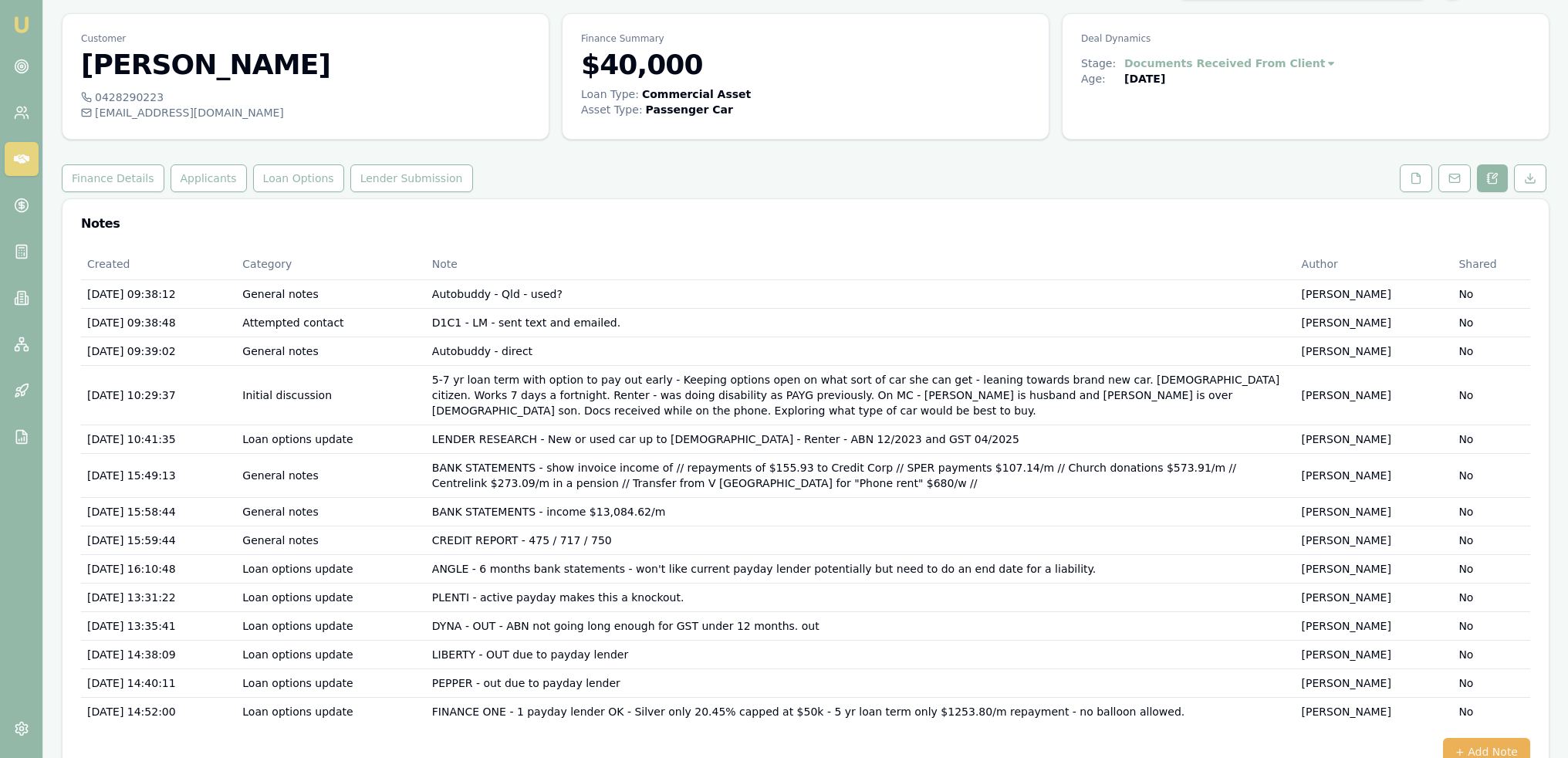
scroll to position [60, 0]
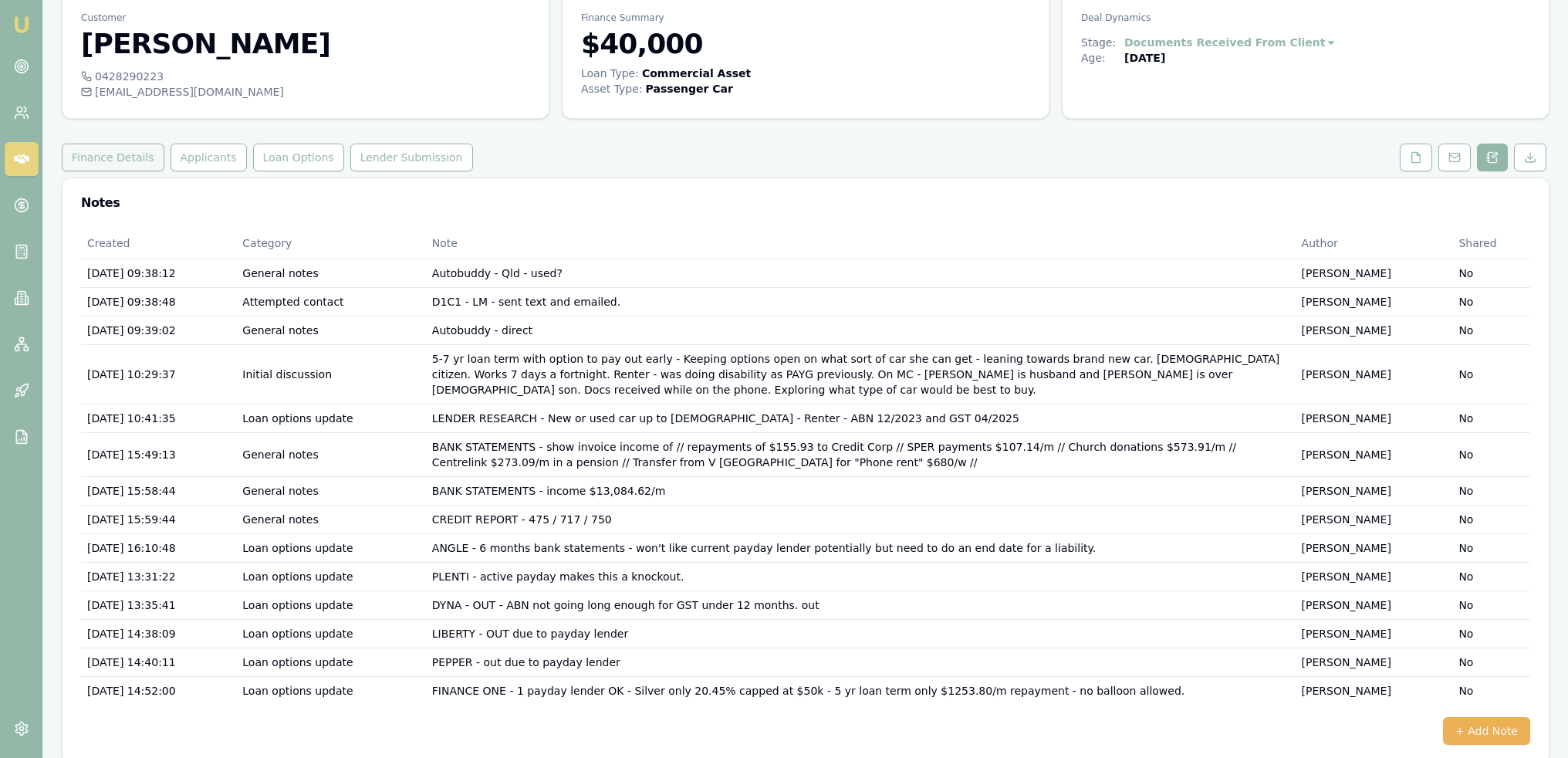
click at [84, 166] on button "Finance Details" at bounding box center [113, 157] width 102 height 28
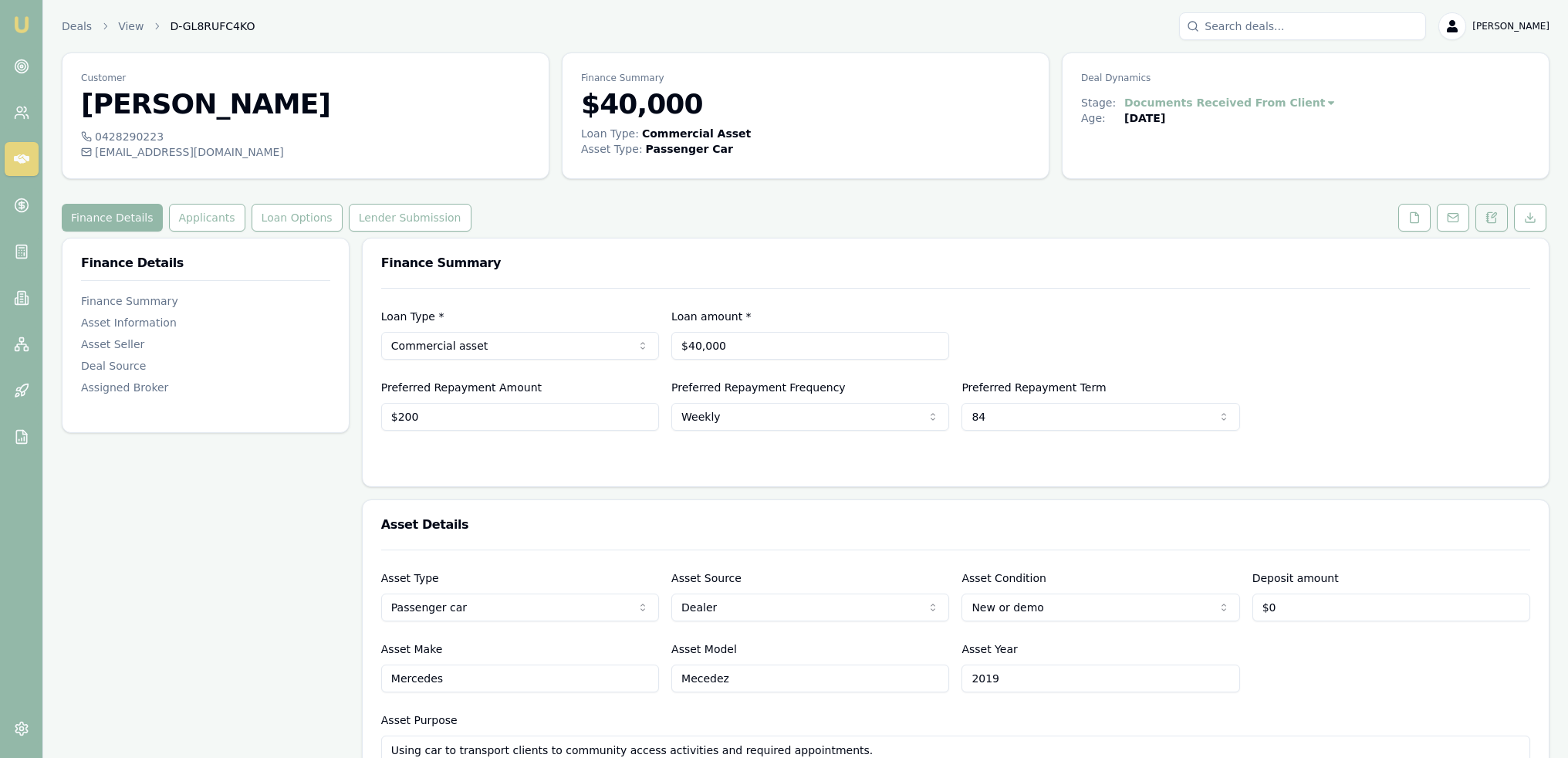
click at [1501, 213] on button at bounding box center [1492, 217] width 32 height 28
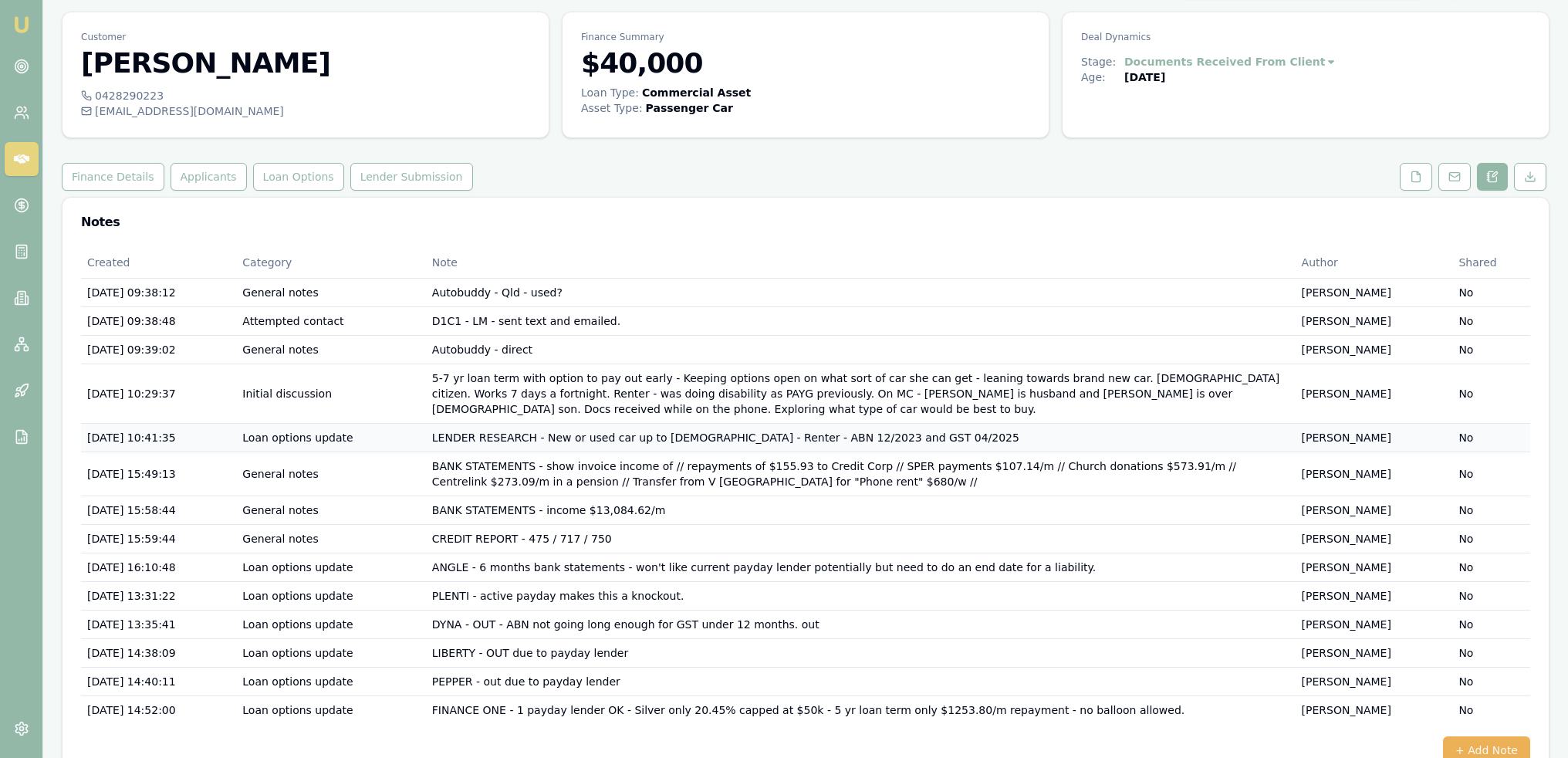
scroll to position [60, 0]
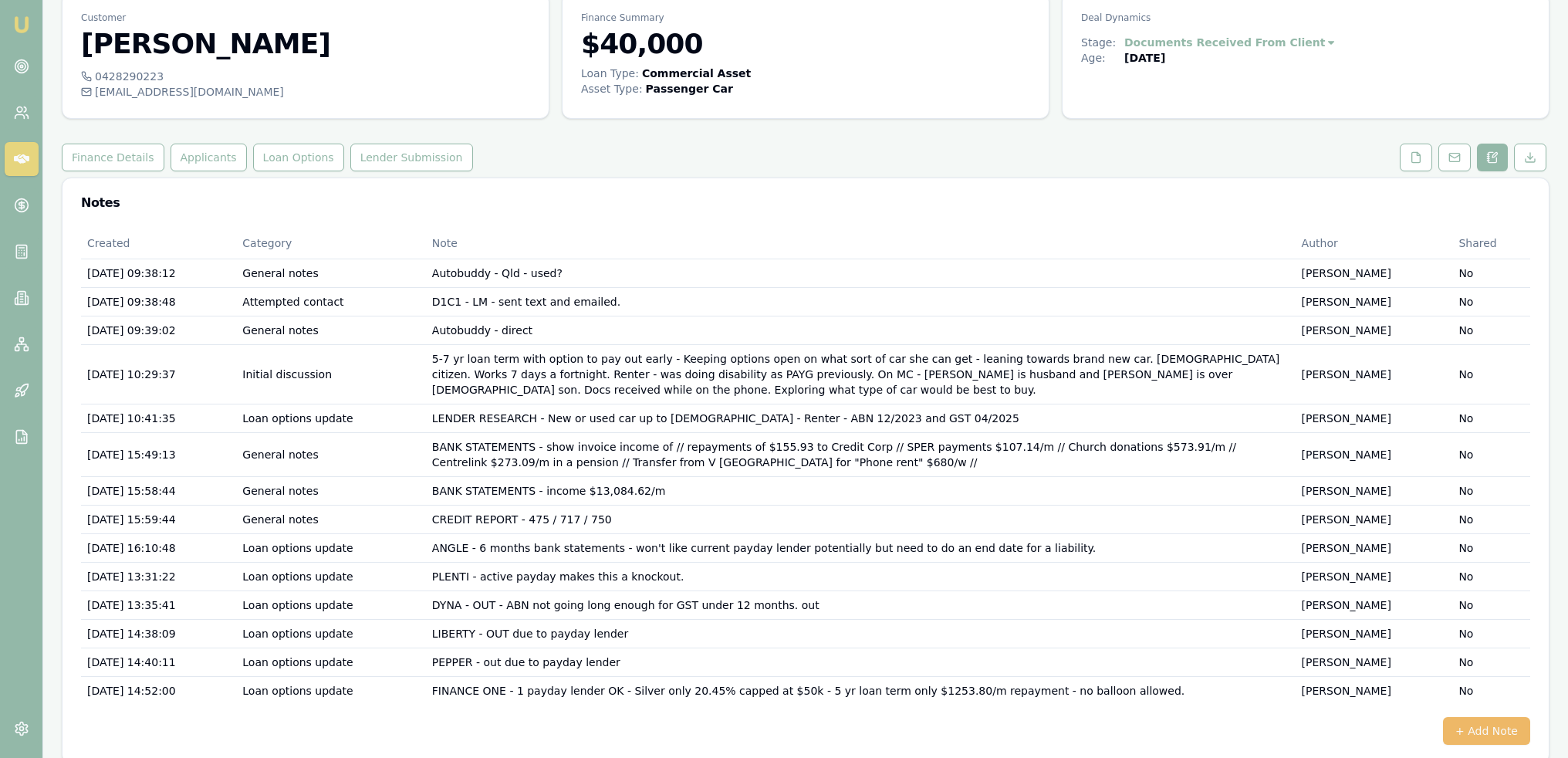
click at [1486, 717] on button "+ Add Note" at bounding box center [1486, 730] width 87 height 28
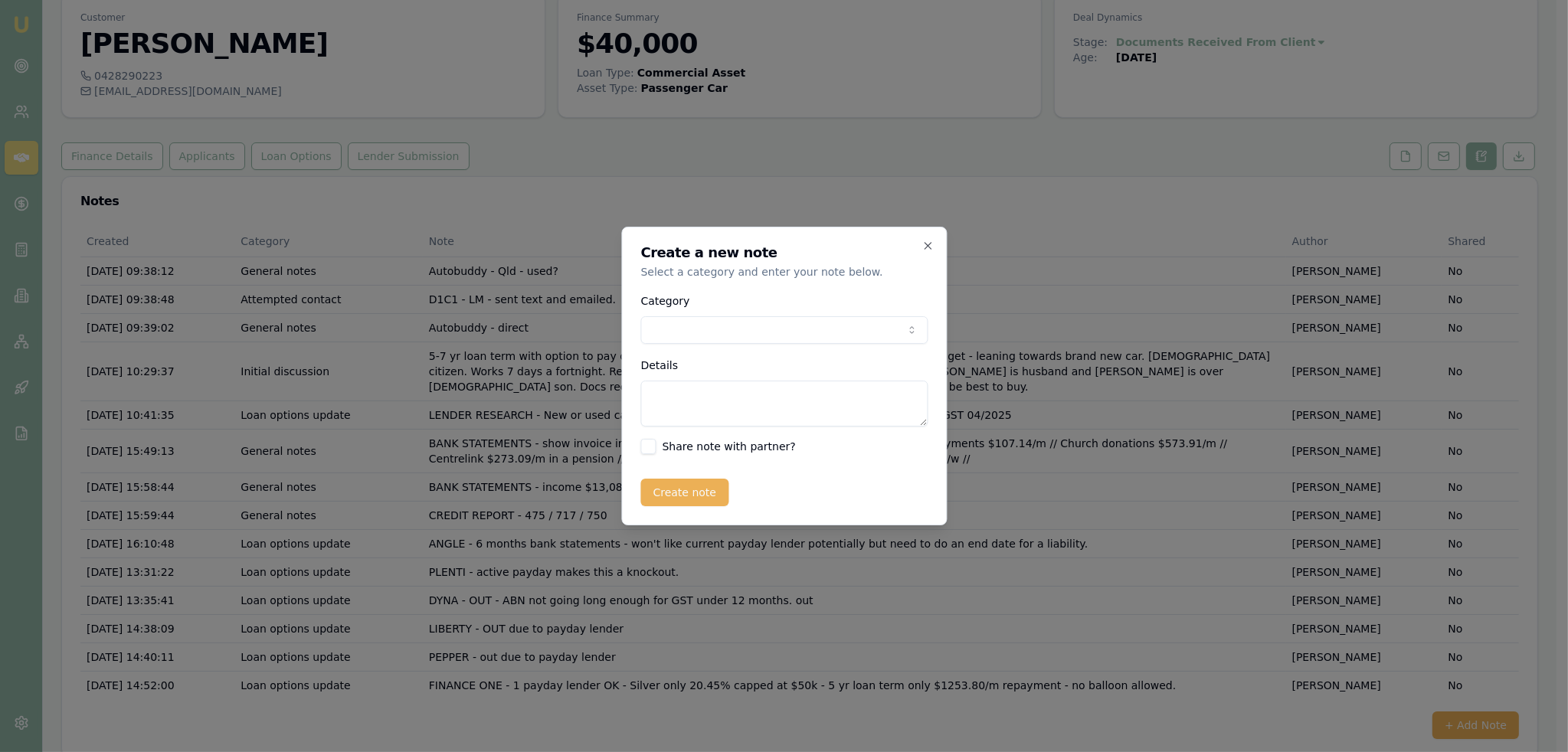
click at [820, 333] on body "Emu Broker Deals View D-GL8RUFC4KO Robyn Adams Toggle Menu Customer Annabelle I…" at bounding box center [778, 316] width 1556 height 752
click at [708, 398] on textarea "Details" at bounding box center [778, 403] width 288 height 46
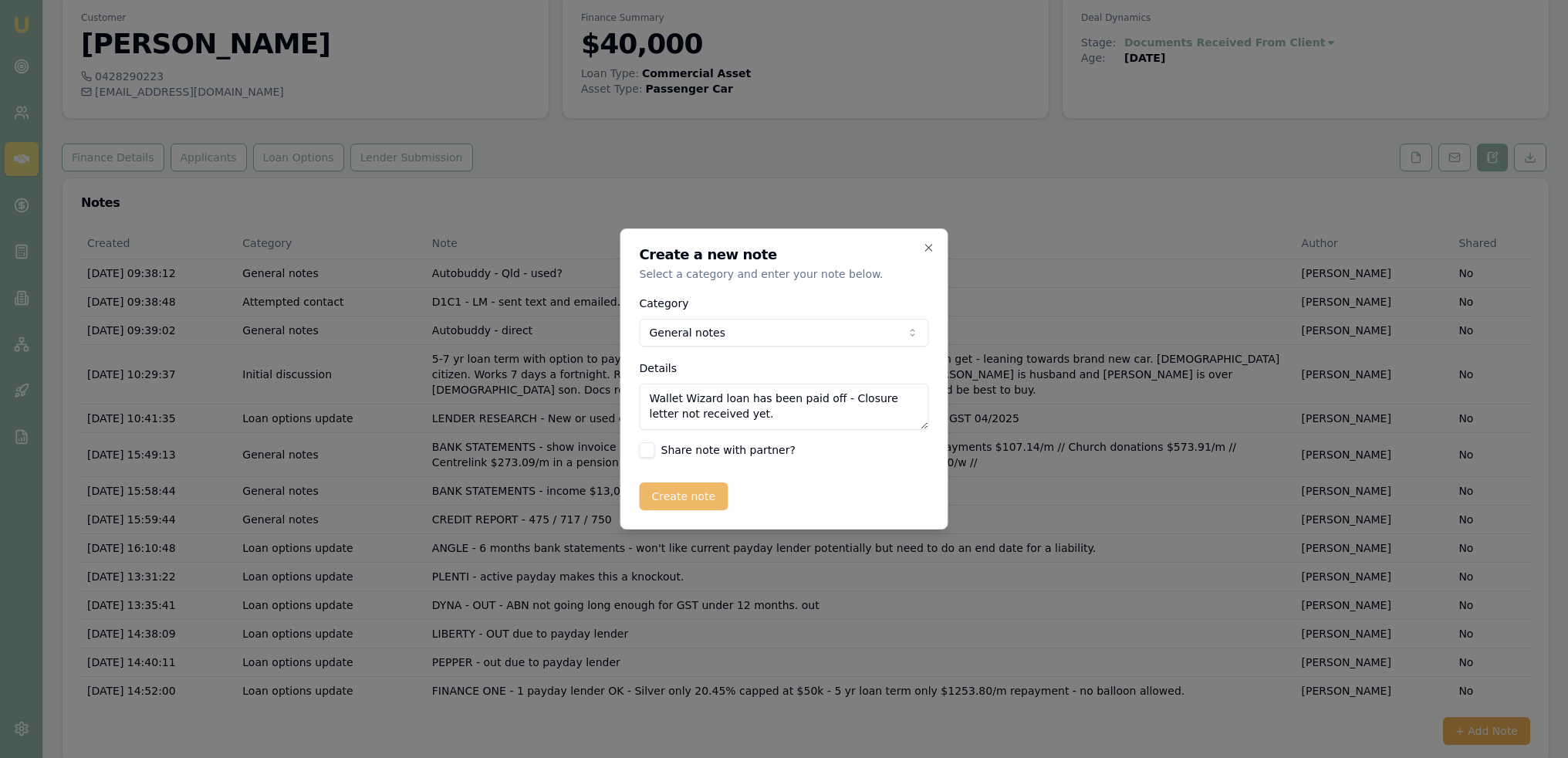
type textarea "Wallet Wizard loan has been paid off - Closure letter not received yet."
click at [676, 493] on button "Create note" at bounding box center [683, 496] width 88 height 28
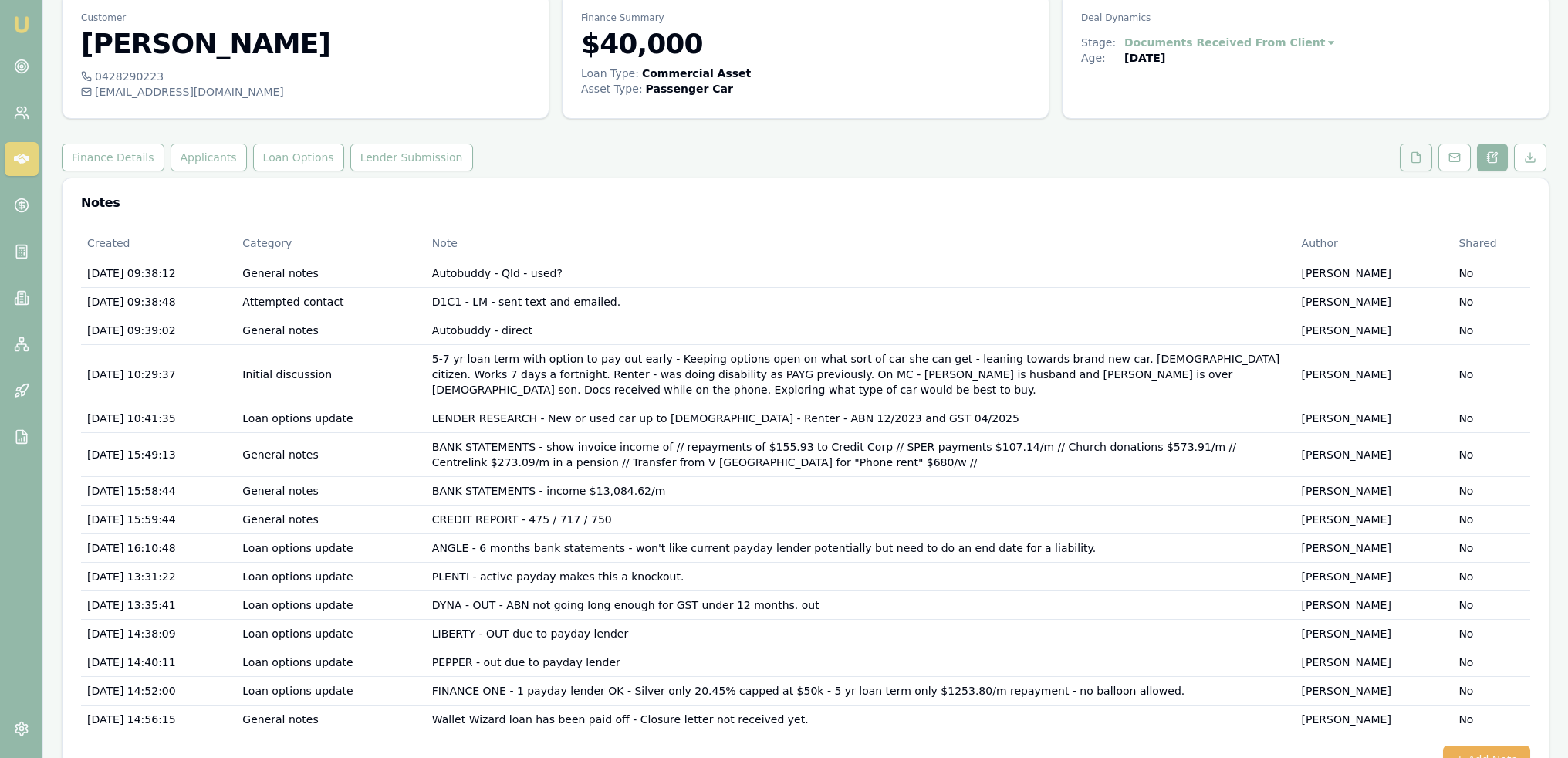
click at [1422, 165] on button at bounding box center [1416, 157] width 32 height 28
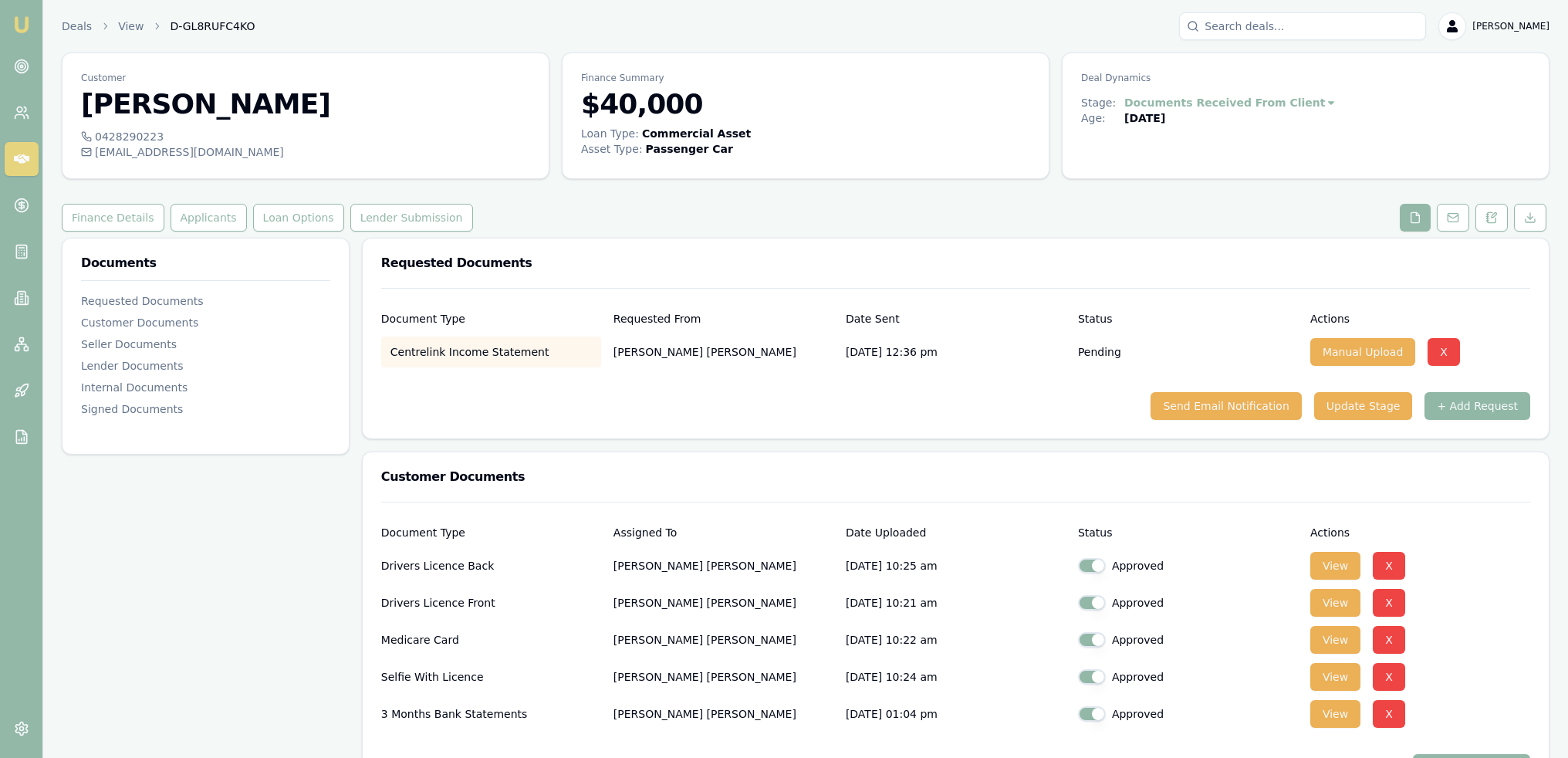
click at [1479, 401] on button "+ Add Request" at bounding box center [1477, 406] width 106 height 28
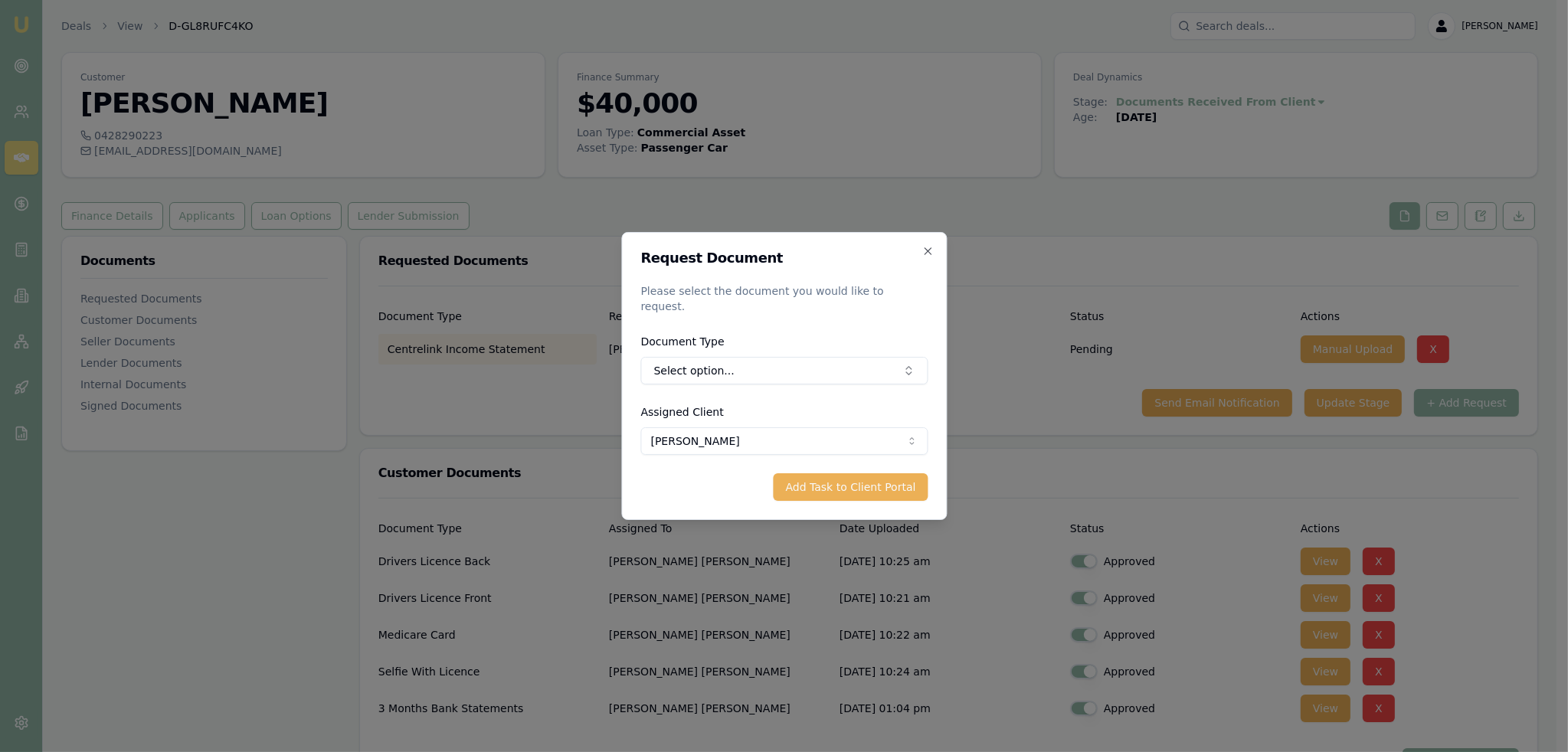
click at [741, 377] on form "Request Document Please select the document you would like to request. Document…" at bounding box center [784, 376] width 288 height 250
click at [747, 368] on button "Select option..." at bounding box center [784, 370] width 288 height 27
type input "closure"
click at [772, 429] on div "Account Closure Letter" at bounding box center [792, 427] width 170 height 24
click at [861, 484] on button "Add Task to Client Portal" at bounding box center [850, 487] width 155 height 27
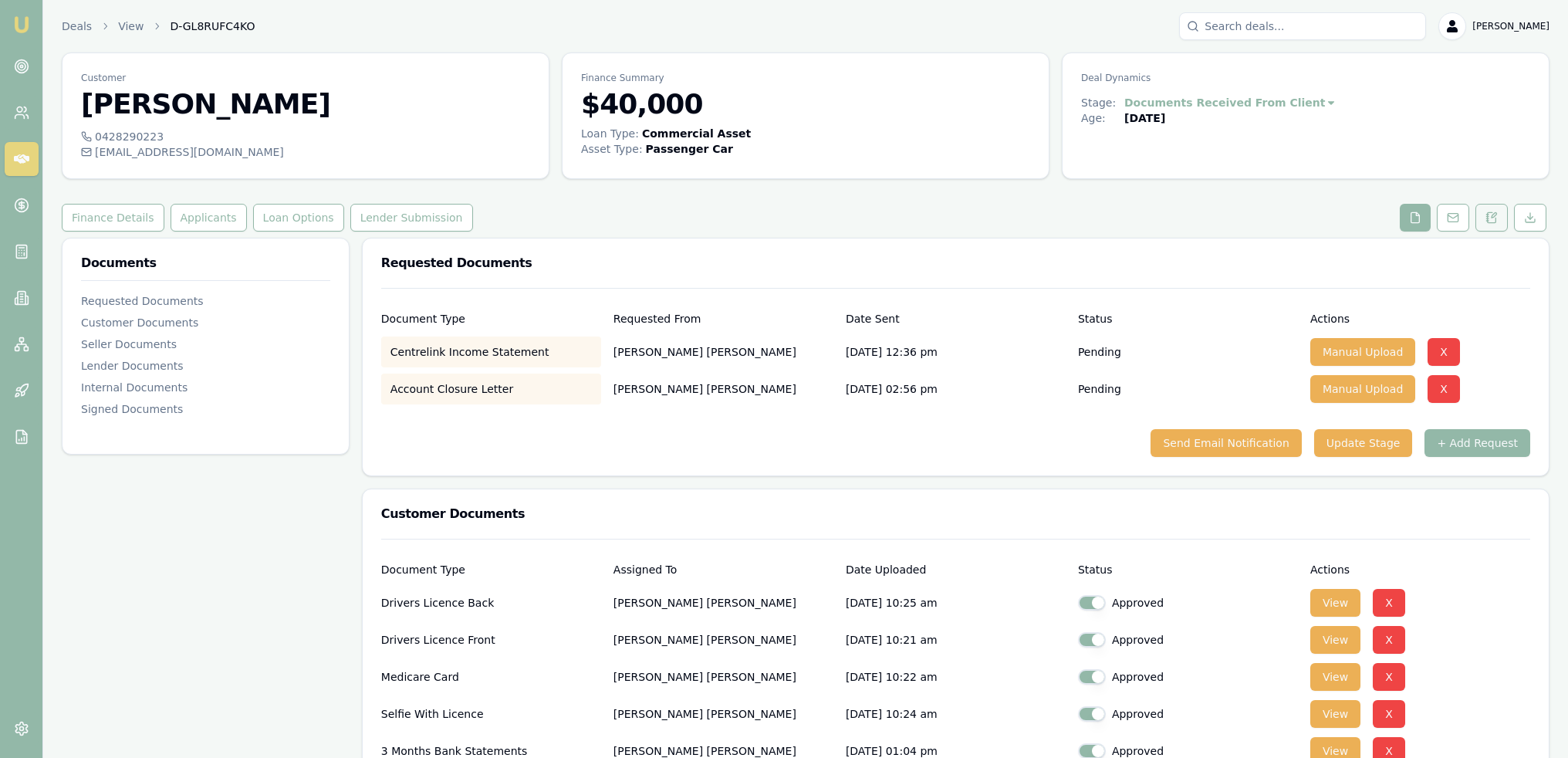
click at [1488, 217] on icon at bounding box center [1487, 217] width 2 height 0
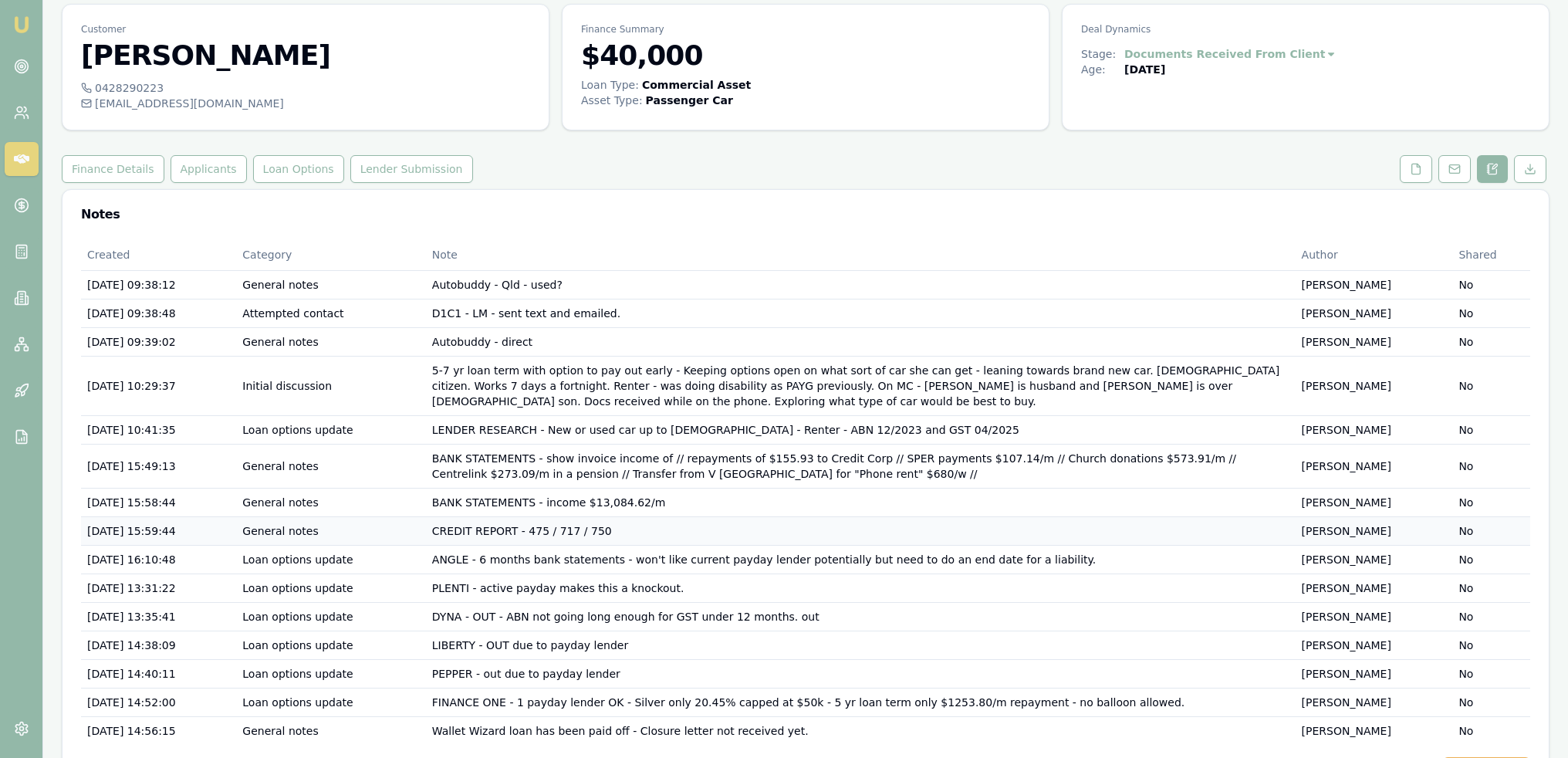
scroll to position [88, 0]
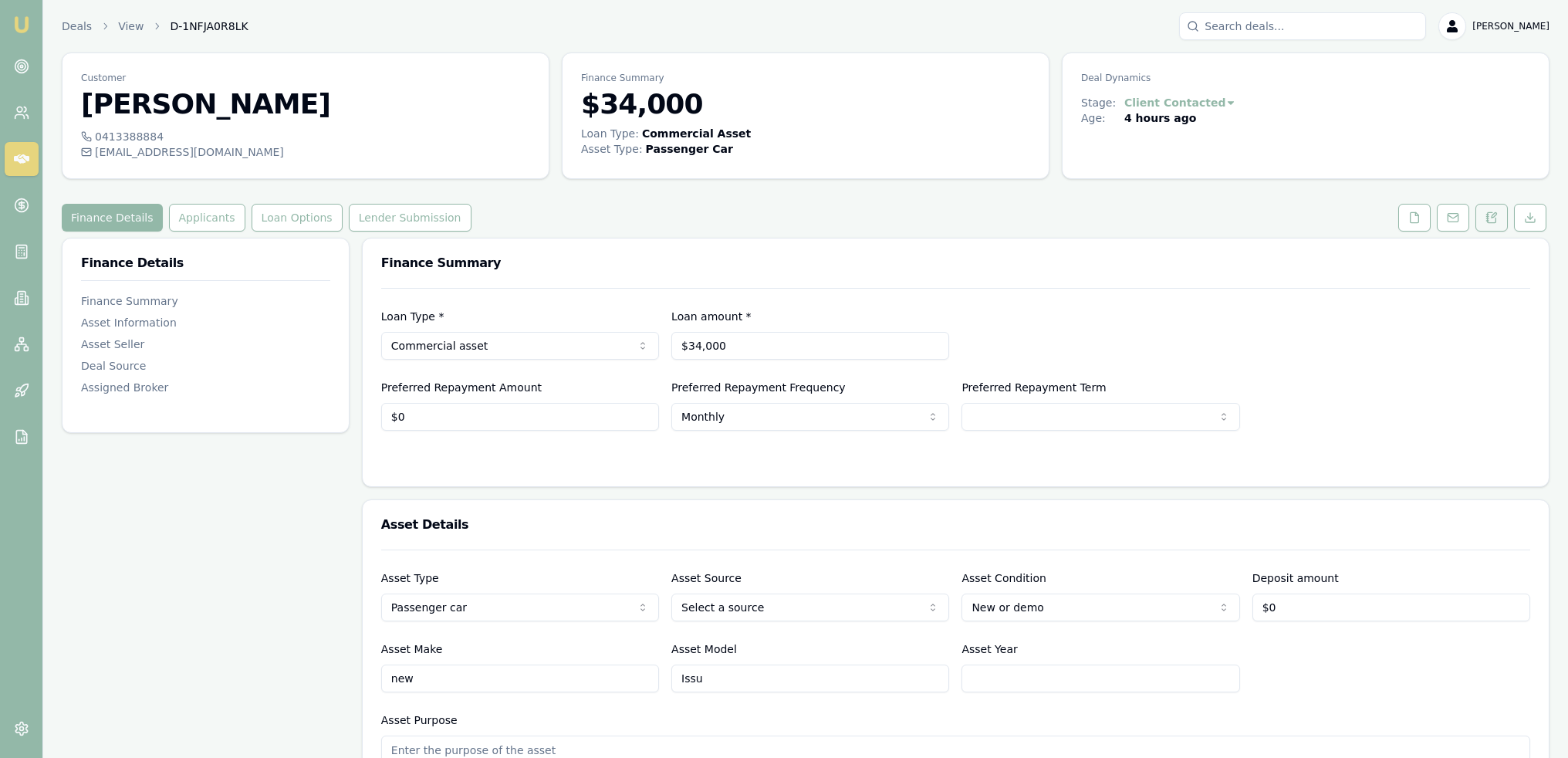
click at [1491, 215] on icon at bounding box center [1491, 217] width 12 height 12
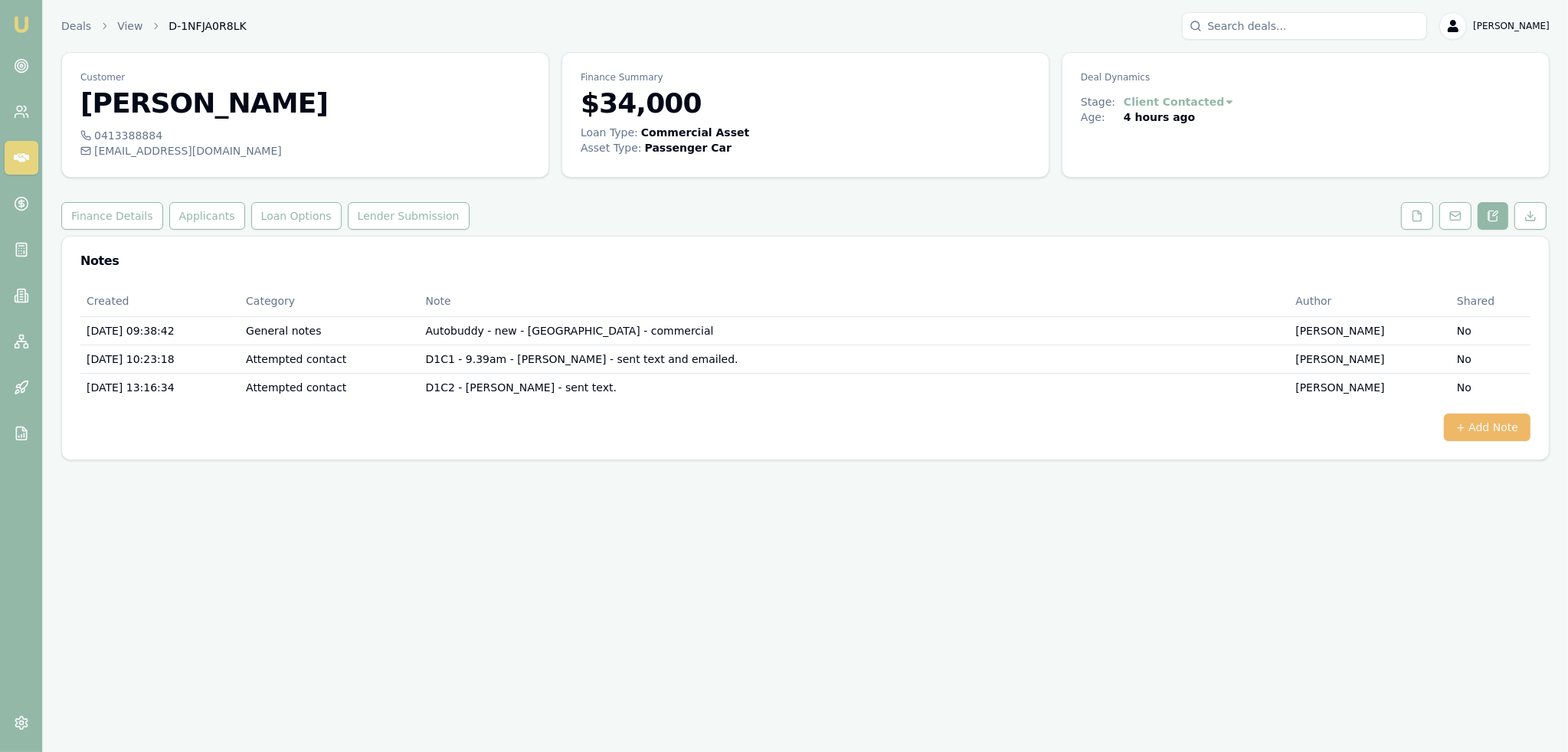
click at [1491, 430] on button "+ Add Note" at bounding box center [1486, 427] width 86 height 27
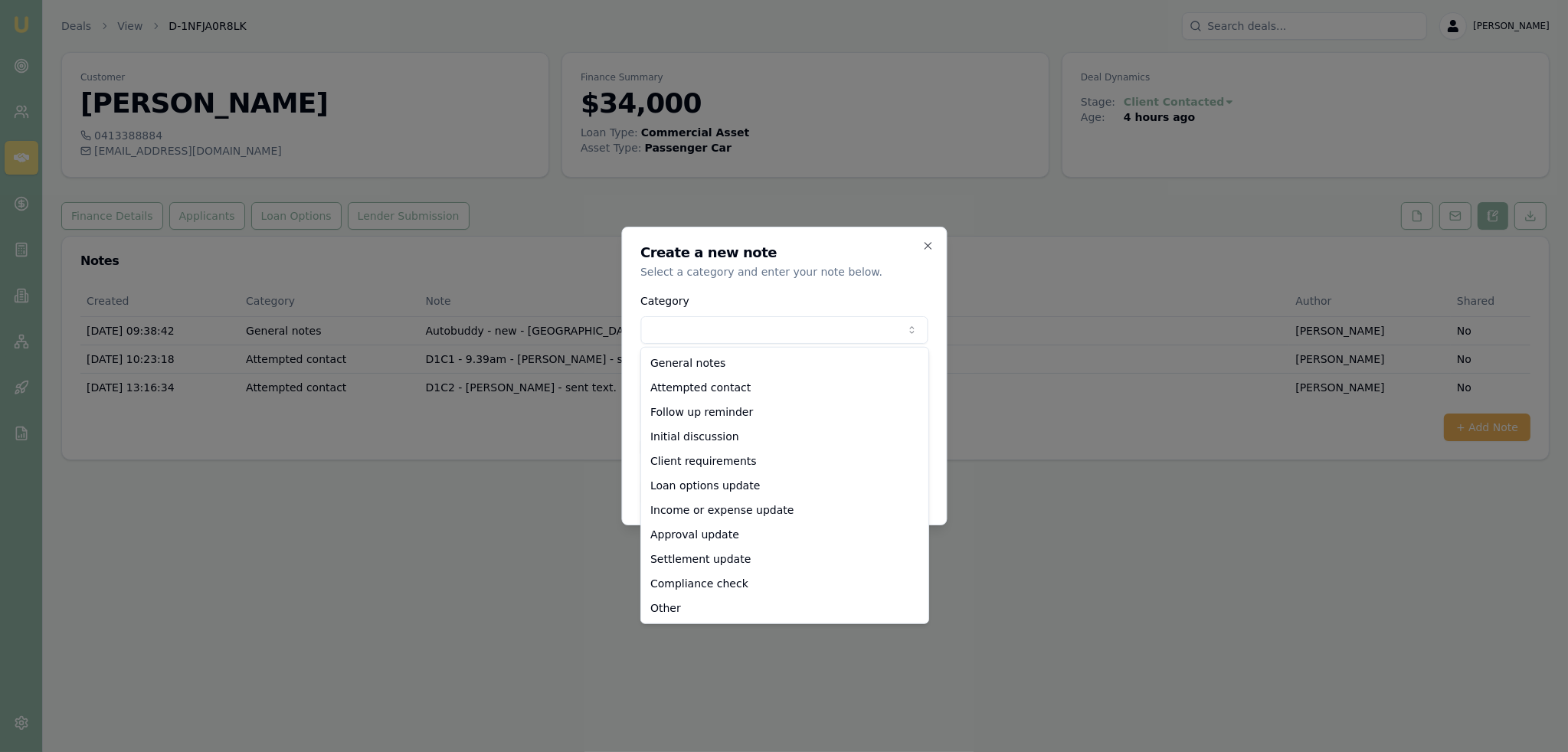
click at [741, 327] on body "Emu Broker Deals View D-1NFJA0R8LK [PERSON_NAME] Toggle Menu Customer [PERSON_N…" at bounding box center [784, 376] width 1568 height 752
select select "INITIAL_DISCUSSION"
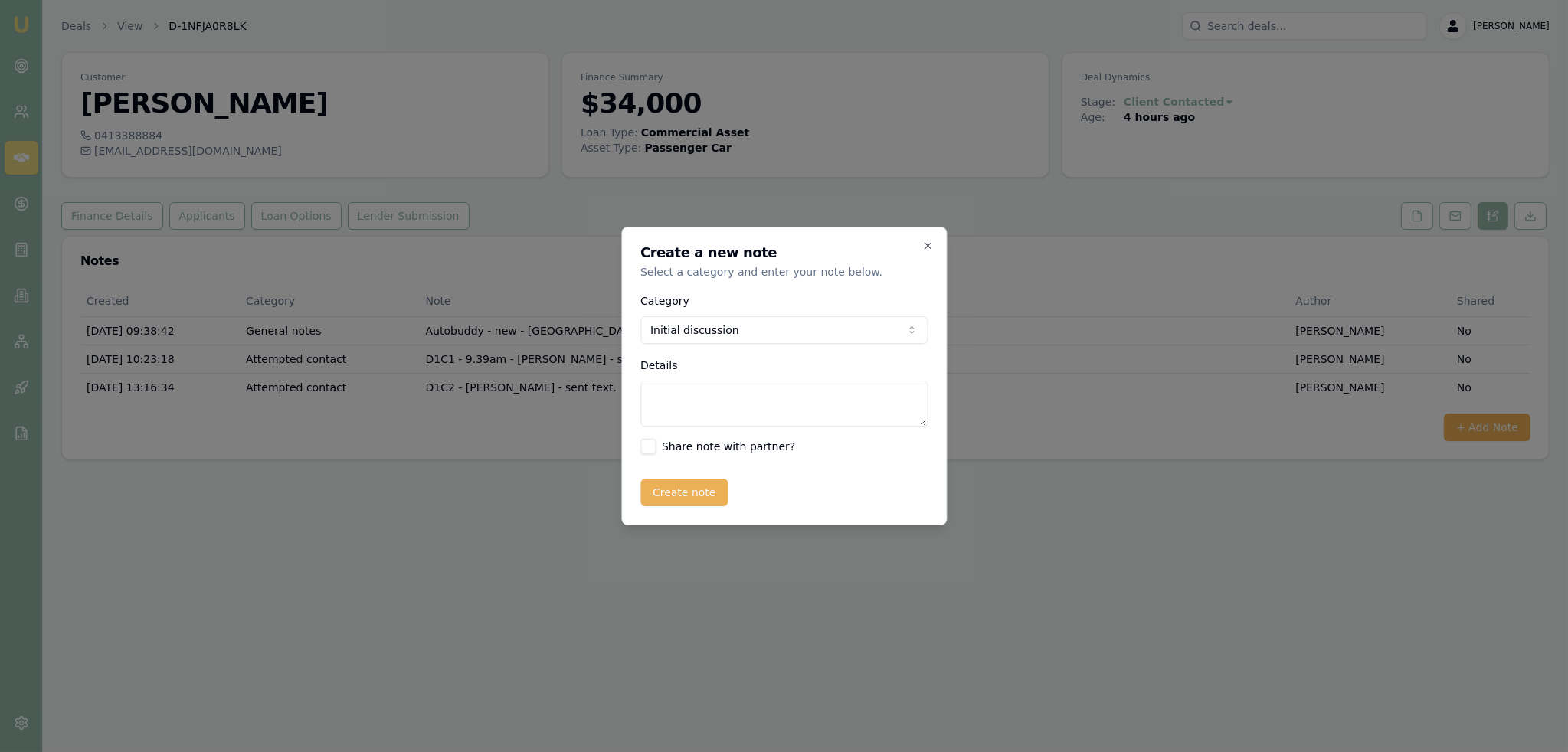
click at [711, 397] on textarea "Details" at bounding box center [784, 403] width 288 height 46
type textarea "V"
type textarea "t"
paste textarea "Hi [PERSON_NAME], thanks for letting me know. If you want to run some numbers i…"
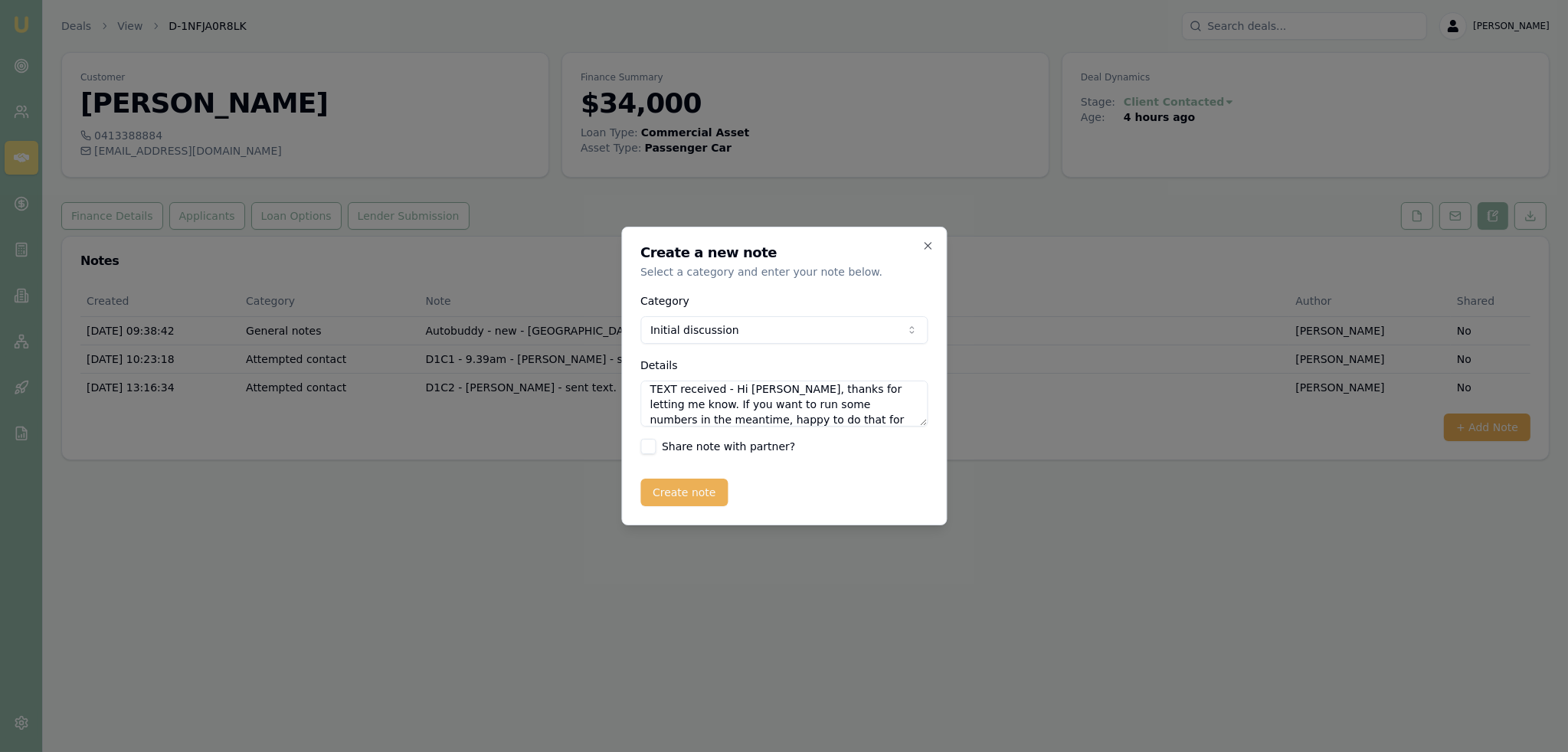
click at [907, 419] on textarea "TEXT received - Hi [PERSON_NAME], thanks for letting me know. If you want to ru…" at bounding box center [784, 403] width 288 height 46
paste textarea "Hi [PERSON_NAME], thanks for letting me know. If you want to run some numbers i…"
type textarea "TEXT received - Hi [PERSON_NAME], thanks for letting me know. If you want to ru…"
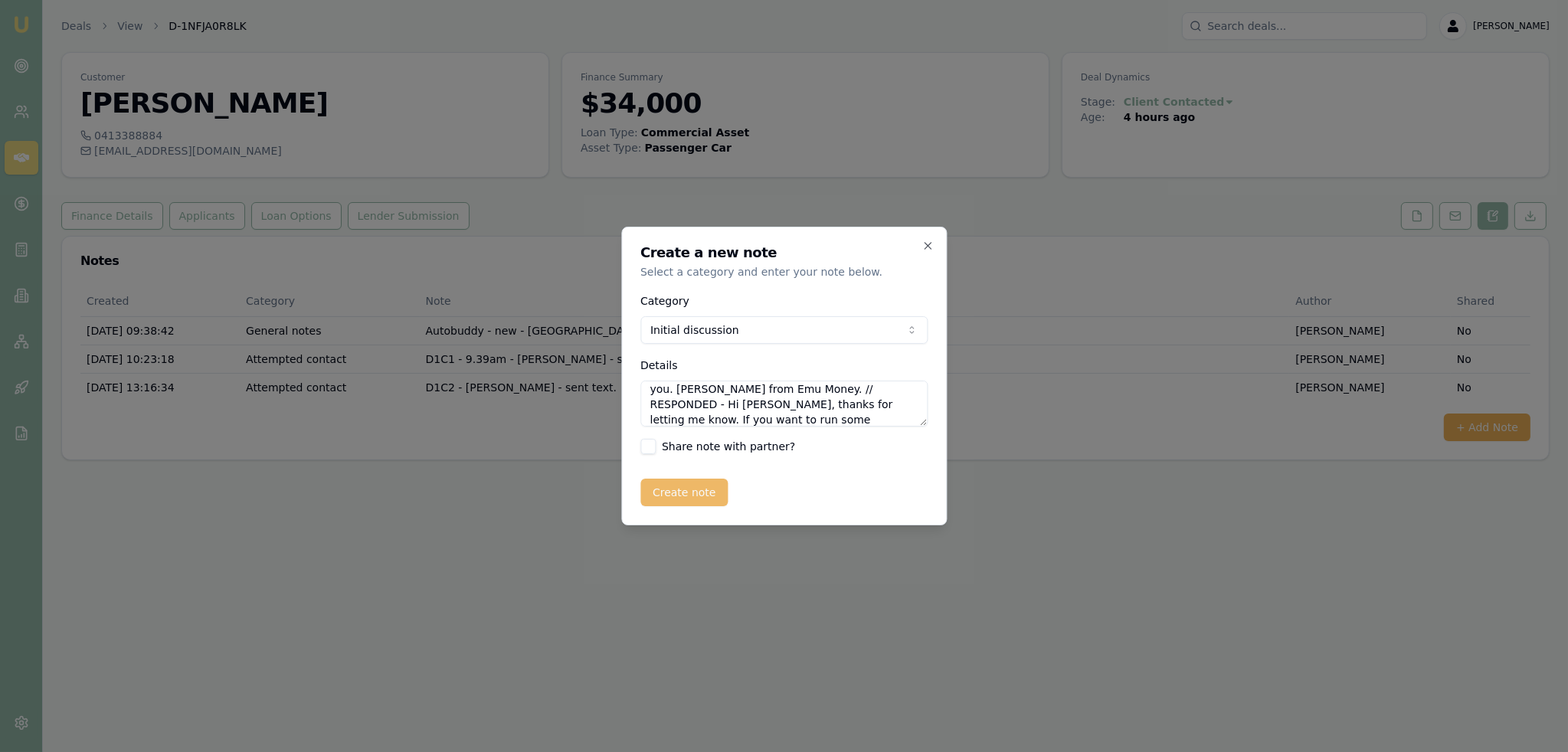
click at [717, 493] on button "Create note" at bounding box center [684, 492] width 88 height 27
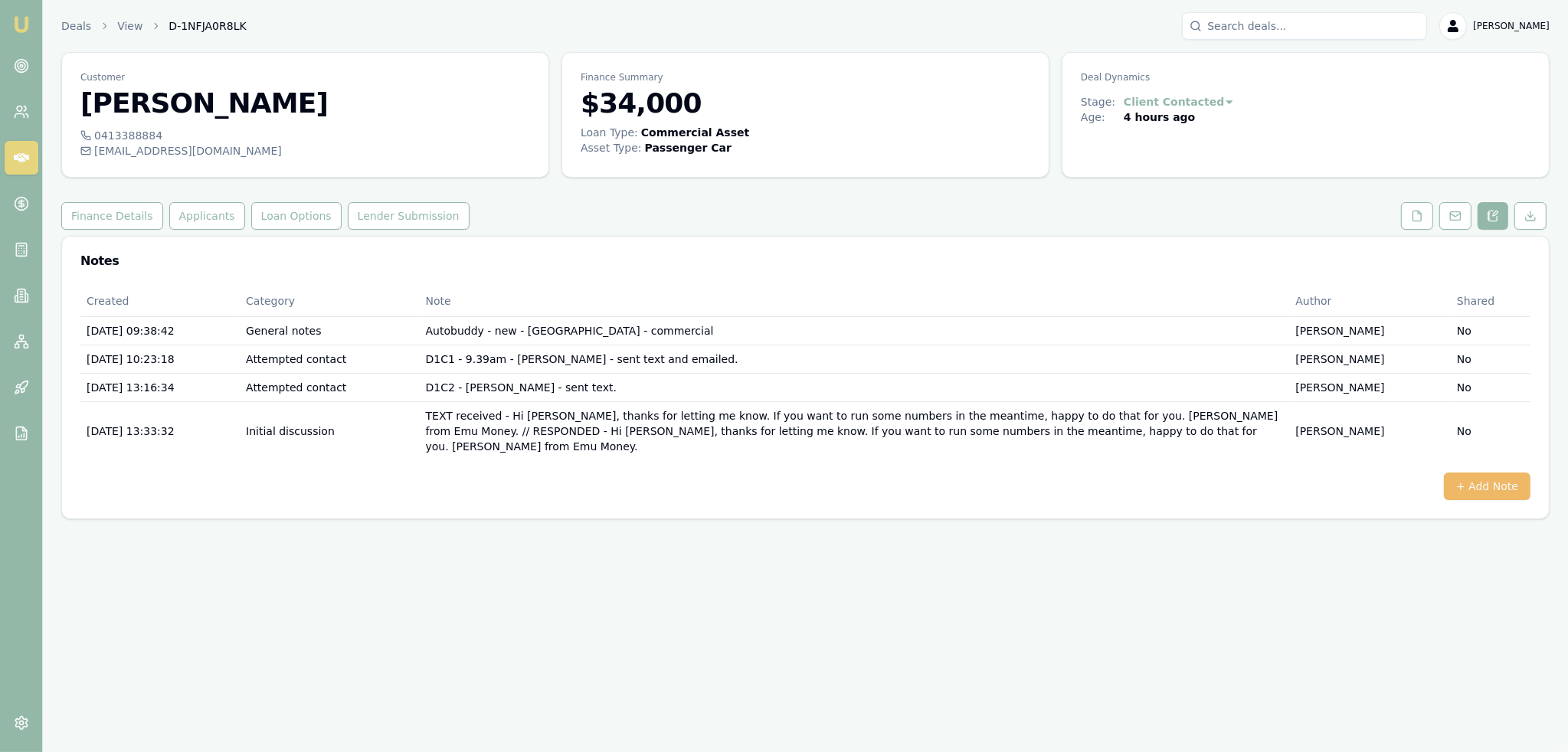
click at [1489, 473] on button "+ Add Note" at bounding box center [1486, 486] width 86 height 27
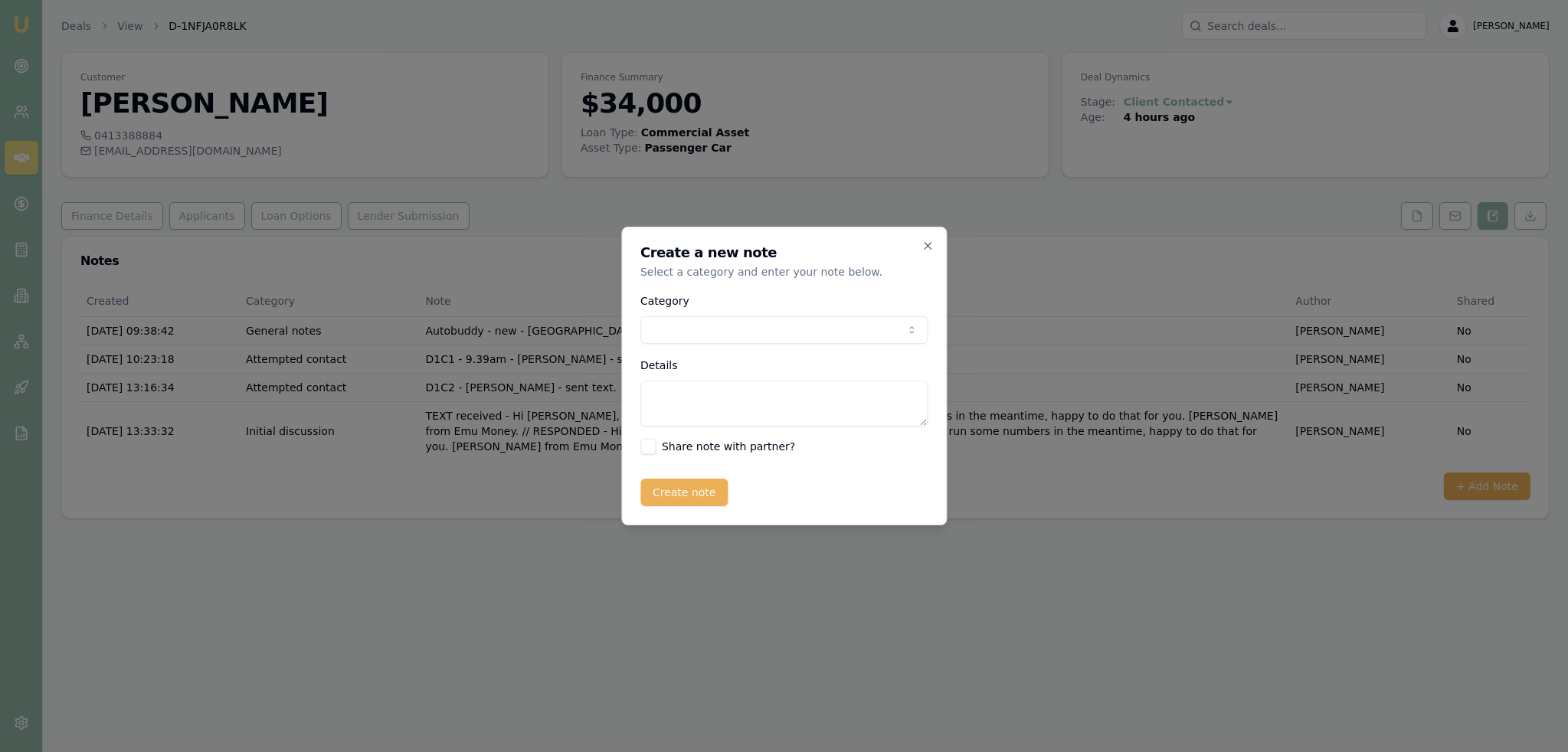
click at [708, 320] on body "Emu Broker Deals View D-1NFJA0R8LK [PERSON_NAME] Toggle Menu Customer [PERSON_N…" at bounding box center [784, 376] width 1568 height 752
click at [697, 393] on textarea "Details" at bounding box center [784, 403] width 288 height 46
type textarea "CLOSING LEAD with note to follow up in Jan."
click at [694, 492] on button "Create note" at bounding box center [684, 492] width 88 height 27
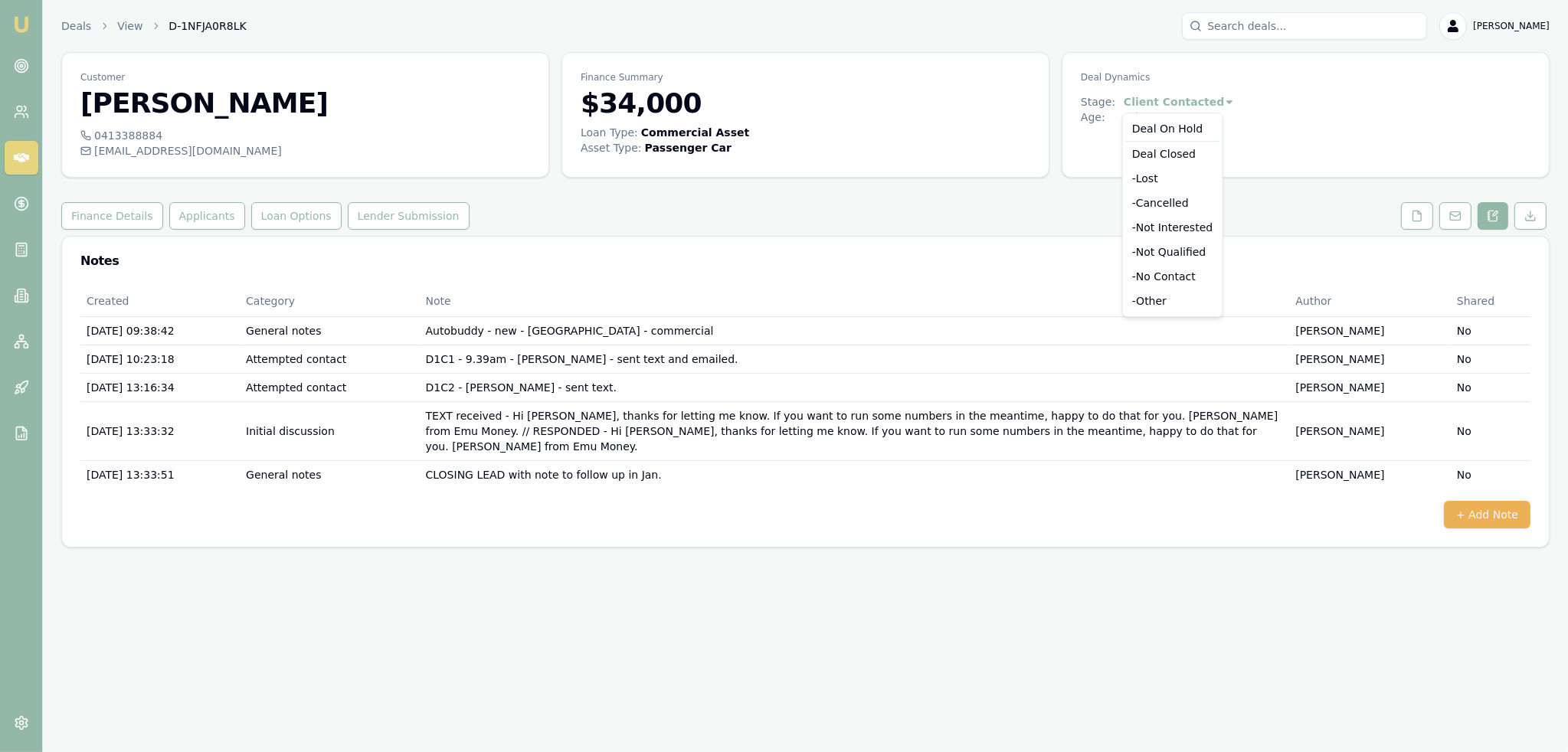
click at [1185, 103] on html "Emu Broker Deals View D-1NFJA0R8LK Robyn Adams Toggle Menu Customer Matt Robins…" at bounding box center [784, 376] width 1568 height 752
click at [1176, 226] on div "- Not Interested" at bounding box center [1173, 227] width 93 height 24
click at [31, 21] on link "Emu Broker" at bounding box center [21, 24] width 24 height 24
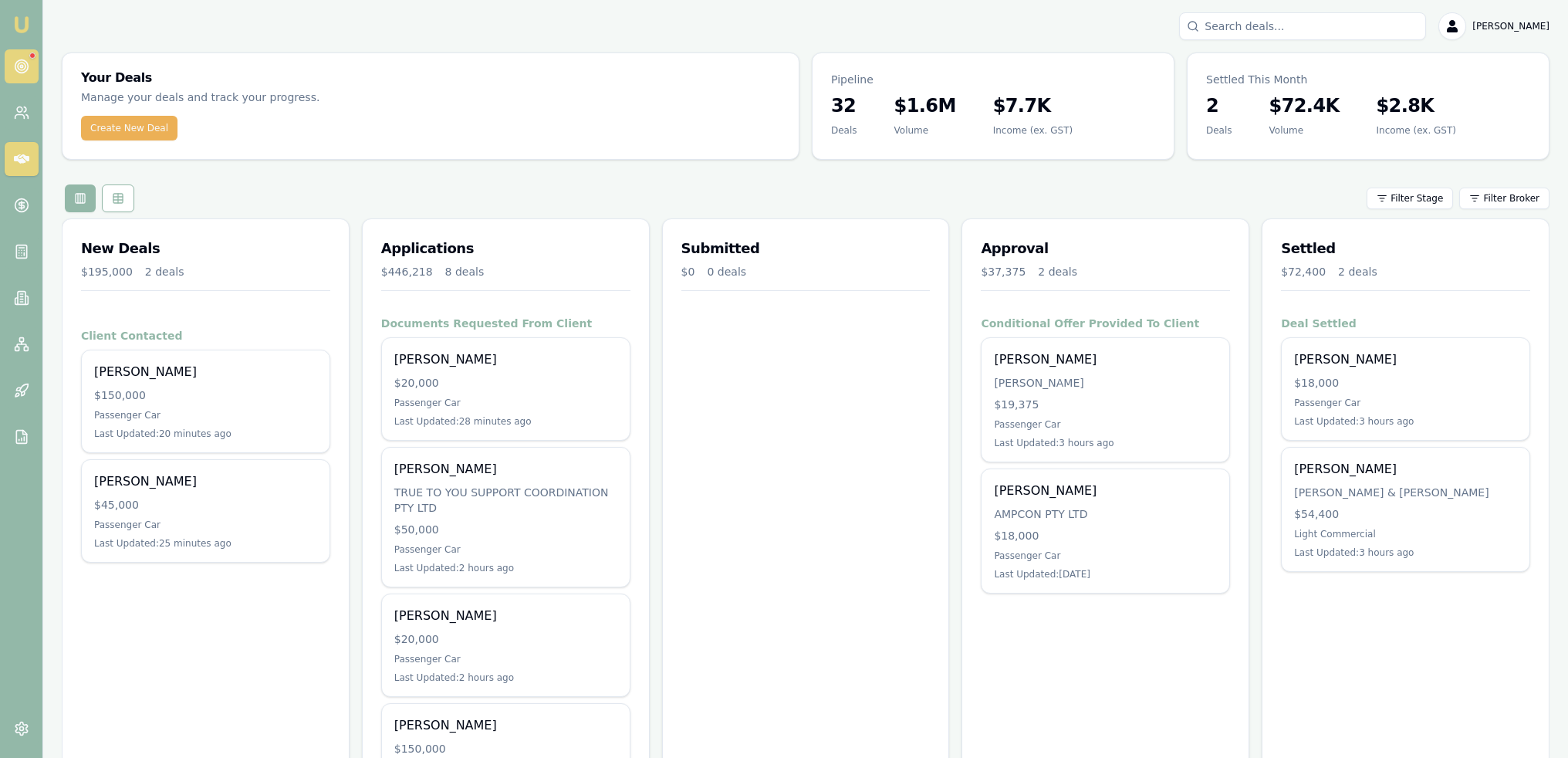
click at [26, 64] on icon at bounding box center [21, 66] width 15 height 15
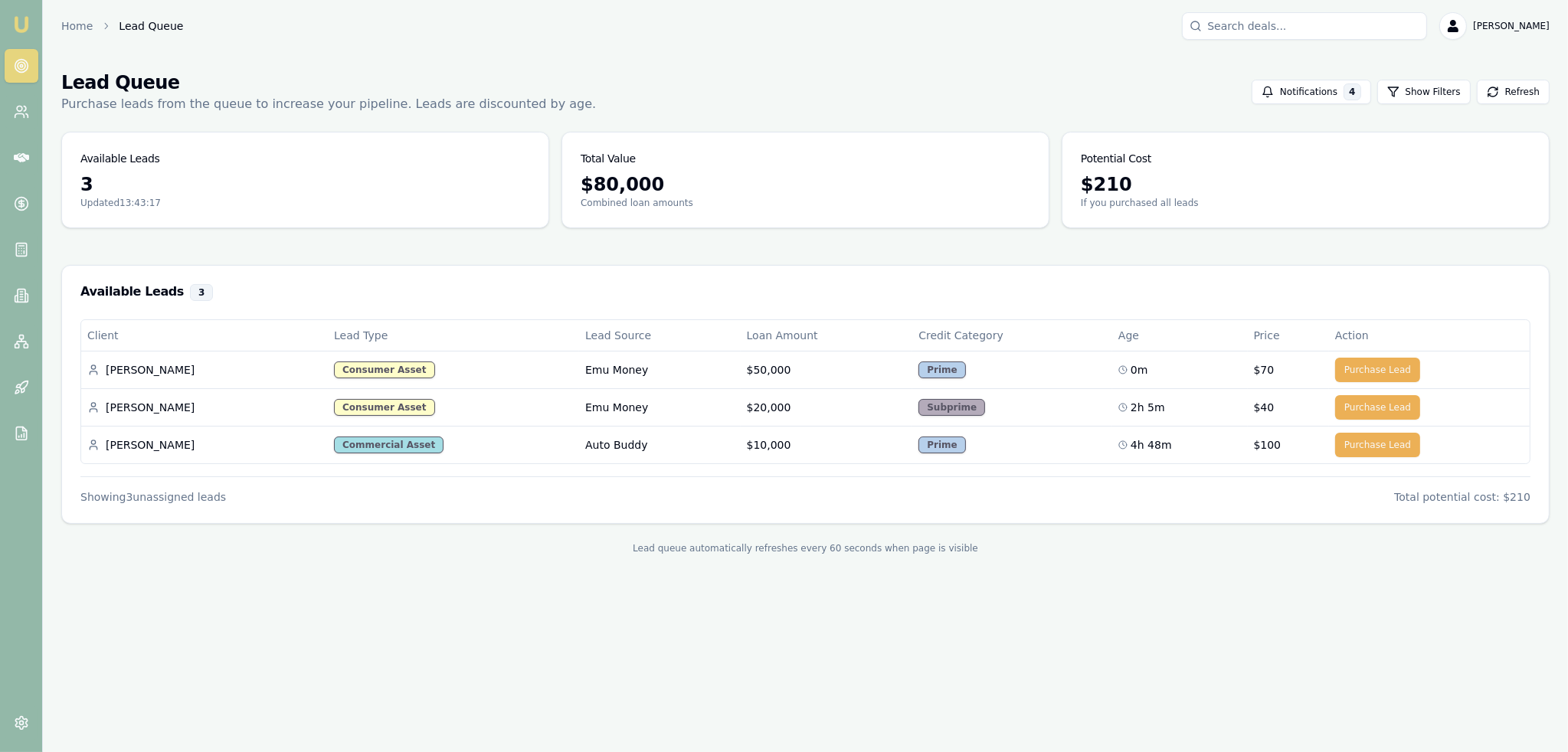
click at [28, 21] on img at bounding box center [21, 24] width 19 height 19
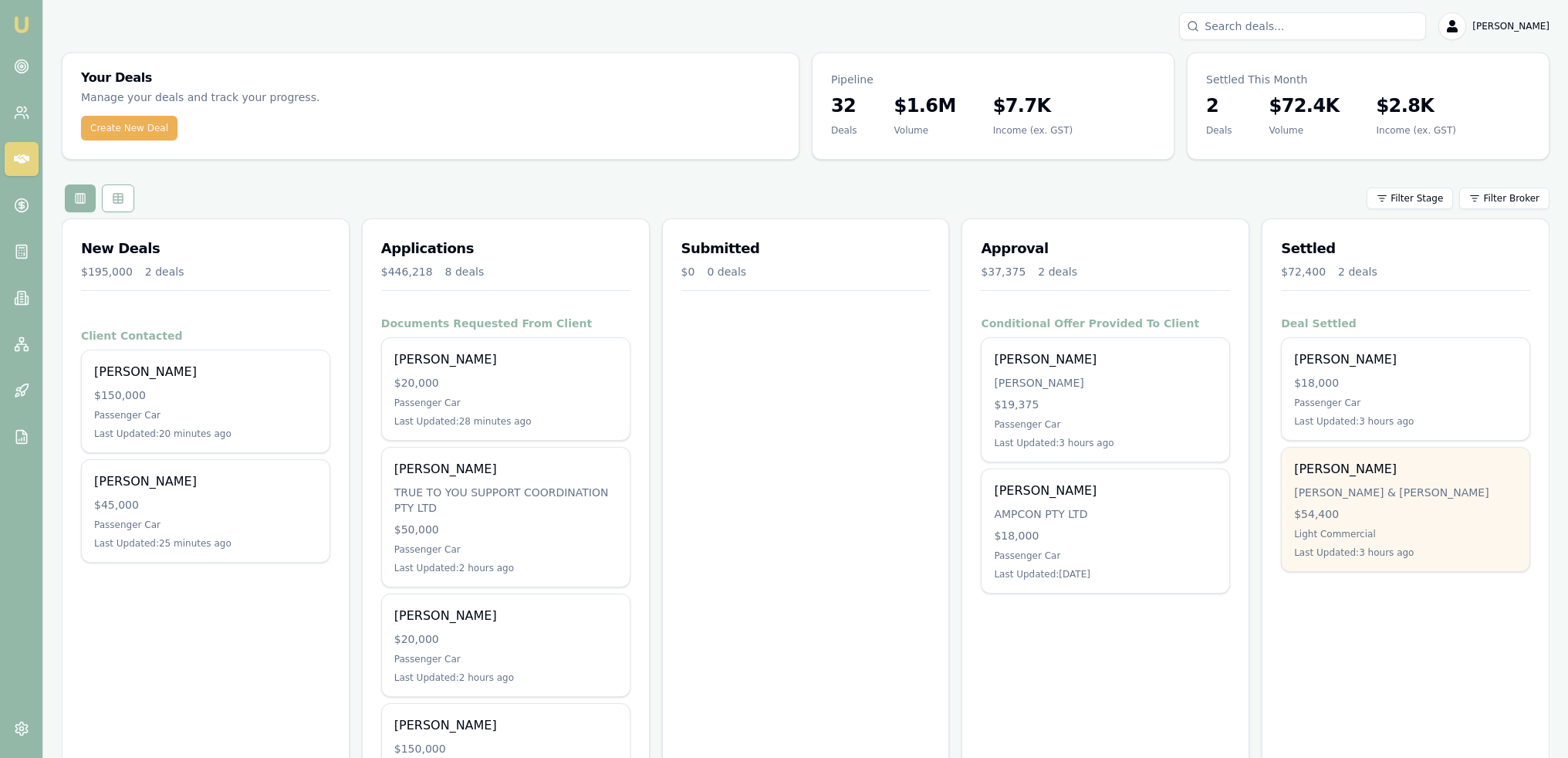
click at [1411, 541] on div "Harrison Bell H.P BELL & C.G WALTER $54,400 Light Commercial Last Updated: 3 ho…" at bounding box center [1405, 510] width 248 height 123
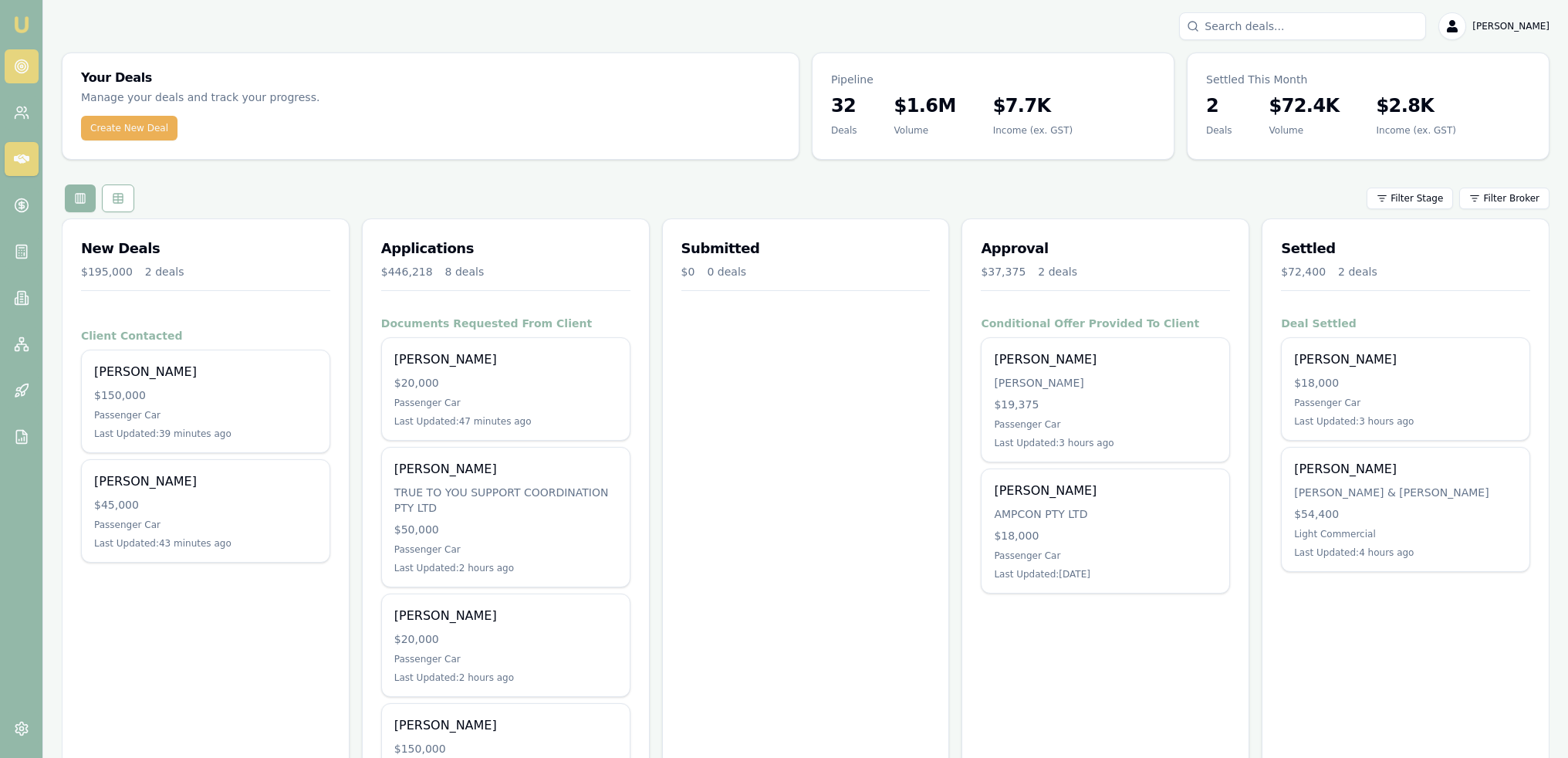
click at [19, 67] on icon at bounding box center [21, 66] width 15 height 15
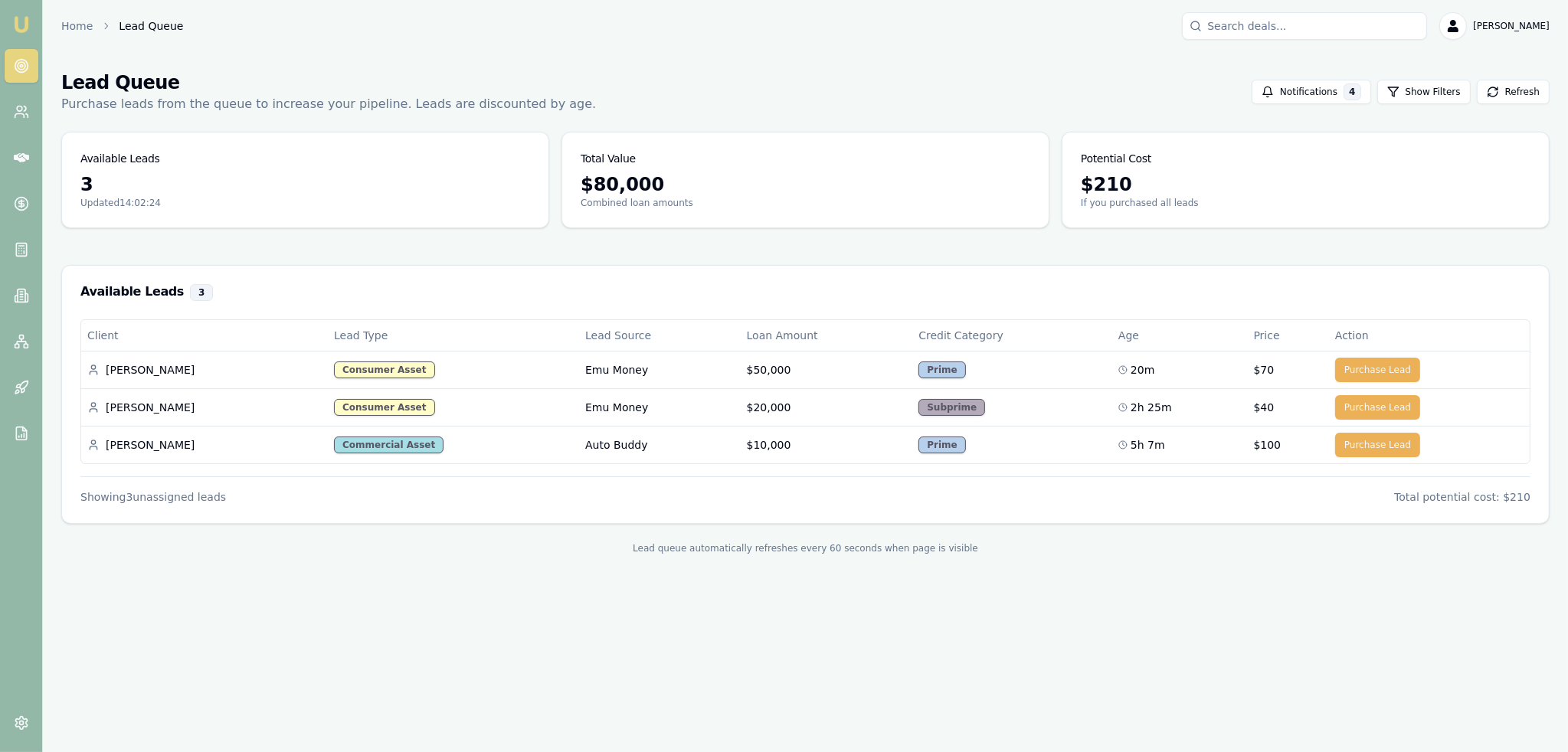
click at [23, 21] on img at bounding box center [21, 24] width 19 height 19
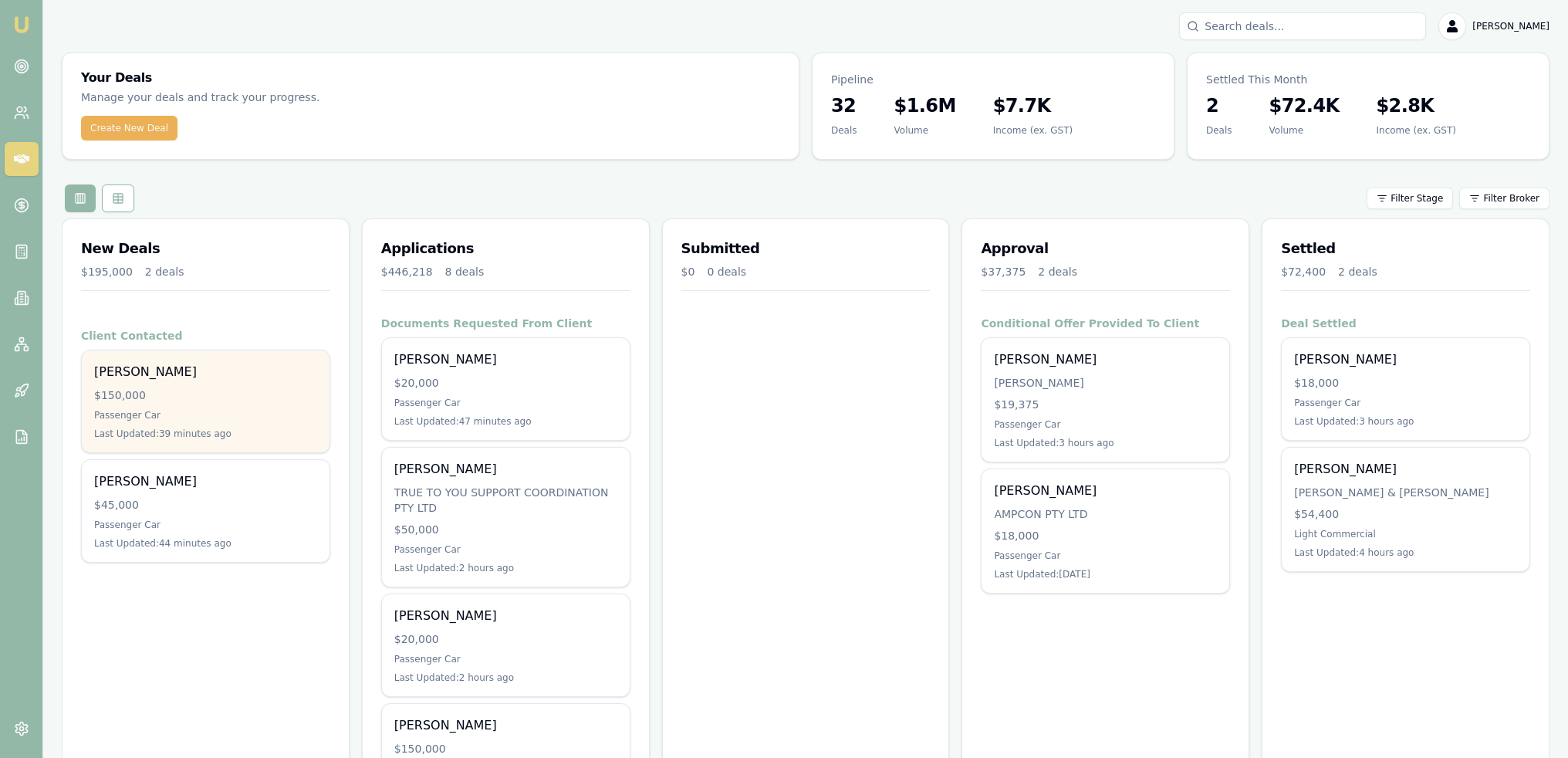
click at [235, 432] on div "Last Updated: 39 minutes ago" at bounding box center [205, 433] width 223 height 12
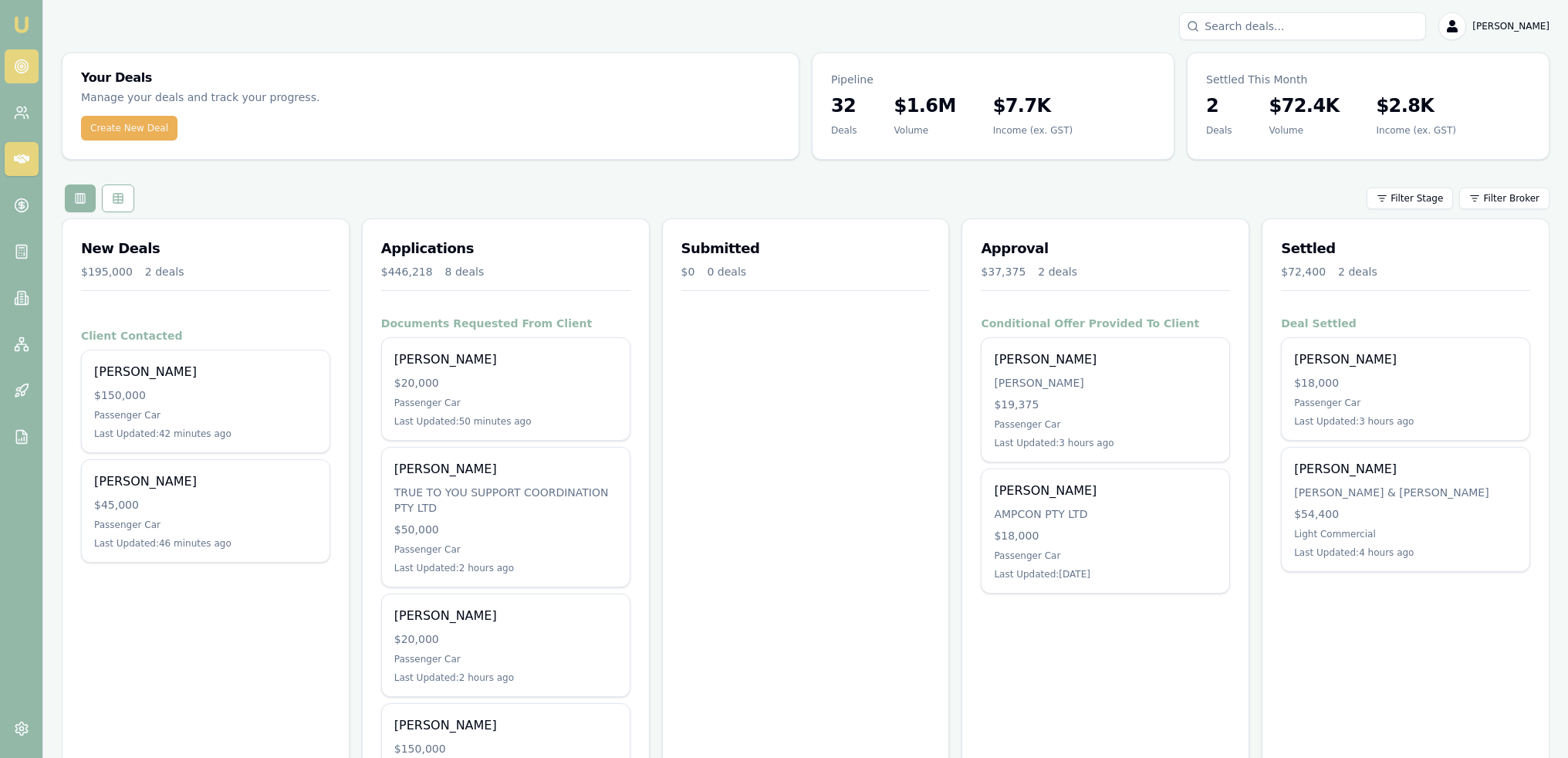
click at [28, 66] on circle at bounding box center [21, 67] width 13 height 13
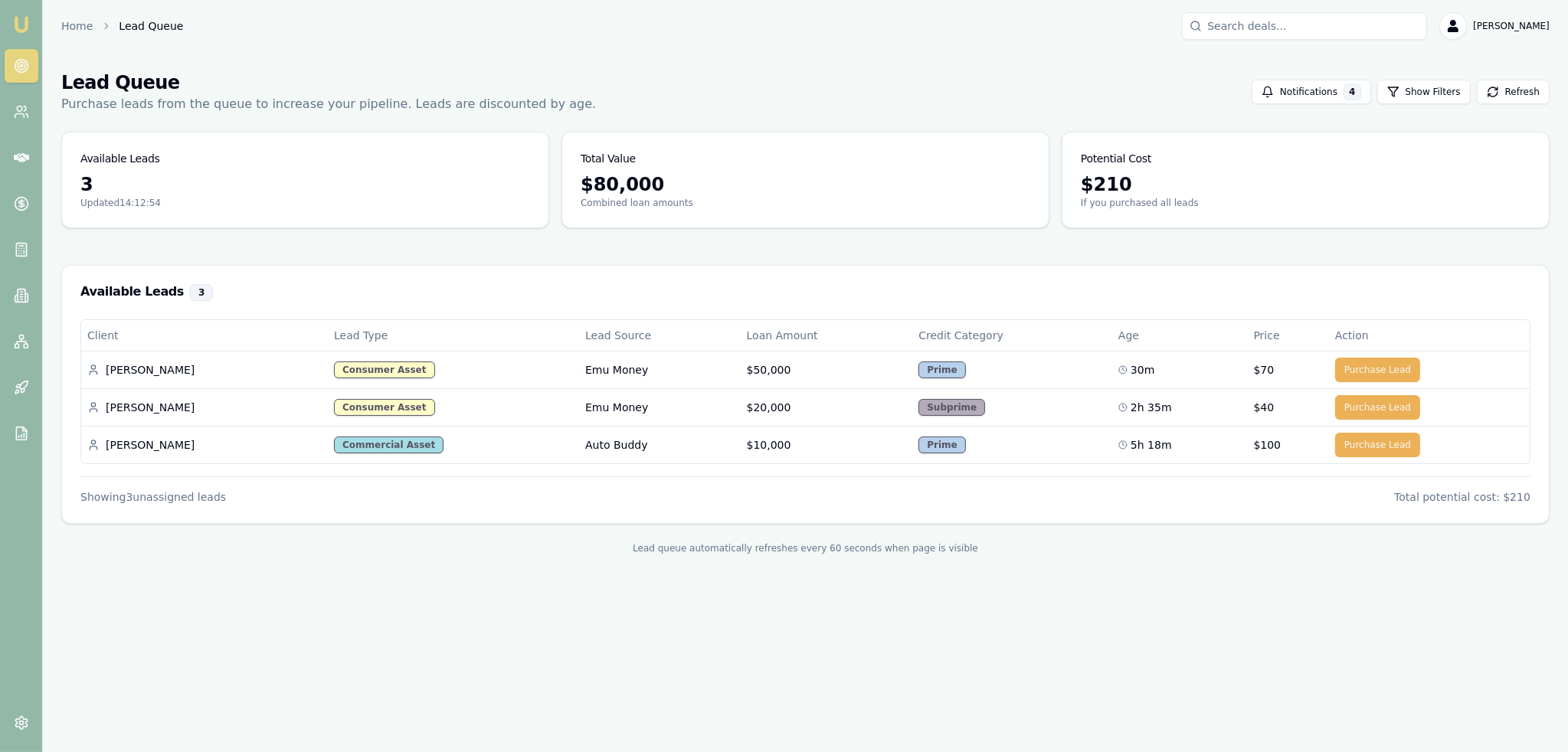
click at [22, 14] on link "Emu Broker" at bounding box center [21, 24] width 24 height 24
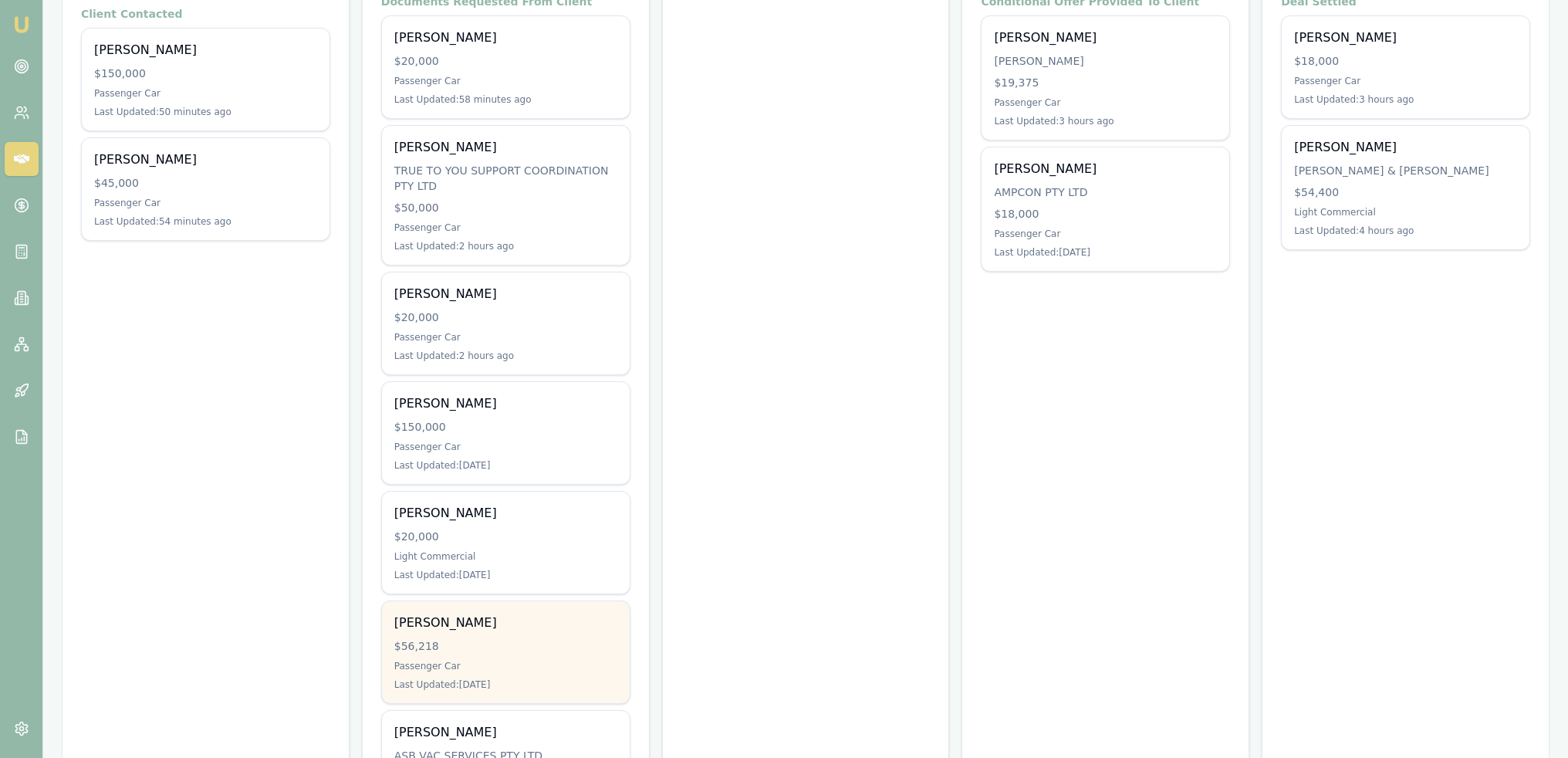
scroll to position [213, 0]
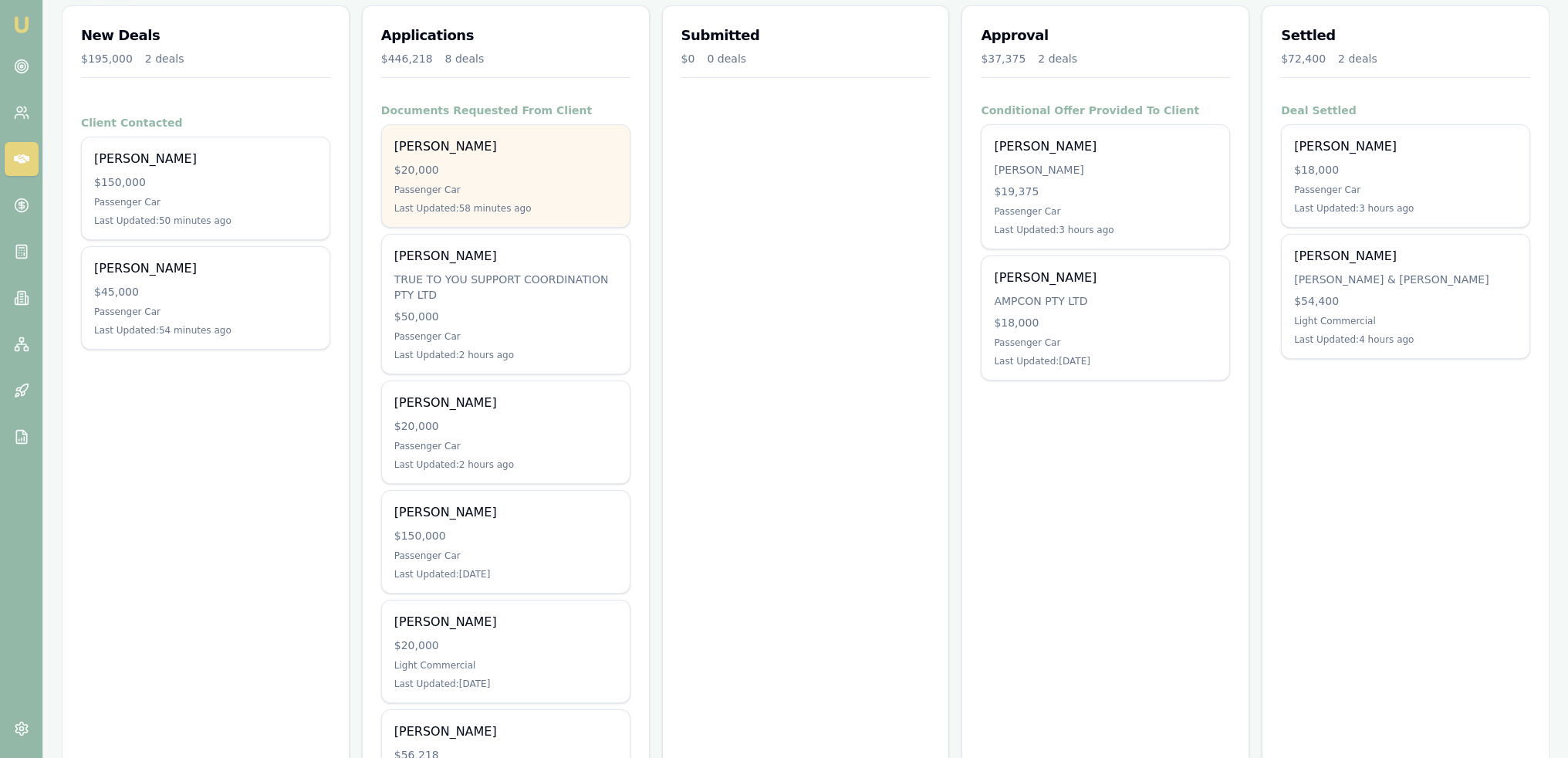
click at [535, 183] on div "Passenger Car" at bounding box center [506, 189] width 223 height 12
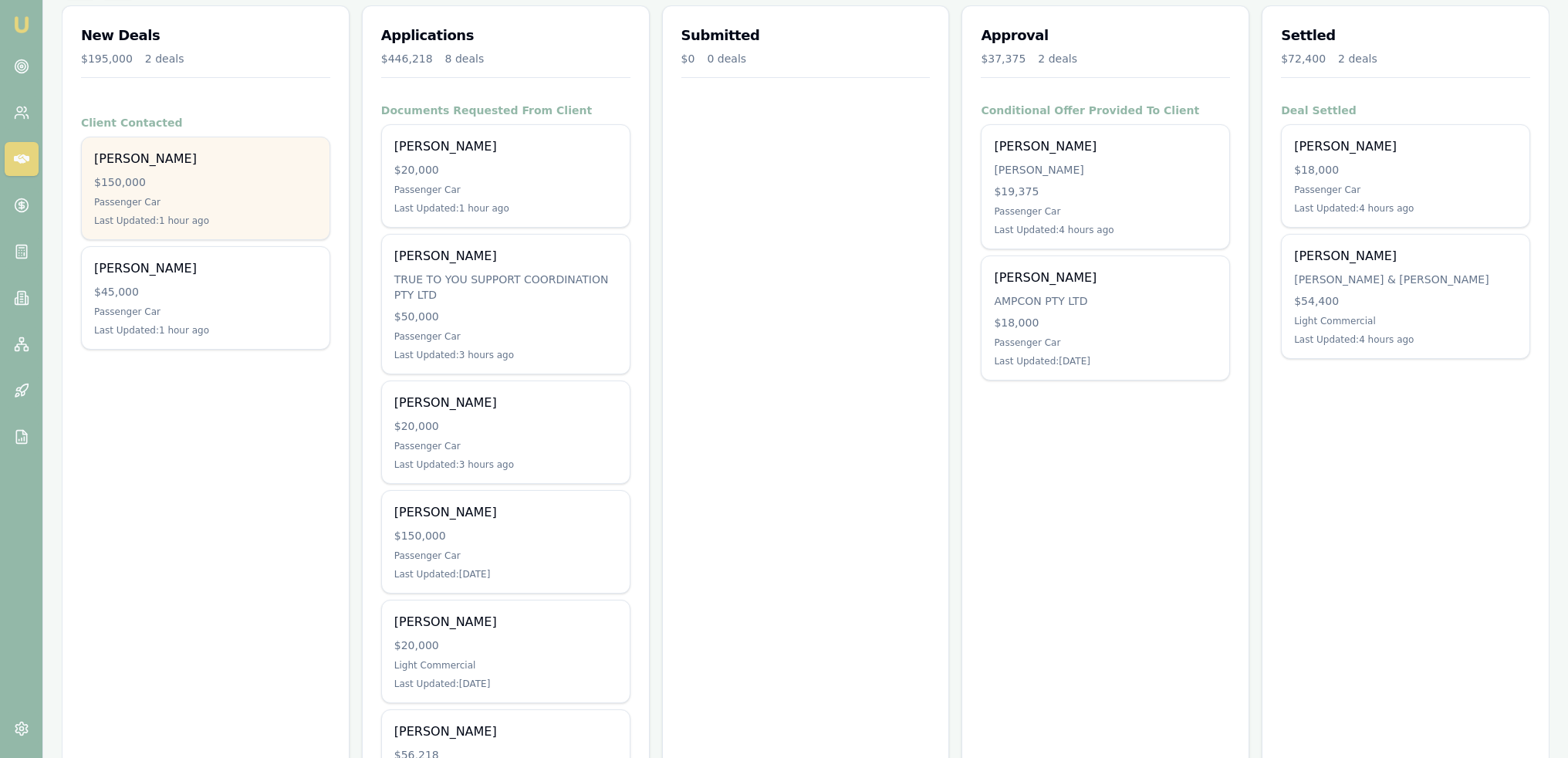
click at [170, 222] on div "Last Updated: 1 hour ago" at bounding box center [205, 220] width 223 height 12
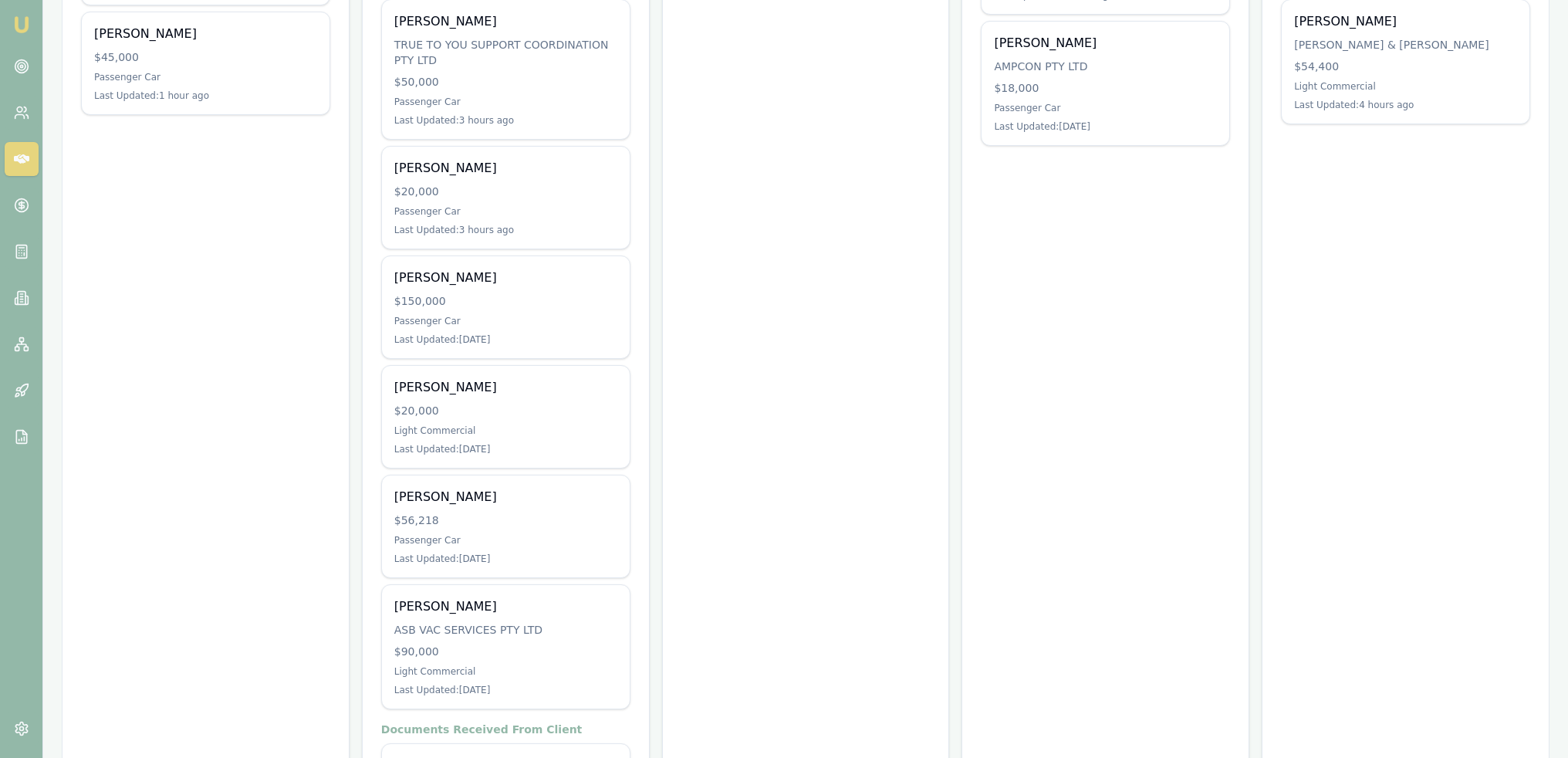
scroll to position [445, 0]
click at [22, 249] on icon at bounding box center [21, 251] width 15 height 15
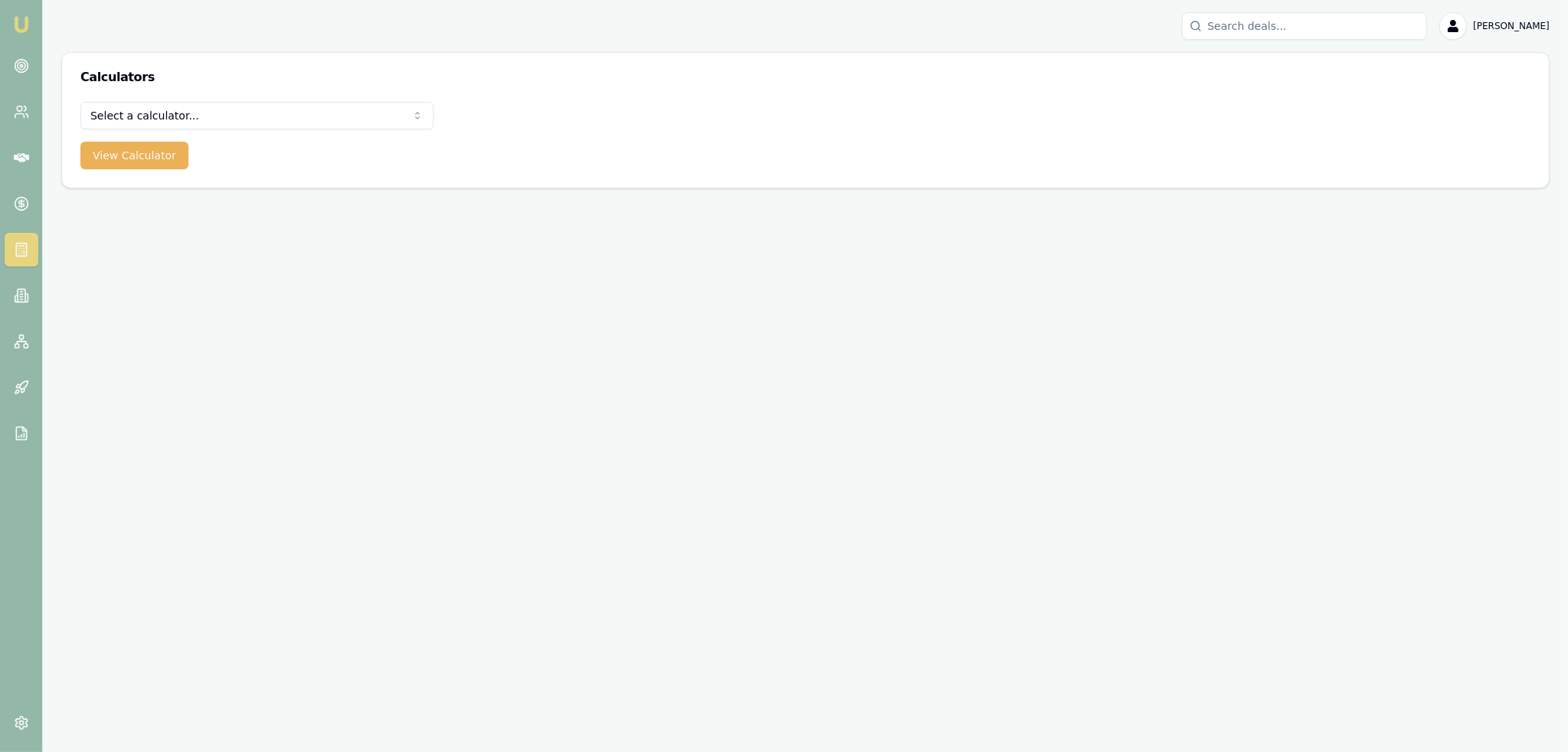
click at [227, 105] on html "Emu Broker Robyn Adams Toggle Menu Calculators Select a calculator... Finance Q…" at bounding box center [784, 376] width 1568 height 752
click at [108, 170] on div "Finance Quote Finance Quote Lender Match Payslip Calculator View Calculator" at bounding box center [805, 144] width 1487 height 86
click at [126, 150] on button "View Calculator" at bounding box center [134, 155] width 108 height 27
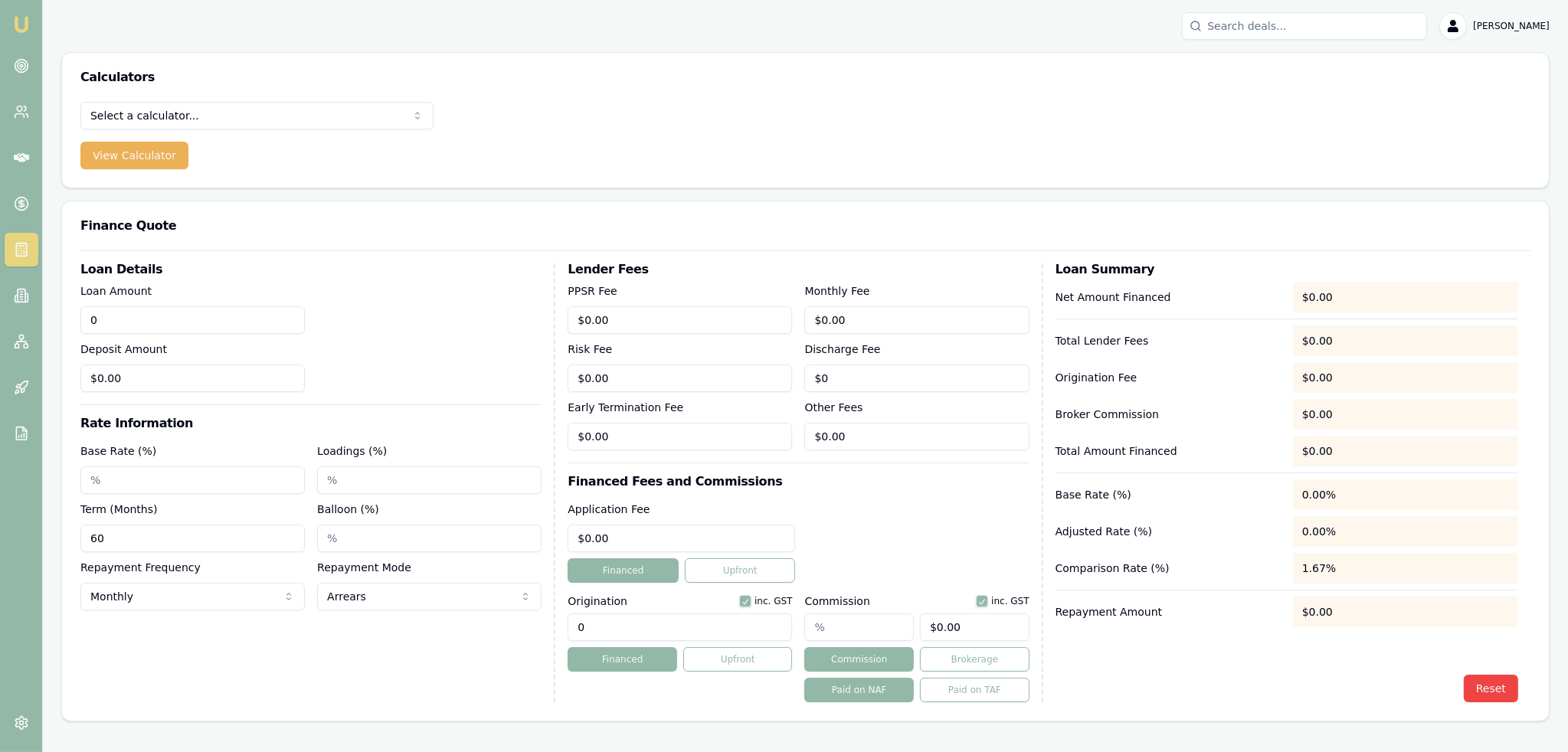
drag, startPoint x: 141, startPoint y: 326, endPoint x: 69, endPoint y: 326, distance: 72.0
click at [69, 326] on div "Loan Details Loan Amount 0 Deposit Amount $0.00 Rate Information Base Rate (%) …" at bounding box center [805, 485] width 1487 height 470
drag, startPoint x: 160, startPoint y: 320, endPoint x: -1, endPoint y: 333, distance: 161.5
click at [0, 333] on html "Emu Broker Robyn Adams Toggle Menu Calculators Select a calculator... Finance Q…" at bounding box center [784, 376] width 1568 height 752
type input "$40,000.00"
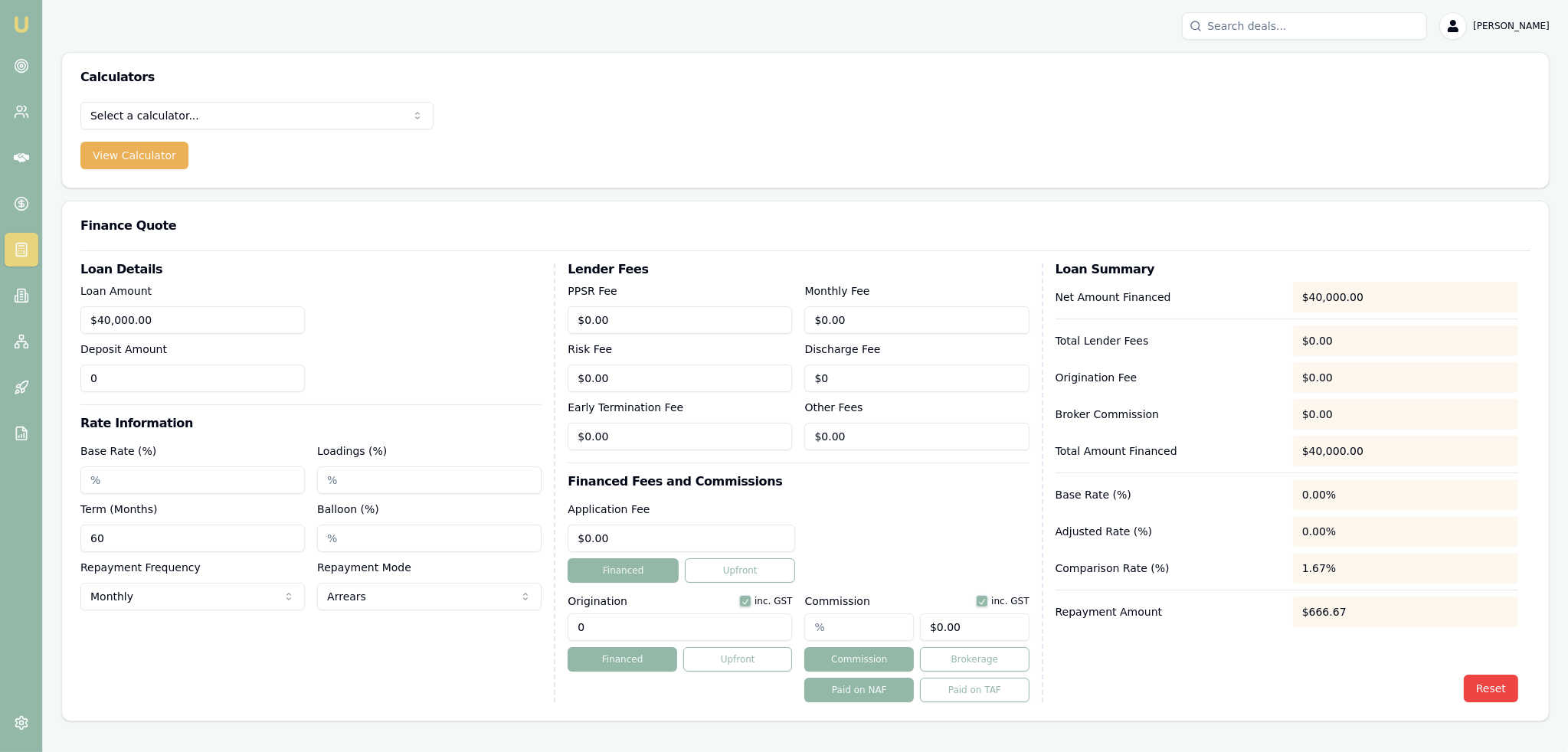
drag, startPoint x: 171, startPoint y: 374, endPoint x: 204, endPoint y: 351, distance: 40.2
click at [172, 374] on input "0" at bounding box center [192, 378] width 225 height 27
type input "$0.00"
click at [121, 478] on input "Base Rate (%)" at bounding box center [192, 480] width 225 height 27
type input "20.45%"
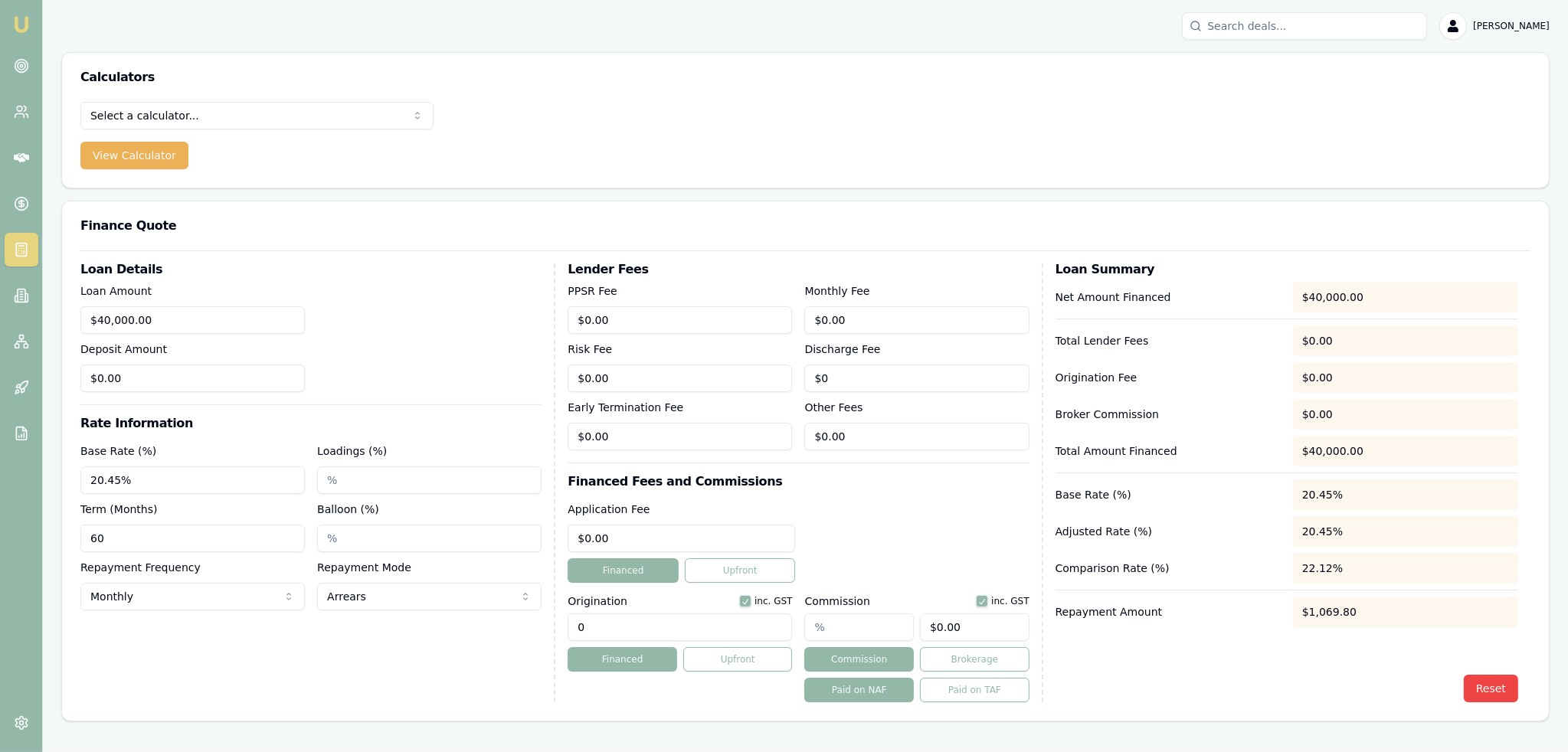
click at [373, 470] on input "Loadings (%)" at bounding box center [429, 480] width 225 height 27
type input "4.00%"
drag, startPoint x: 598, startPoint y: 626, endPoint x: 569, endPoint y: 627, distance: 29.0
click at [568, 627] on input "0" at bounding box center [680, 627] width 225 height 27
type input "990.00"
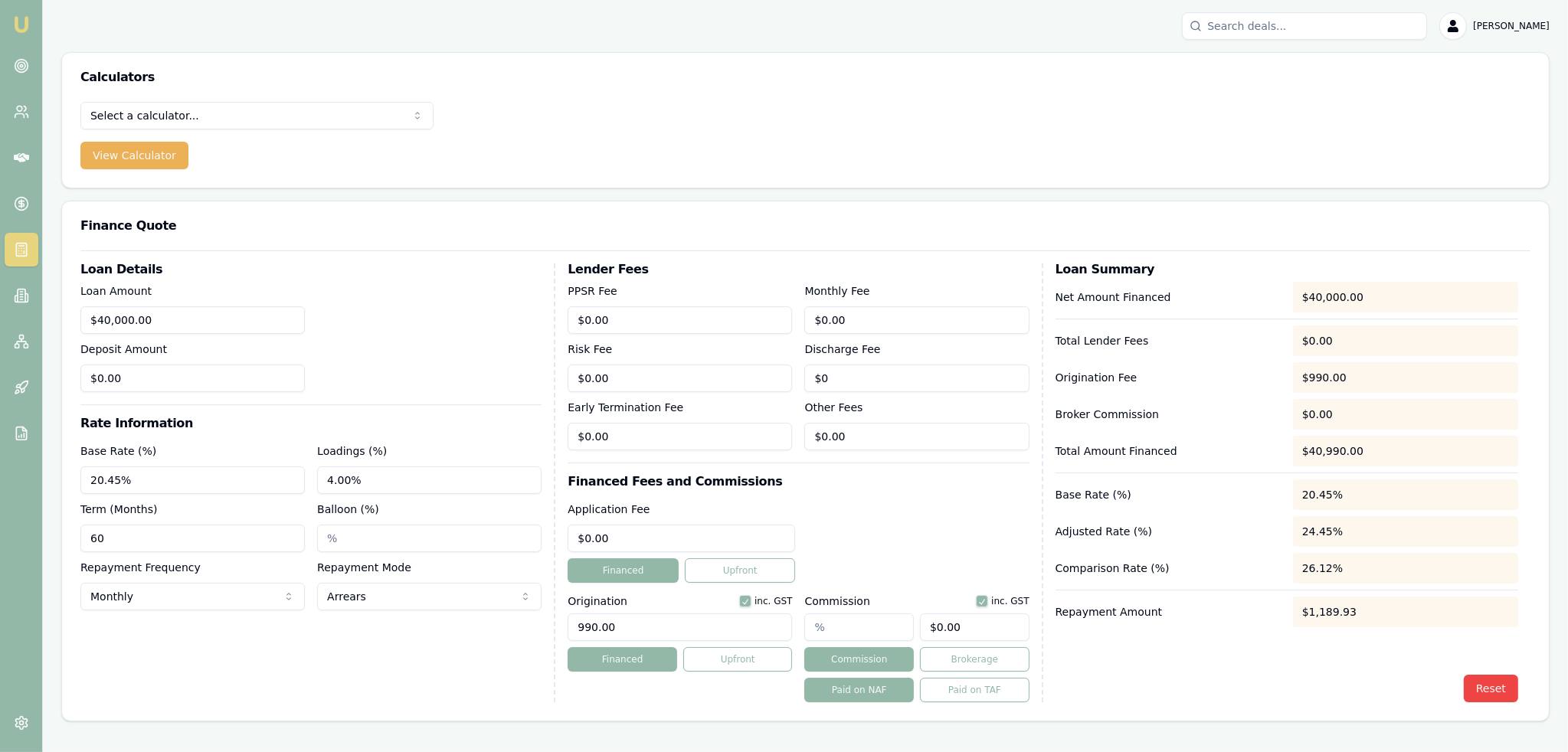
click at [373, 480] on input "4.00%" at bounding box center [429, 480] width 225 height 27
click at [824, 615] on input "text" at bounding box center [858, 627] width 110 height 27
drag, startPoint x: 307, startPoint y: 480, endPoint x: 255, endPoint y: 482, distance: 52.0
click at [255, 482] on div "Base Rate (%) 20.45% Loadings (%) 4.00% Term (Months) 60 Balloon (%) Repayment …" at bounding box center [311, 526] width 461 height 168
click at [821, 626] on input "text" at bounding box center [858, 627] width 110 height 27
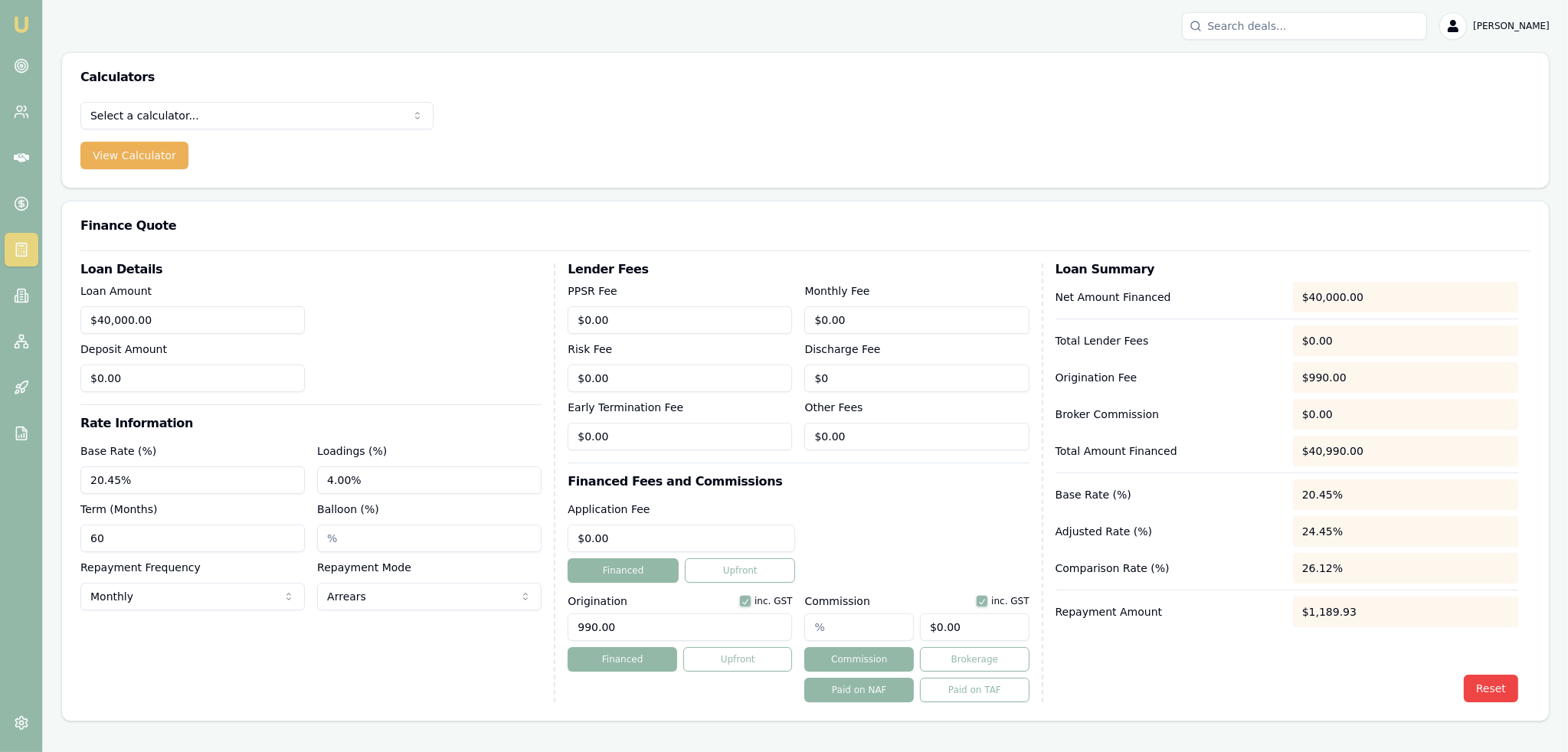
type input "6"
type input "$2,400.00"
type input "6.00%"
type input "$2,400.00"
click at [872, 556] on div "Application Fee $0.00 Financed Upfront" at bounding box center [798, 541] width 461 height 83
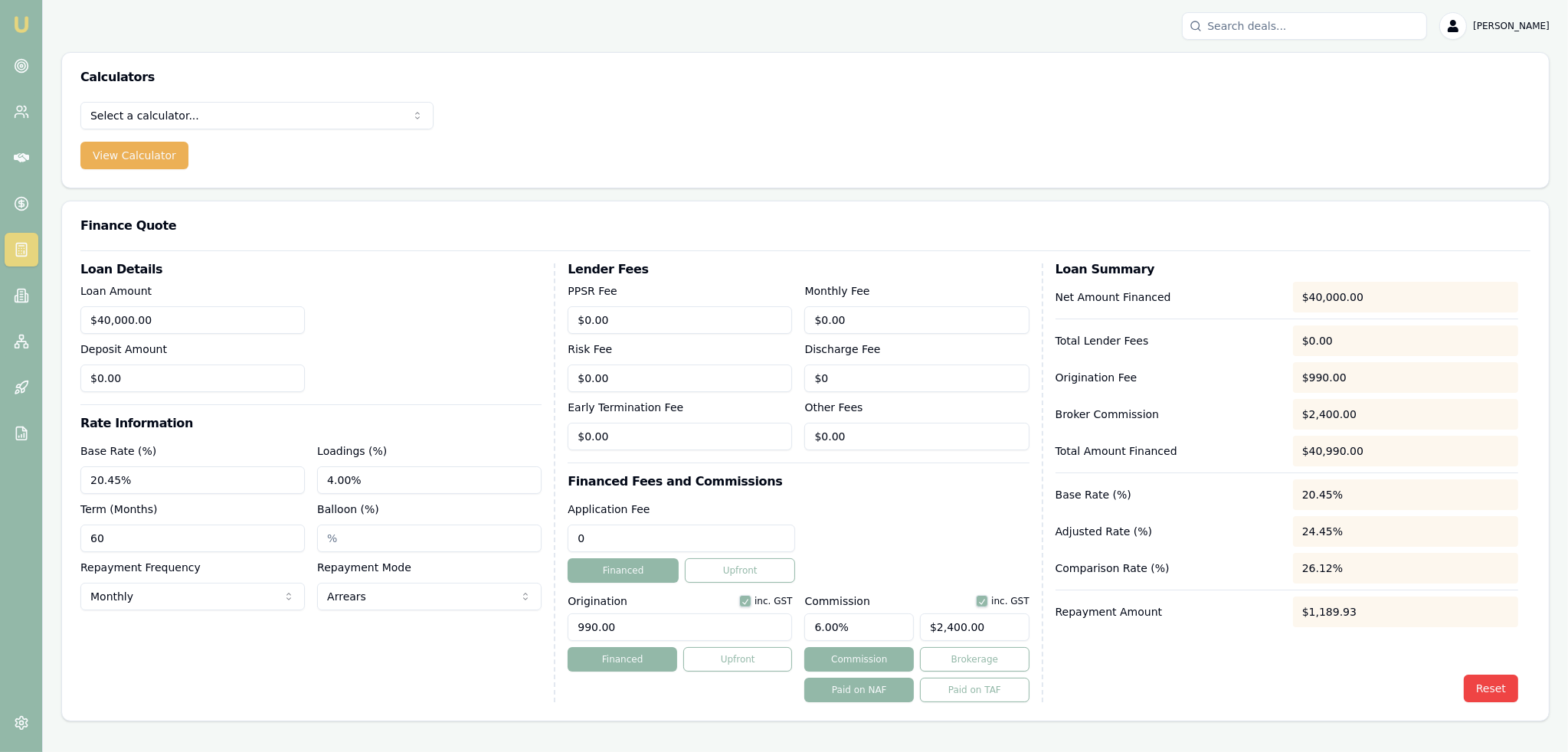
click at [605, 537] on input "0" at bounding box center [681, 538] width 227 height 27
drag, startPoint x: 605, startPoint y: 537, endPoint x: 572, endPoint y: 538, distance: 33.0
click at [572, 538] on input "0" at bounding box center [681, 538] width 227 height 27
type input "$0.00"
drag, startPoint x: 619, startPoint y: 630, endPoint x: 557, endPoint y: 634, distance: 62.1
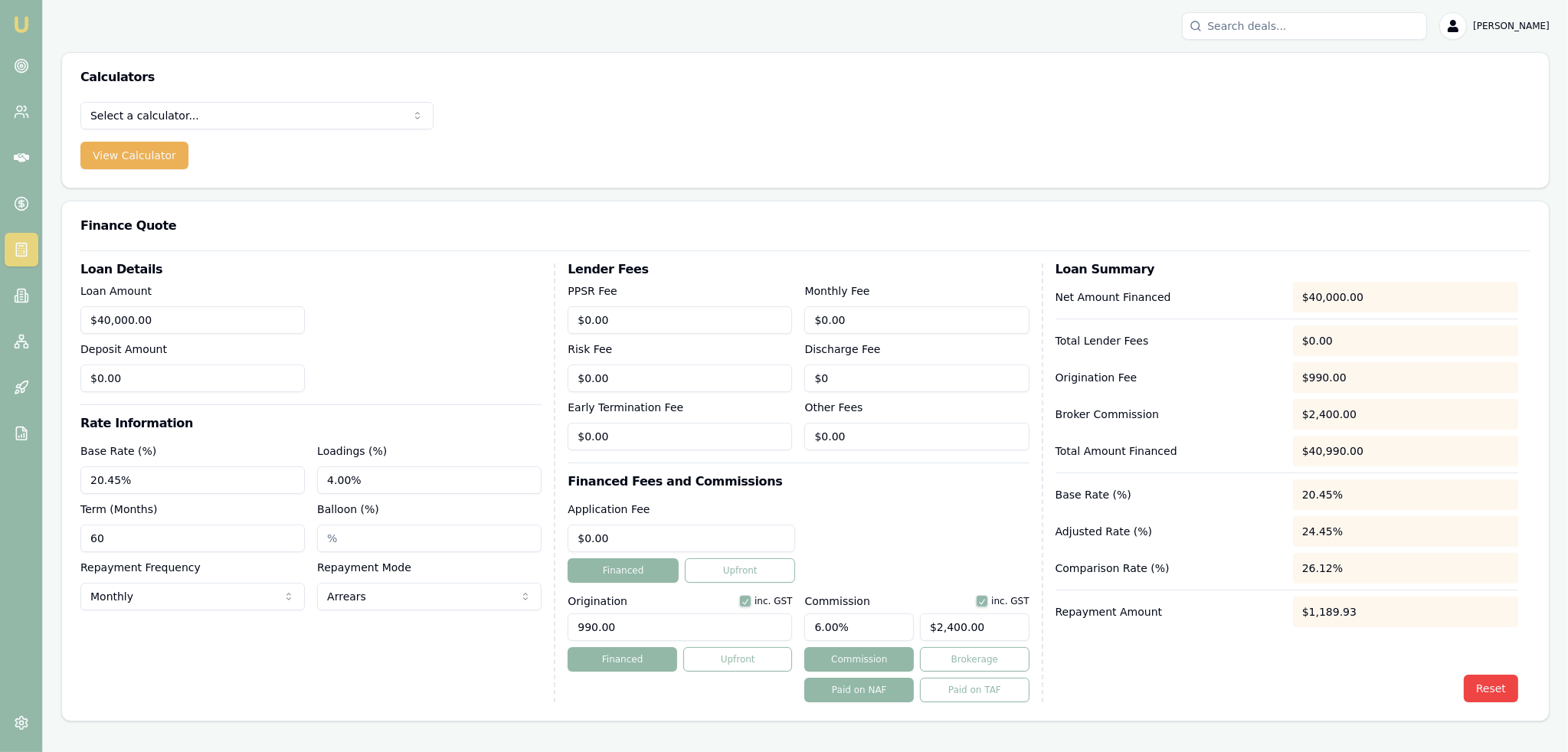
click at [557, 634] on div "Loan Details Loan Amount $40,000.00 Deposit Amount $0.00 Rate Information Base …" at bounding box center [805, 482] width 1450 height 439
type input "1100.00"
click at [902, 550] on div "Application Fee $0.00 Financed Upfront" at bounding box center [798, 541] width 461 height 83
drag, startPoint x: 643, startPoint y: 370, endPoint x: 548, endPoint y: 382, distance: 95.8
click at [552, 379] on div "Loan Details Loan Amount $40,000.00 Deposit Amount $0.00 Rate Information Base …" at bounding box center [805, 482] width 1450 height 439
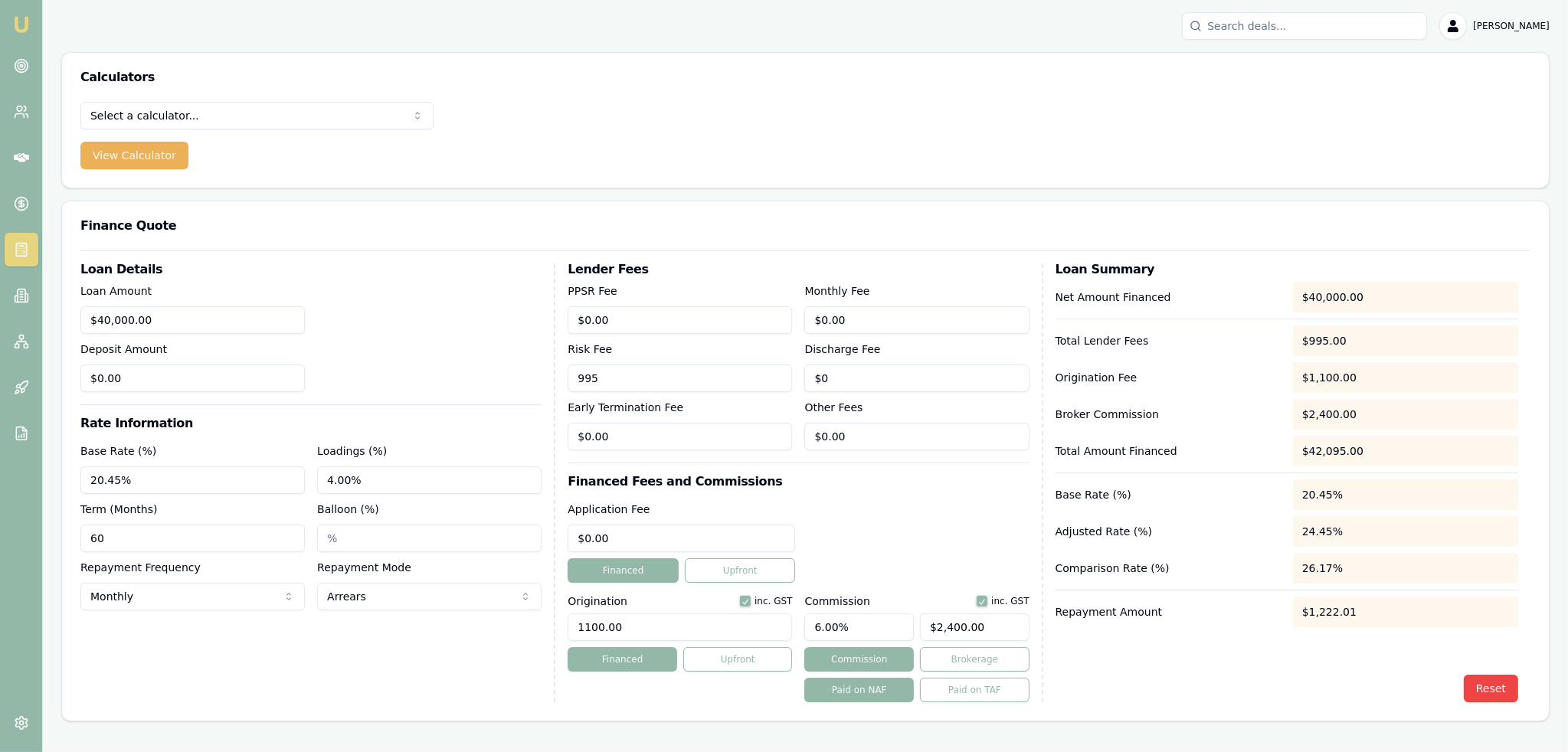
type input "995"
type input "0"
type input "$995.00"
click at [635, 325] on input "0" at bounding box center [680, 320] width 225 height 27
type input "$0.00"
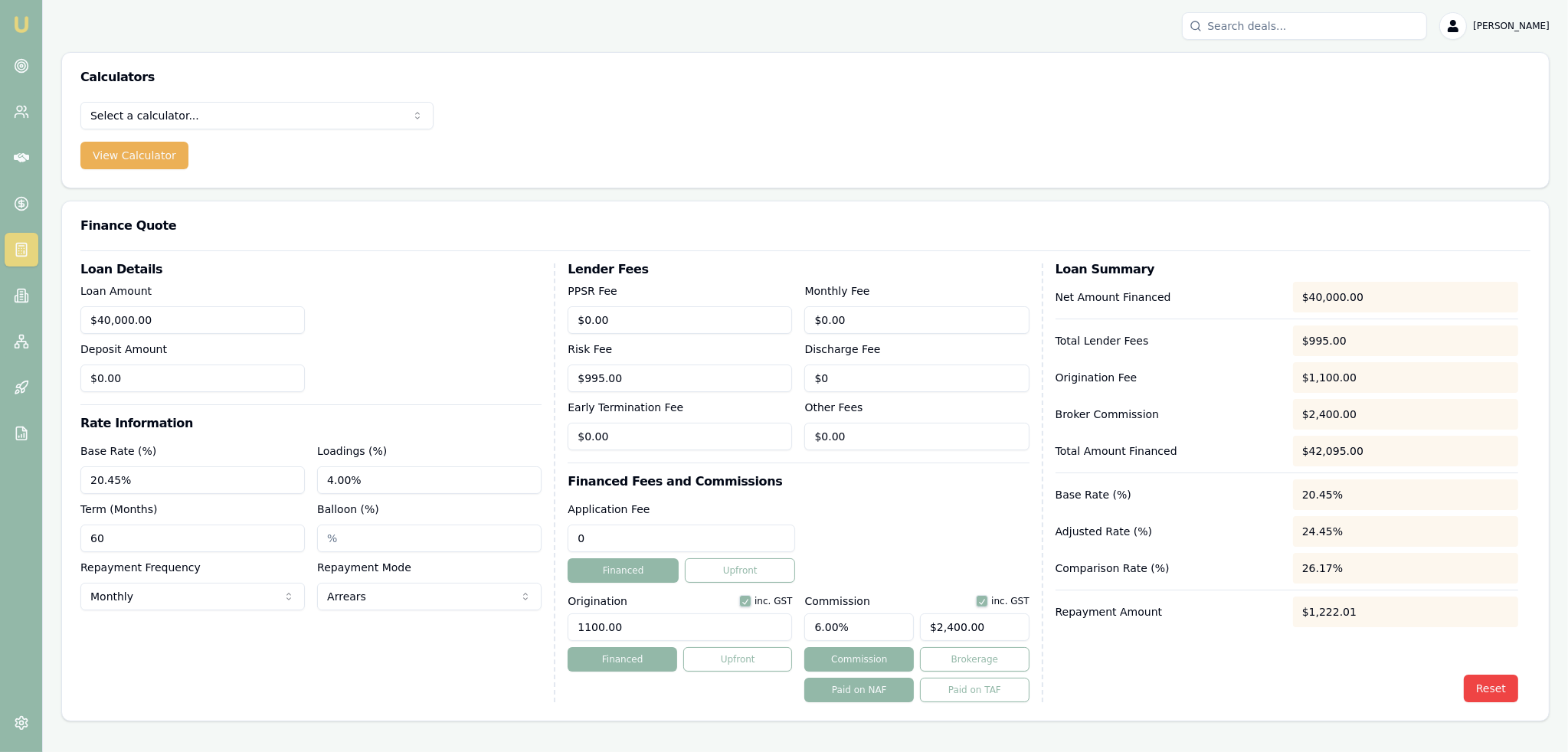
drag, startPoint x: 615, startPoint y: 538, endPoint x: 539, endPoint y: 536, distance: 76.0
click at [539, 536] on div "Loan Details Loan Amount $40,000.00 Deposit Amount $0.00 Rate Information Base …" at bounding box center [805, 482] width 1450 height 439
type input "$1,095.00"
click at [899, 500] on div "Application Fee $1,095.00 Financed Upfront" at bounding box center [798, 541] width 461 height 83
click at [13, 26] on img at bounding box center [21, 24] width 19 height 19
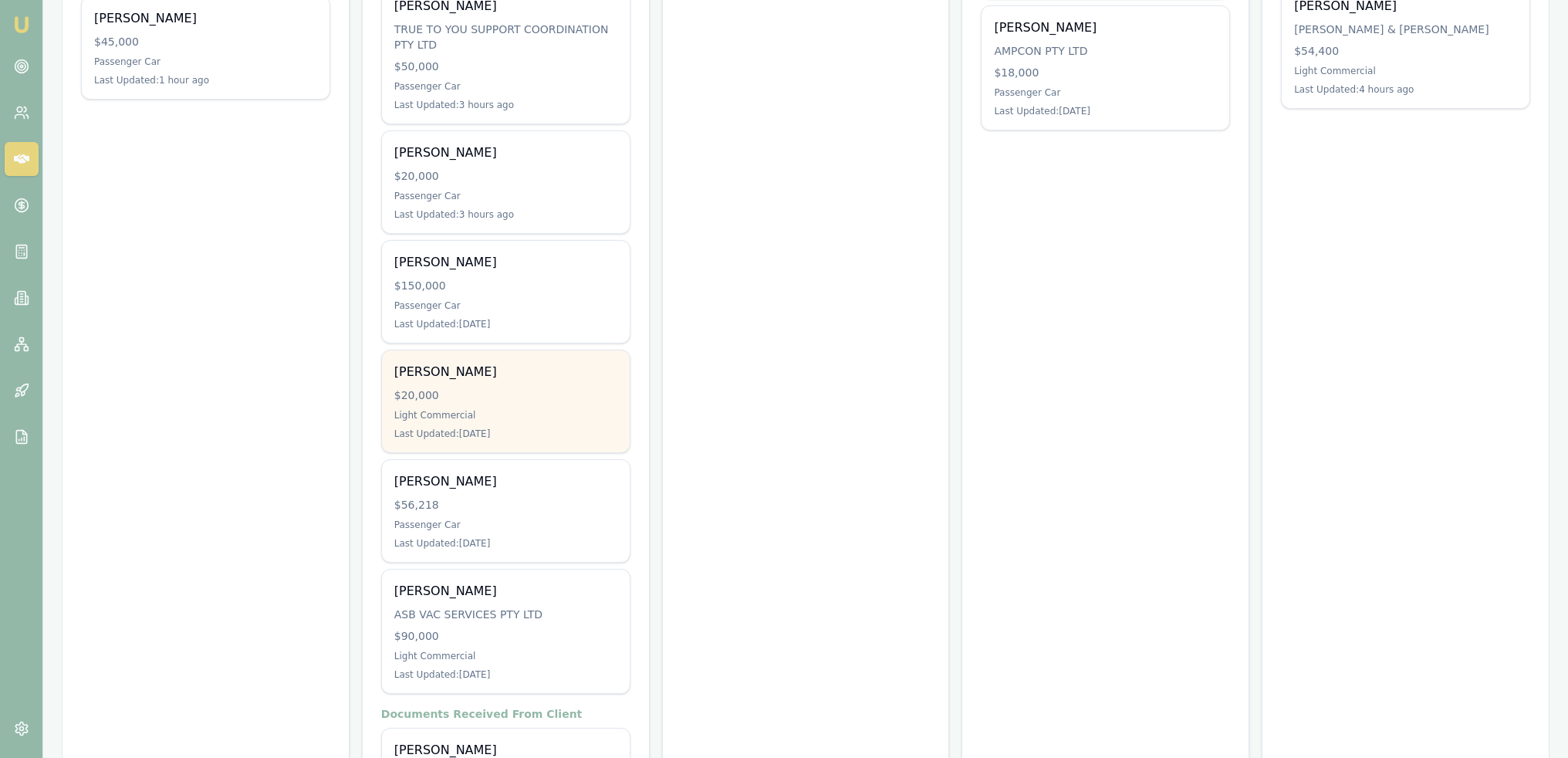
scroll to position [599, 0]
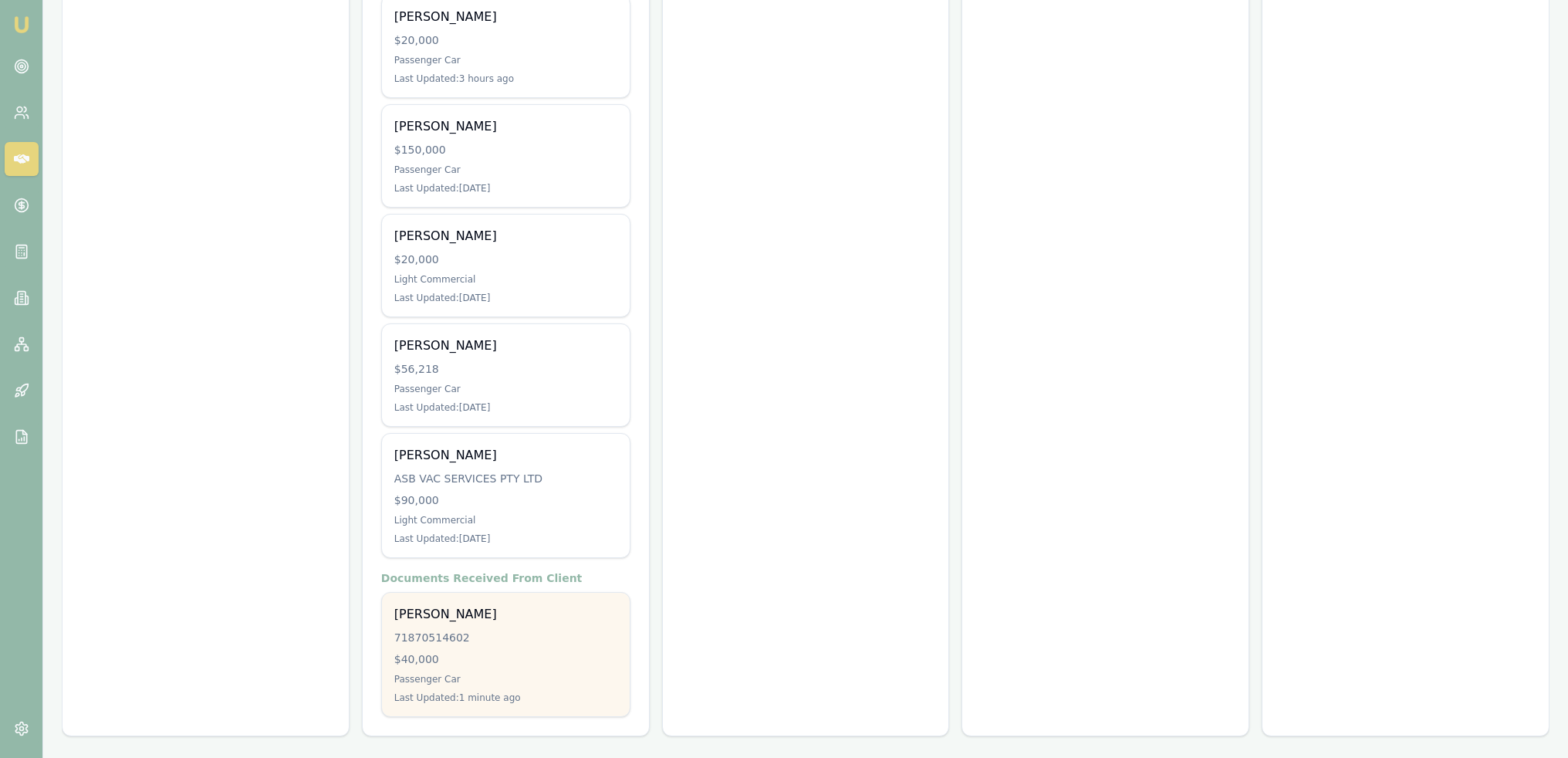
click at [527, 631] on div "Annabelle Isaac 71870514602 $40,000 Passenger Car Last Updated: 1 minute ago" at bounding box center [506, 654] width 248 height 123
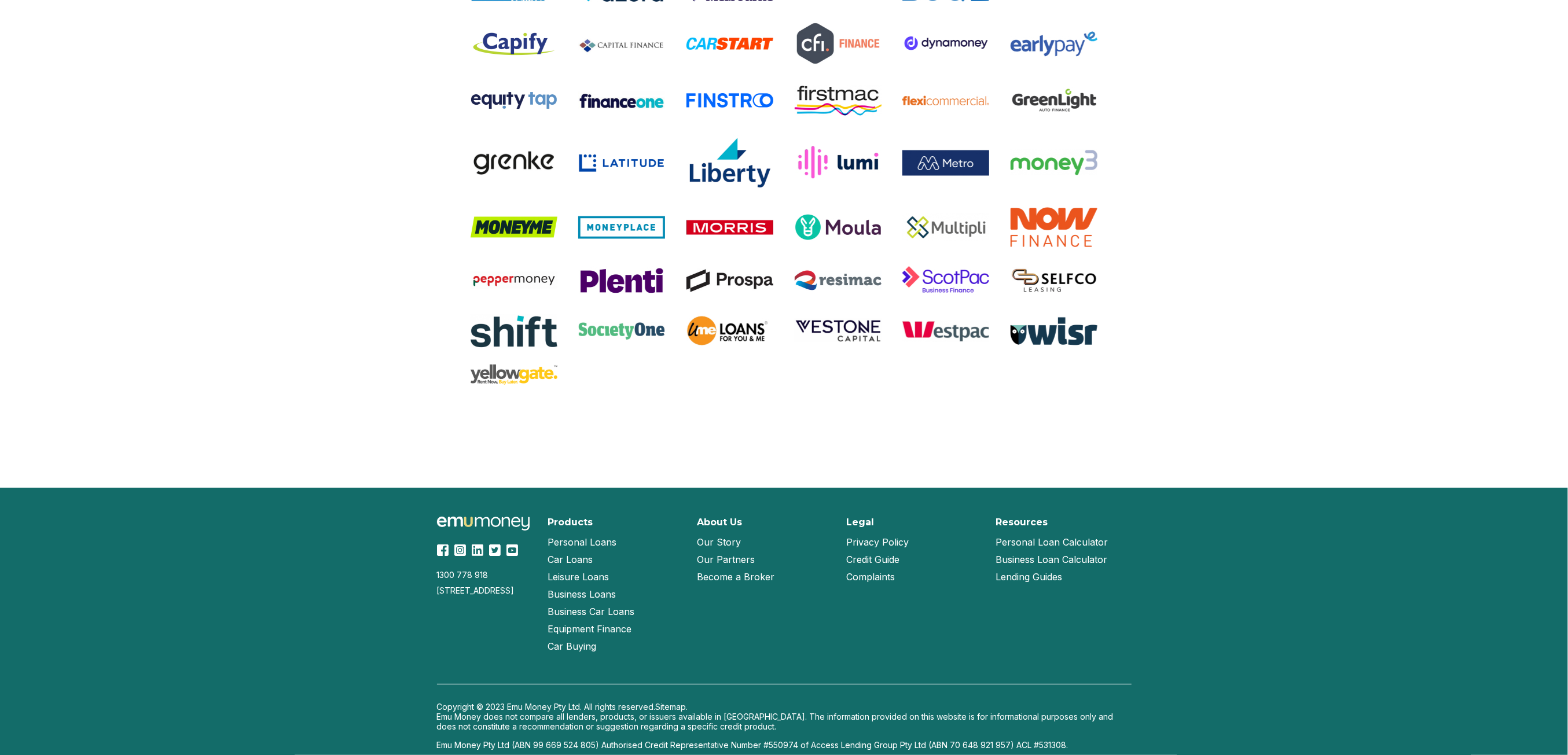
scroll to position [2216, 0]
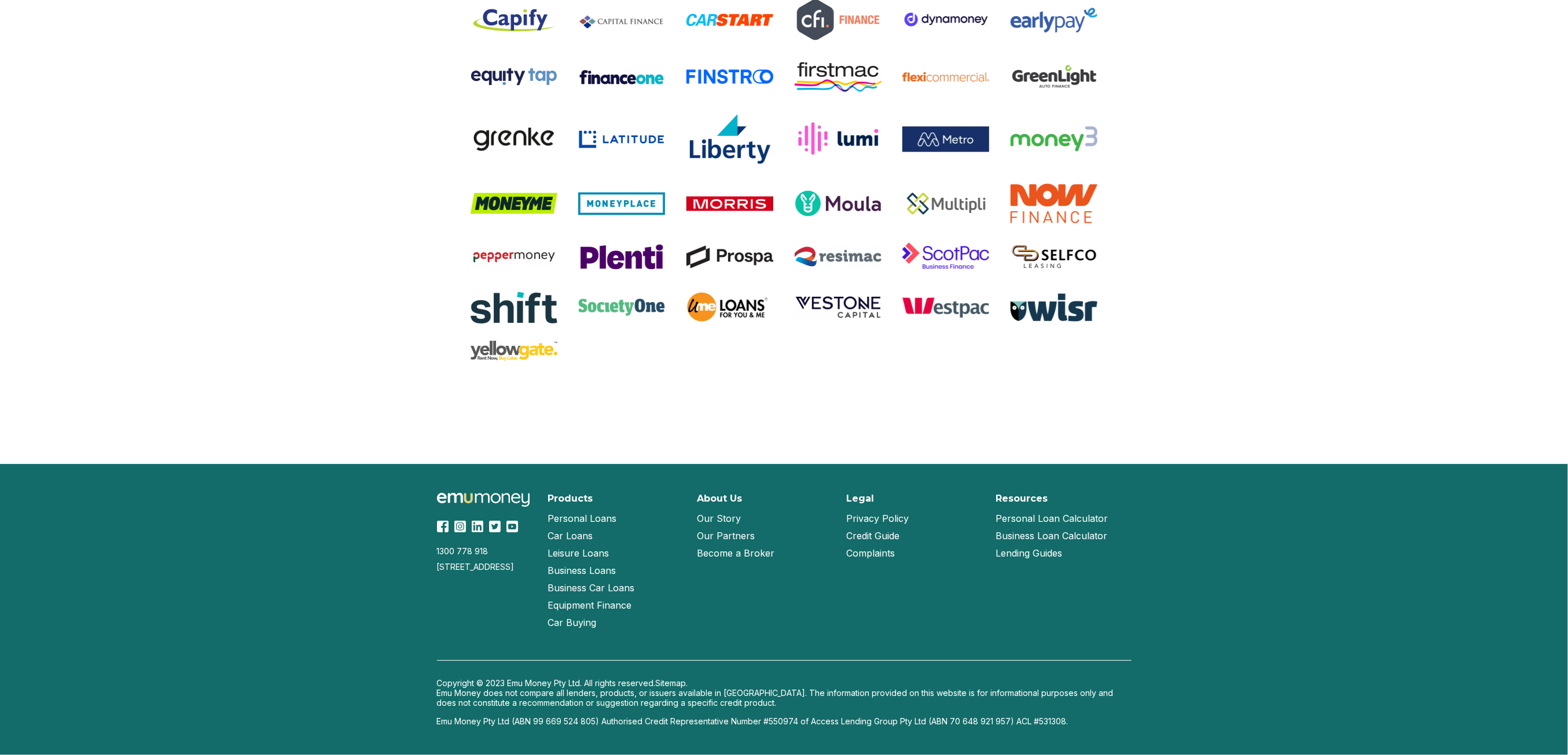
click at [727, 514] on link "Our Story" at bounding box center [719, 518] width 44 height 18
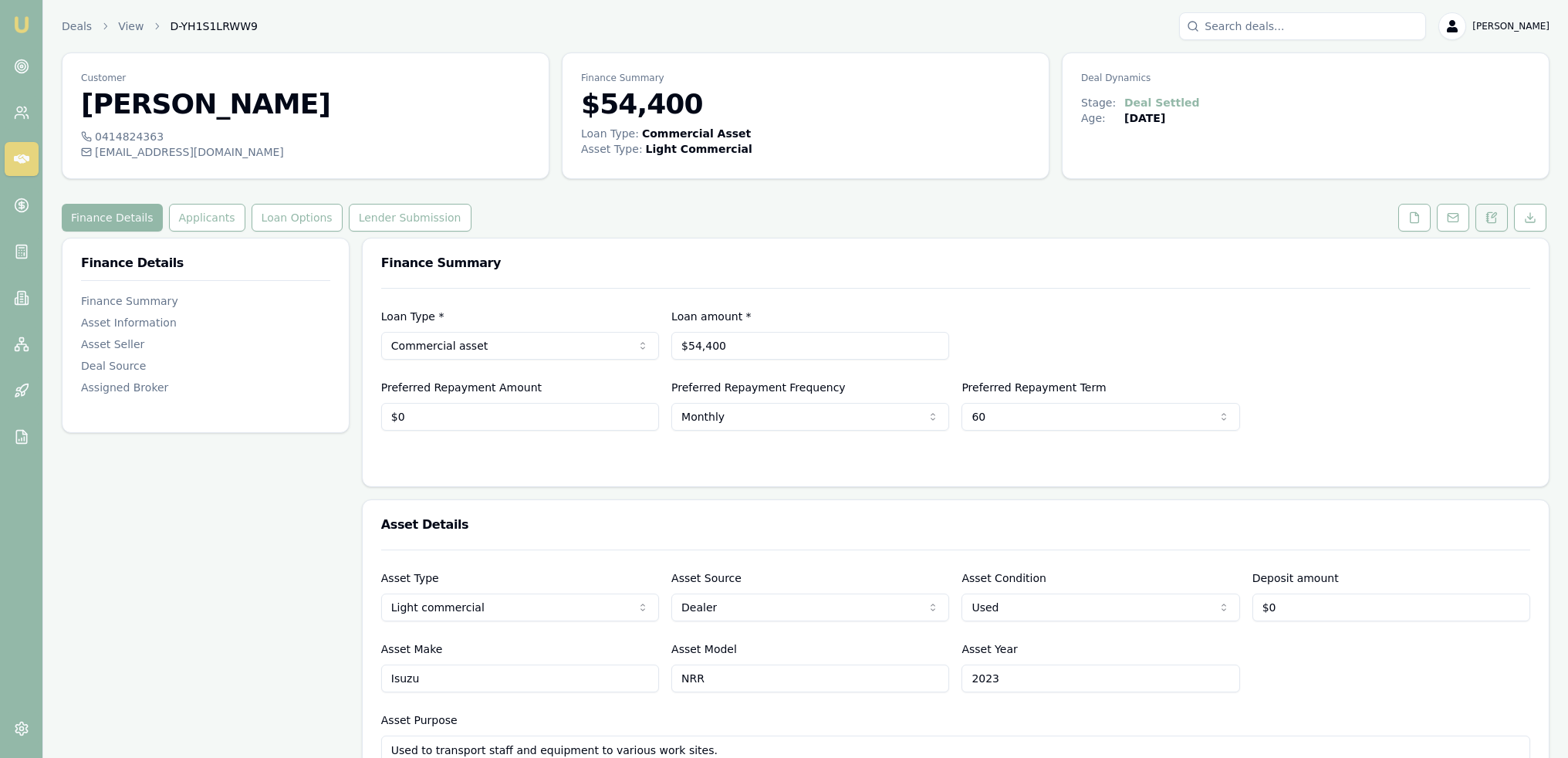
click at [1497, 217] on icon at bounding box center [1491, 217] width 12 height 12
click at [1501, 215] on button at bounding box center [1492, 217] width 32 height 28
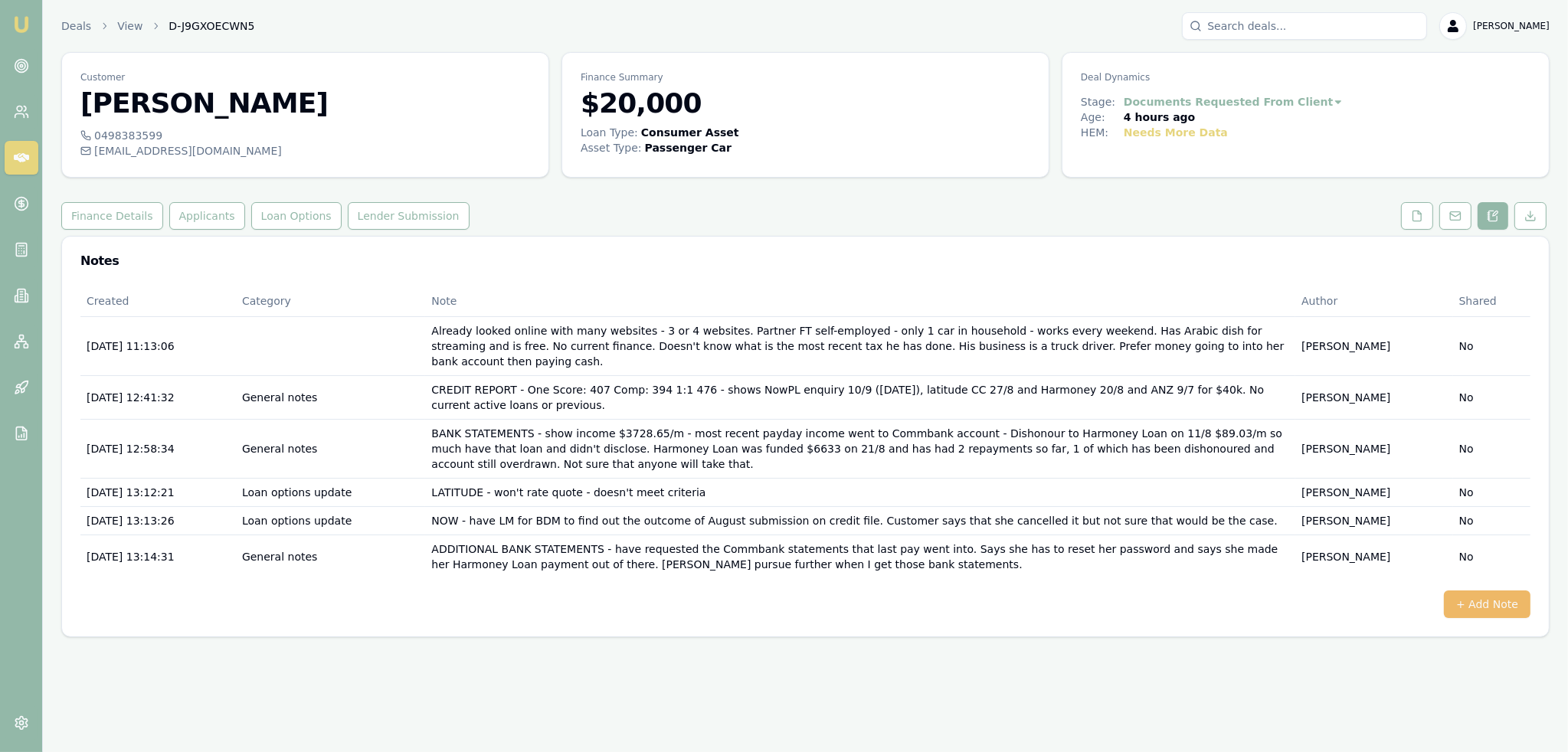
click at [1480, 590] on button "+ Add Note" at bounding box center [1486, 604] width 86 height 27
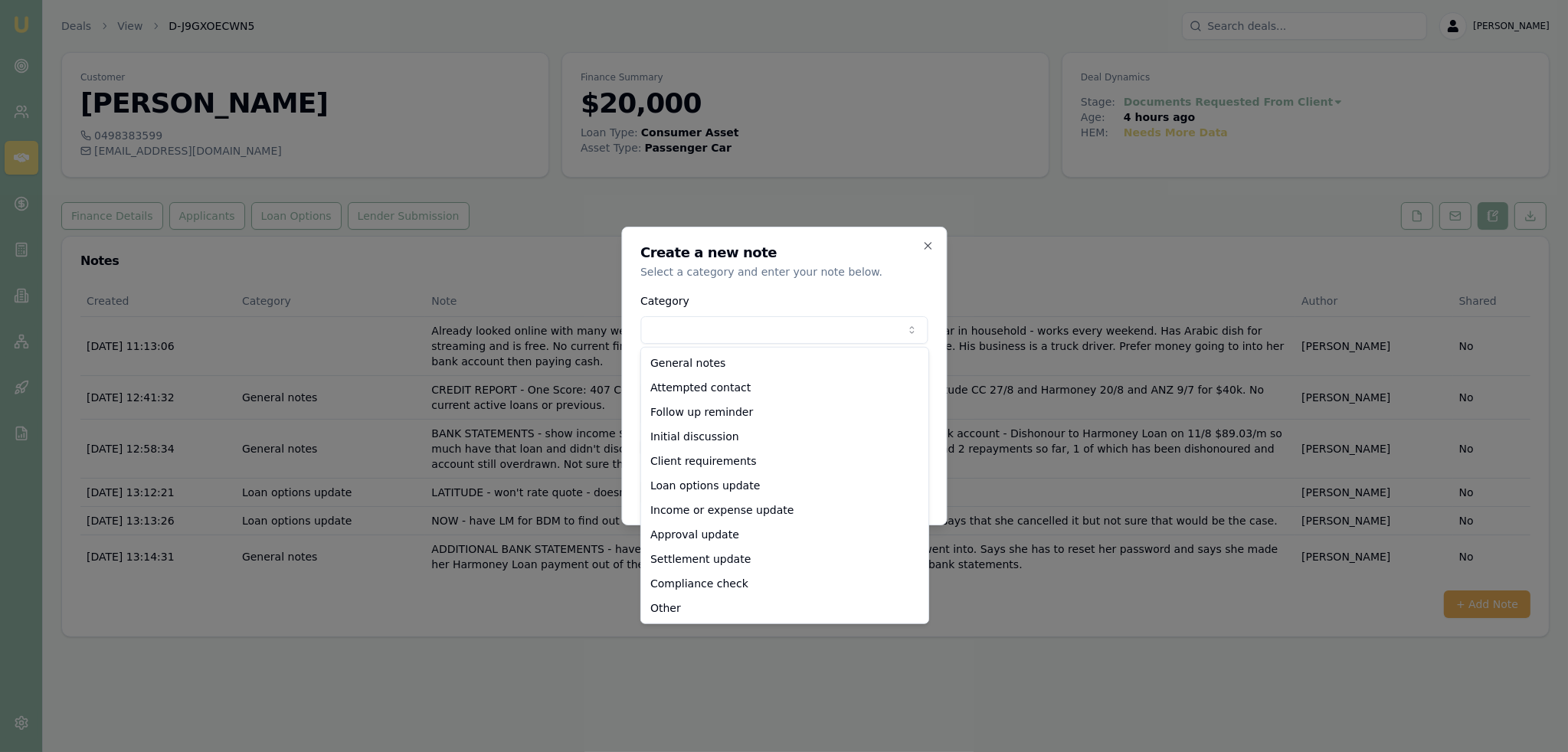
click at [691, 335] on body "Emu Broker Deals View D-J9GXOECWN5 [PERSON_NAME] Toggle Menu Customer [PERSON_N…" at bounding box center [784, 376] width 1568 height 752
select select "LOAN_OPTIONS_UPDATE"
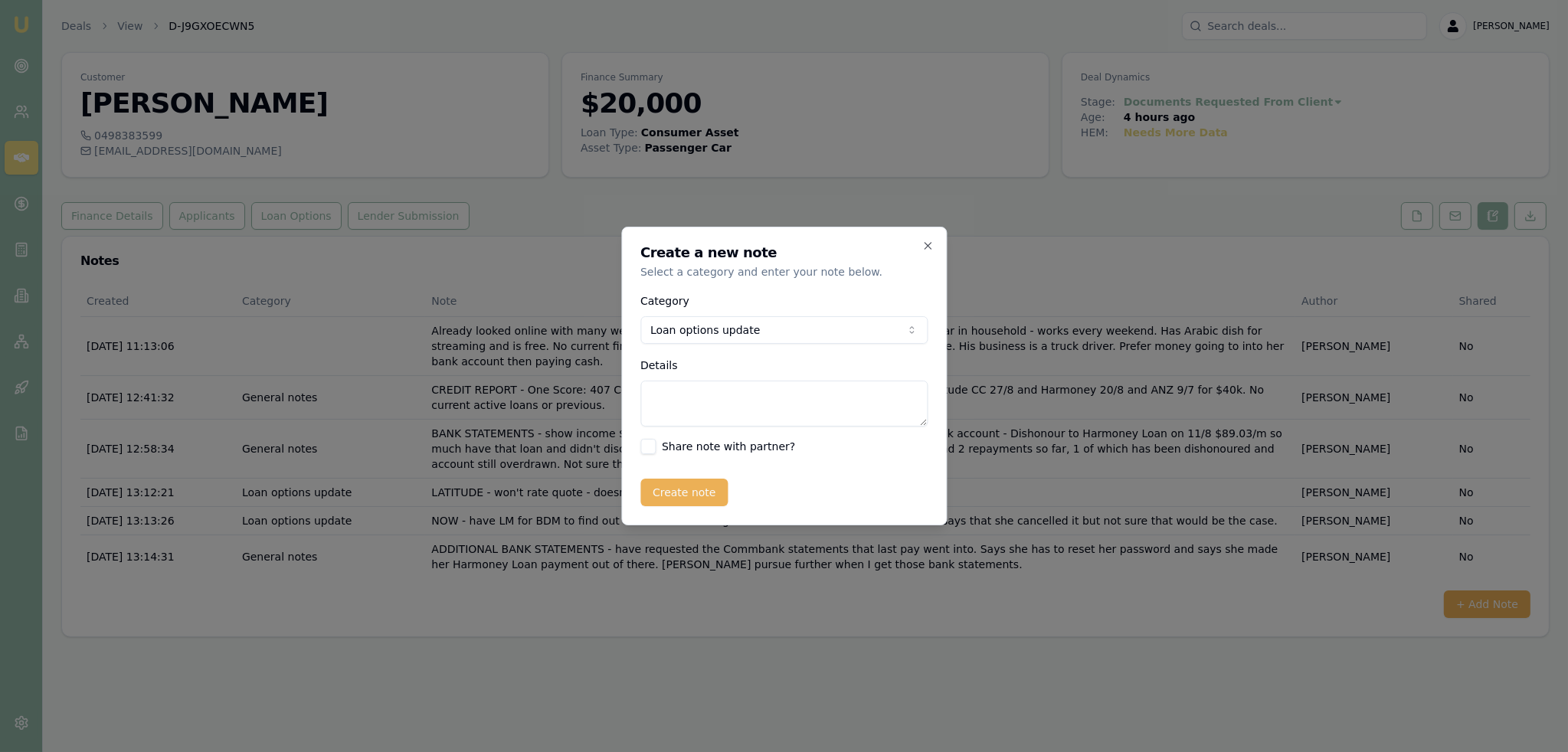
click at [713, 398] on textarea "Details" at bounding box center [784, 403] width 288 height 46
type textarea "D"
type textarea "NOW - OUT - deal has been declined."
click at [699, 498] on button "Create note" at bounding box center [684, 492] width 88 height 27
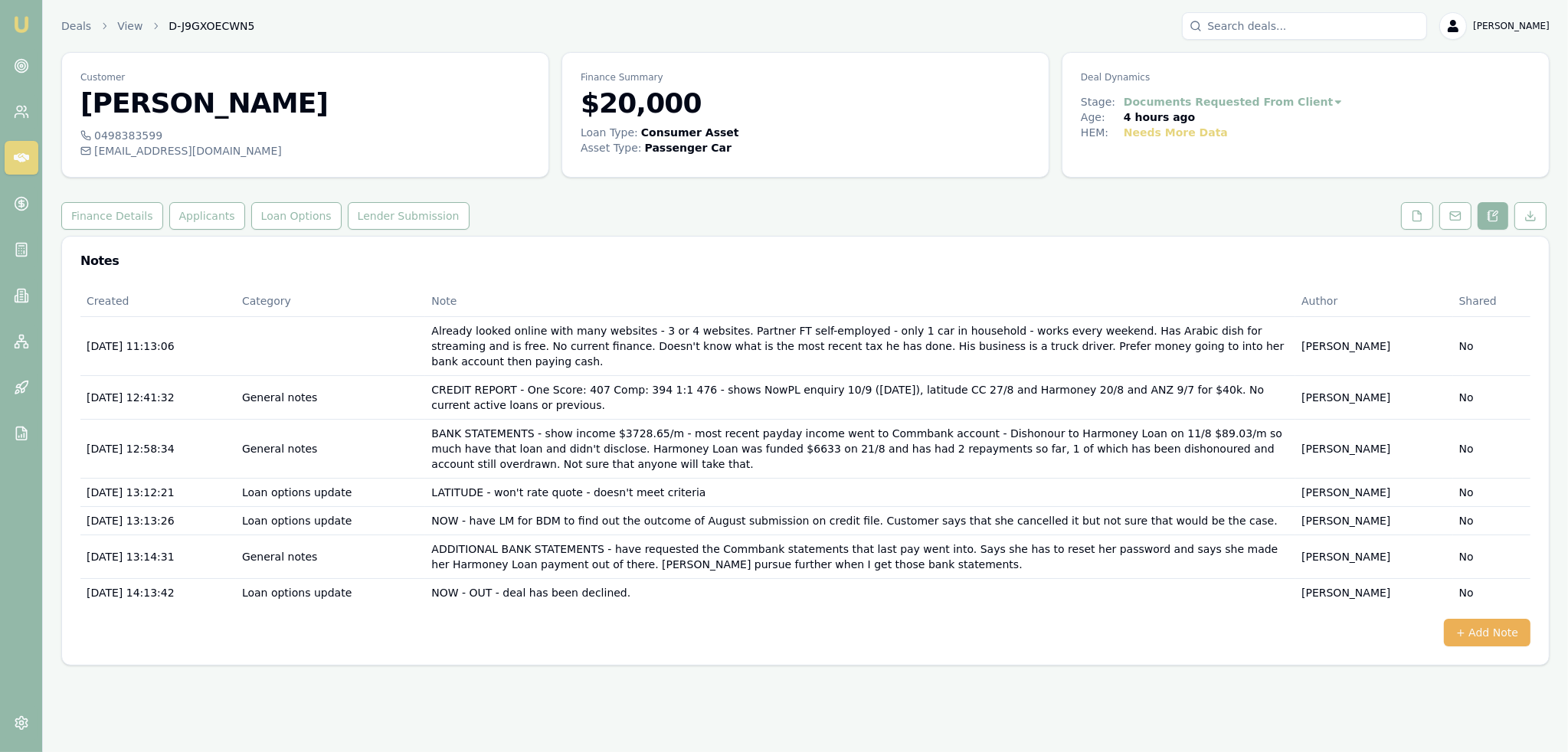
drag, startPoint x: 188, startPoint y: 217, endPoint x: 196, endPoint y: 229, distance: 14.4
click at [188, 217] on button "Applicants" at bounding box center [207, 216] width 76 height 27
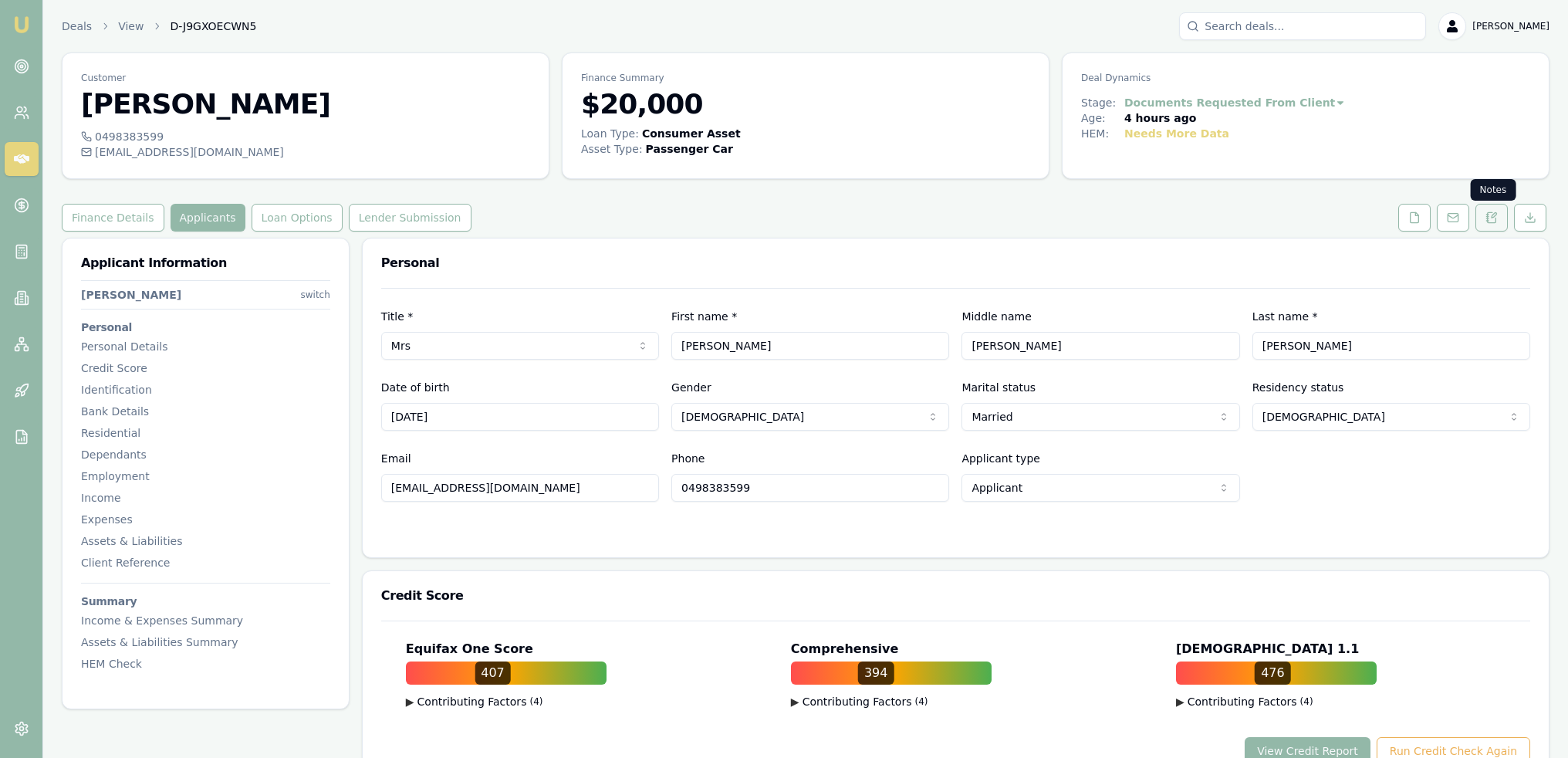
click at [1488, 218] on icon at bounding box center [1487, 218] width 2 height 0
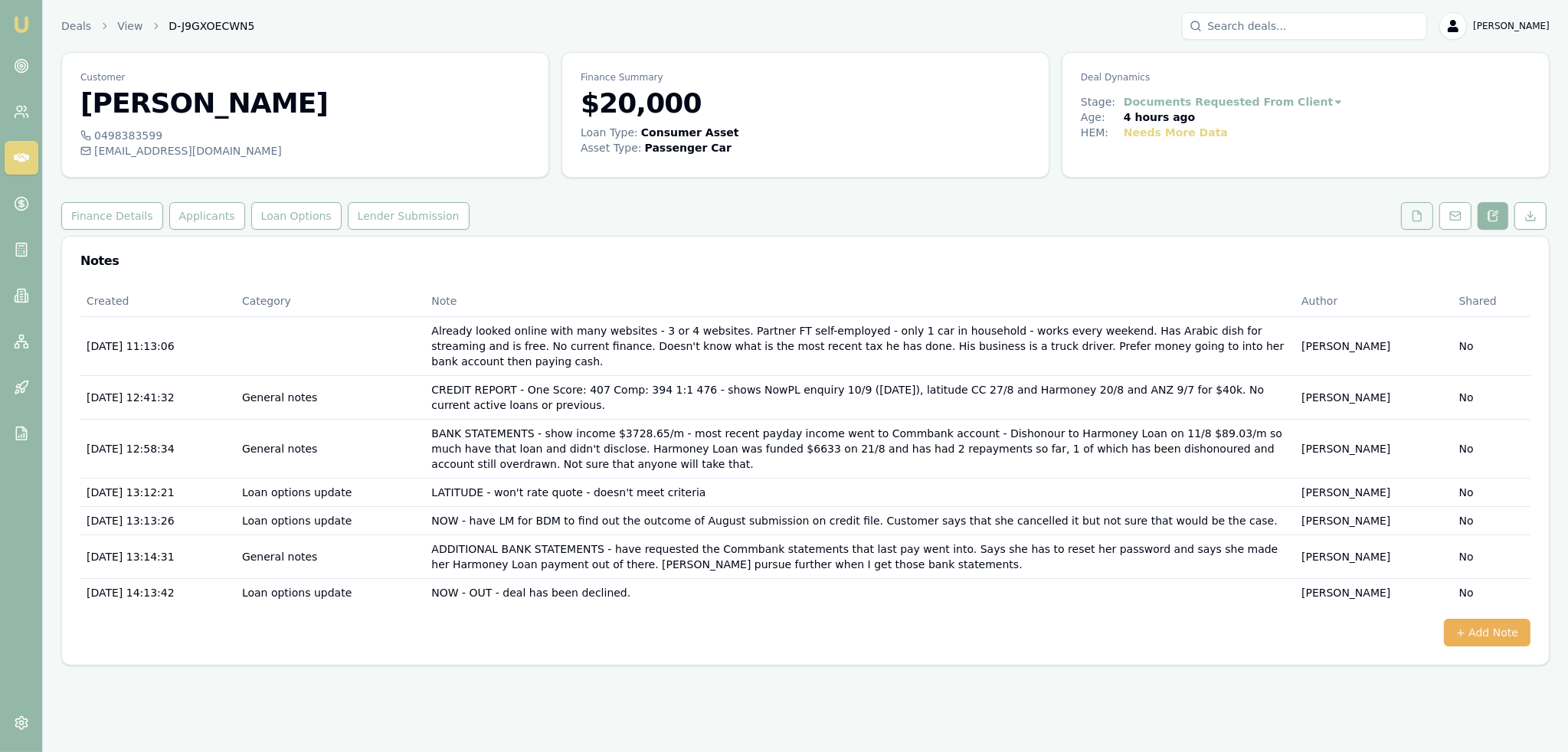
click at [1412, 210] on icon at bounding box center [1417, 216] width 12 height 12
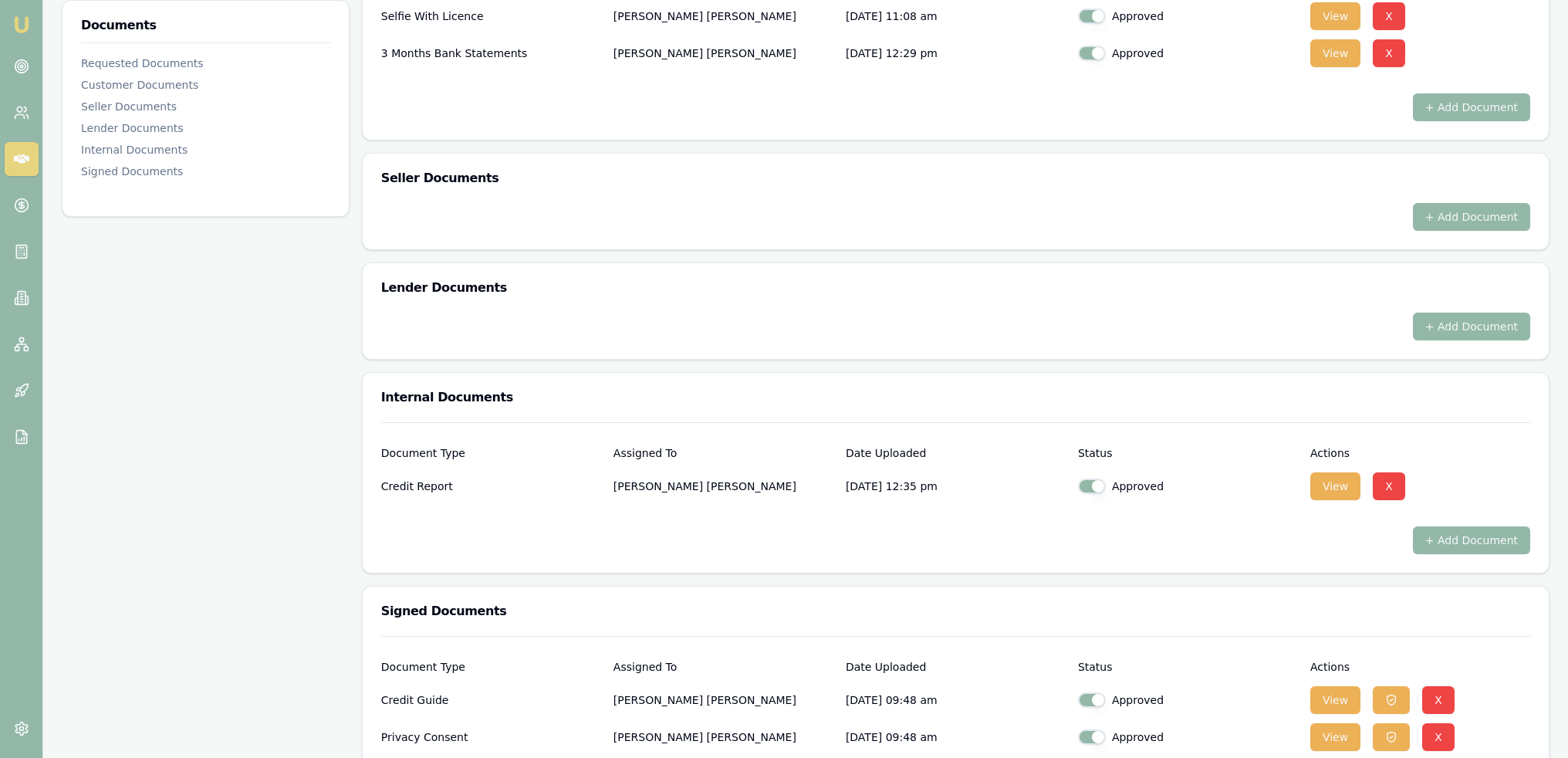
scroll to position [849, 0]
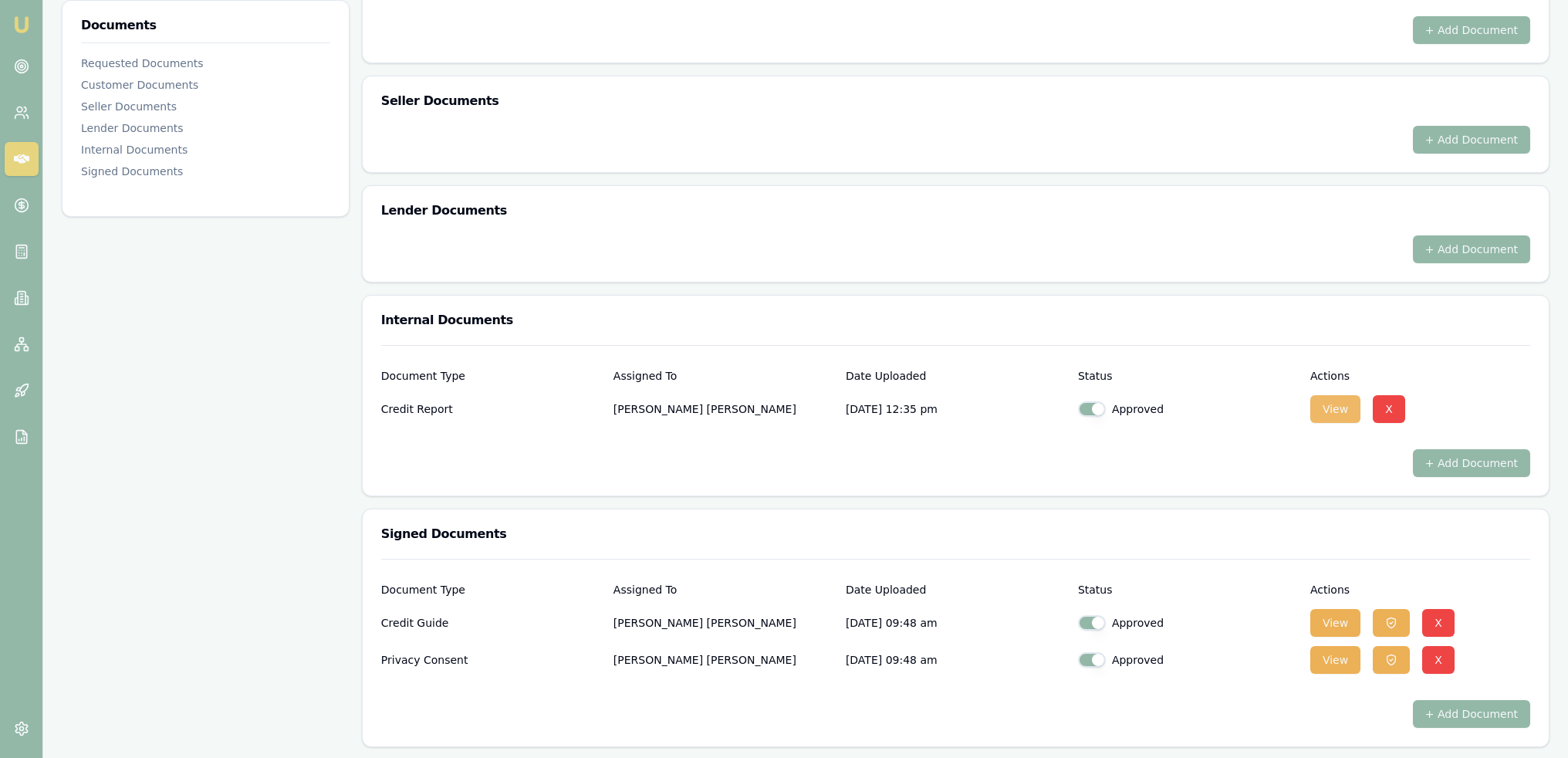
click at [1320, 409] on button "View" at bounding box center [1336, 409] width 50 height 28
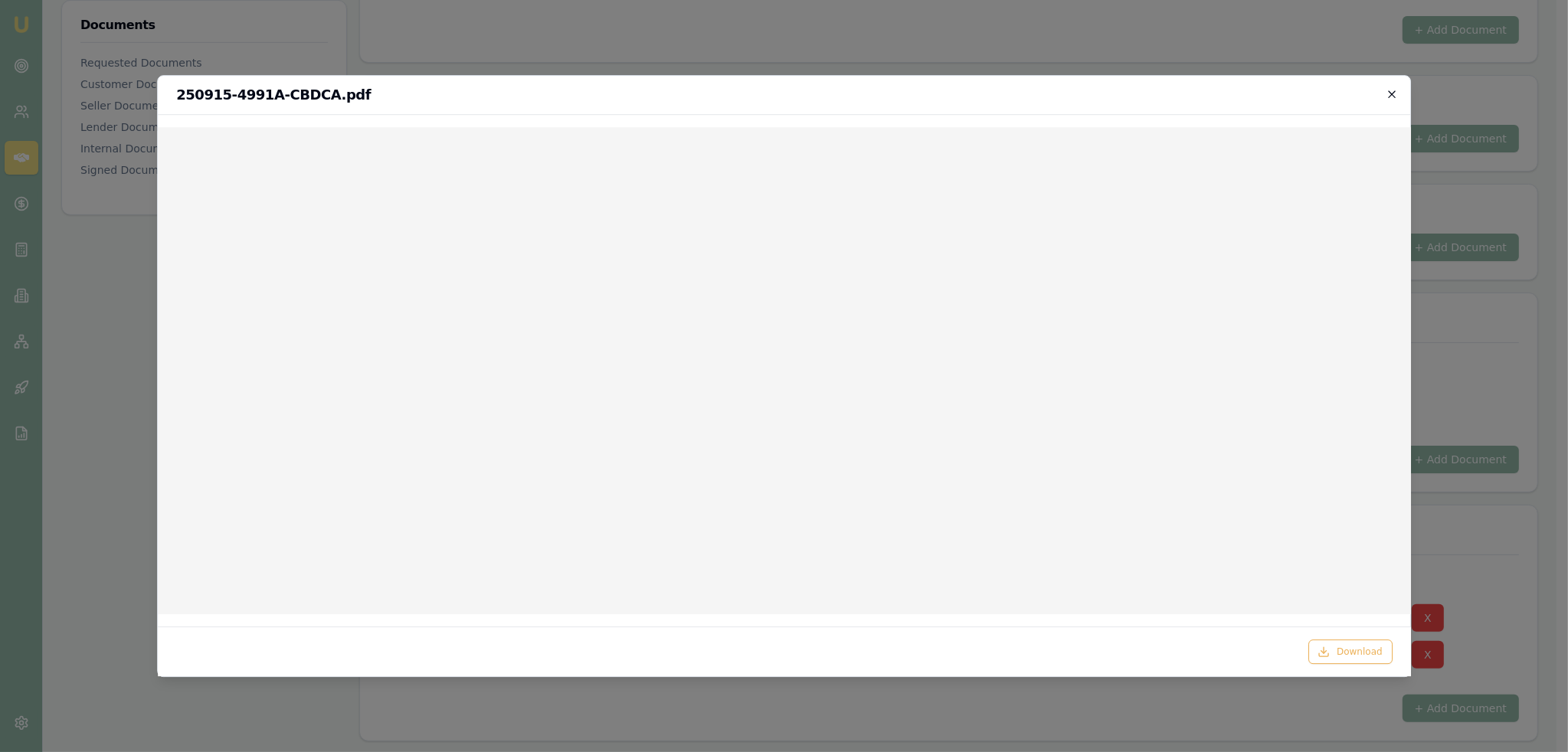
click at [1396, 89] on icon "button" at bounding box center [1391, 93] width 12 height 12
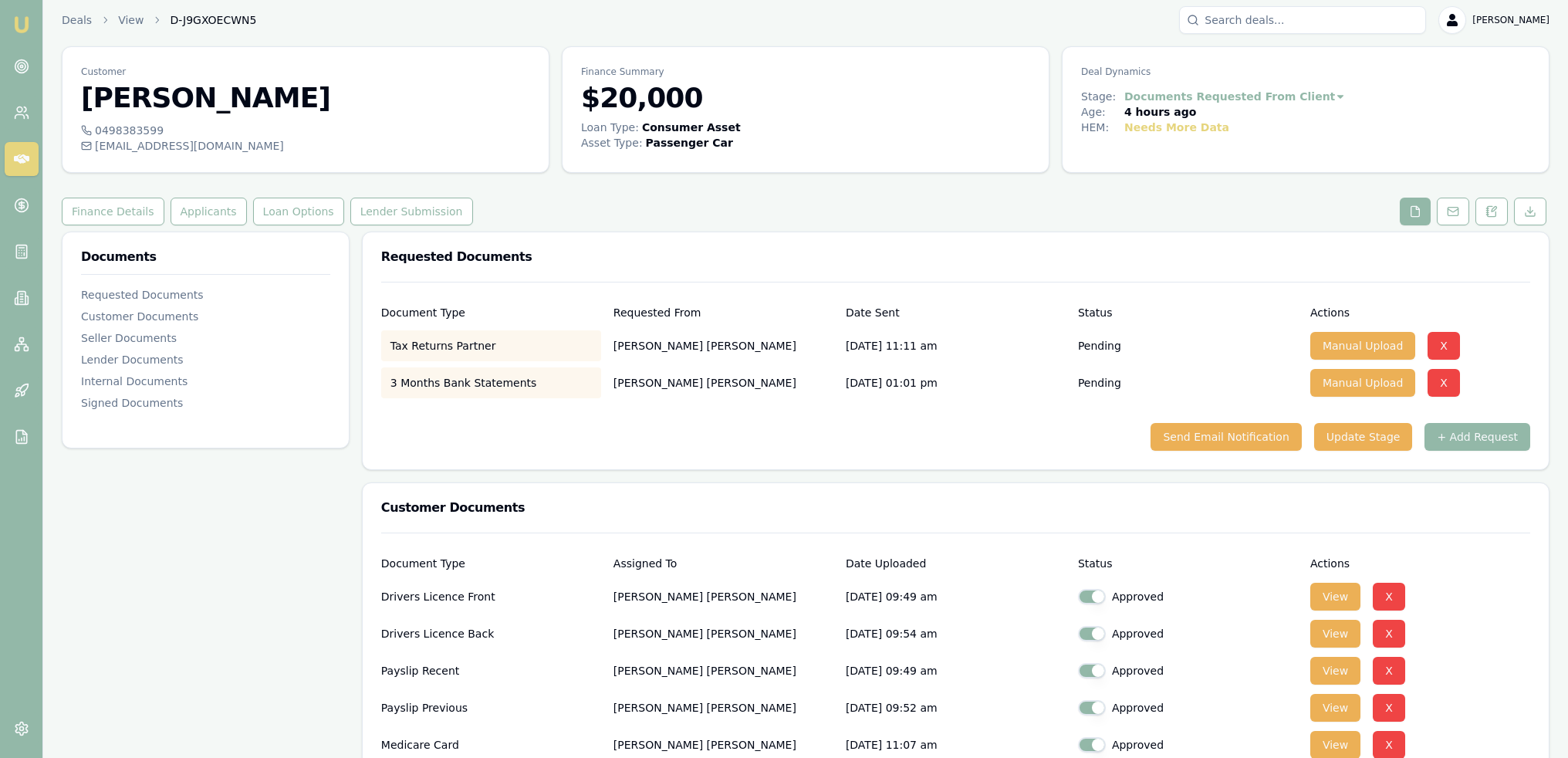
scroll to position [0, 0]
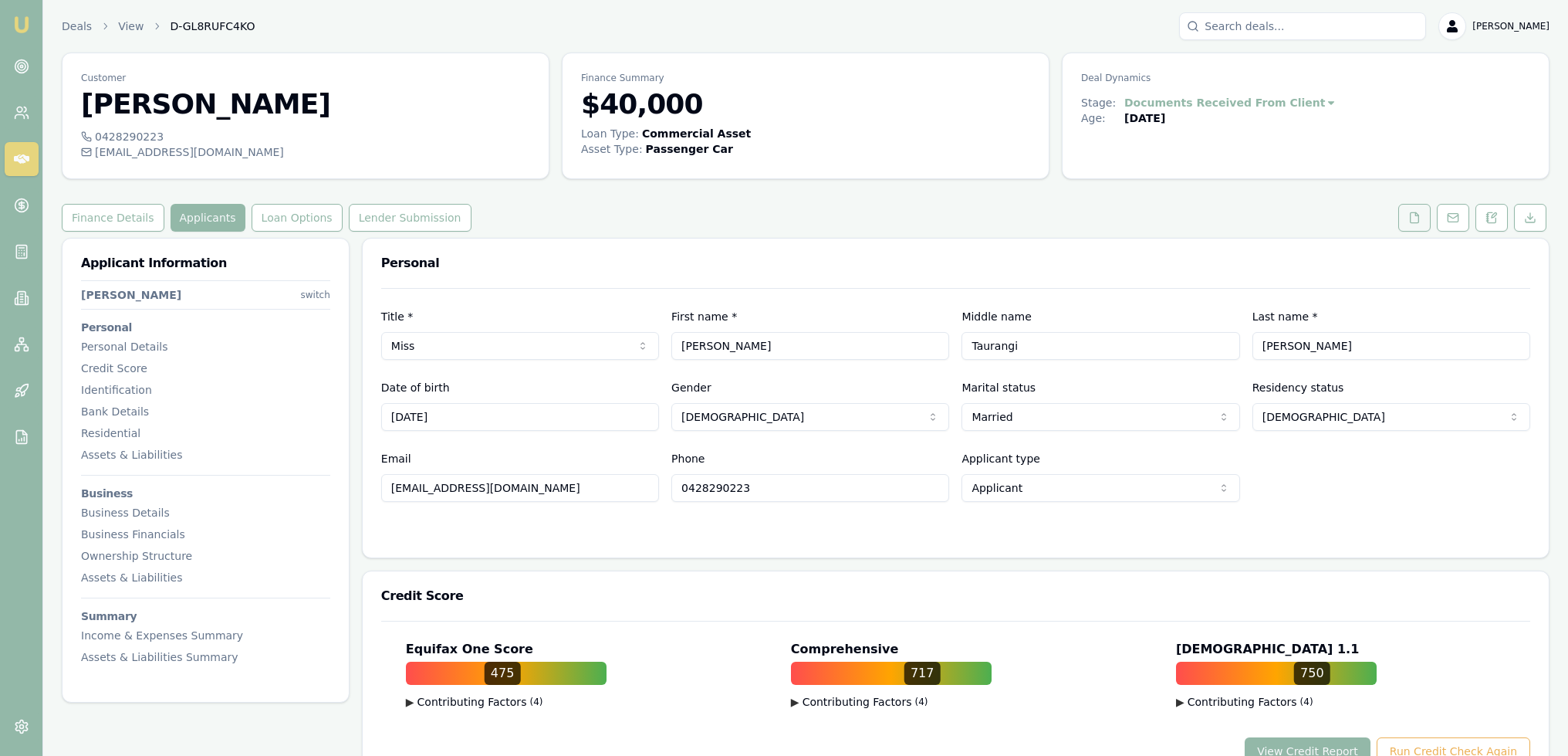
click at [1415, 225] on button at bounding box center [1415, 218] width 32 height 28
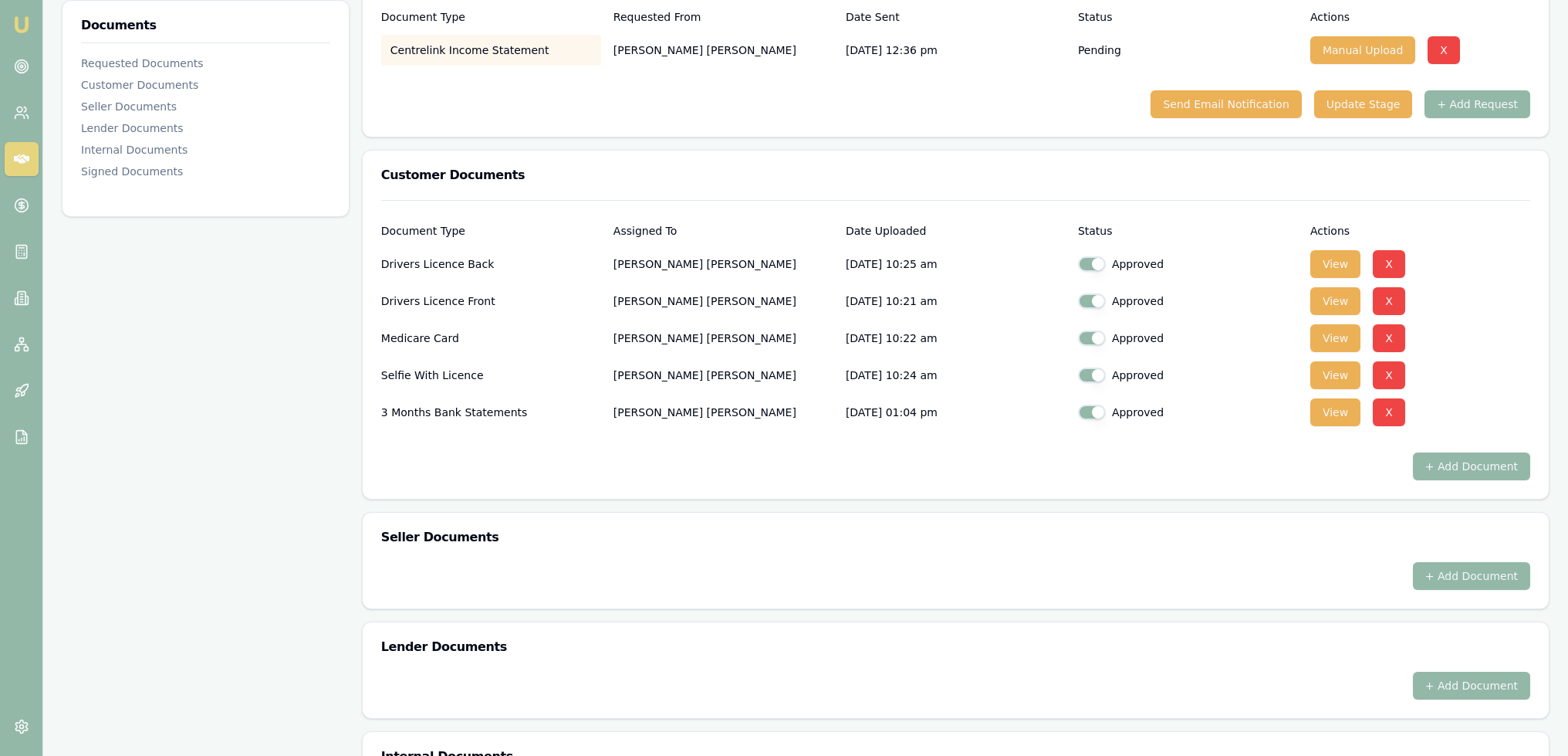
scroll to position [309, 0]
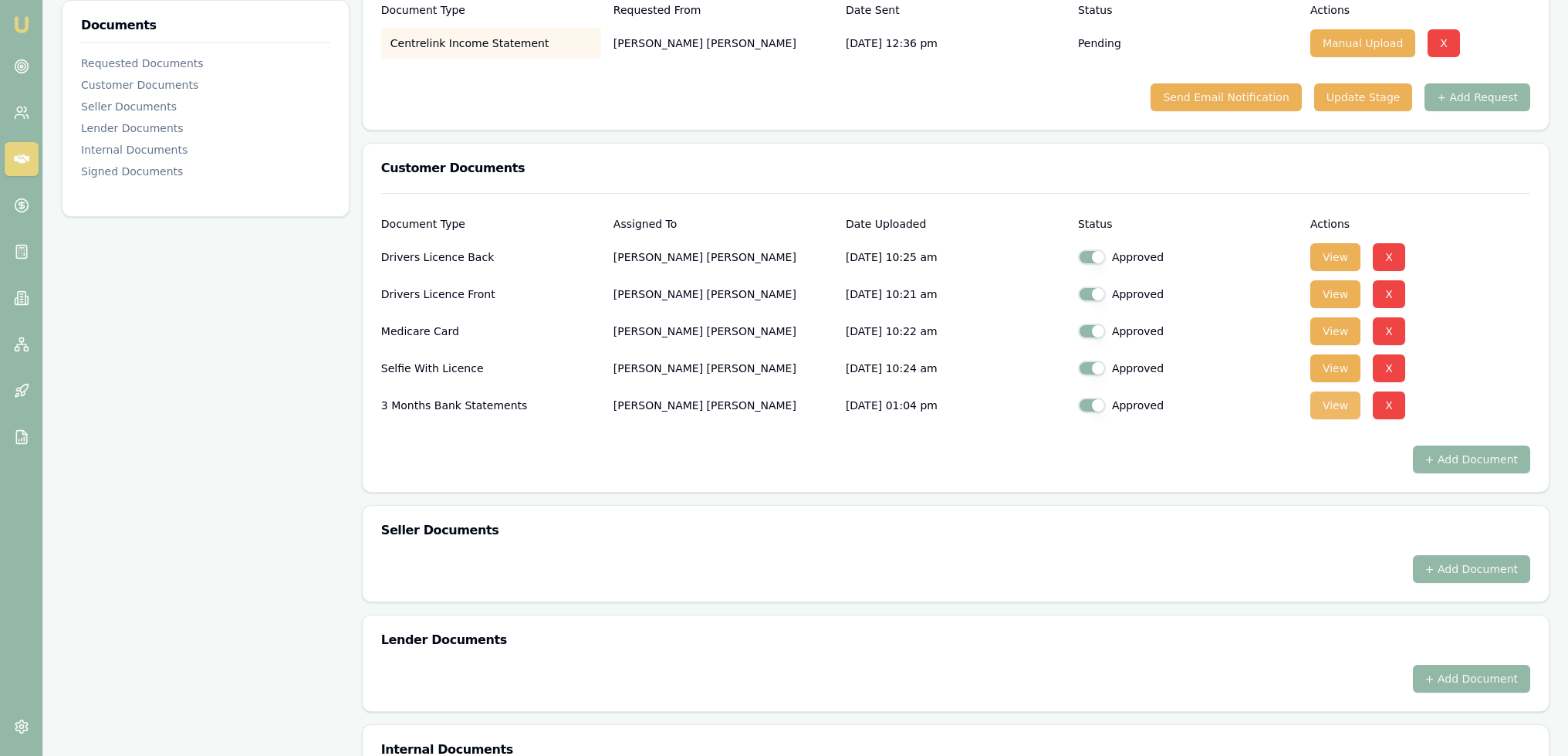
click at [1329, 396] on button "View" at bounding box center [1336, 405] width 50 height 28
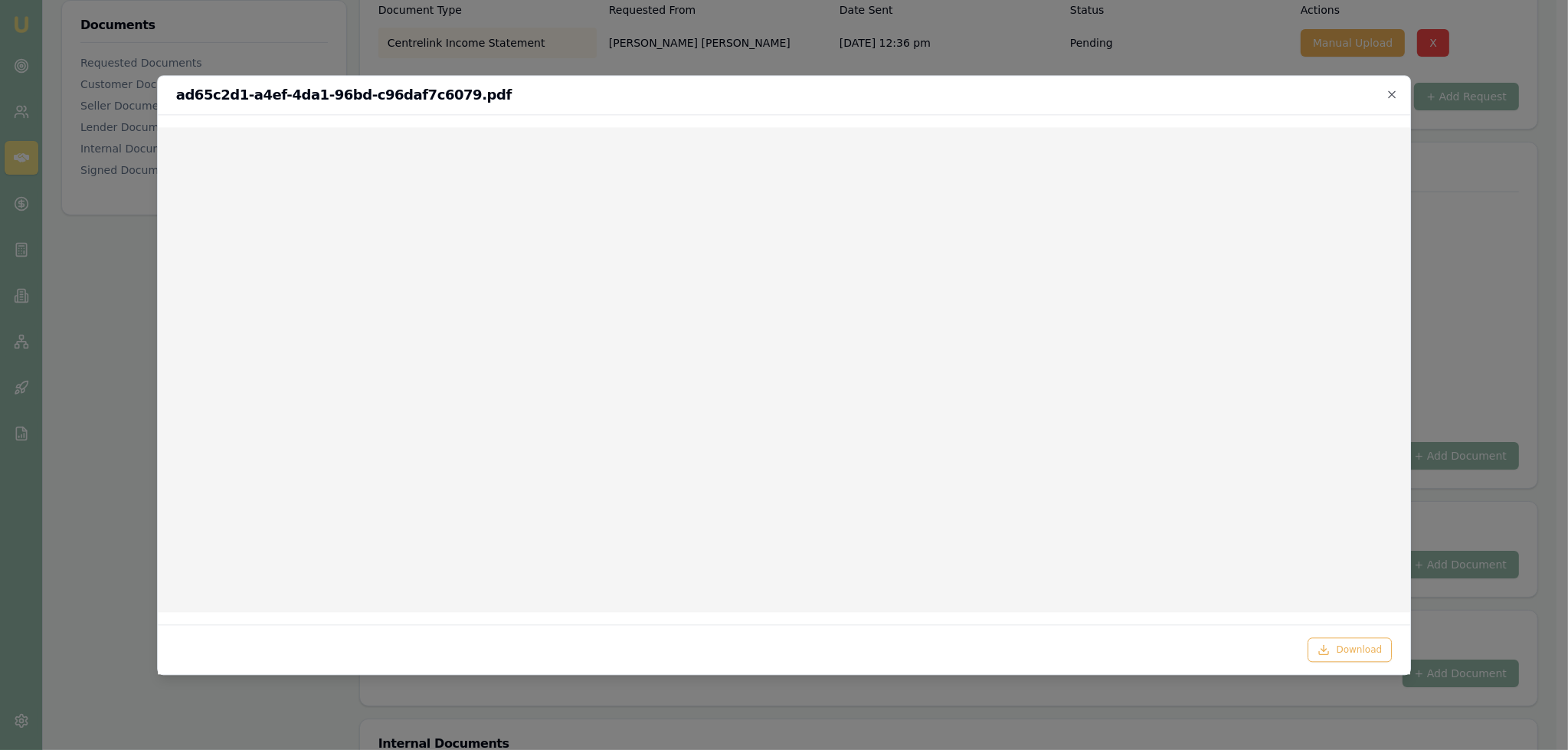
drag, startPoint x: 1387, startPoint y: 93, endPoint x: 1391, endPoint y: 85, distance: 8.9
click at [1387, 93] on icon "button" at bounding box center [1391, 93] width 12 height 12
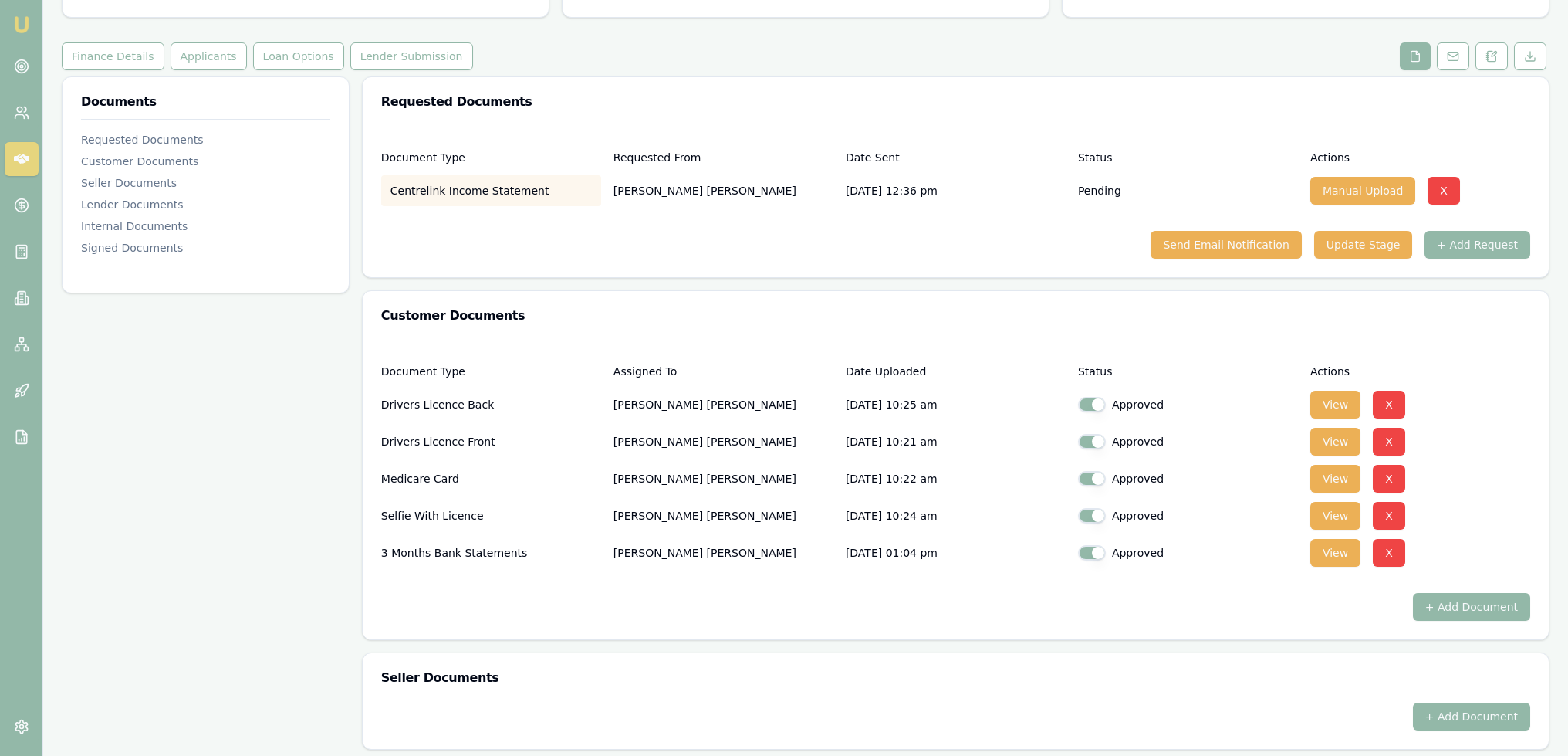
scroll to position [0, 0]
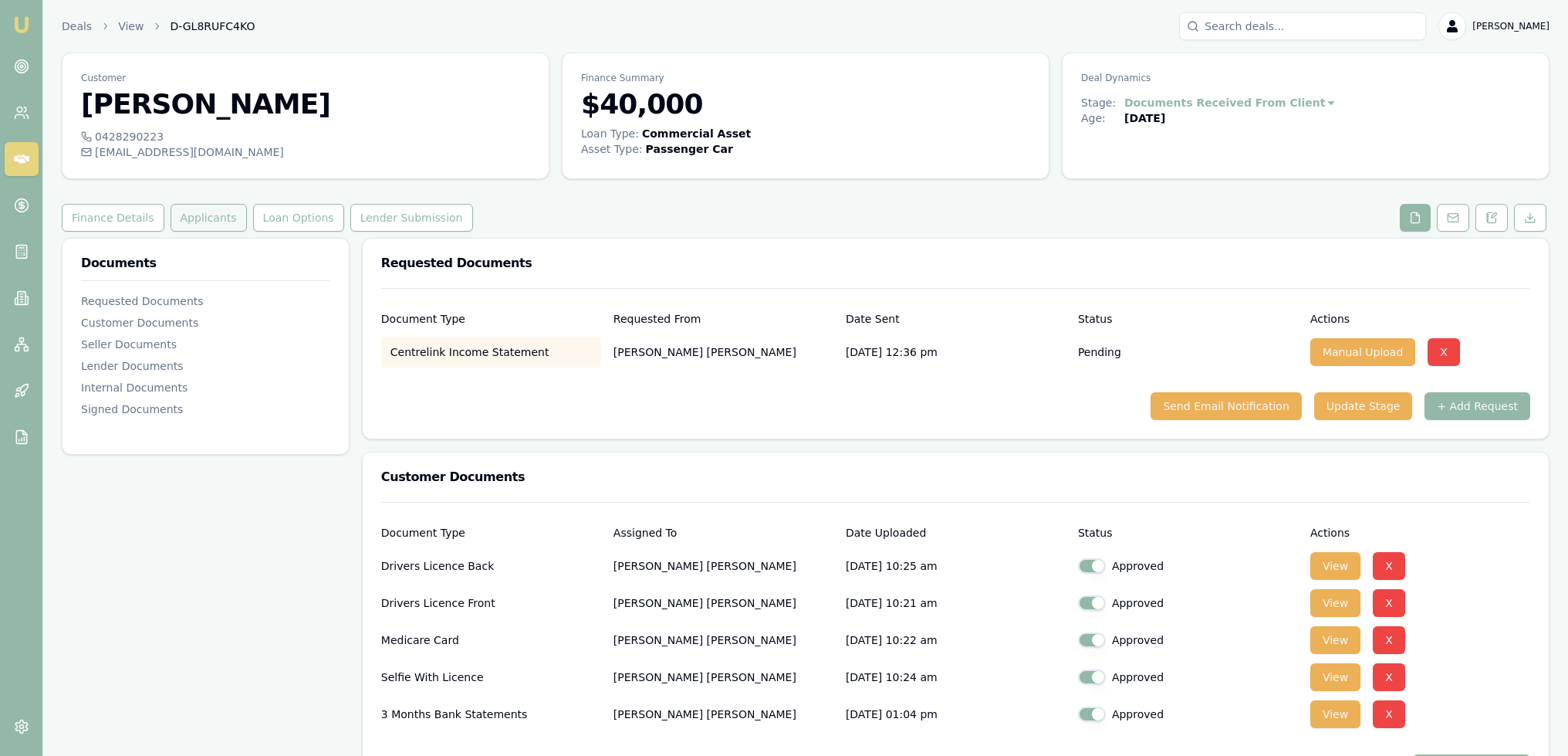
click at [206, 220] on button "Applicants" at bounding box center [209, 218] width 76 height 28
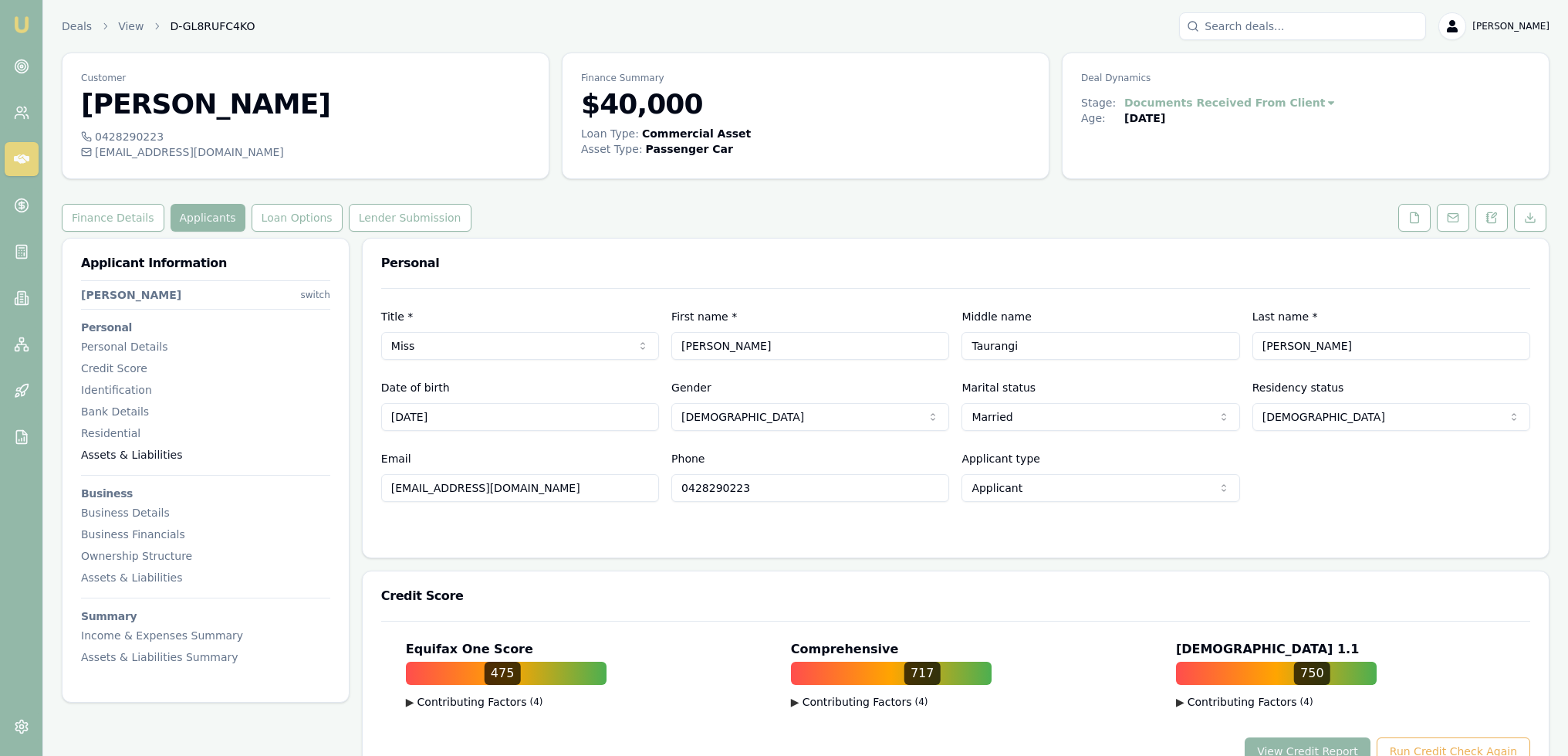
click at [110, 450] on div "Assets & Liabilities" at bounding box center [205, 455] width 249 height 15
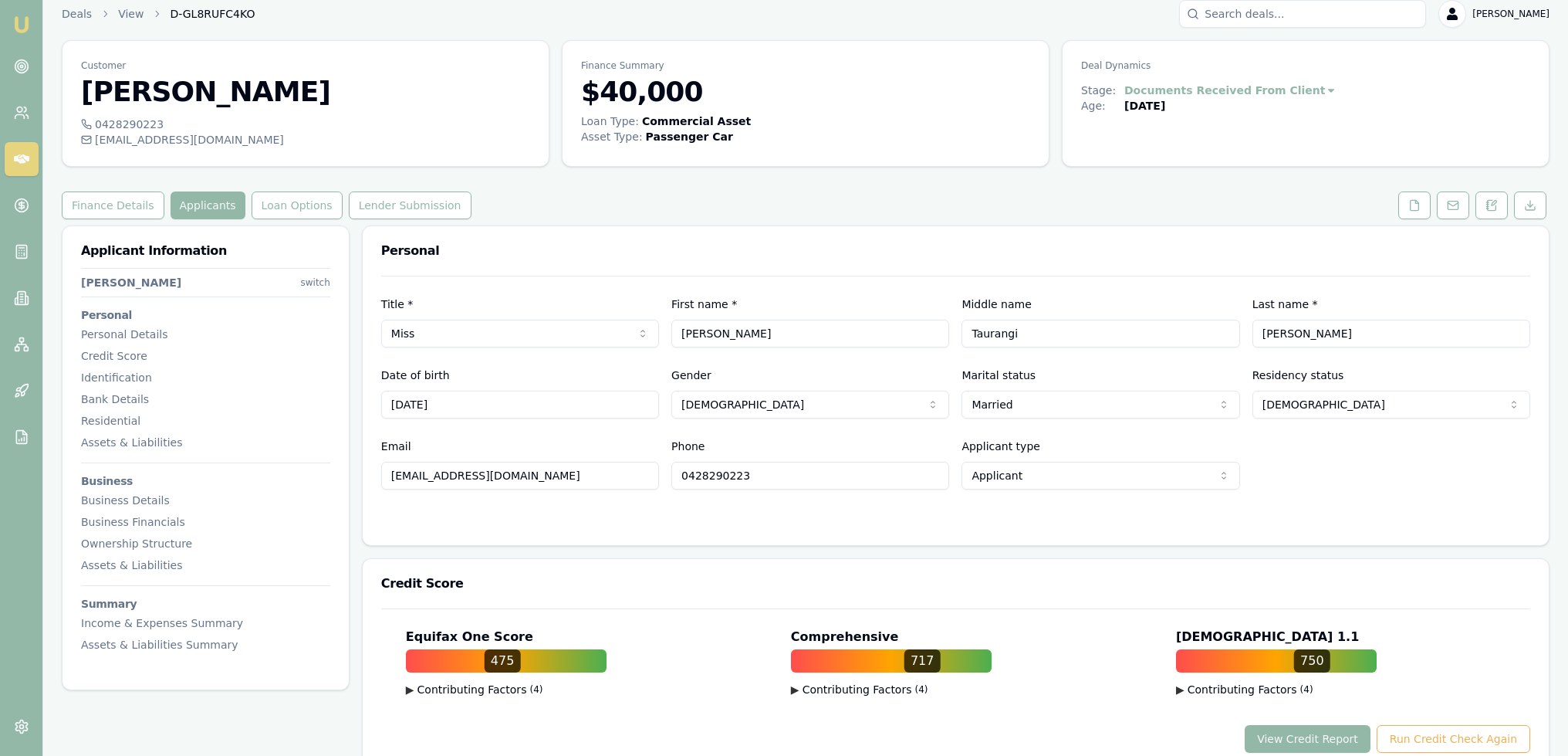
scroll to position [7, 0]
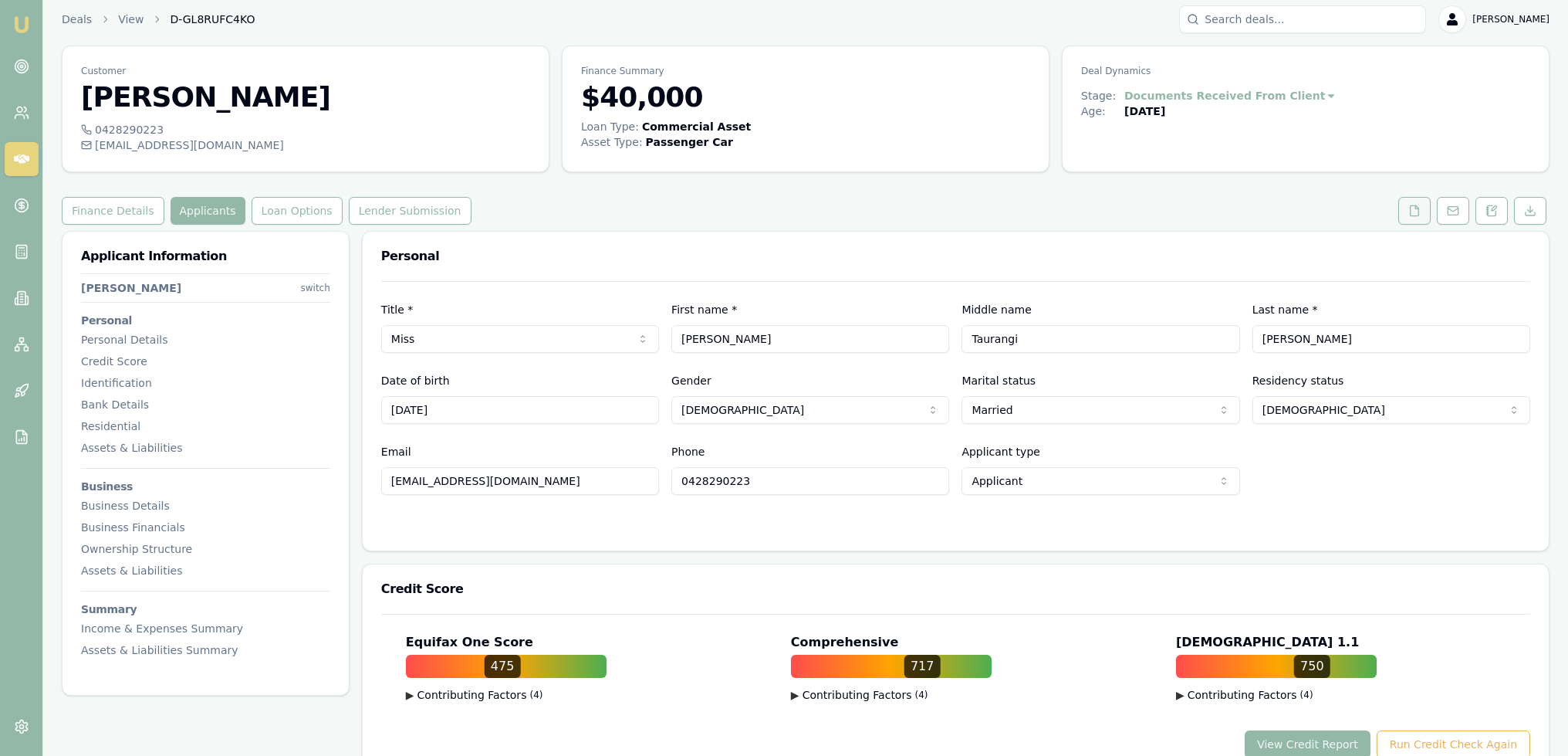
click at [1419, 212] on icon at bounding box center [1414, 210] width 12 height 12
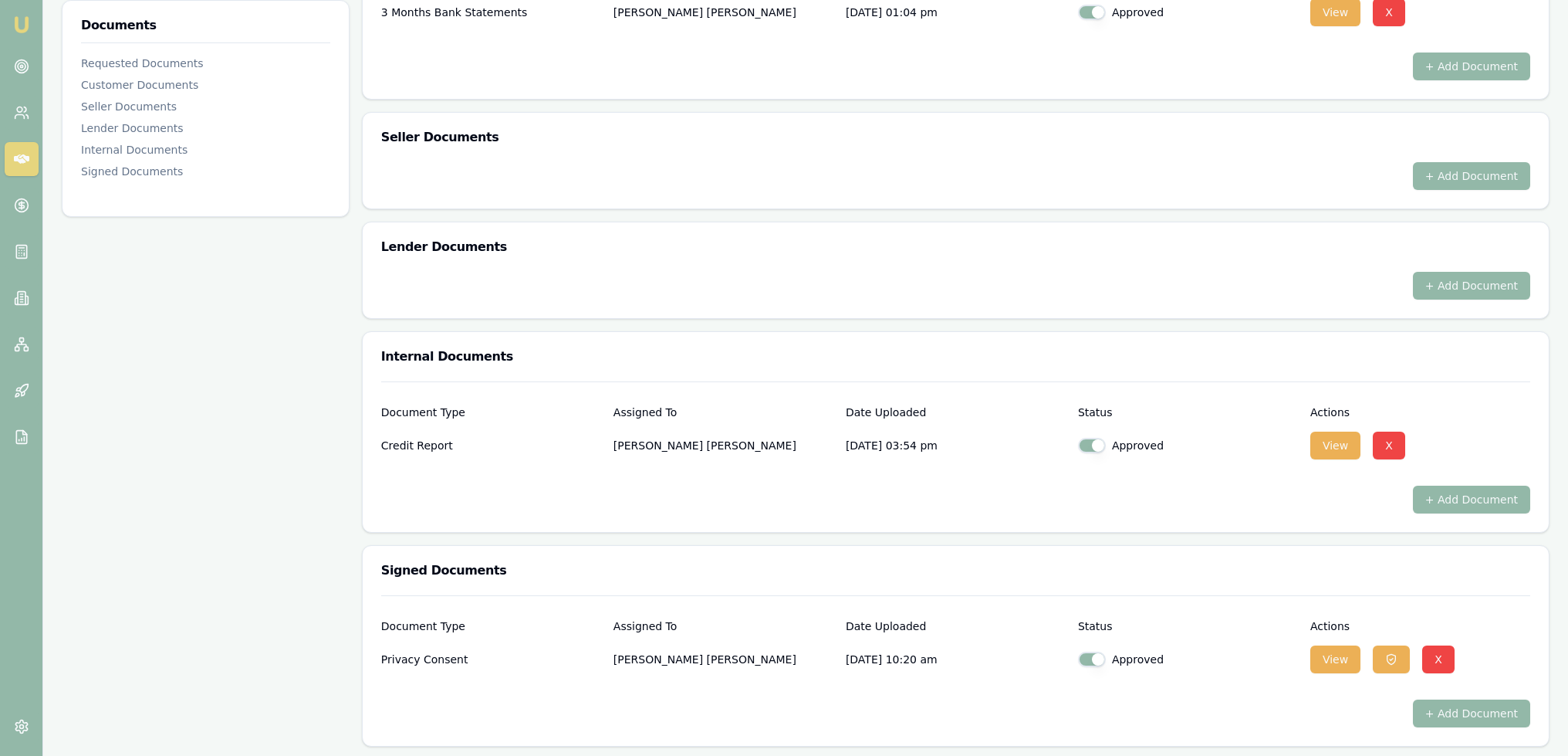
scroll to position [702, 0]
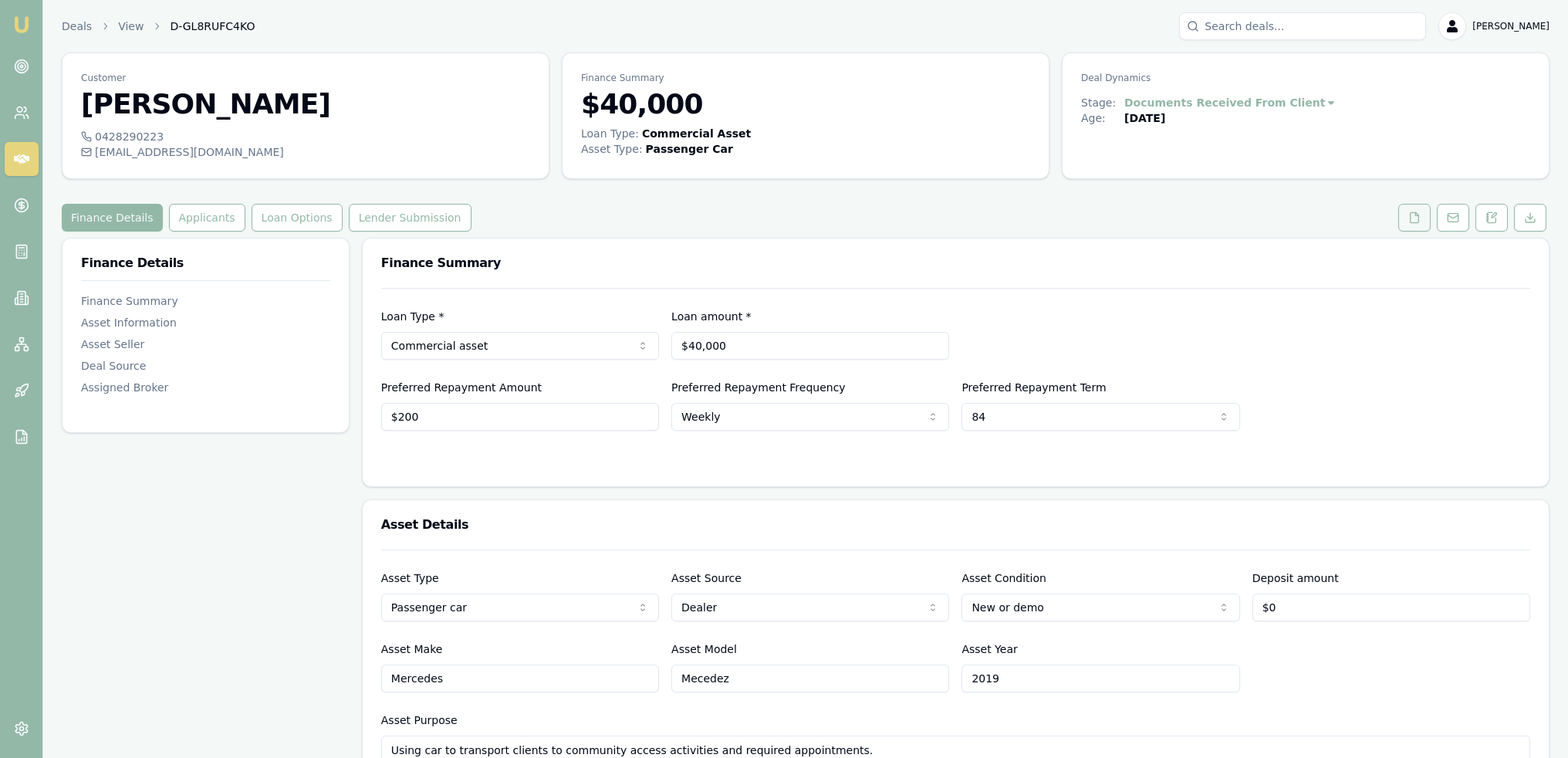
click at [1413, 222] on icon at bounding box center [1415, 217] width 8 height 10
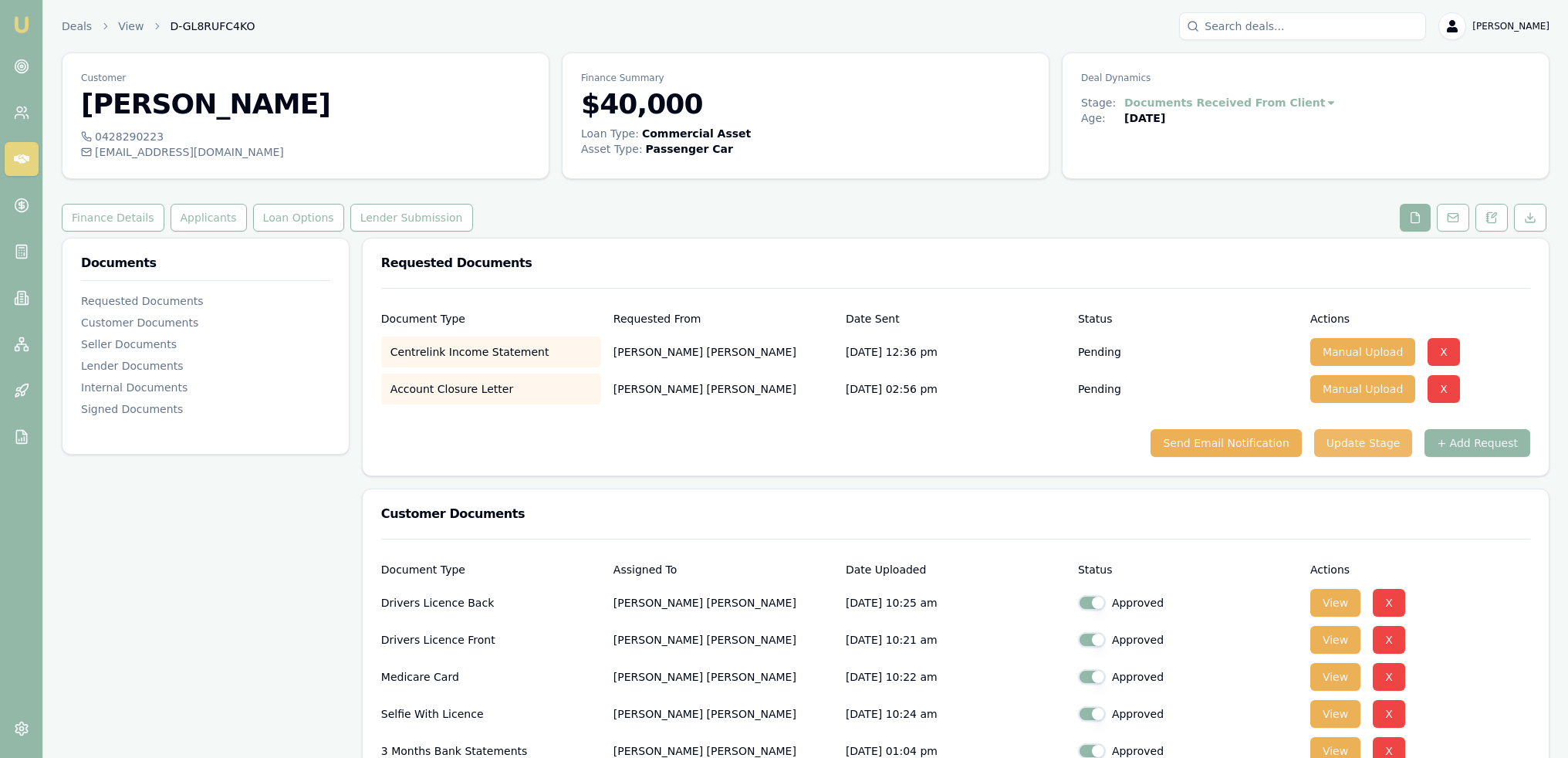
click at [1386, 446] on button "Update Stage" at bounding box center [1363, 443] width 99 height 28
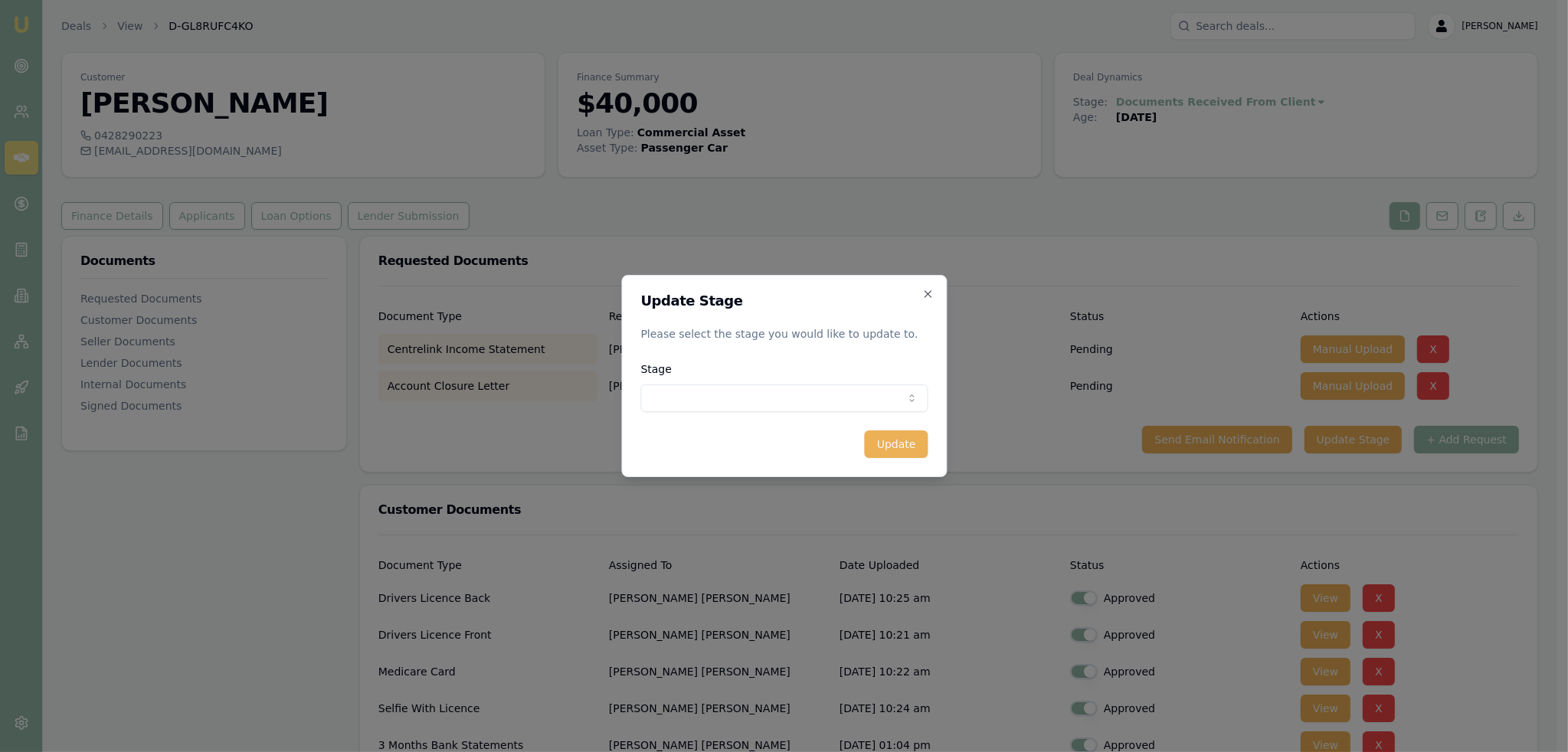
click at [781, 387] on body "Emu Broker Deals View D-GL8RUFC4KO Robyn Adams Toggle Menu Customer Annabelle I…" at bounding box center [778, 376] width 1556 height 752
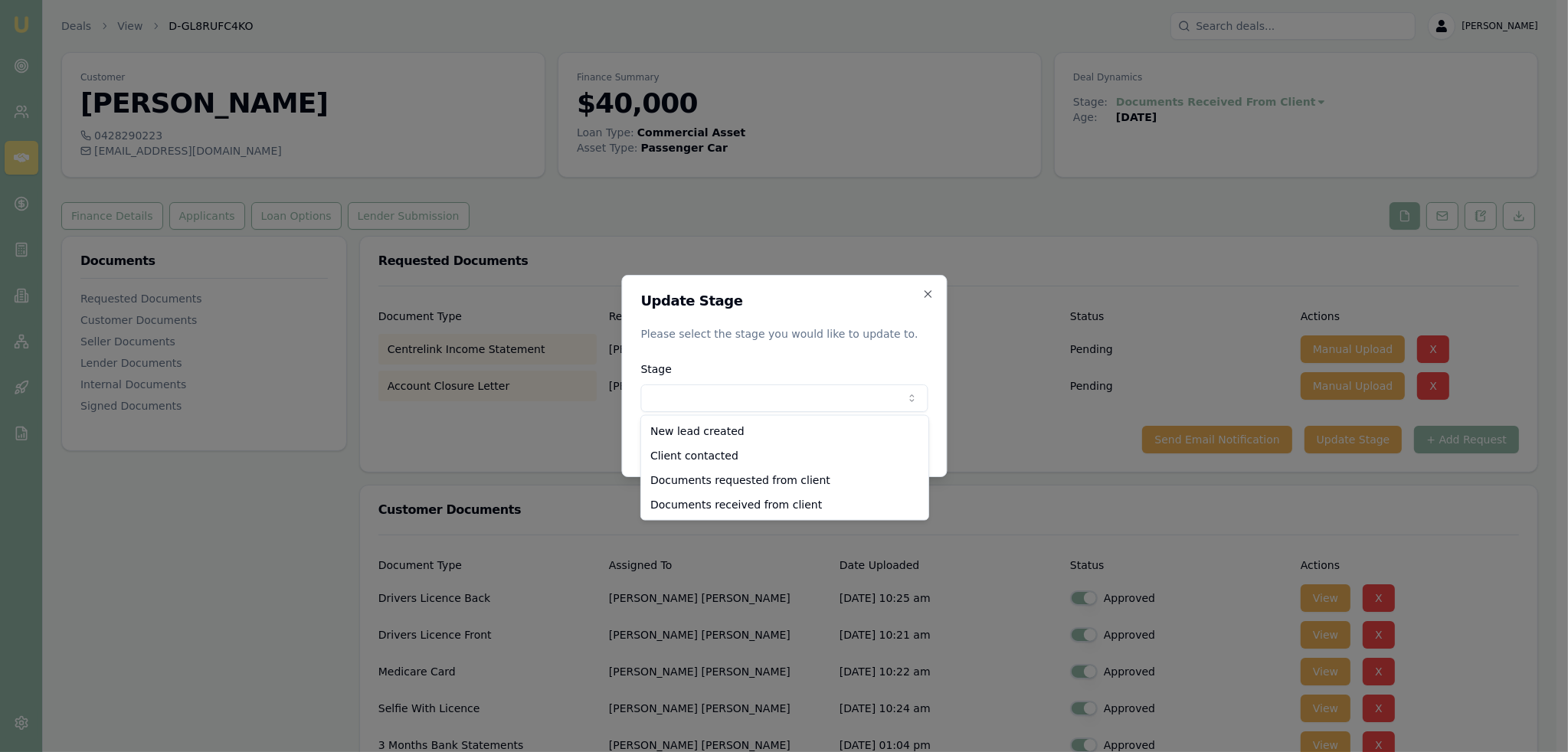
select select "DOCUMENTS_REQUESTED_FROM_CLIENT"
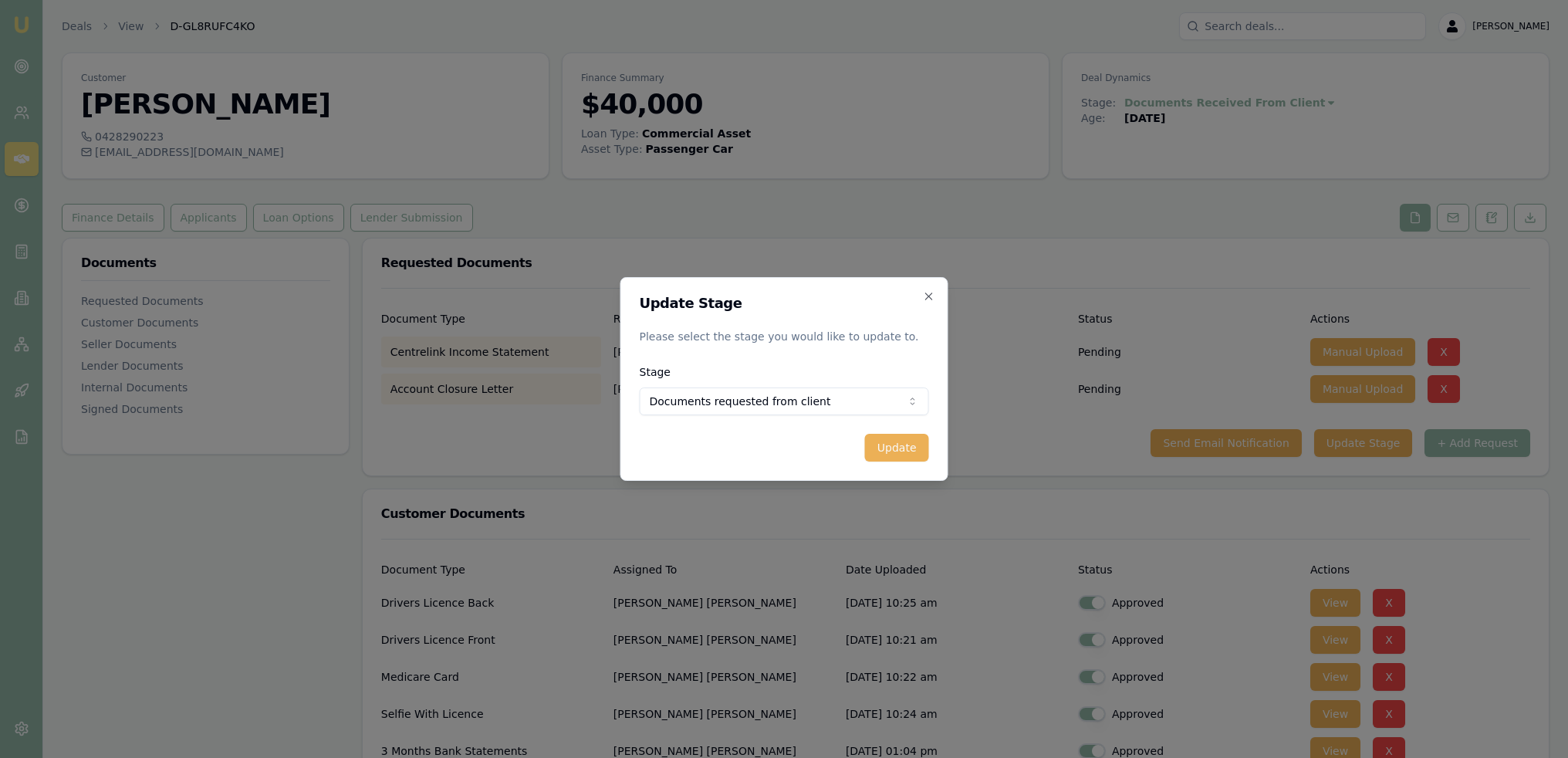
drag, startPoint x: 920, startPoint y: 441, endPoint x: 599, endPoint y: 425, distance: 321.4
click at [920, 441] on button "Update" at bounding box center [897, 447] width 64 height 28
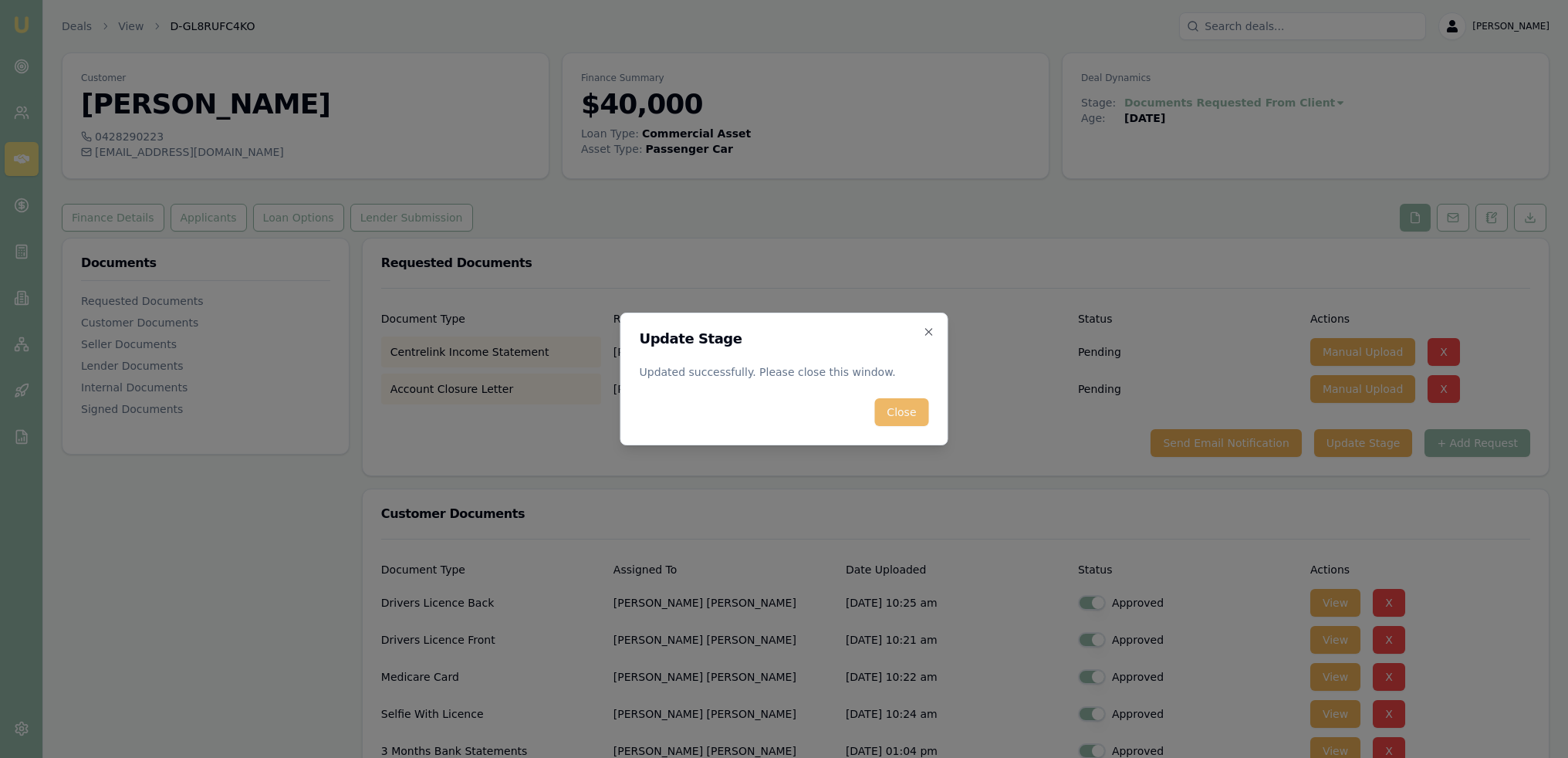
click at [904, 413] on button "Close" at bounding box center [901, 412] width 54 height 28
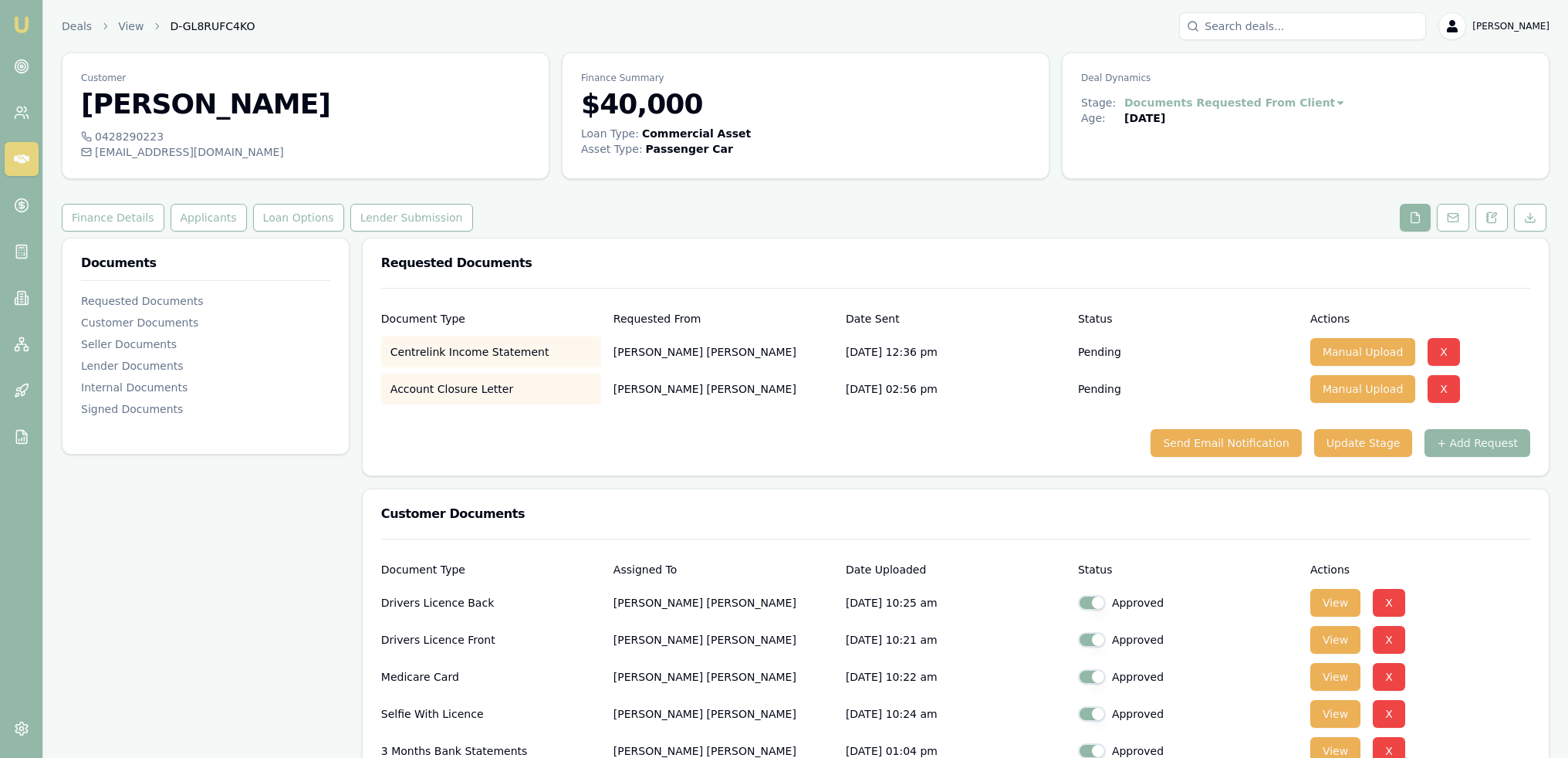
drag, startPoint x: 15, startPoint y: 18, endPoint x: 108, endPoint y: 2, distance: 94.4
click at [15, 18] on img at bounding box center [21, 24] width 19 height 19
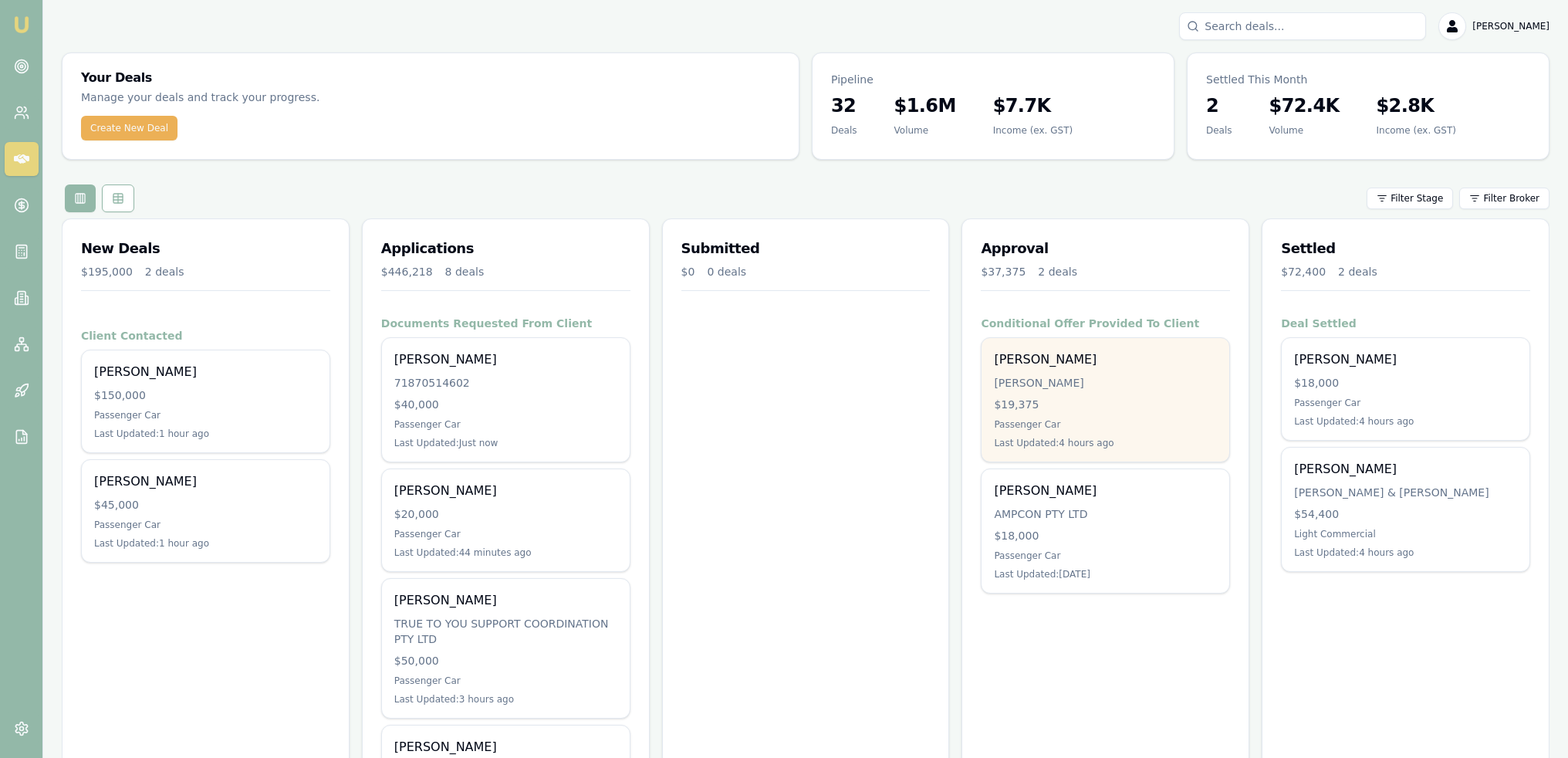
click at [1106, 401] on div "$19,375" at bounding box center [1105, 404] width 223 height 15
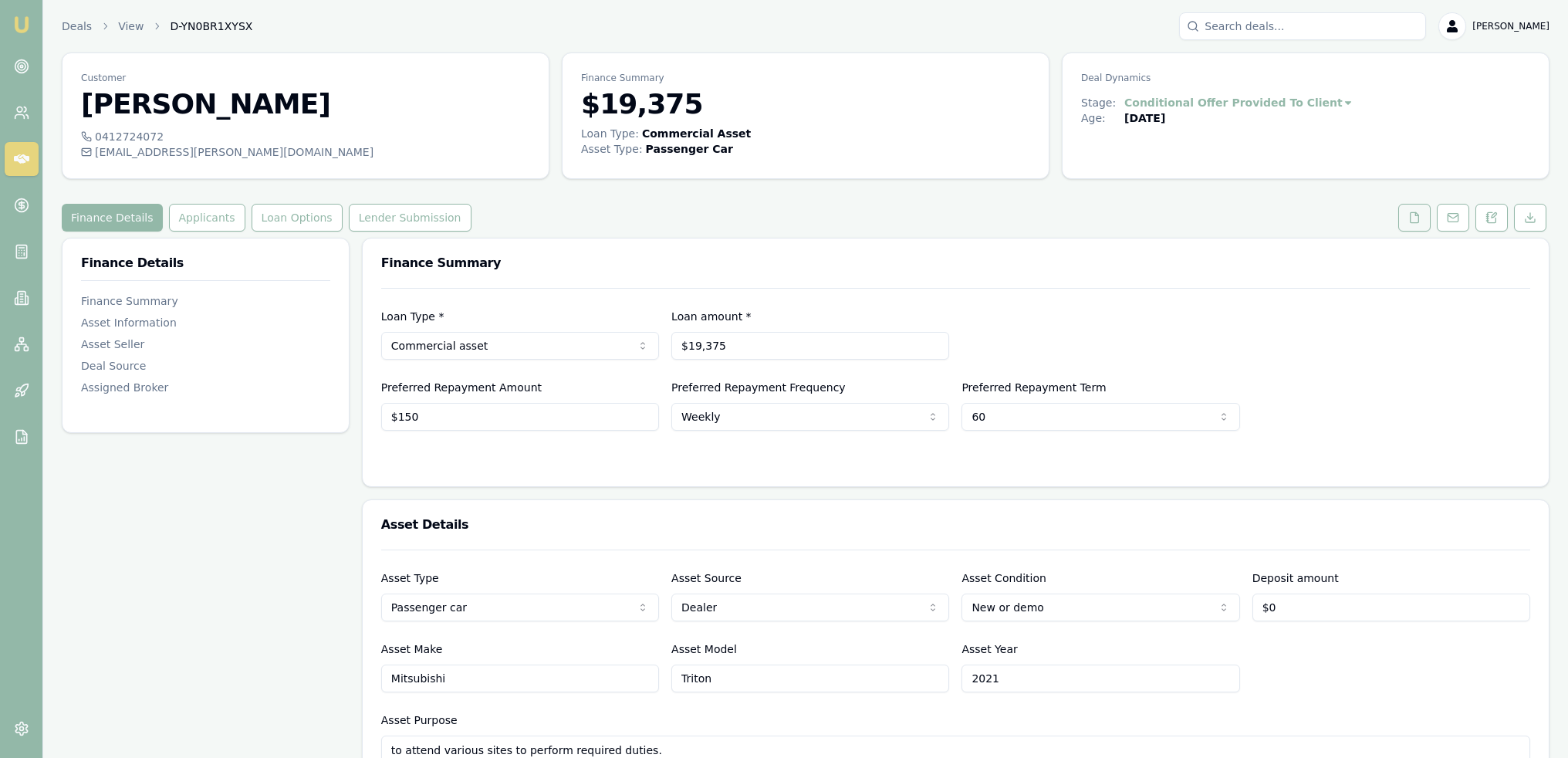
click at [1410, 224] on button at bounding box center [1415, 217] width 32 height 28
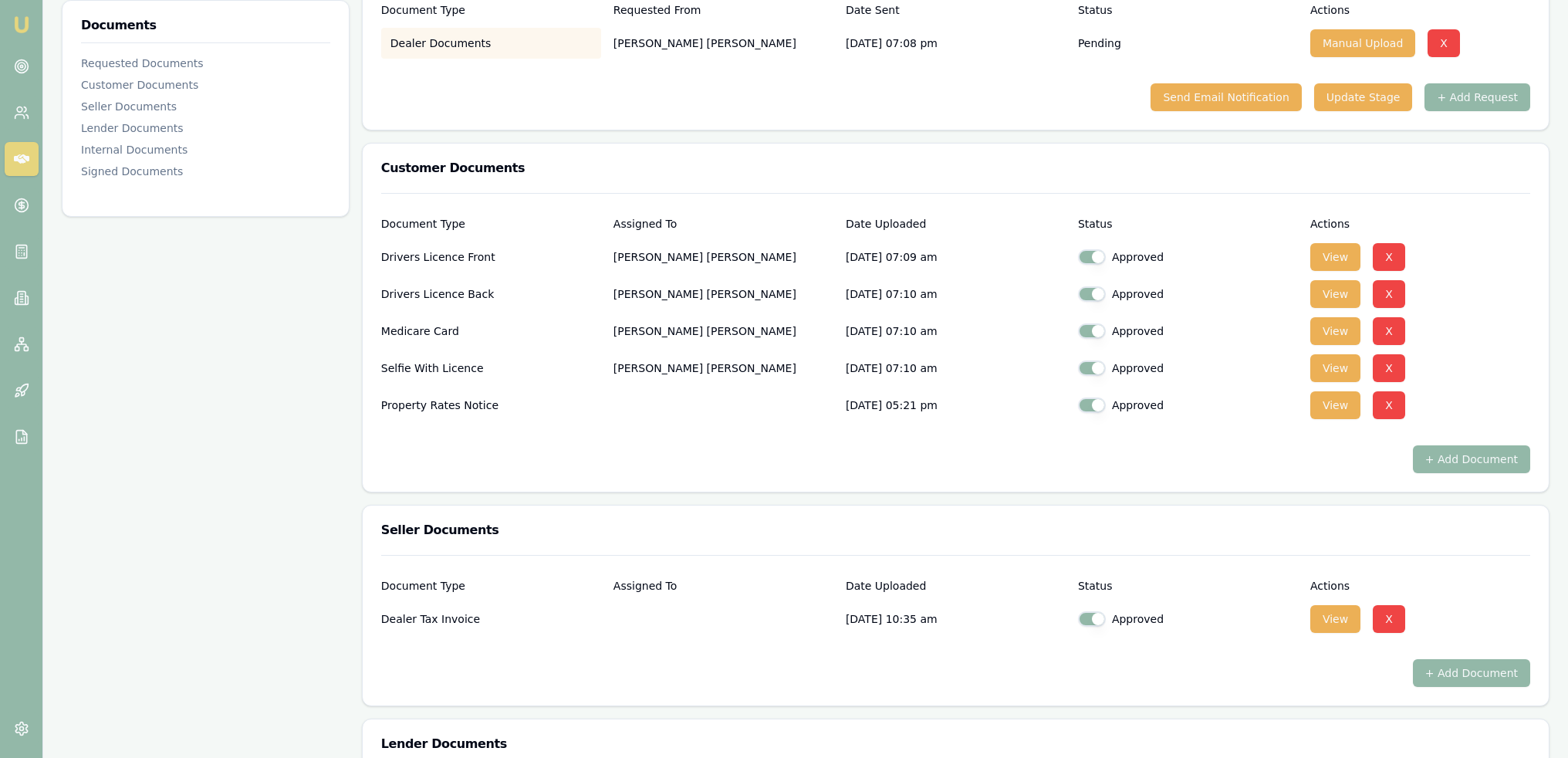
scroll to position [618, 0]
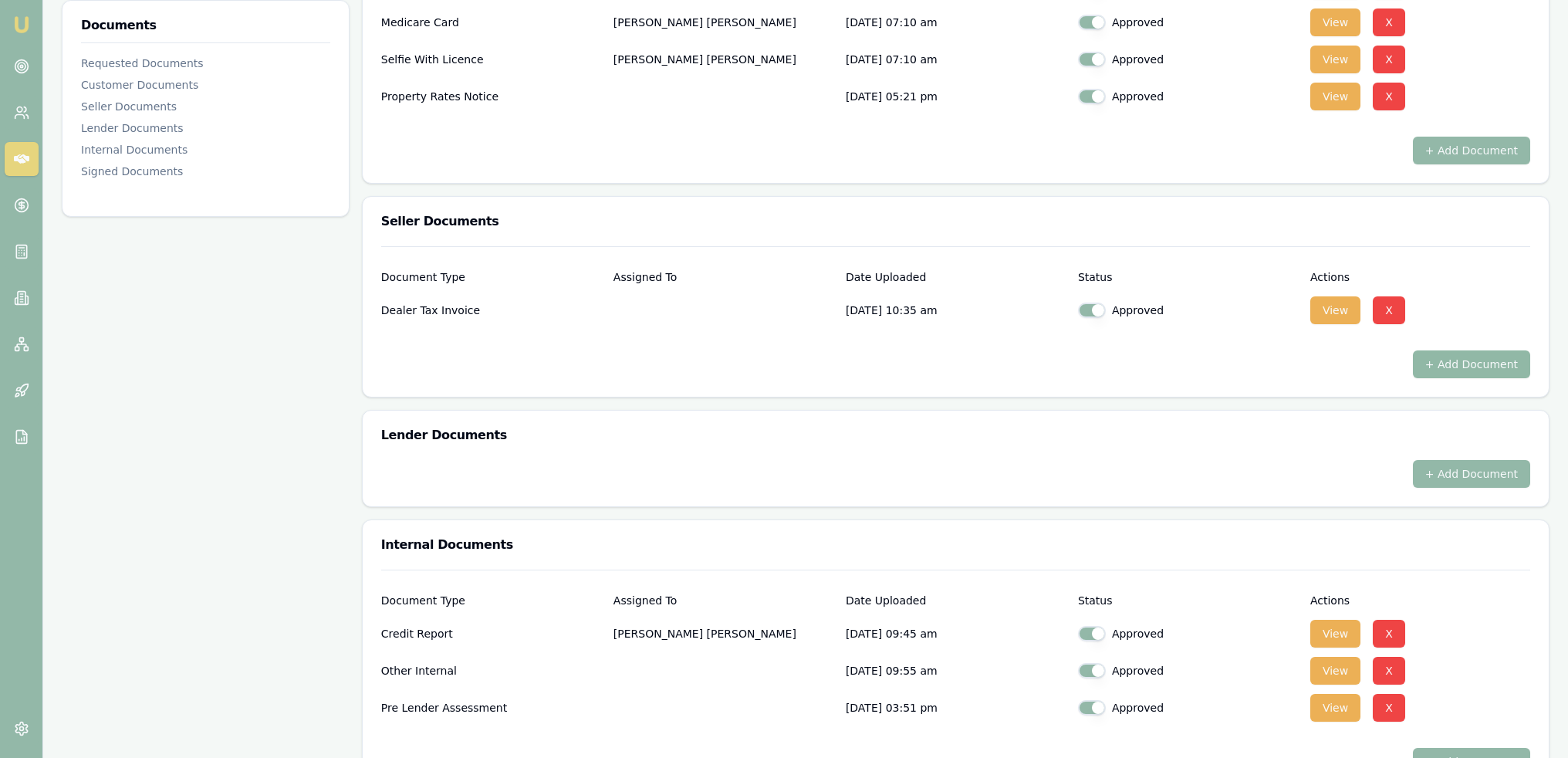
click at [1465, 361] on button "+ Add Document" at bounding box center [1471, 364] width 118 height 28
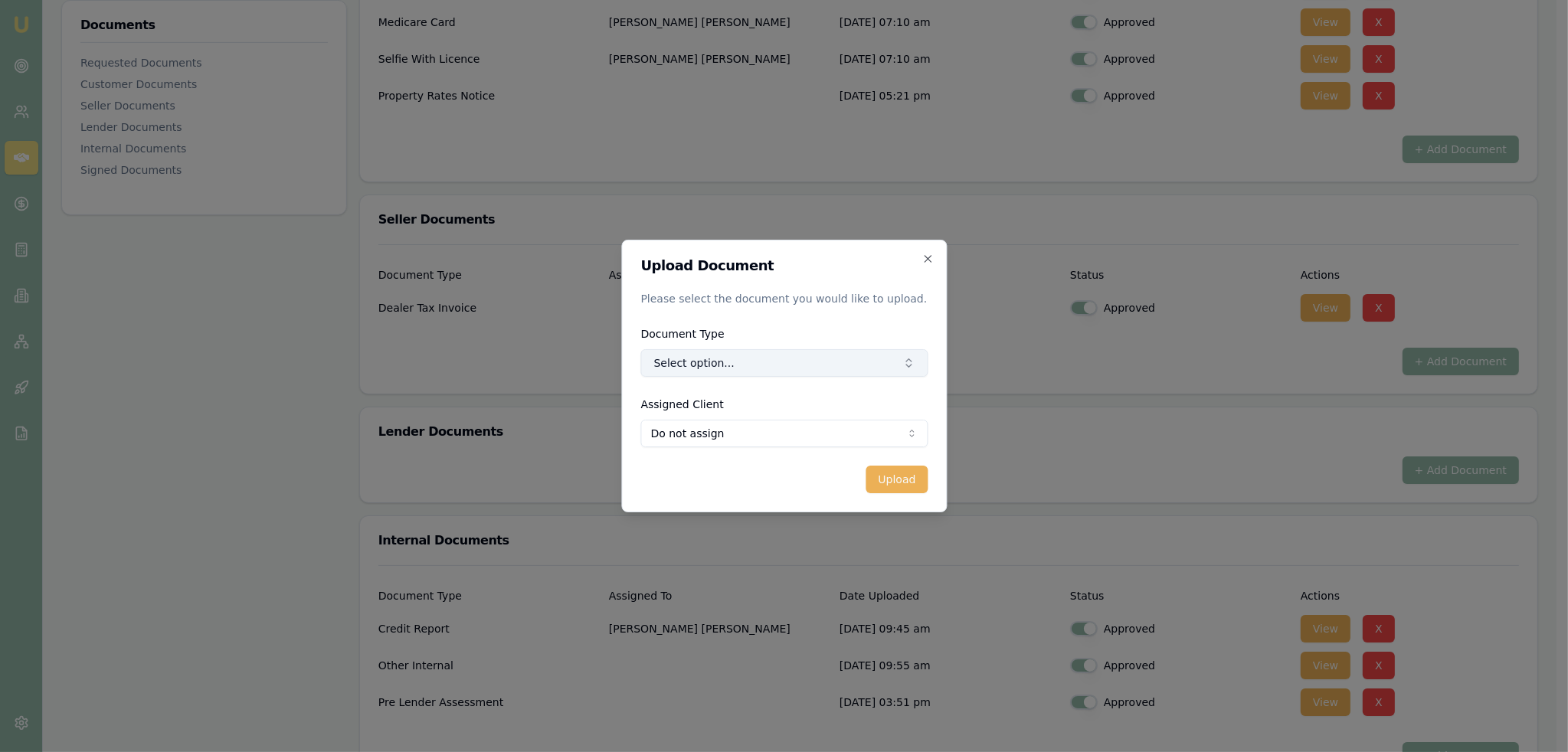
click at [888, 361] on button "Select option..." at bounding box center [784, 363] width 288 height 27
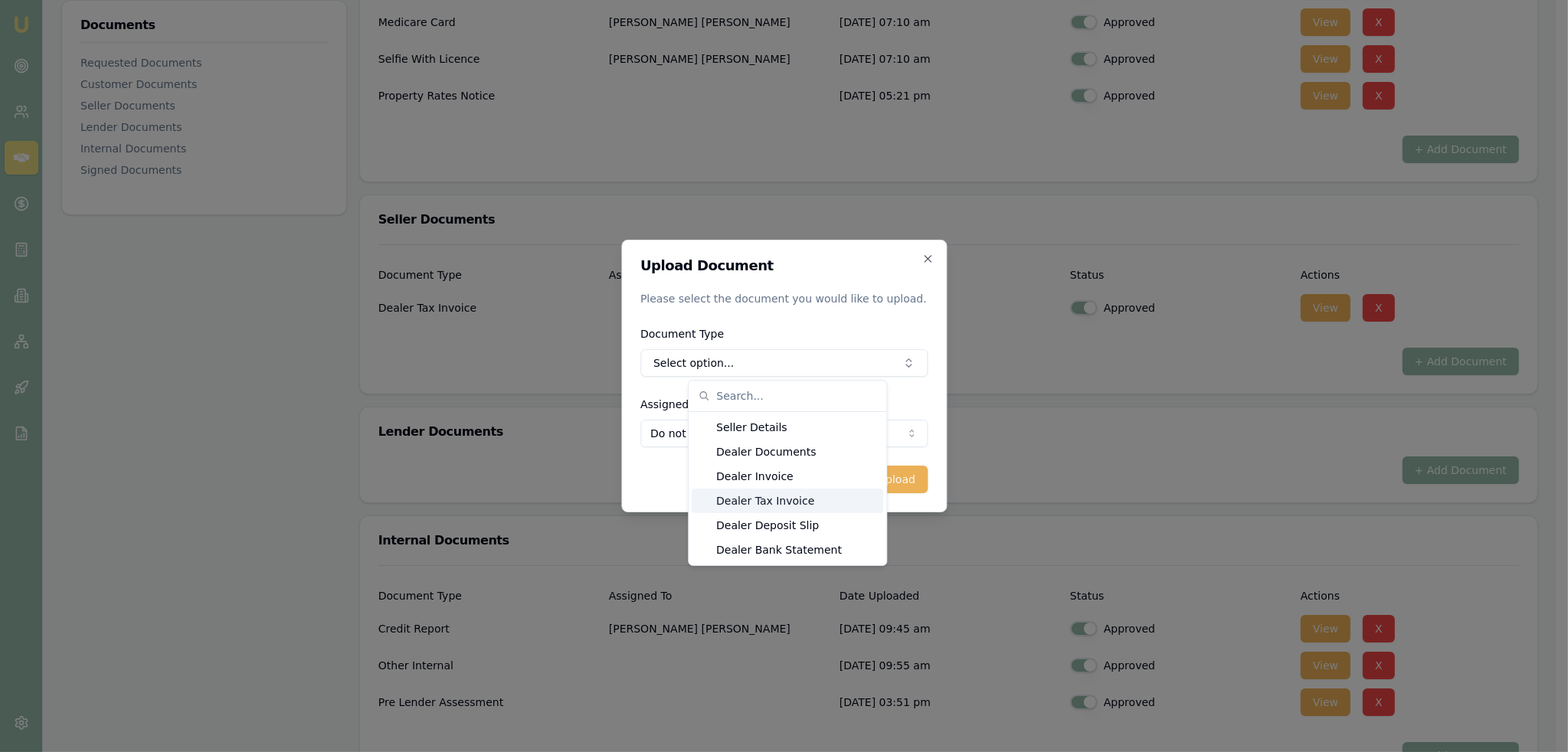
click at [792, 503] on div "Dealer Tax Invoice" at bounding box center [788, 501] width 192 height 24
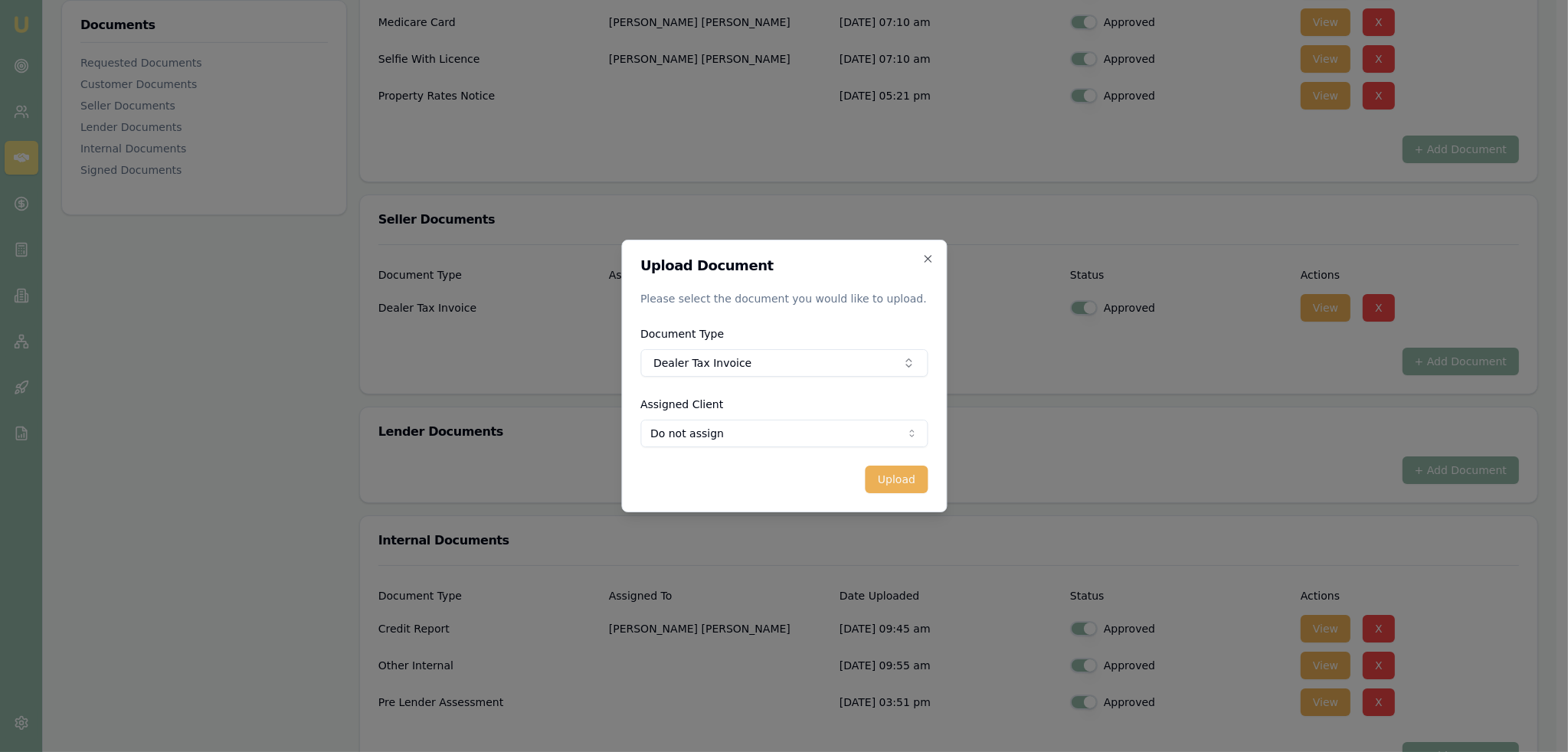
click at [933, 473] on div "Upload Document Please select the document you would like to upload. Document T…" at bounding box center [784, 376] width 325 height 273
click at [924, 479] on button "Upload" at bounding box center [896, 479] width 62 height 27
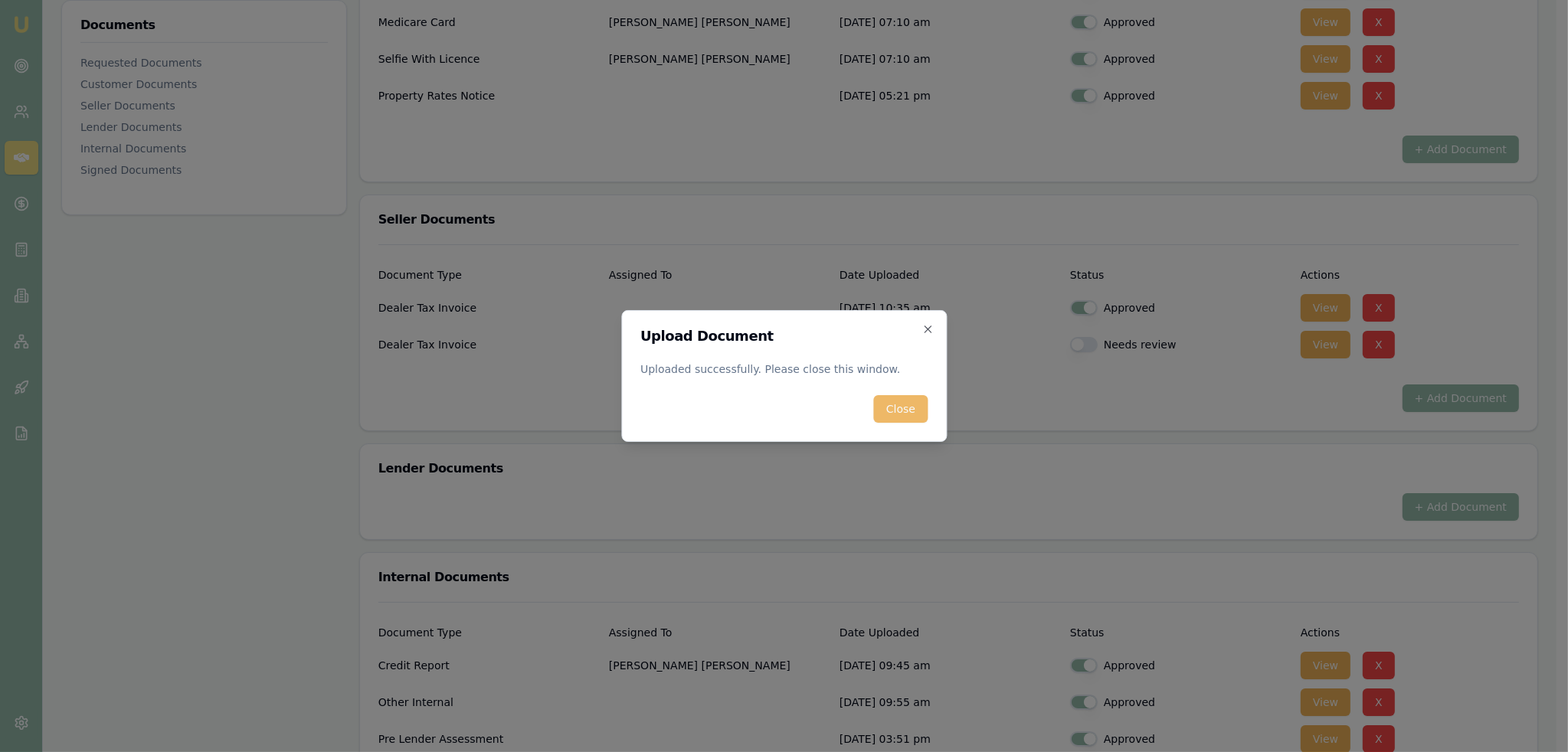
click at [902, 411] on button "Close" at bounding box center [900, 409] width 54 height 27
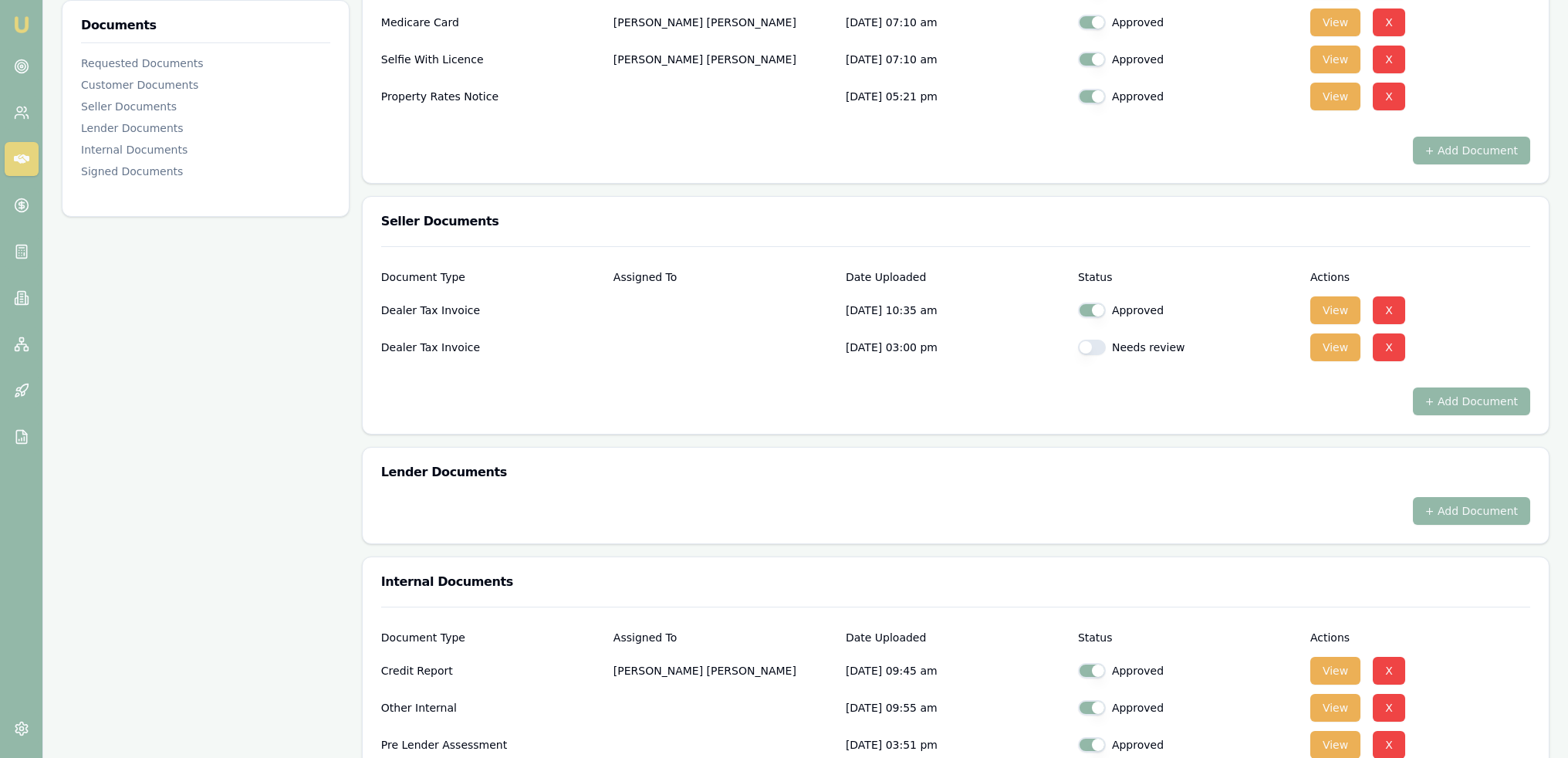
click at [1102, 345] on button "button" at bounding box center [1092, 347] width 28 height 15
checkbox input "true"
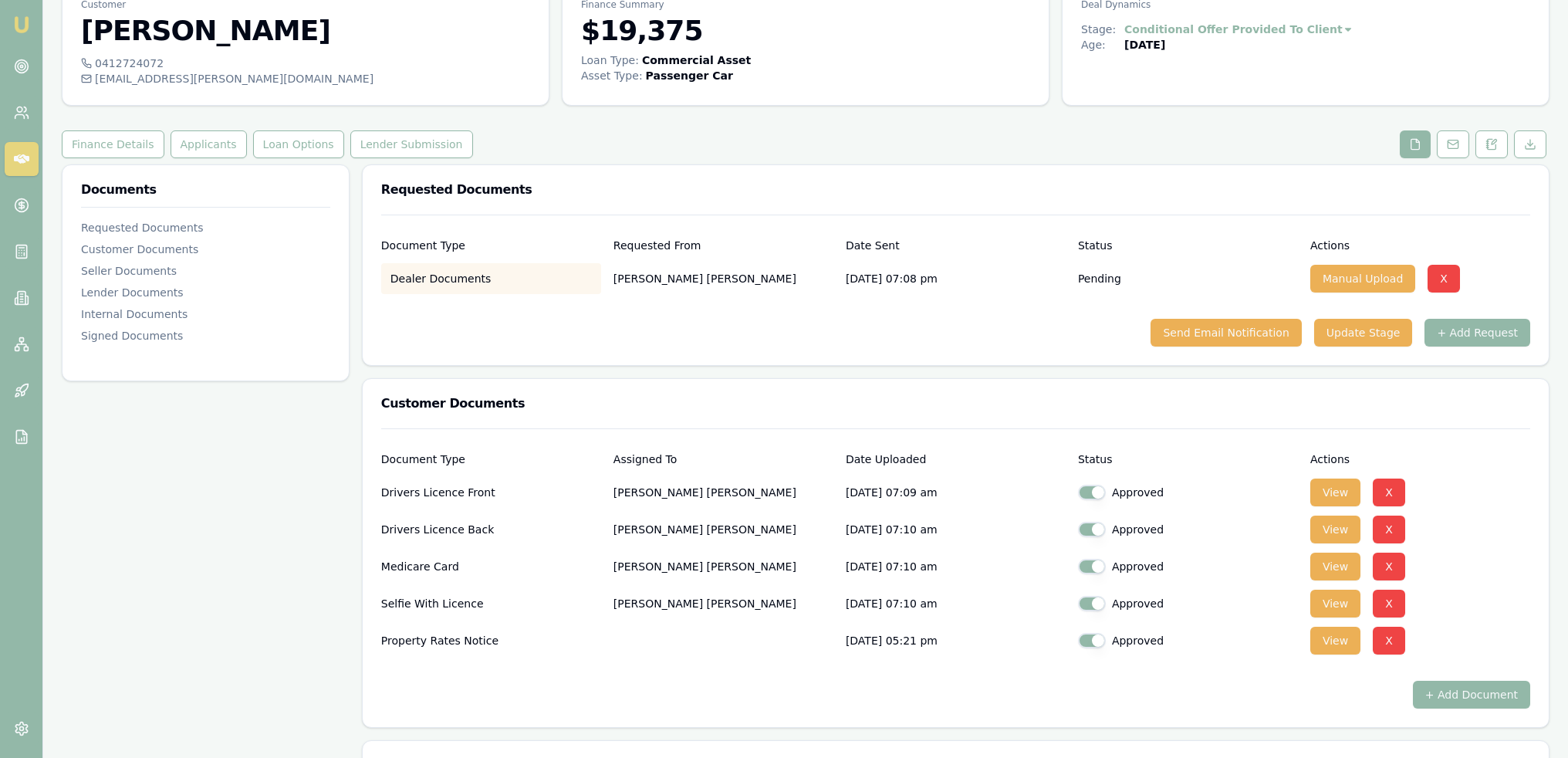
scroll to position [77, 0]
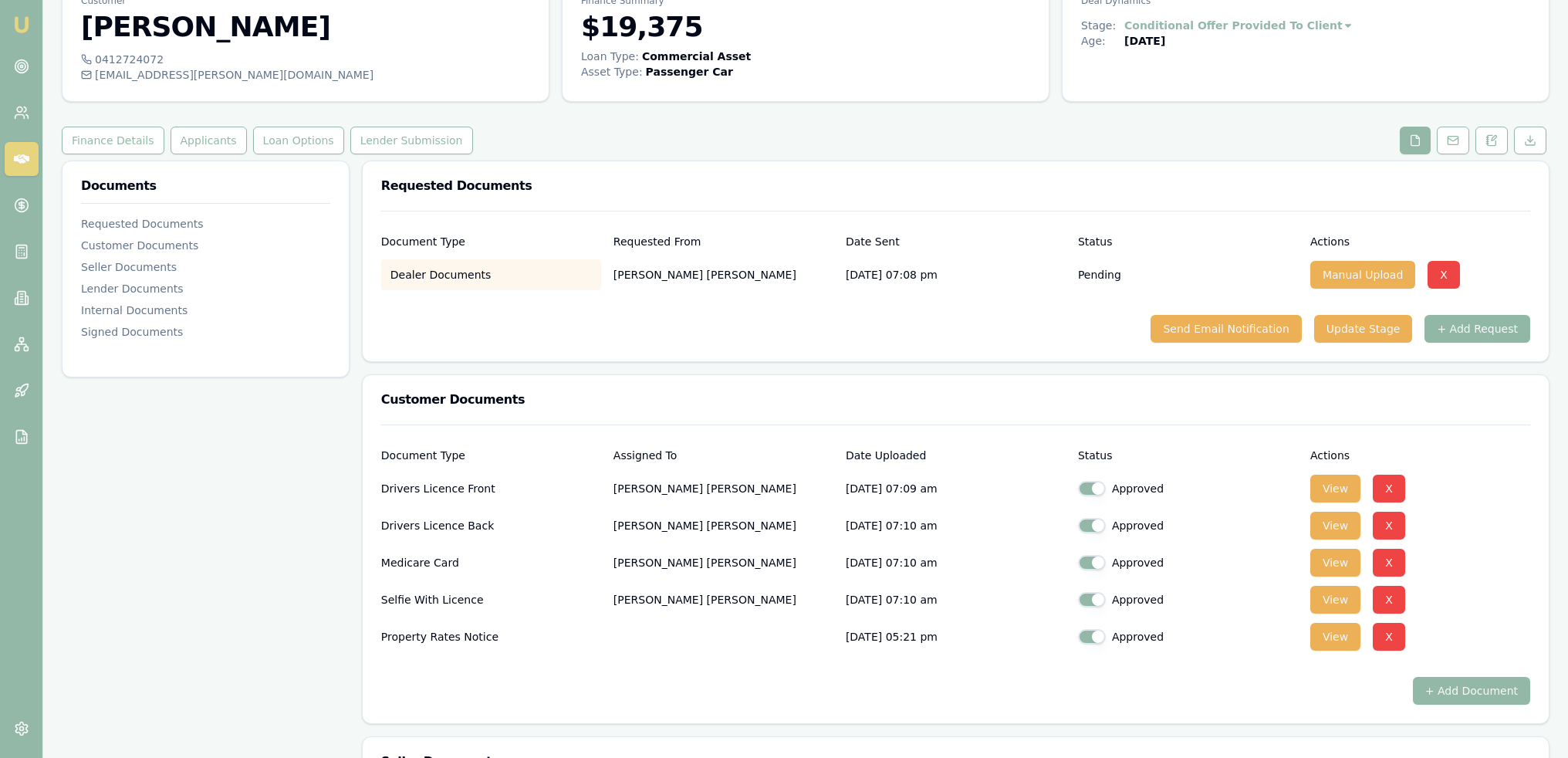
click at [1480, 329] on button "+ Add Request" at bounding box center [1477, 329] width 106 height 28
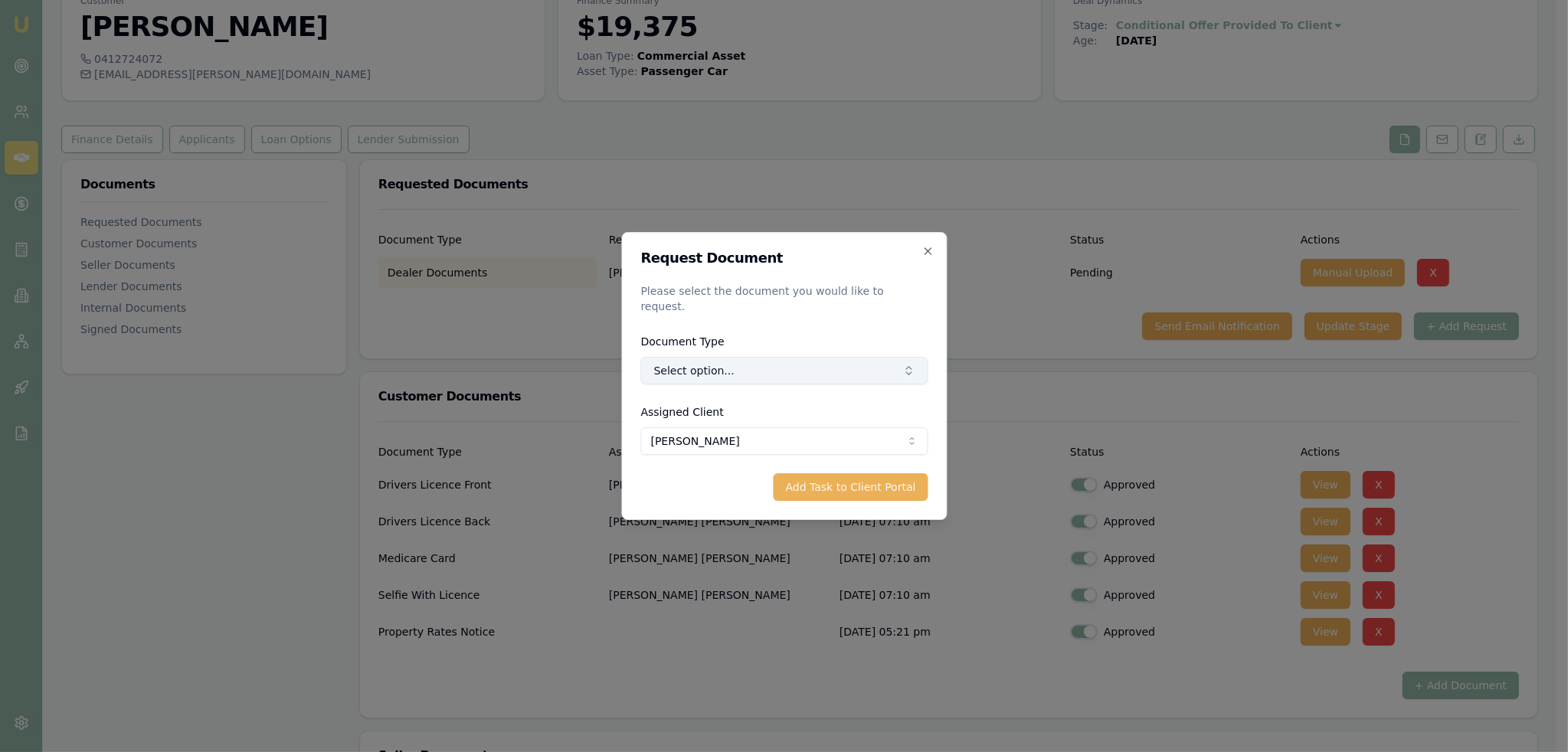
click at [817, 357] on button "Select option..." at bounding box center [784, 370] width 288 height 27
type input "insuran"
click at [829, 428] on div "Comprehensive Insurance Policy" at bounding box center [796, 427] width 205 height 24
click at [842, 483] on button "Add Task to Client Portal" at bounding box center [850, 487] width 155 height 27
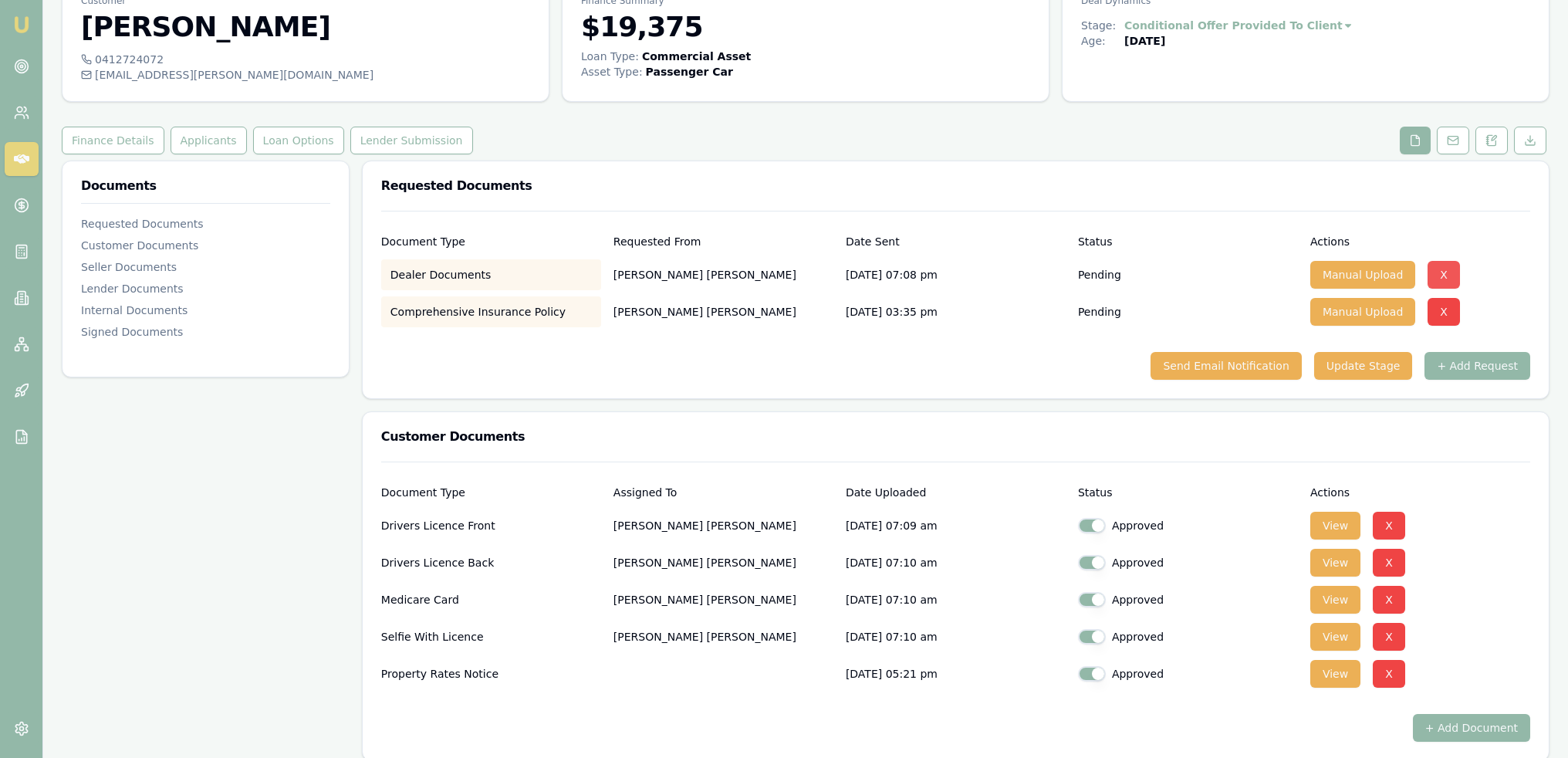
click at [1432, 271] on button "X" at bounding box center [1444, 274] width 32 height 28
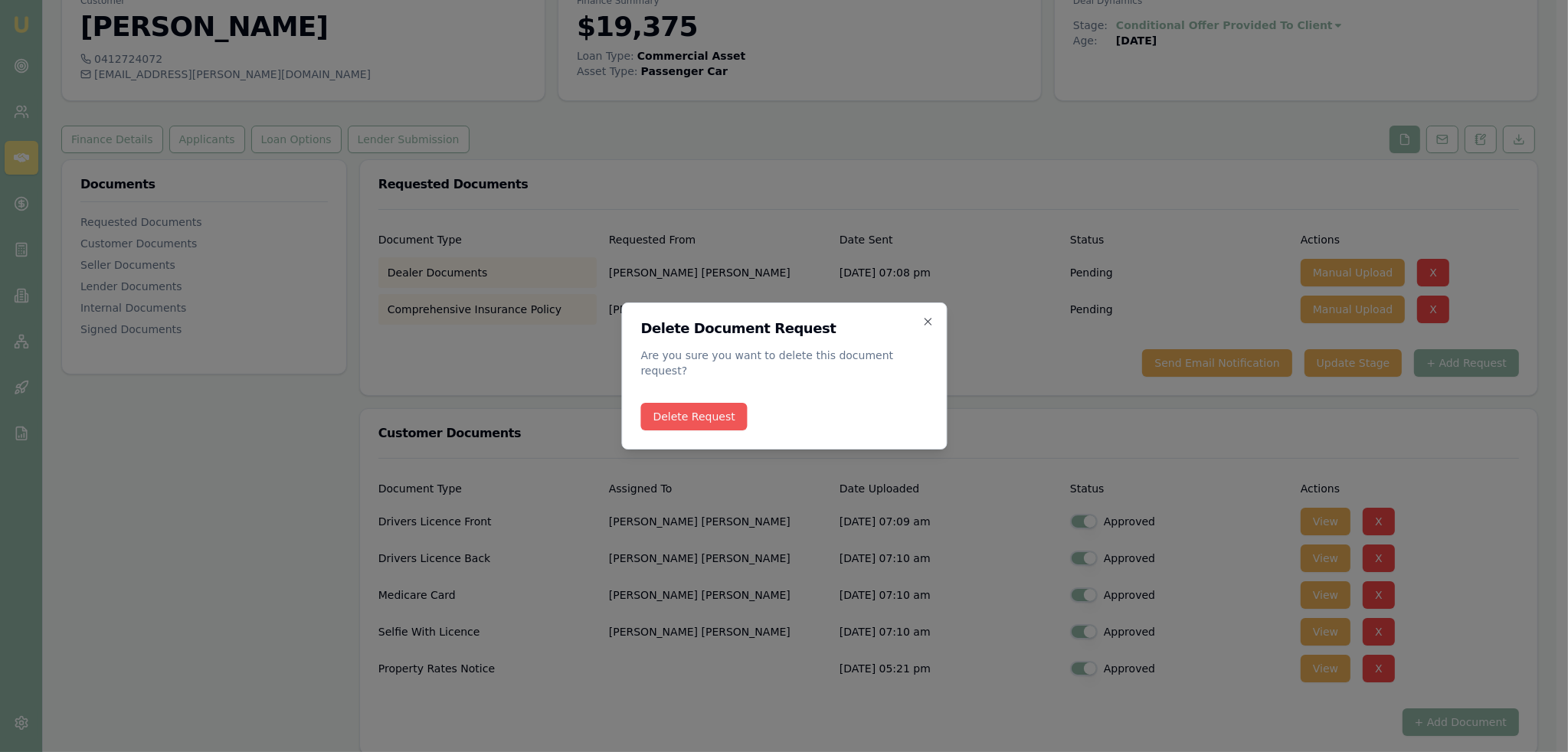
click at [697, 407] on button "Delete Request" at bounding box center [693, 416] width 106 height 27
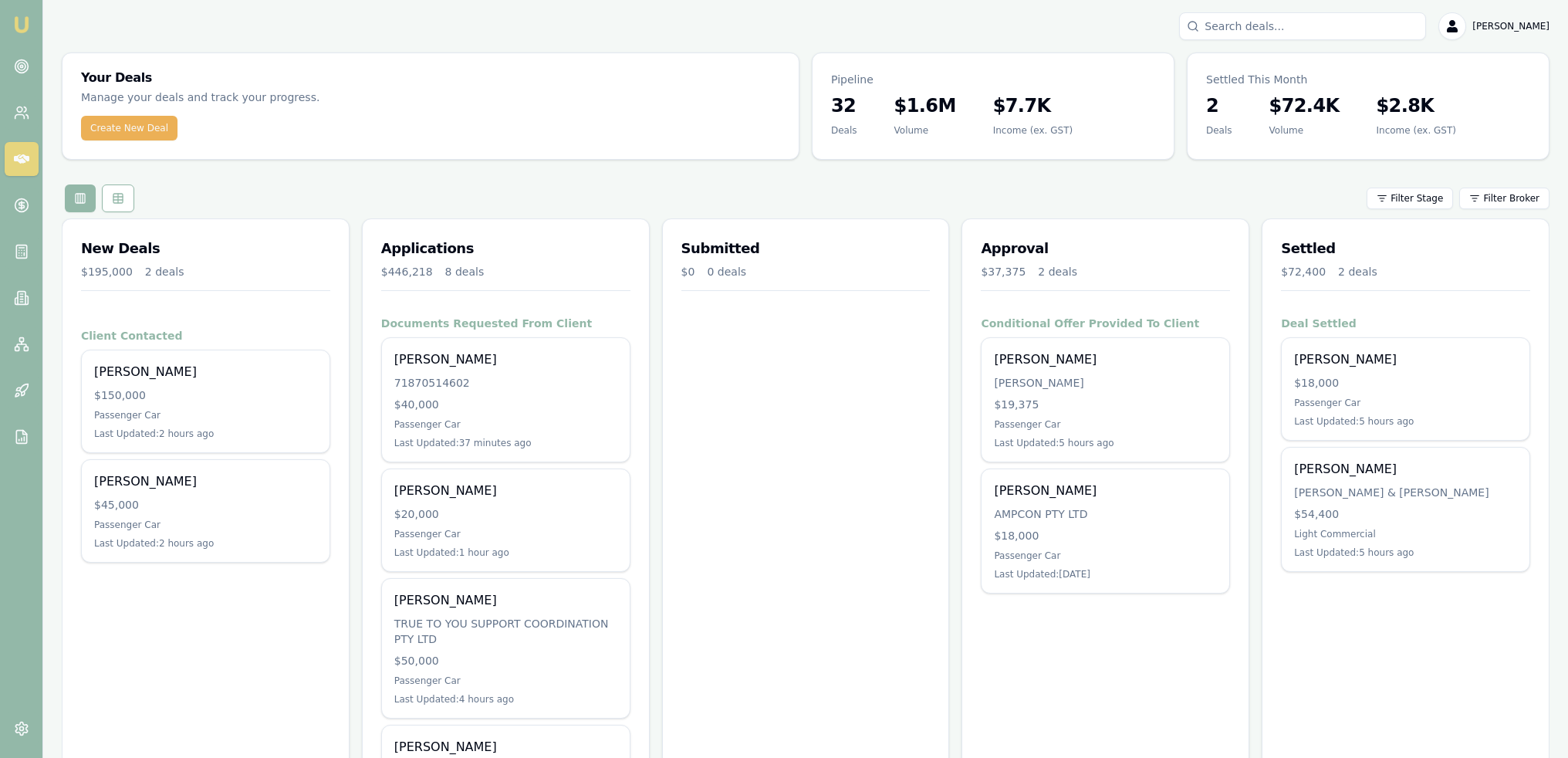
drag, startPoint x: 19, startPoint y: 11, endPoint x: 29, endPoint y: 48, distance: 38.3
click at [19, 11] on nav "Emu Broker" at bounding box center [21, 233] width 42 height 466
click at [15, 19] on img at bounding box center [21, 24] width 19 height 19
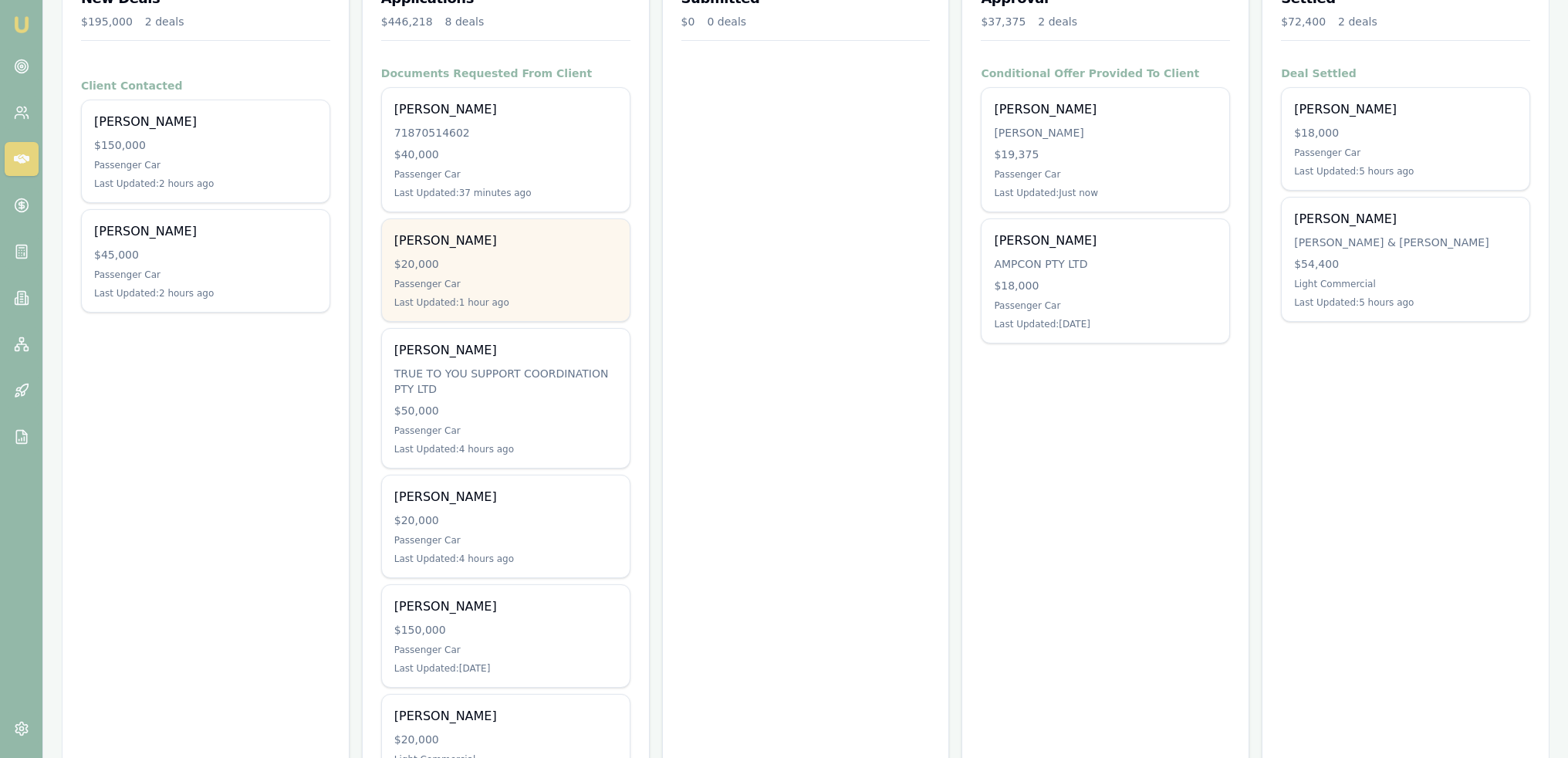
scroll to position [385, 0]
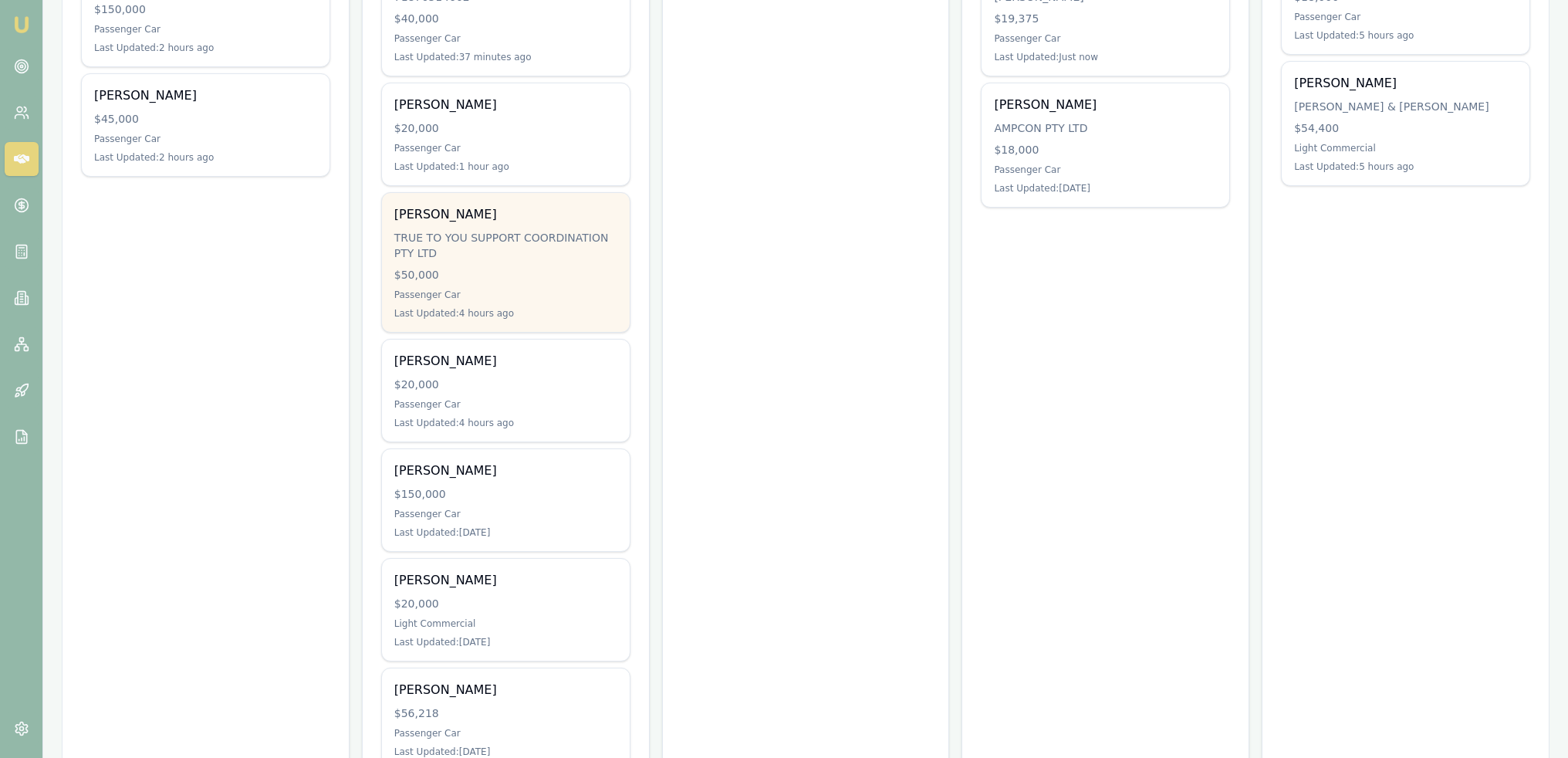
click at [548, 285] on div "[PERSON_NAME] TRUE TO YOU SUPPORT COORDINATION PTY LTD $50,000 Passenger Car La…" at bounding box center [506, 262] width 248 height 139
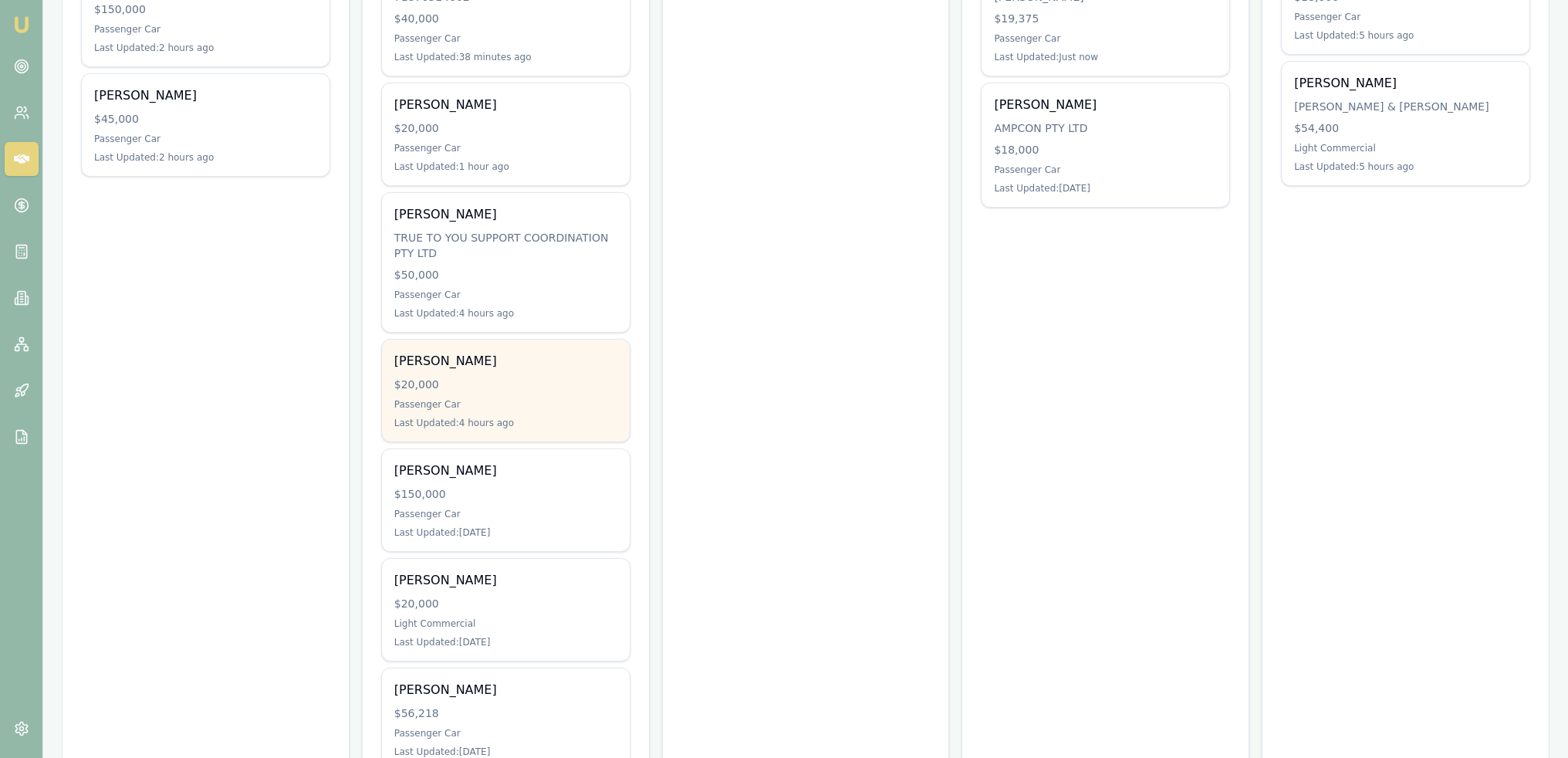
click at [459, 377] on div "$20,000" at bounding box center [506, 384] width 223 height 15
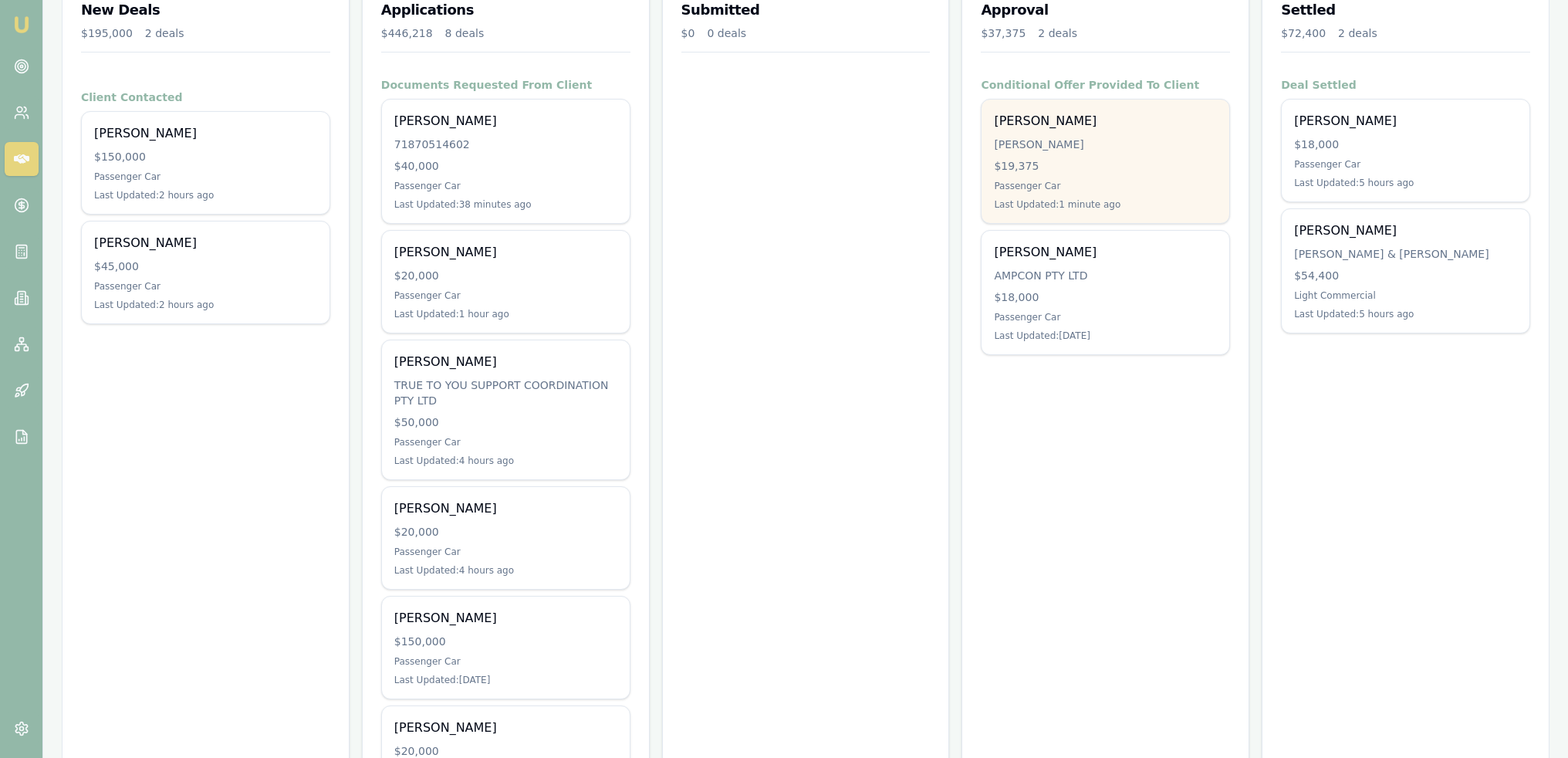
scroll to position [231, 0]
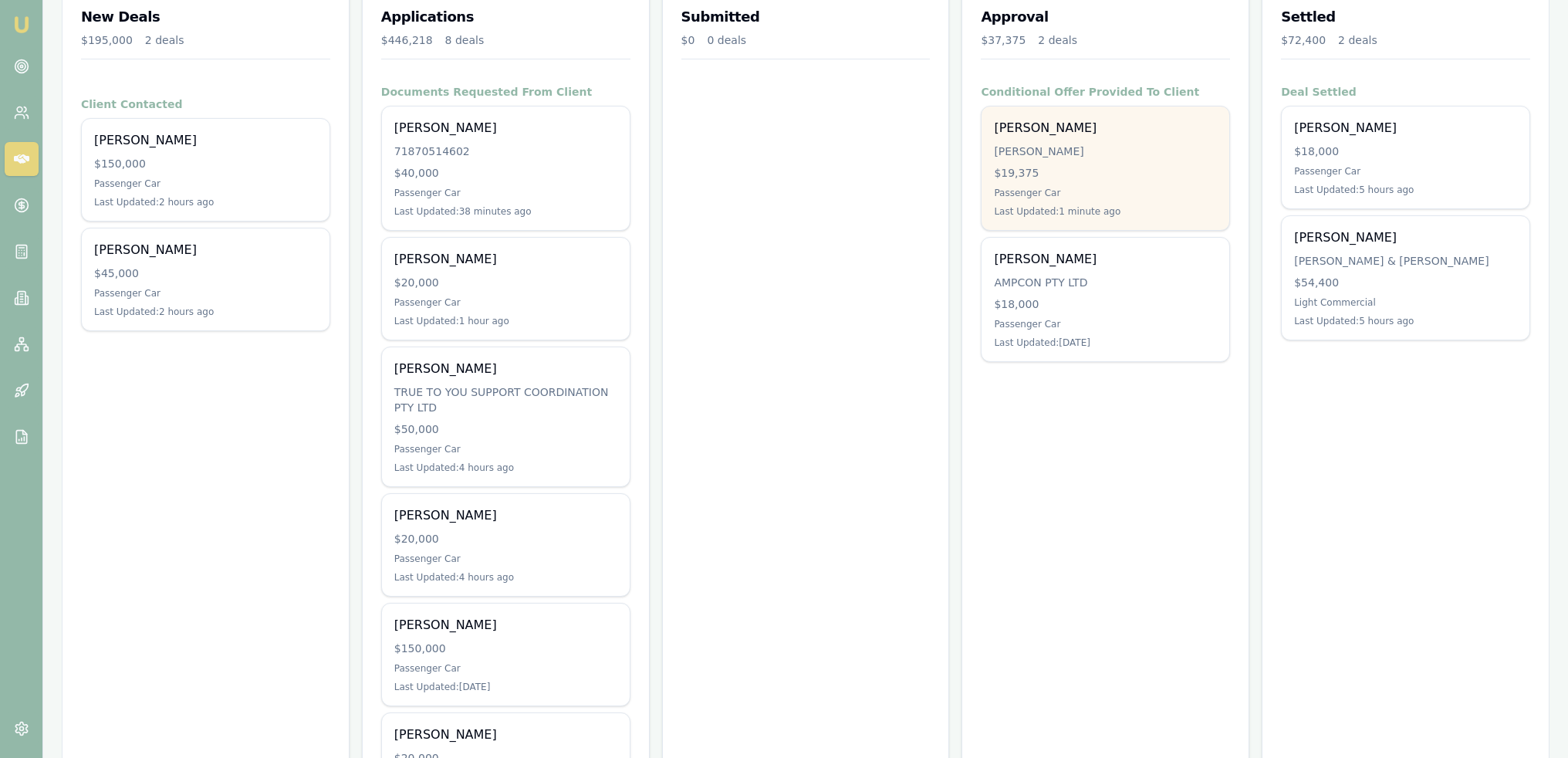
click at [1071, 163] on div "[PERSON_NAME] [PERSON_NAME] $19,375 Passenger Car Last Updated: 1 minute ago" at bounding box center [1105, 168] width 248 height 123
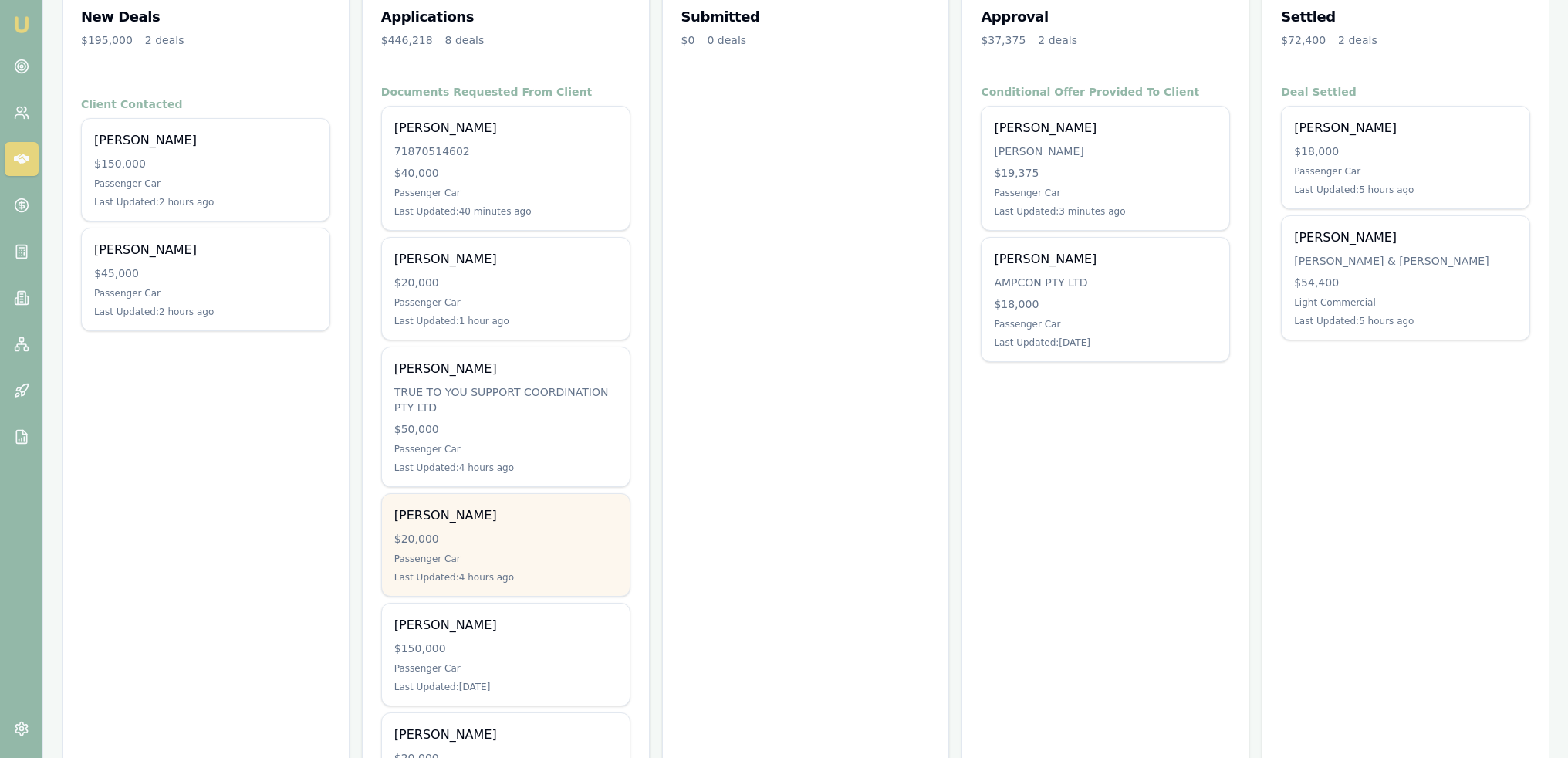
click at [450, 525] on div "[PERSON_NAME] $20,000 Passenger Car Last Updated: 4 hours ago" at bounding box center [506, 545] width 248 height 102
click at [483, 542] on div "$20,000" at bounding box center [506, 538] width 223 height 15
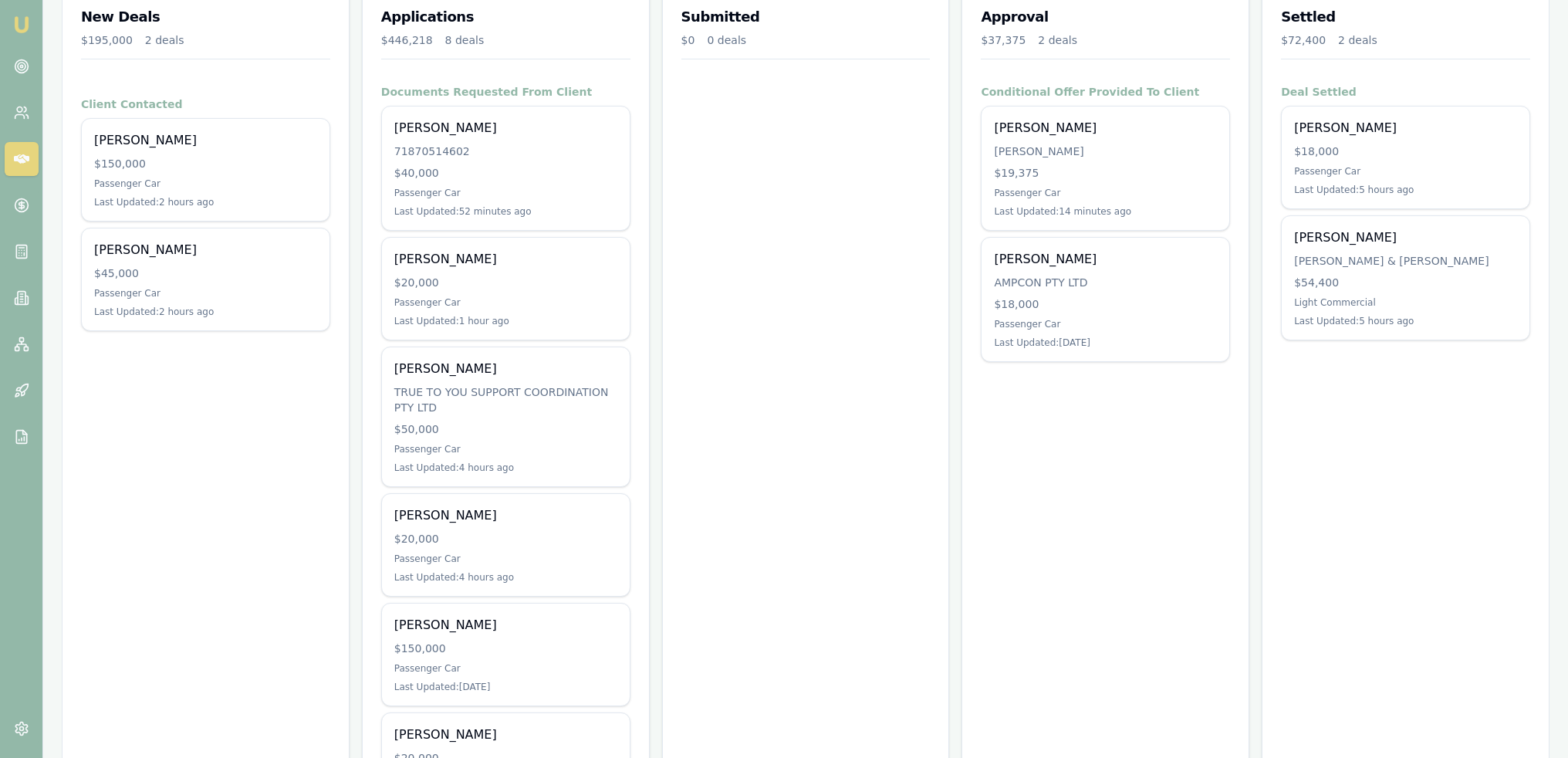
drag, startPoint x: 19, startPoint y: 21, endPoint x: 37, endPoint y: 32, distance: 21.1
click at [19, 21] on img at bounding box center [21, 24] width 19 height 19
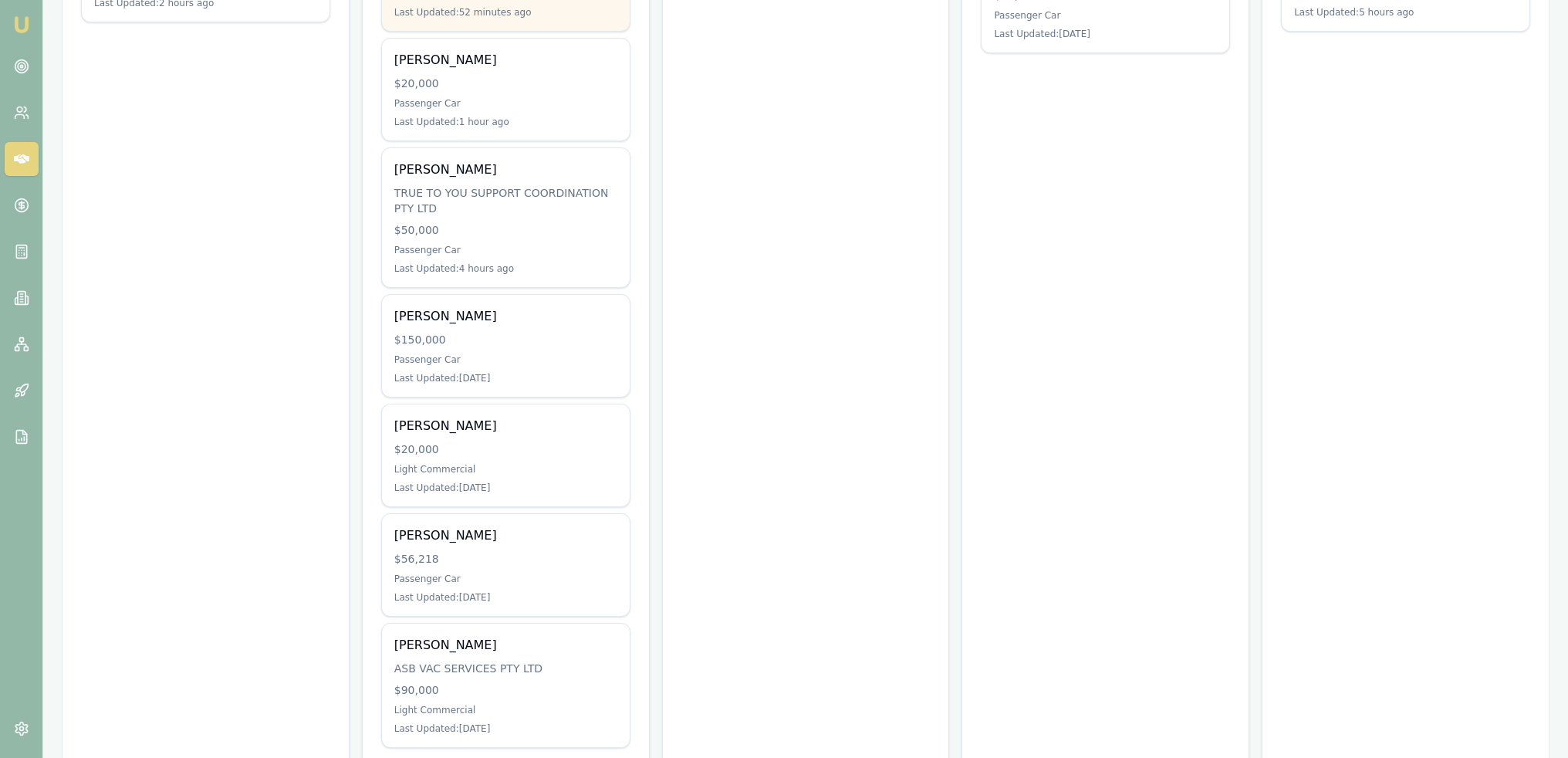
scroll to position [584, 0]
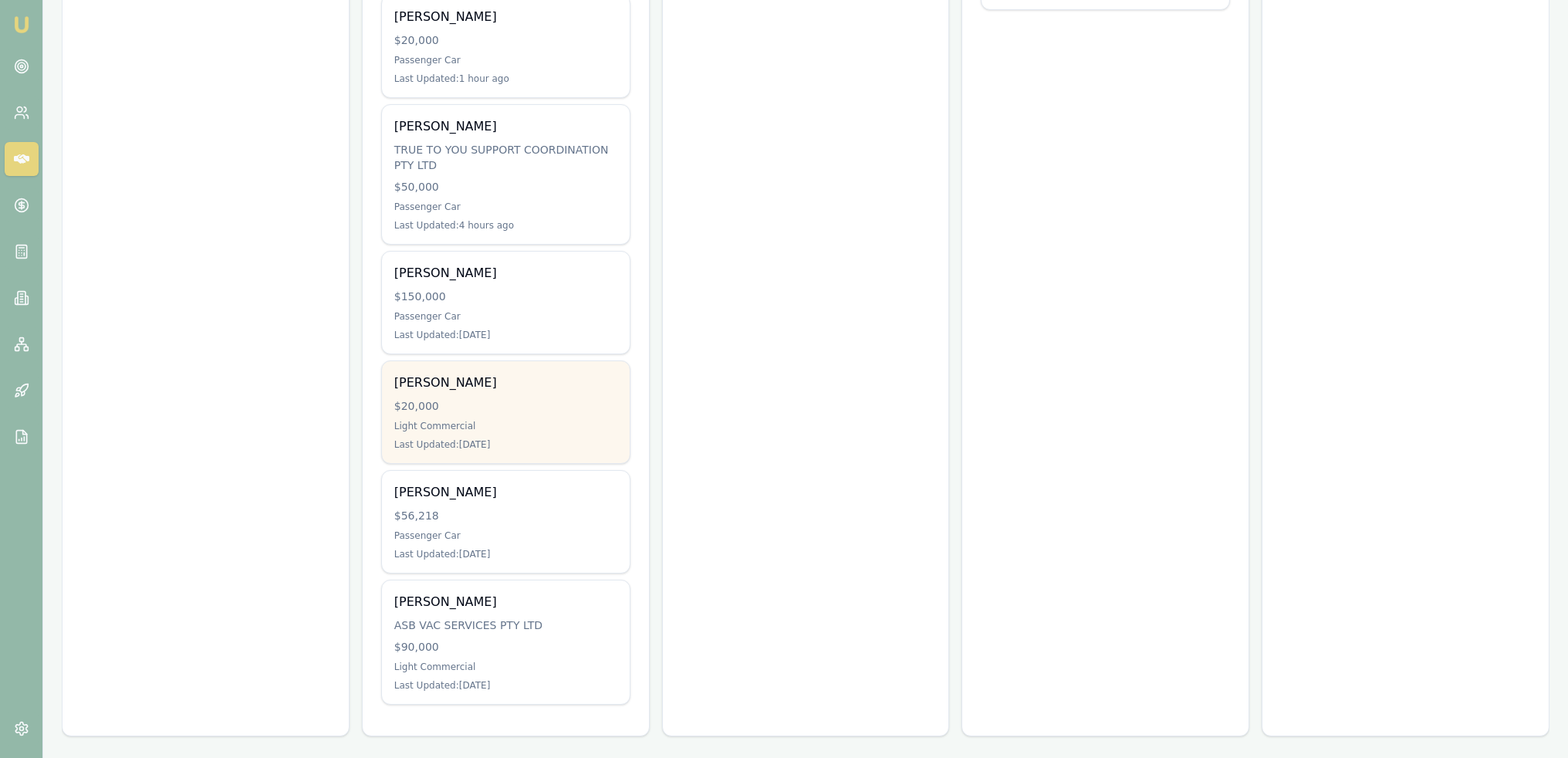
click at [468, 420] on div "Light Commercial" at bounding box center [506, 425] width 223 height 12
click at [510, 367] on div "[PERSON_NAME] $20,000 Light Commercial Last Updated: [DATE]" at bounding box center [506, 412] width 248 height 102
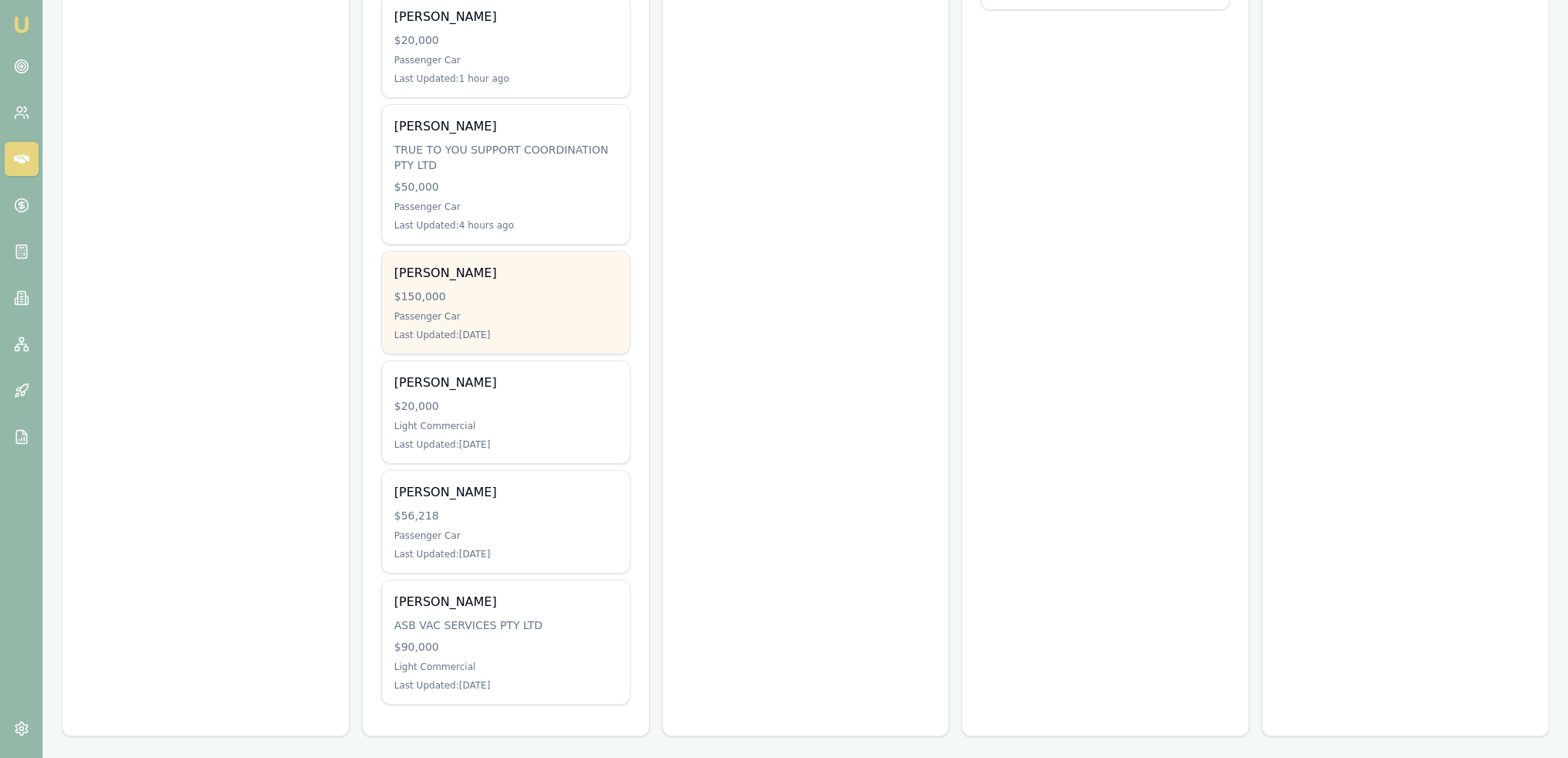
scroll to position [275, 0]
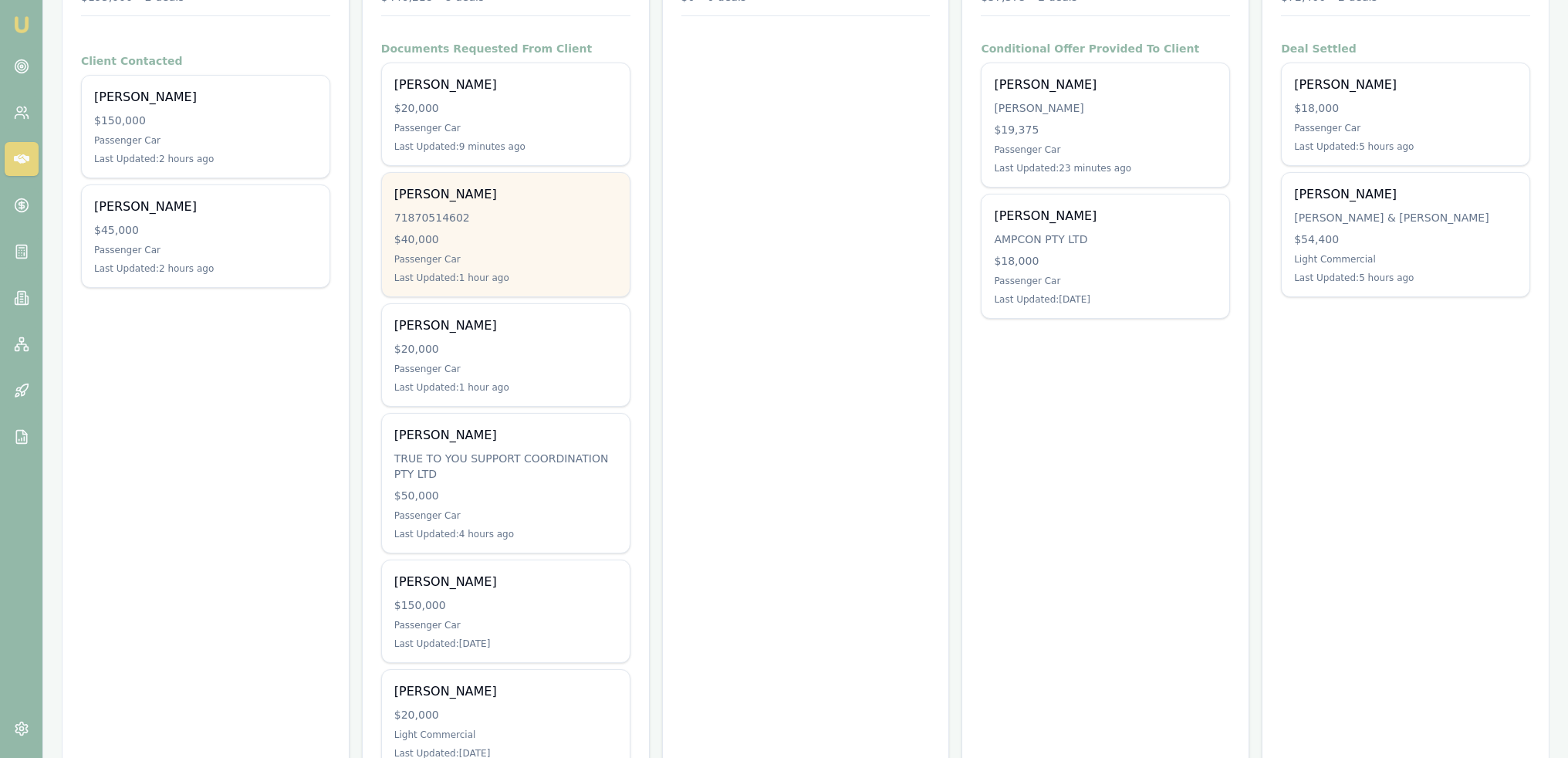
click at [529, 210] on div "71870514602" at bounding box center [506, 217] width 223 height 15
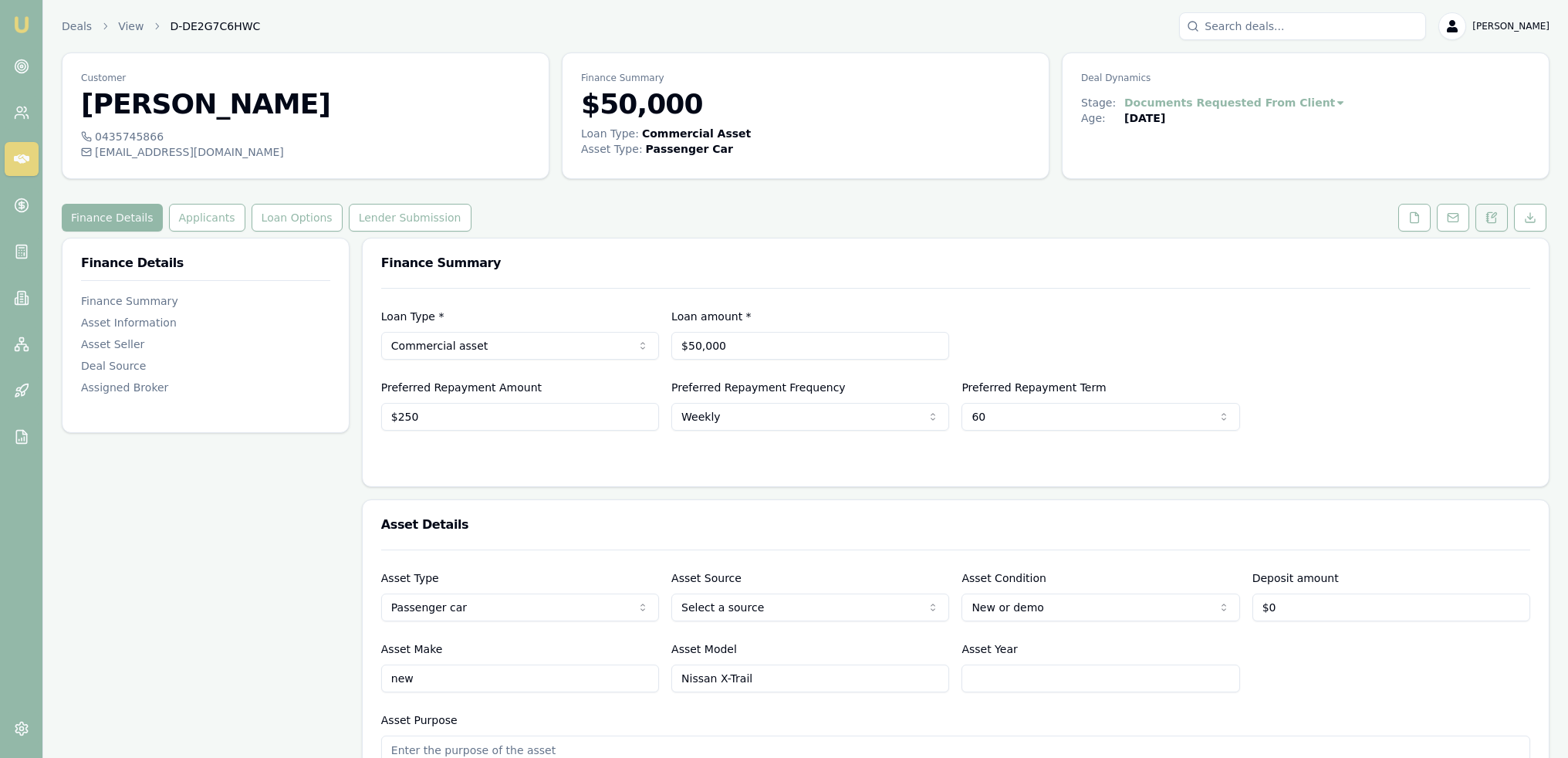
click at [1486, 221] on icon at bounding box center [1487, 221] width 2 height 0
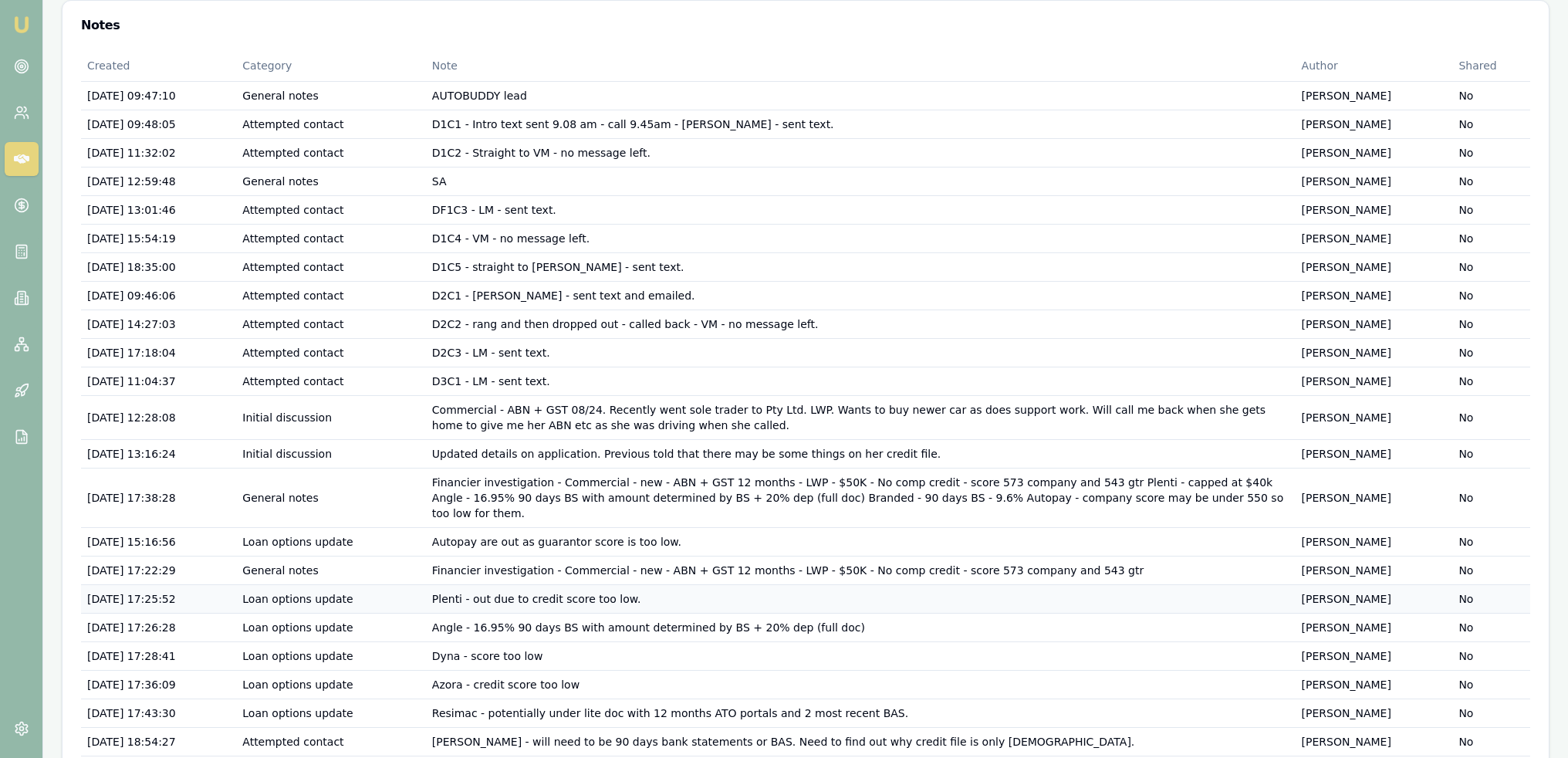
scroll to position [347, 0]
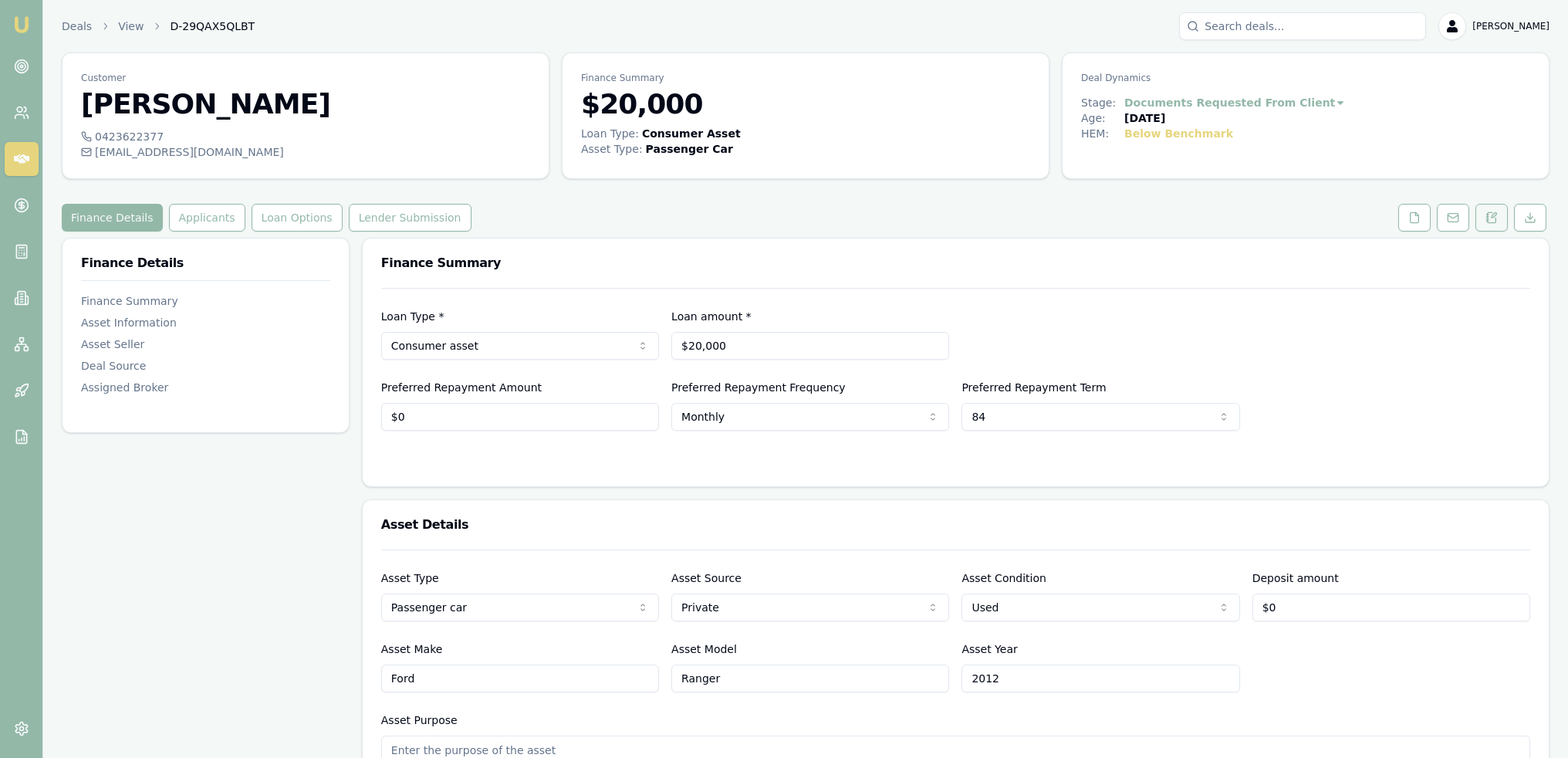
click at [1488, 214] on icon at bounding box center [1487, 214] width 2 height 0
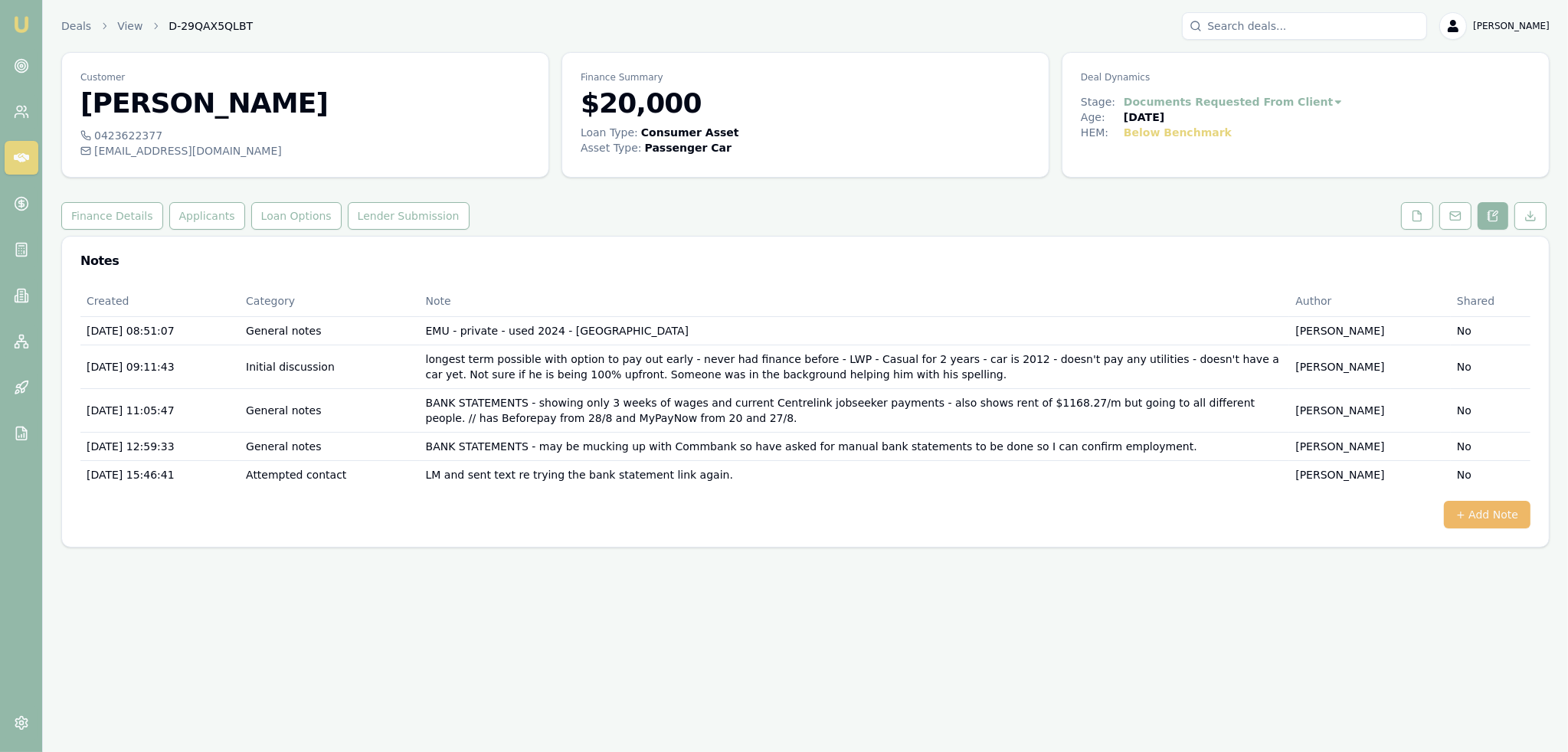
click at [1486, 510] on button "+ Add Note" at bounding box center [1486, 514] width 86 height 27
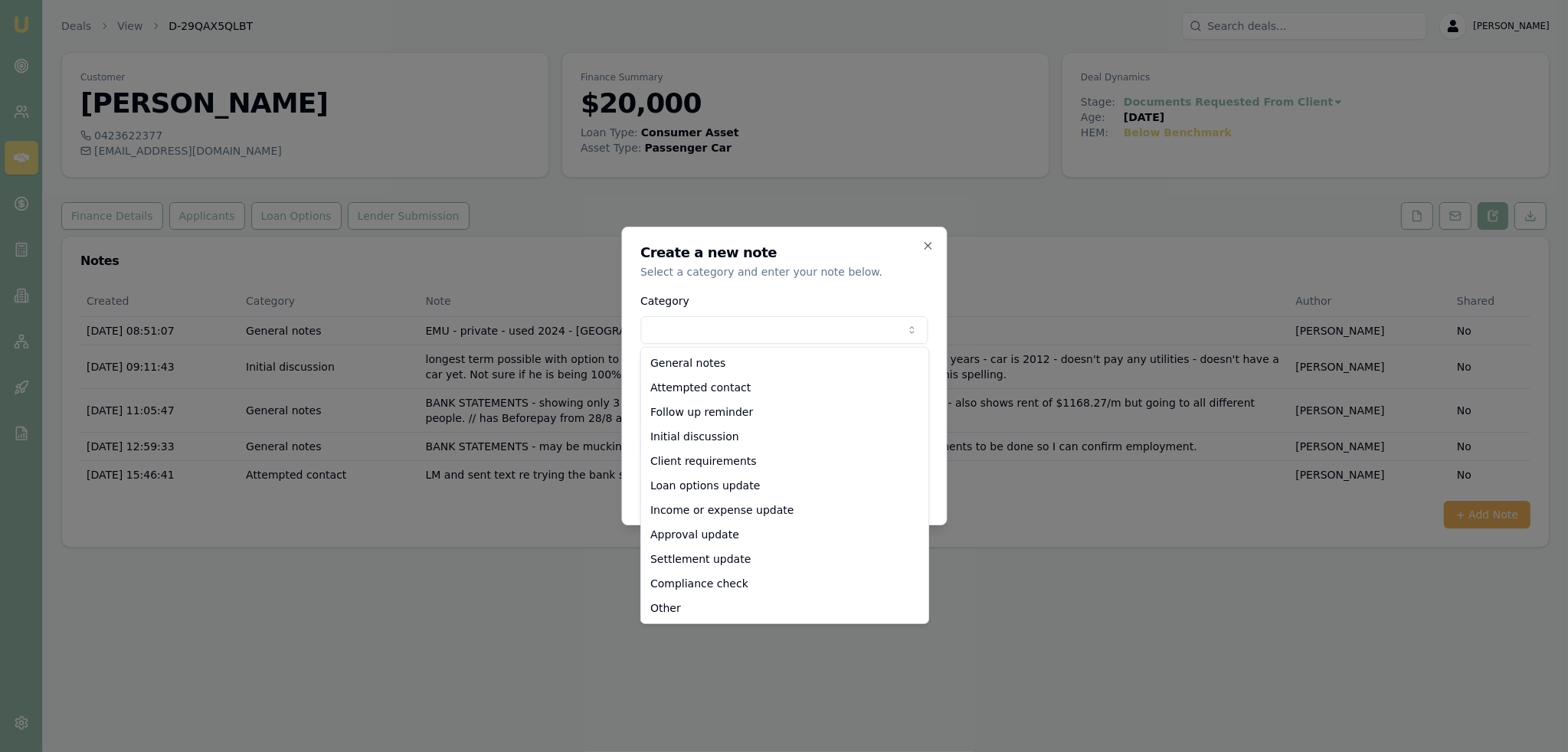
click at [854, 336] on body "Emu Broker Deals View D-29QAX5QLBT [PERSON_NAME] Toggle Menu Customer [PERSON_N…" at bounding box center [784, 376] width 1568 height 752
select select "ATTEMPTED_CONTACT"
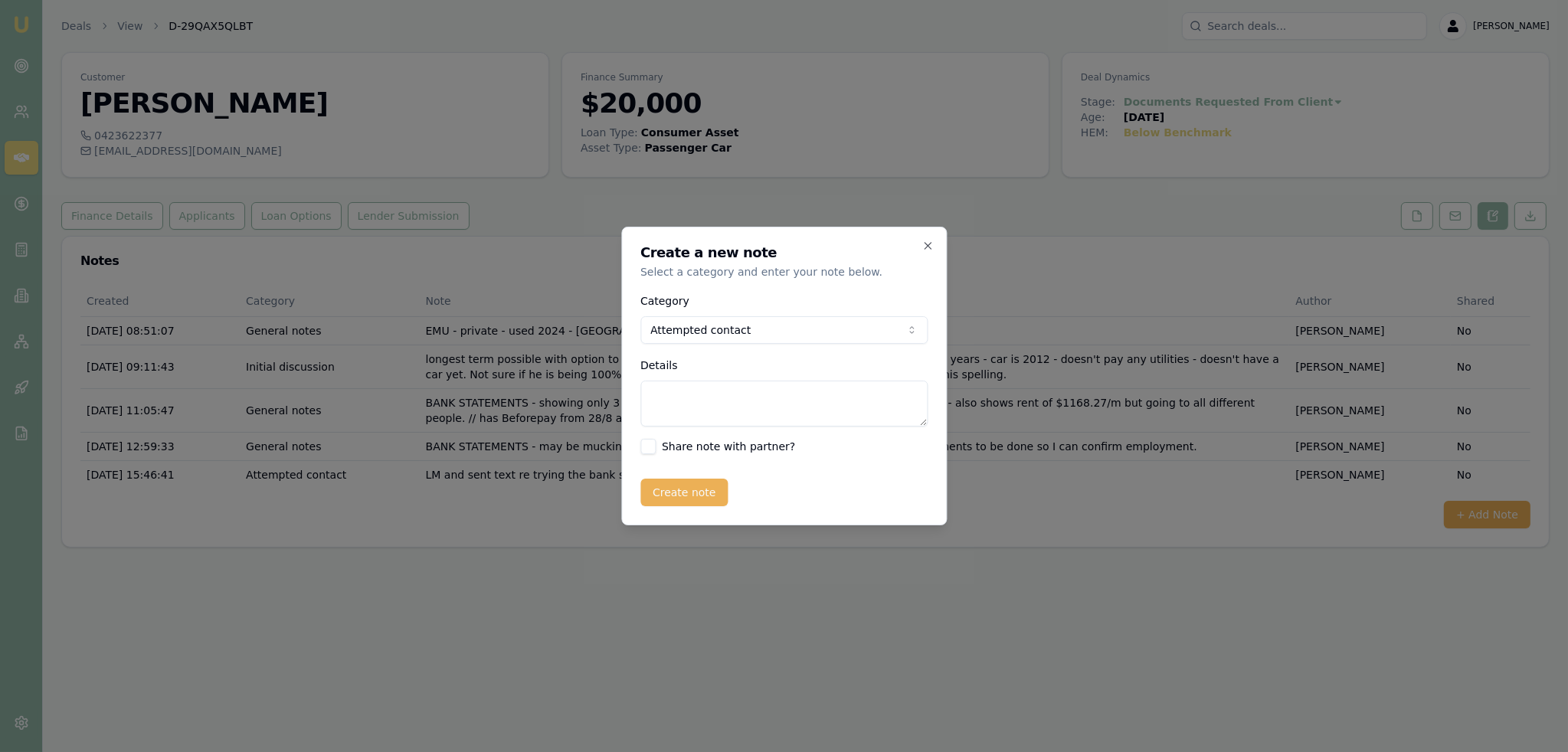
click at [681, 399] on textarea "Details" at bounding box center [784, 403] width 288 height 46
click at [929, 245] on icon "button" at bounding box center [927, 246] width 12 height 12
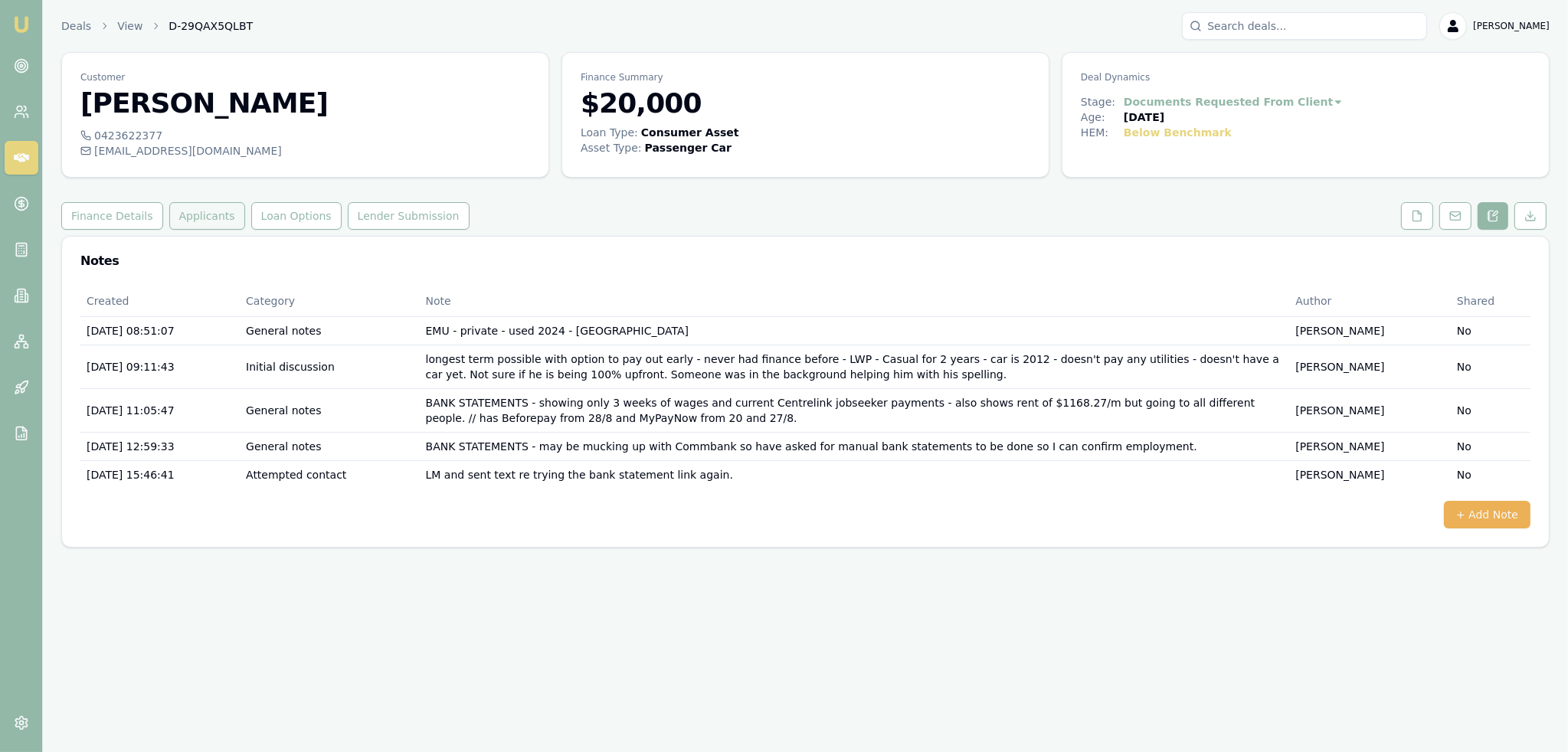
click at [179, 216] on button "Applicants" at bounding box center [207, 216] width 76 height 27
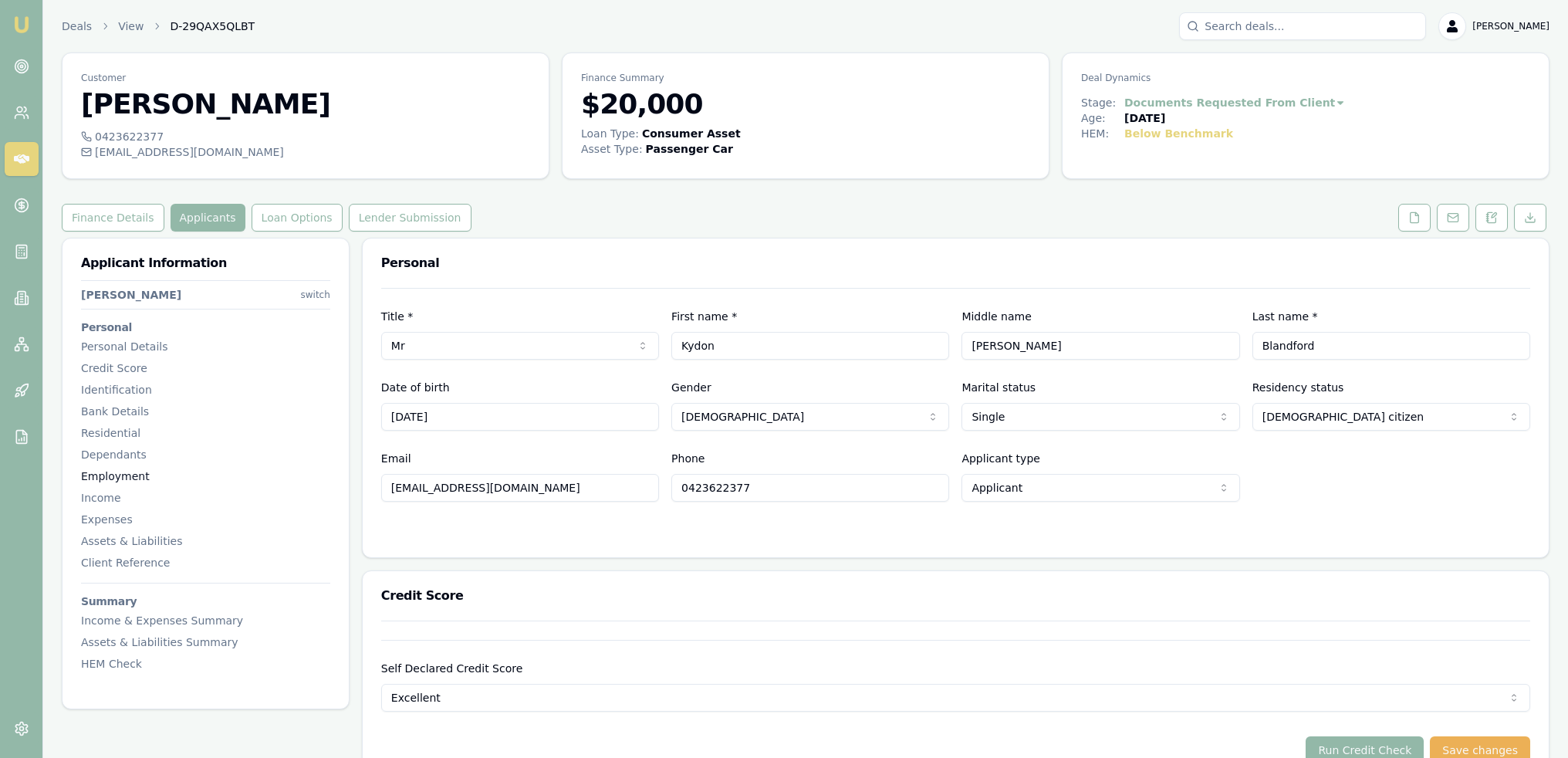
click at [102, 475] on div "Employment" at bounding box center [205, 476] width 249 height 15
drag, startPoint x: 1488, startPoint y: 212, endPoint x: 1446, endPoint y: 228, distance: 44.9
click at [1488, 212] on icon at bounding box center [1491, 217] width 12 height 12
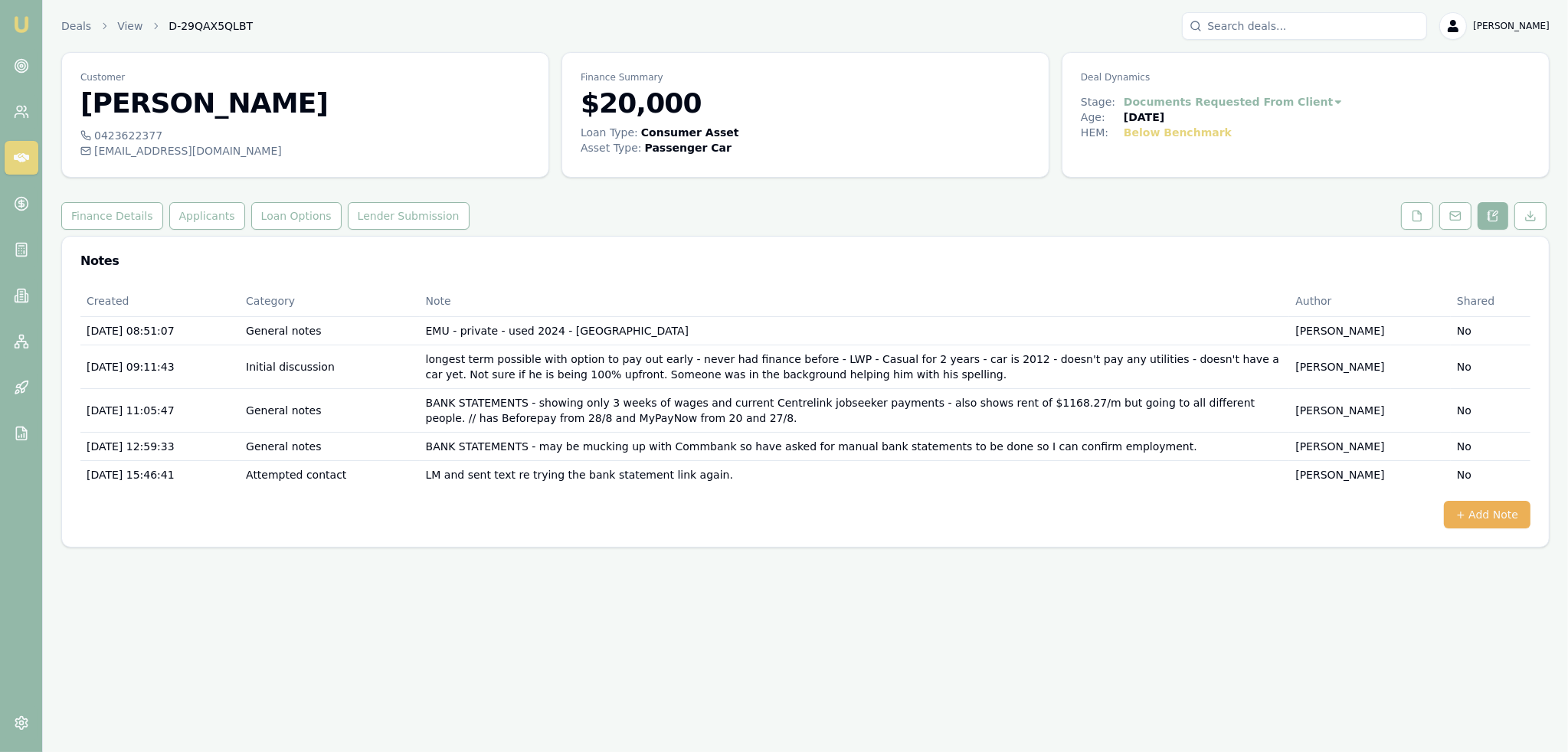
click at [848, 540] on div "Created Category Note Author Shared [DATE] 08:51:07 General notes EMU - private…" at bounding box center [805, 416] width 1487 height 261
click at [1512, 511] on button "+ Add Note" at bounding box center [1486, 514] width 86 height 27
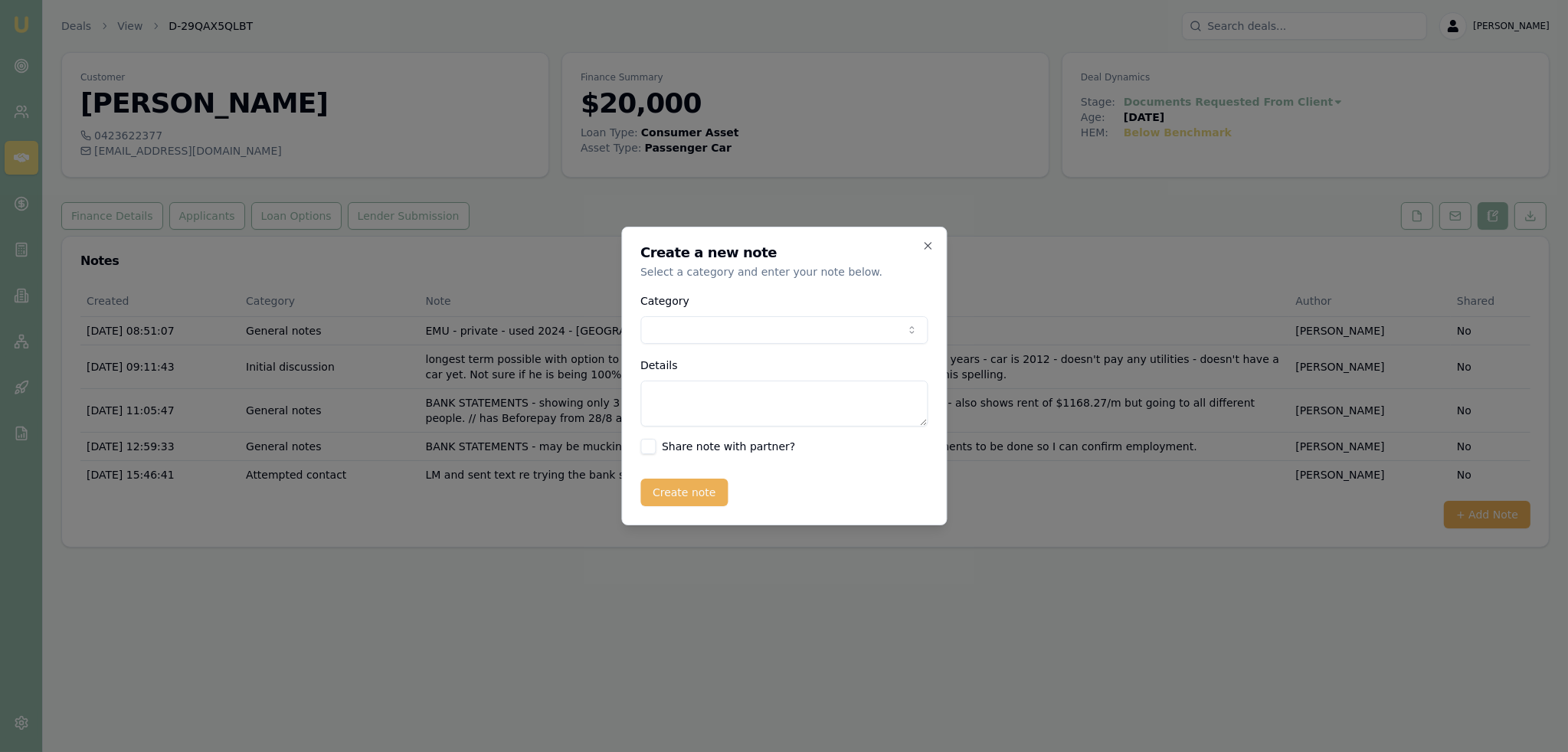
click at [696, 324] on body "Emu Broker Deals View D-29QAX5QLBT [PERSON_NAME] Toggle Menu Customer [PERSON_N…" at bounding box center [784, 376] width 1568 height 752
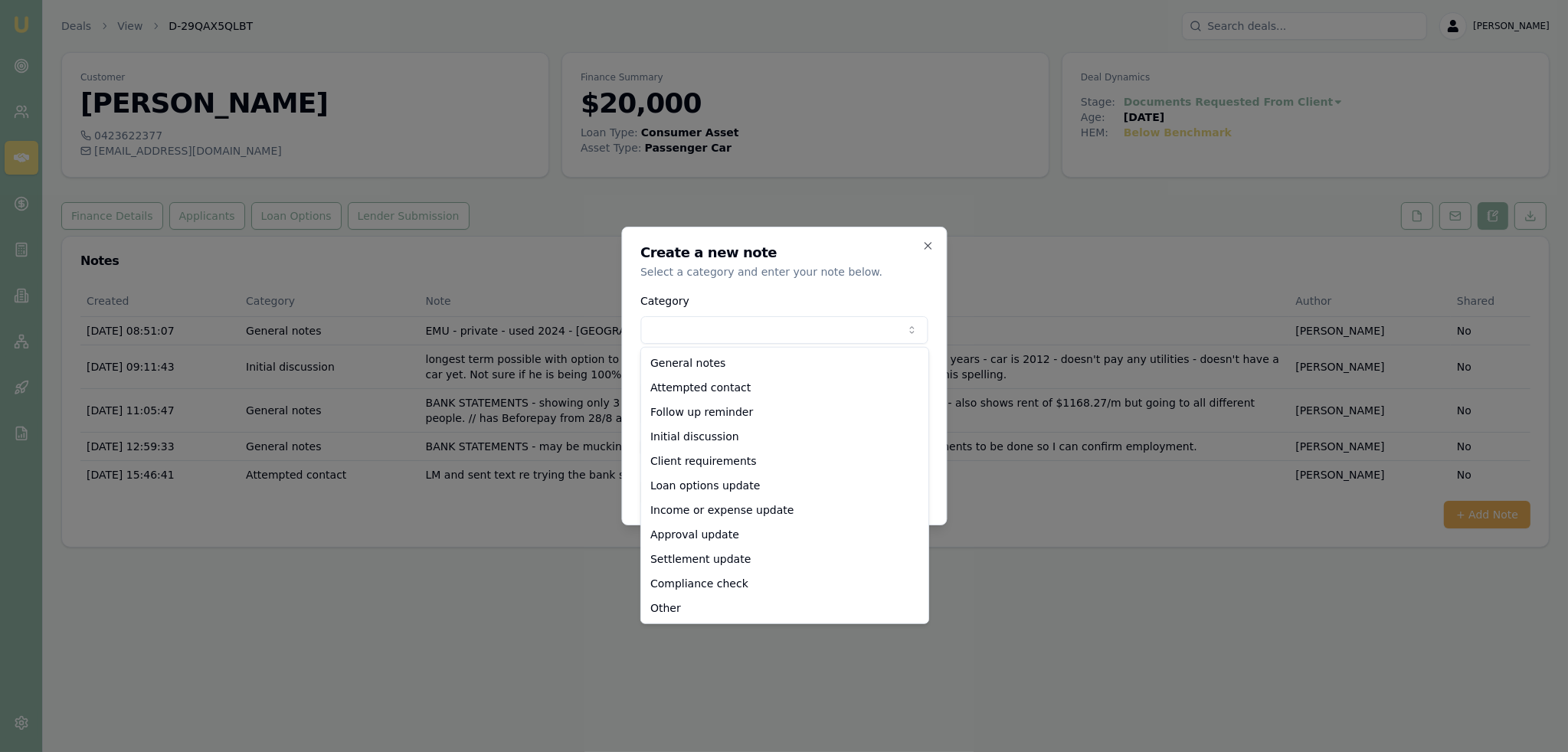
select select "ATTEMPTED_CONTACT"
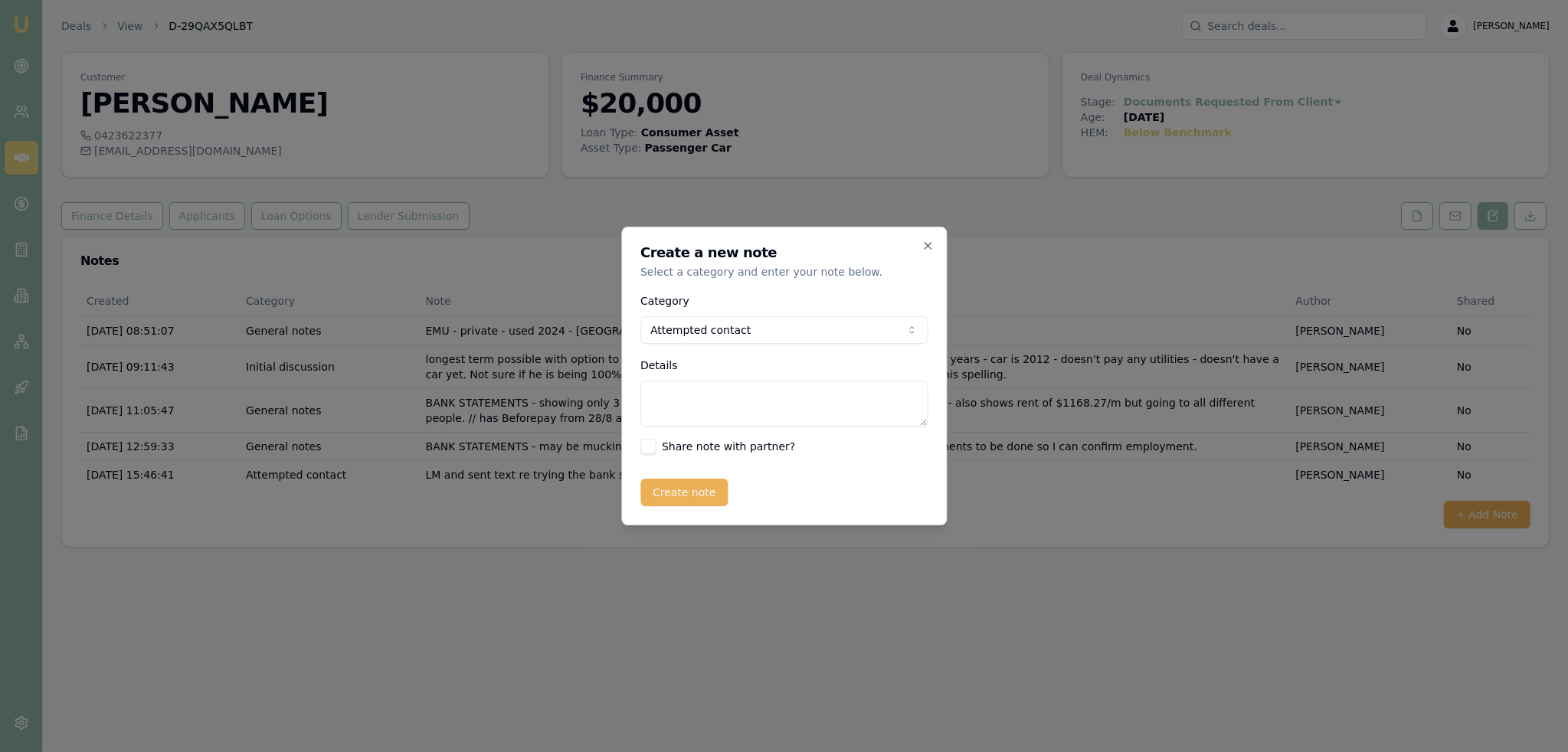
click at [718, 404] on textarea "Details" at bounding box center [784, 403] width 288 height 46
type textarea "l"
type textarea "LM - sent text - still chasing bank statements to be done redone."
click at [683, 491] on button "Create note" at bounding box center [684, 492] width 88 height 27
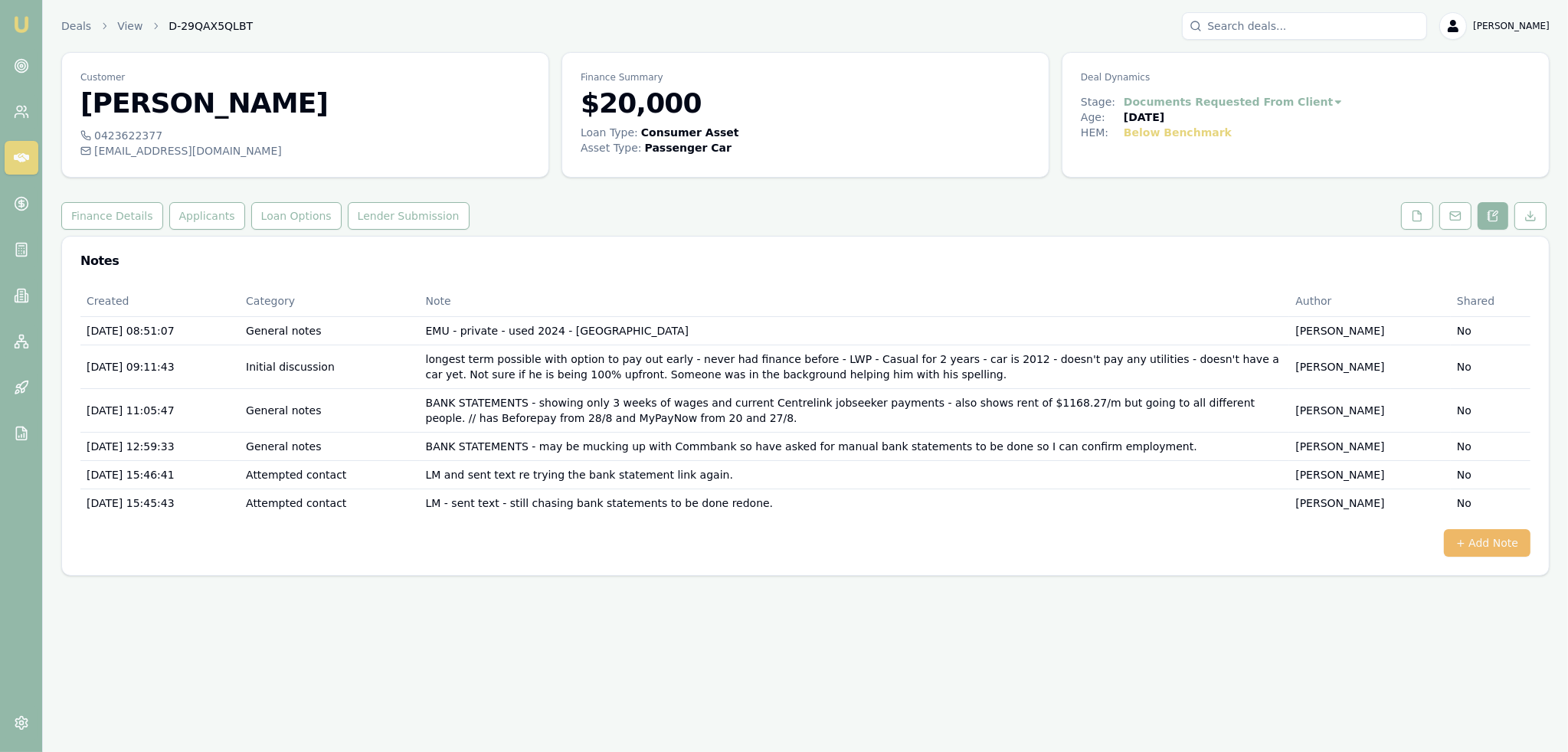
click at [1474, 533] on button "+ Add Note" at bounding box center [1486, 543] width 86 height 27
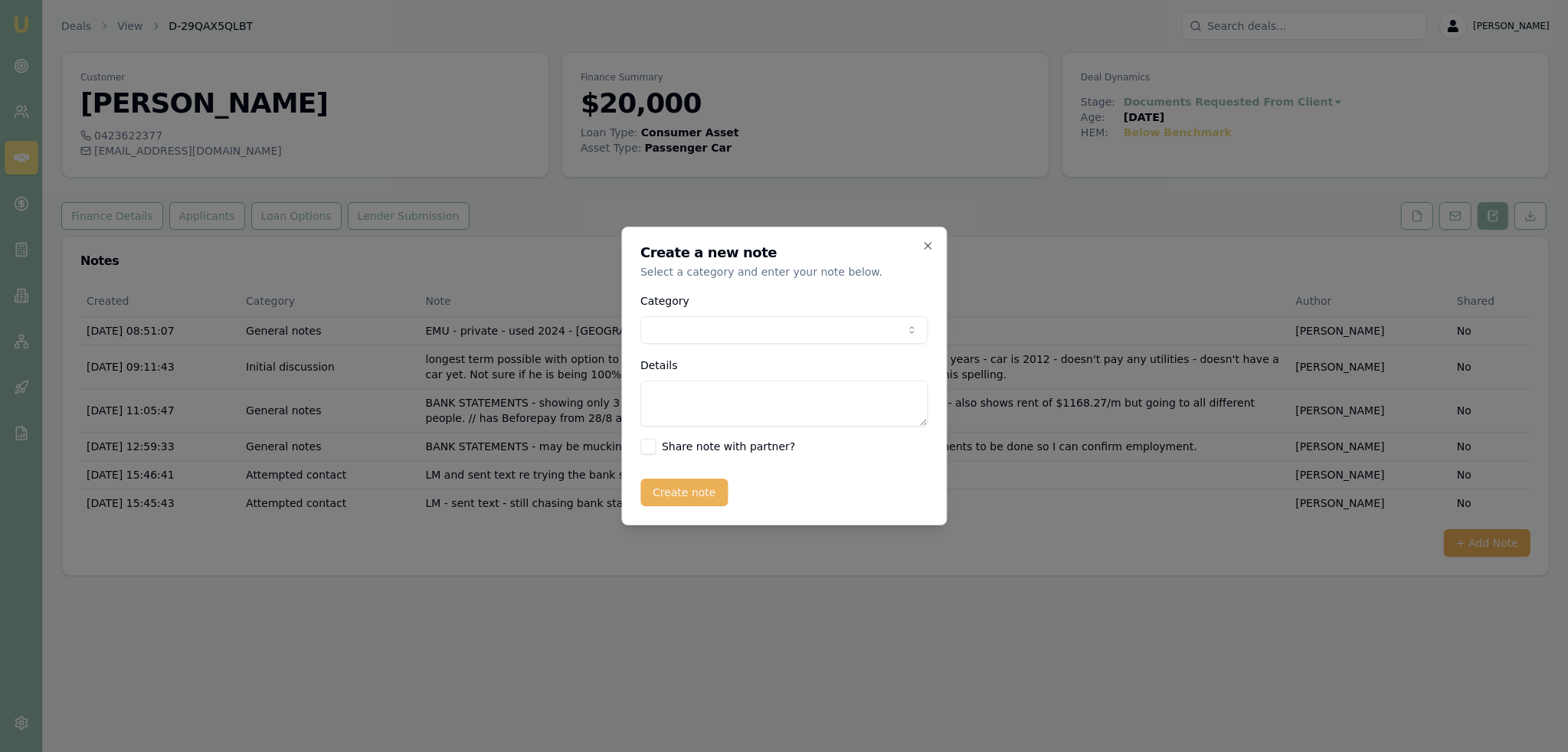
click at [705, 331] on body "Emu Broker Deals View D-29QAX5QLBT [PERSON_NAME] Toggle Menu Customer [PERSON_N…" at bounding box center [784, 376] width 1568 height 752
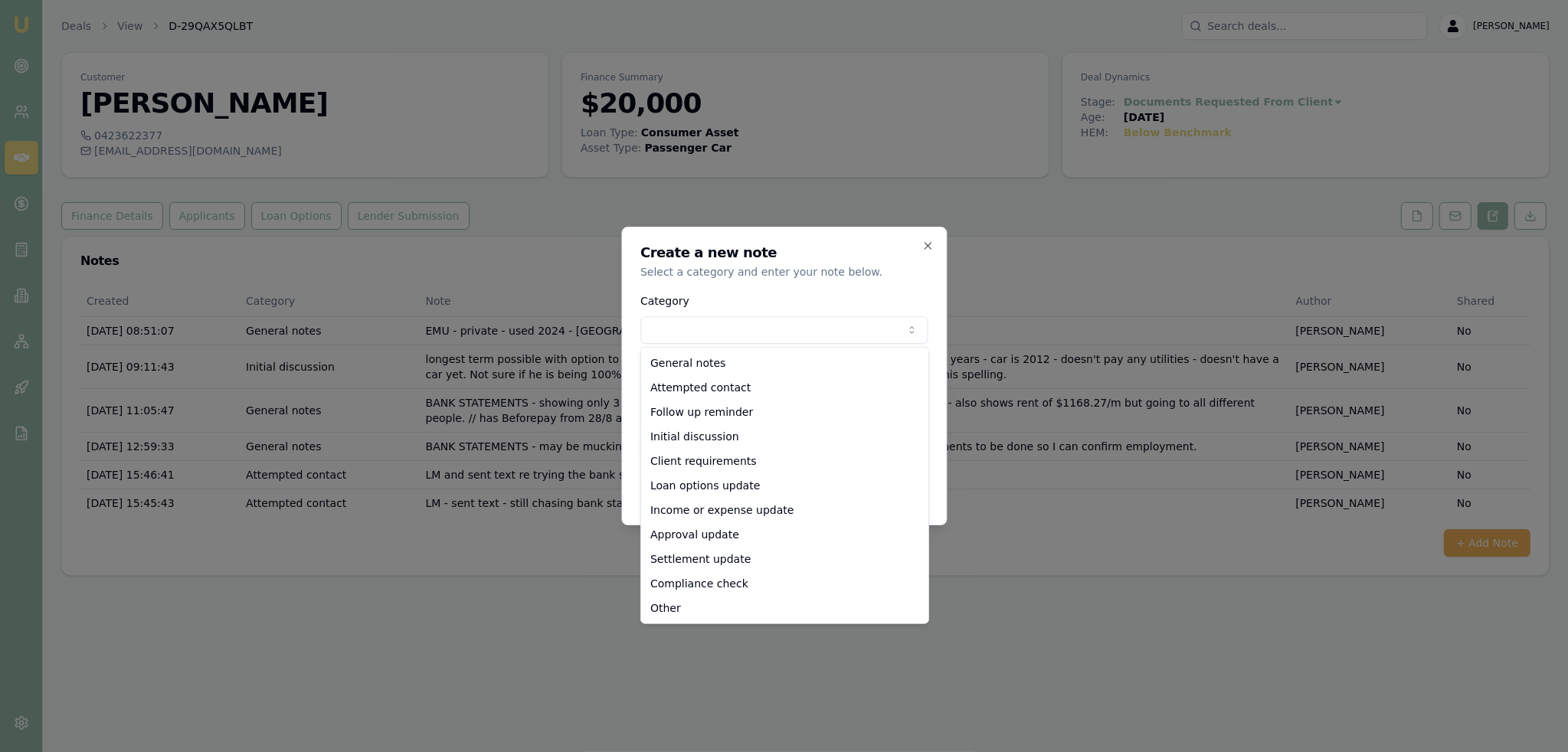
select select "LOAN_OPTIONS_UPDATE"
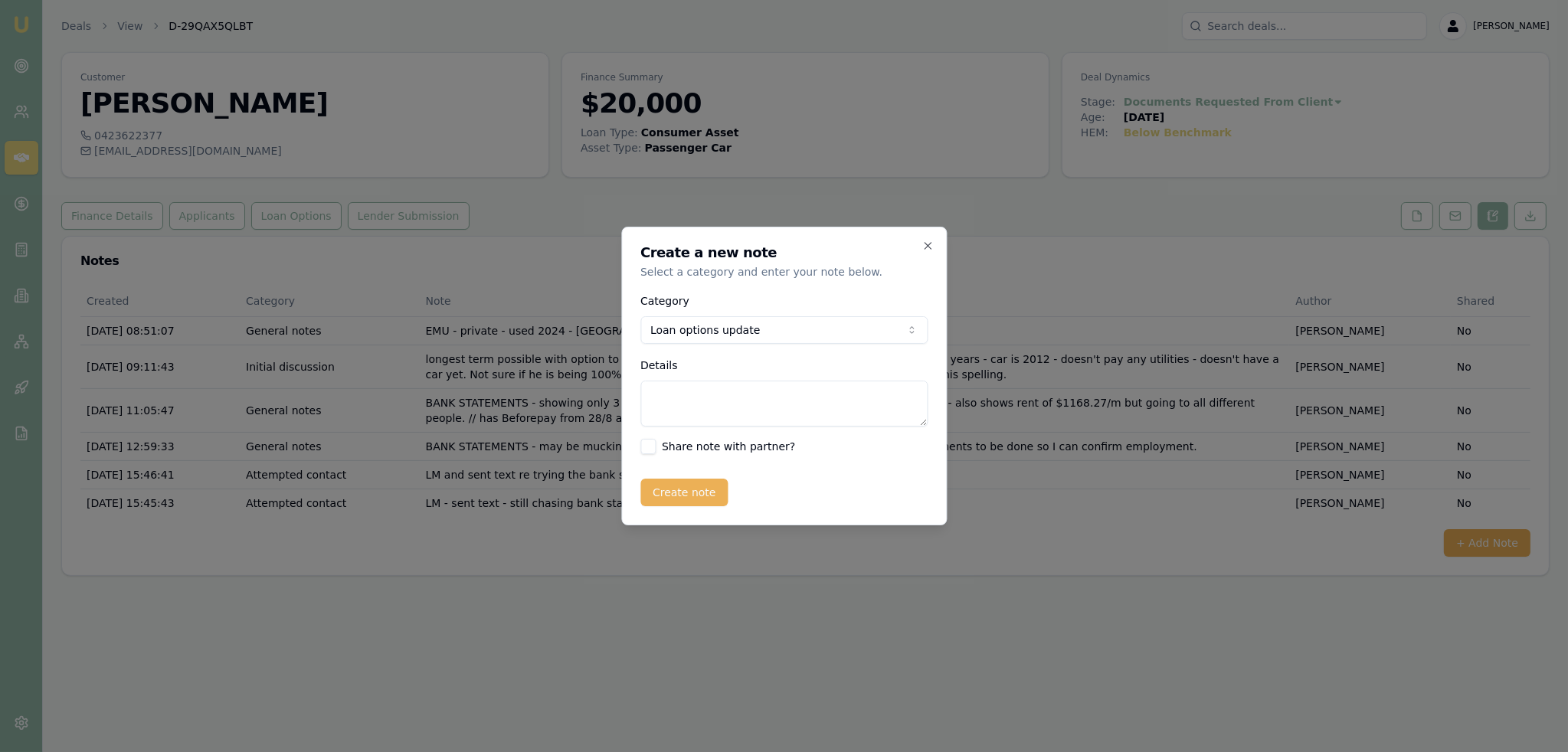
click at [694, 403] on textarea "Details" at bounding box center [784, 403] width 288 height 46
type textarea "W"
click at [674, 393] on textarea "[DEMOGRAPHIC_DATA] consumer will accept the 2 payday lenders." at bounding box center [784, 403] width 288 height 46
click at [912, 397] on textarea "AZORA - consumer will accept the 2 payday lenders." at bounding box center [784, 403] width 288 height 46
type textarea "AZORA - consumer will accept the 2 payday lenders. Will look into it more when …"
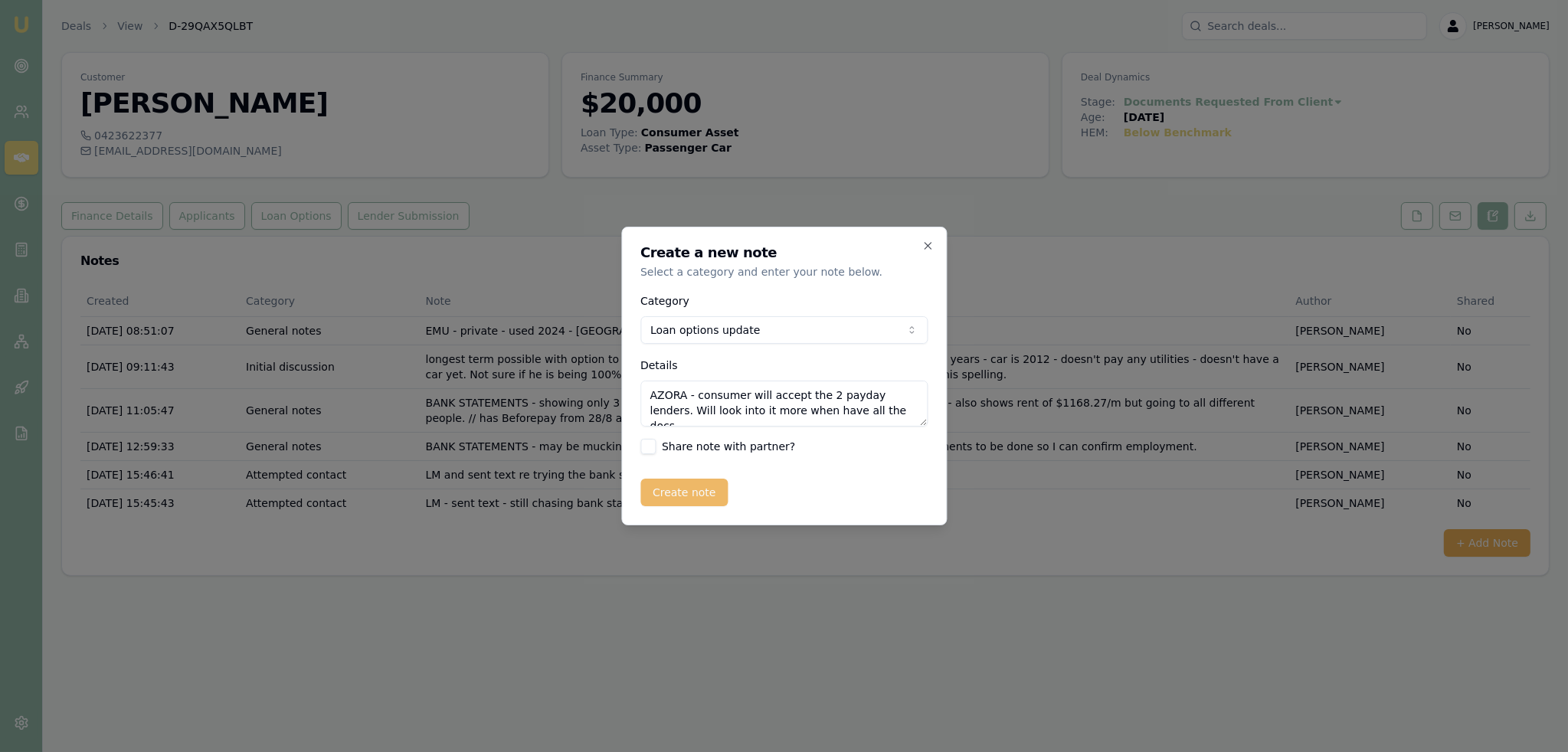
click at [671, 497] on button "Create note" at bounding box center [684, 492] width 88 height 27
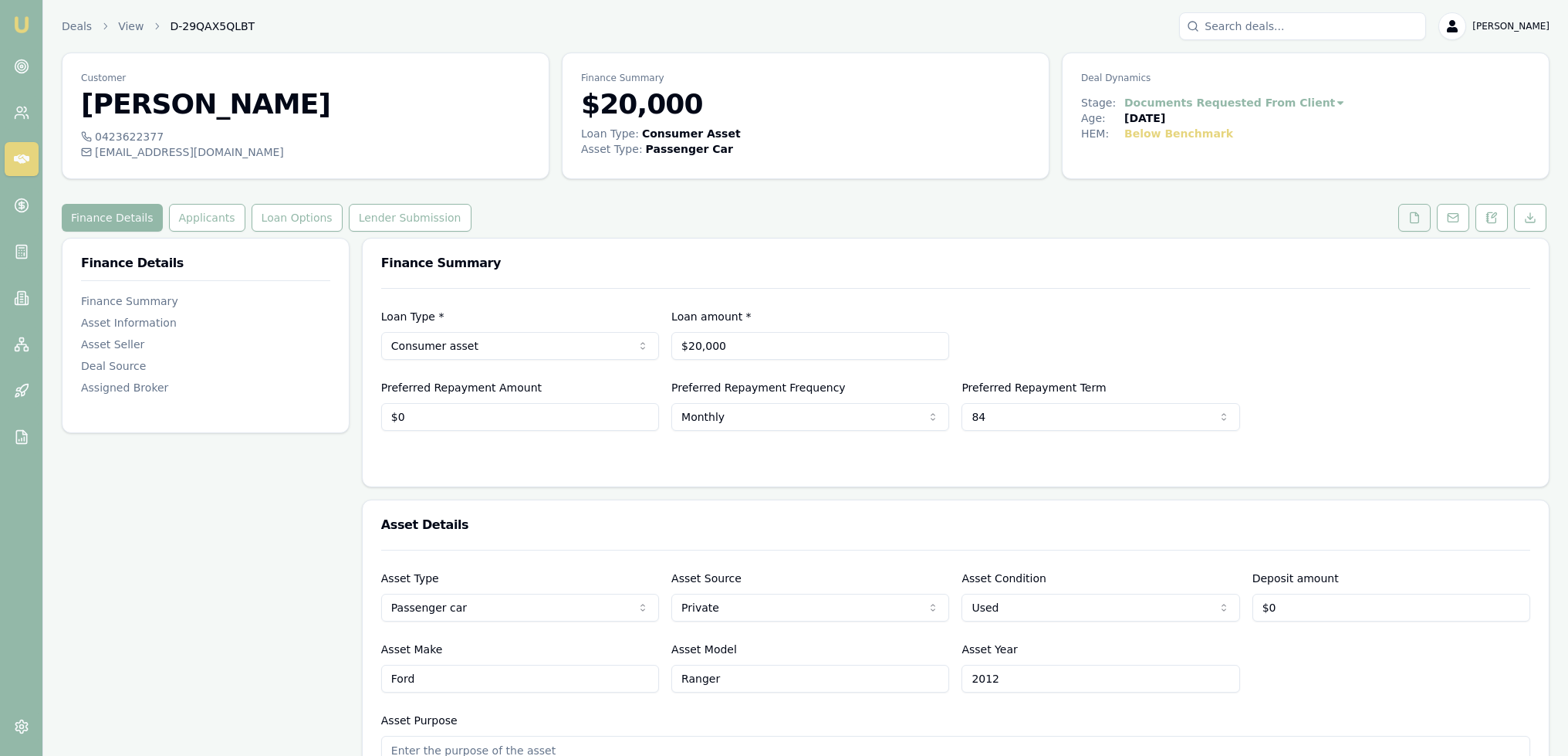
click at [1427, 215] on button at bounding box center [1415, 218] width 32 height 28
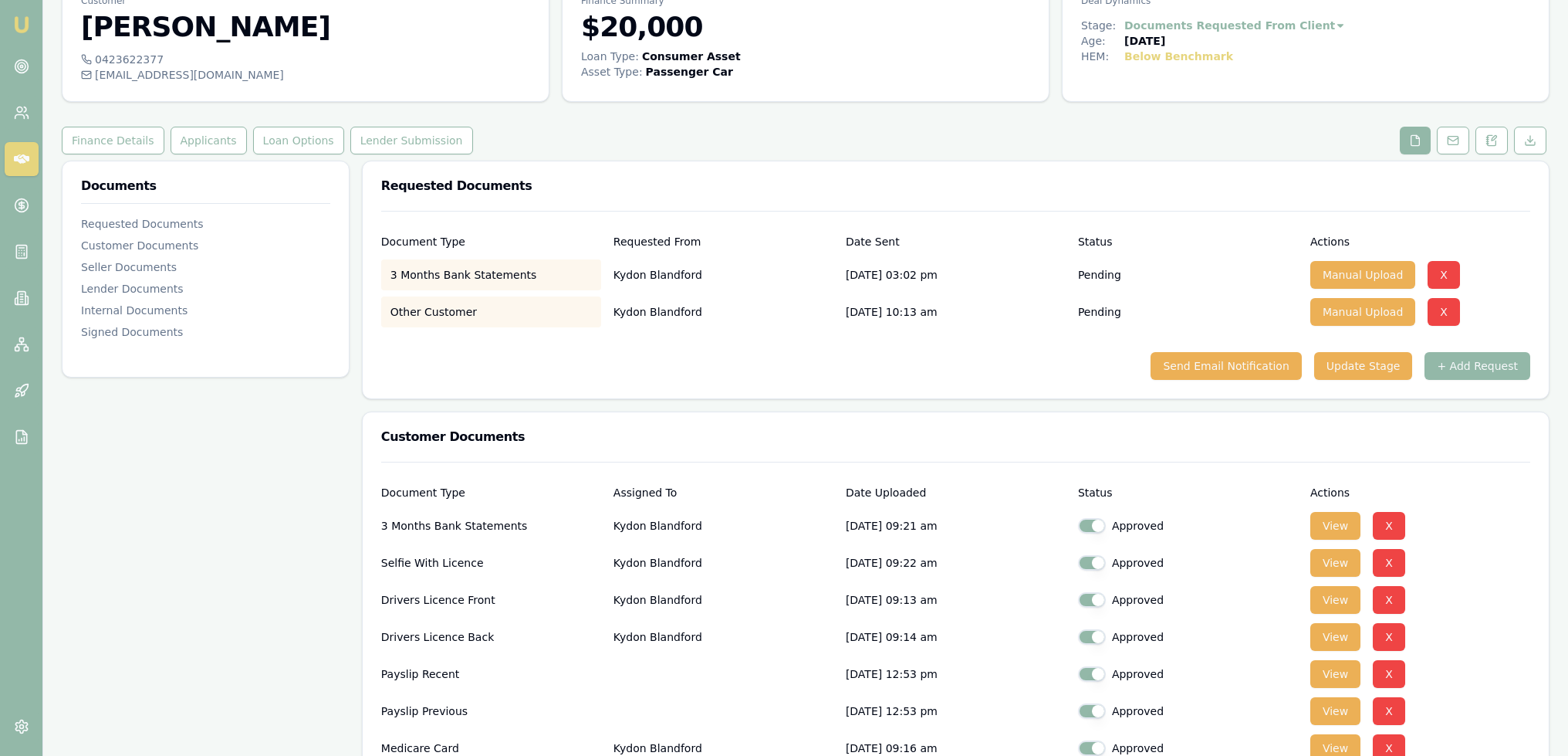
scroll to position [309, 0]
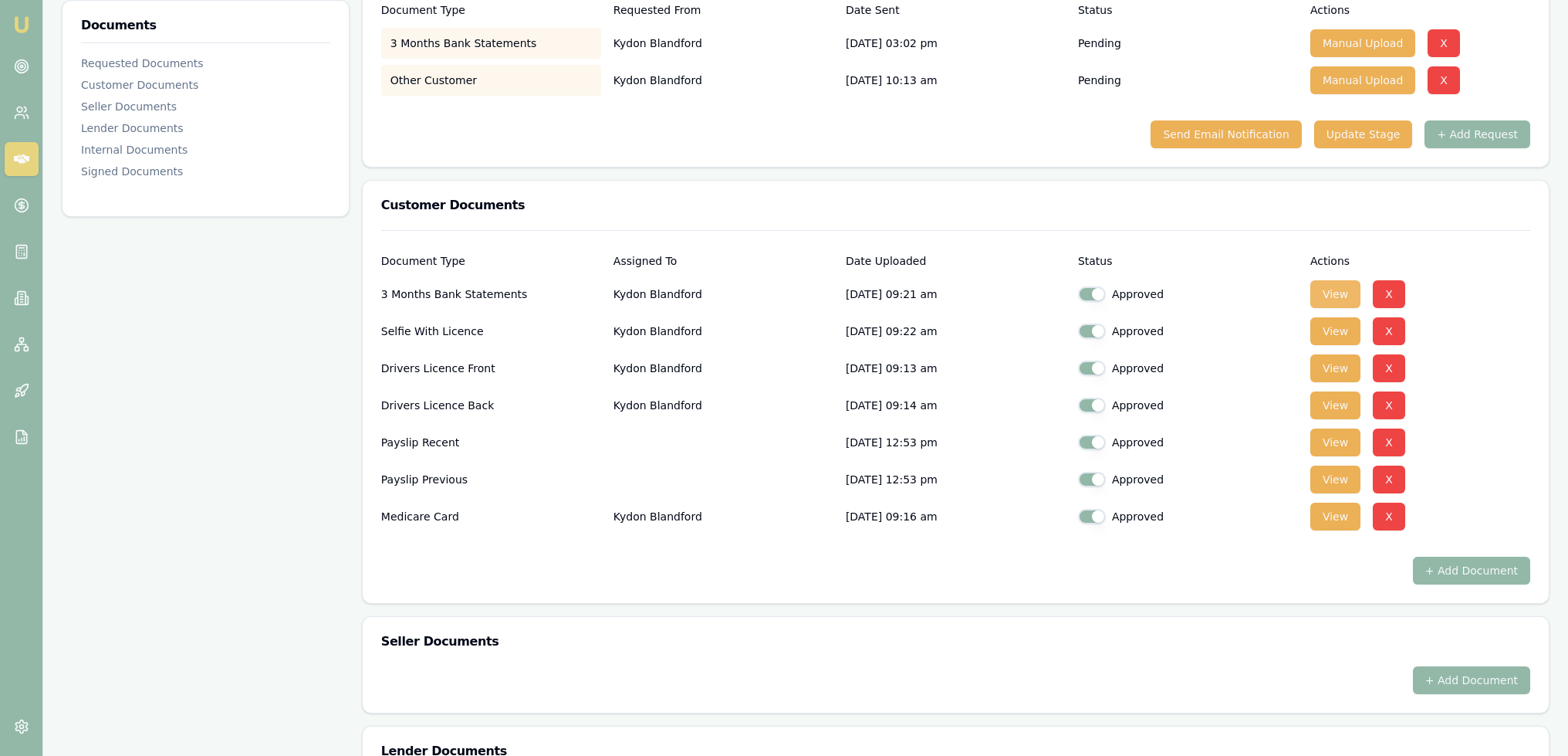
click at [1329, 293] on button "View" at bounding box center [1336, 294] width 50 height 28
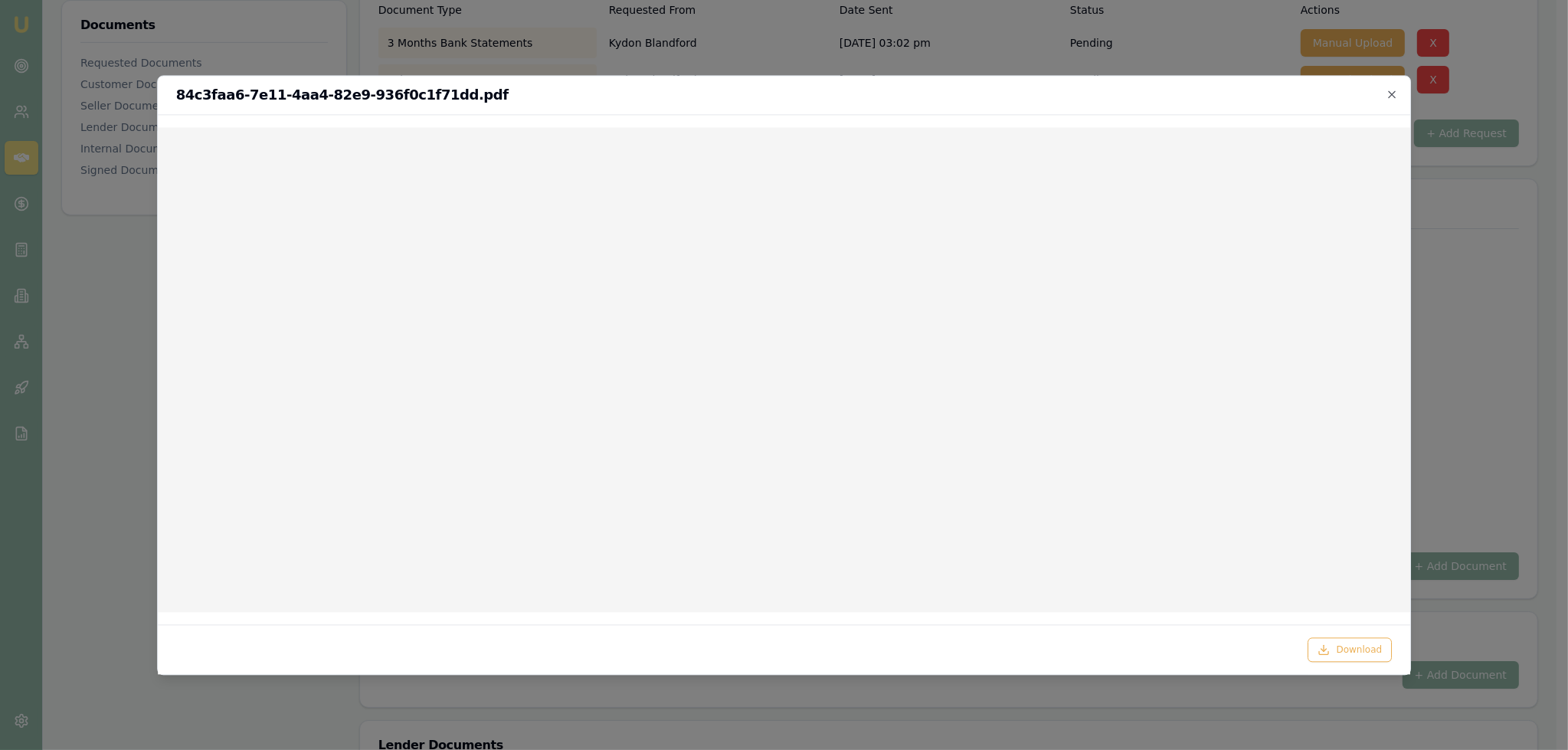
click at [1392, 97] on icon "button" at bounding box center [1391, 93] width 12 height 12
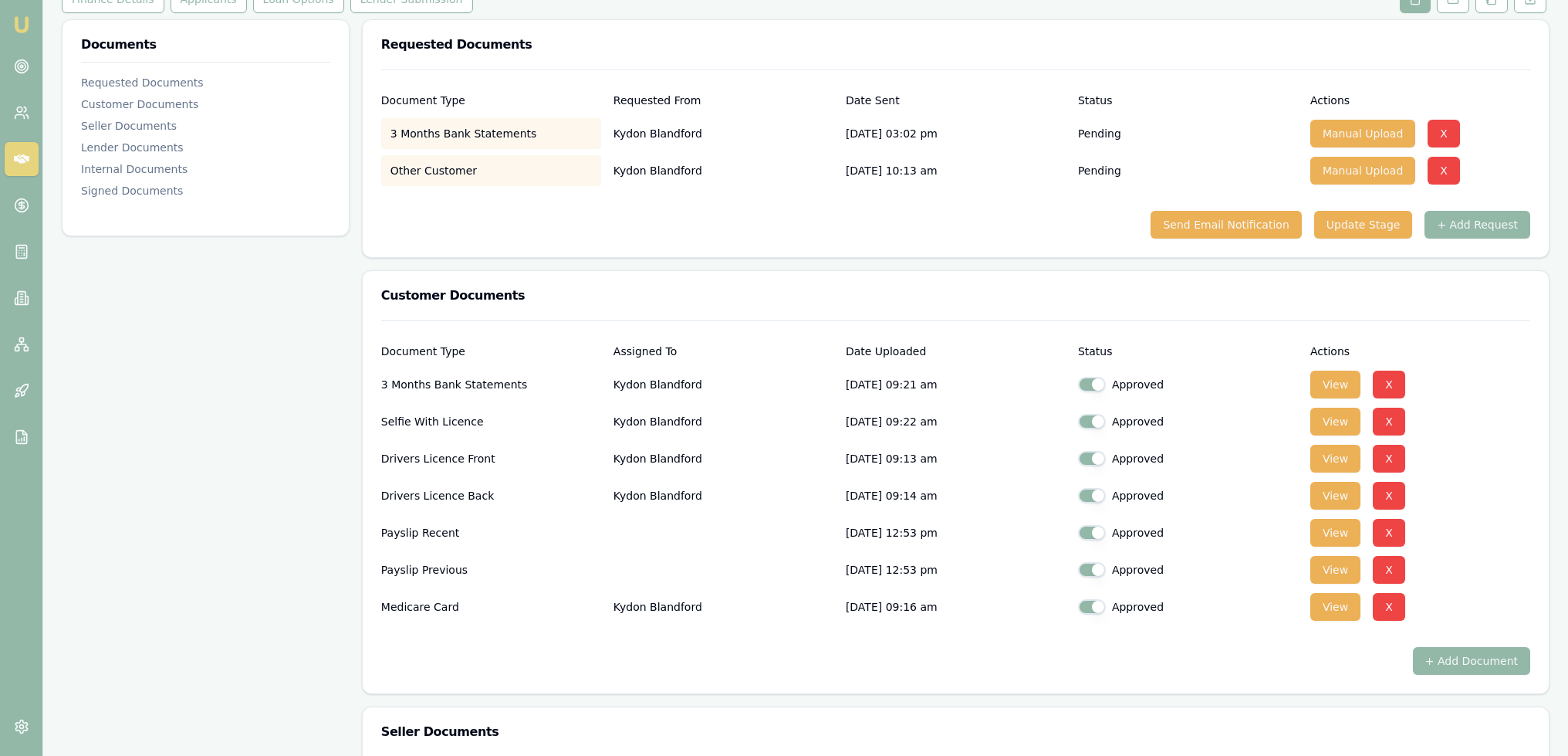
scroll to position [0, 0]
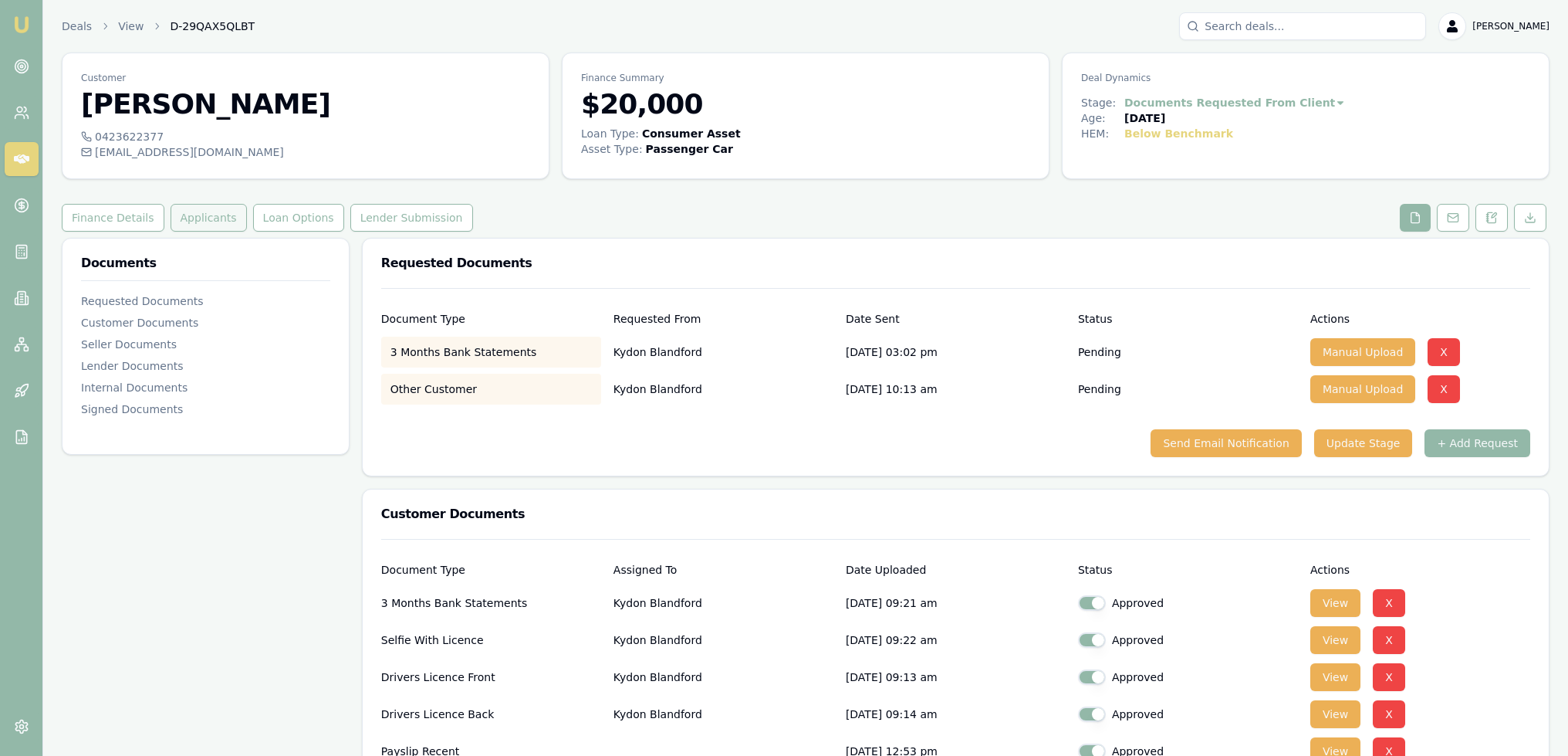
click at [204, 221] on button "Applicants" at bounding box center [209, 218] width 76 height 28
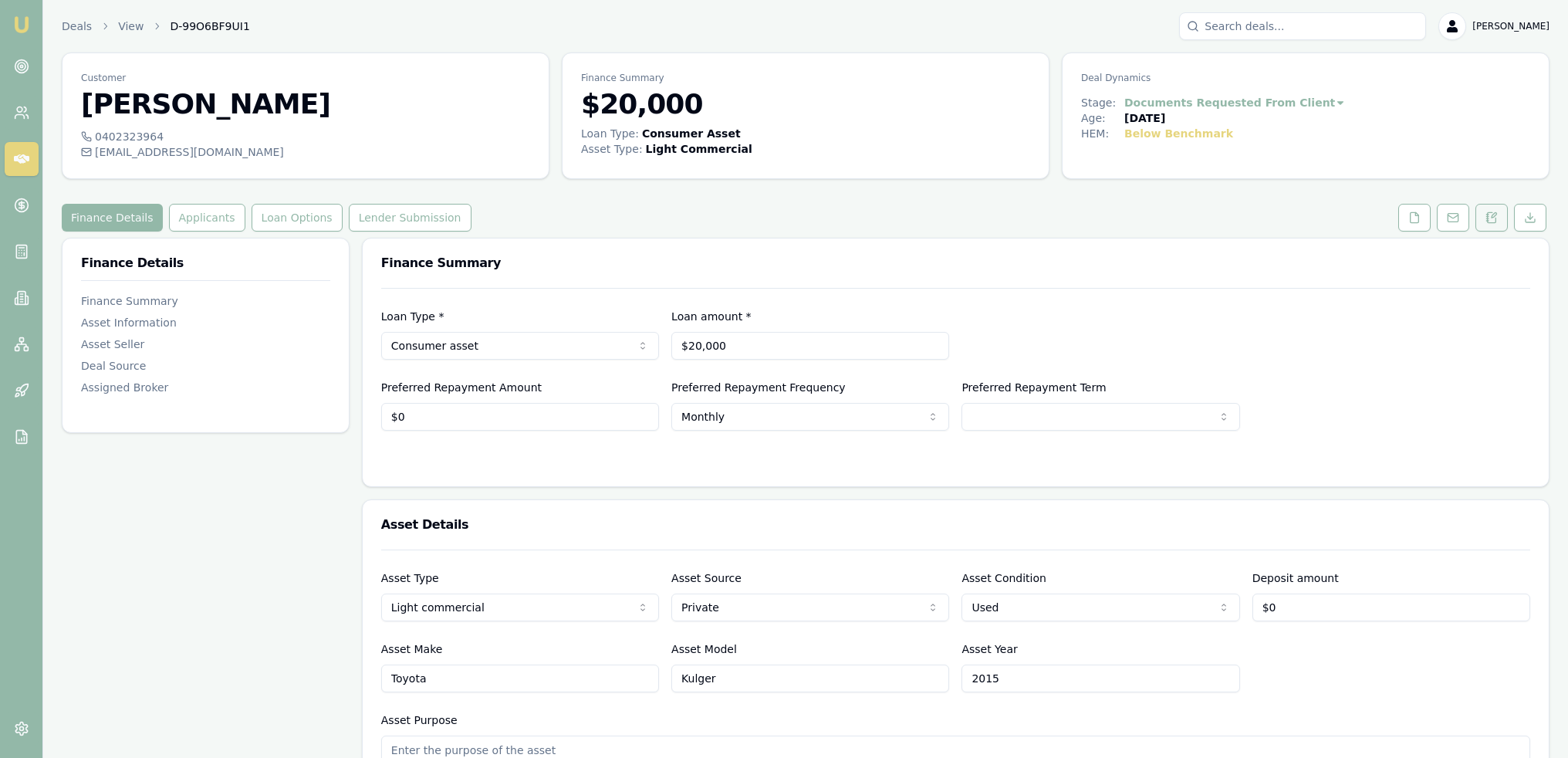
click at [1493, 219] on icon at bounding box center [1491, 217] width 12 height 12
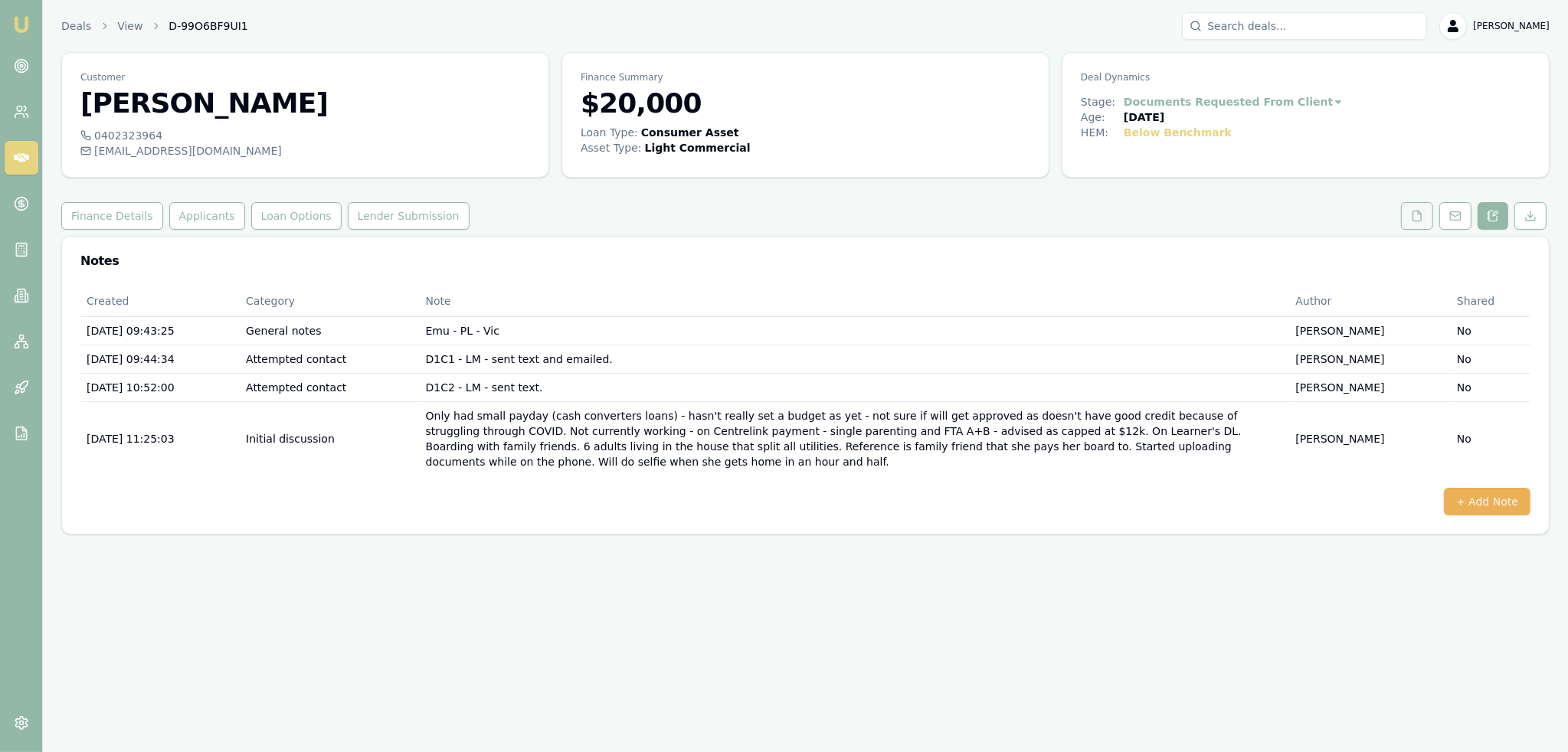
click at [1421, 217] on icon at bounding box center [1417, 216] width 12 height 12
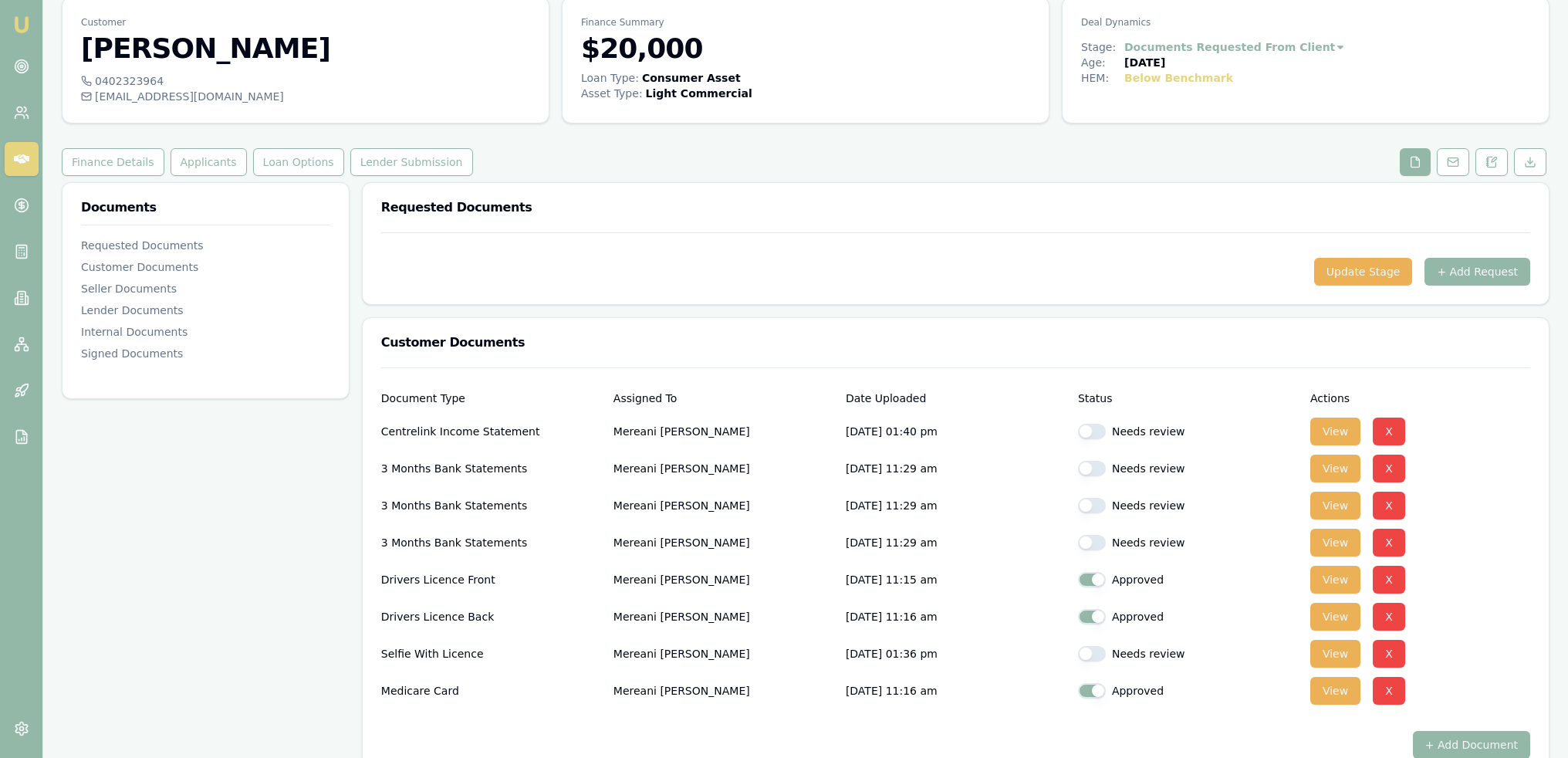
scroll to position [231, 0]
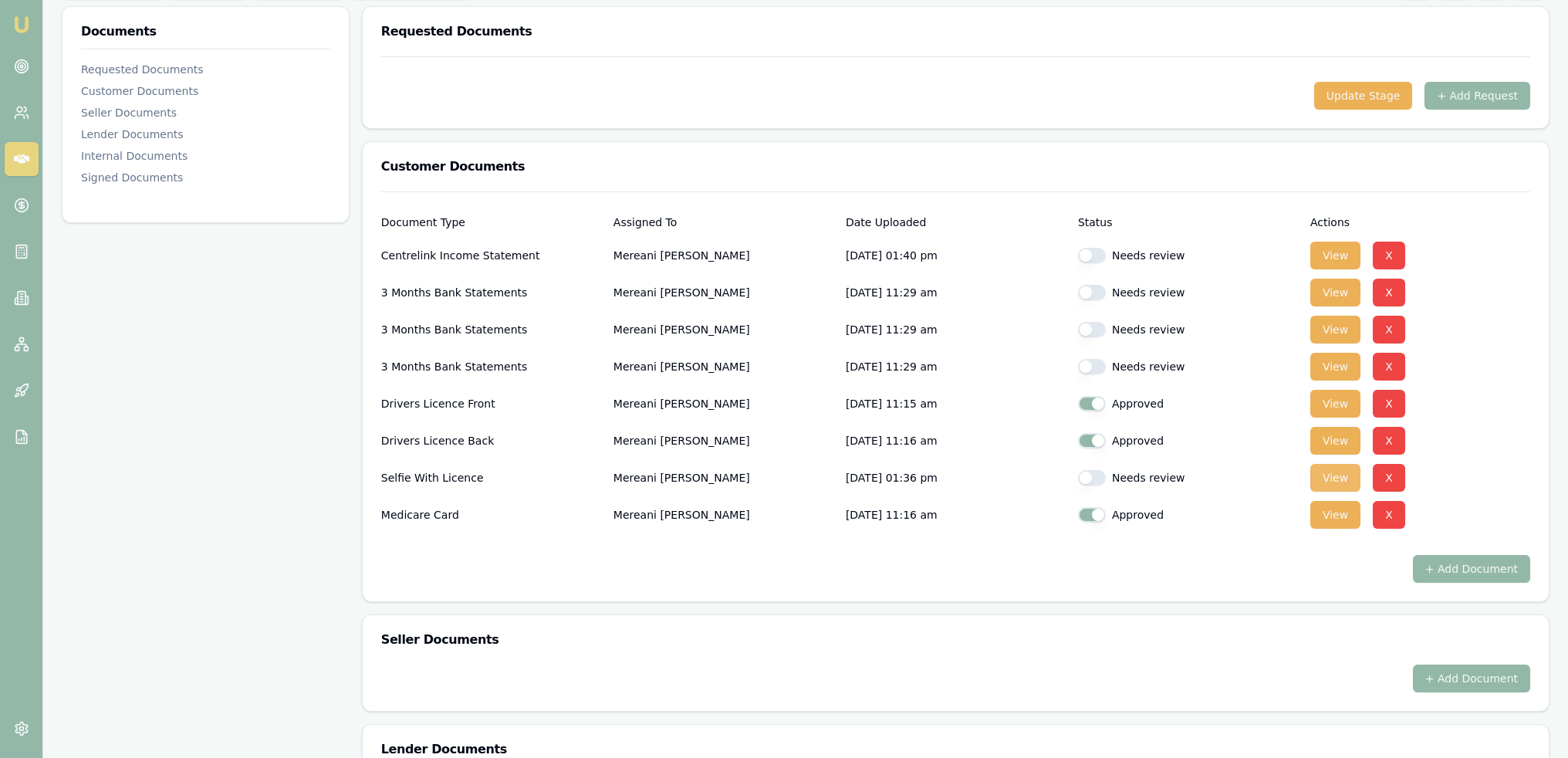
click at [1343, 478] on button "View" at bounding box center [1336, 477] width 50 height 28
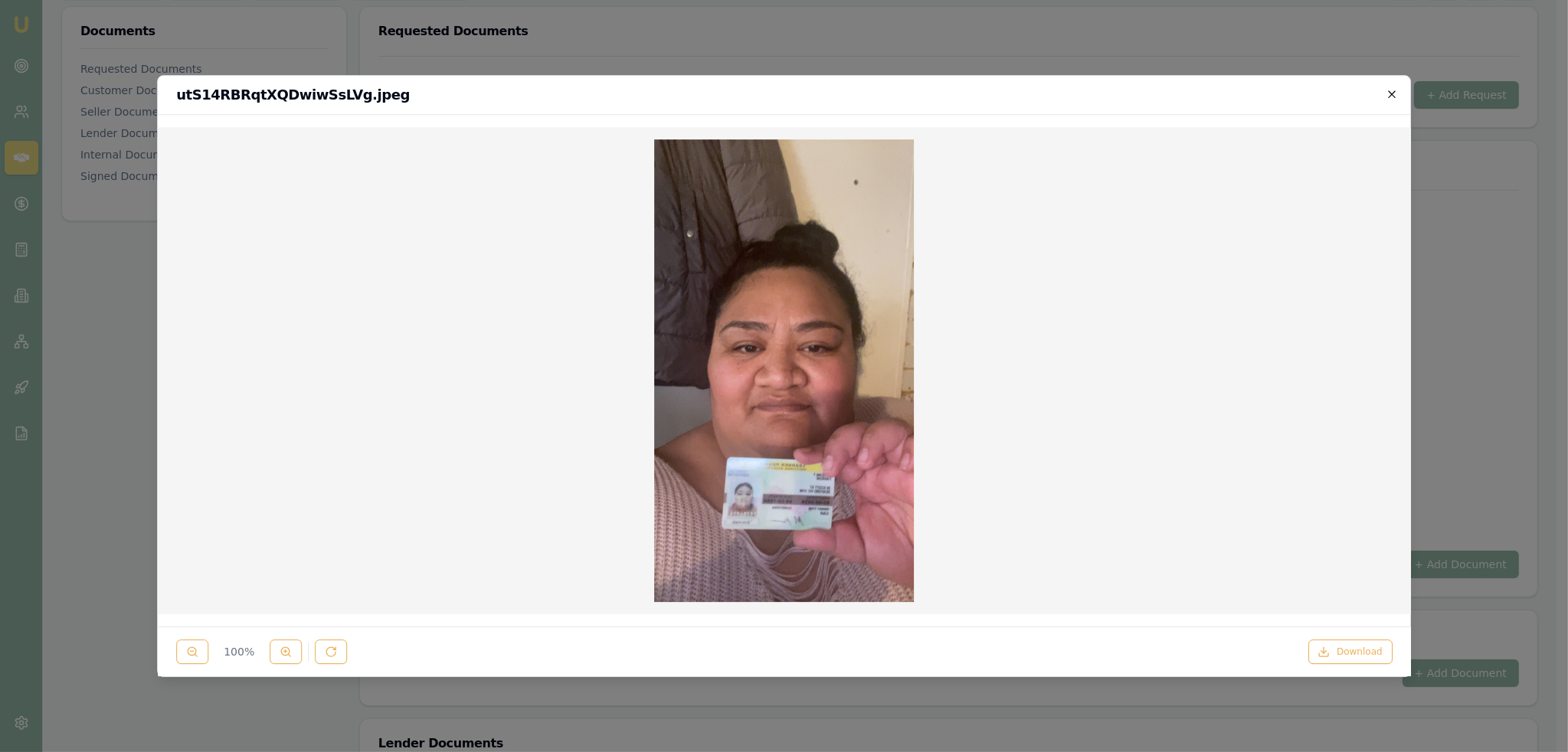
click at [1394, 95] on icon "button" at bounding box center [1392, 93] width 7 height 7
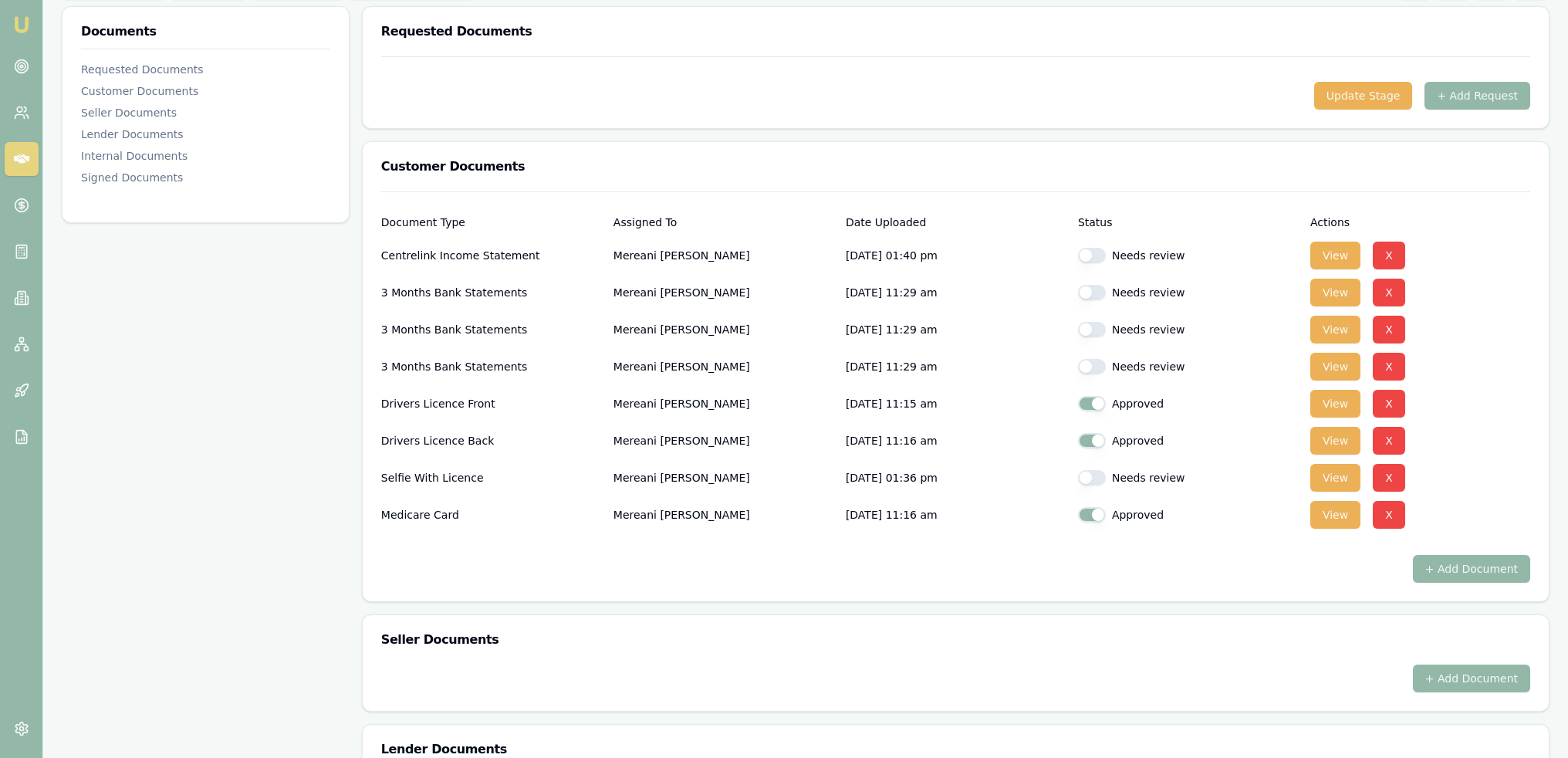
click at [1096, 480] on button "button" at bounding box center [1092, 477] width 28 height 15
checkbox input "true"
click at [1331, 360] on button "View" at bounding box center [1336, 367] width 50 height 28
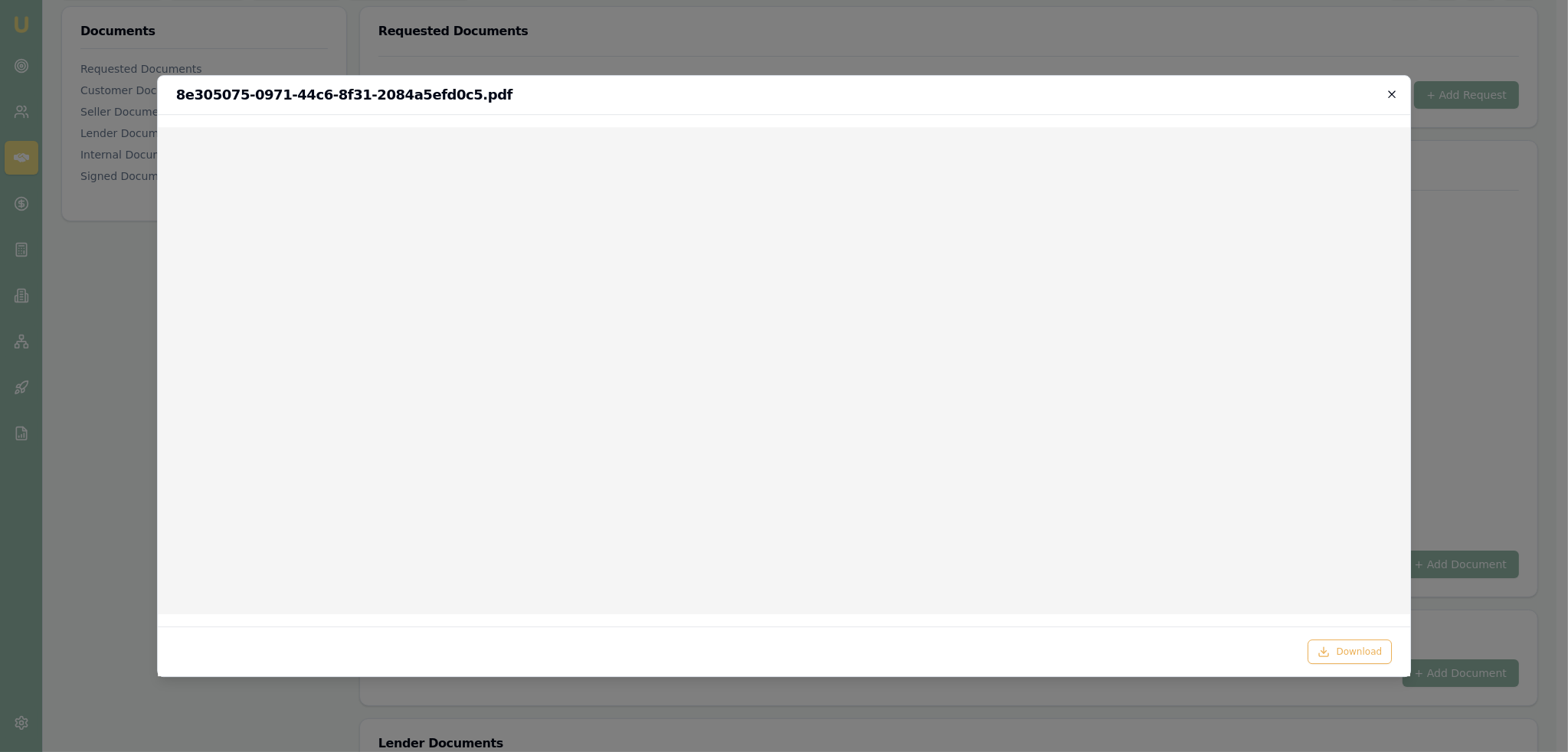
click at [1389, 93] on icon "button" at bounding box center [1391, 93] width 12 height 12
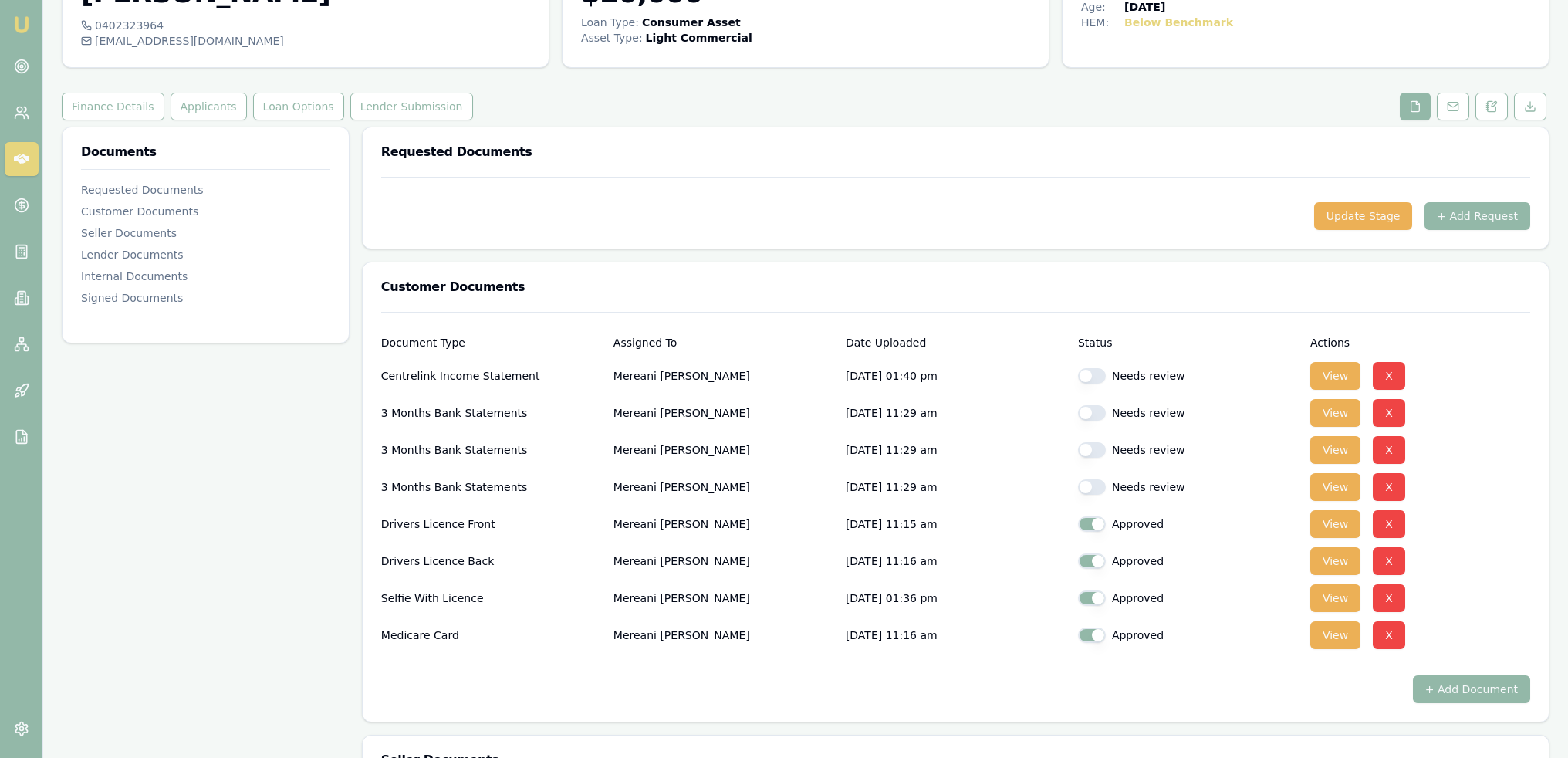
scroll to position [0, 0]
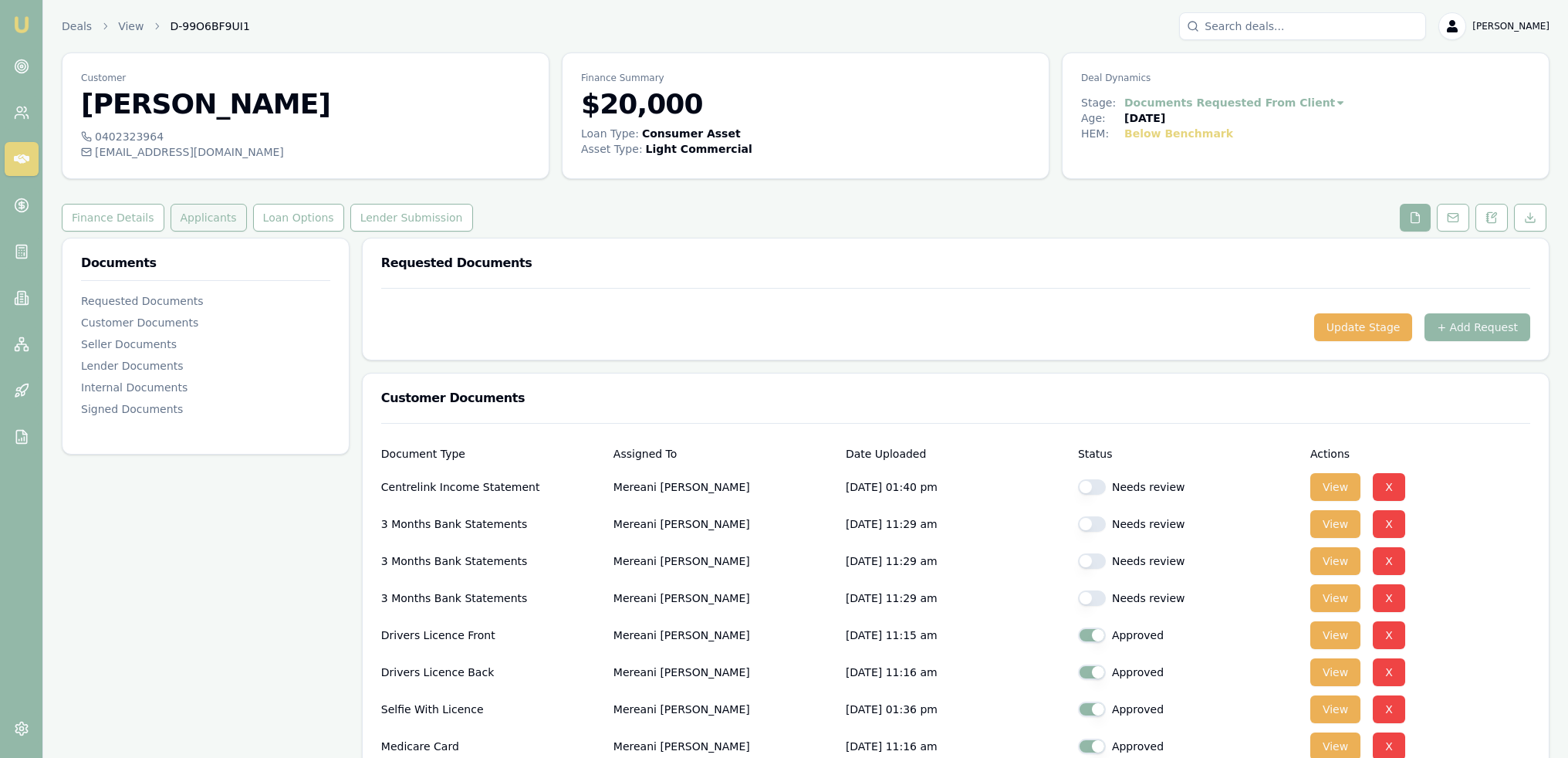
drag, startPoint x: 207, startPoint y: 215, endPoint x: 208, endPoint y: 226, distance: 11.0
click at [207, 215] on button "Applicants" at bounding box center [209, 217] width 76 height 28
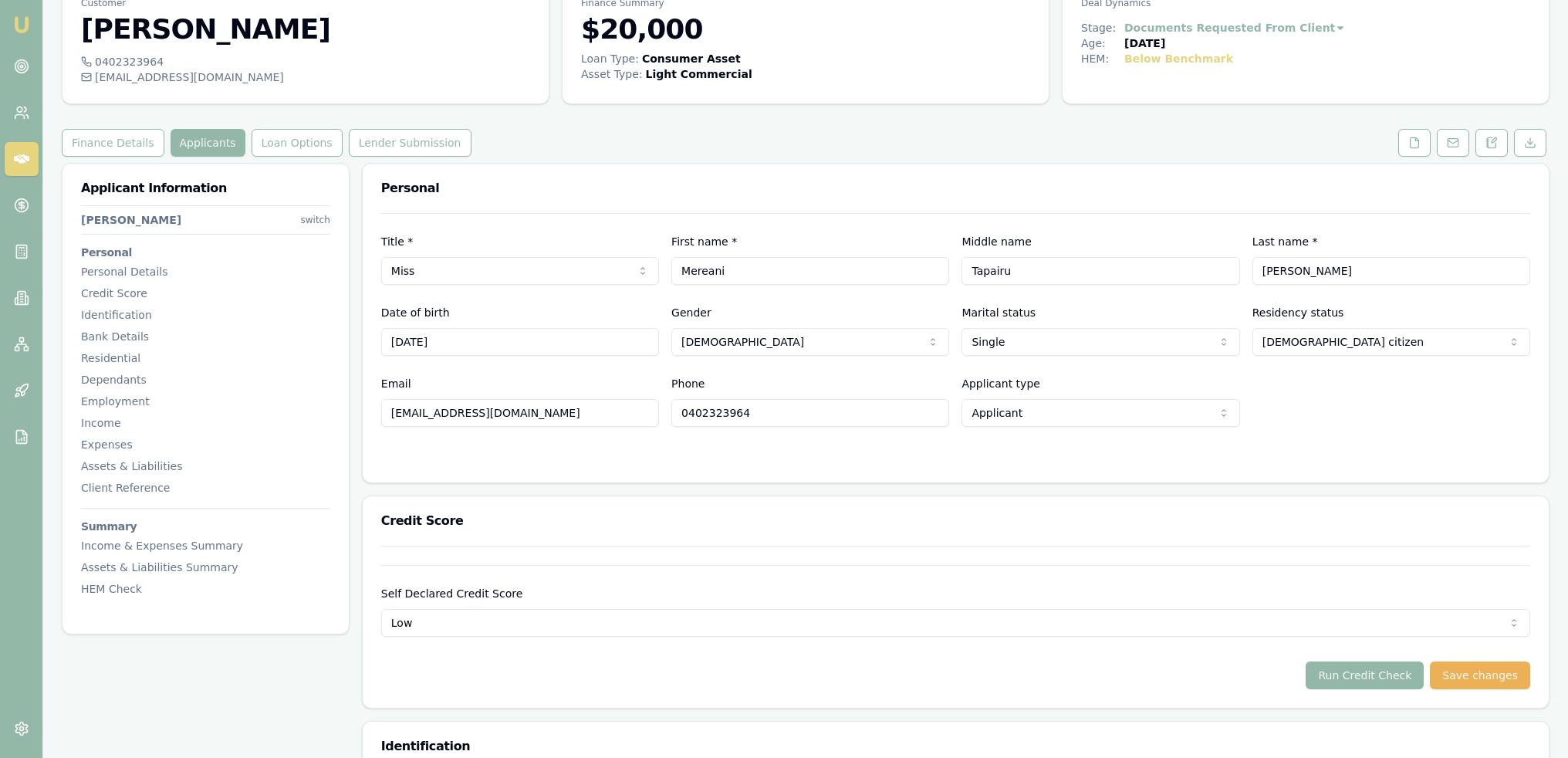
scroll to position [385, 0]
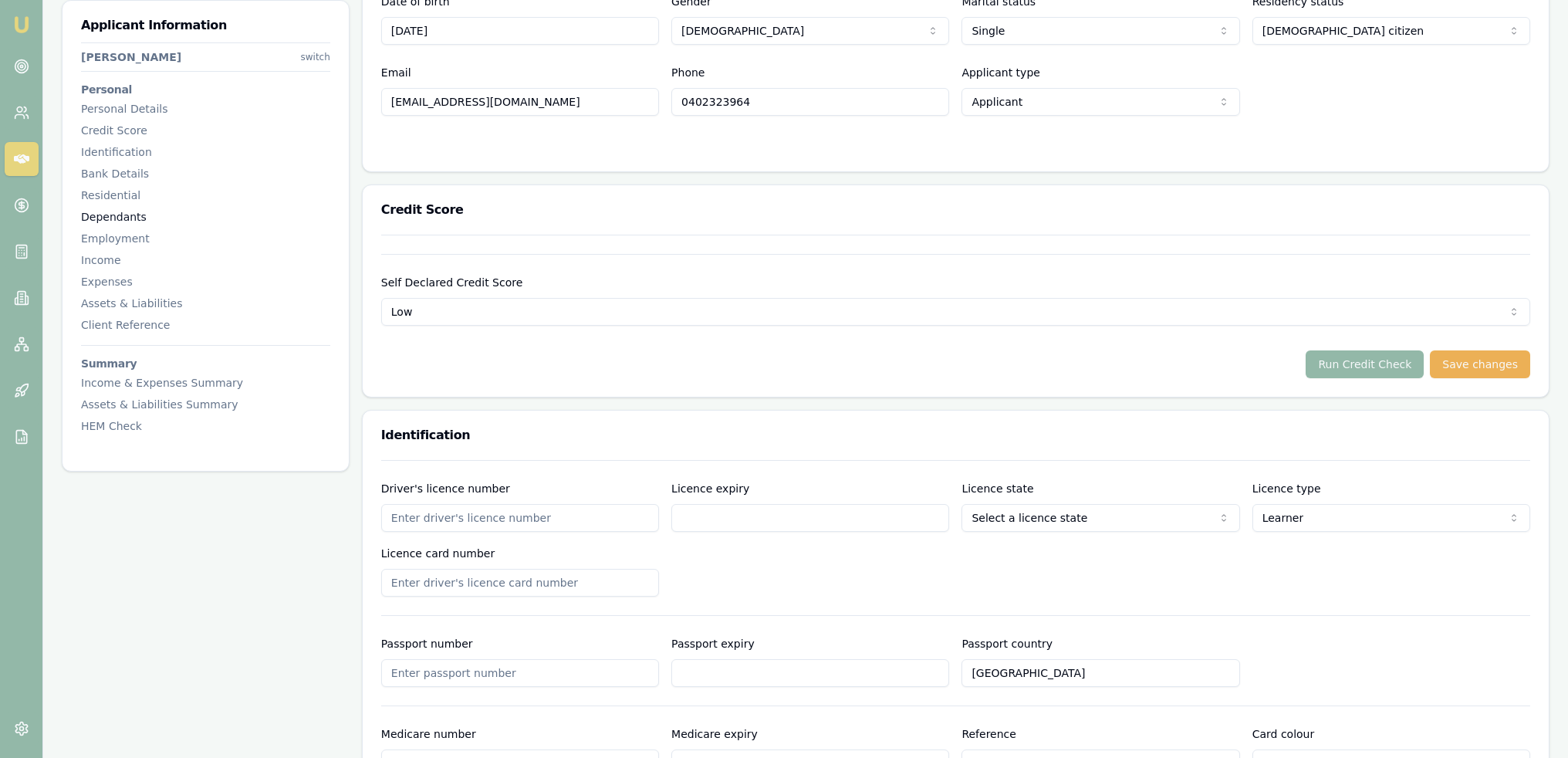
click at [96, 211] on div "Dependants" at bounding box center [205, 217] width 249 height 15
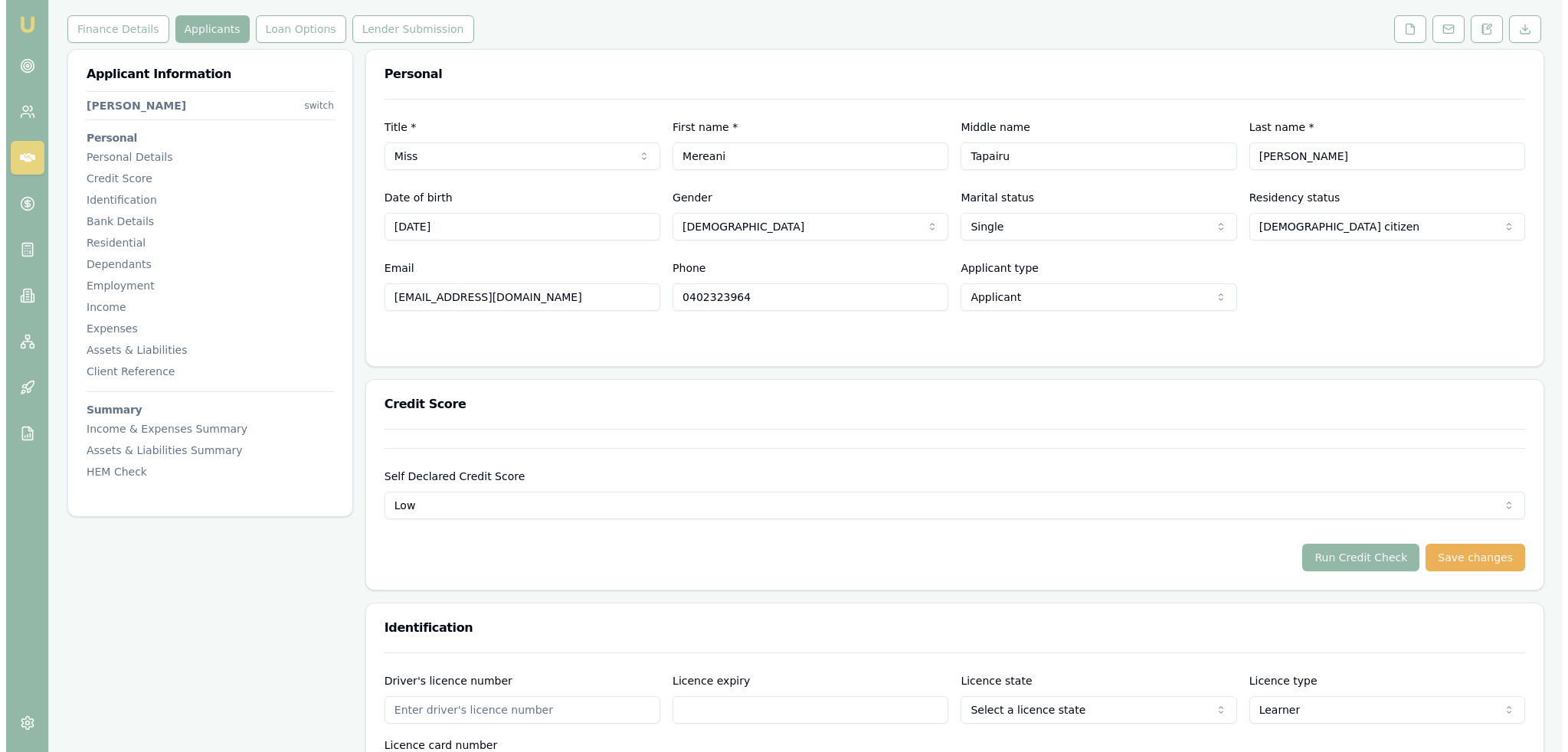
scroll to position [0, 0]
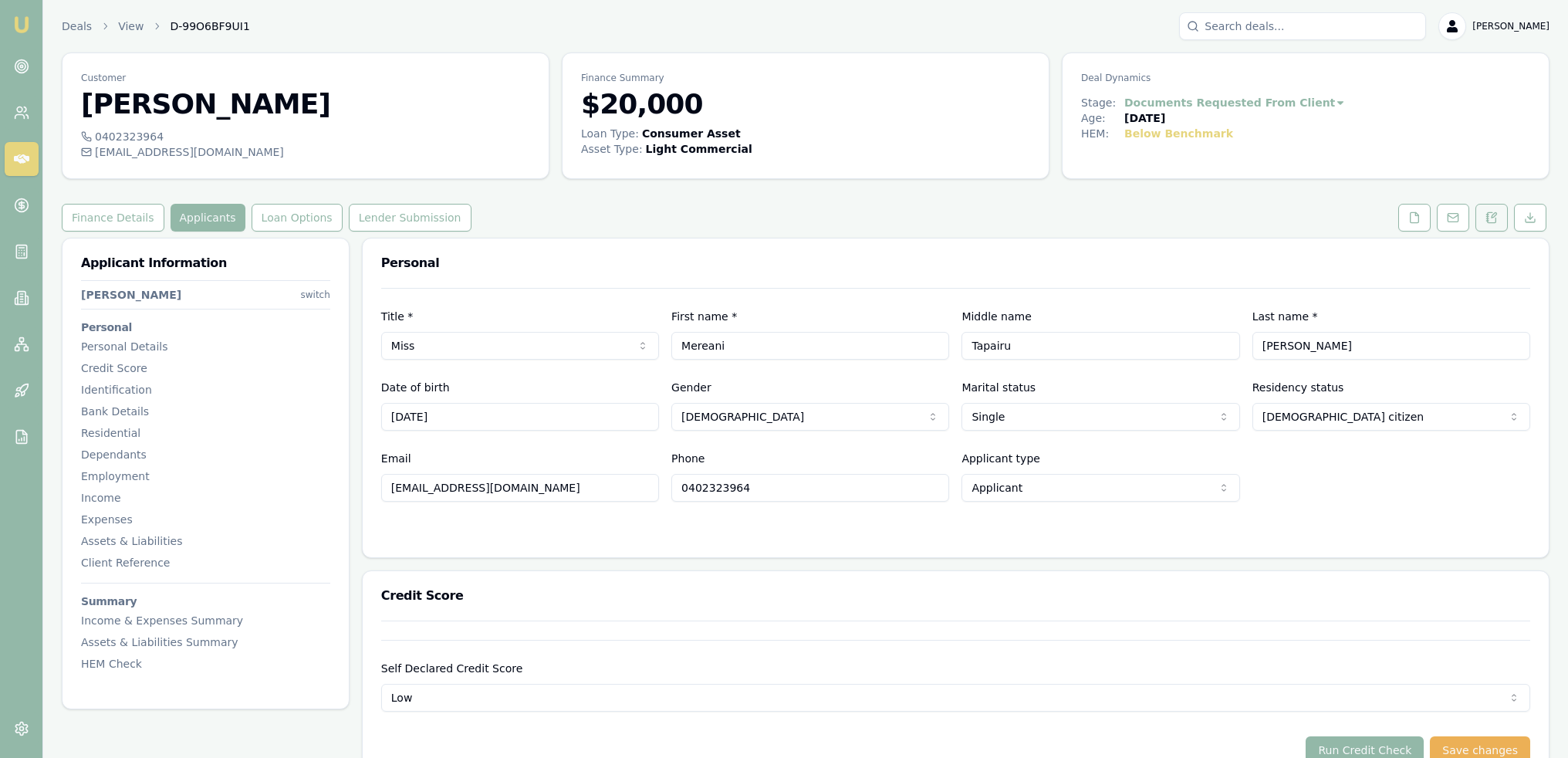
click at [1494, 217] on icon at bounding box center [1491, 217] width 12 height 12
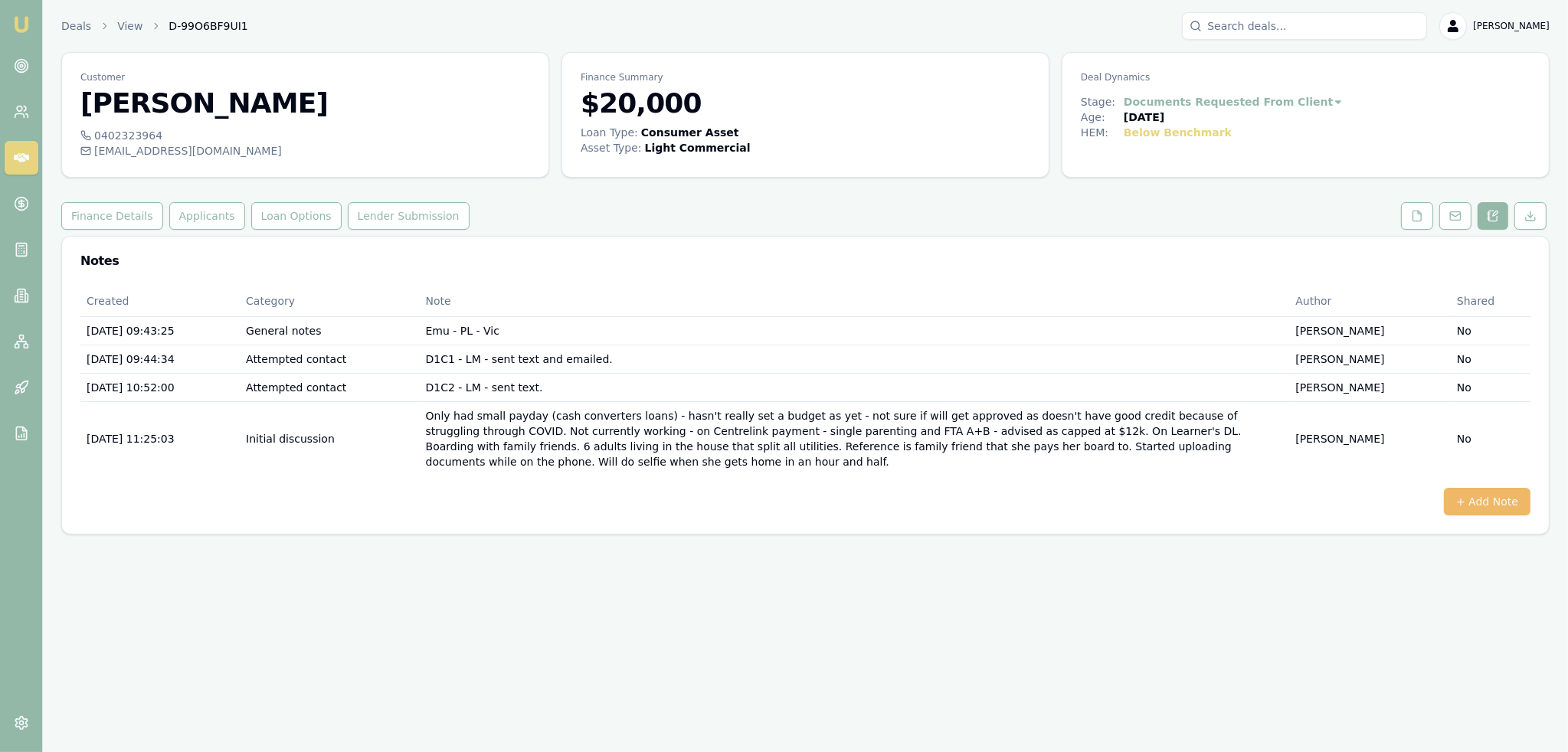
click at [1496, 488] on button "+ Add Note" at bounding box center [1486, 502] width 86 height 27
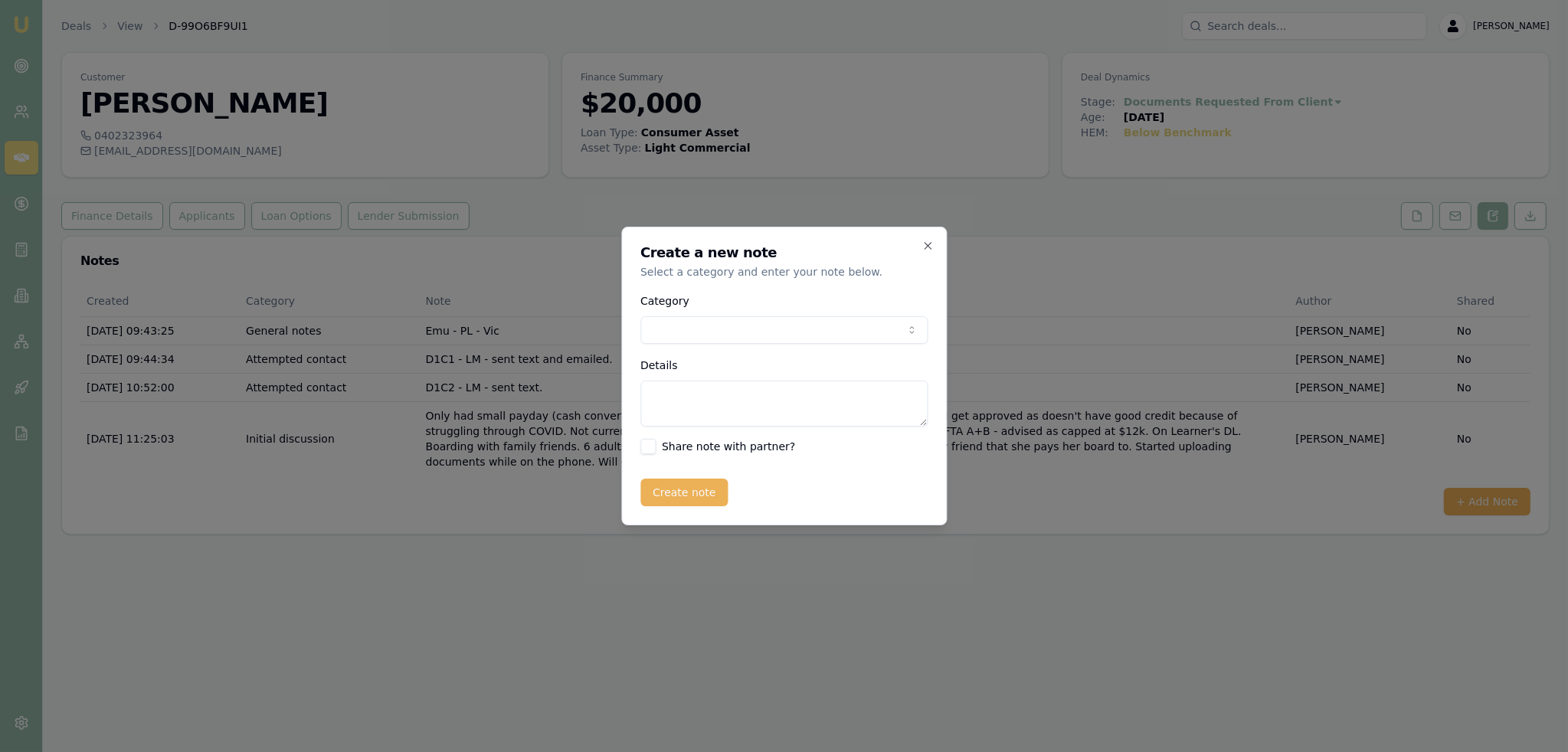
click at [718, 310] on div "Category General notes Attempted contact Follow up reminder Initial discussion …" at bounding box center [784, 317] width 288 height 52
click at [718, 323] on body "Emu Broker Deals View D-99O6BF9UI1 Robyn Adams Toggle Menu Customer Mereani Far…" at bounding box center [784, 376] width 1568 height 752
drag, startPoint x: 717, startPoint y: 404, endPoint x: 731, endPoint y: 383, distance: 25.2
click at [718, 400] on textarea "Details" at bounding box center [784, 403] width 288 height 46
type textarea "BANK STATEMENTS - show Centrelink $5288.46/m with gambling on $1925.79/m = 36%"
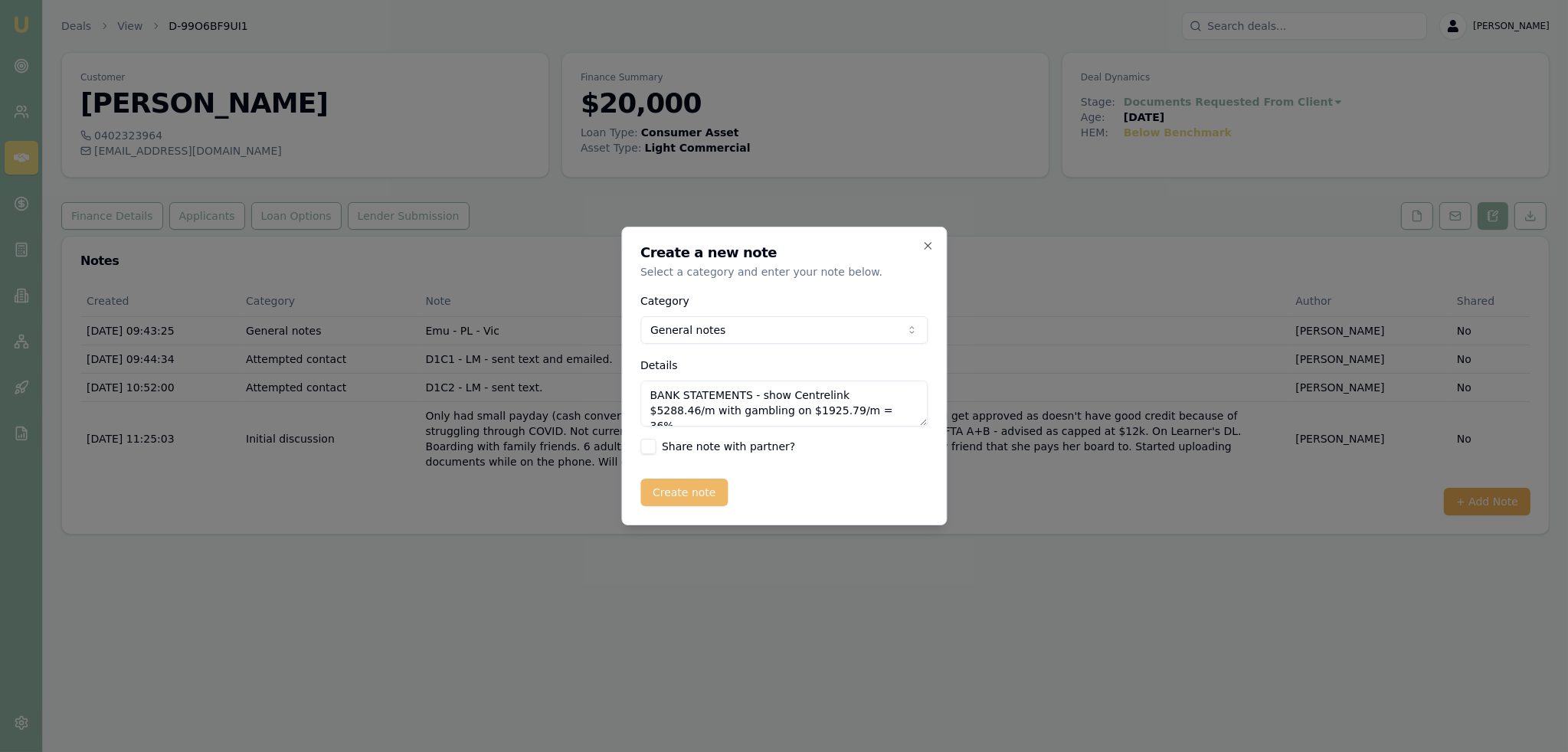
click at [694, 490] on button "Create note" at bounding box center [684, 492] width 88 height 27
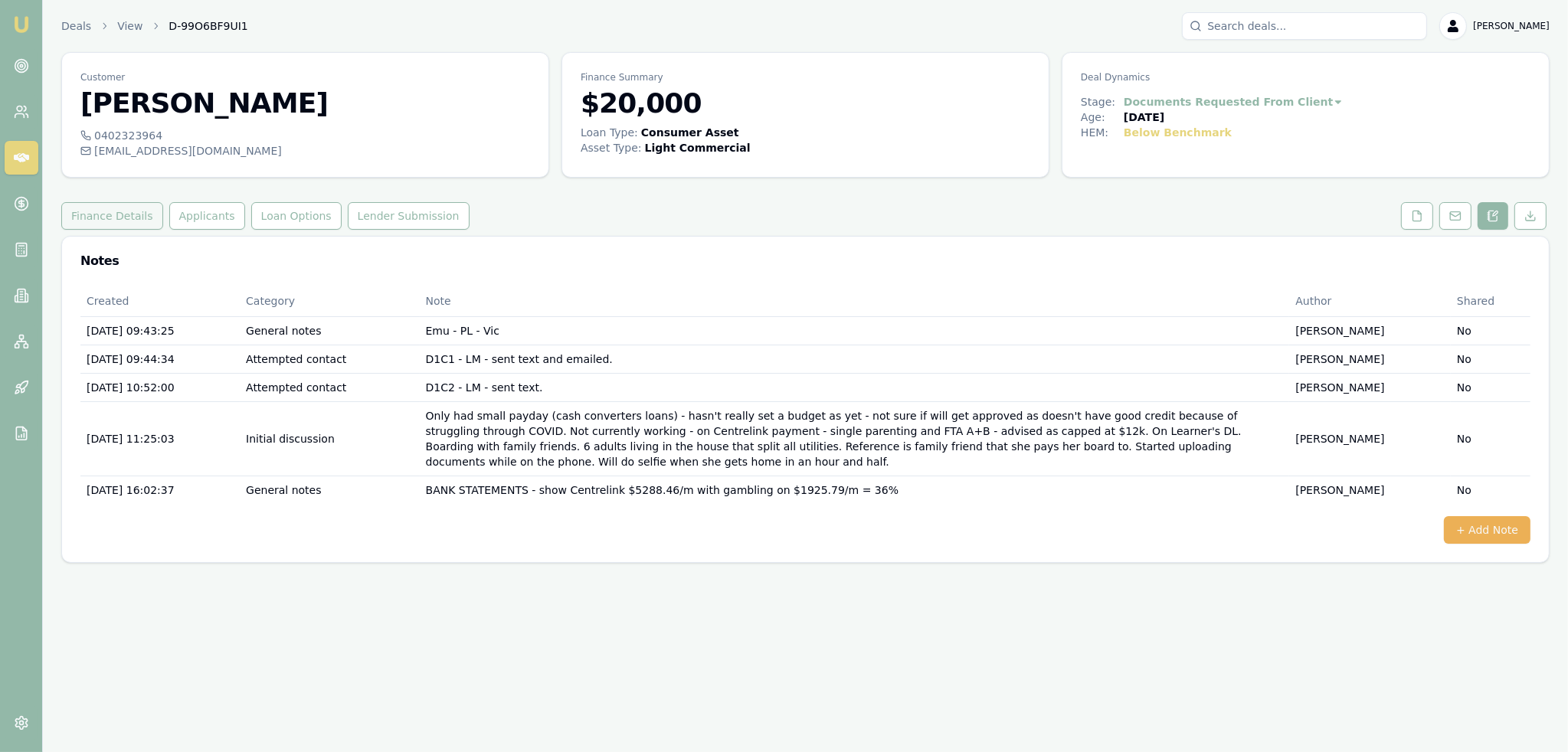
click at [101, 210] on button "Finance Details" at bounding box center [112, 216] width 101 height 27
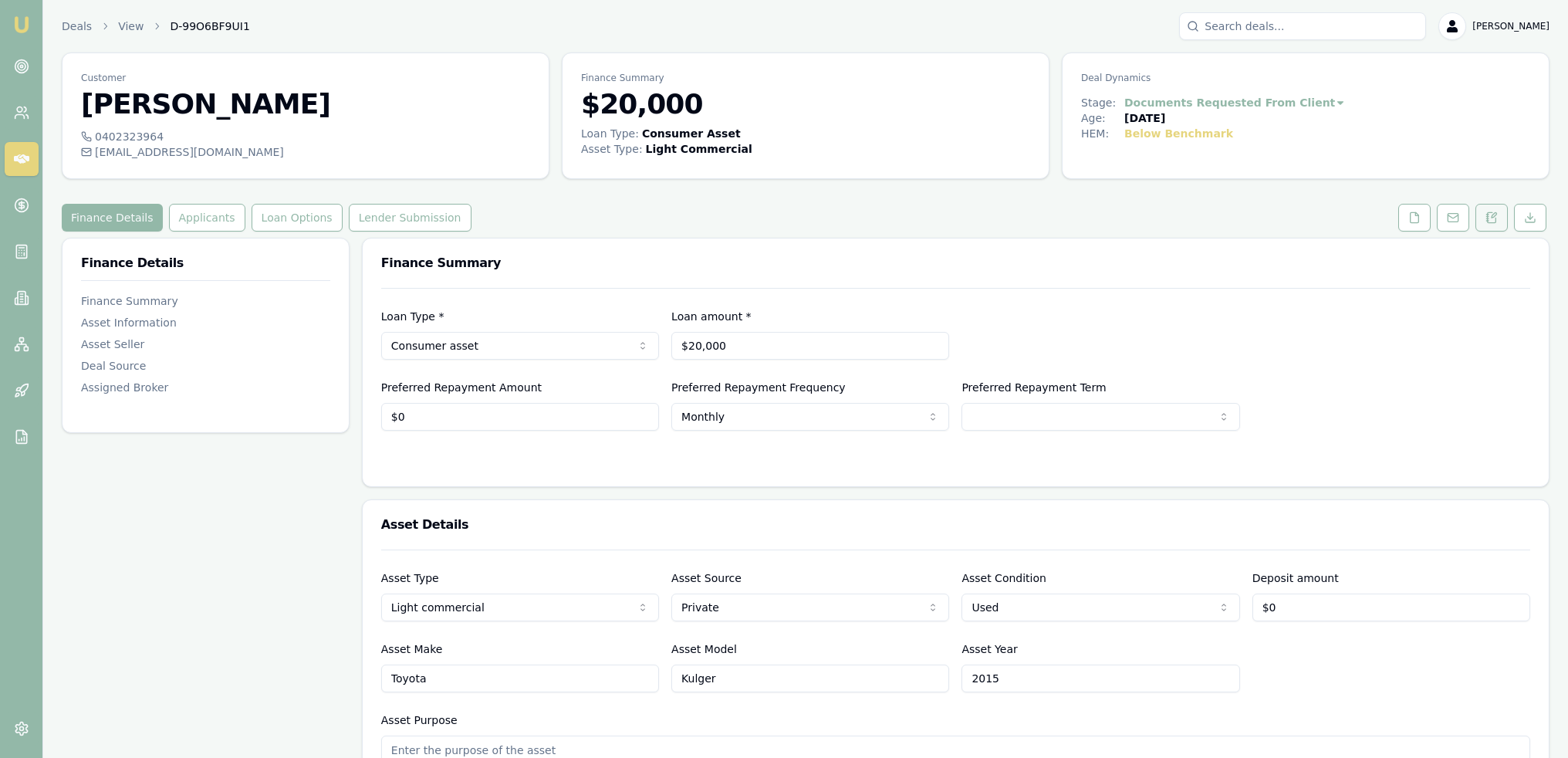
click at [1492, 209] on button at bounding box center [1492, 217] width 32 height 28
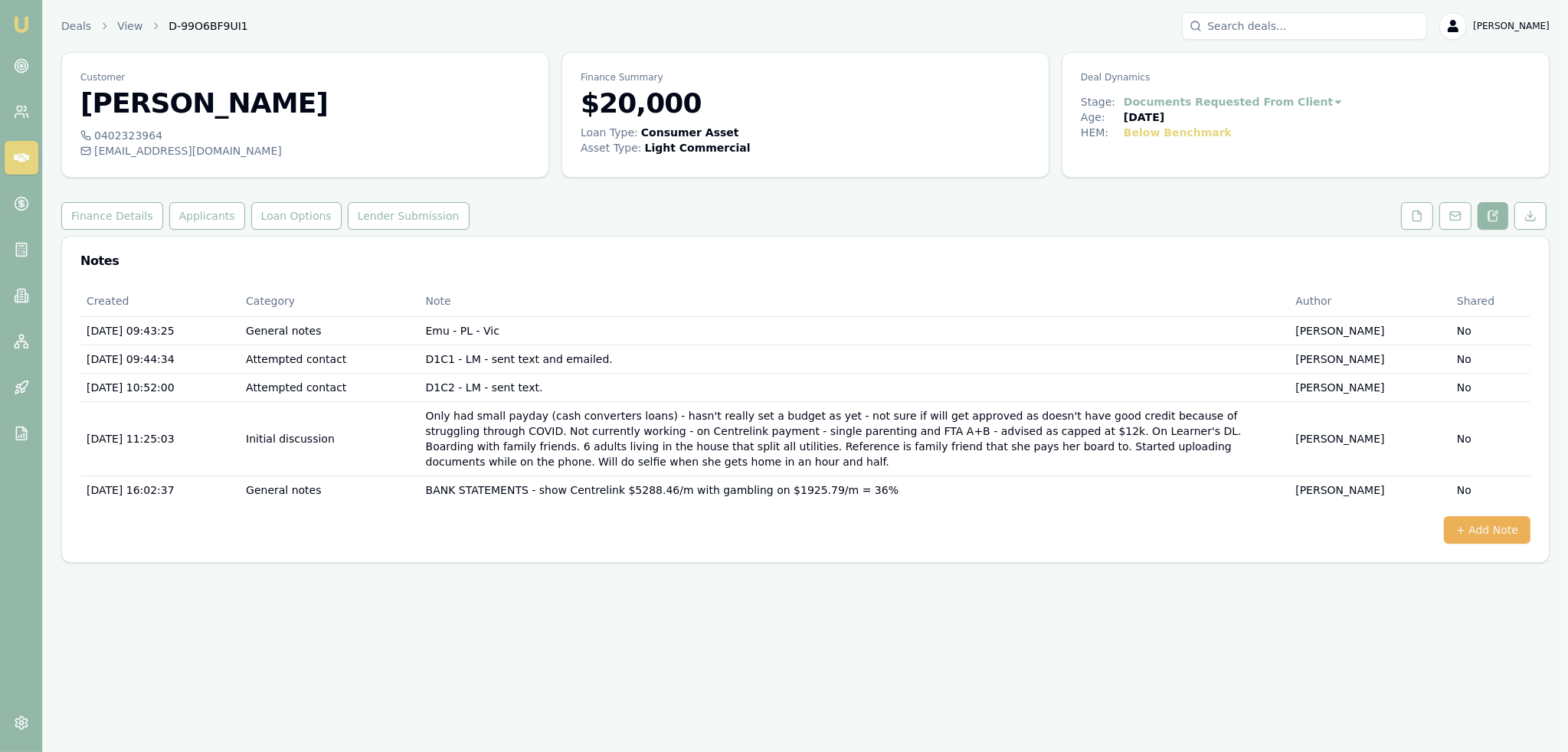
click at [209, 586] on div "Emu Broker Deals View D-99O6BF9UI1 Robyn Adams Toggle Menu Customer Mereani Far…" at bounding box center [784, 376] width 1568 height 752
click at [1512, 516] on button "+ Add Note" at bounding box center [1486, 530] width 86 height 27
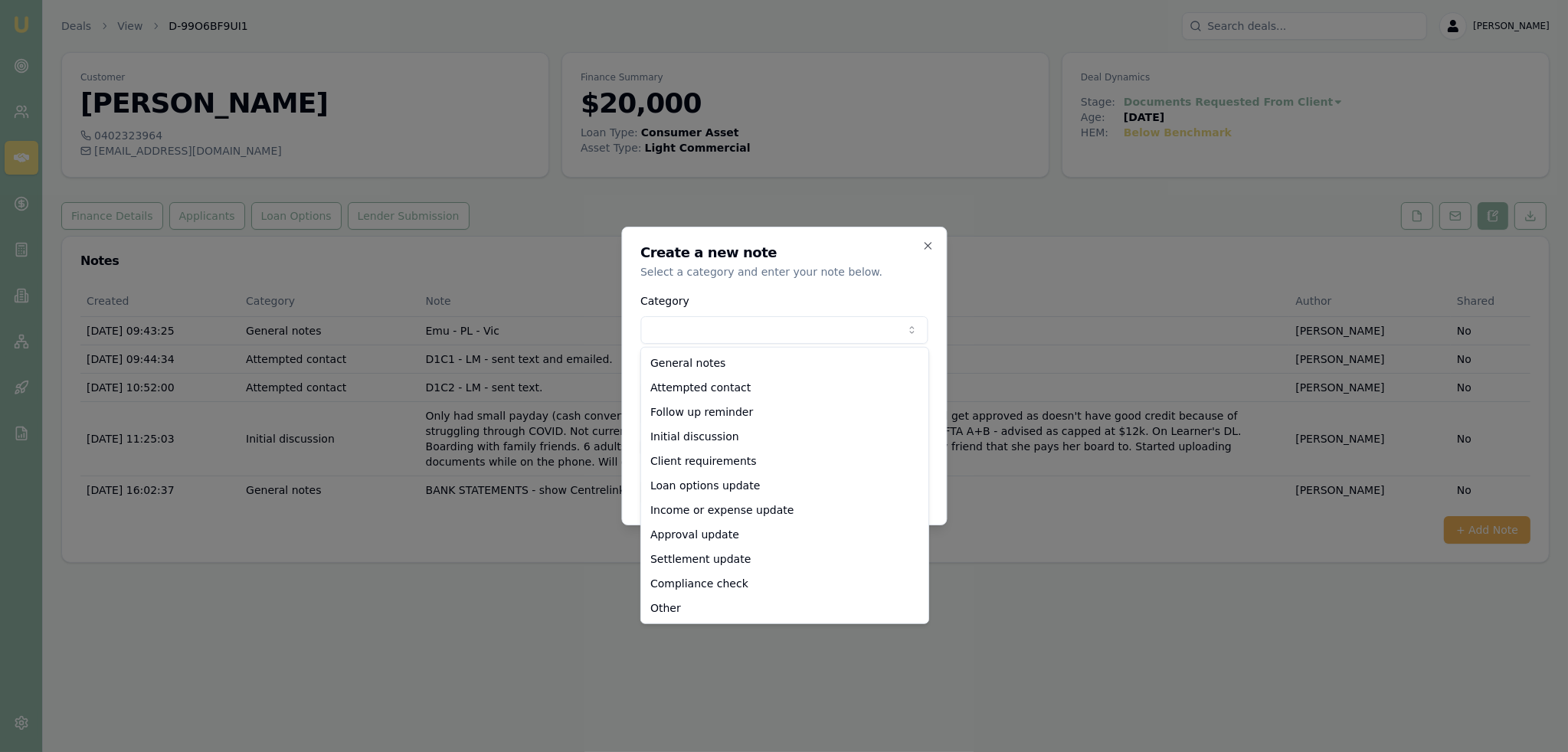
click at [809, 336] on body "Emu Broker Deals View D-99O6BF9UI1 Robyn Adams Toggle Menu Customer Mereani Far…" at bounding box center [784, 376] width 1568 height 752
select select "LOAN_OPTIONS_UPDATE"
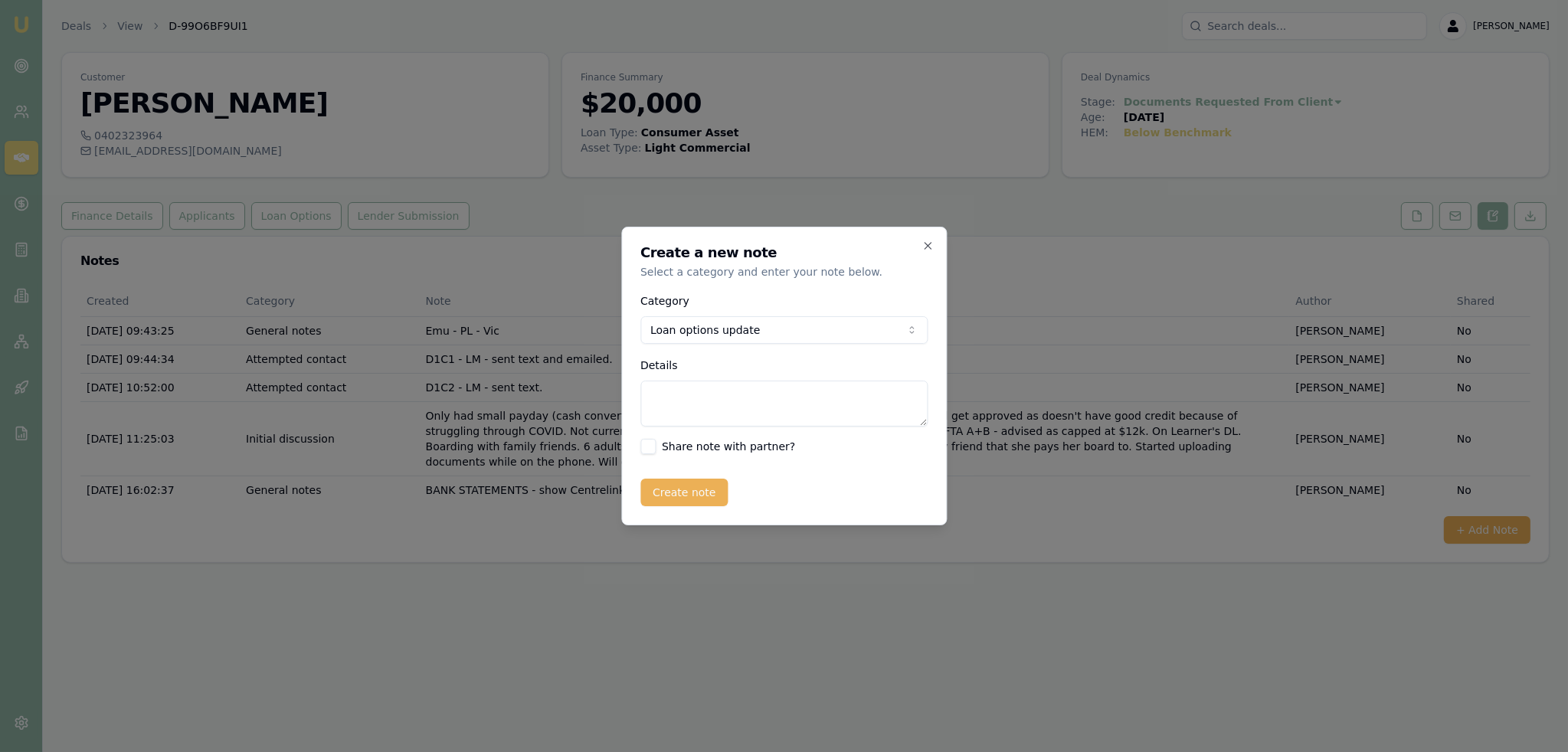
click at [689, 405] on textarea "Details" at bounding box center [784, 403] width 288 height 46
type textarea "MONEY 3 & AZORA - gambling too high. Won't make capacity once gambling is inclu…"
click at [695, 488] on button "Create note" at bounding box center [684, 492] width 88 height 27
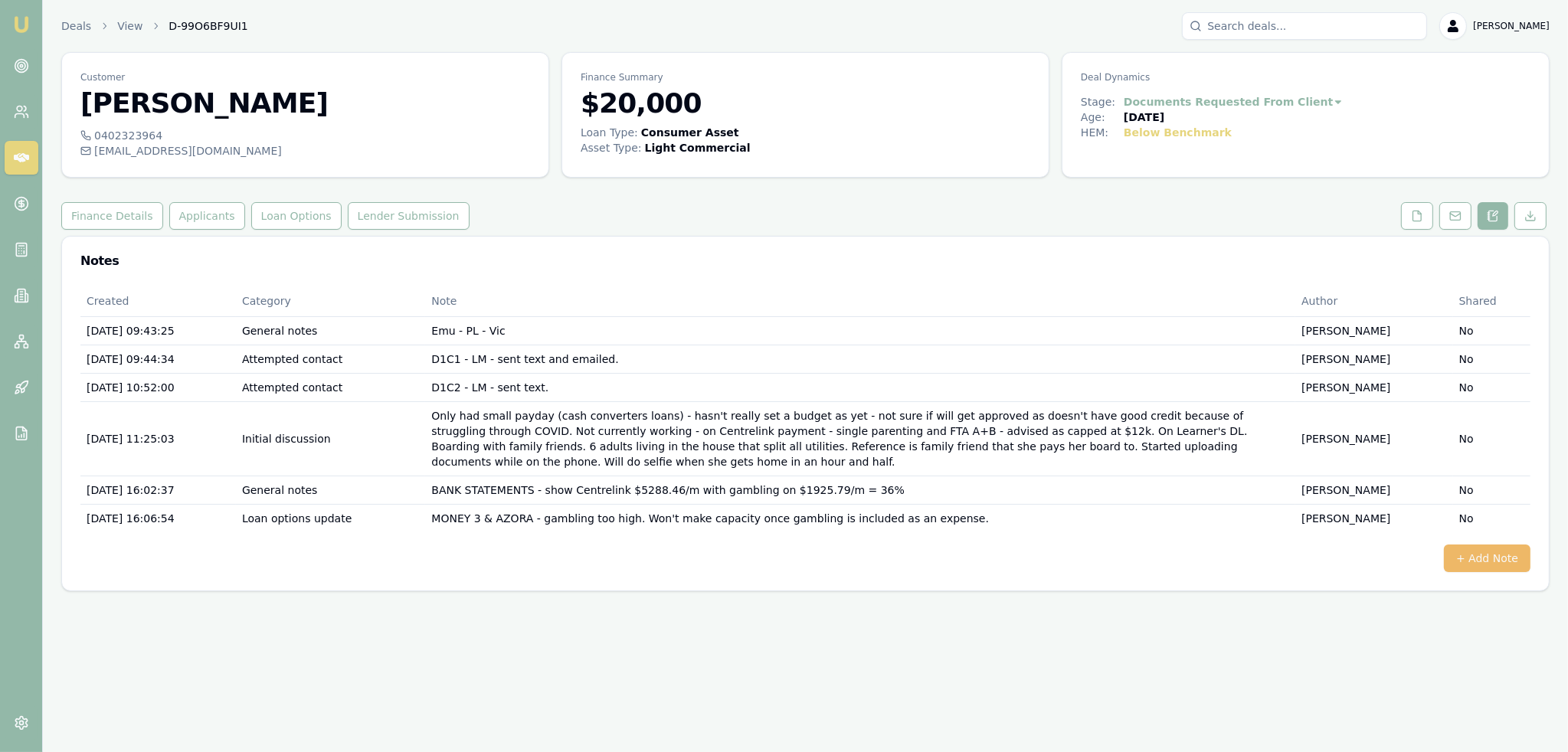
click at [1501, 544] on button "+ Add Note" at bounding box center [1486, 558] width 86 height 27
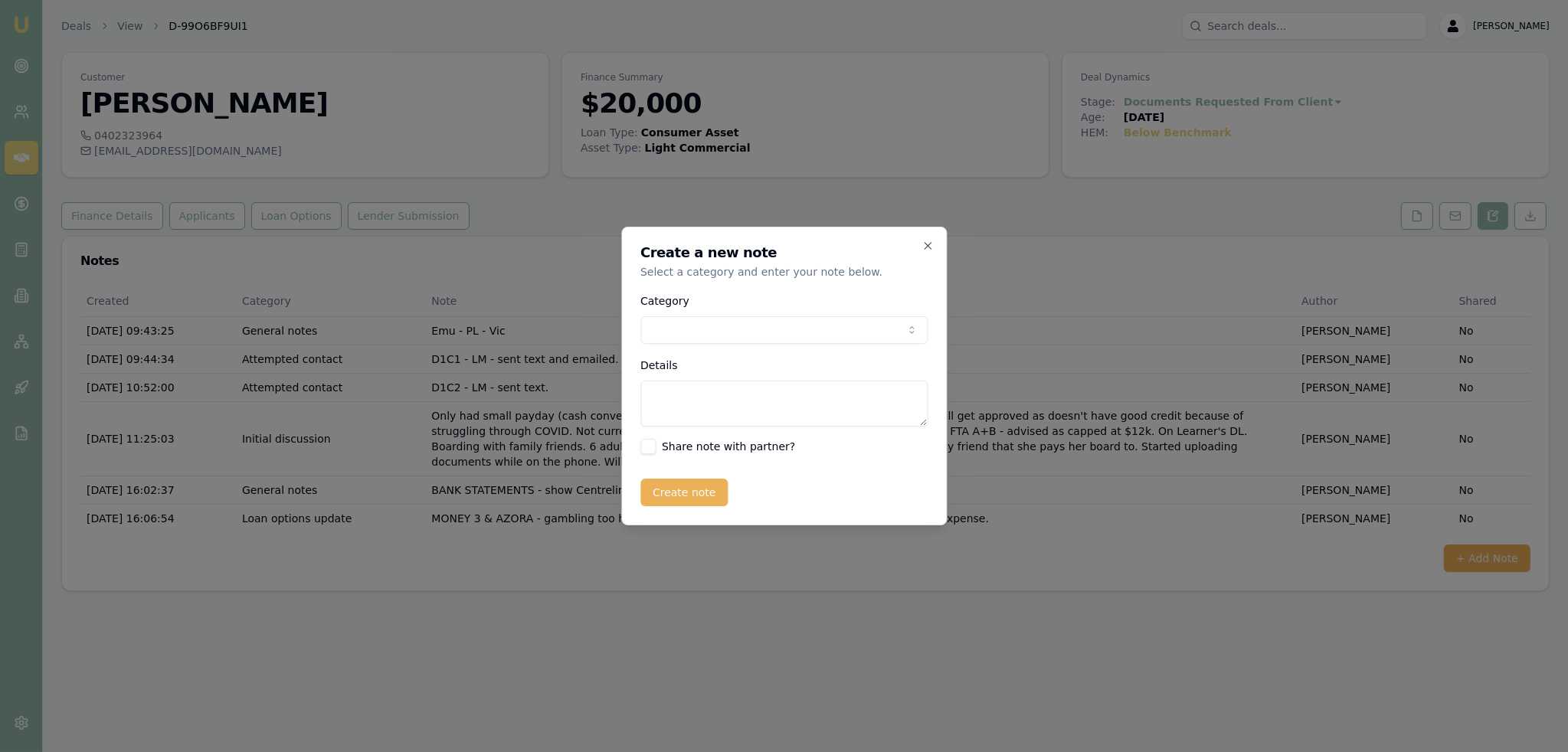
click at [759, 337] on body "Emu Broker Deals View D-99O6BF9UI1 Robyn Adams Toggle Menu Customer Mereani Far…" at bounding box center [784, 376] width 1568 height 752
click at [921, 245] on body "Emu Broker Deals View D-99O6BF9UI1 Robyn Adams Toggle Menu Customer Mereani Far…" at bounding box center [784, 376] width 1568 height 752
click at [921, 245] on icon "button" at bounding box center [927, 246] width 12 height 12
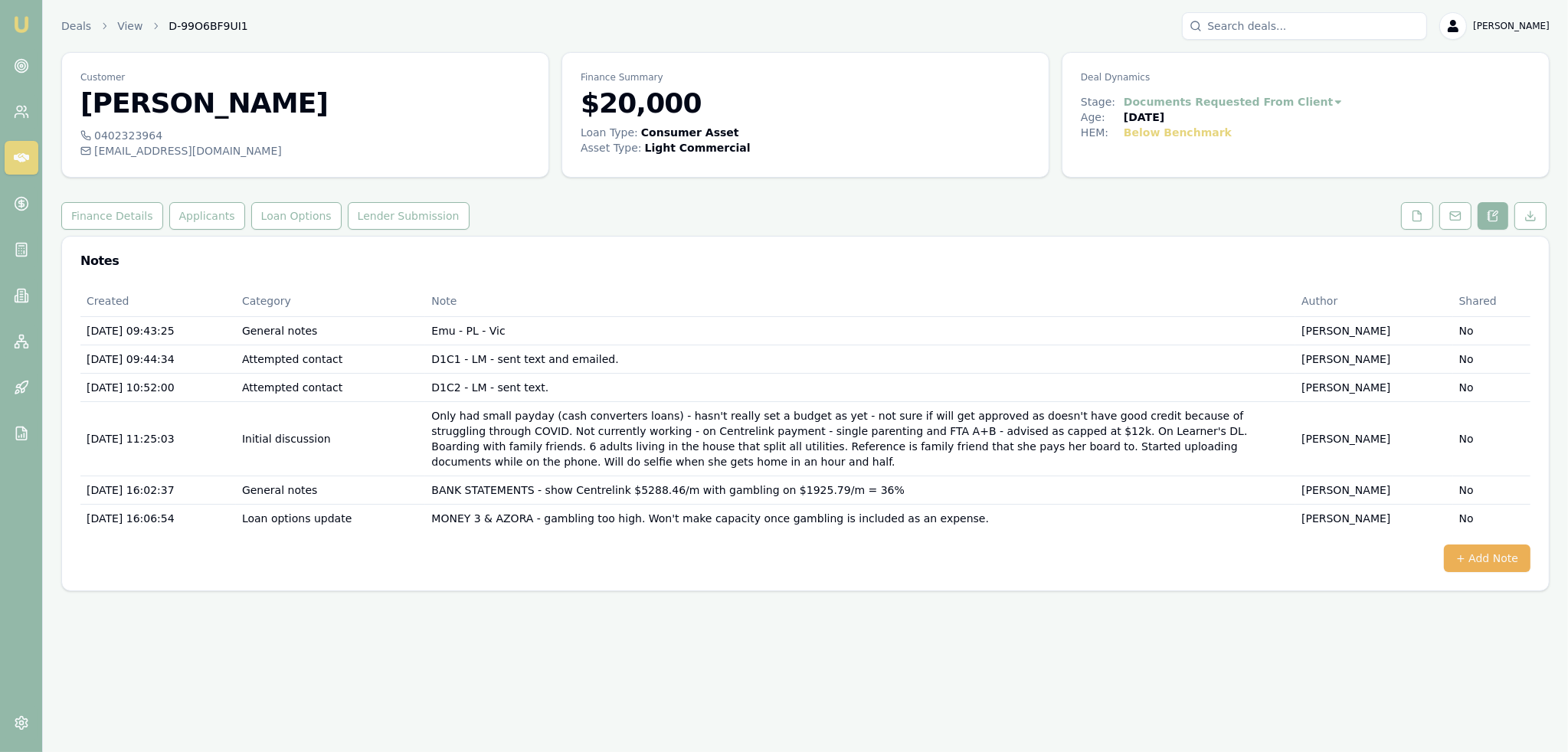
click at [1479, 510] on div "Created Category Note Author Shared 12/09/2025, 09:43:25 General notes Emu - PL…" at bounding box center [805, 429] width 1450 height 287
click at [1477, 544] on button "+ Add Note" at bounding box center [1486, 558] width 86 height 27
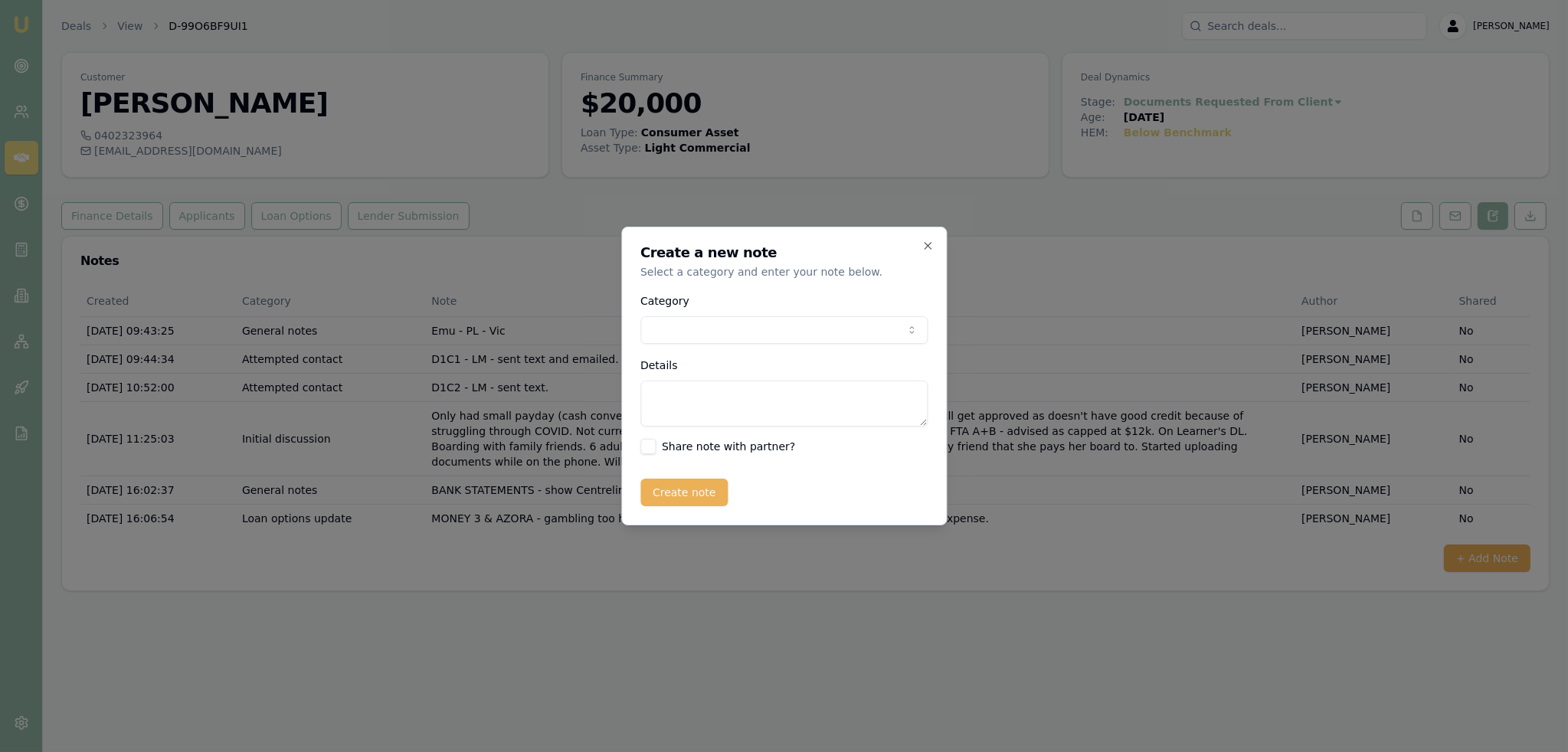
click at [817, 317] on body "Emu Broker Deals View D-99O6BF9UI1 Robyn Adams Toggle Menu Customer Mereani Far…" at bounding box center [784, 376] width 1568 height 752
click at [701, 403] on textarea "Details" at bounding box center [784, 403] width 288 height 46
type textarea "s"
type textarea "D"
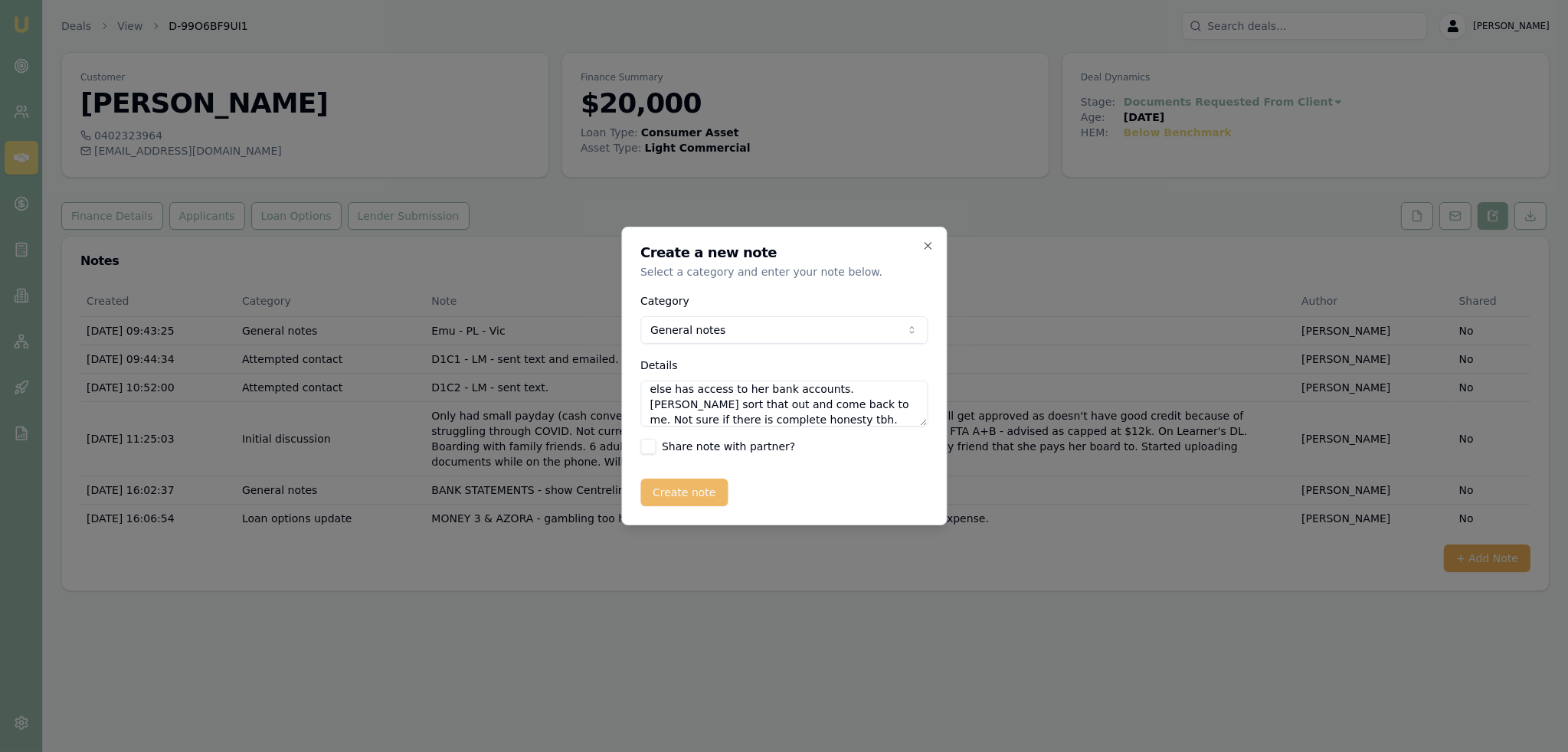
type textarea "Spoke to Mereani - says she knew nothing about the gambling and that someone el…"
click at [707, 488] on button "Create note" at bounding box center [684, 492] width 88 height 27
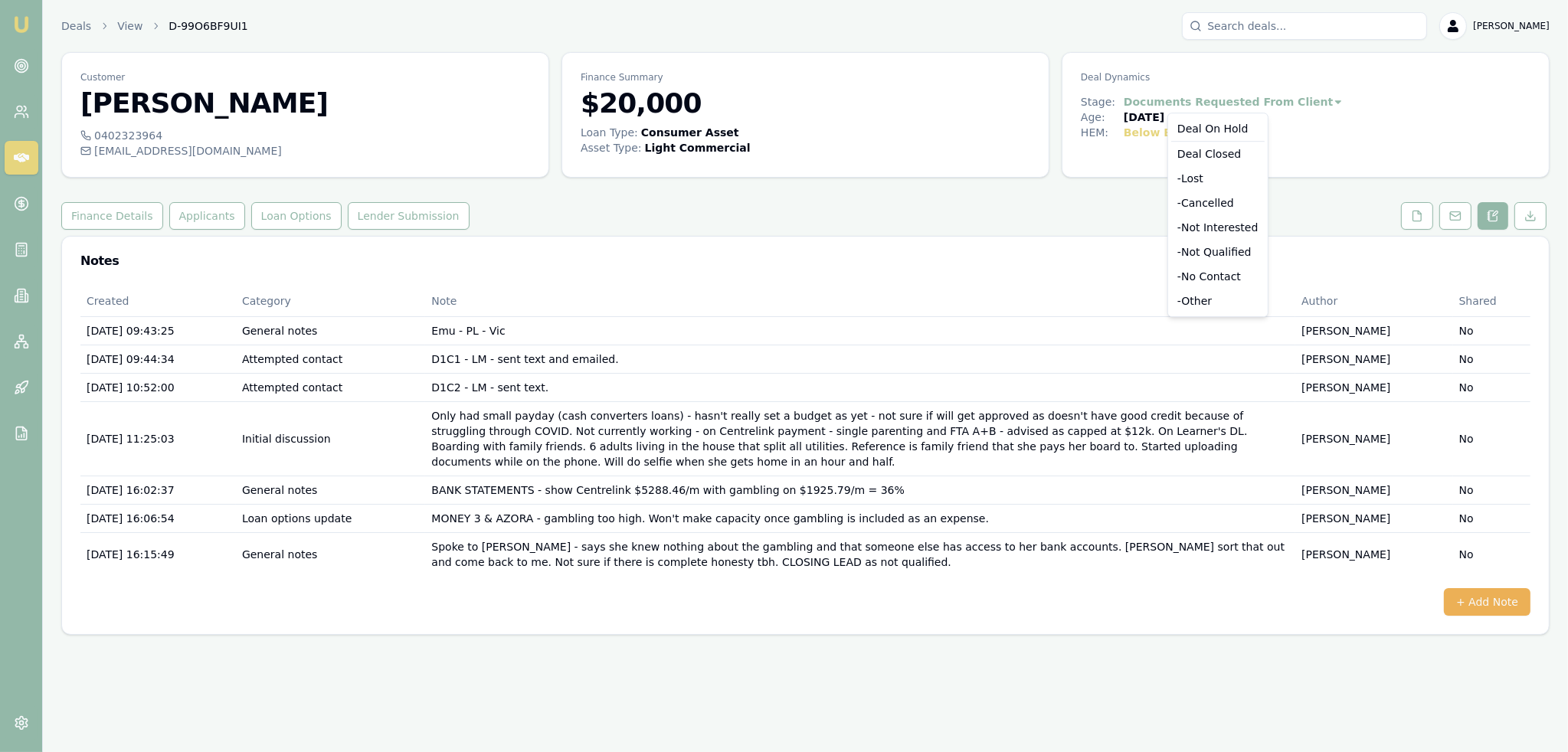
click at [1284, 101] on html "Emu Broker Deals View D-99O6BF9UI1 Robyn Adams Toggle Menu Customer Mereani Far…" at bounding box center [784, 376] width 1568 height 752
click at [1223, 254] on div "- Not Qualified" at bounding box center [1218, 252] width 93 height 24
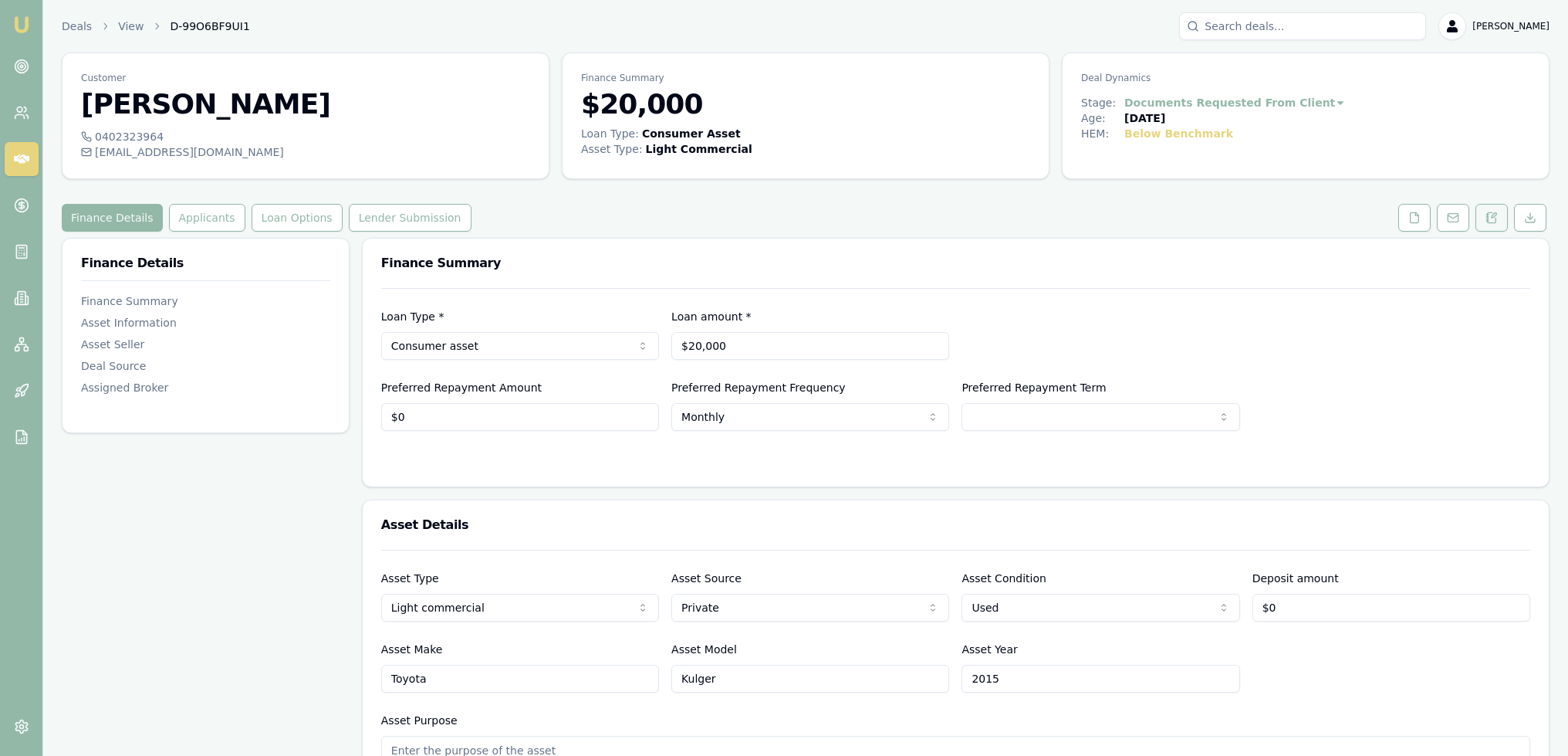
click at [1493, 217] on icon at bounding box center [1494, 215] width 5 height 5
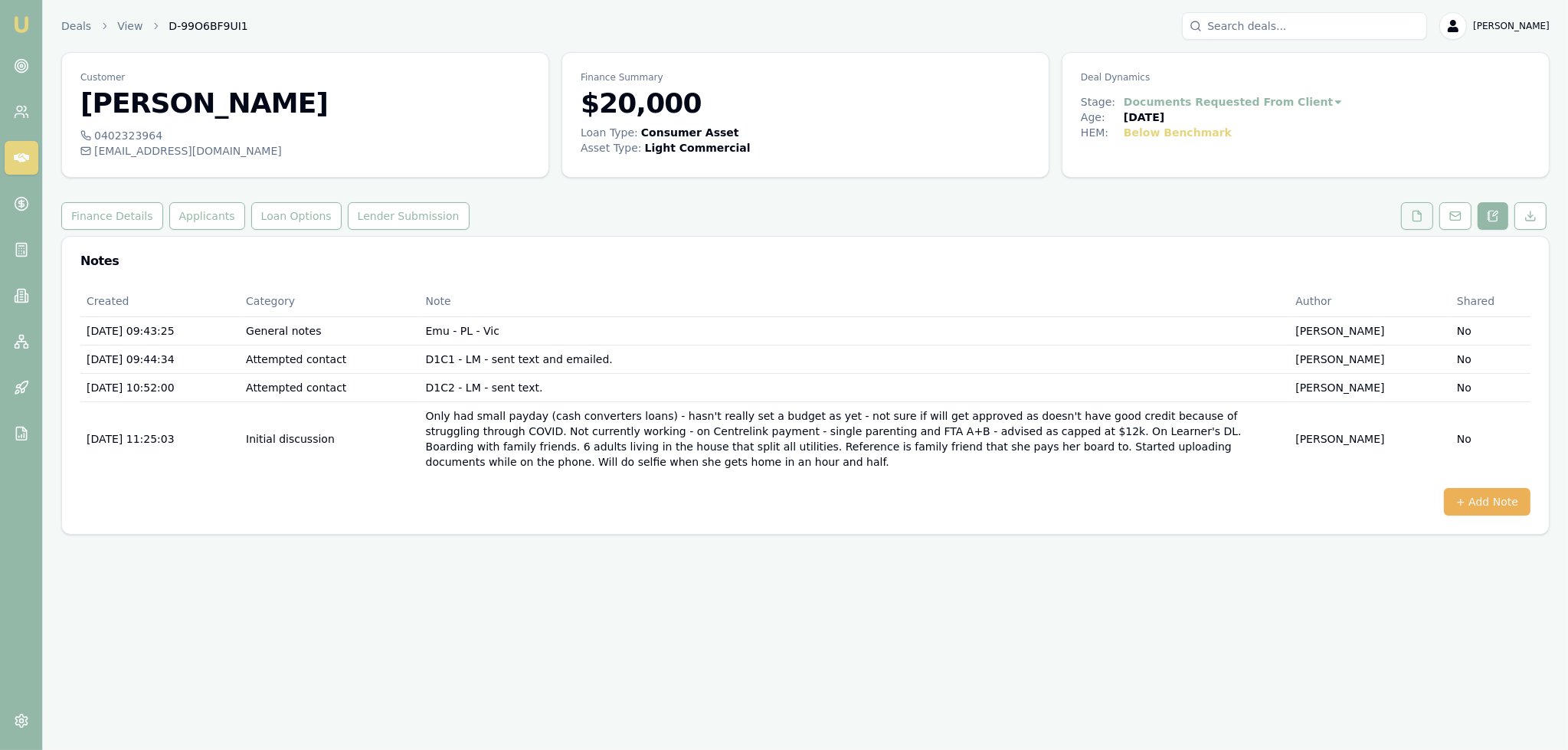
click at [1416, 210] on icon at bounding box center [1417, 216] width 12 height 12
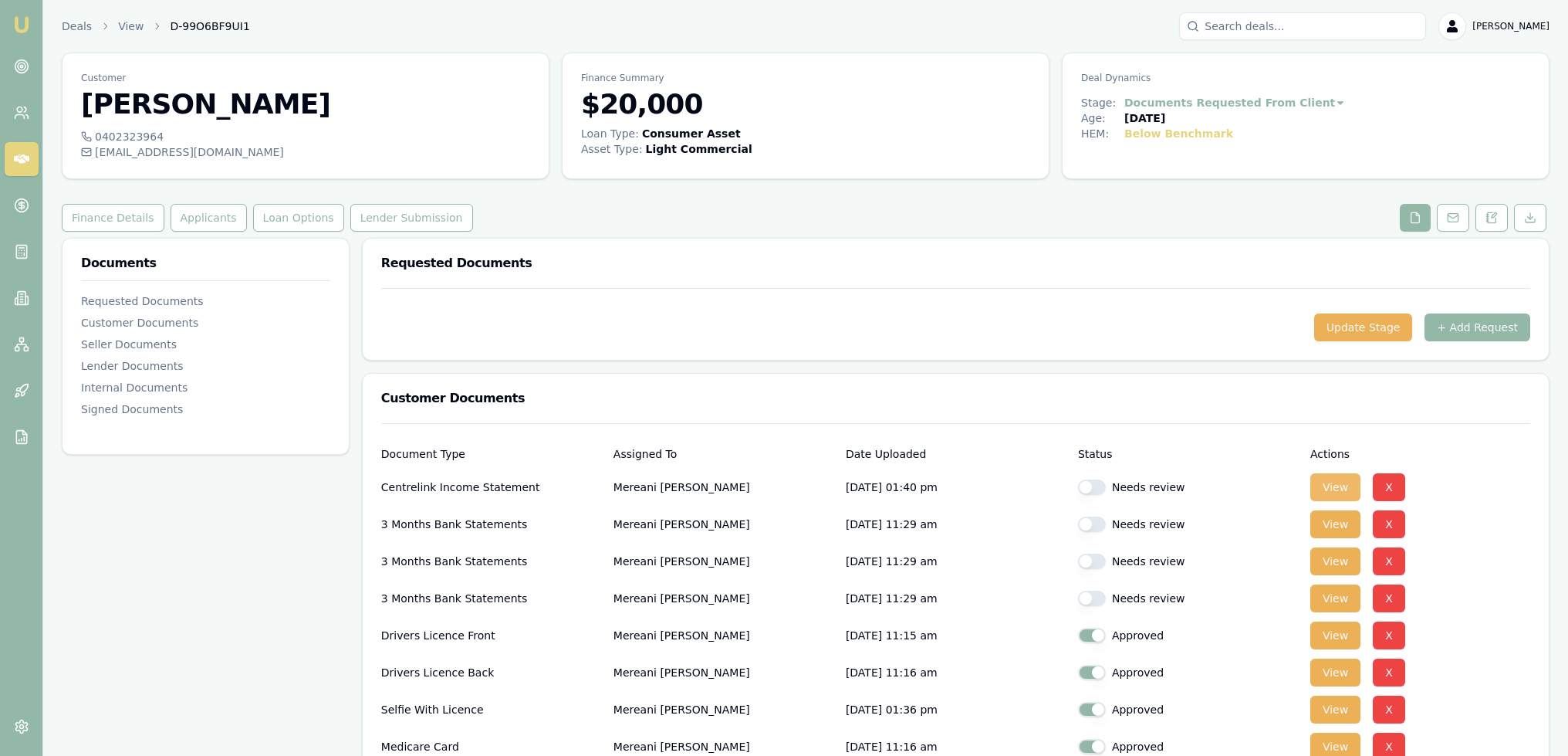
click at [1340, 486] on button "View" at bounding box center [1336, 487] width 50 height 28
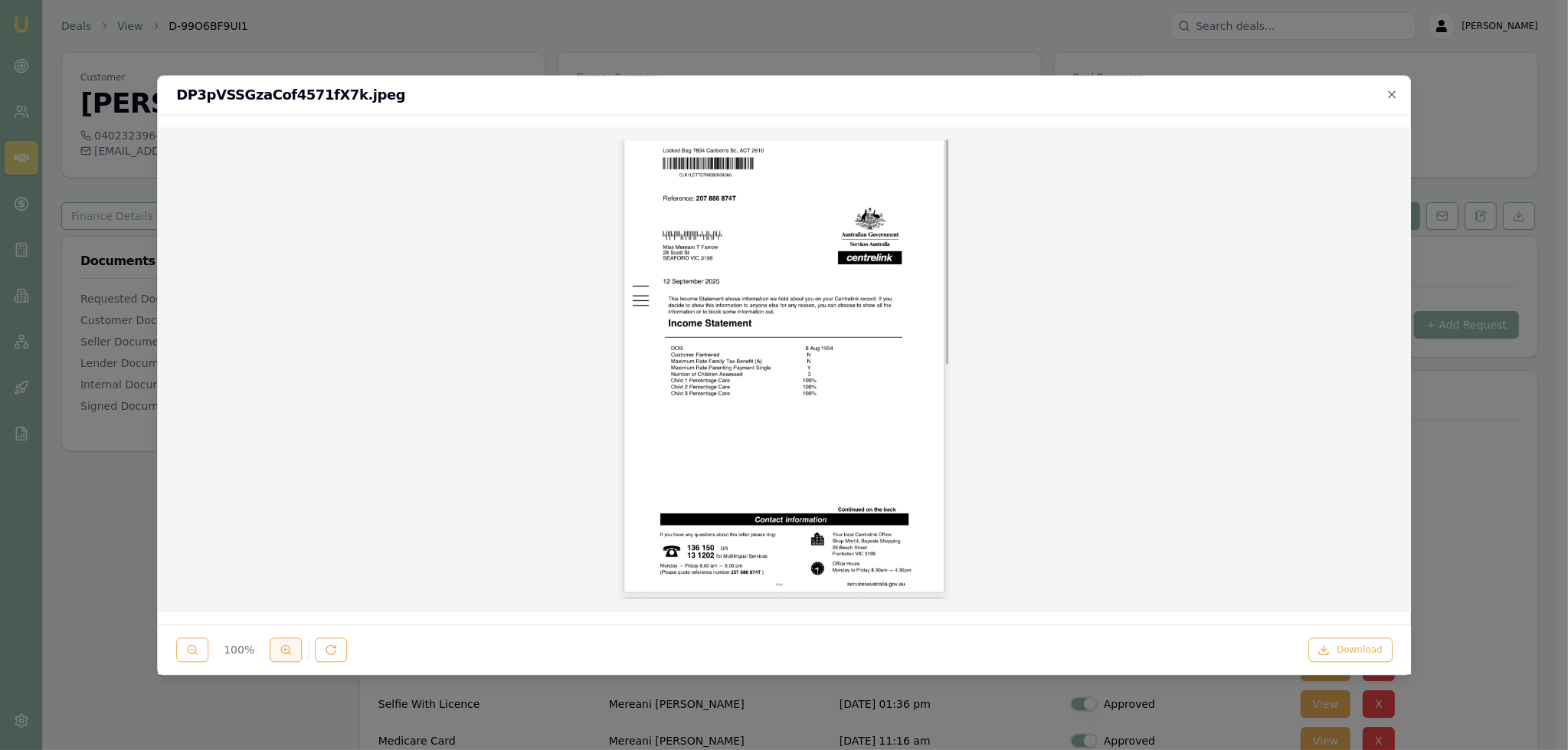
click at [288, 648] on circle at bounding box center [285, 649] width 8 height 8
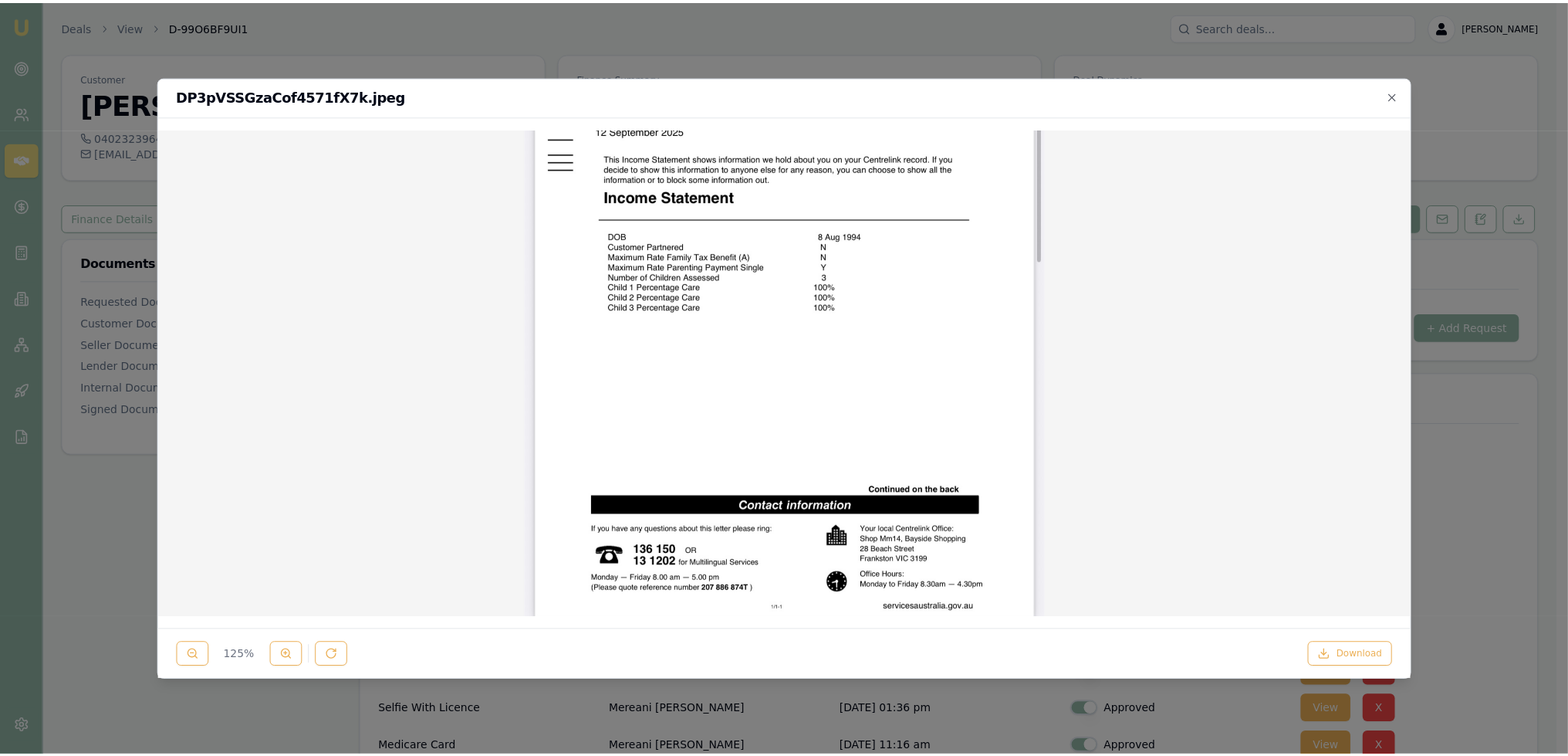
scroll to position [248, 0]
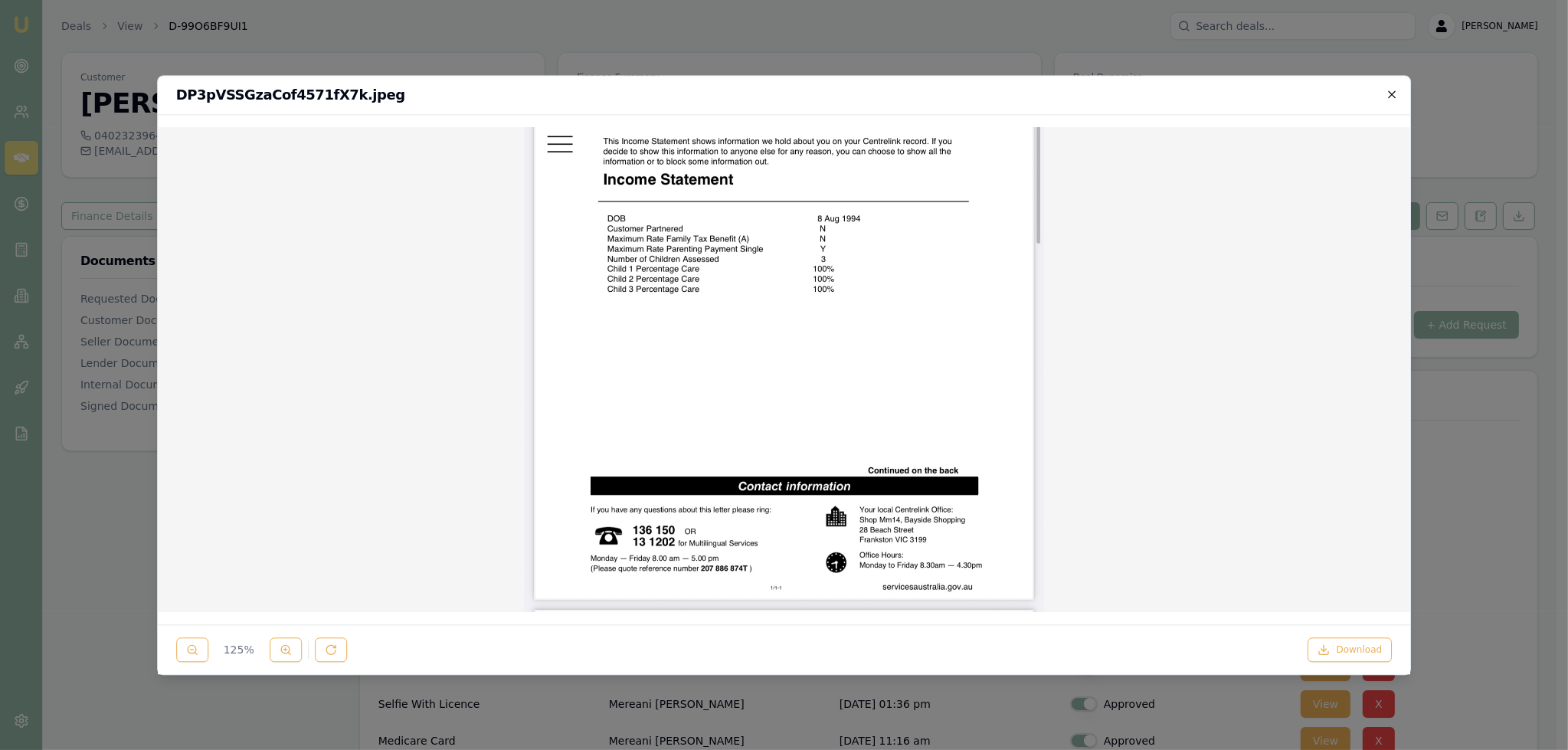
click at [1385, 90] on icon "button" at bounding box center [1391, 93] width 12 height 12
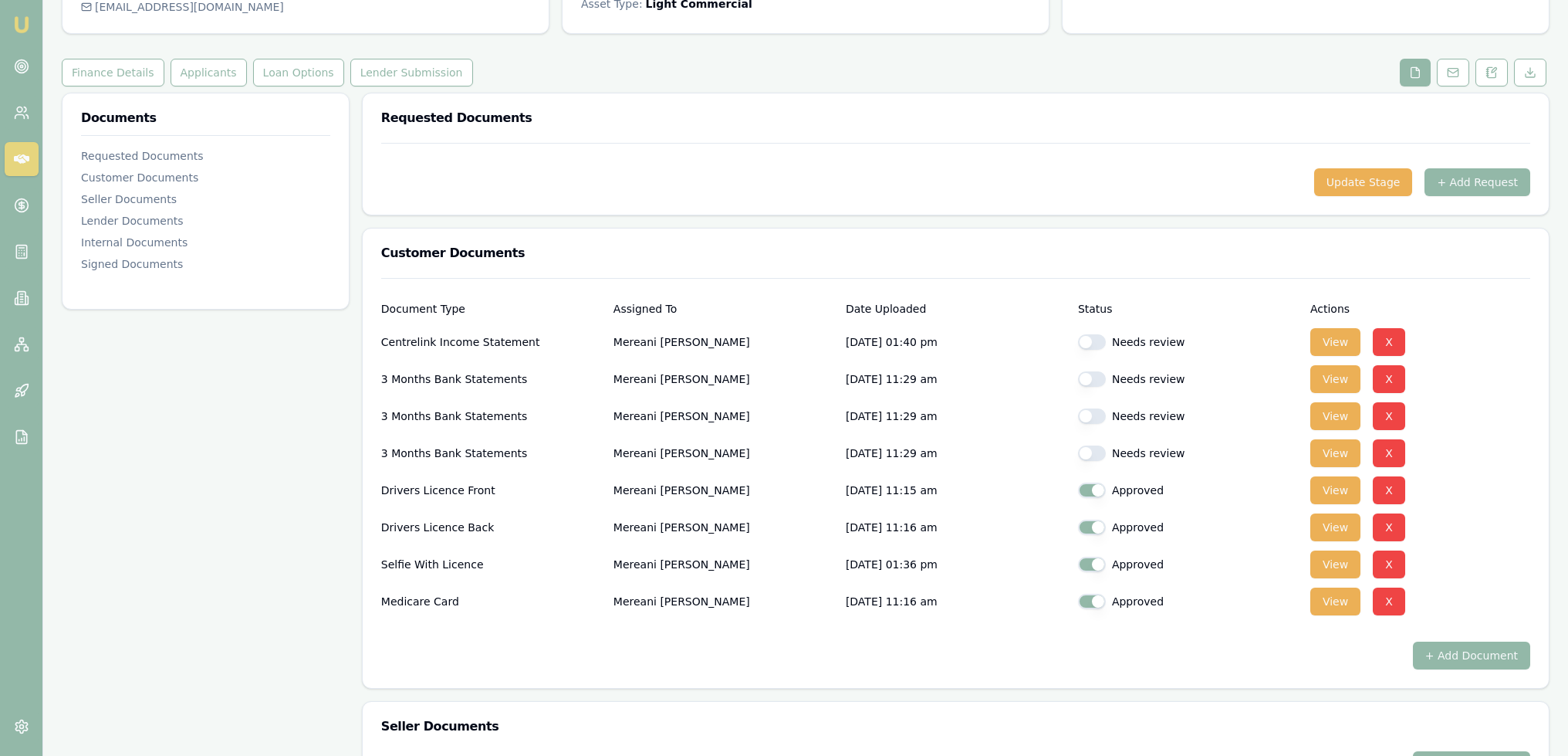
scroll to position [154, 0]
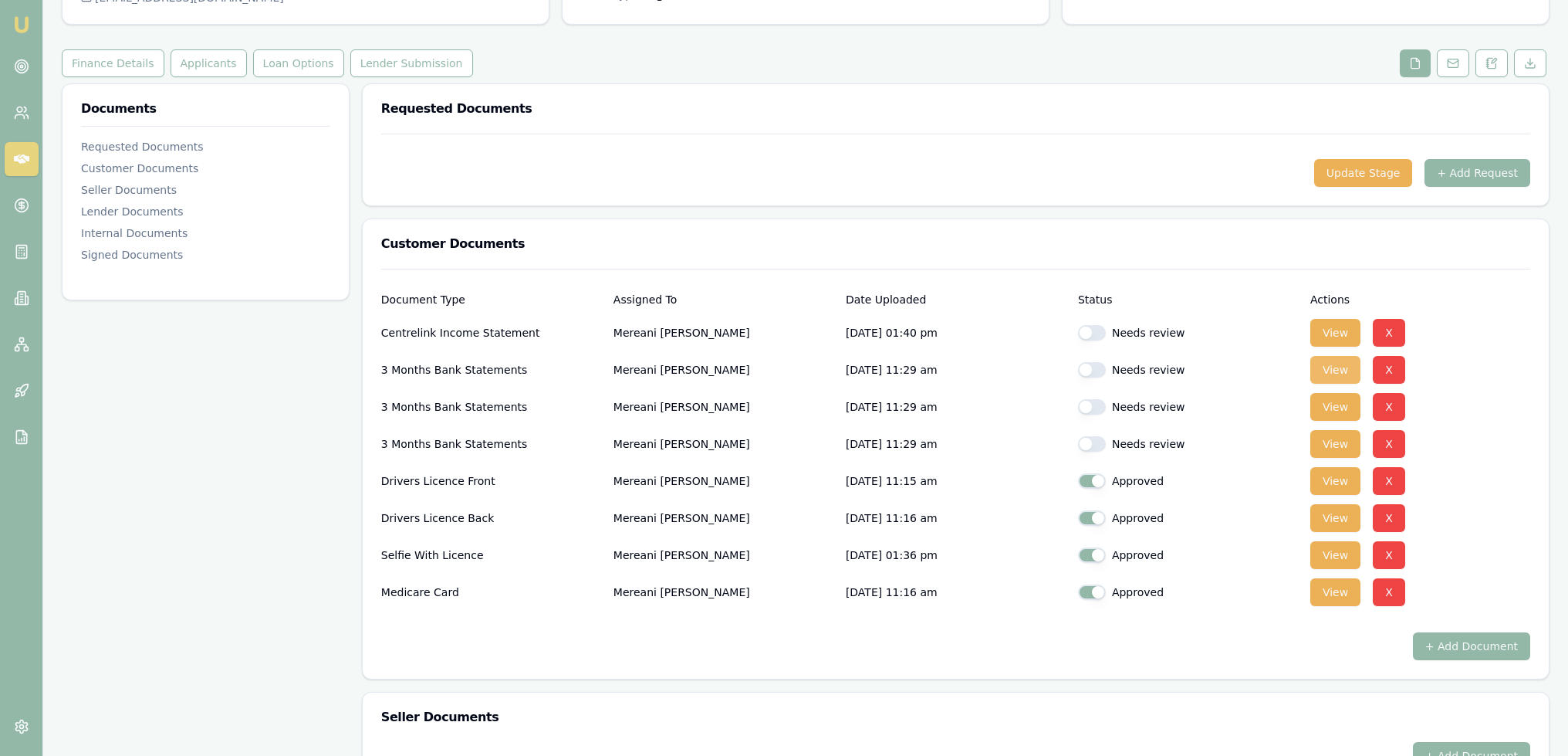
click at [1340, 369] on button "View" at bounding box center [1336, 369] width 50 height 28
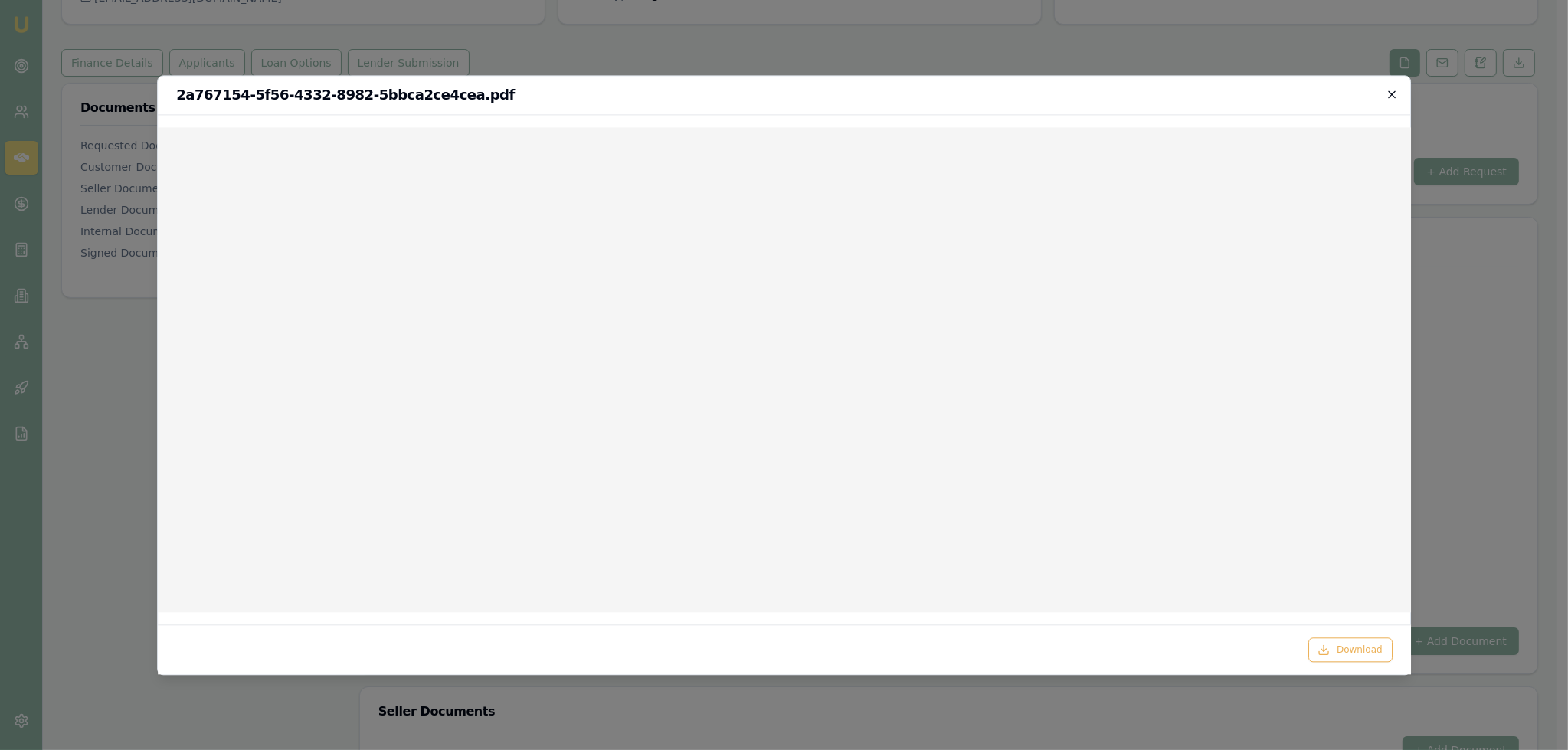
click at [1395, 94] on icon "button" at bounding box center [1391, 93] width 12 height 12
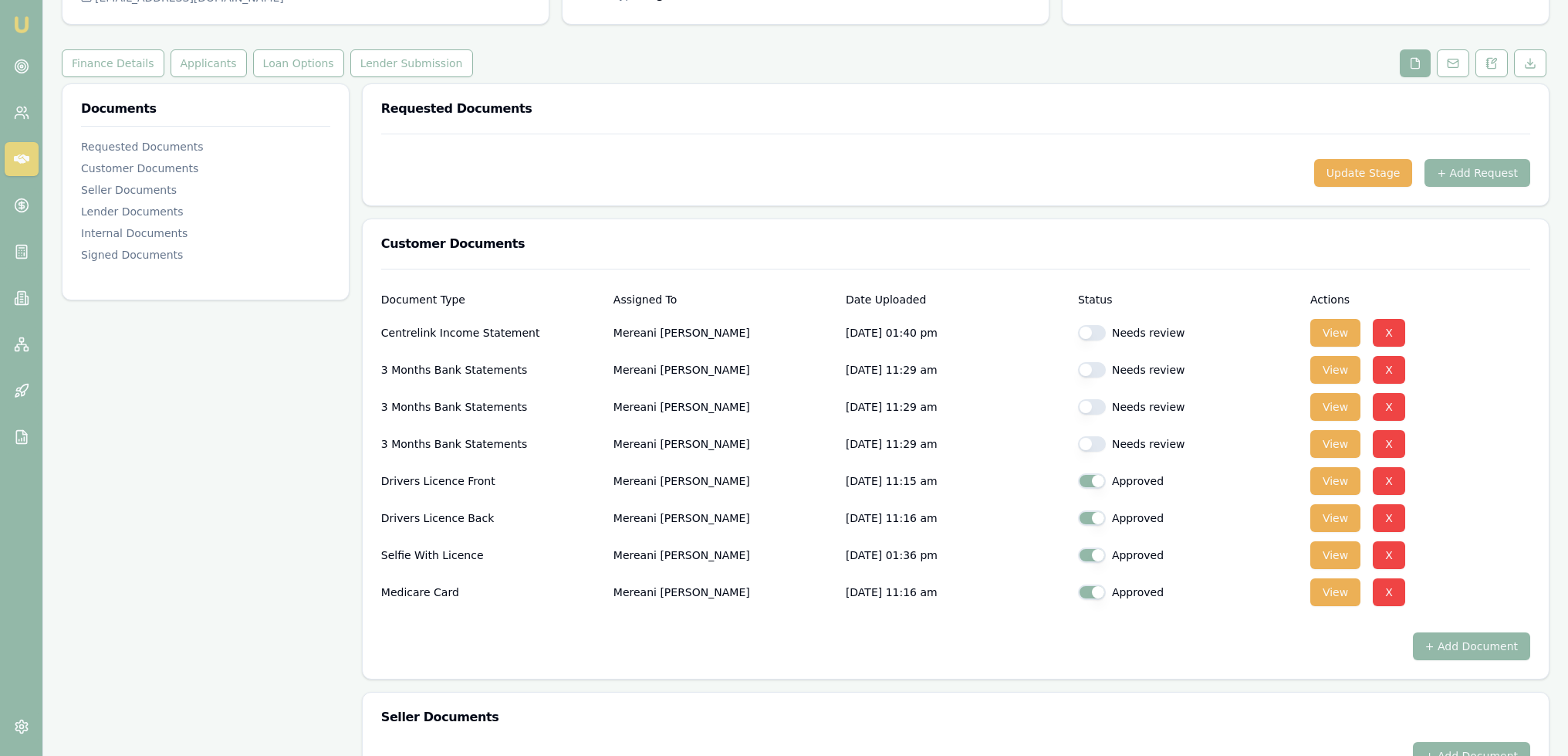
click at [1084, 332] on button "button" at bounding box center [1092, 332] width 28 height 15
click at [1343, 370] on button "View" at bounding box center [1336, 369] width 50 height 28
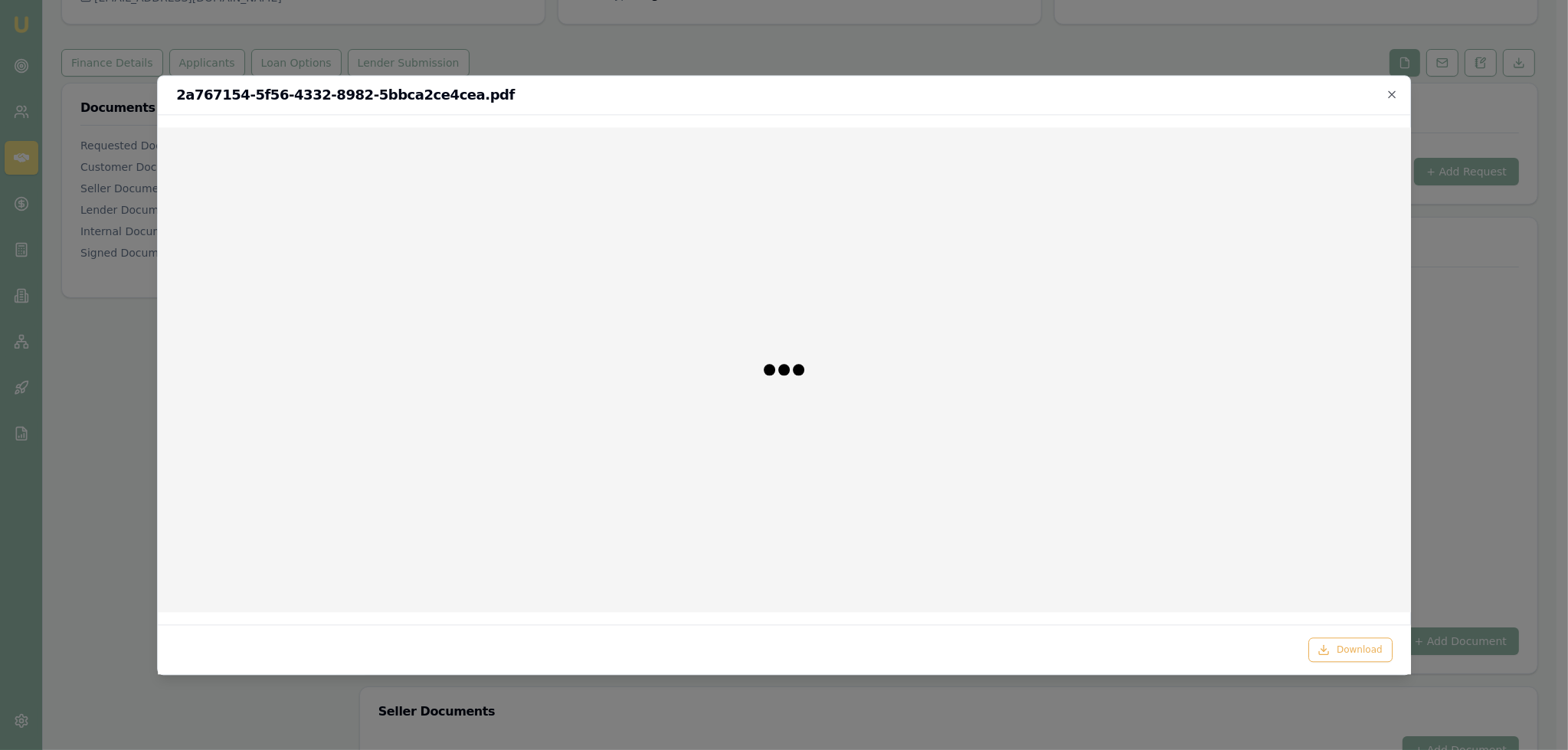
checkbox input "false"
checkbox input "true"
click at [1392, 93] on icon "button" at bounding box center [1392, 93] width 7 height 7
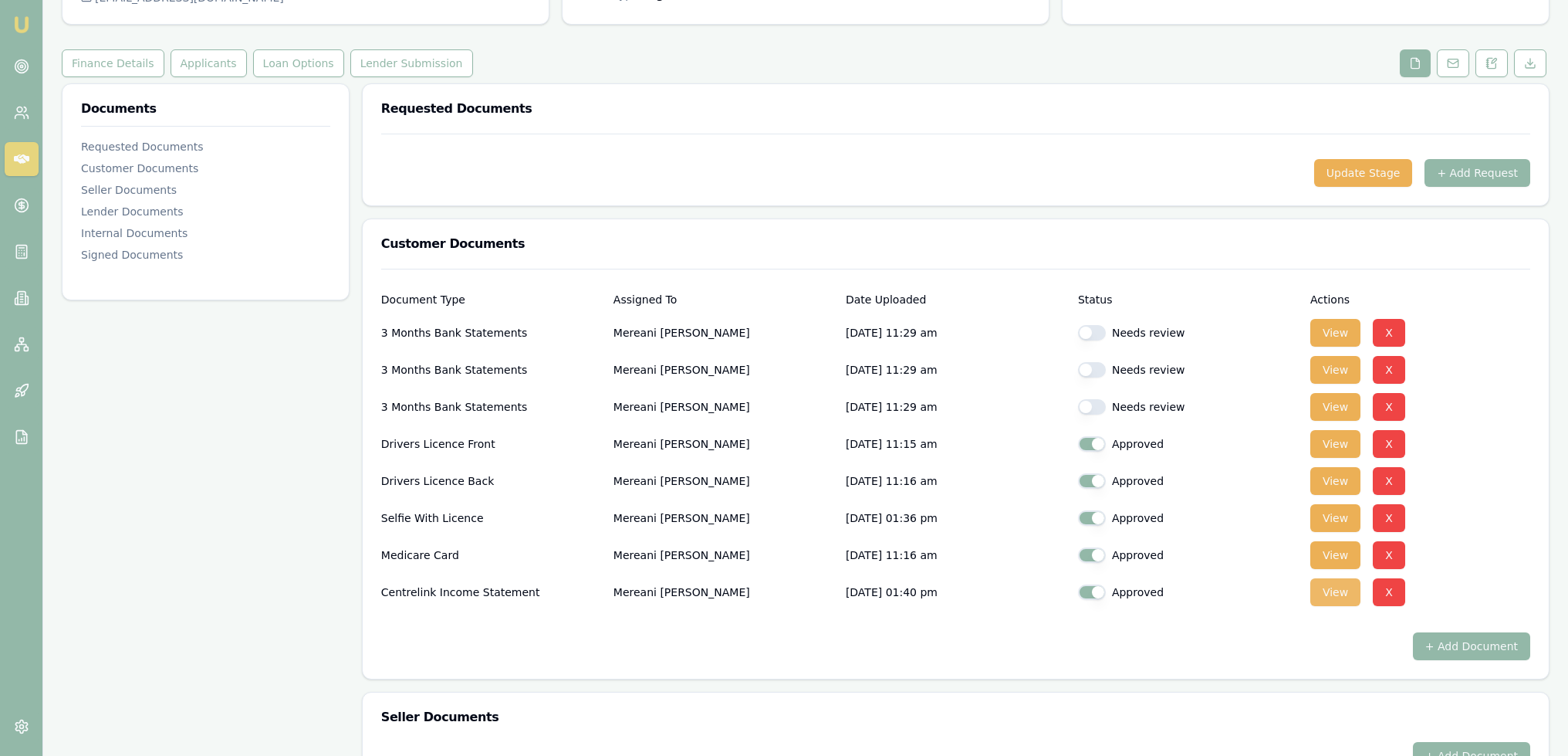
click at [1338, 587] on button "View" at bounding box center [1336, 592] width 50 height 28
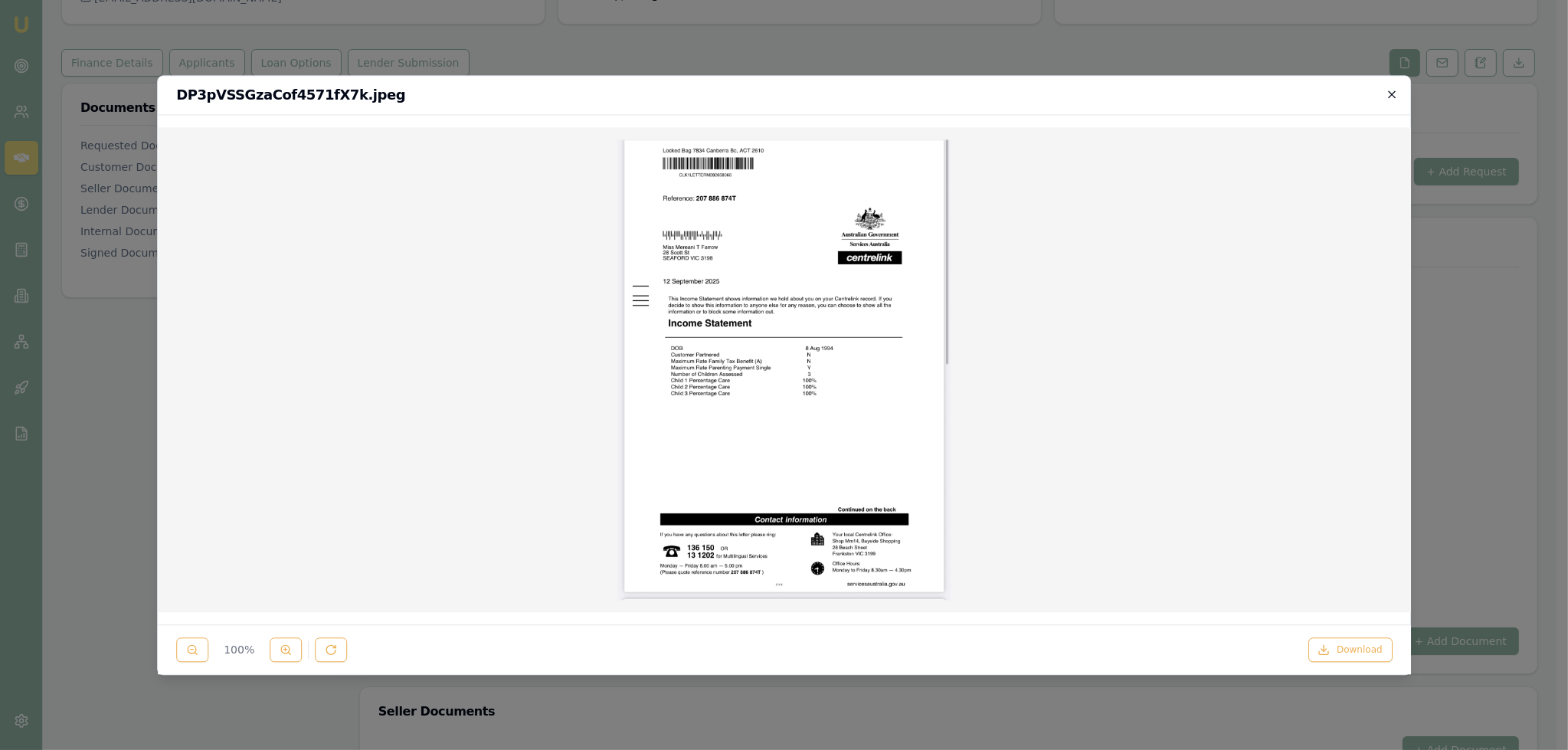
click at [1392, 89] on icon "button" at bounding box center [1391, 93] width 12 height 12
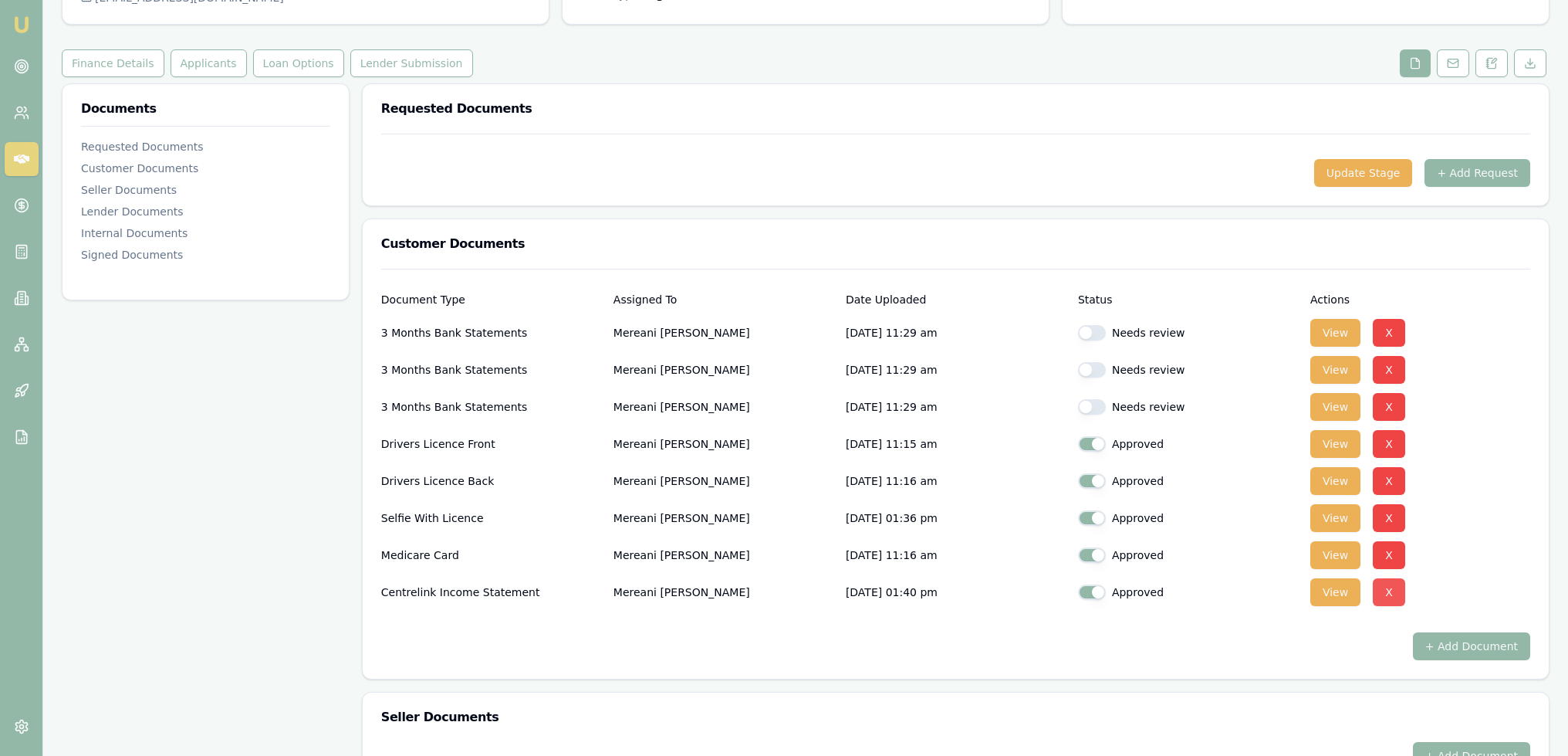
click at [1384, 583] on button "X" at bounding box center [1389, 592] width 32 height 28
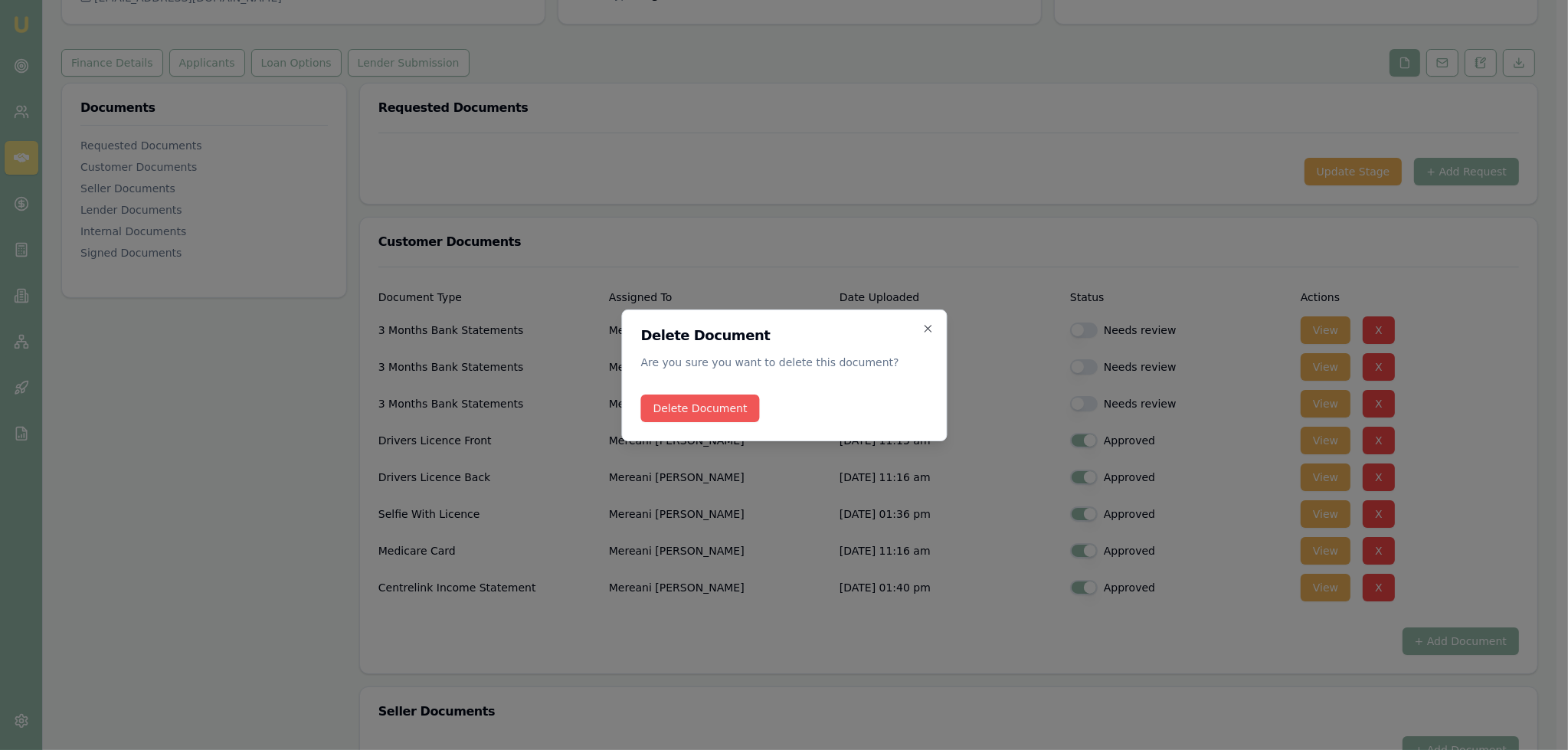
click at [695, 407] on button "Delete Document" at bounding box center [699, 408] width 118 height 27
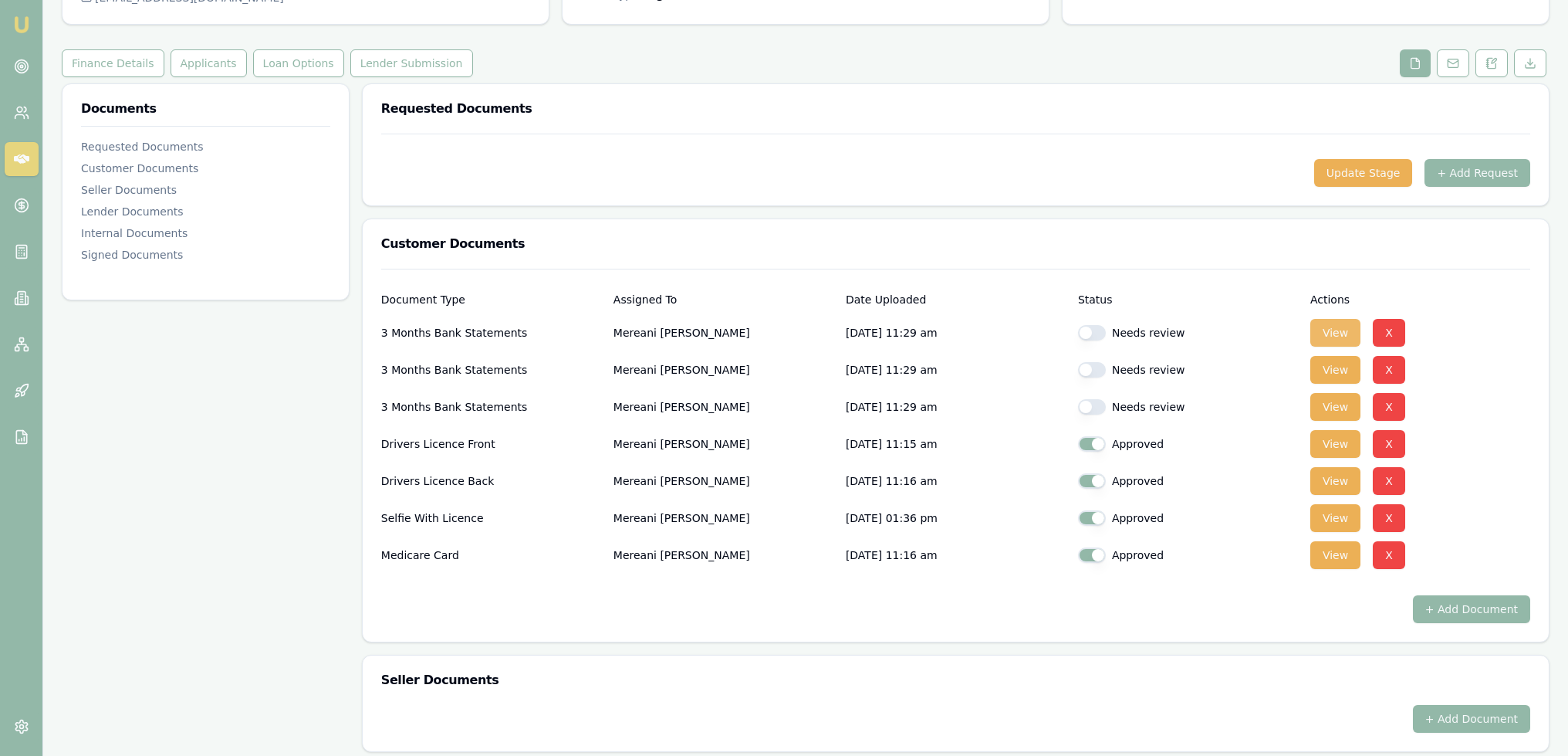
click at [1329, 335] on button "View" at bounding box center [1336, 333] width 50 height 28
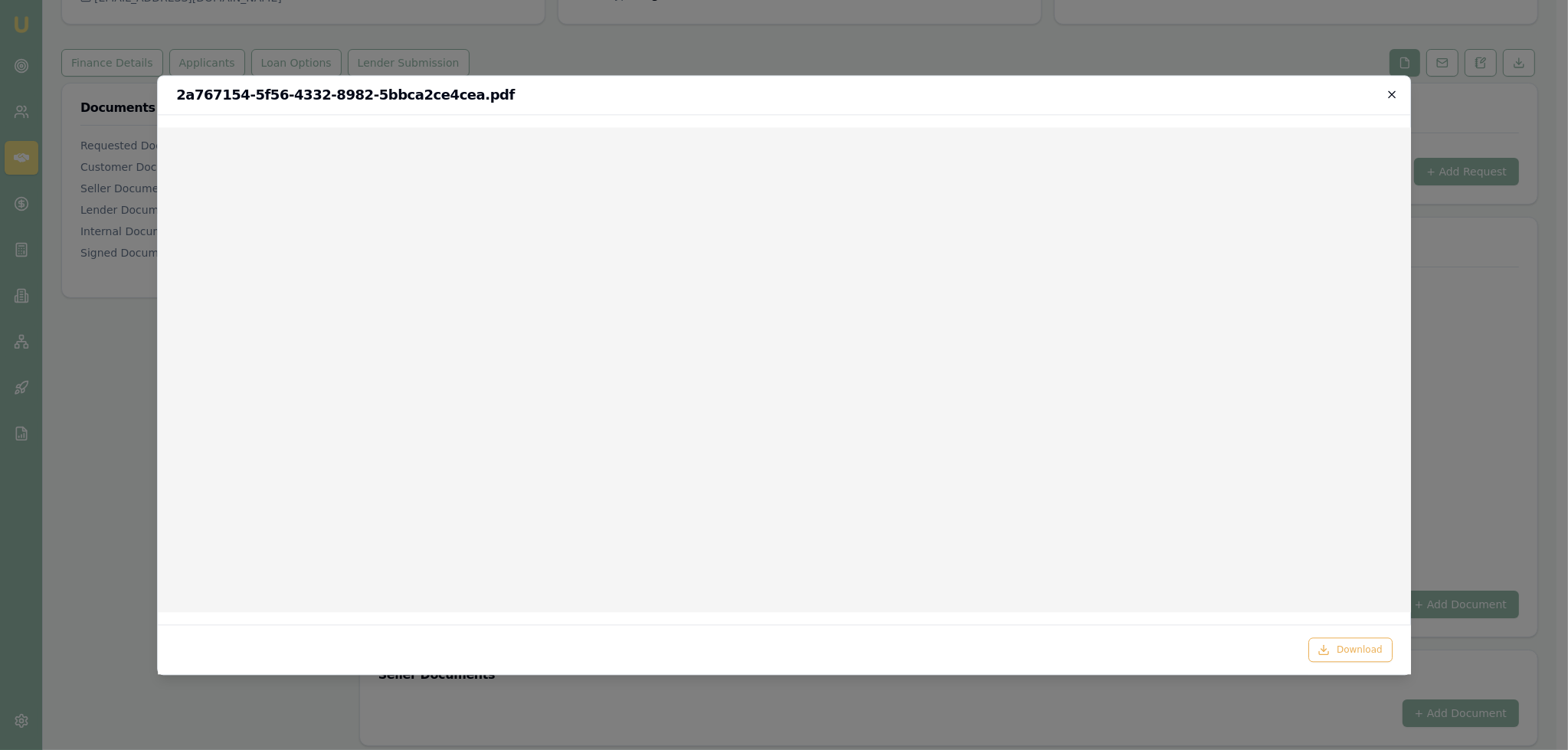
click at [1392, 88] on icon "button" at bounding box center [1391, 93] width 12 height 12
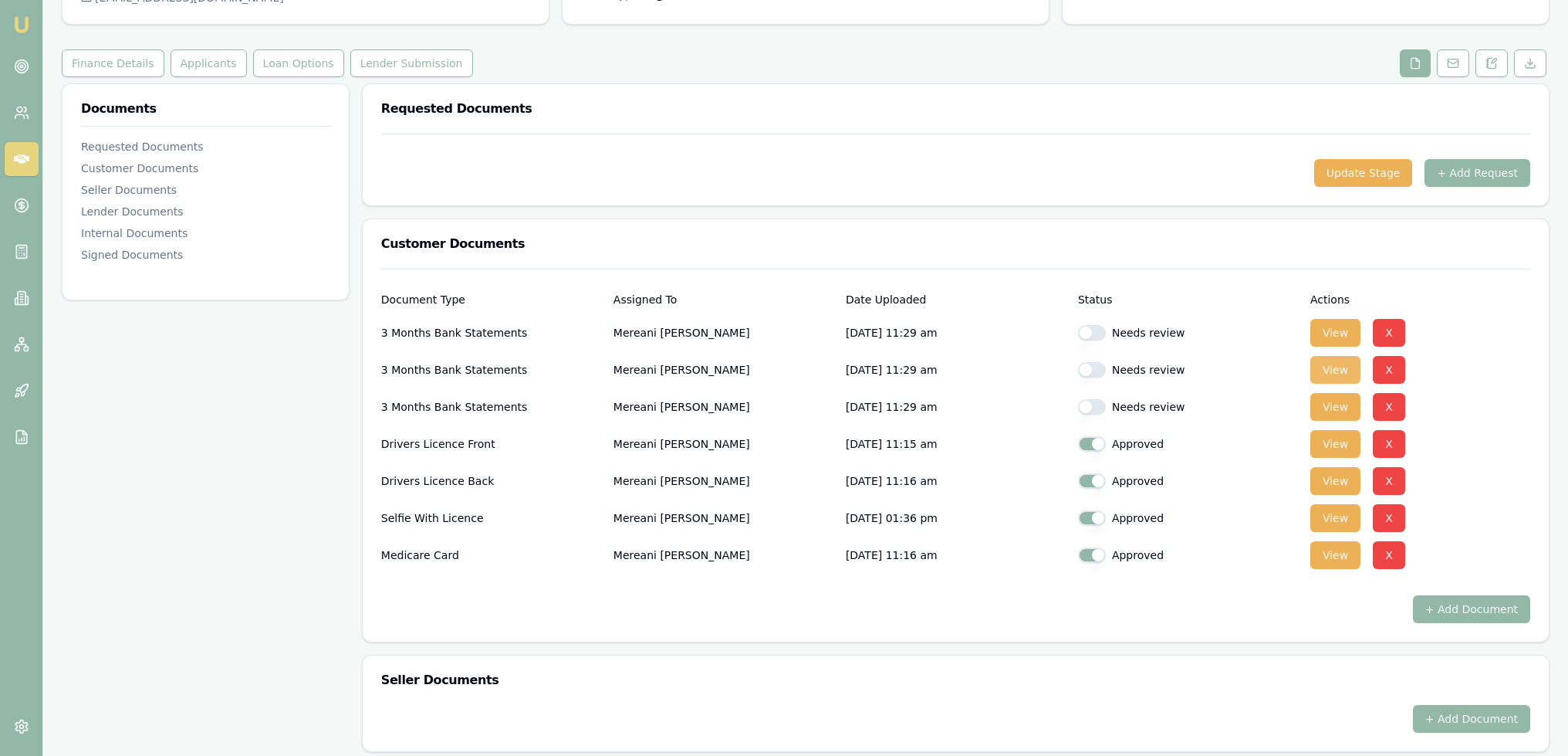
click at [1329, 369] on button "View" at bounding box center [1336, 369] width 50 height 28
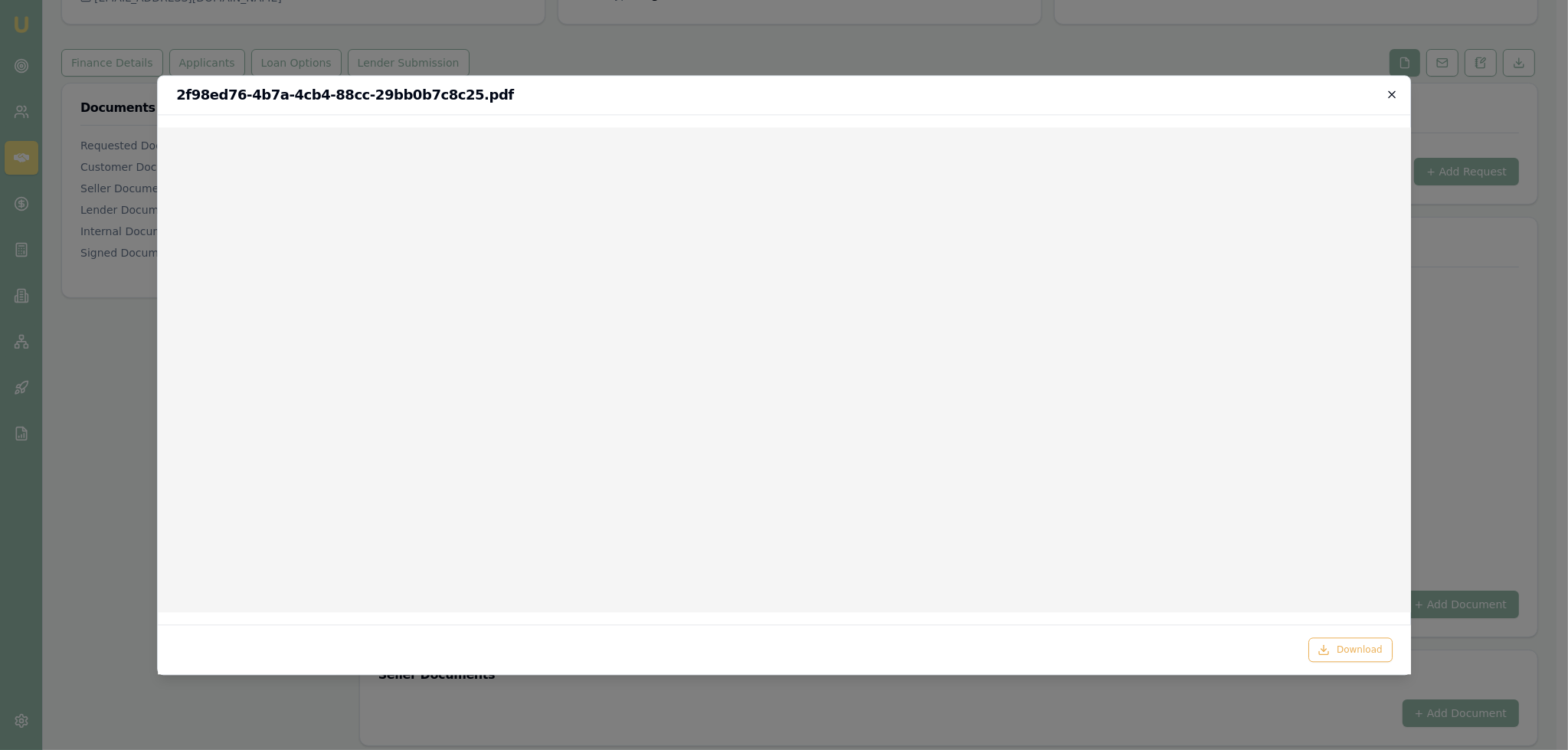
click at [1396, 88] on icon "button" at bounding box center [1391, 93] width 12 height 12
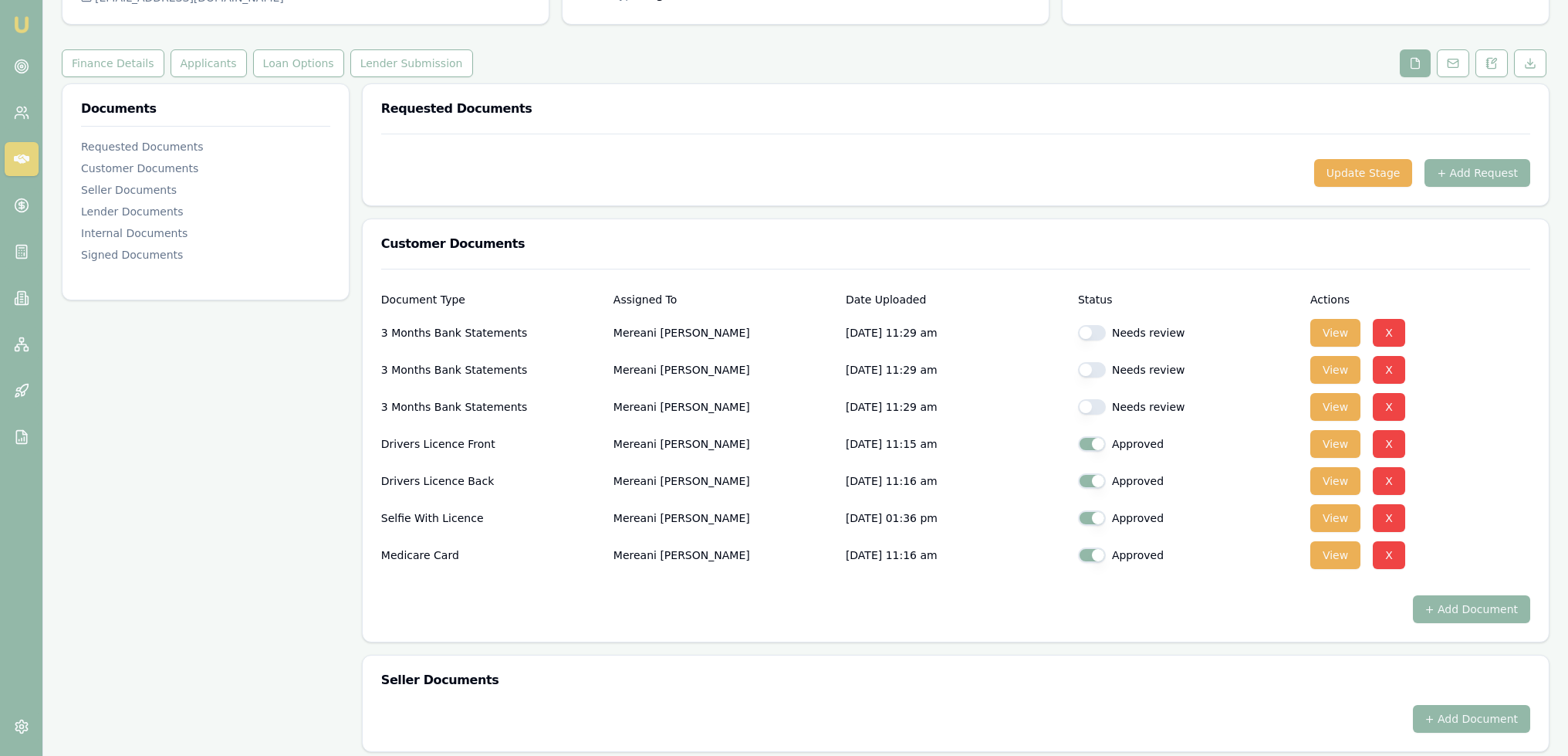
click at [1100, 328] on button "button" at bounding box center [1092, 332] width 28 height 15
click at [1097, 330] on button "button" at bounding box center [1092, 332] width 28 height 15
checkbox input "false"
click at [1092, 370] on button "button" at bounding box center [1092, 369] width 28 height 15
checkbox input "true"
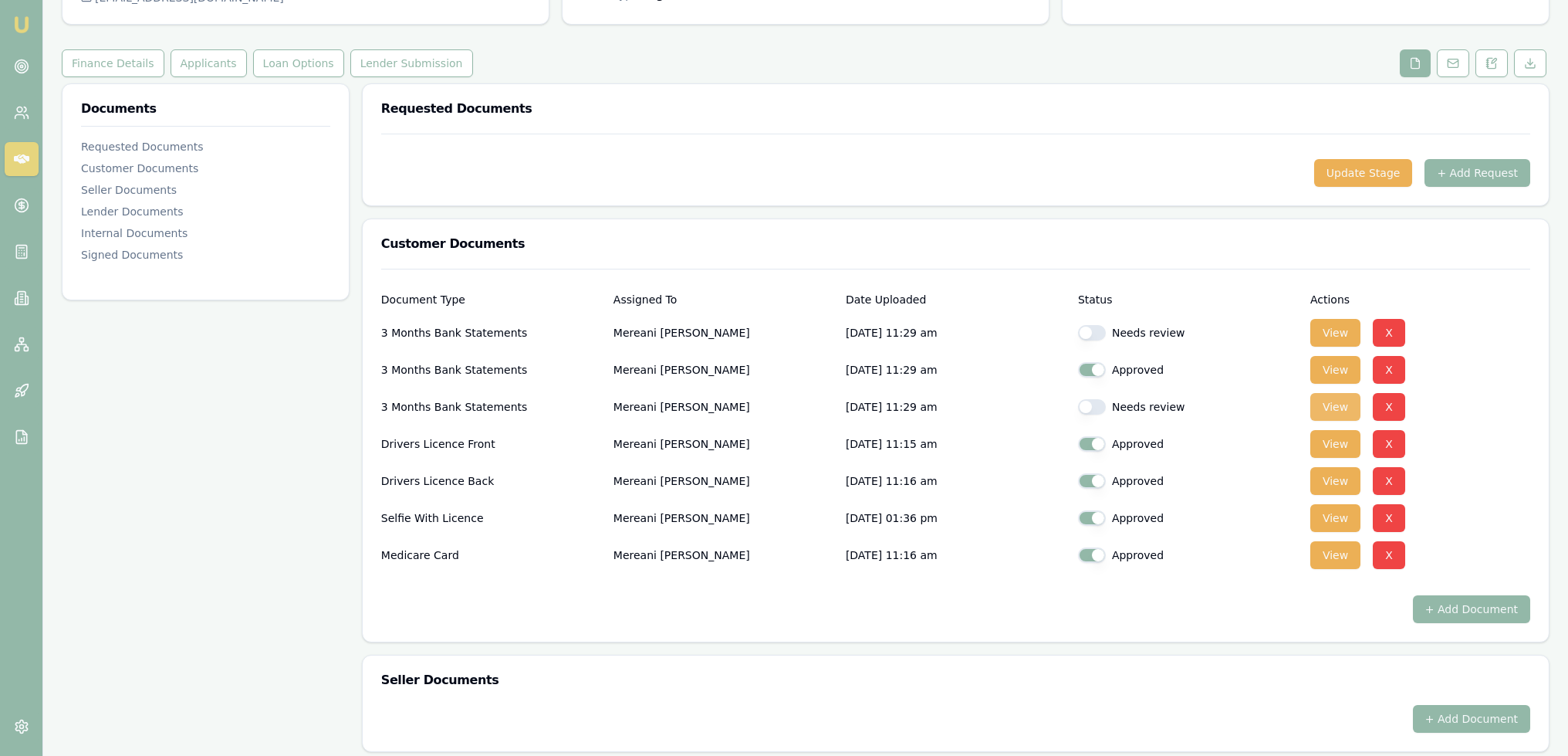
click at [1329, 404] on button "View" at bounding box center [1336, 407] width 50 height 28
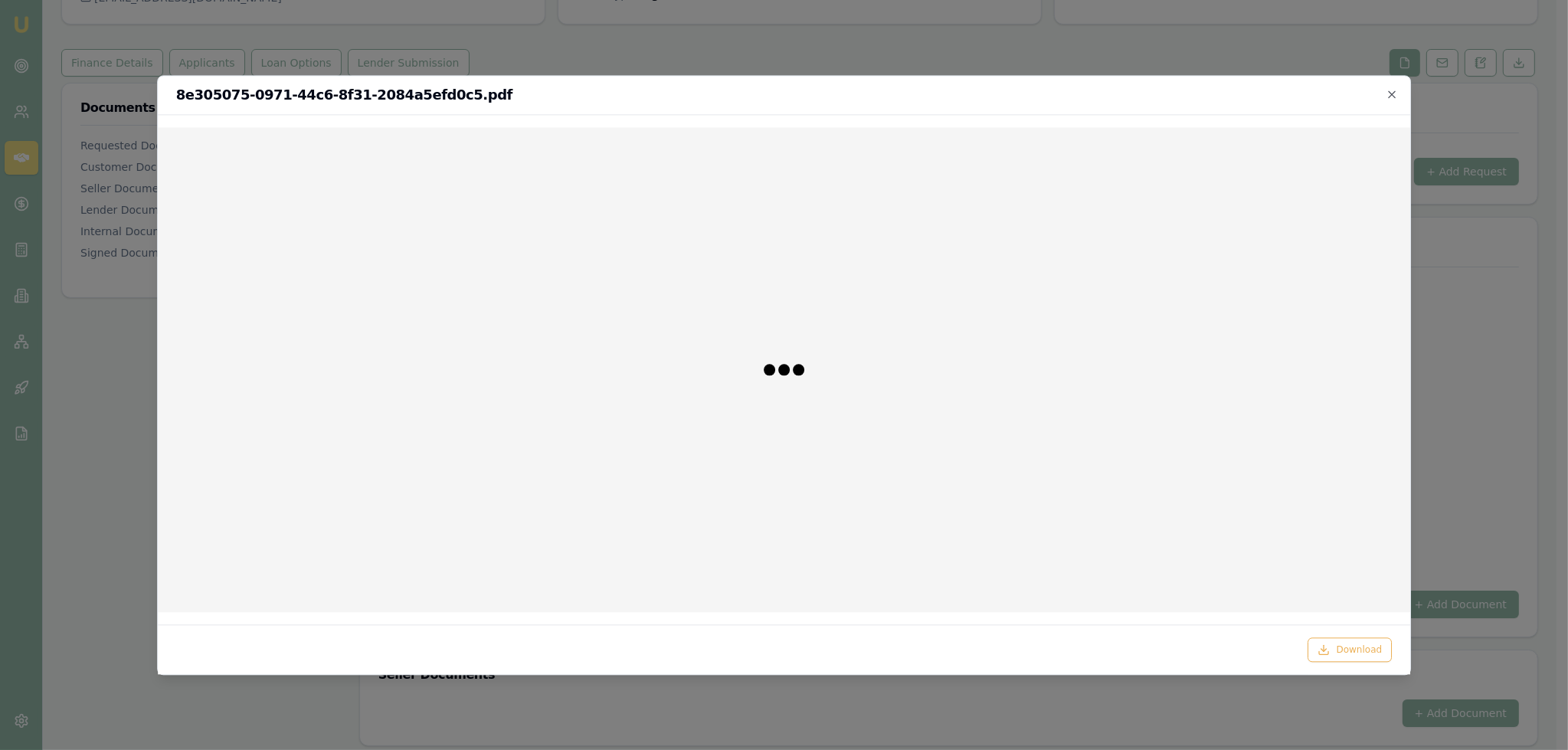
checkbox input "true"
checkbox input "false"
click at [1395, 97] on icon "button" at bounding box center [1392, 93] width 7 height 7
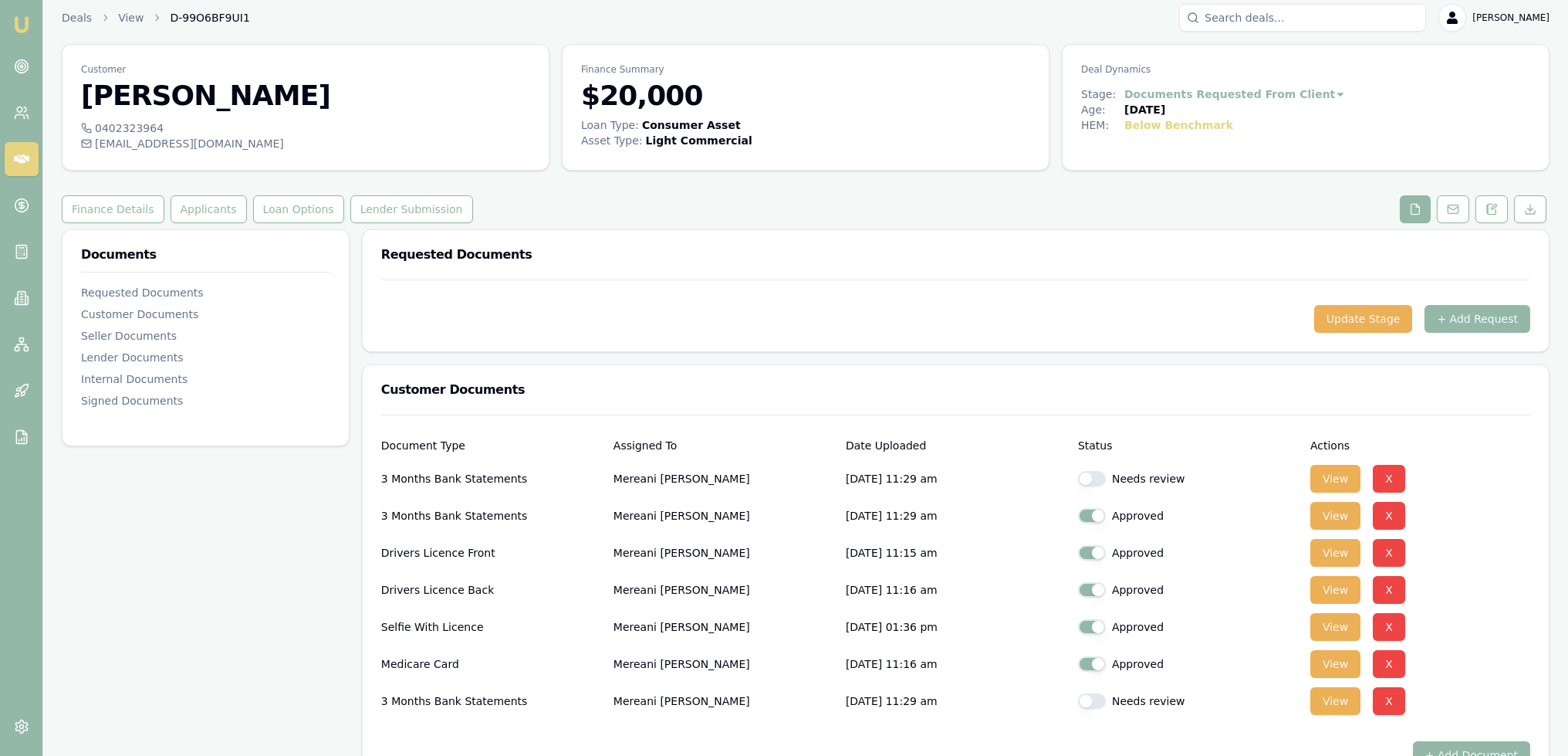
scroll to position [0, 0]
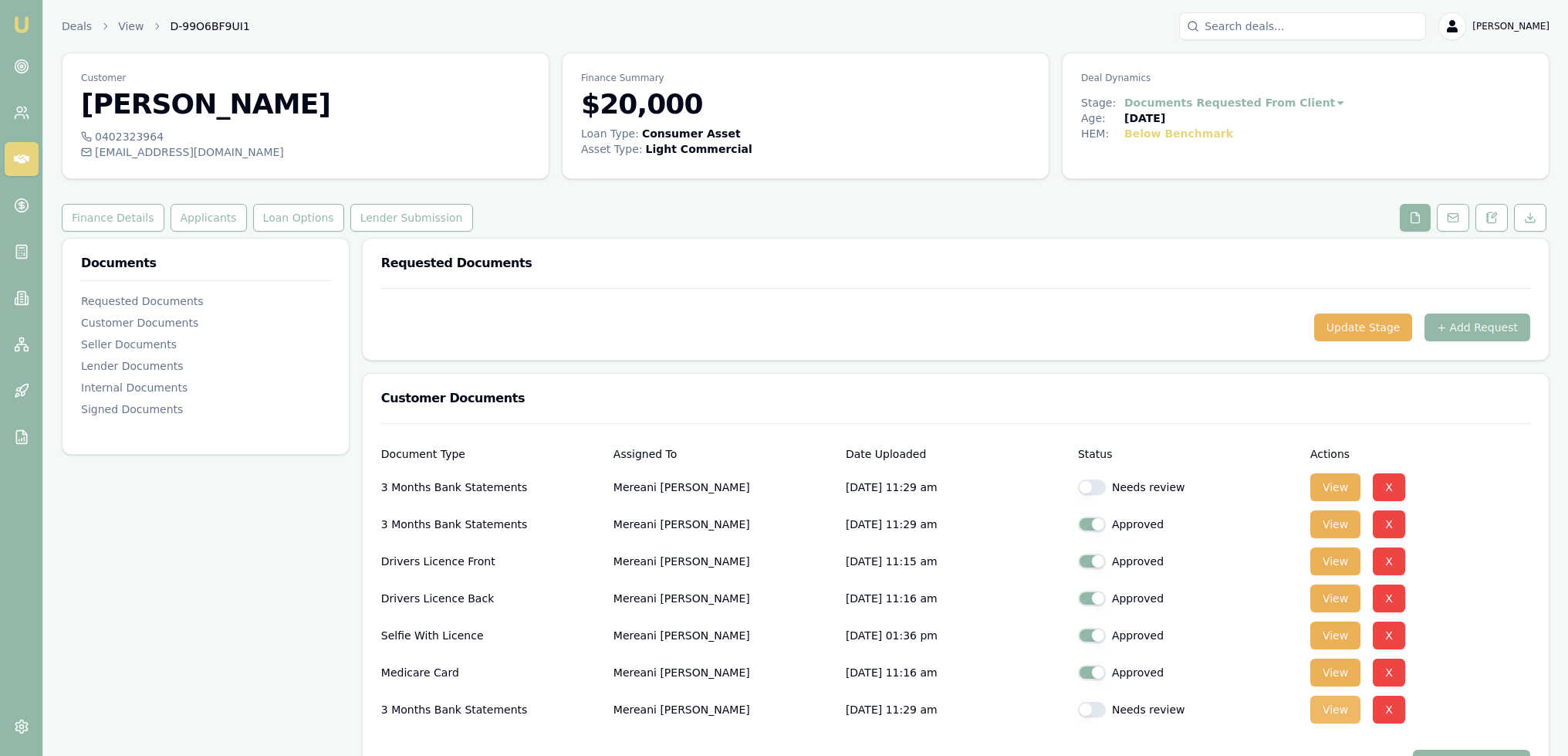
click at [1348, 716] on button "View" at bounding box center [1336, 710] width 50 height 28
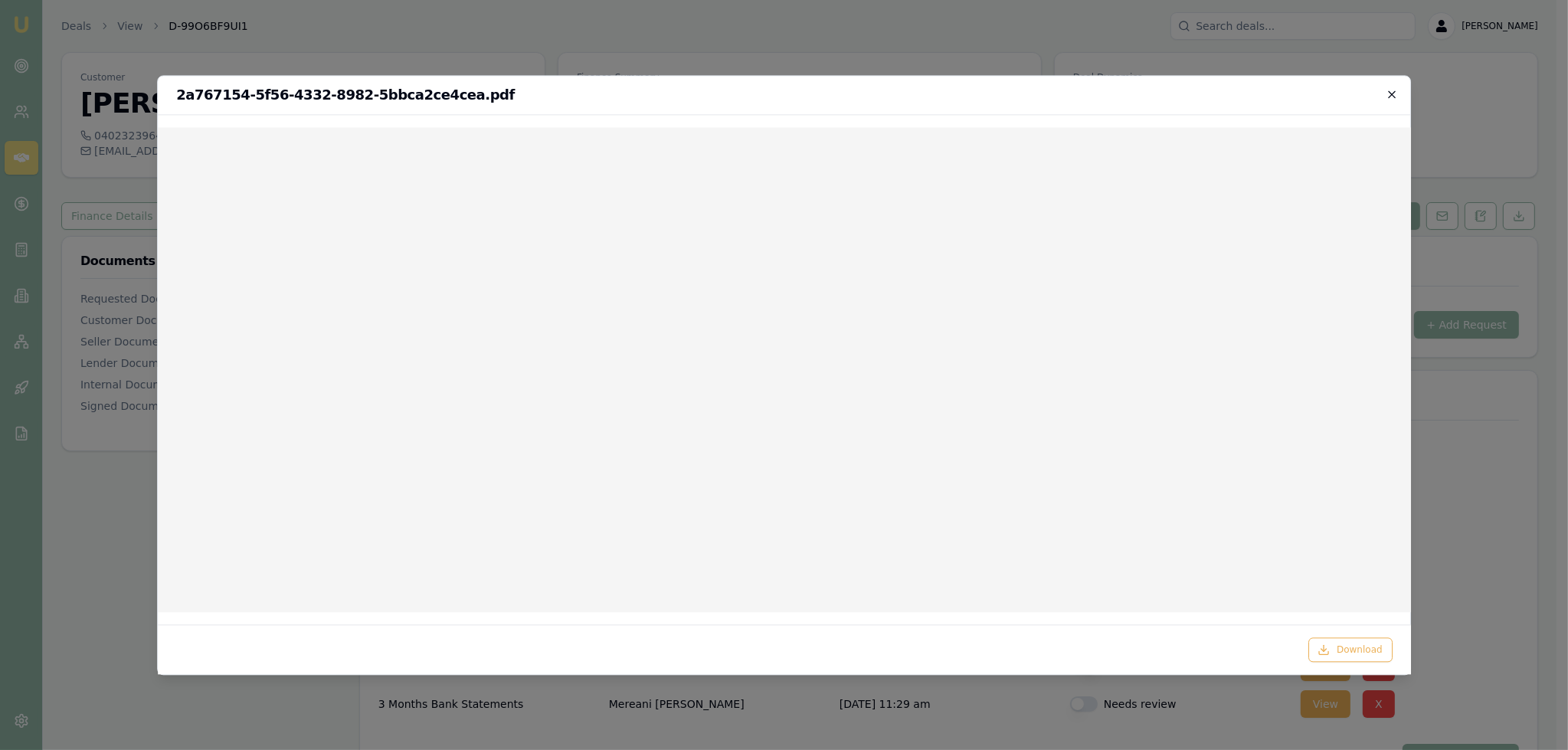
click at [1388, 95] on icon "button" at bounding box center [1391, 93] width 12 height 12
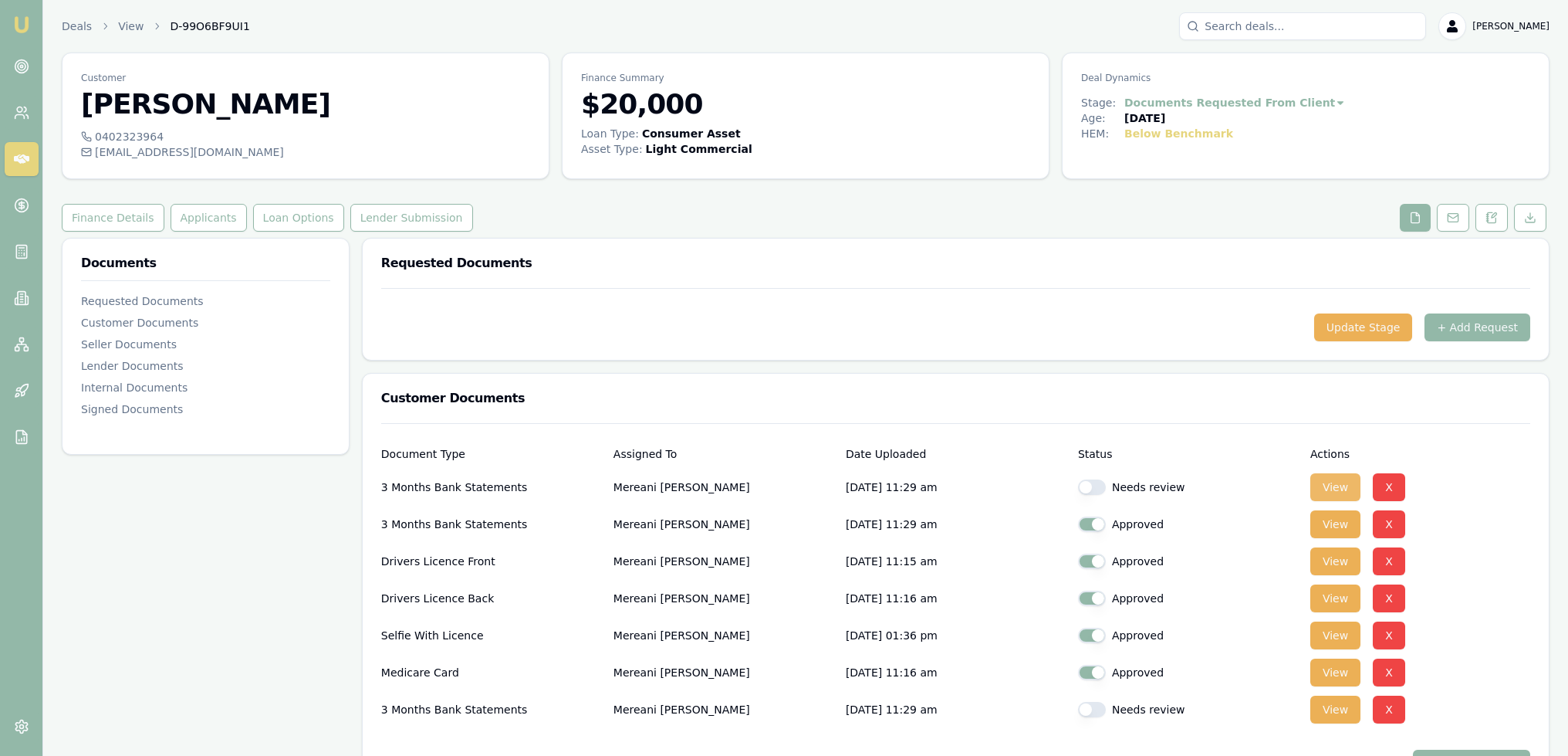
click at [1332, 492] on button "View" at bounding box center [1336, 487] width 50 height 28
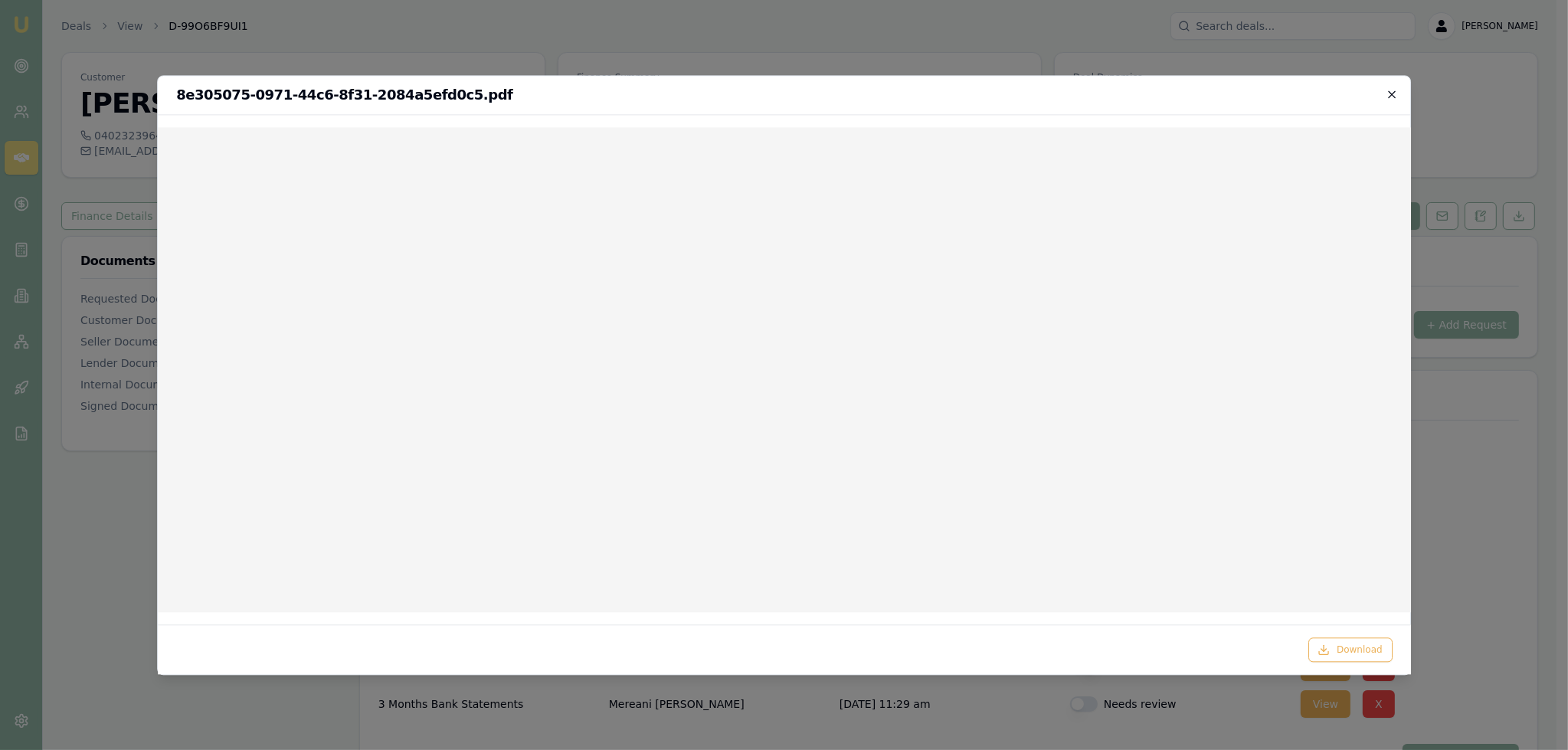
click at [1393, 94] on icon "button" at bounding box center [1391, 93] width 12 height 12
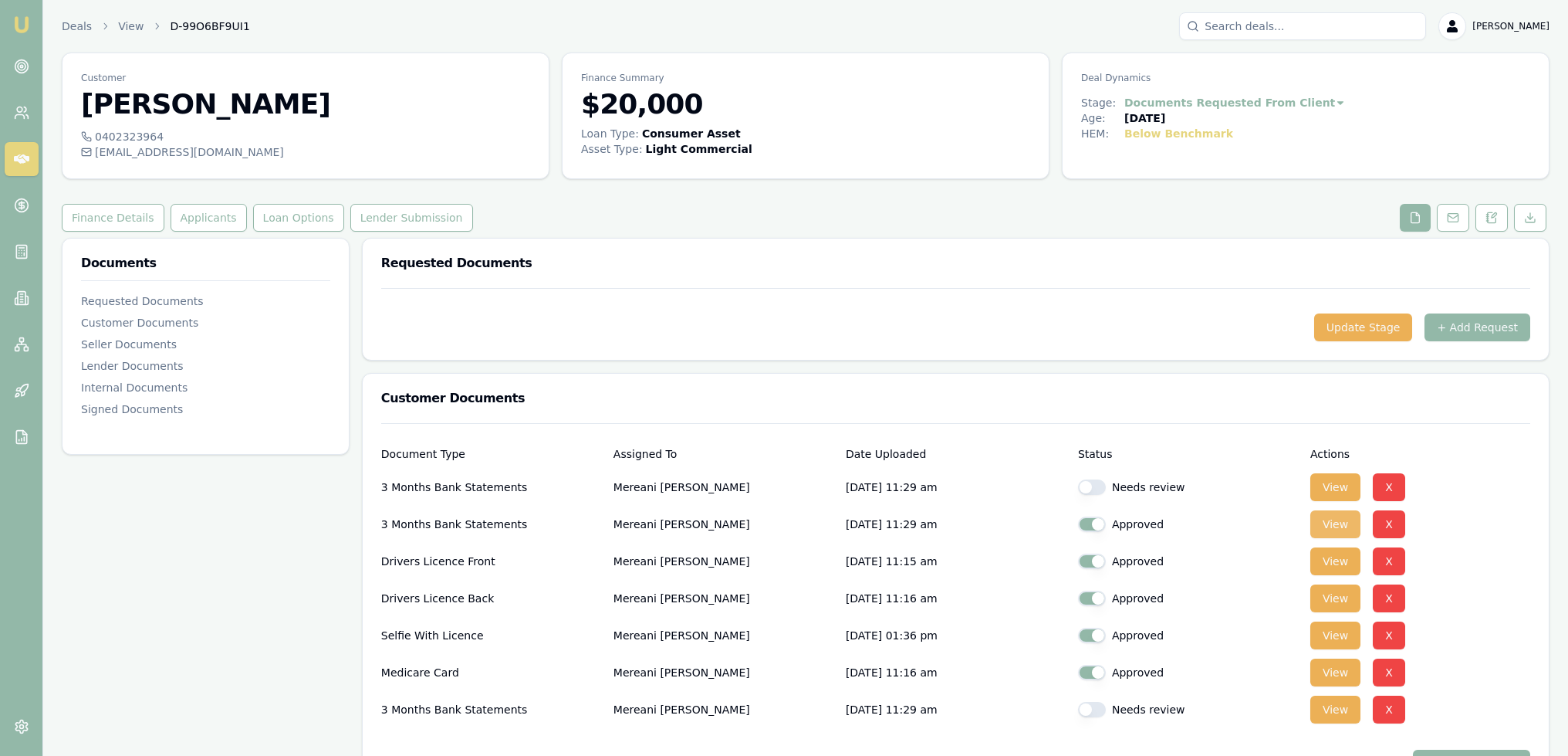
click at [1345, 525] on button "View" at bounding box center [1336, 525] width 50 height 28
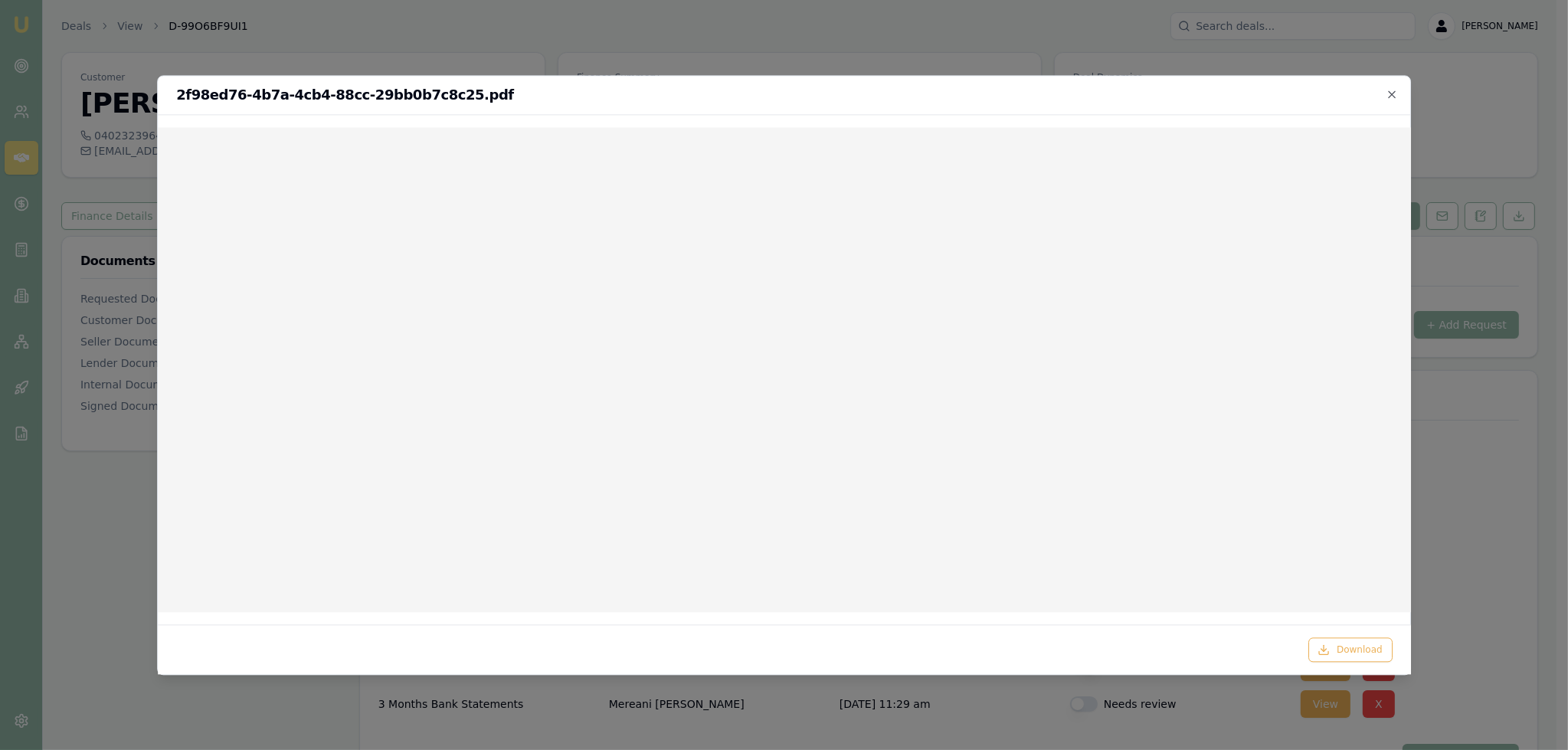
drag, startPoint x: 1389, startPoint y: 94, endPoint x: 1383, endPoint y: 100, distance: 8.5
click at [1390, 94] on icon "button" at bounding box center [1391, 93] width 12 height 12
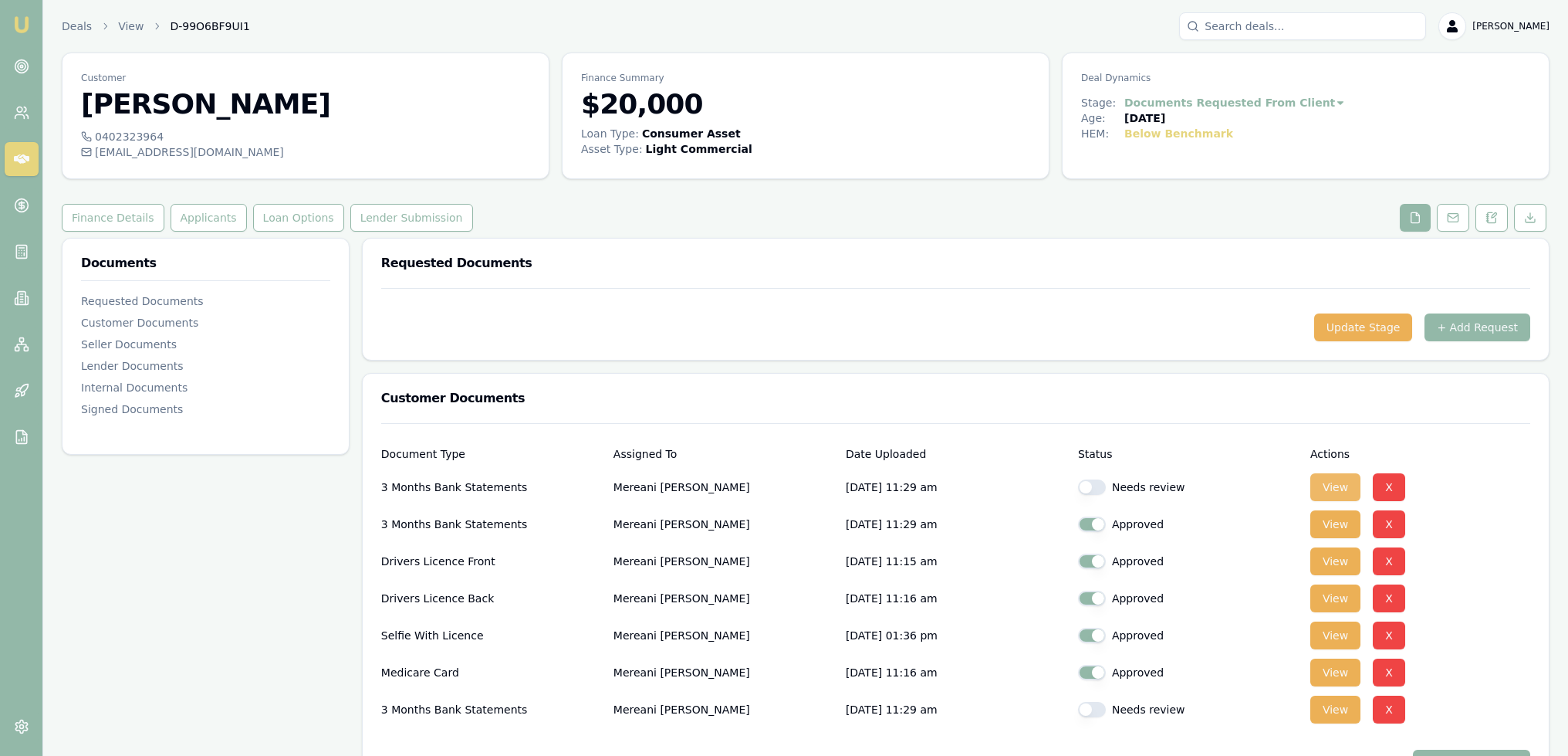
click at [1335, 481] on button "View" at bounding box center [1336, 487] width 50 height 28
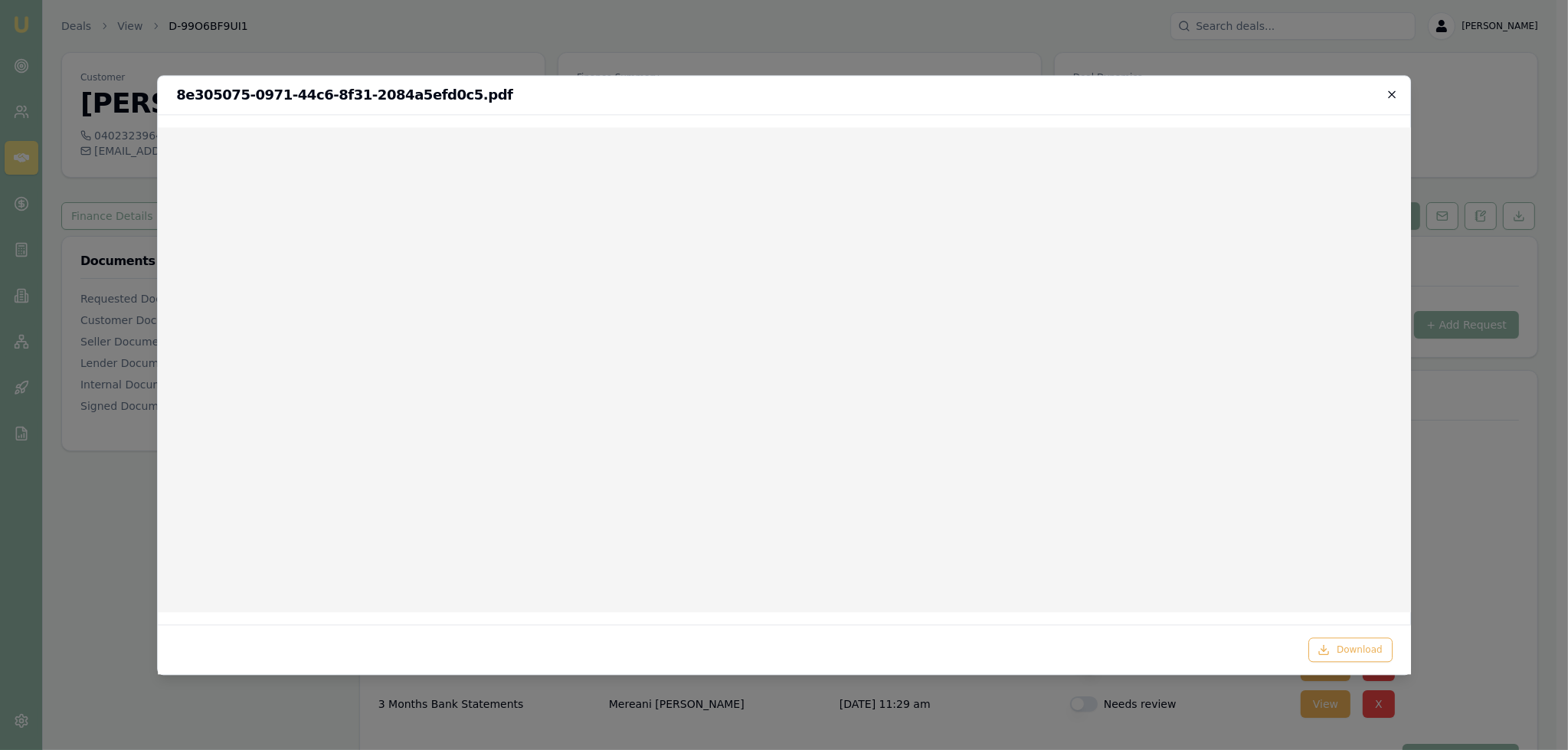
click at [1386, 91] on icon "button" at bounding box center [1391, 93] width 12 height 12
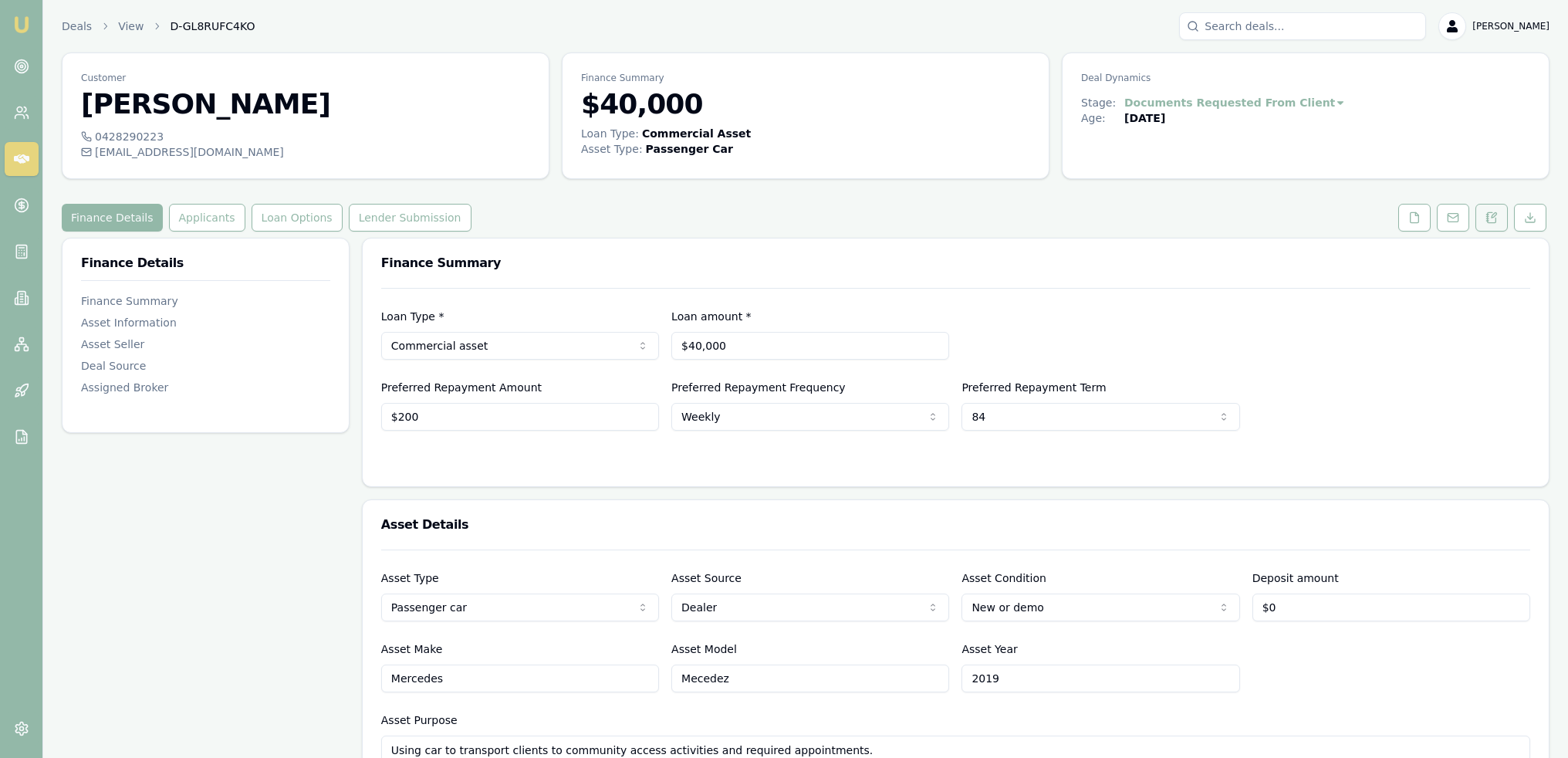
click at [1499, 223] on button at bounding box center [1492, 217] width 32 height 28
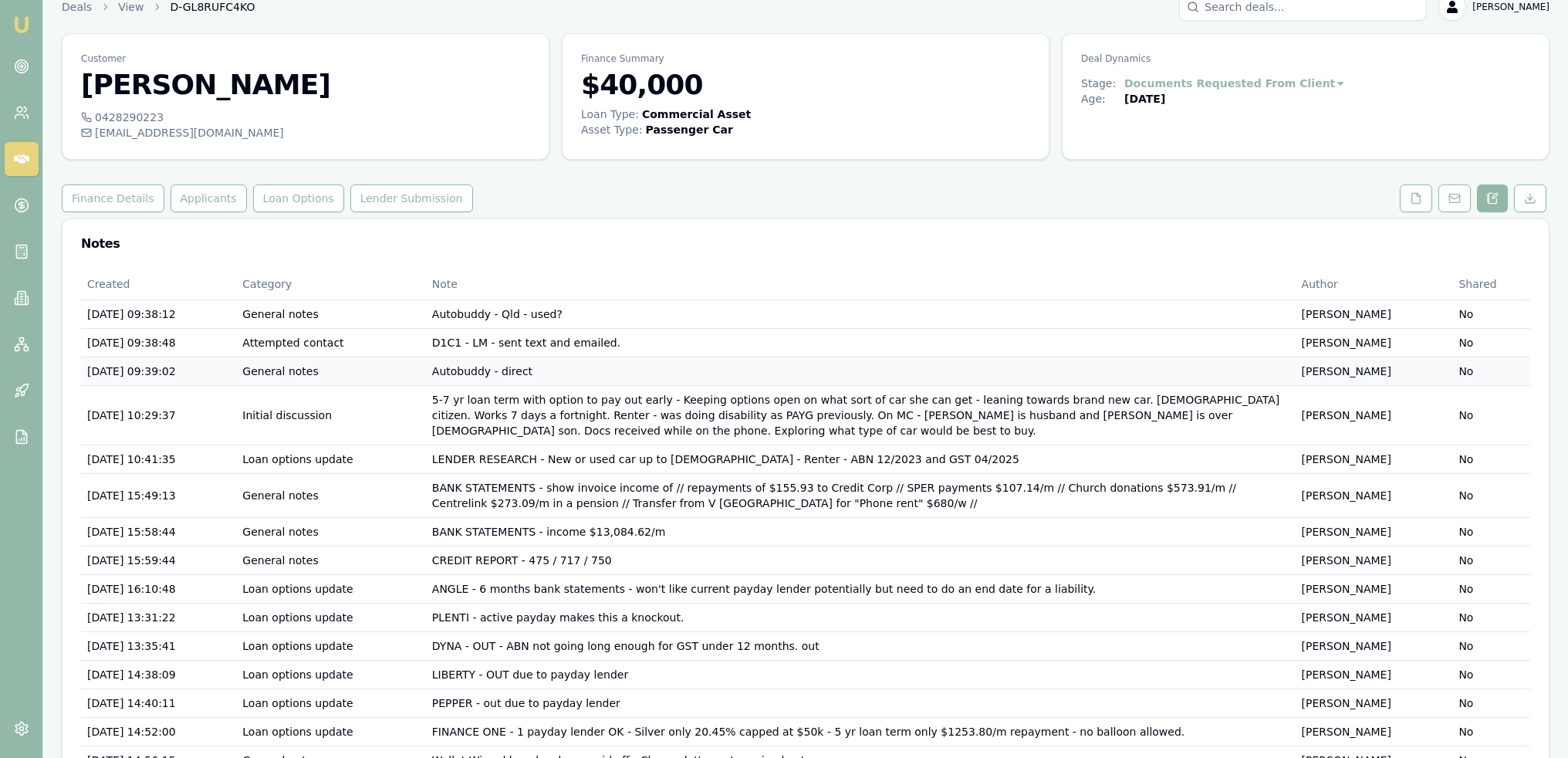
scroll to position [88, 0]
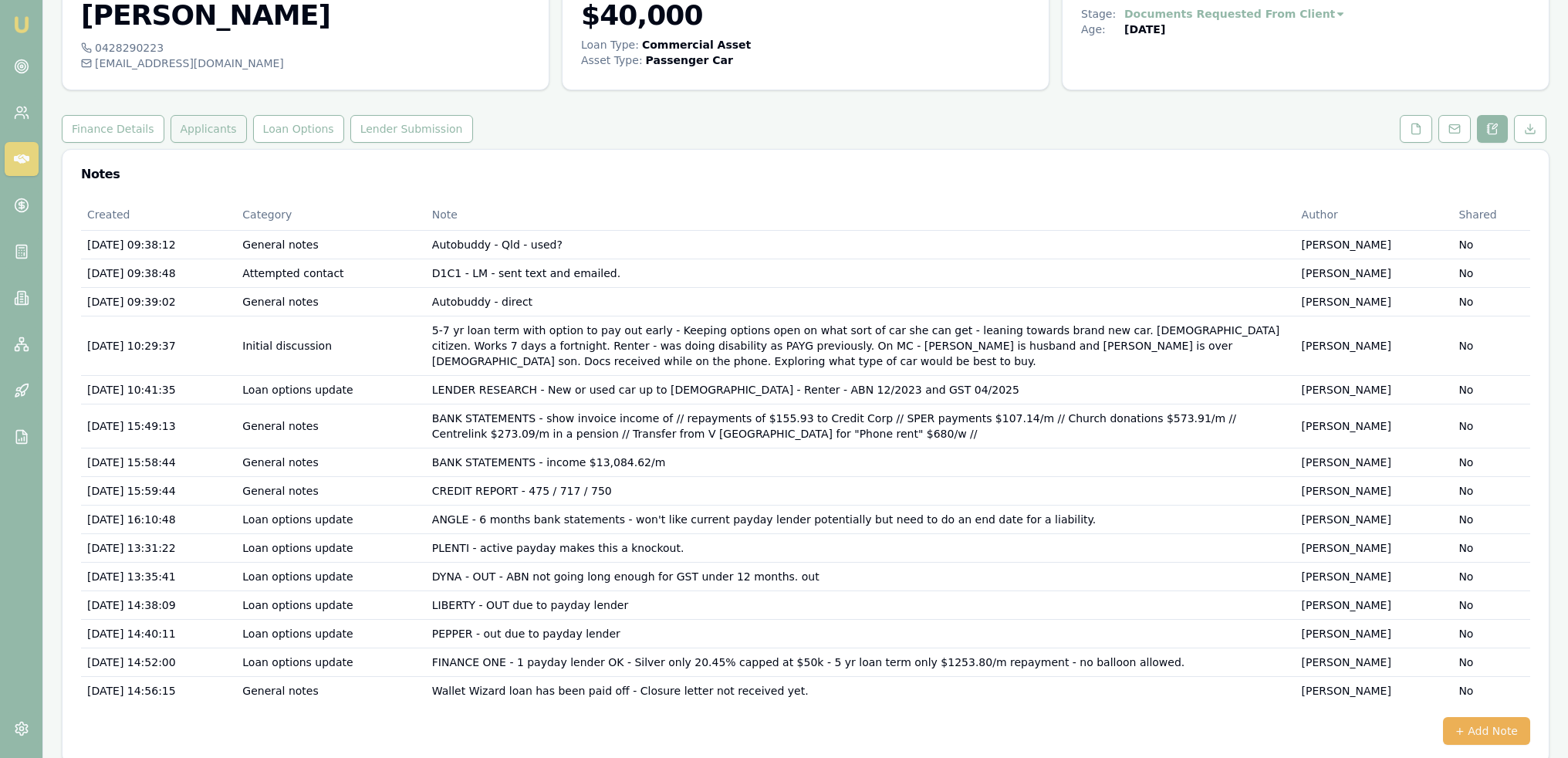
click at [196, 128] on button "Applicants" at bounding box center [209, 129] width 76 height 28
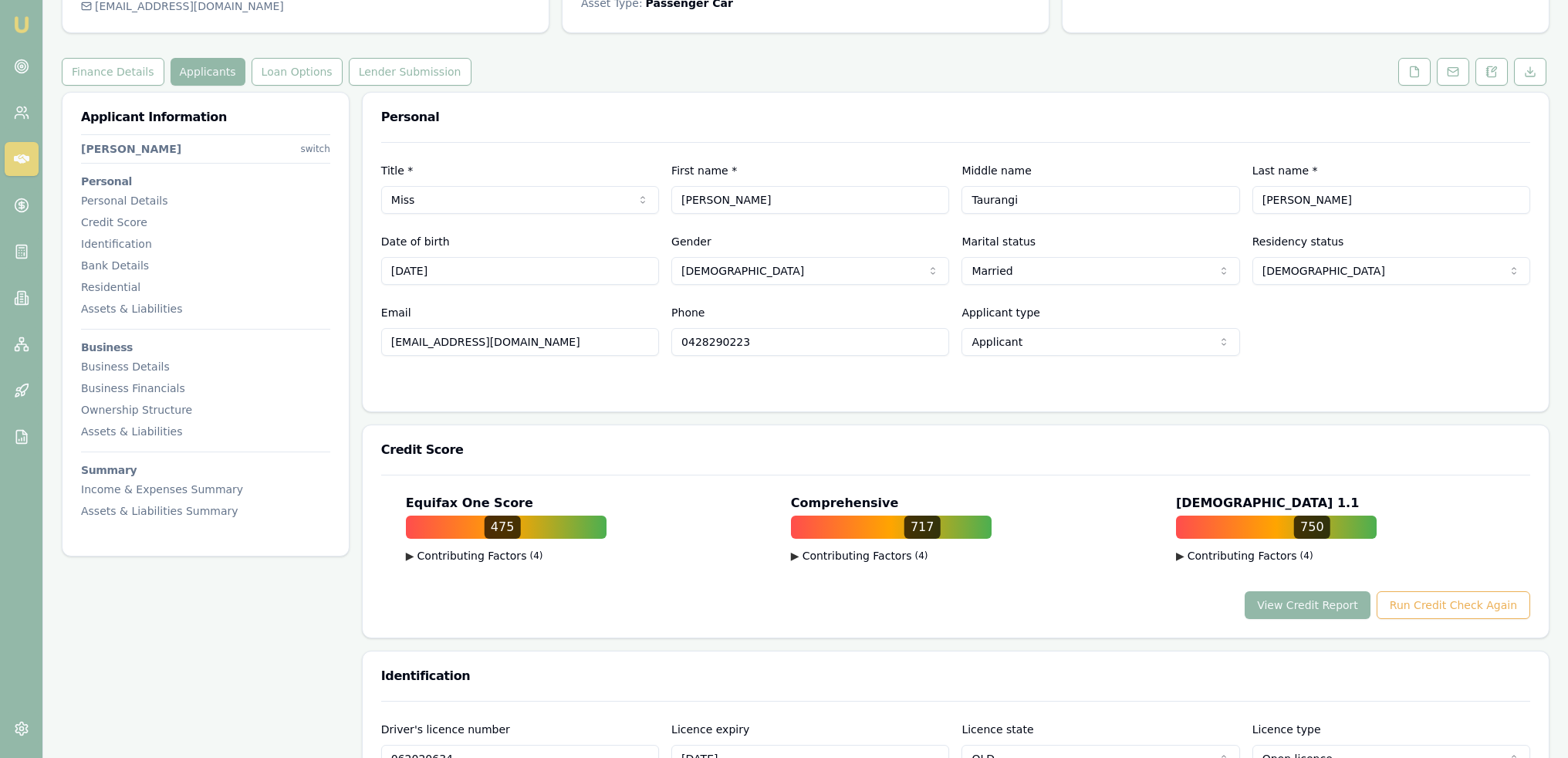
scroll to position [154, 0]
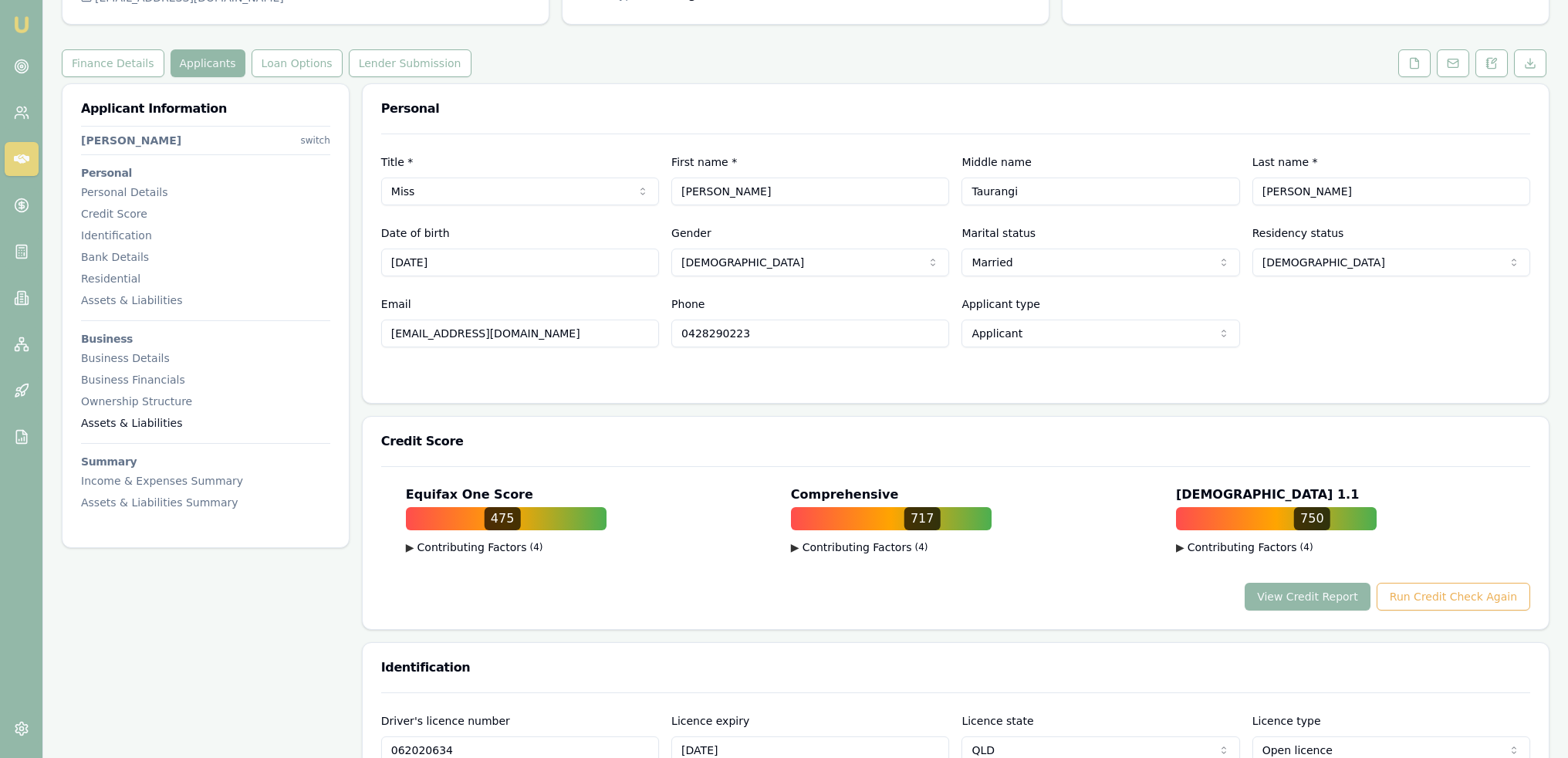
click at [119, 419] on div "Assets & Liabilities" at bounding box center [205, 423] width 249 height 15
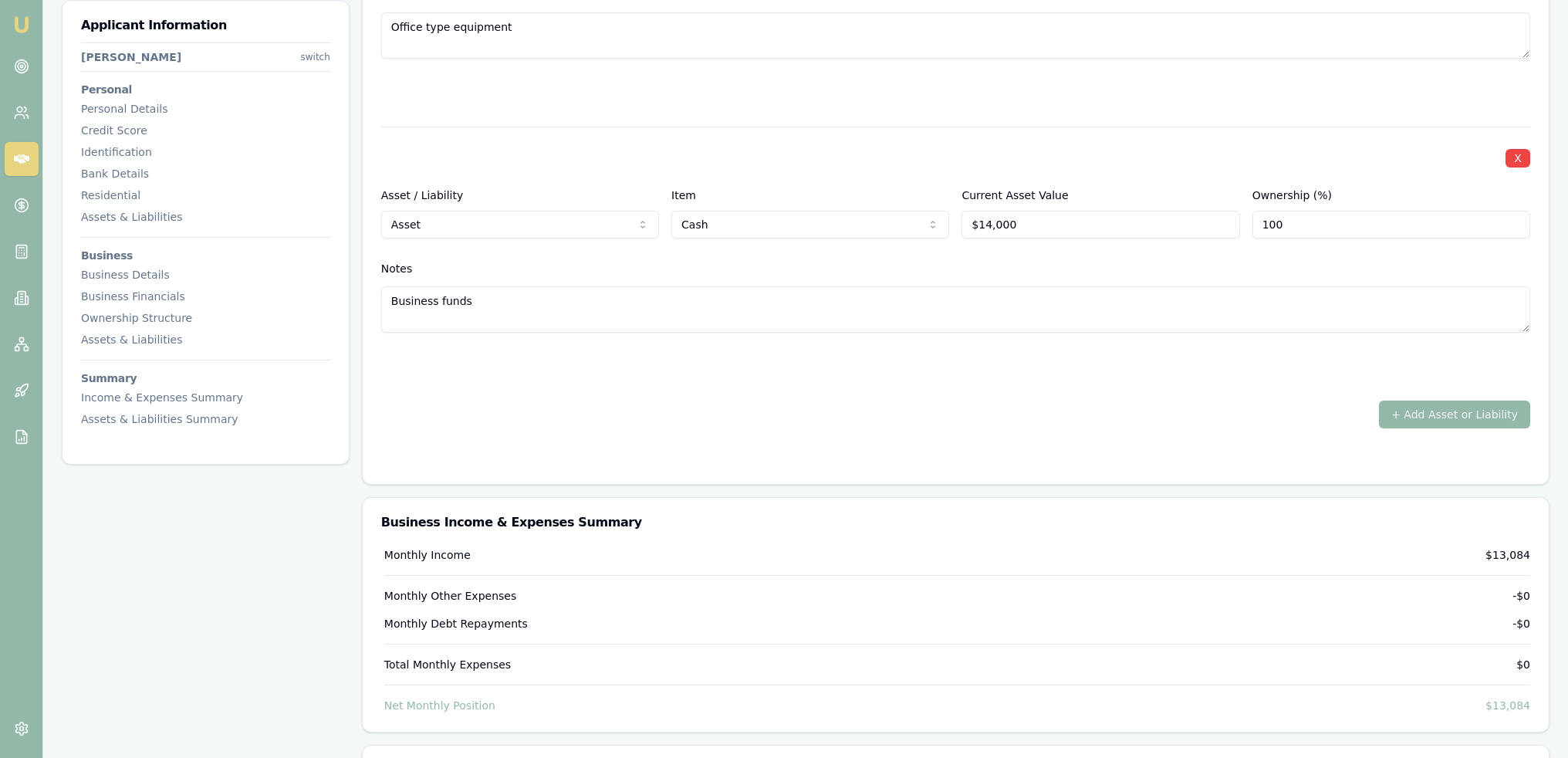
scroll to position [4890, 0]
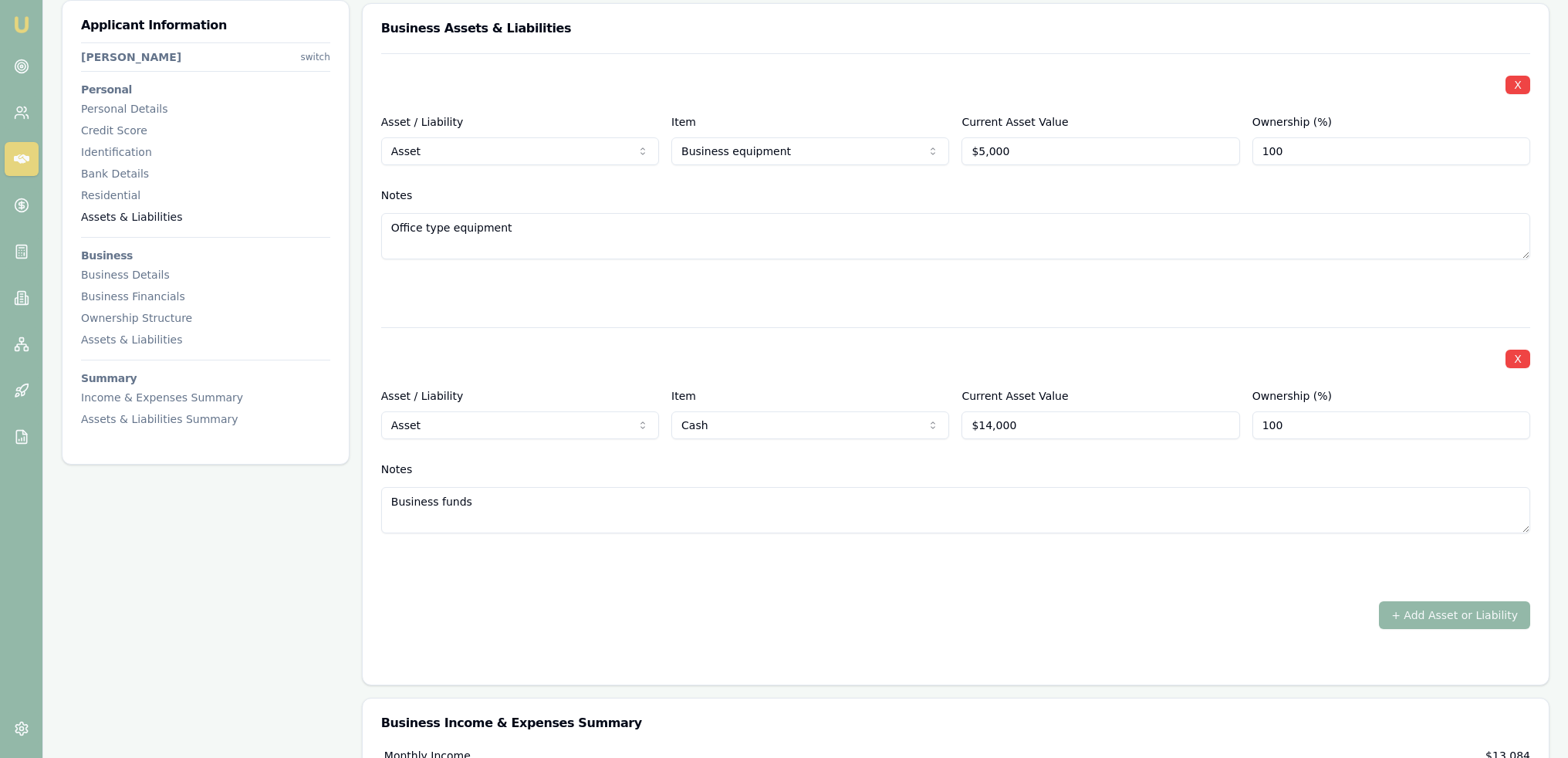
click at [111, 210] on div "Assets & Liabilities" at bounding box center [205, 217] width 249 height 15
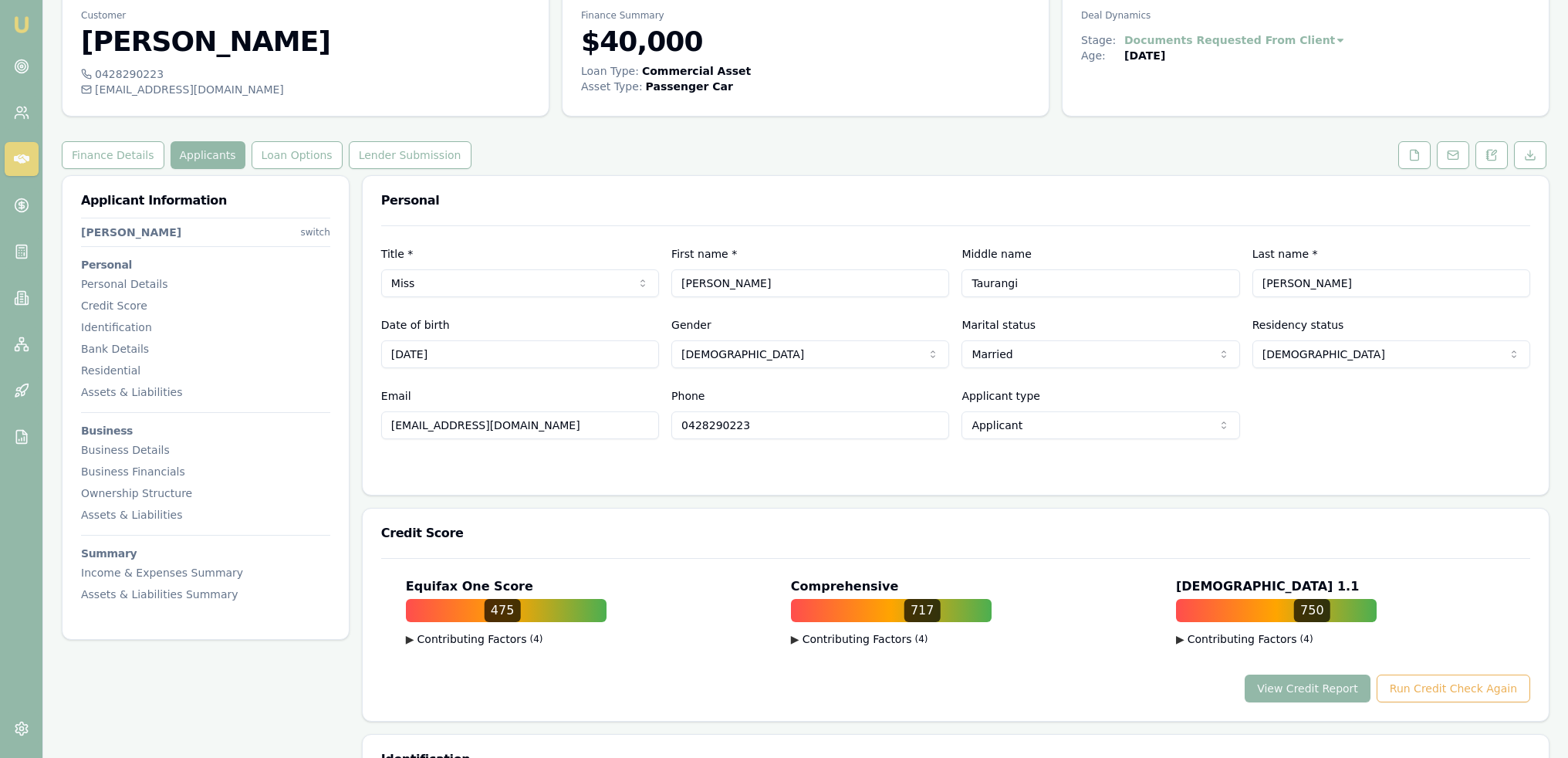
scroll to position [0, 0]
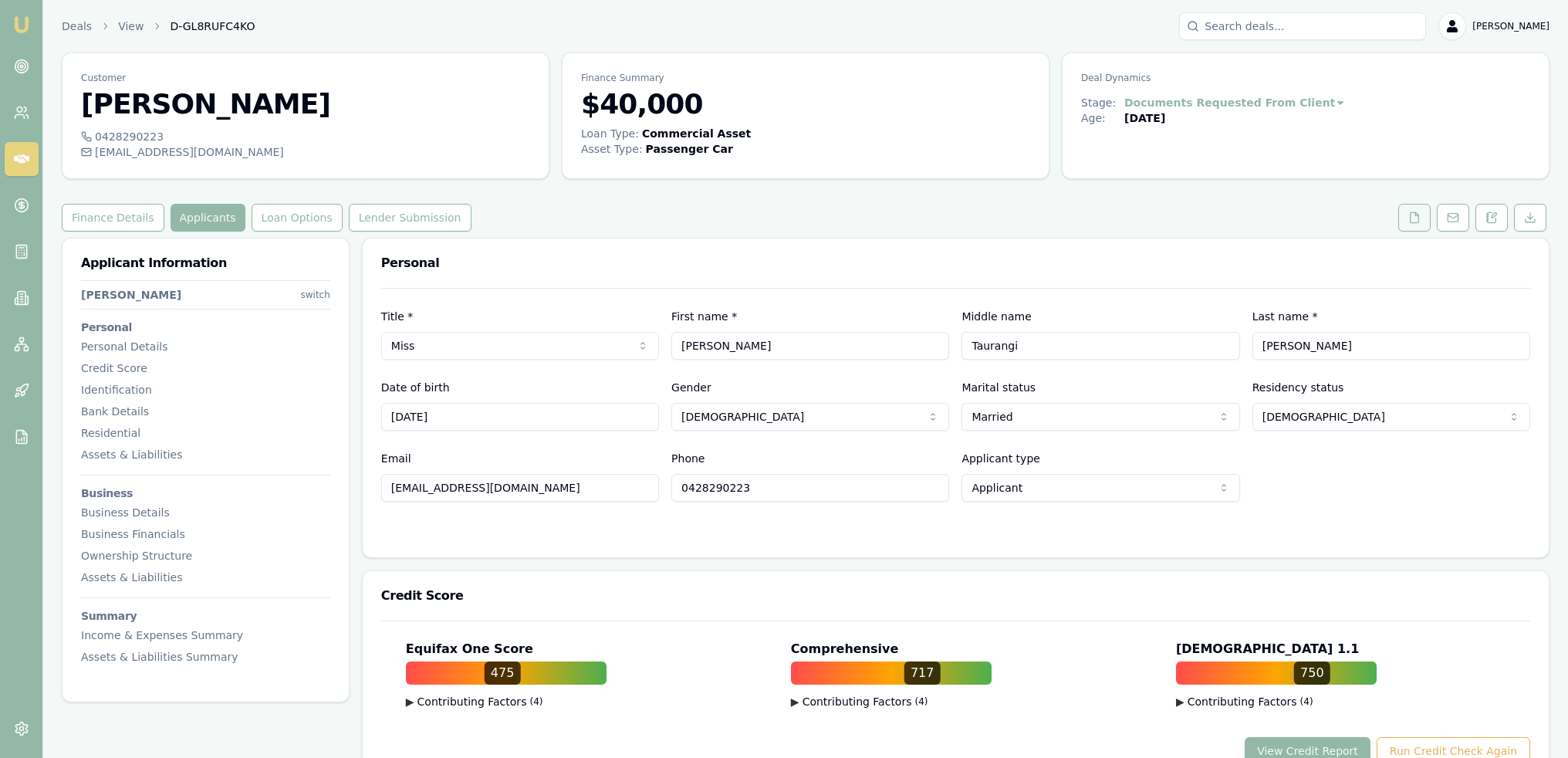
click at [1402, 215] on button at bounding box center [1415, 217] width 32 height 28
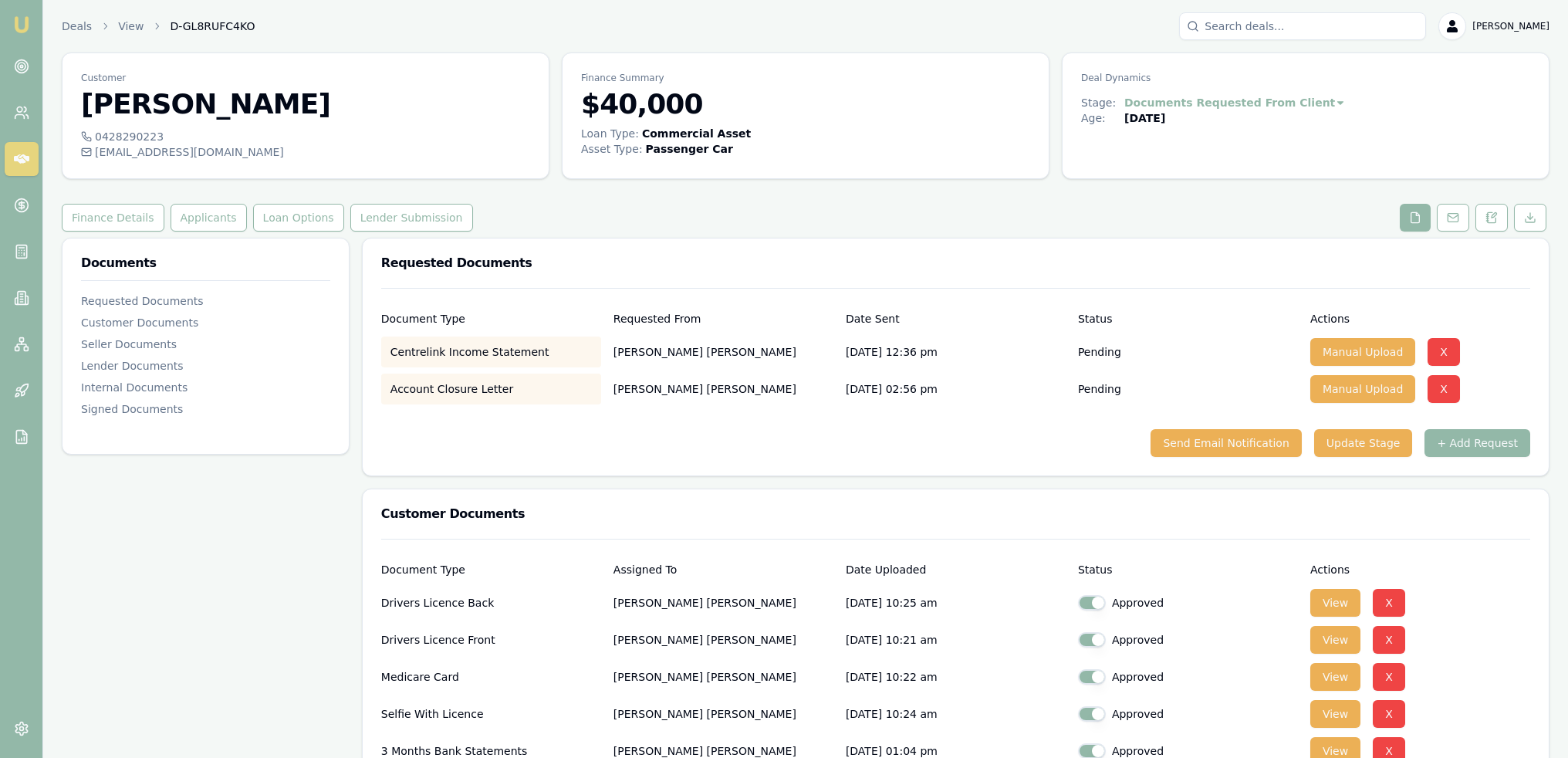
scroll to position [231, 0]
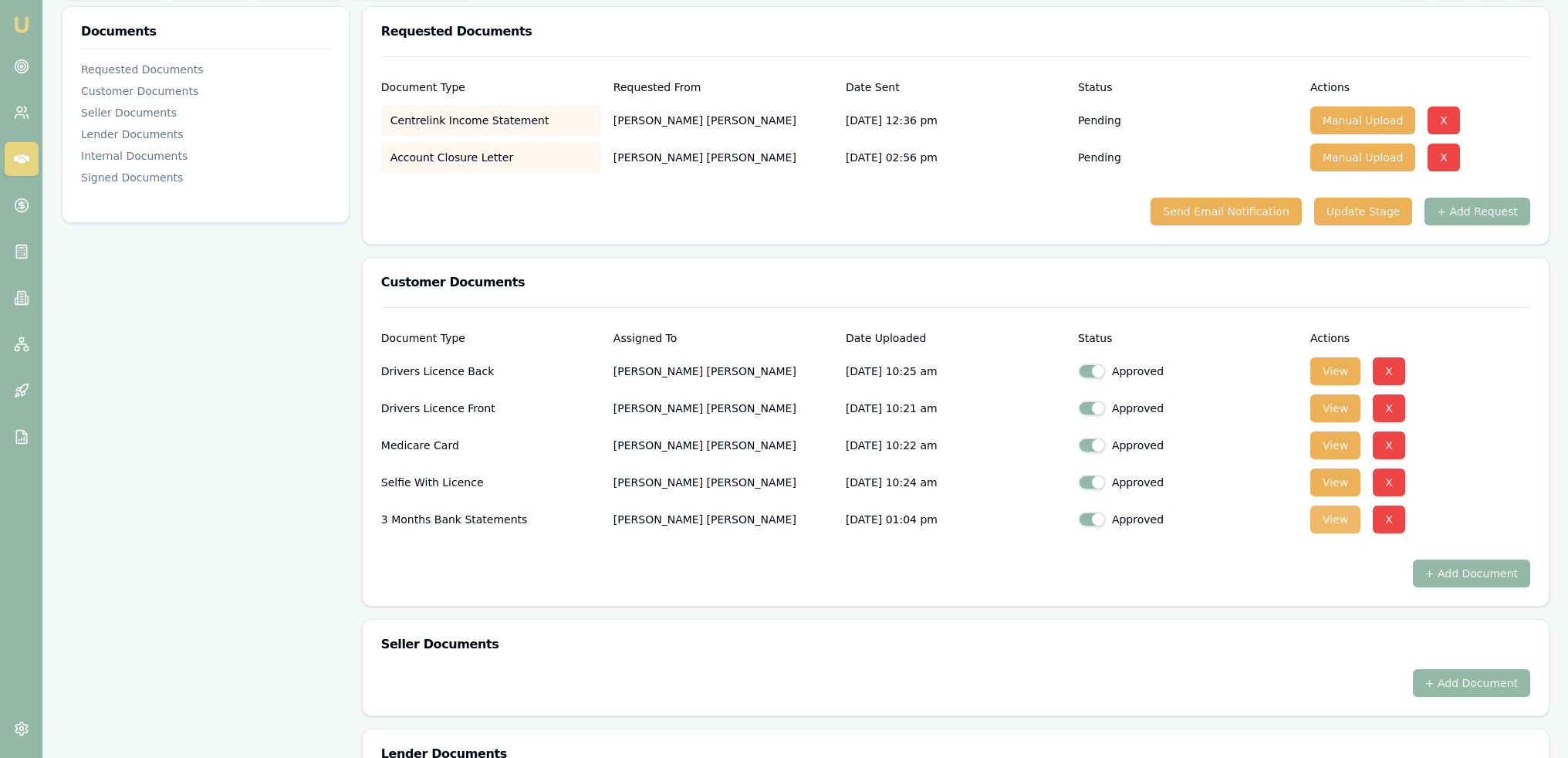
click at [1339, 509] on button "View" at bounding box center [1336, 519] width 50 height 28
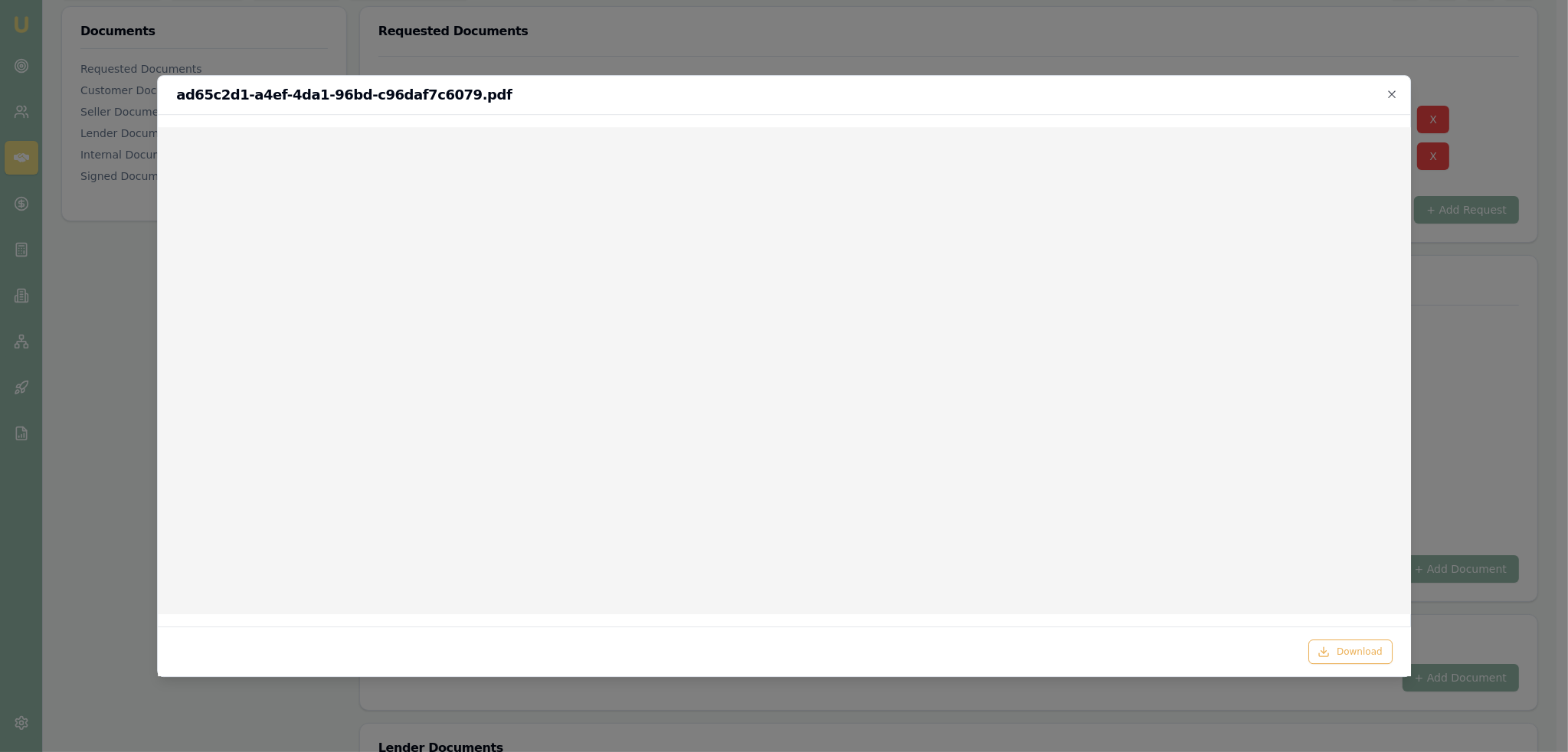
click at [1293, 23] on div at bounding box center [784, 376] width 1568 height 752
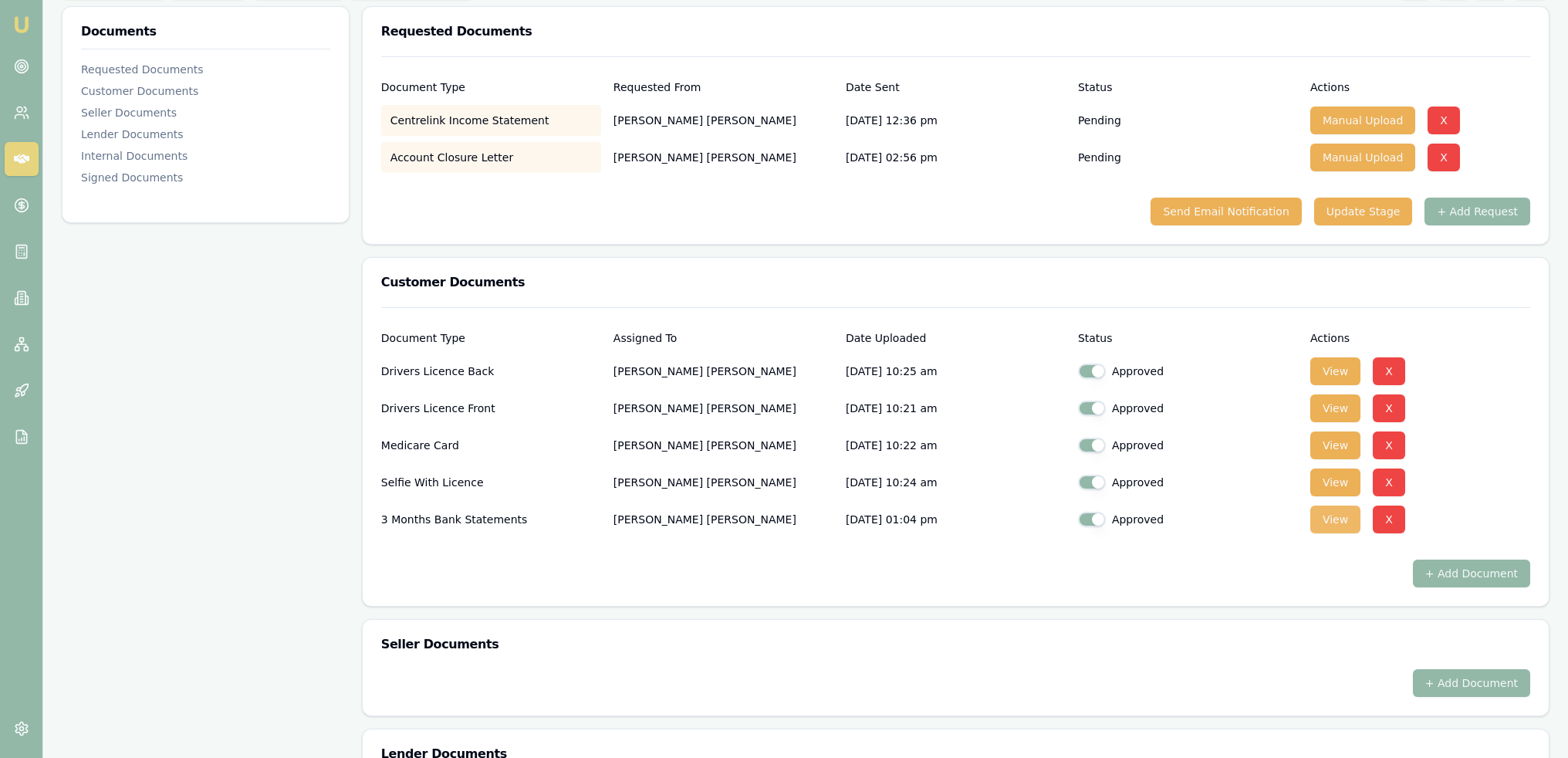
click at [1333, 525] on button "View" at bounding box center [1336, 519] width 50 height 28
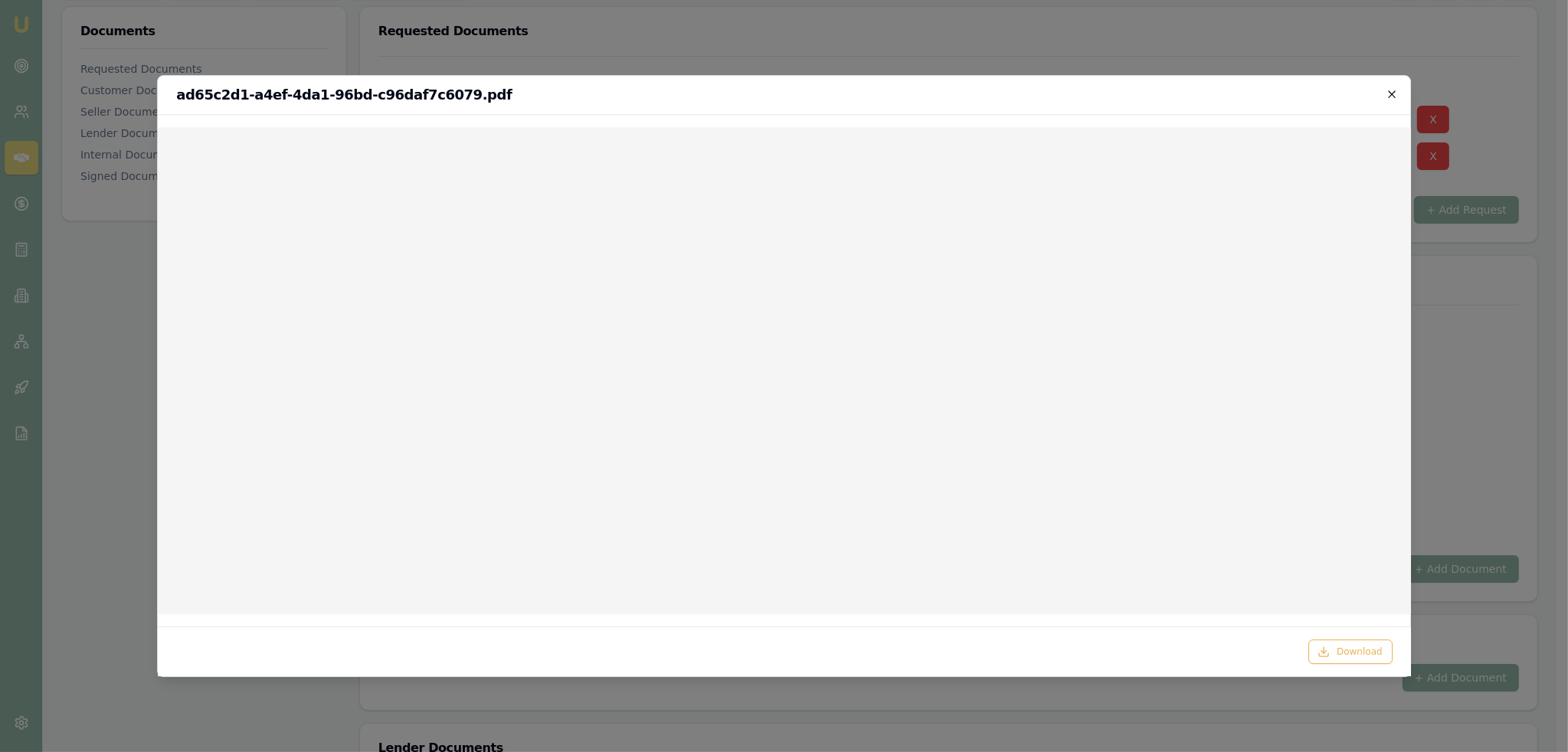
click at [1392, 97] on icon "button" at bounding box center [1391, 93] width 12 height 12
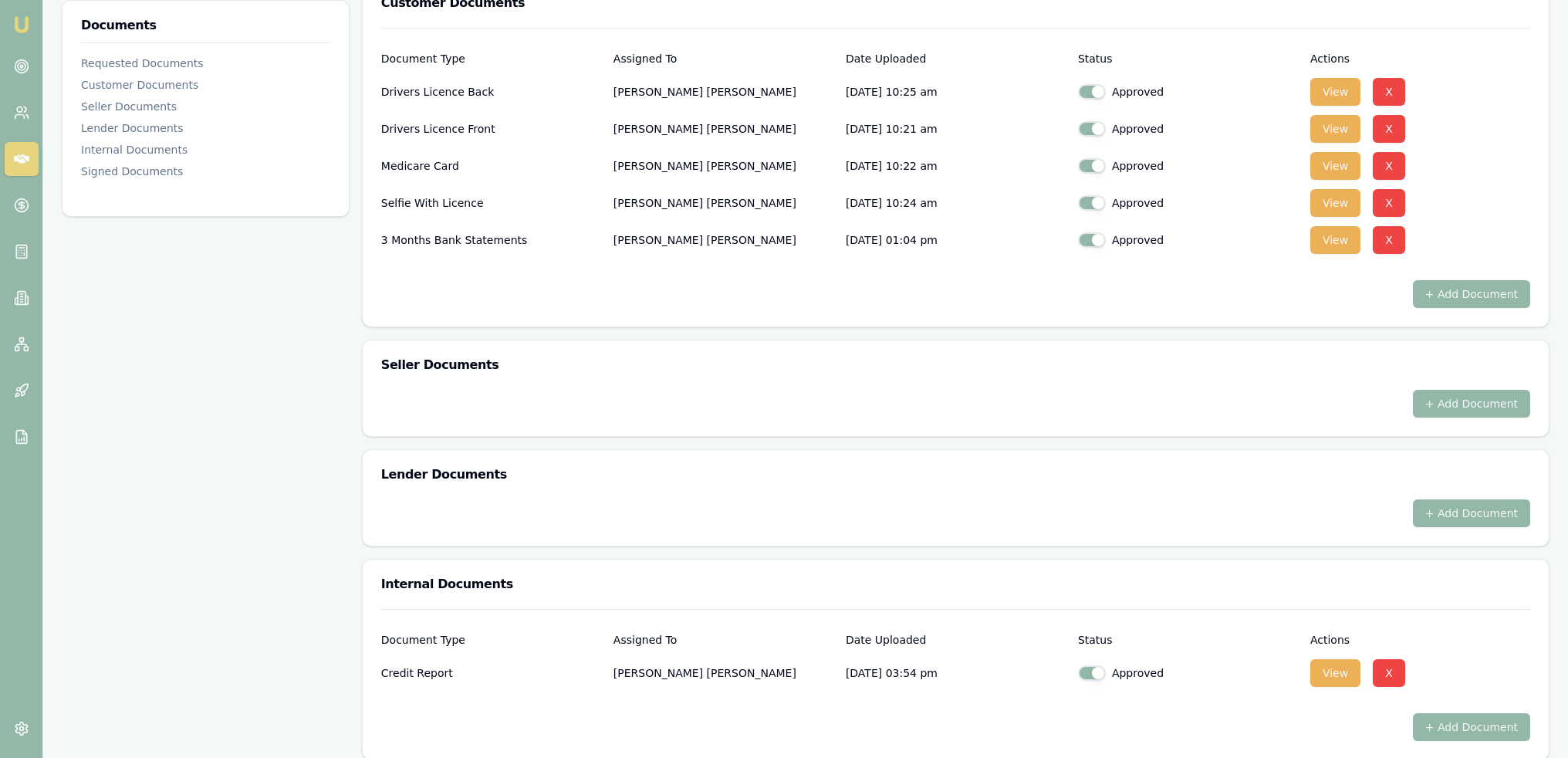
scroll to position [541, 0]
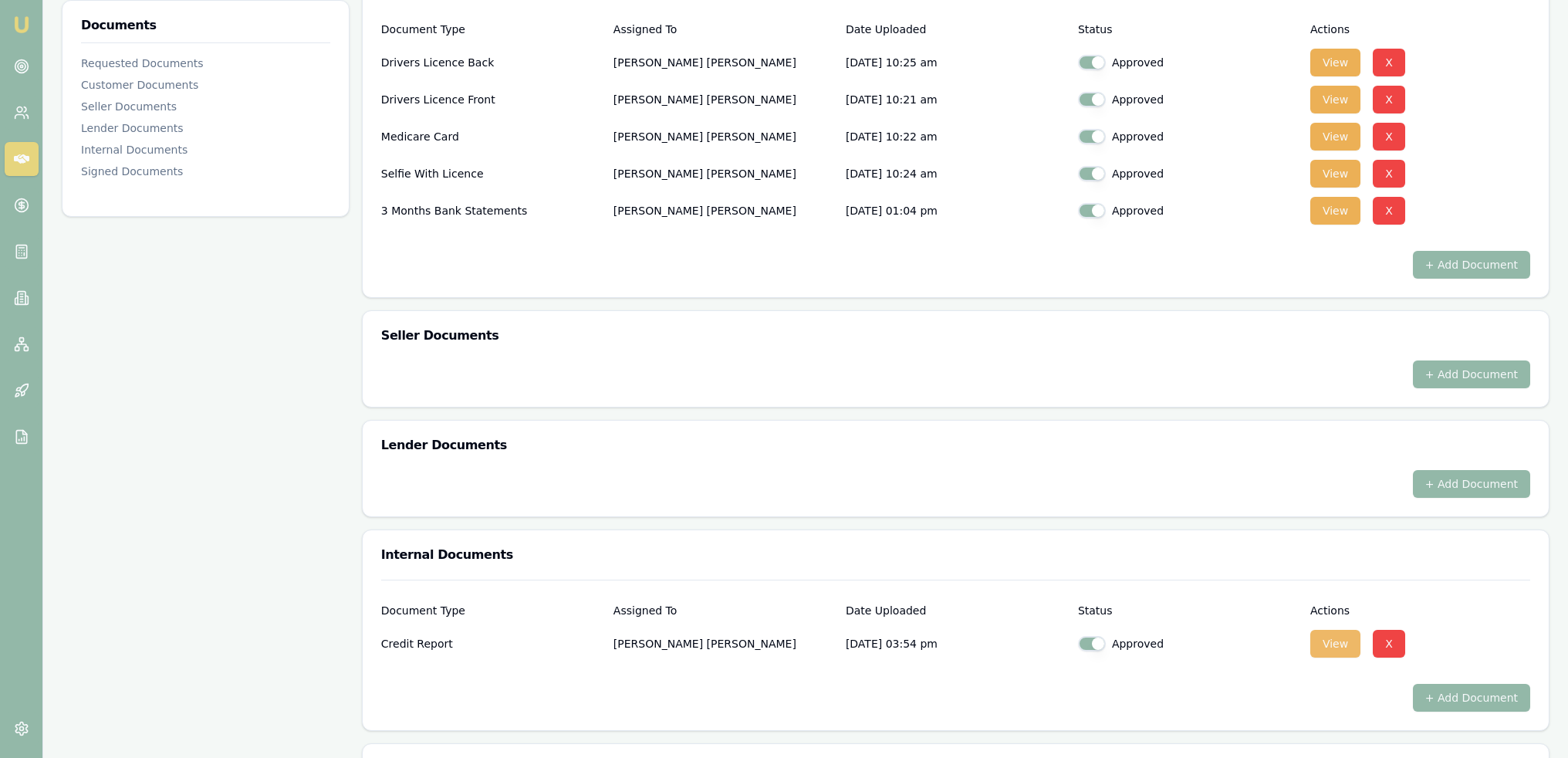
click at [1314, 638] on button "View" at bounding box center [1336, 644] width 50 height 28
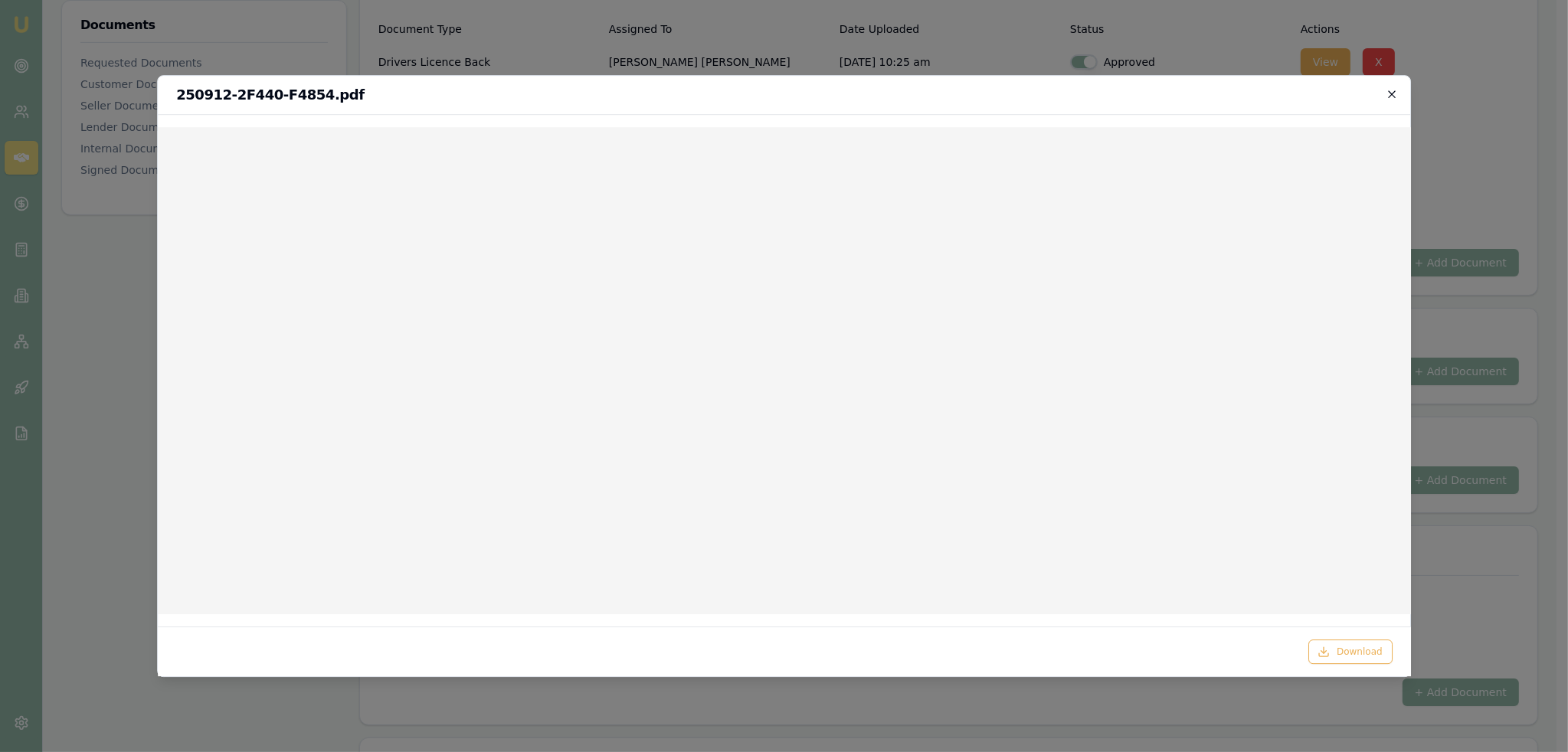
click at [1394, 97] on icon "button" at bounding box center [1391, 93] width 12 height 12
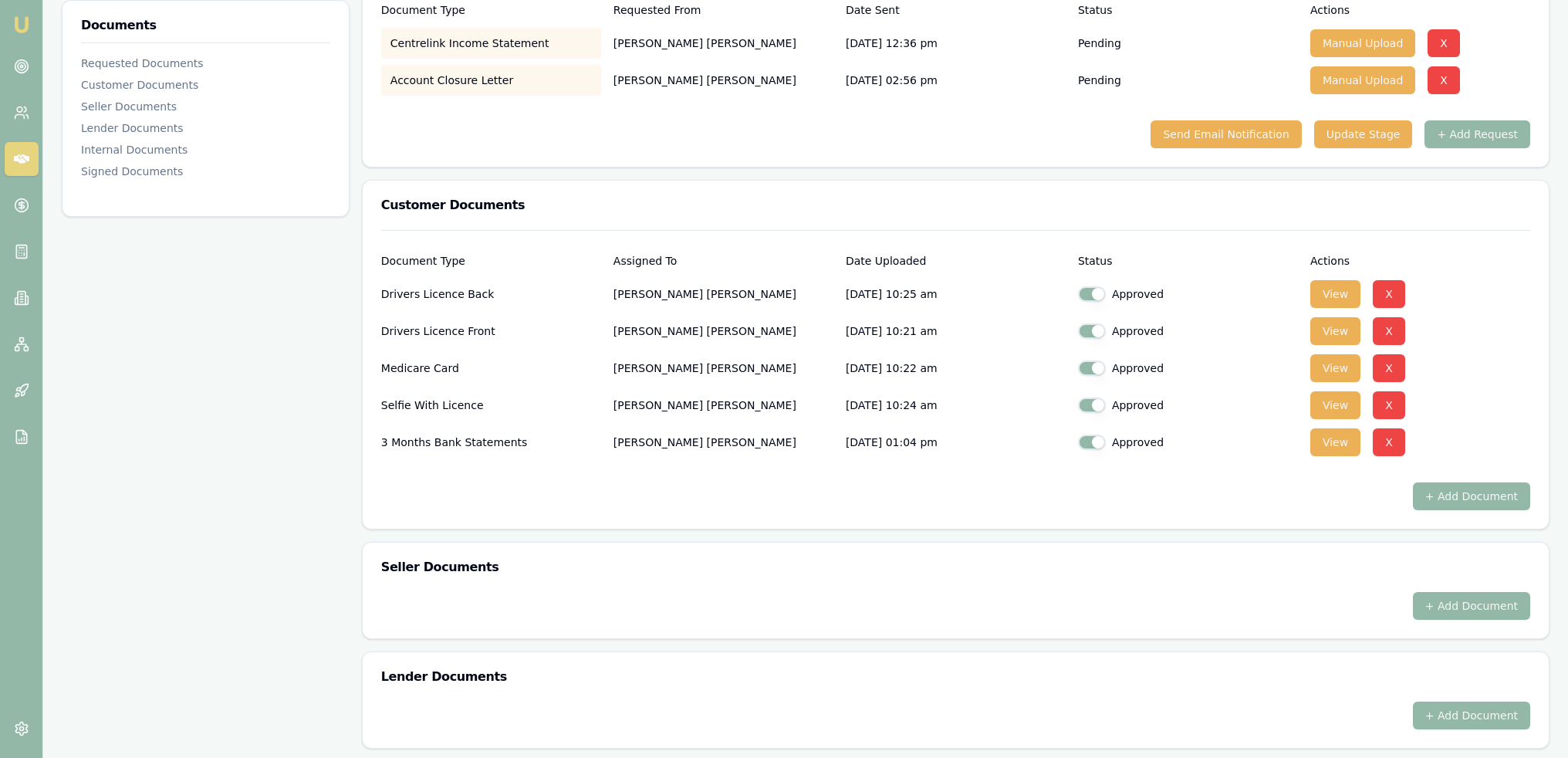
scroll to position [0, 0]
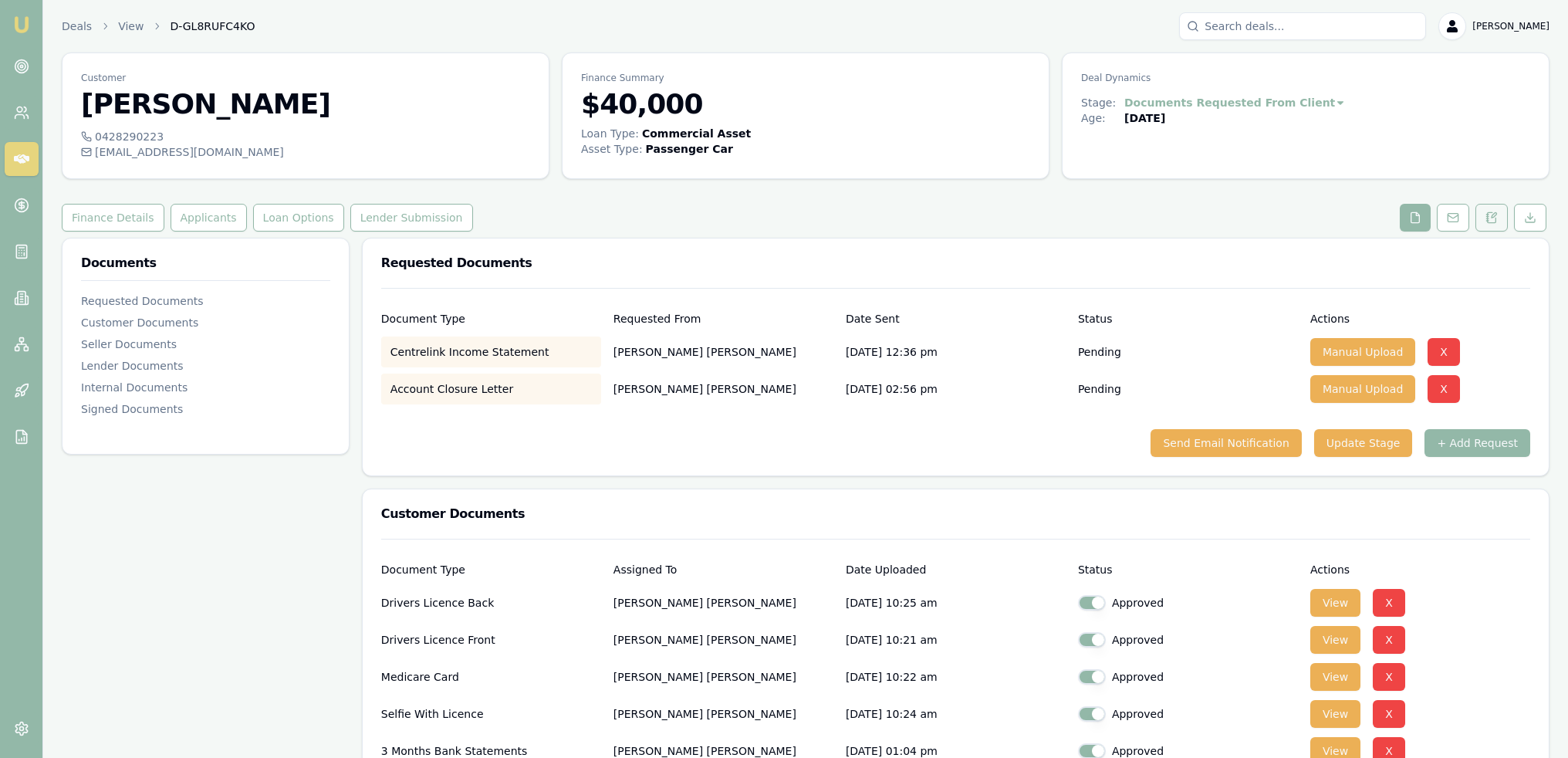
drag, startPoint x: 1487, startPoint y: 219, endPoint x: 1477, endPoint y: 226, distance: 12.2
click at [1487, 219] on icon at bounding box center [1491, 217] width 12 height 12
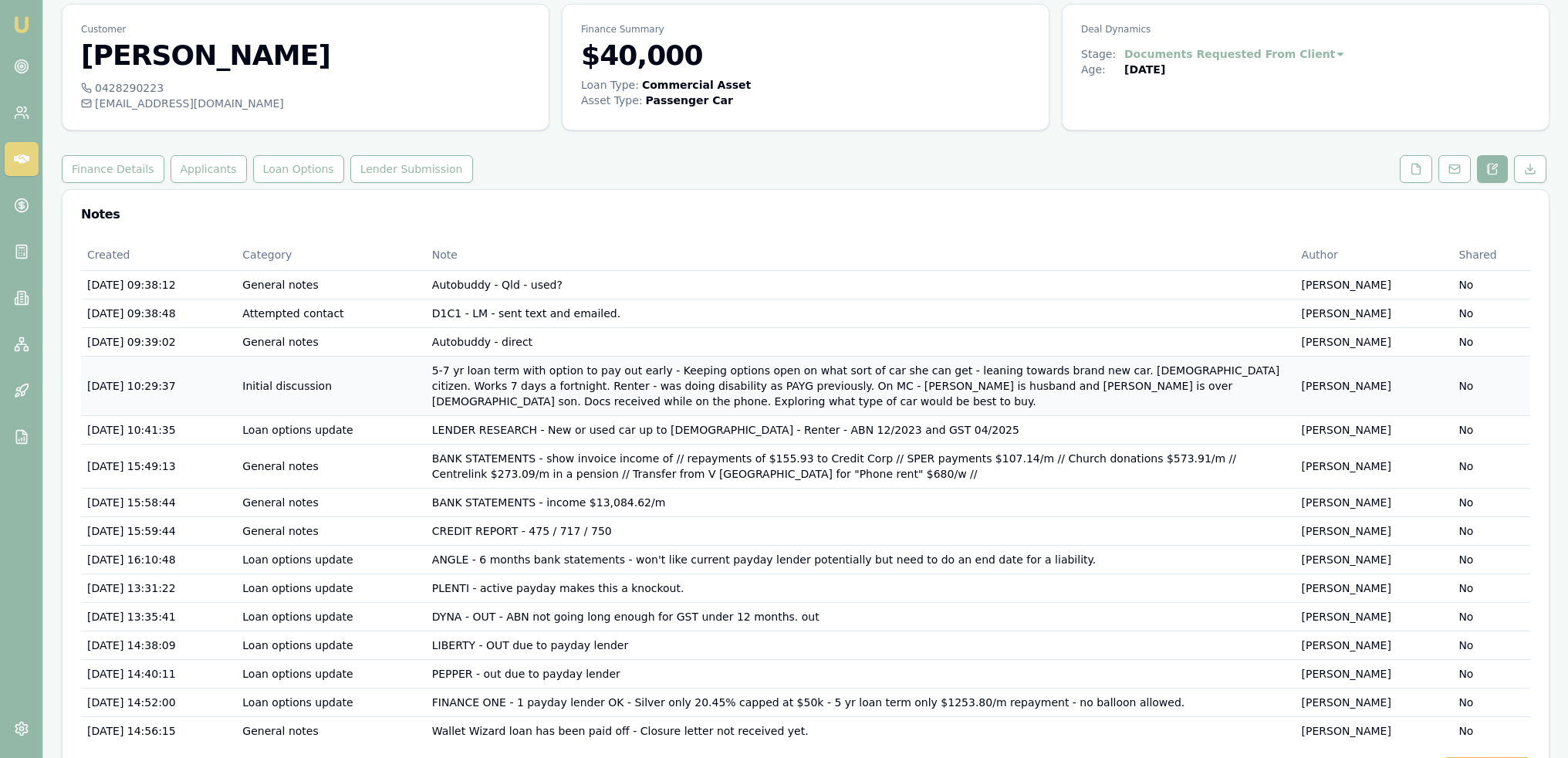
scroll to position [88, 0]
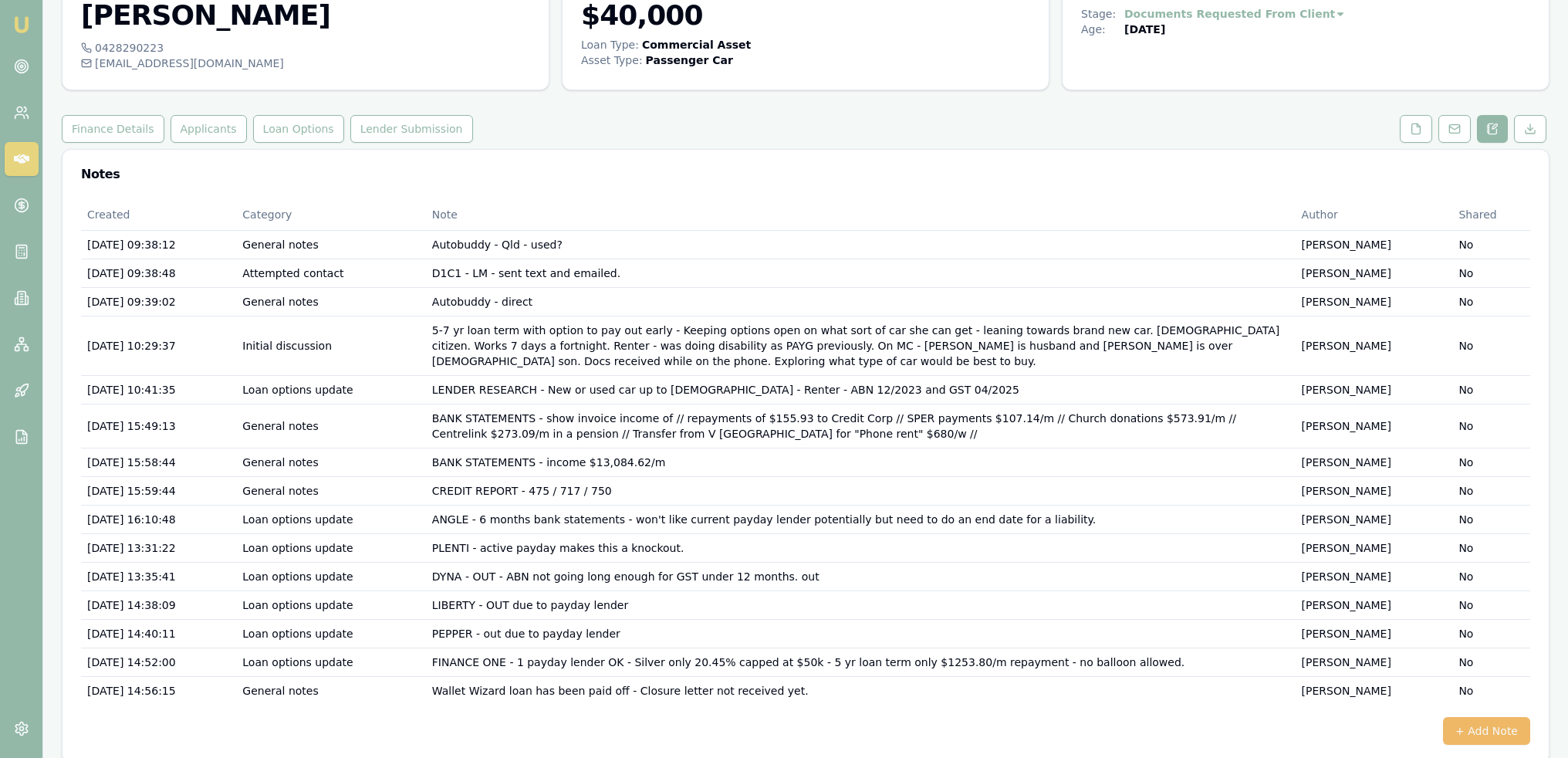
click at [1485, 717] on button "+ Add Note" at bounding box center [1486, 730] width 87 height 28
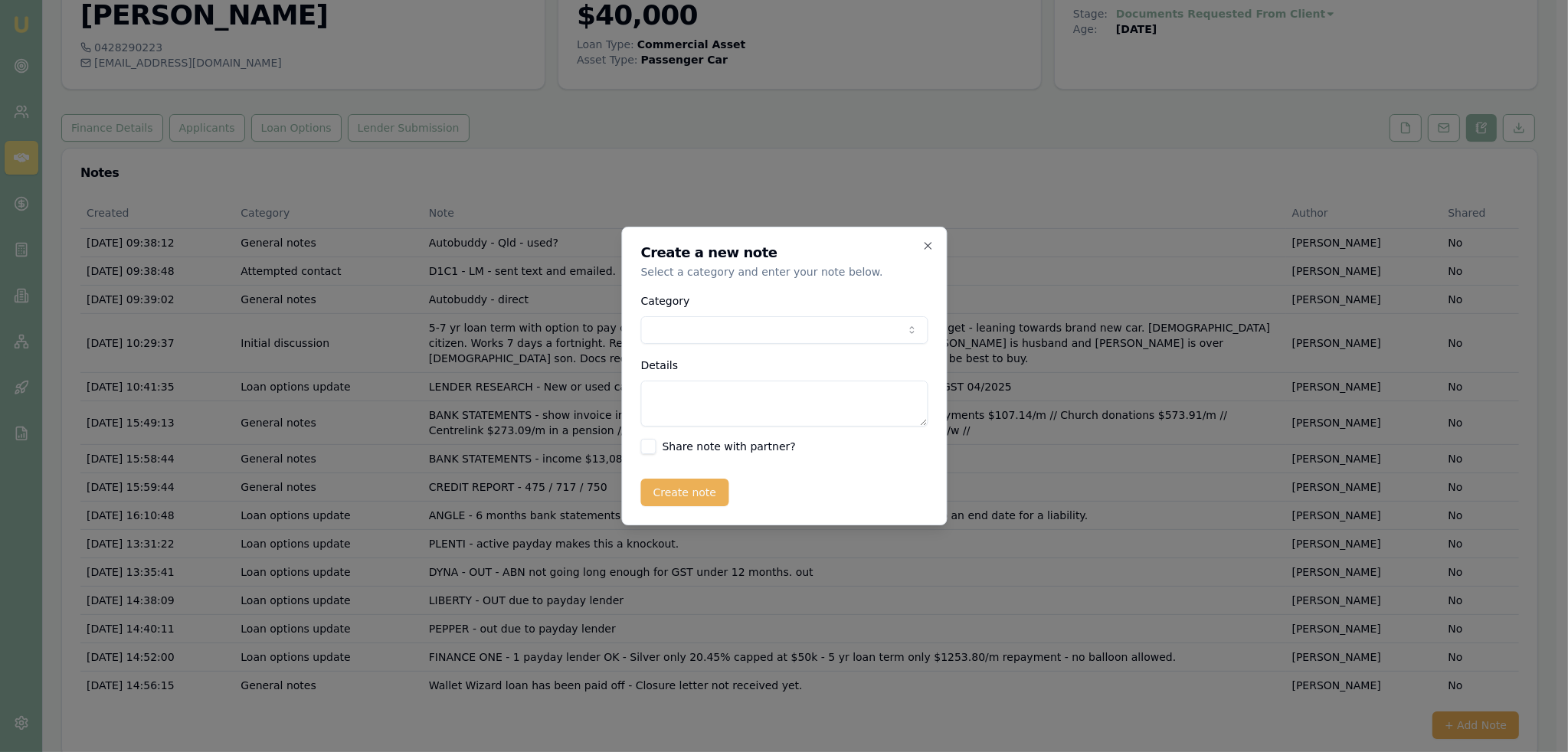
click at [837, 336] on body "Emu Broker Deals View D-GL8RUFC4KO [PERSON_NAME] Toggle Menu Customer [PERSON_N…" at bounding box center [778, 288] width 1556 height 752
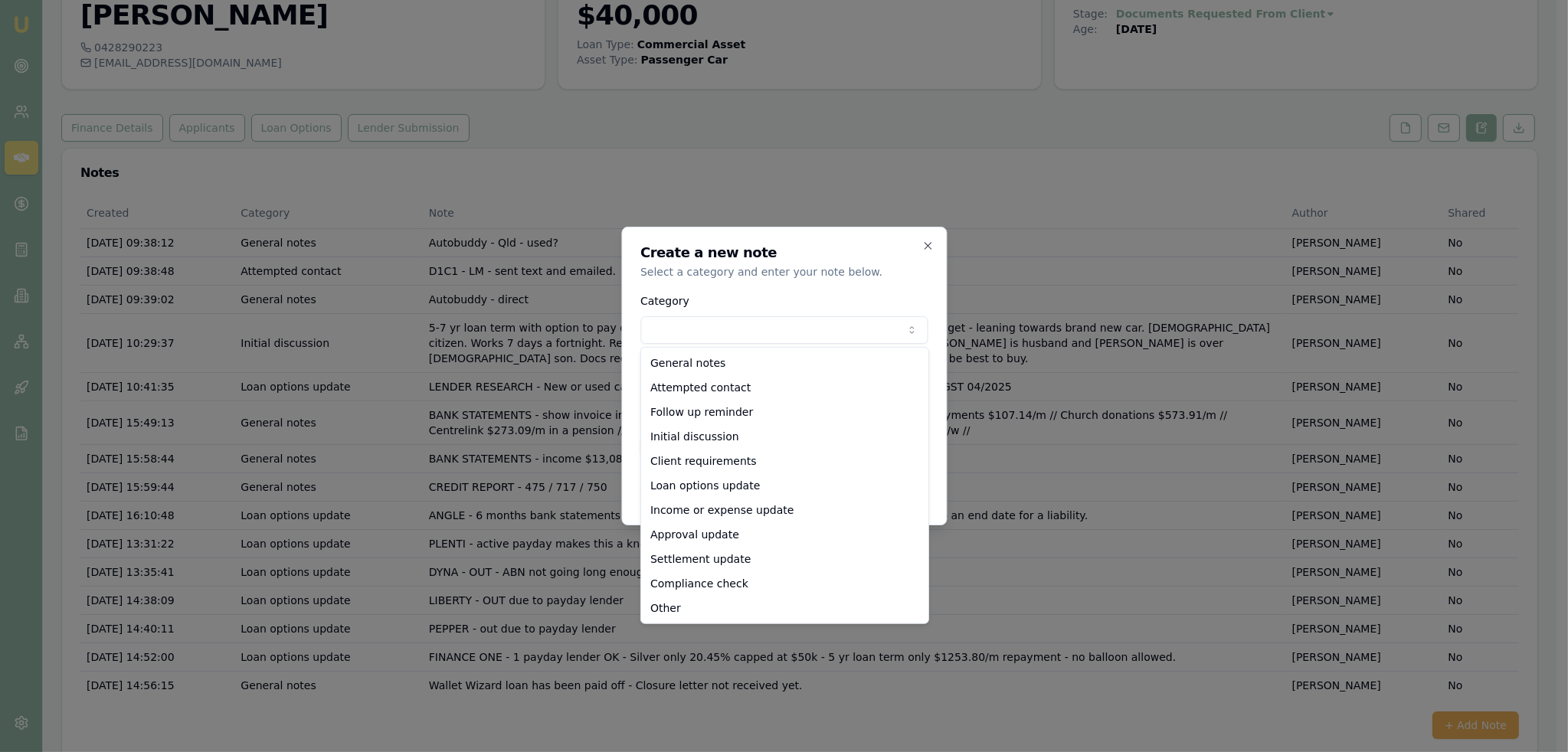
select select "LOAN_OPTIONS_UPDATE"
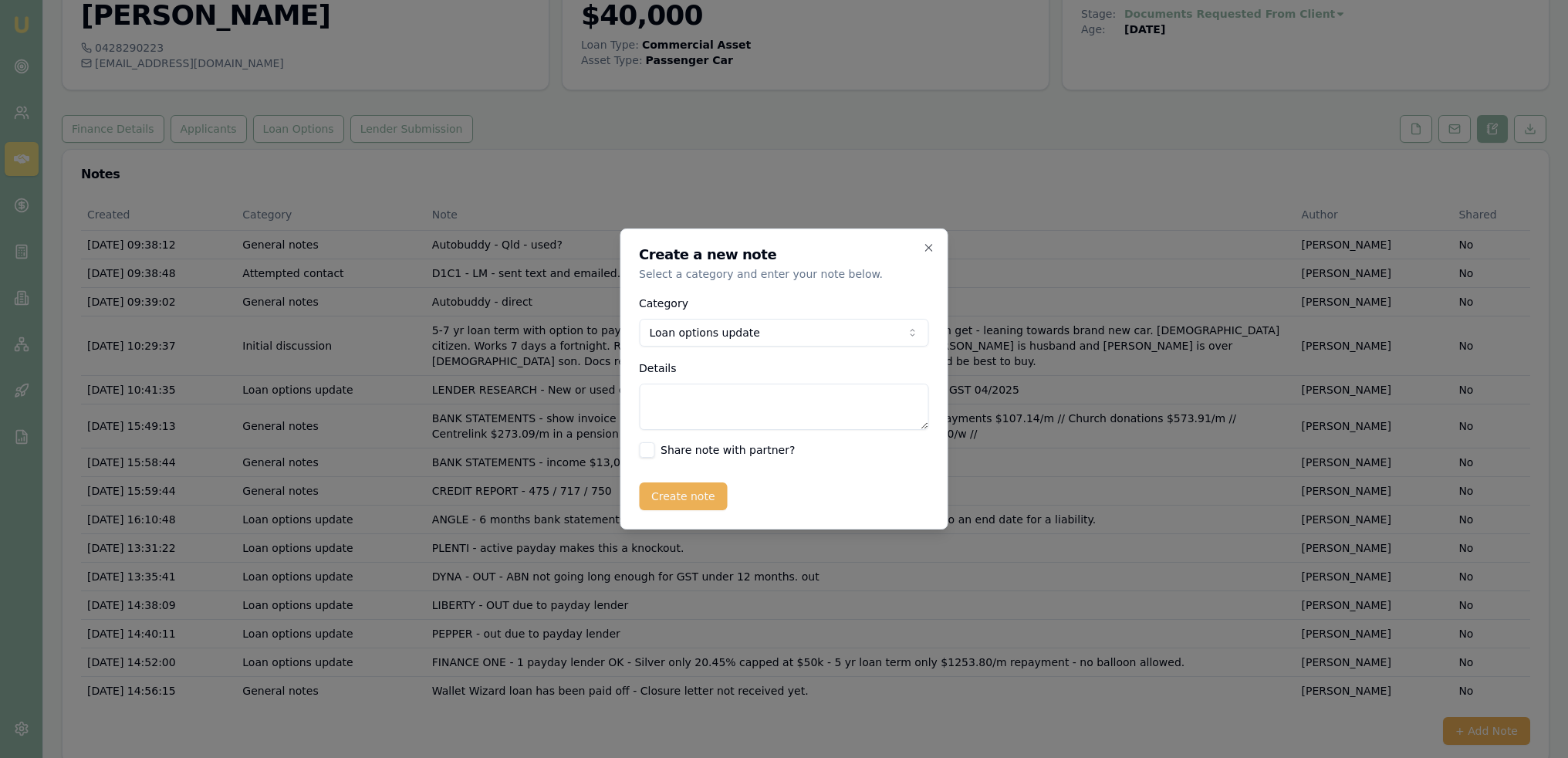
click at [747, 413] on textarea "Details" at bounding box center [784, 407] width 290 height 46
type textarea "AZORA - ok with wallet wizard as long as paid out."
click at [668, 493] on button "Create note" at bounding box center [683, 496] width 88 height 28
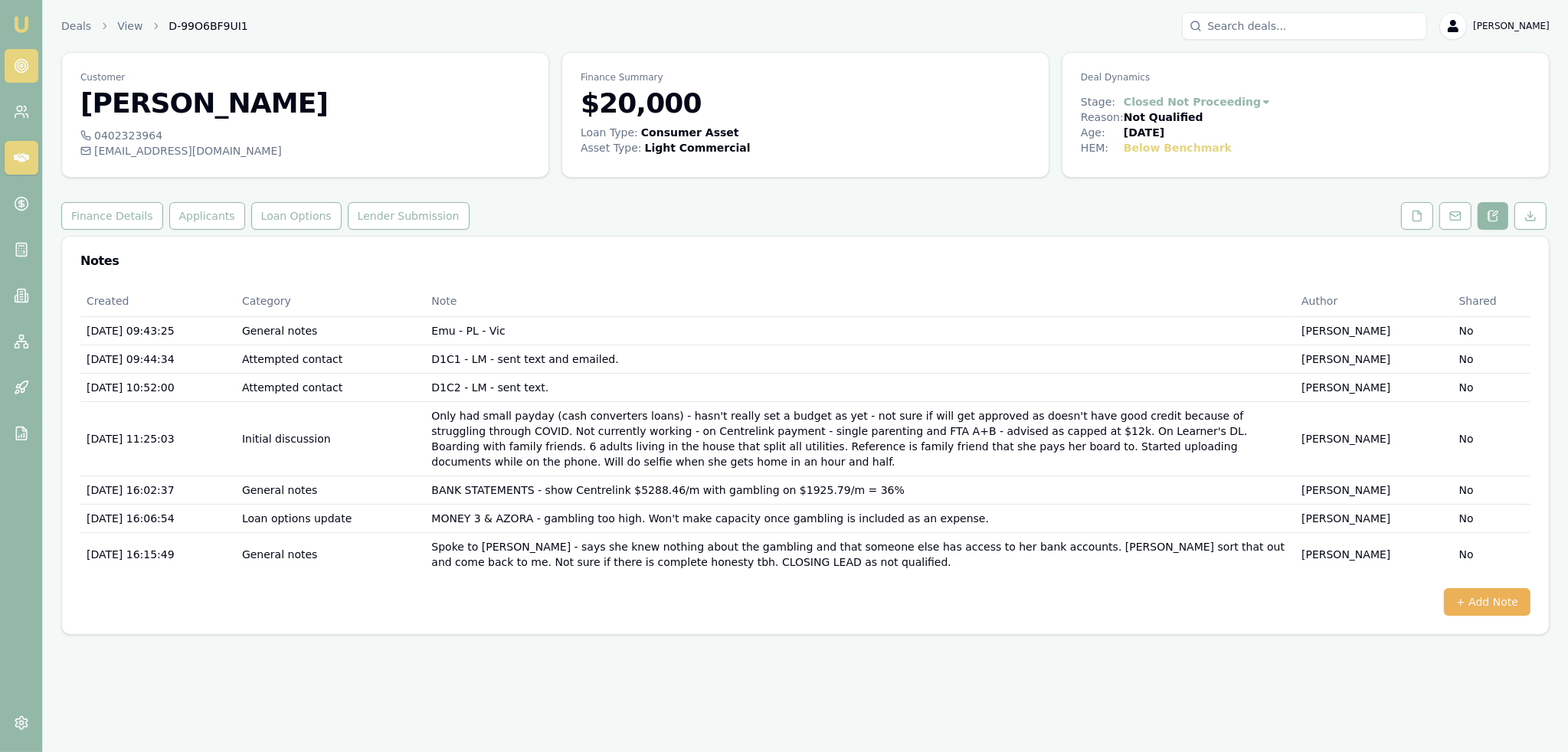
click at [27, 66] on icon at bounding box center [21, 65] width 15 height 15
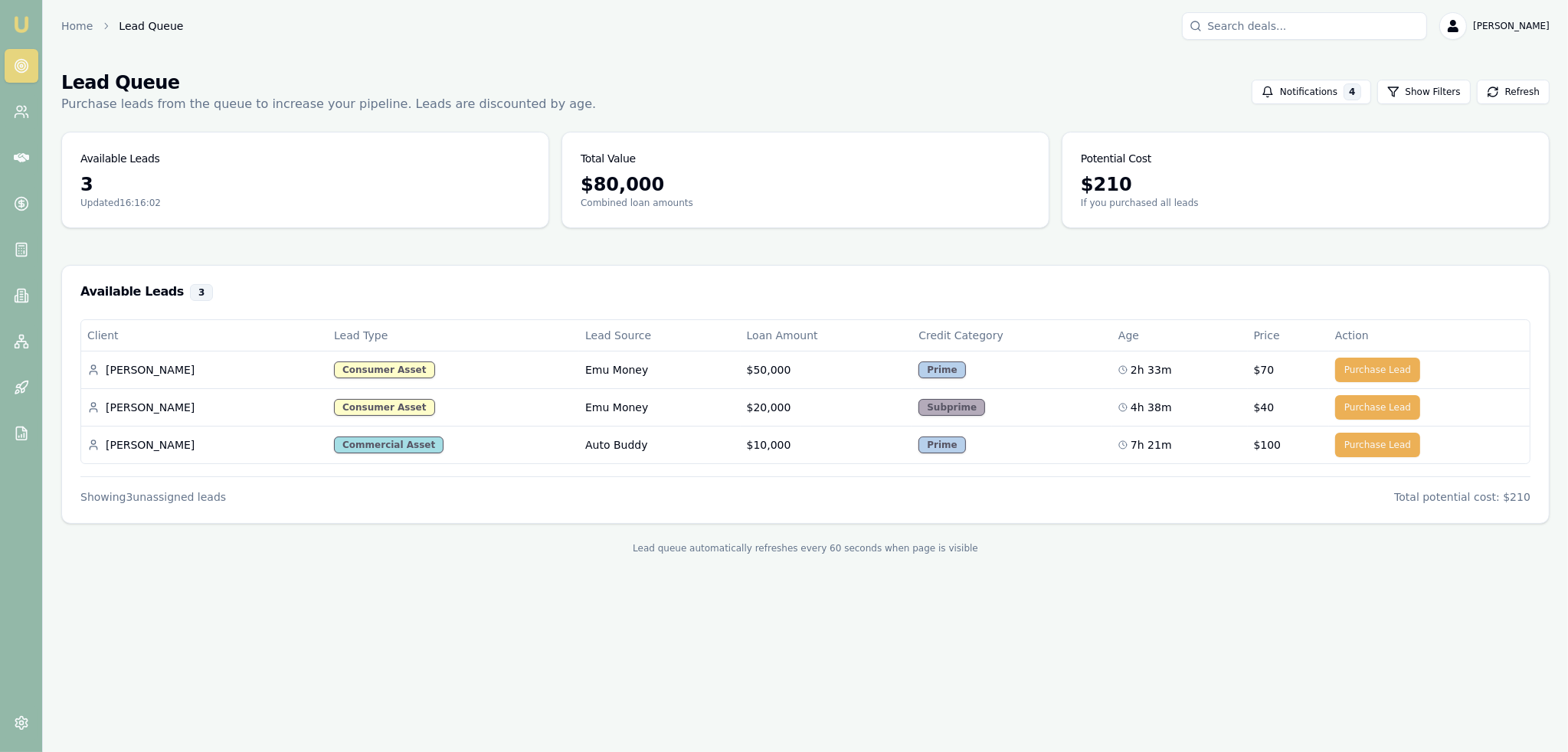
click at [27, 19] on img at bounding box center [21, 24] width 19 height 19
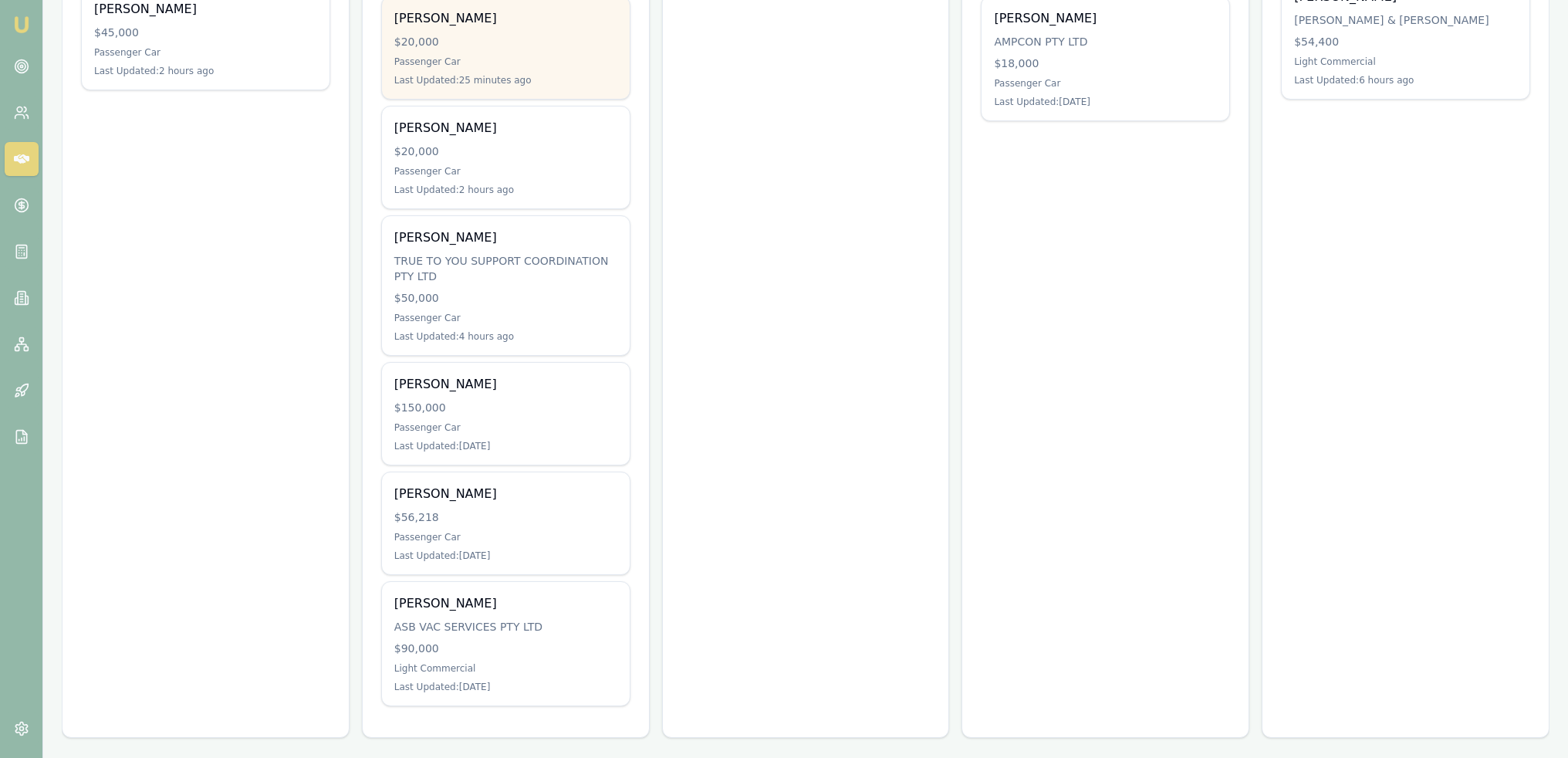
scroll to position [474, 0]
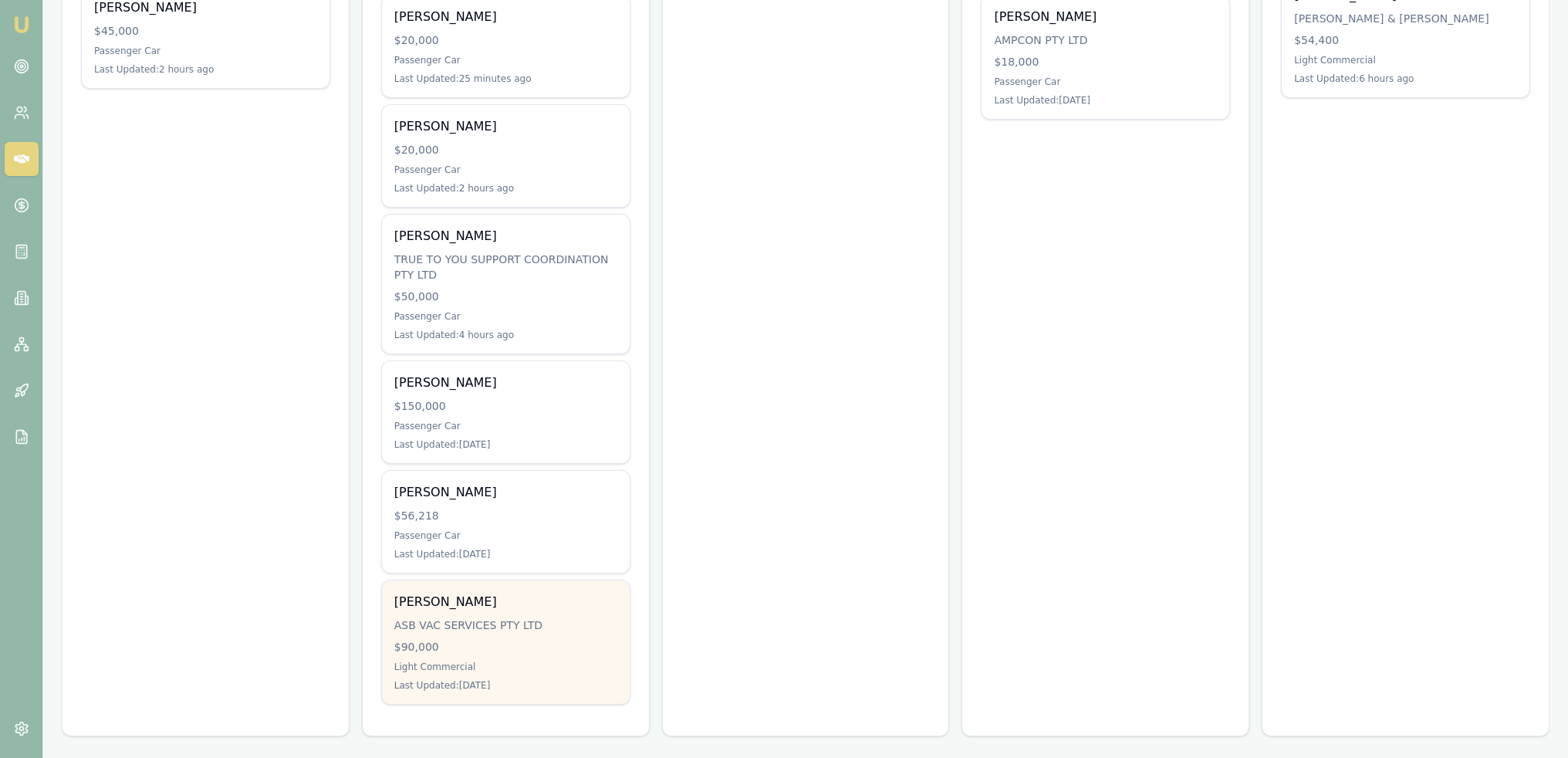
click at [541, 621] on div "ASB VAC SERVICES PTY LTD" at bounding box center [506, 625] width 223 height 15
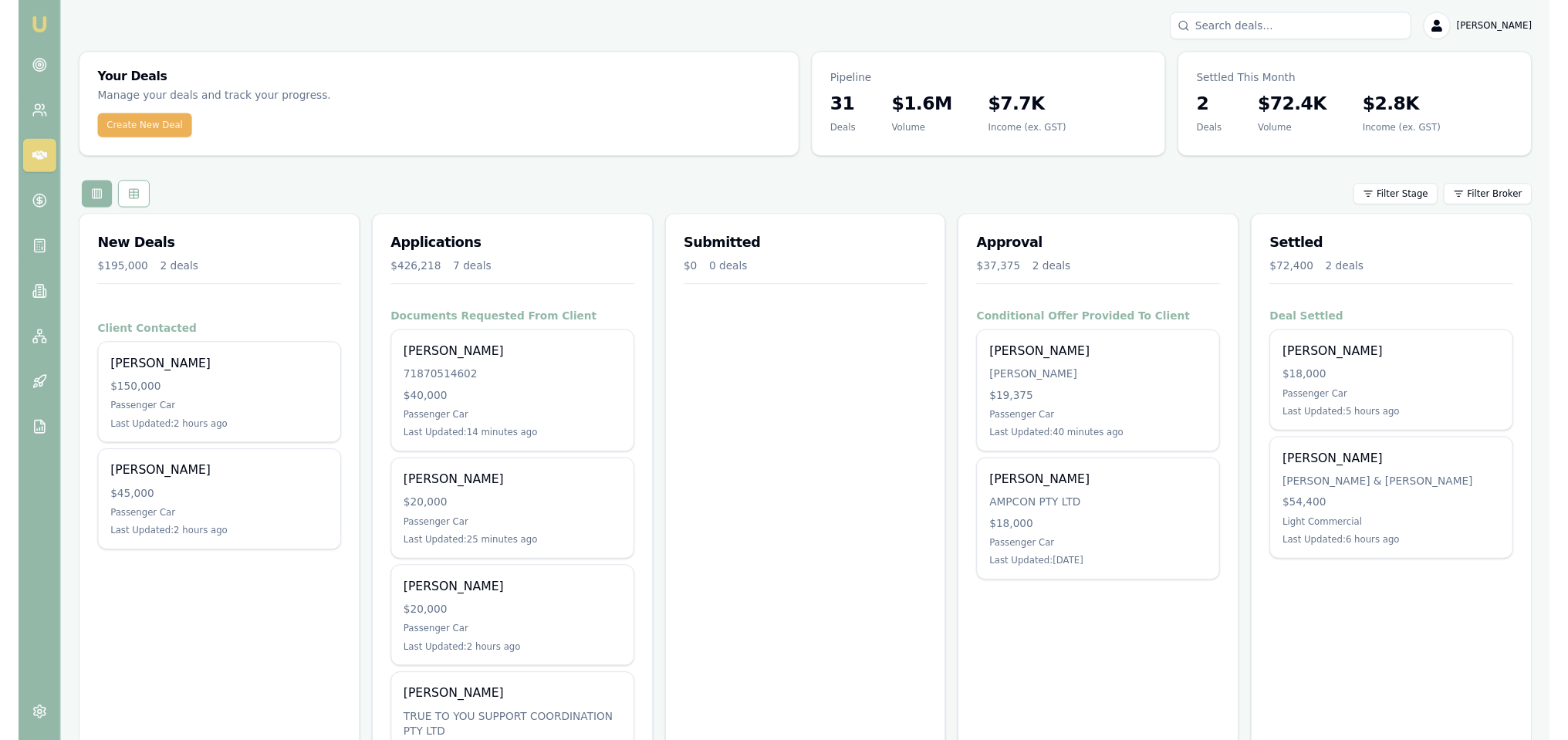
scroll to position [385, 0]
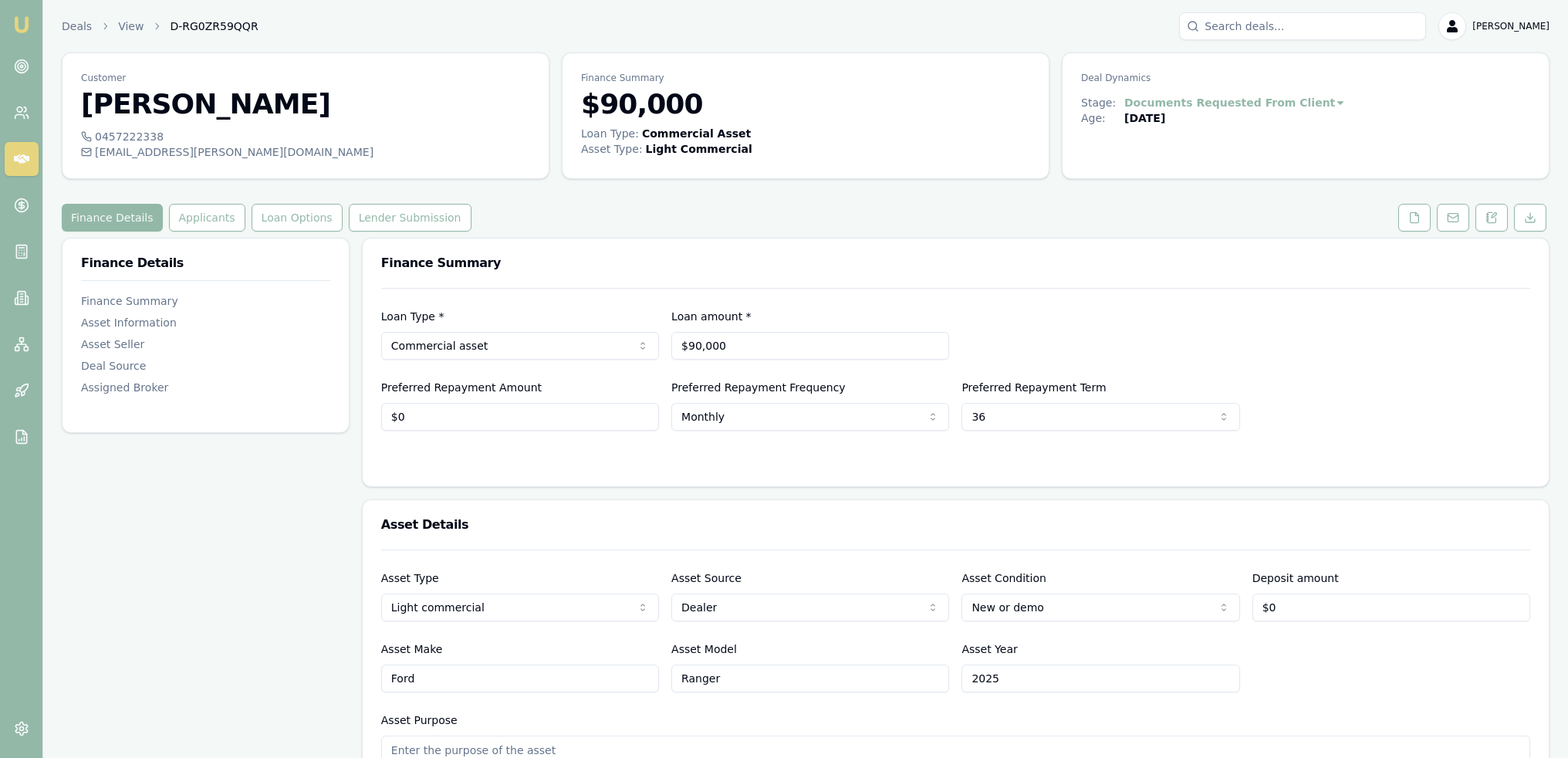
drag, startPoint x: 1492, startPoint y: 209, endPoint x: 1455, endPoint y: 267, distance: 68.8
click at [1492, 209] on button at bounding box center [1492, 217] width 32 height 28
